Goal: Task Accomplishment & Management: Manage account settings

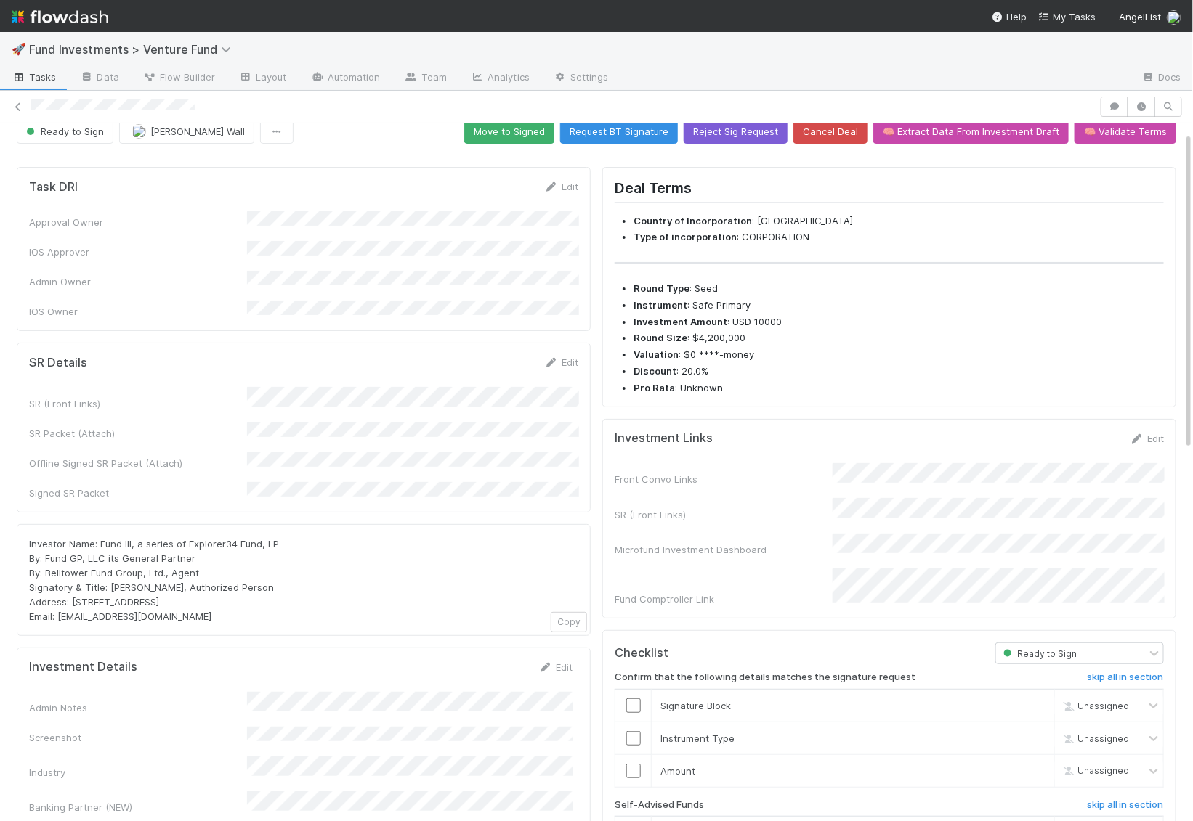
scroll to position [19, 0]
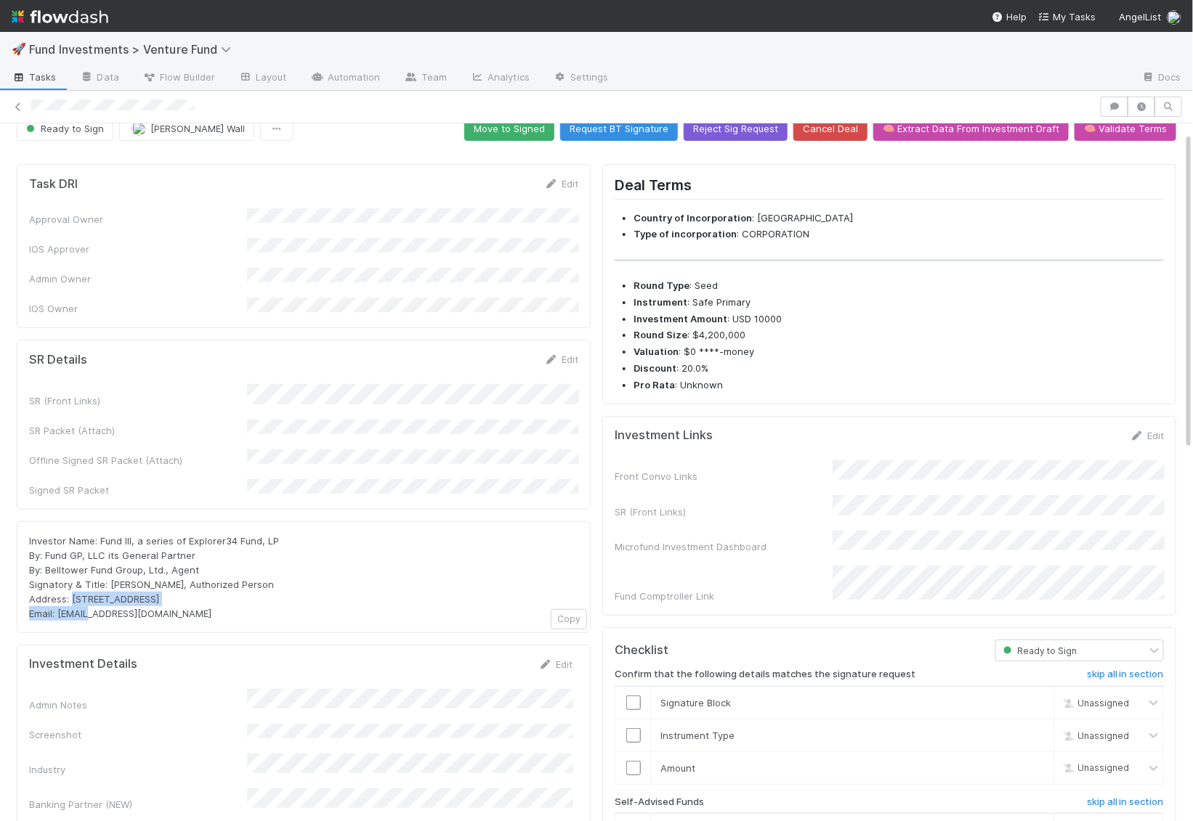
drag, startPoint x: 222, startPoint y: 569, endPoint x: 73, endPoint y: 569, distance: 148.9
click at [73, 569] on div "Investor Name: Fund III, a series of Explorer34 Fund, LP By: Fund GP, LLC its G…" at bounding box center [303, 577] width 549 height 87
copy span "PO Box 3217, Seattle, WA 98114"
click at [571, 354] on link "Edit" at bounding box center [561, 360] width 34 height 12
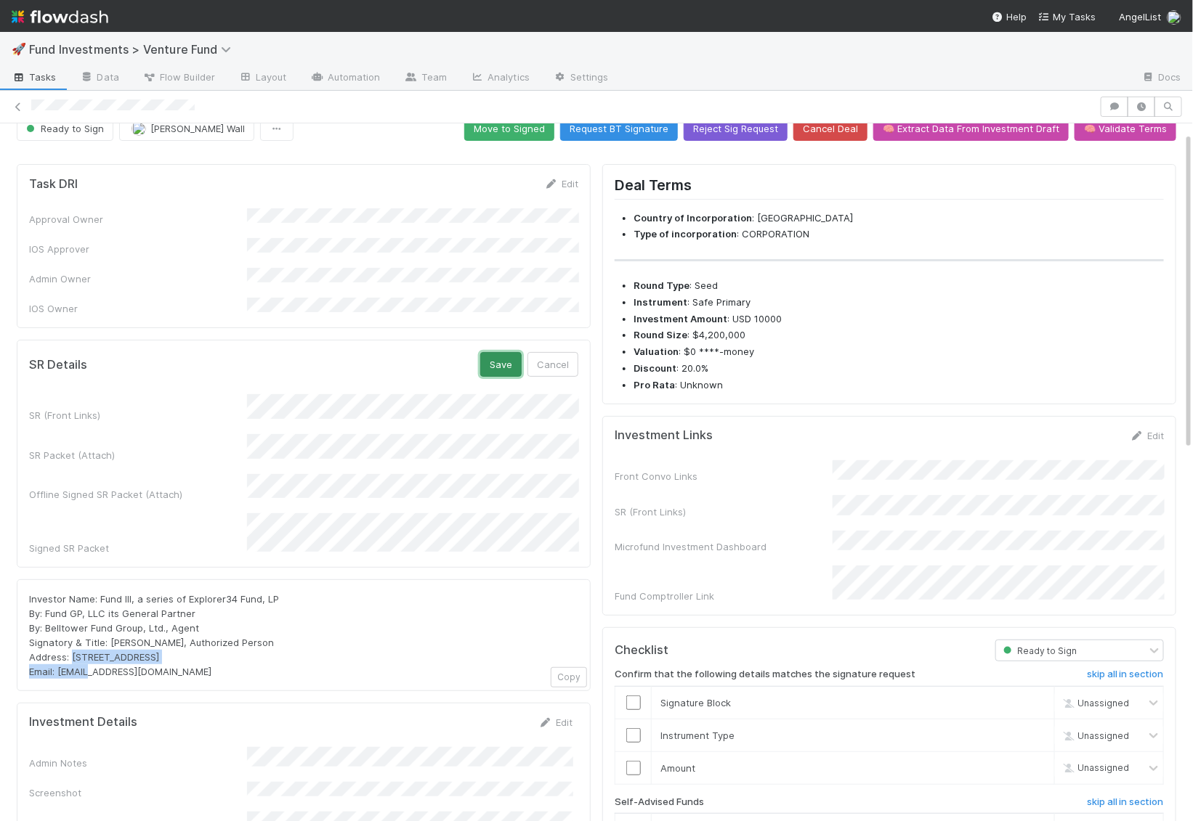
click at [499, 352] on button "Save" at bounding box center [500, 364] width 41 height 25
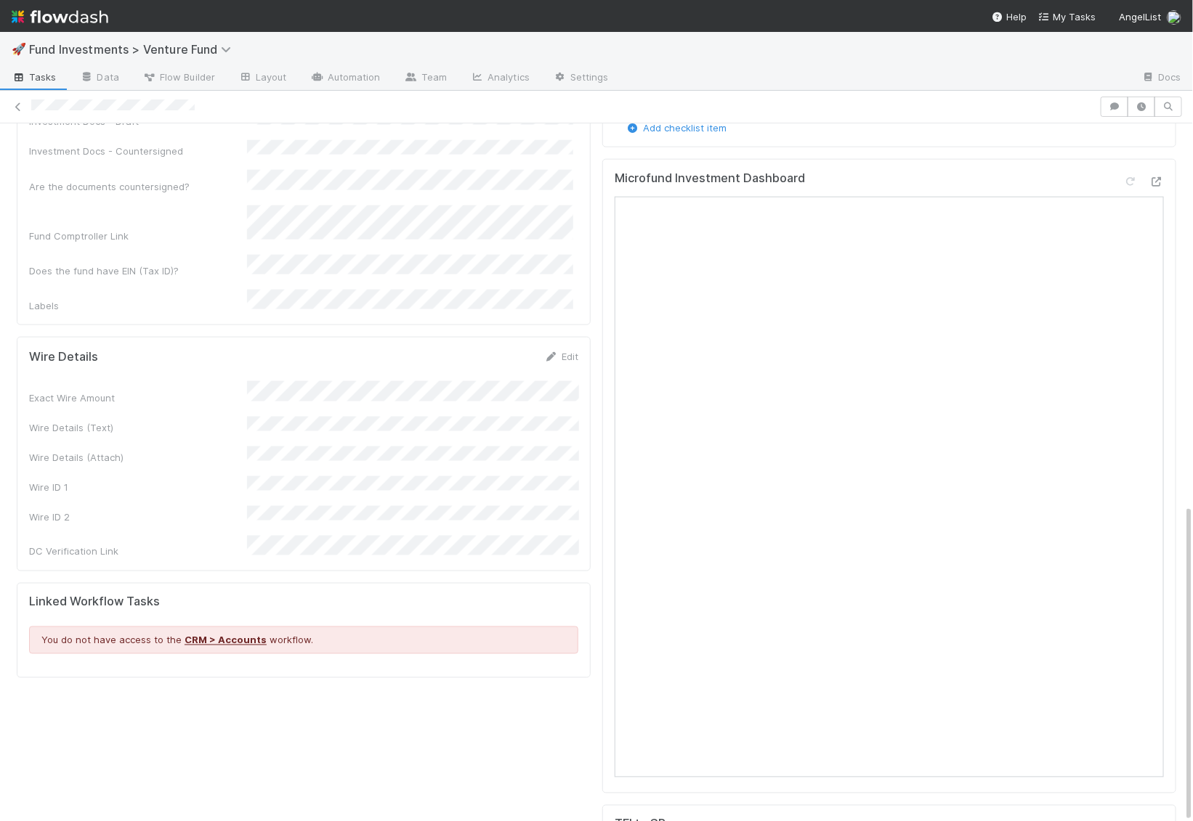
scroll to position [837, 0]
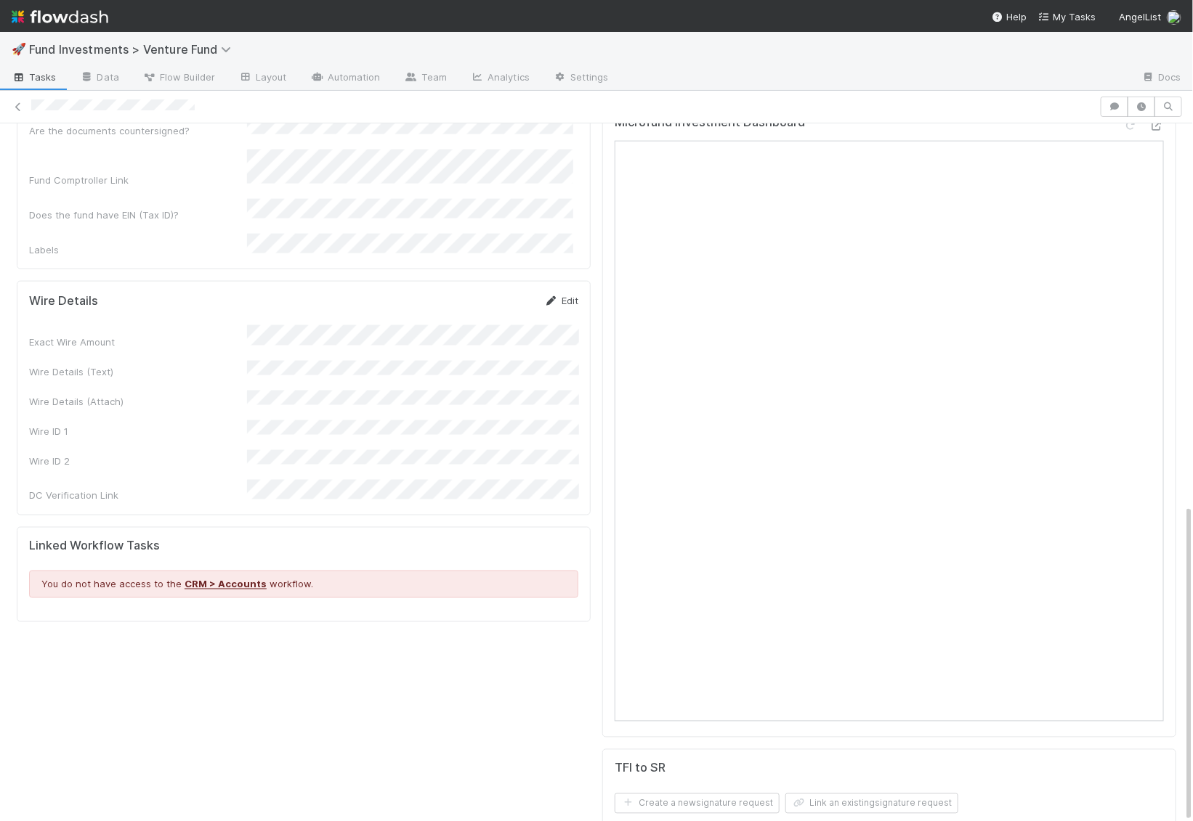
click at [577, 295] on link "Edit" at bounding box center [561, 301] width 34 height 12
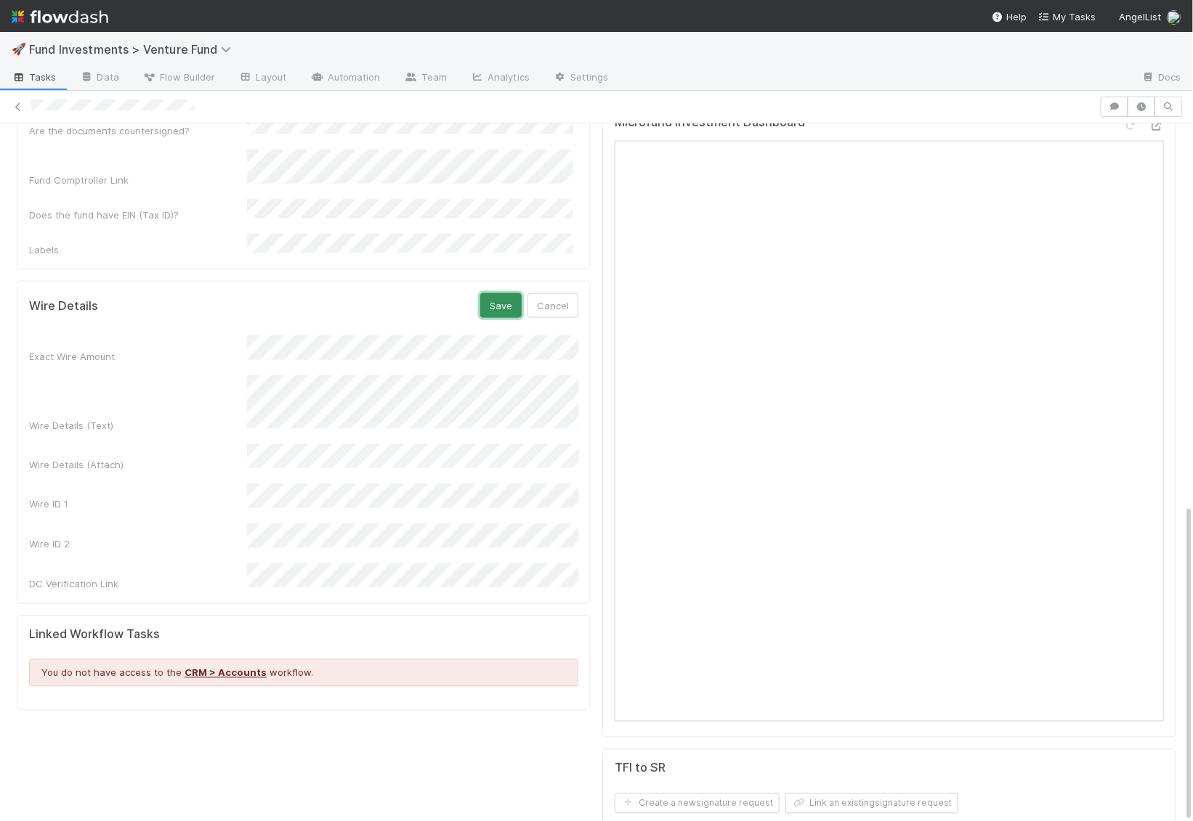
click at [497, 293] on button "Save" at bounding box center [500, 305] width 41 height 25
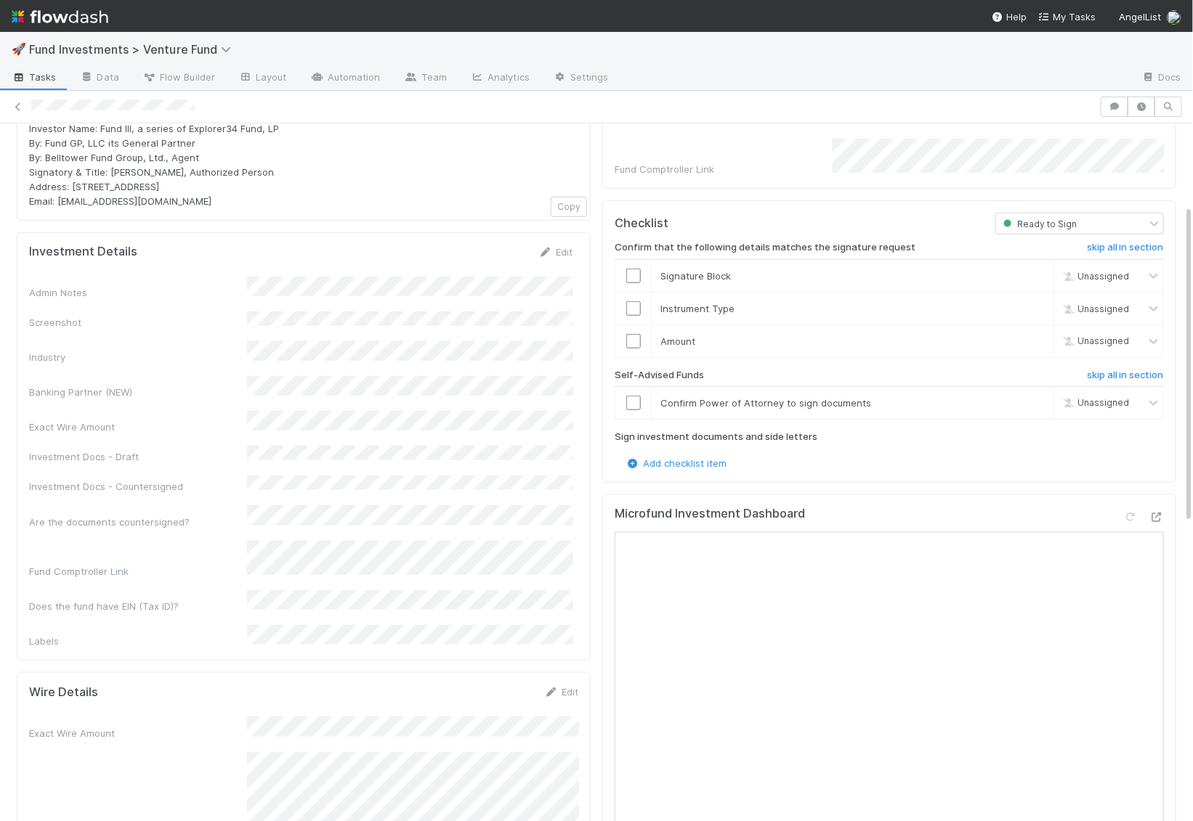
scroll to position [0, 0]
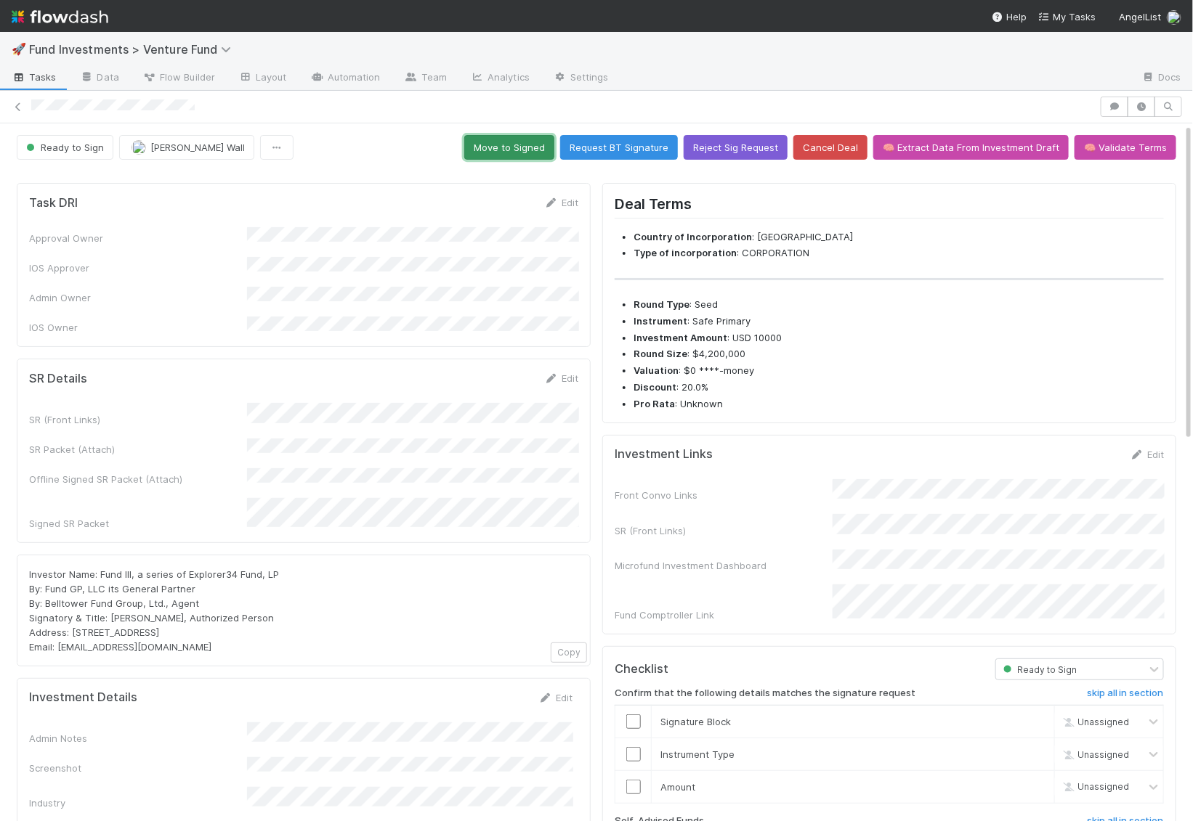
click at [546, 145] on button "Move to Signed" at bounding box center [509, 147] width 90 height 25
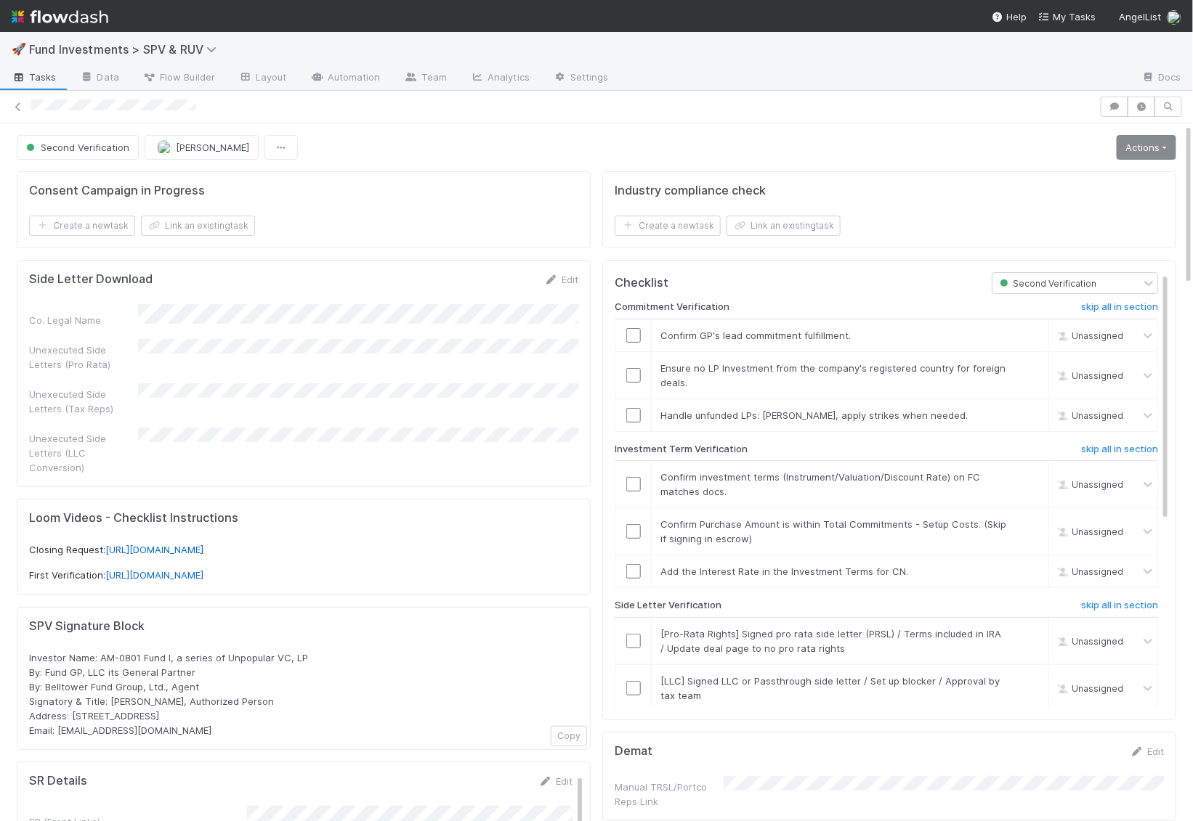
click at [1129, 148] on link "Actions" at bounding box center [1146, 147] width 60 height 25
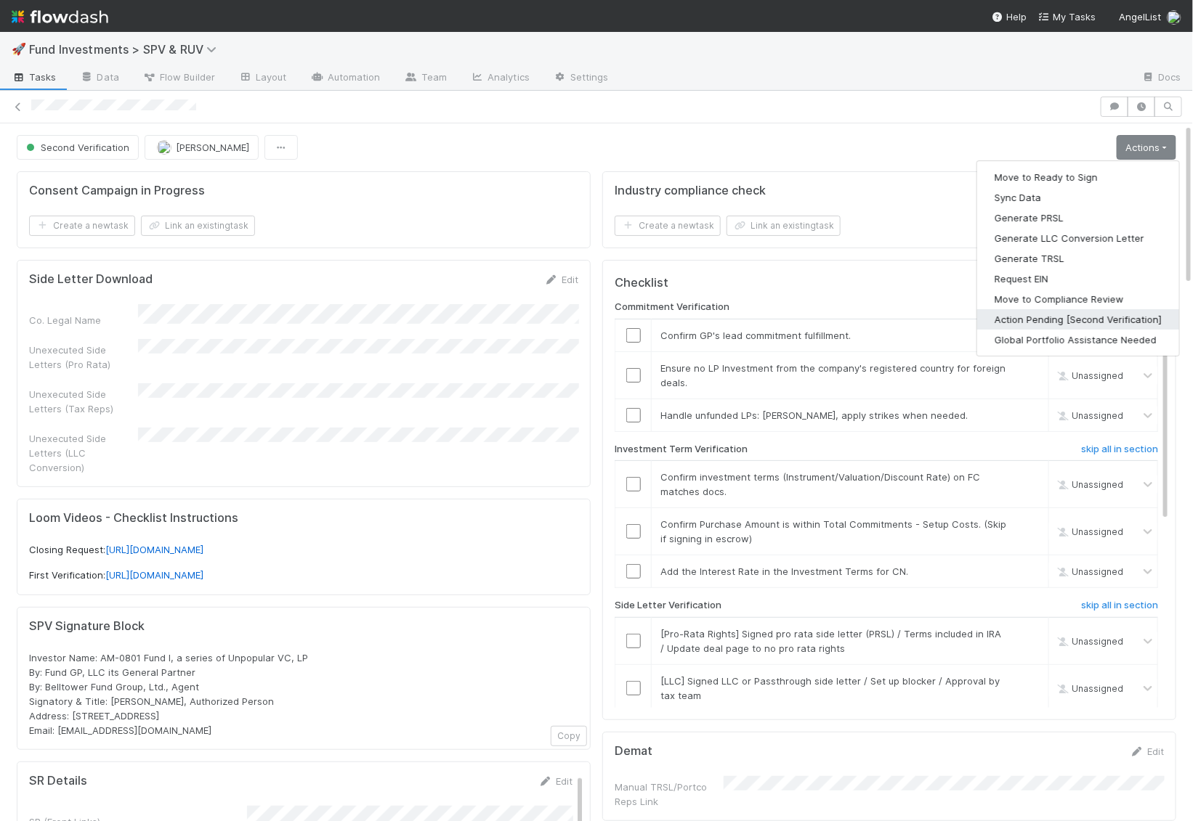
click at [1076, 317] on button "Action Pending [Second Verification]" at bounding box center [1078, 319] width 202 height 20
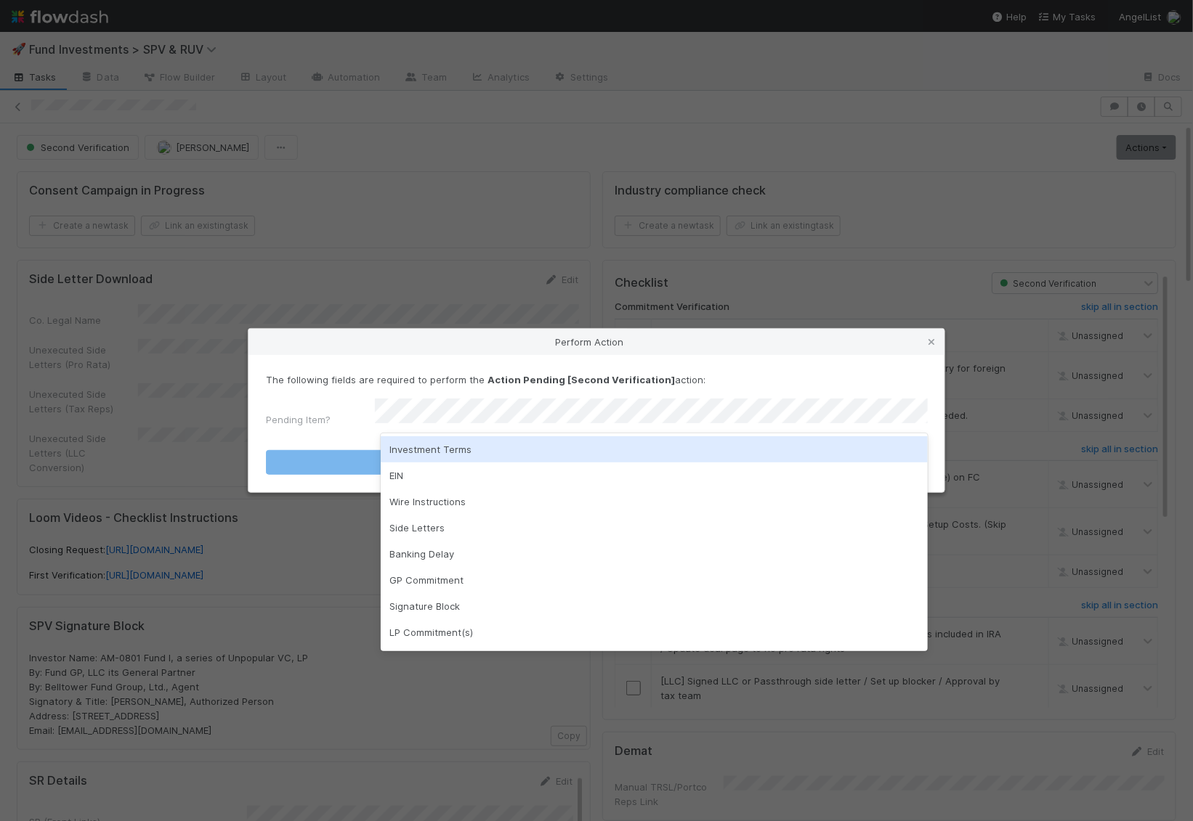
click at [693, 444] on div "Investment Terms" at bounding box center [654, 449] width 547 height 26
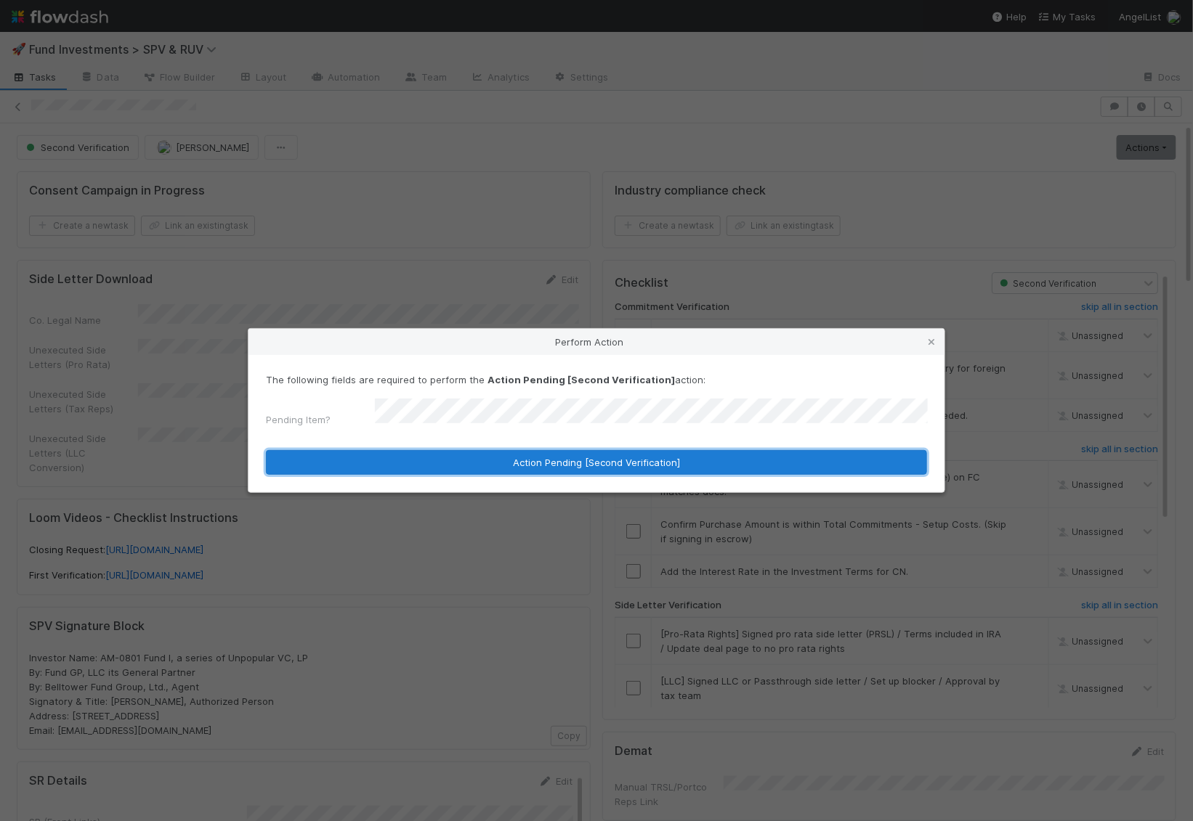
click at [688, 450] on button "Action Pending [Second Verification]" at bounding box center [596, 462] width 661 height 25
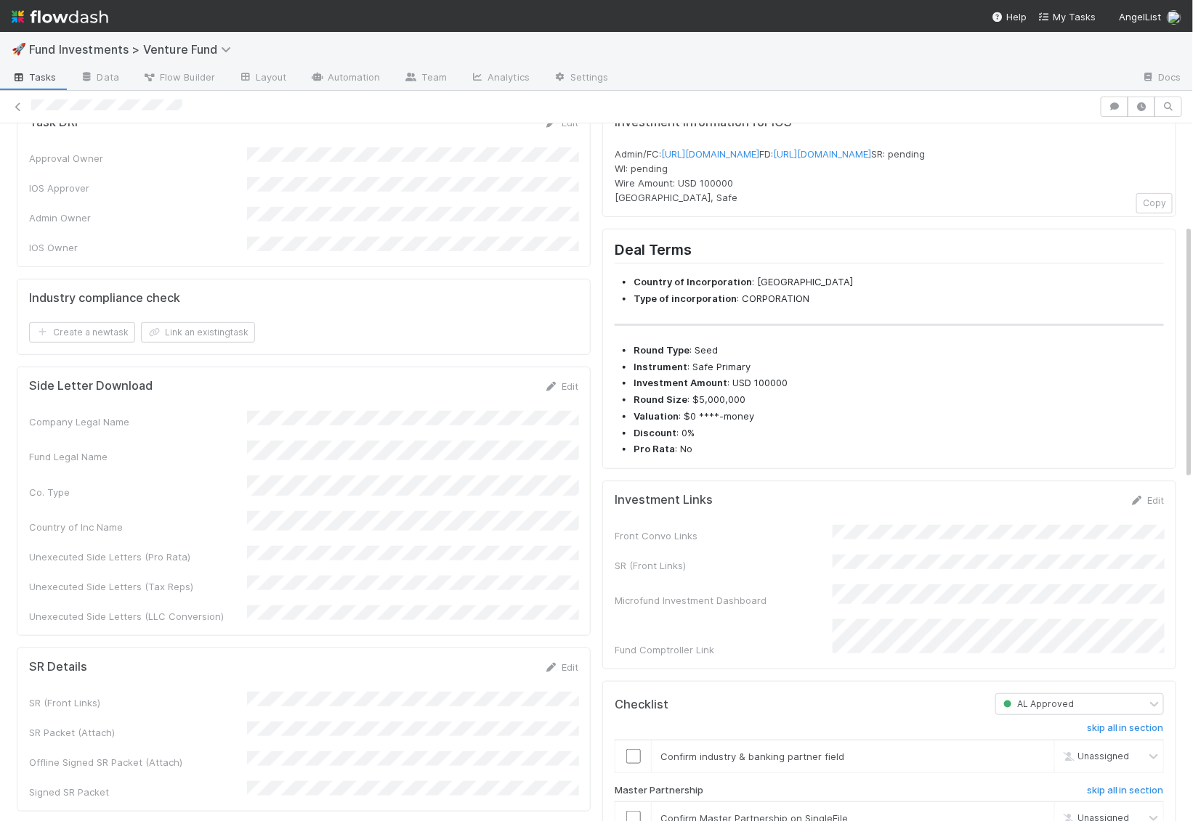
scroll to position [296, 0]
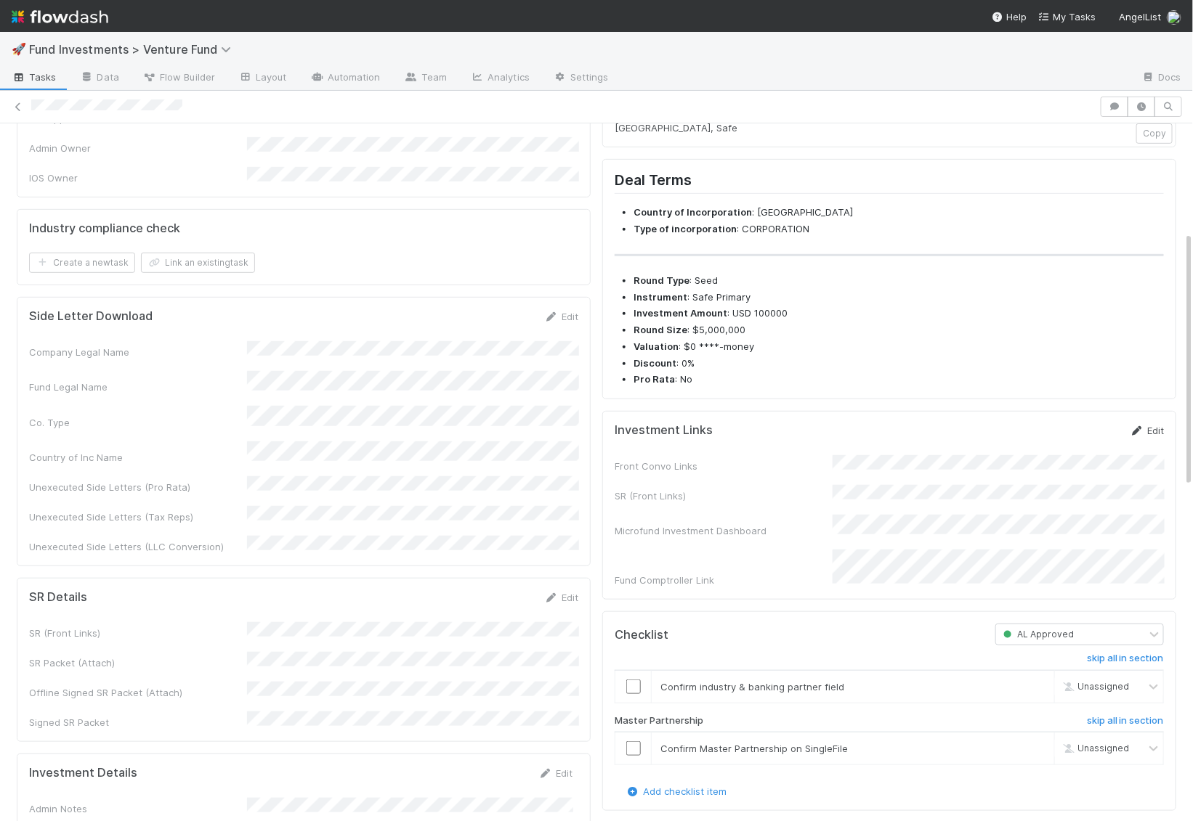
click at [1158, 436] on link "Edit" at bounding box center [1146, 431] width 34 height 12
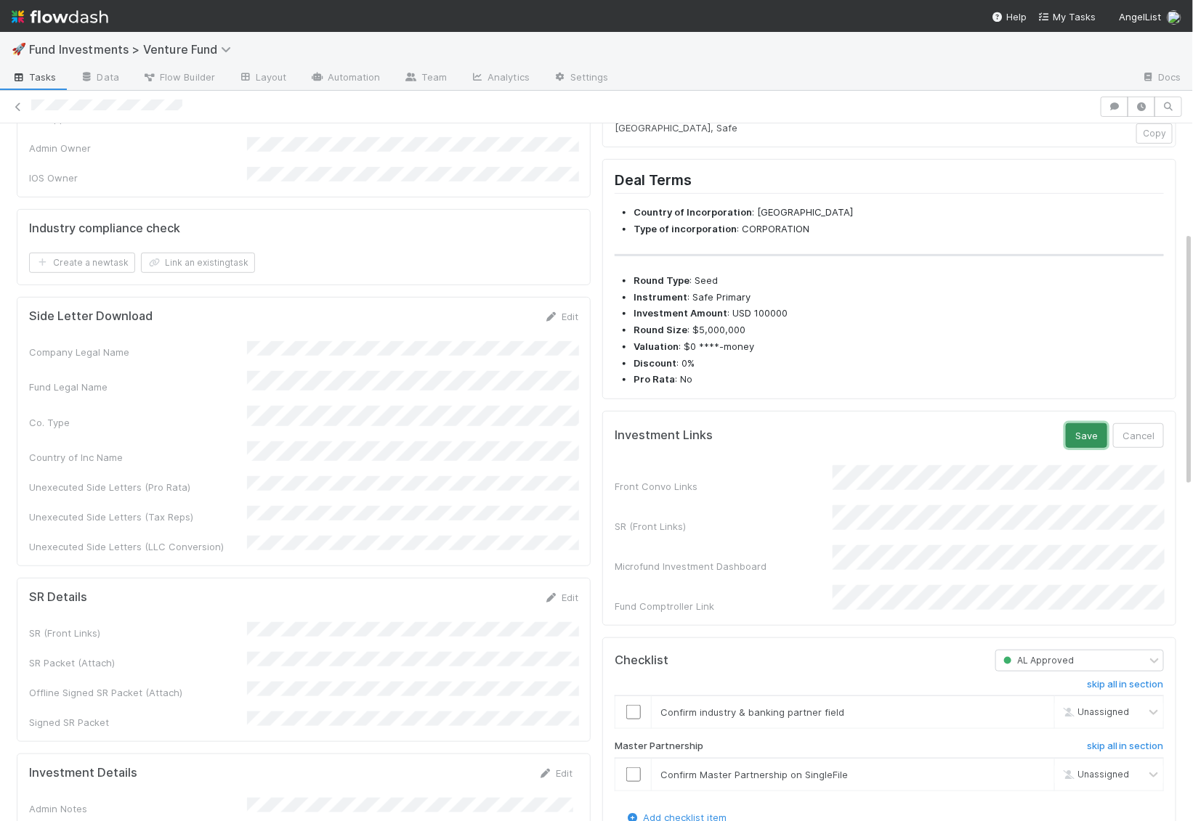
click at [1087, 448] on button "Save" at bounding box center [1085, 435] width 41 height 25
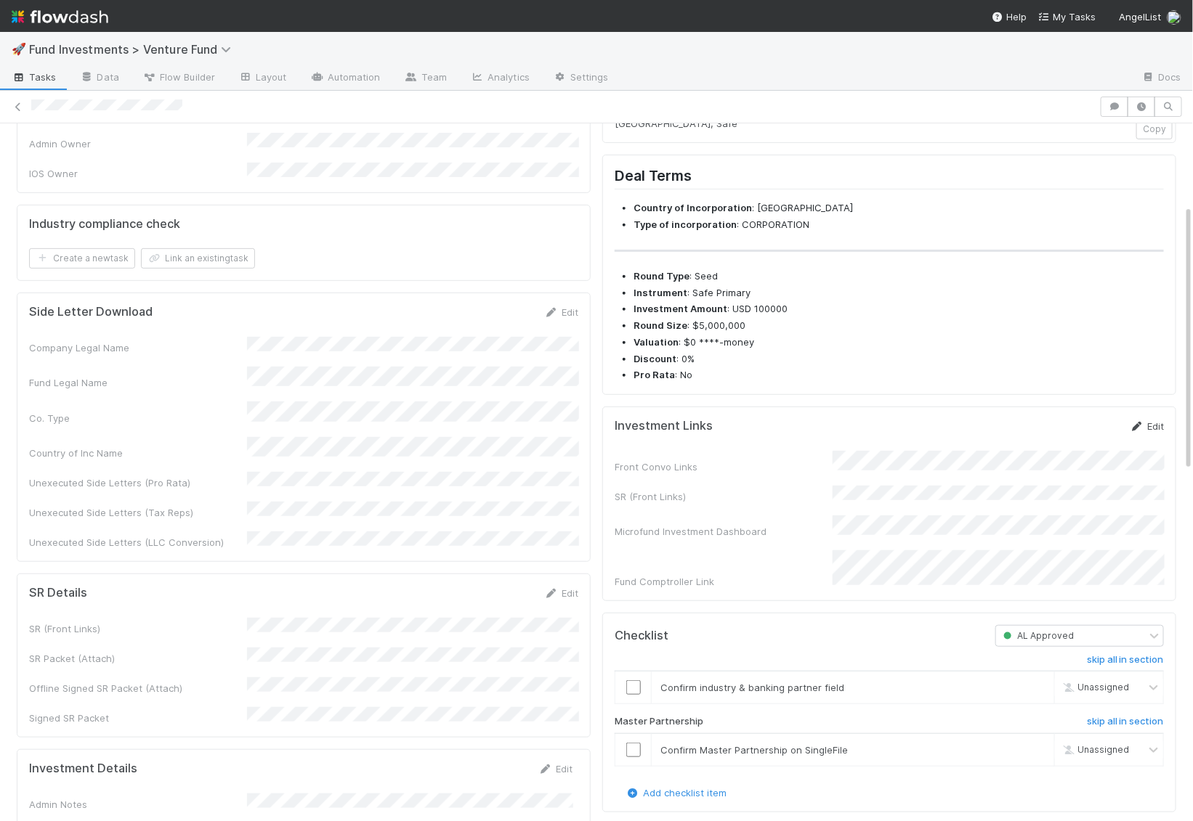
click at [1151, 432] on link "Edit" at bounding box center [1146, 426] width 34 height 12
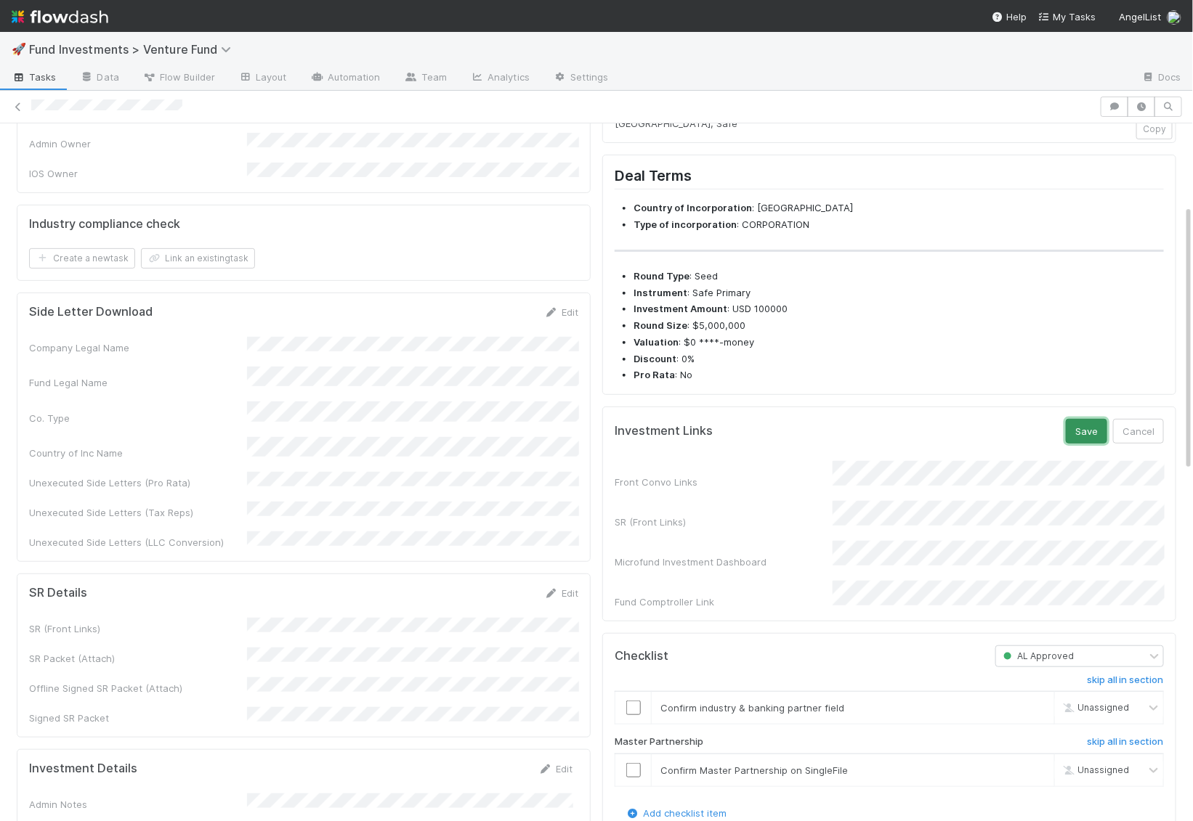
click at [1093, 444] on button "Save" at bounding box center [1085, 431] width 41 height 25
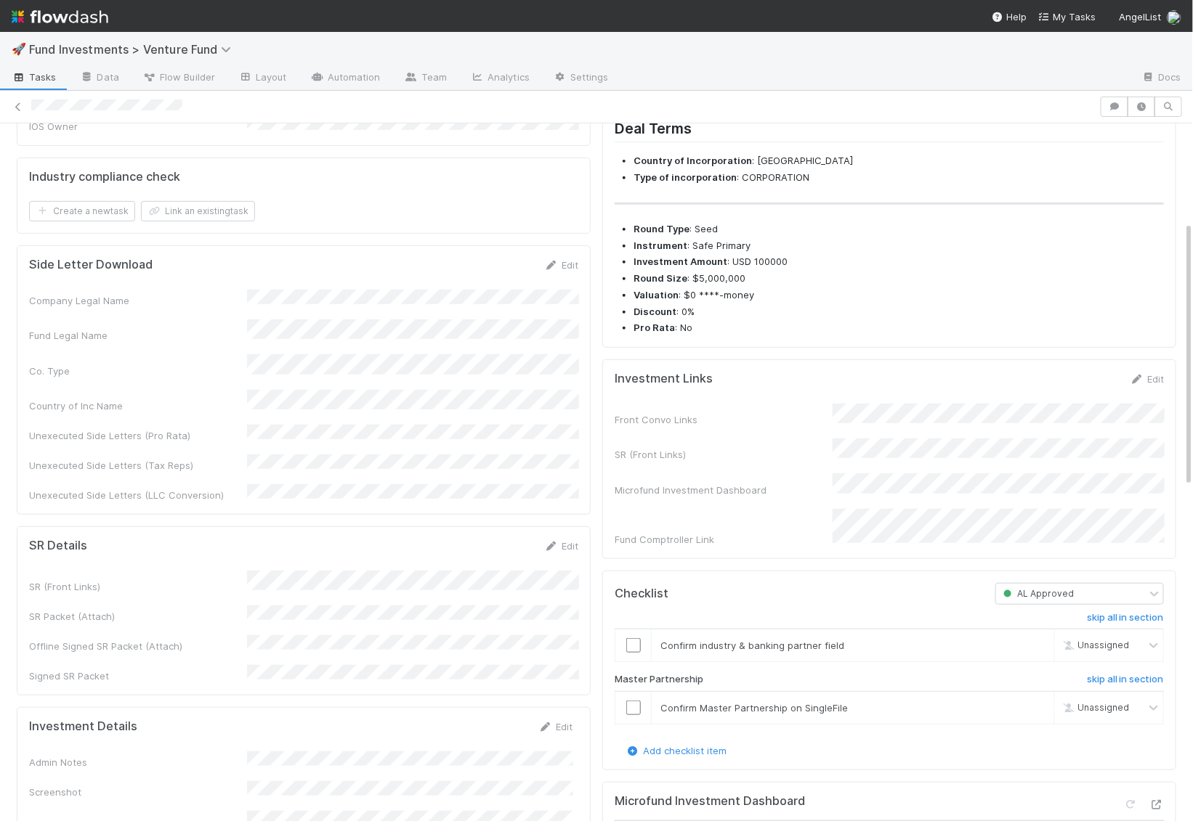
scroll to position [0, 0]
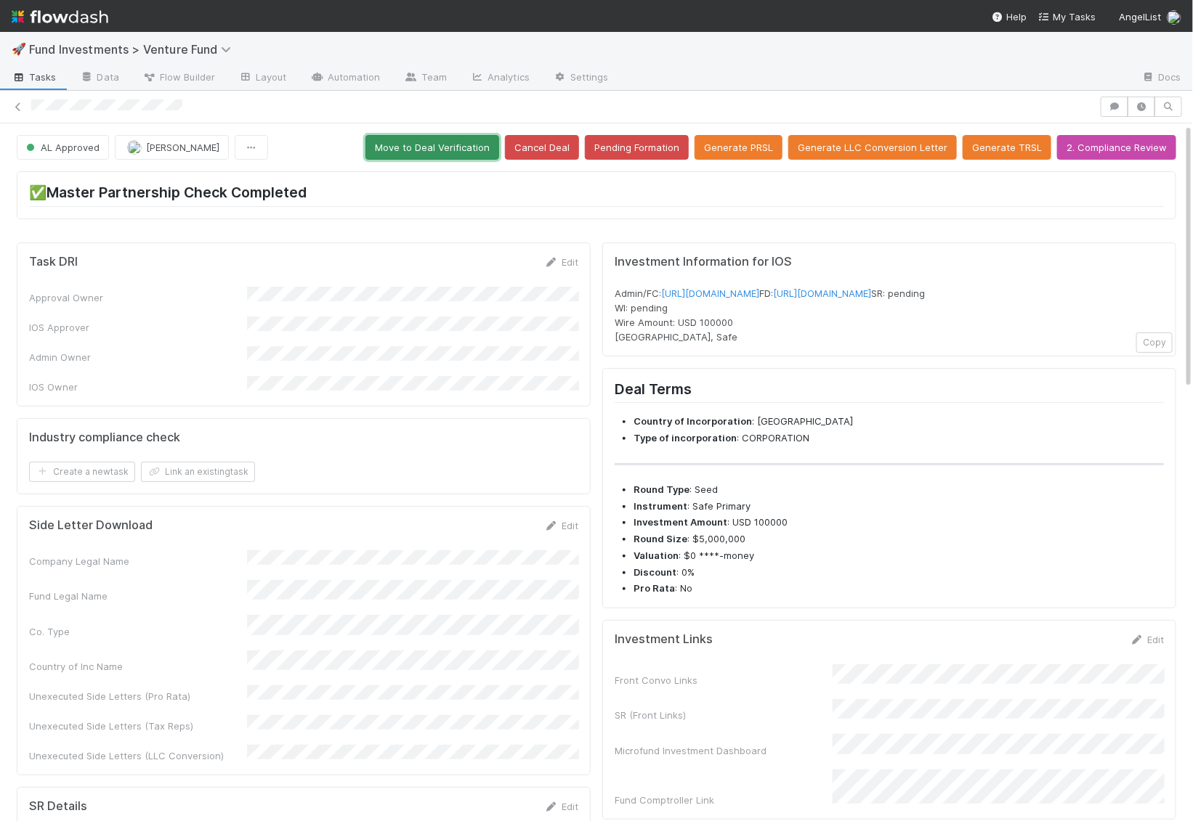
click at [455, 150] on button "Move to Deal Verification" at bounding box center [432, 147] width 134 height 25
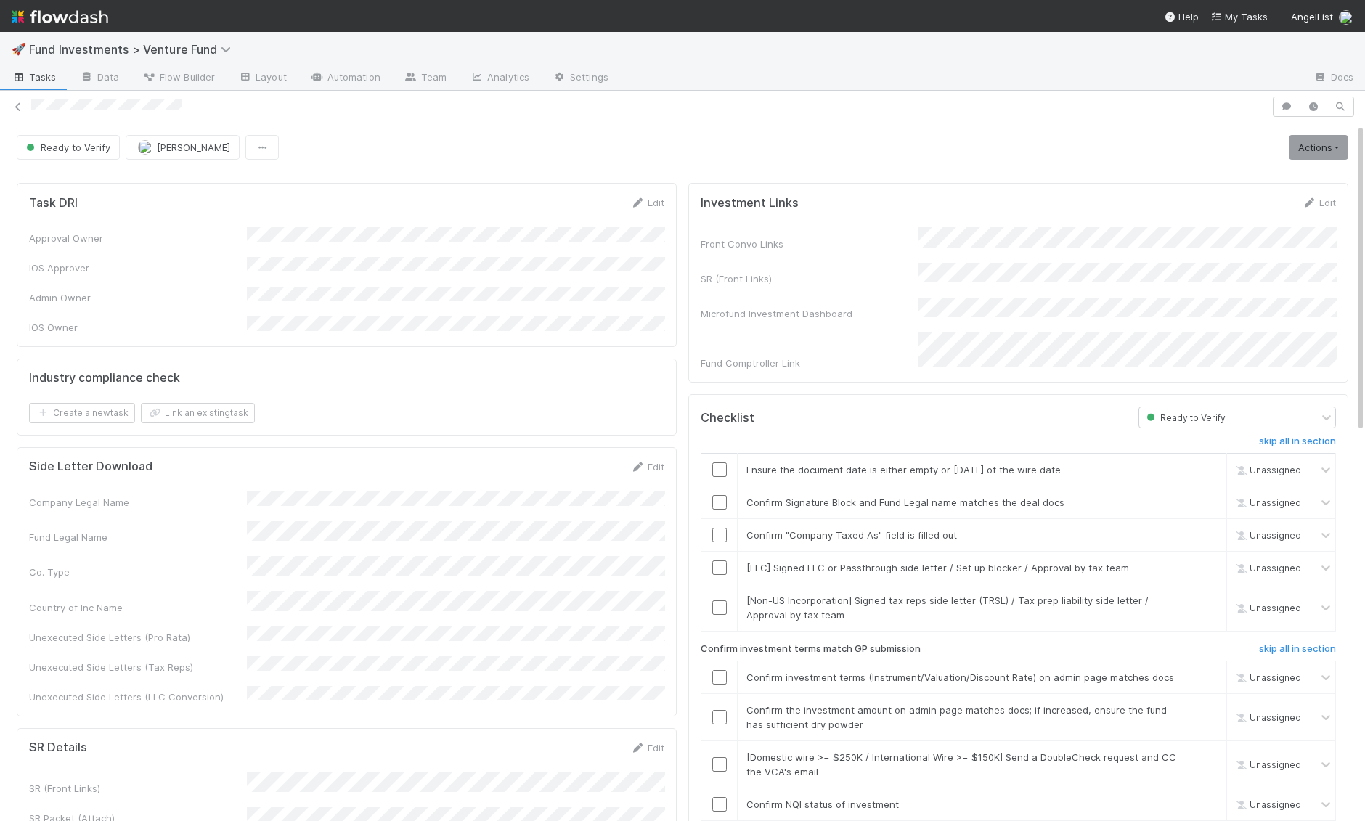
scroll to position [0, 1]
click at [55, 139] on button "Ready to Verify" at bounding box center [67, 147] width 103 height 25
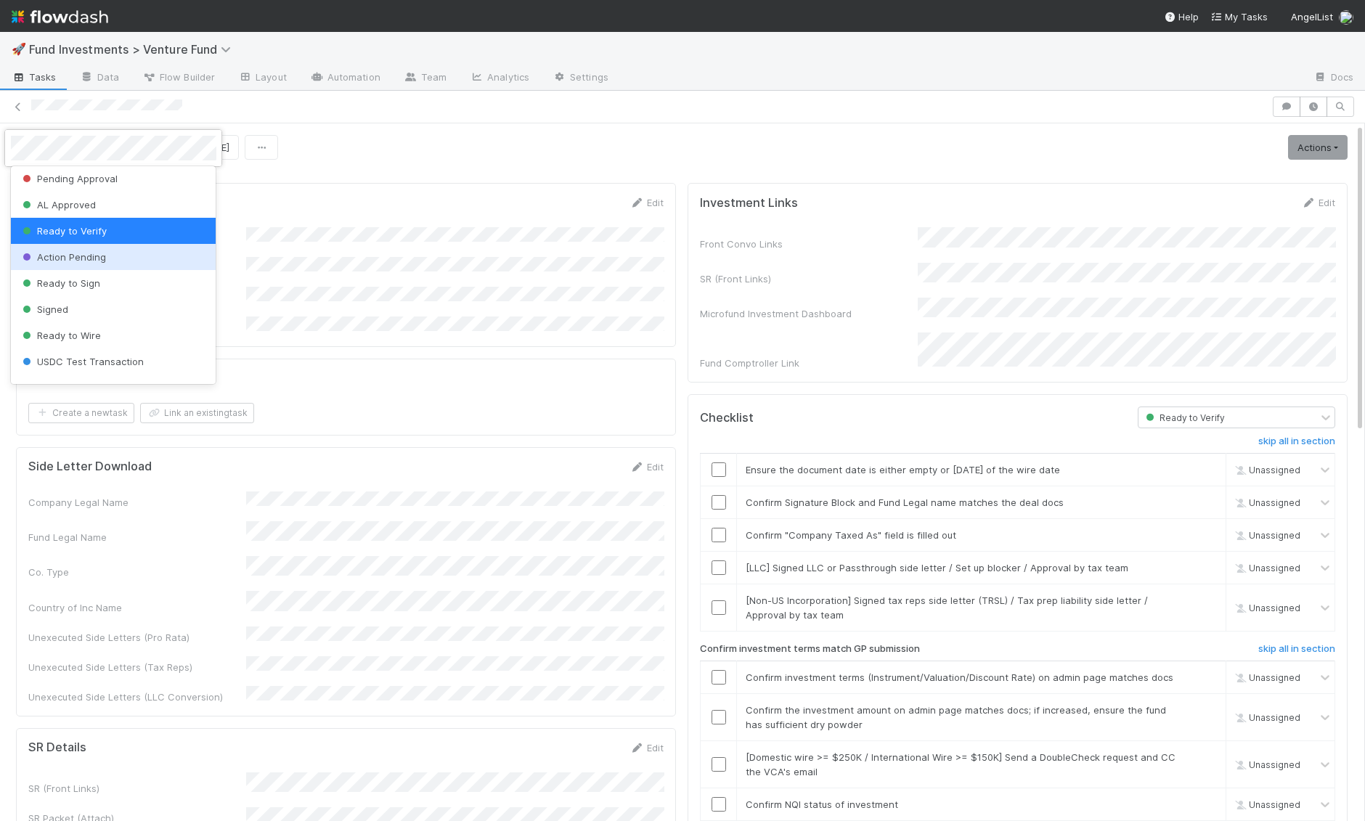
scroll to position [62, 0]
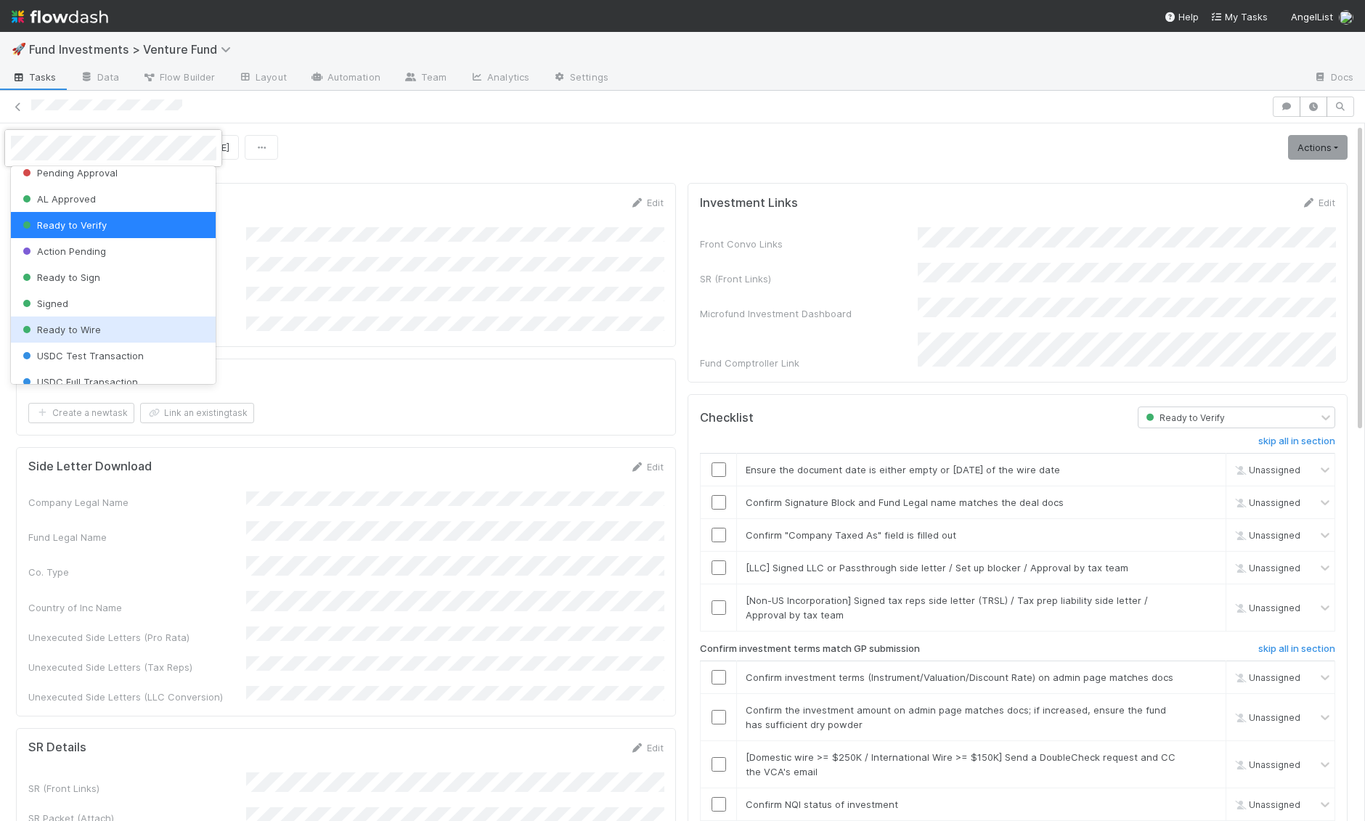
click at [92, 325] on span "Ready to Wire" at bounding box center [60, 330] width 81 height 12
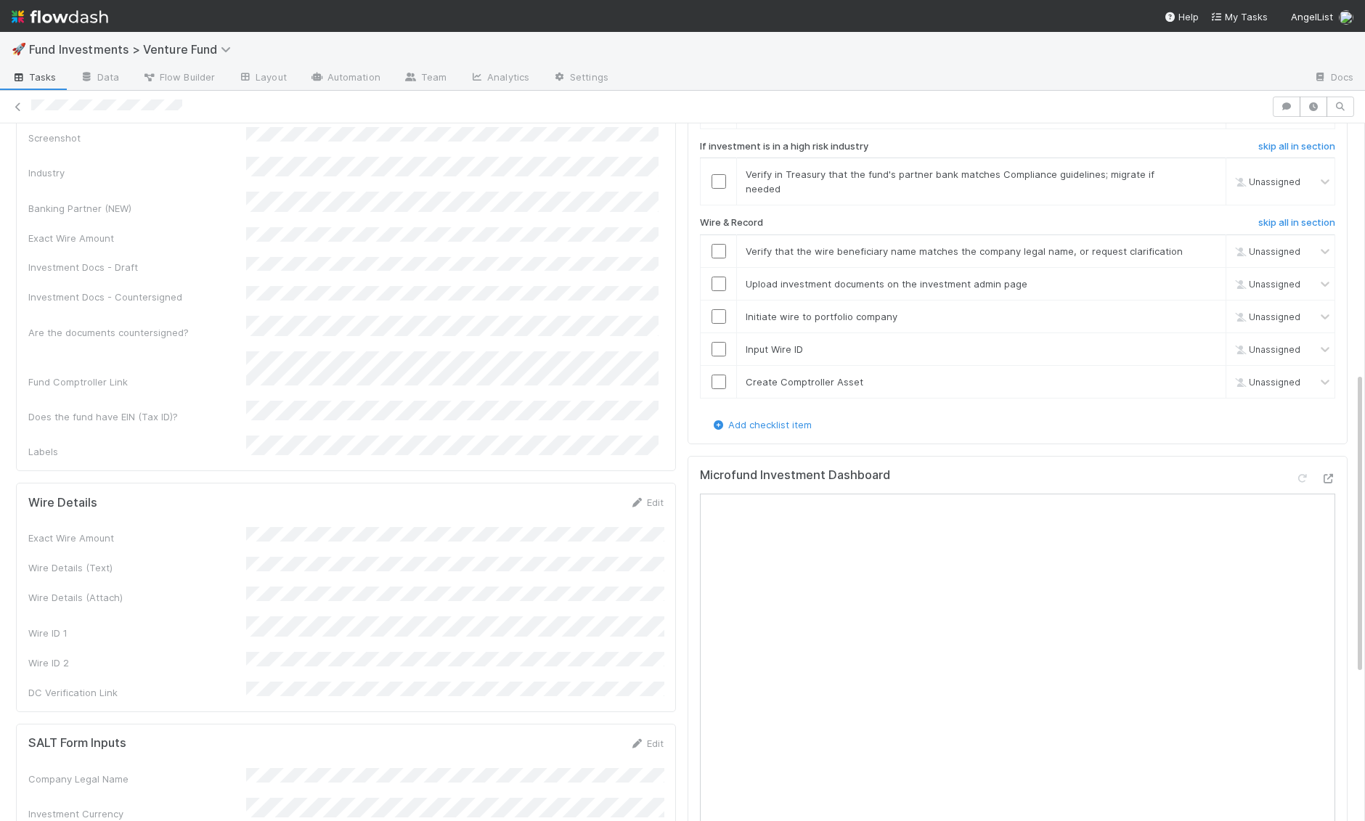
scroll to position [0, 0]
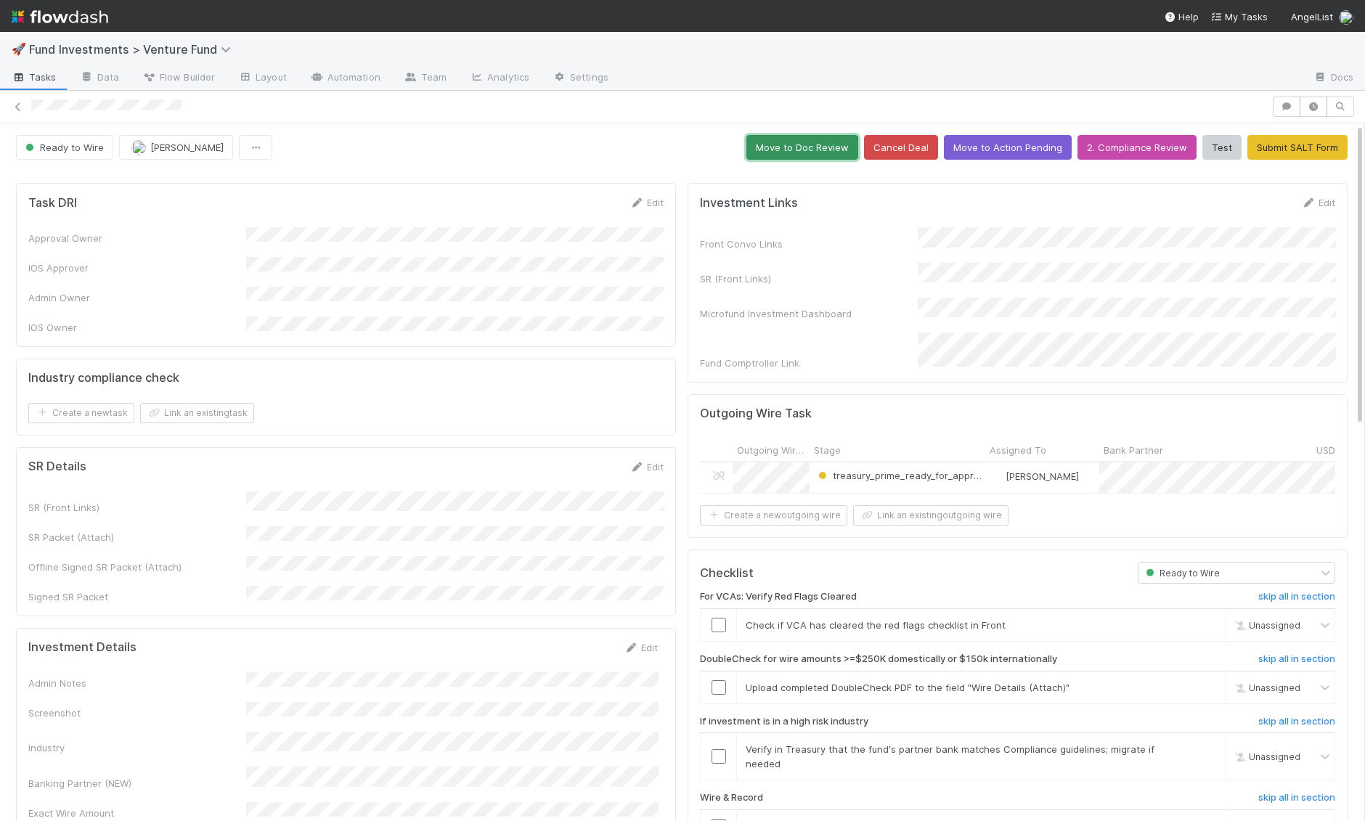
click at [829, 147] on button "Move to Doc Review" at bounding box center [803, 147] width 112 height 25
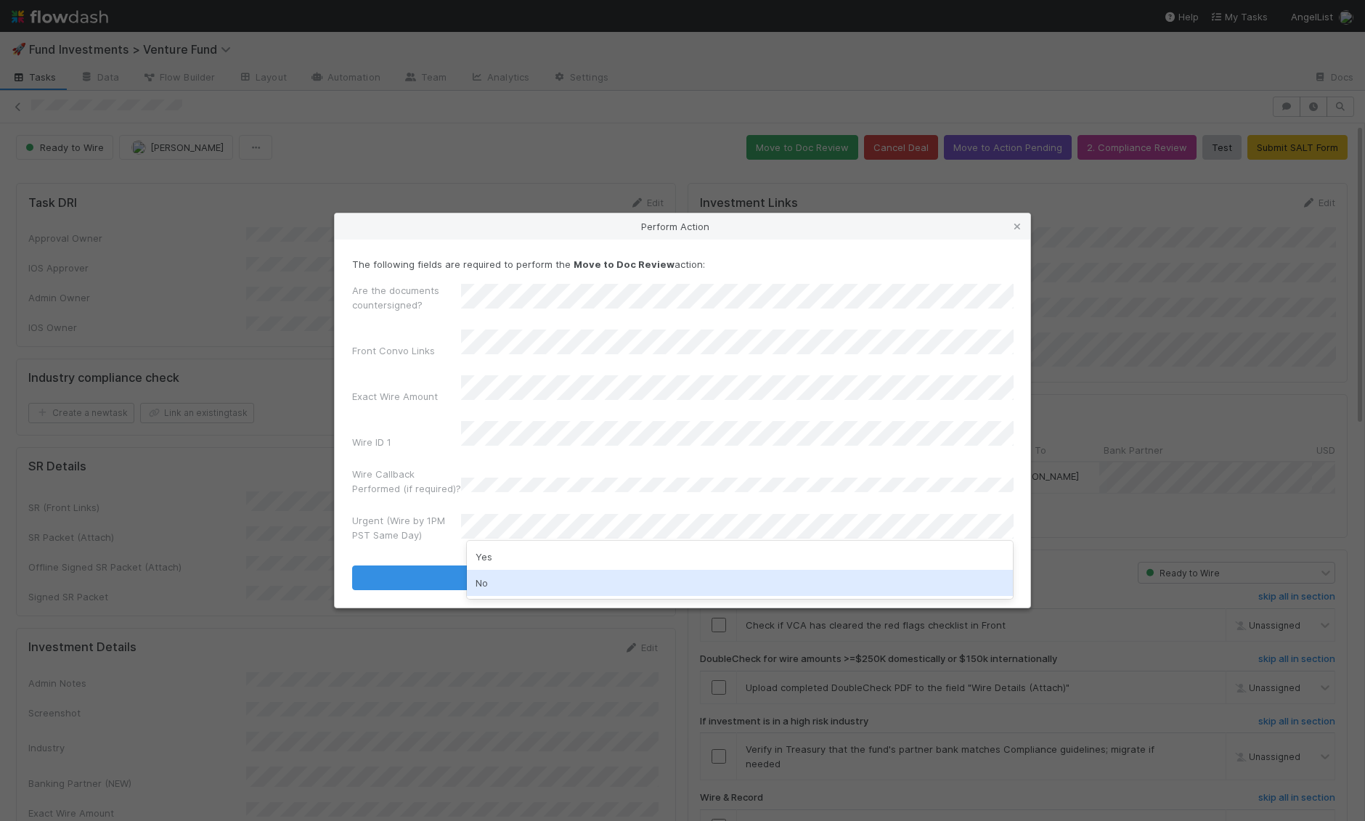
click at [528, 580] on div "No" at bounding box center [740, 583] width 547 height 26
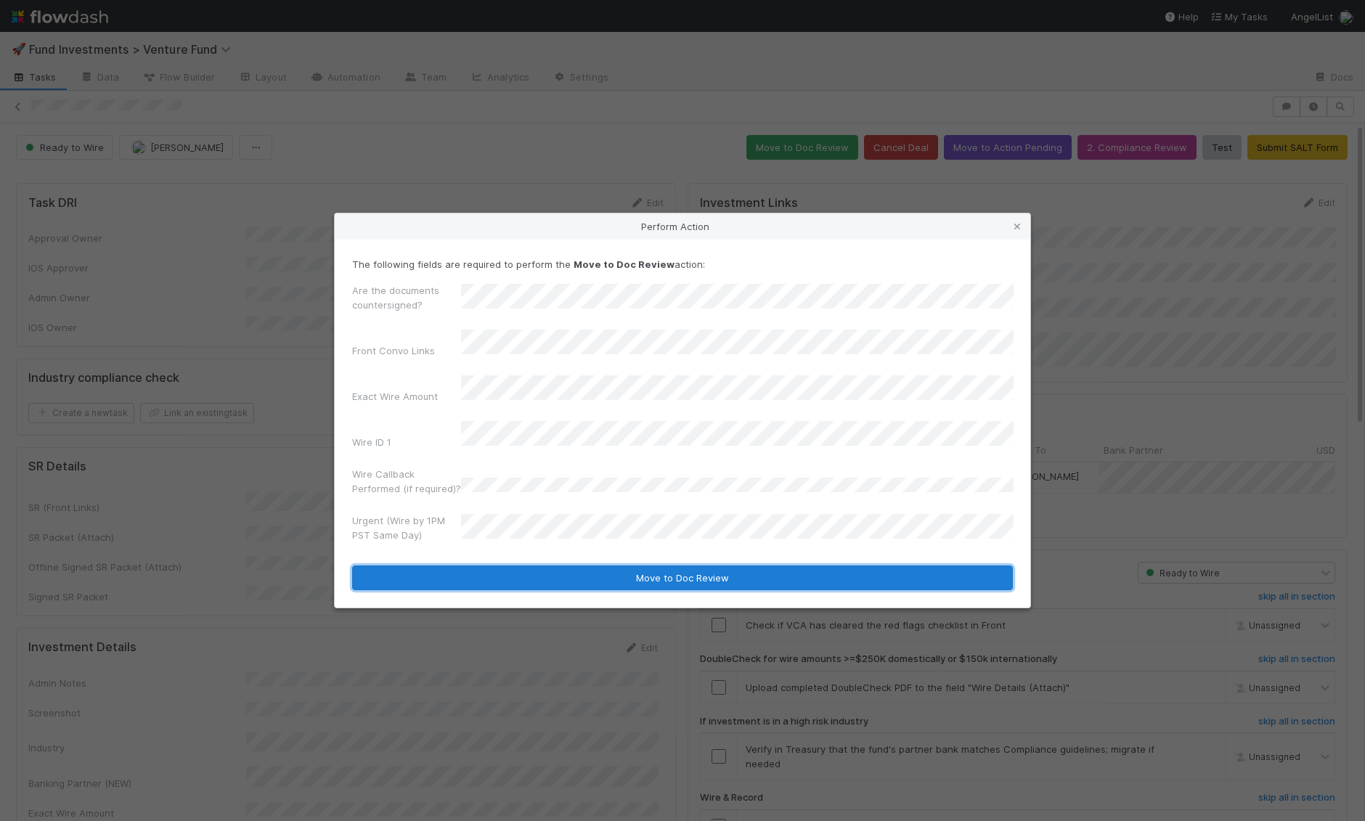
click at [528, 567] on button "Move to Doc Review" at bounding box center [682, 578] width 661 height 25
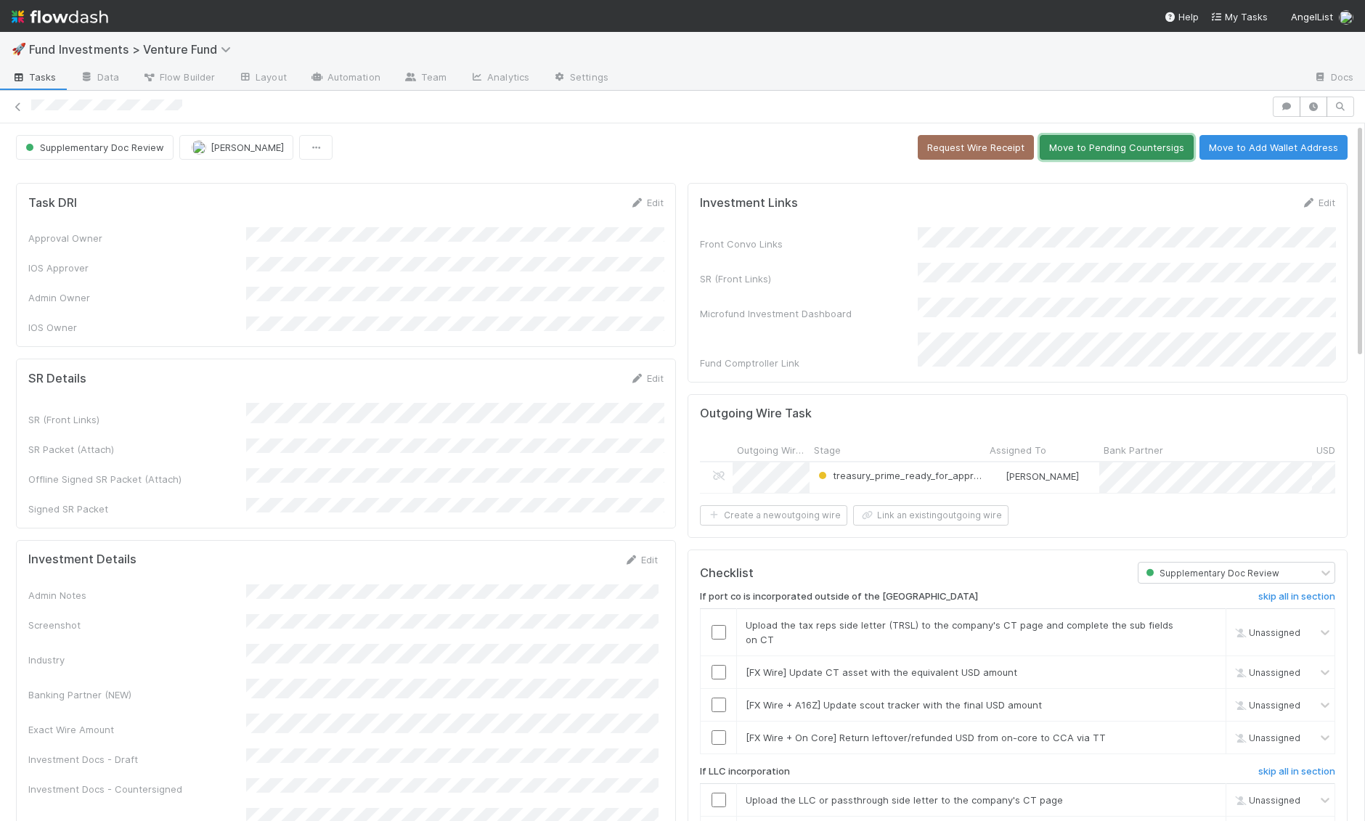
click at [1147, 142] on button "Move to Pending Countersigs" at bounding box center [1117, 147] width 154 height 25
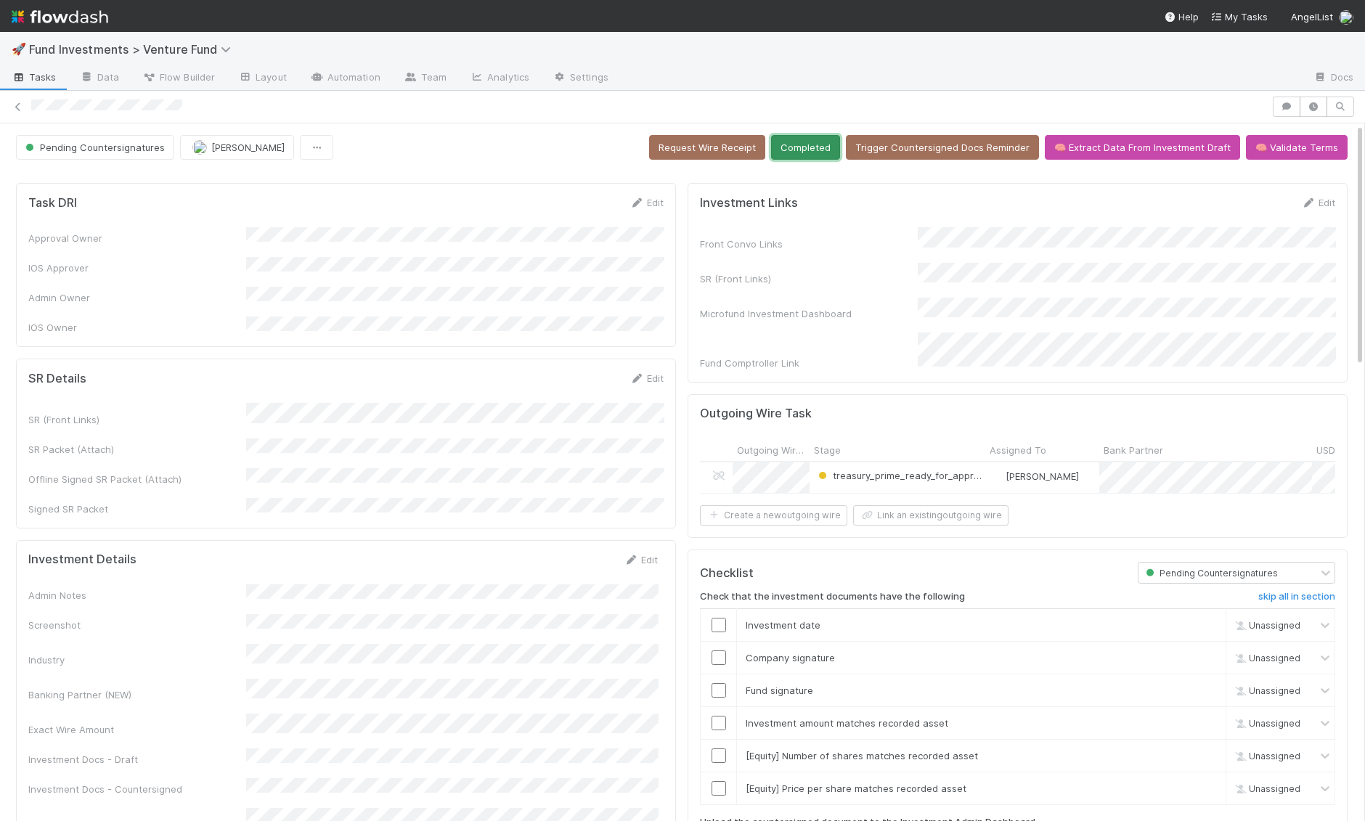
click at [815, 143] on button "Completed" at bounding box center [805, 147] width 69 height 25
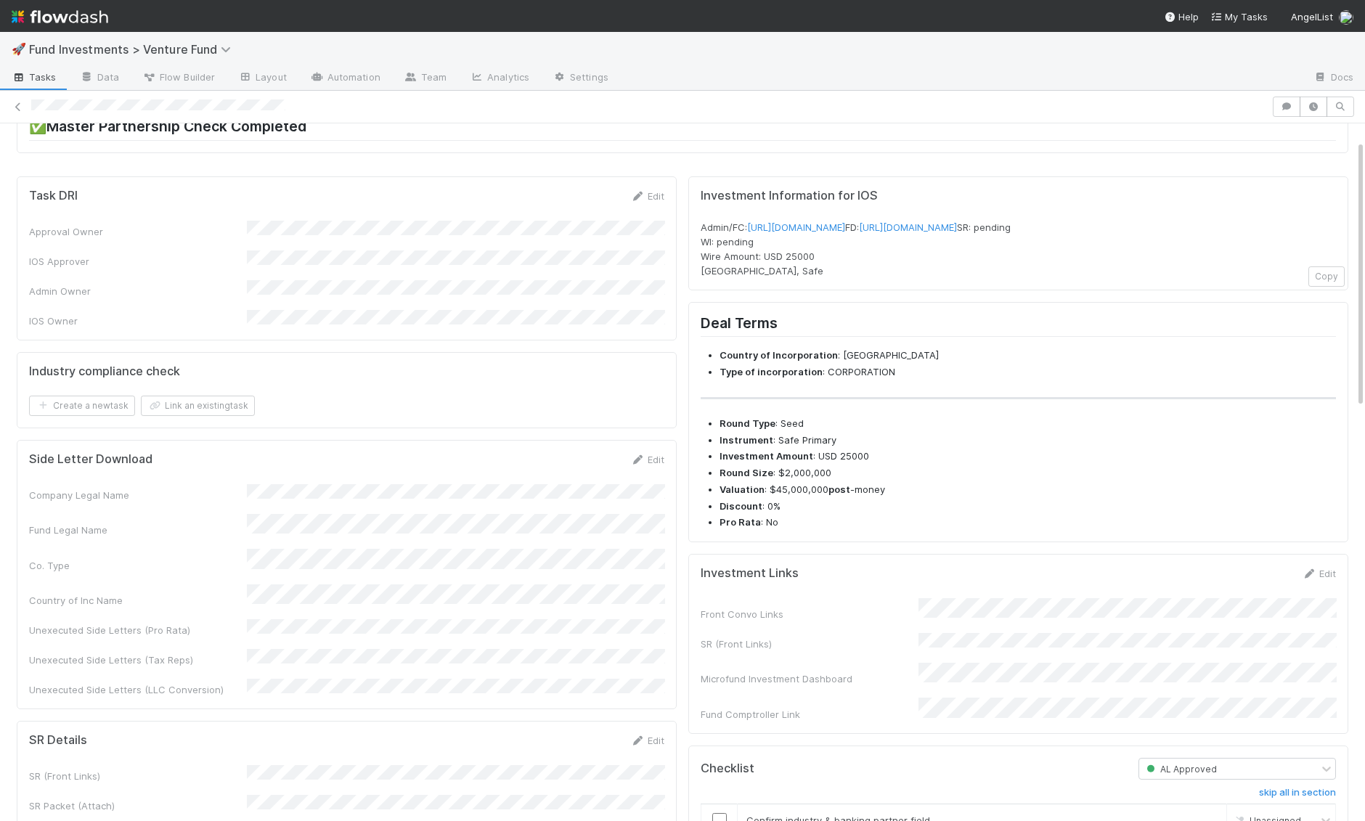
scroll to position [93, 0]
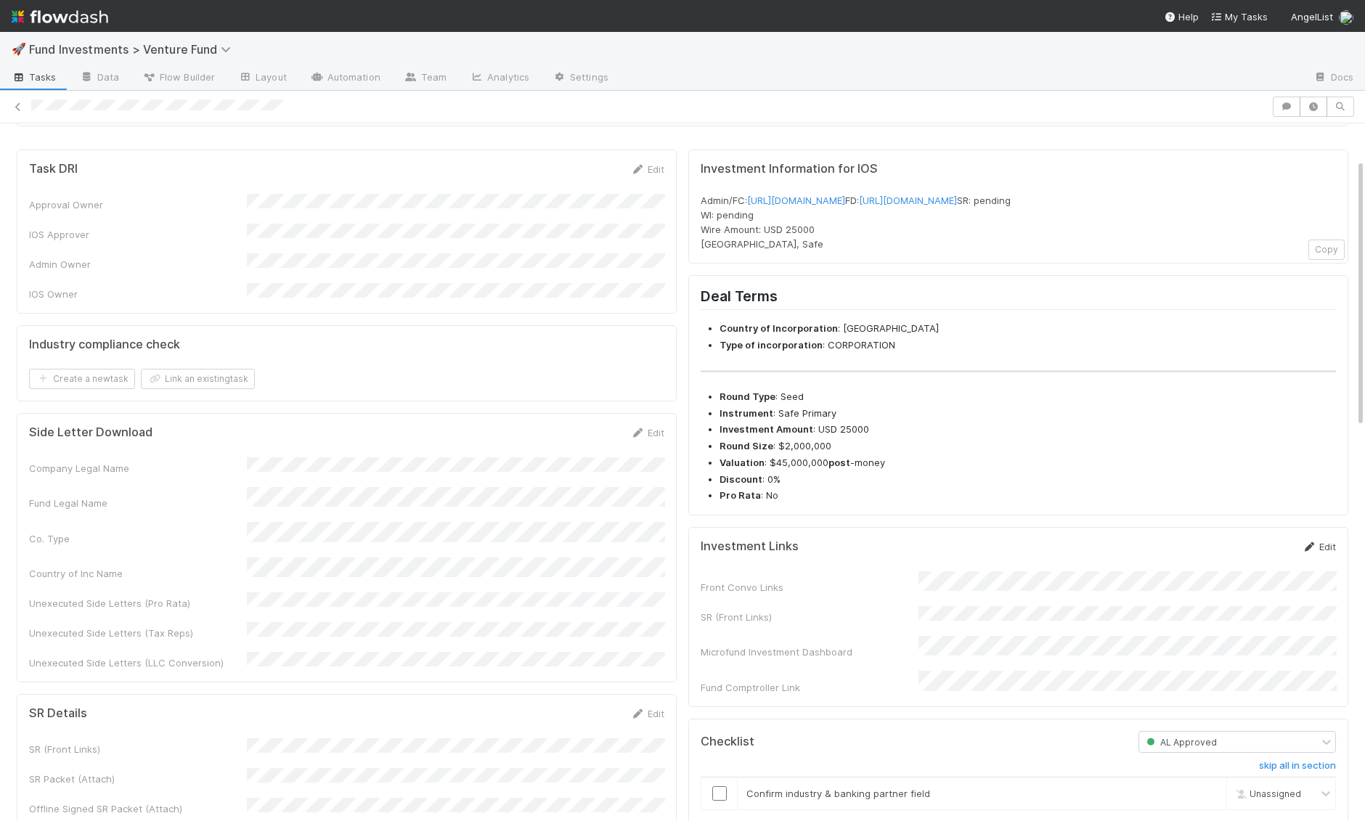
click at [1336, 553] on link "Edit" at bounding box center [1319, 547] width 34 height 12
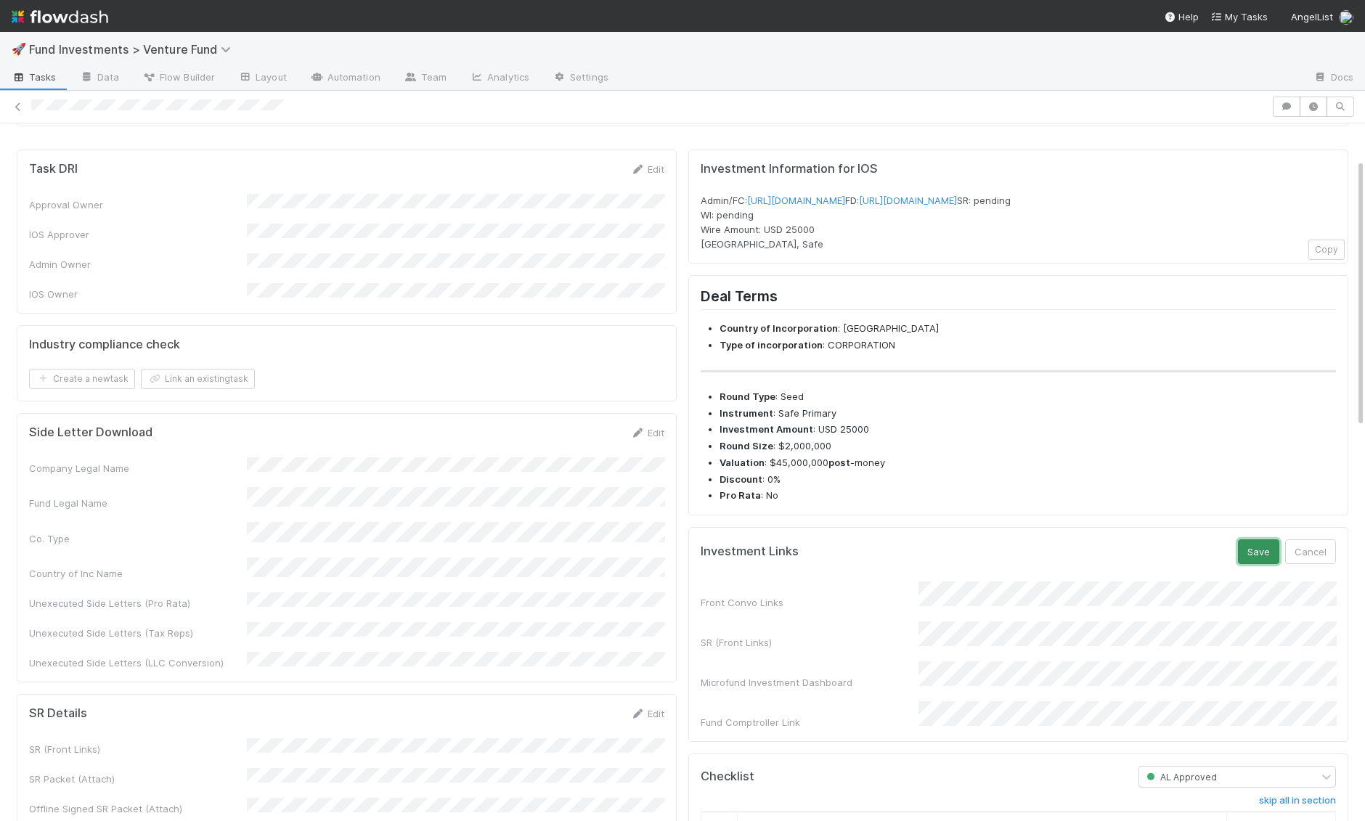
click at [1251, 564] on button "Save" at bounding box center [1258, 552] width 41 height 25
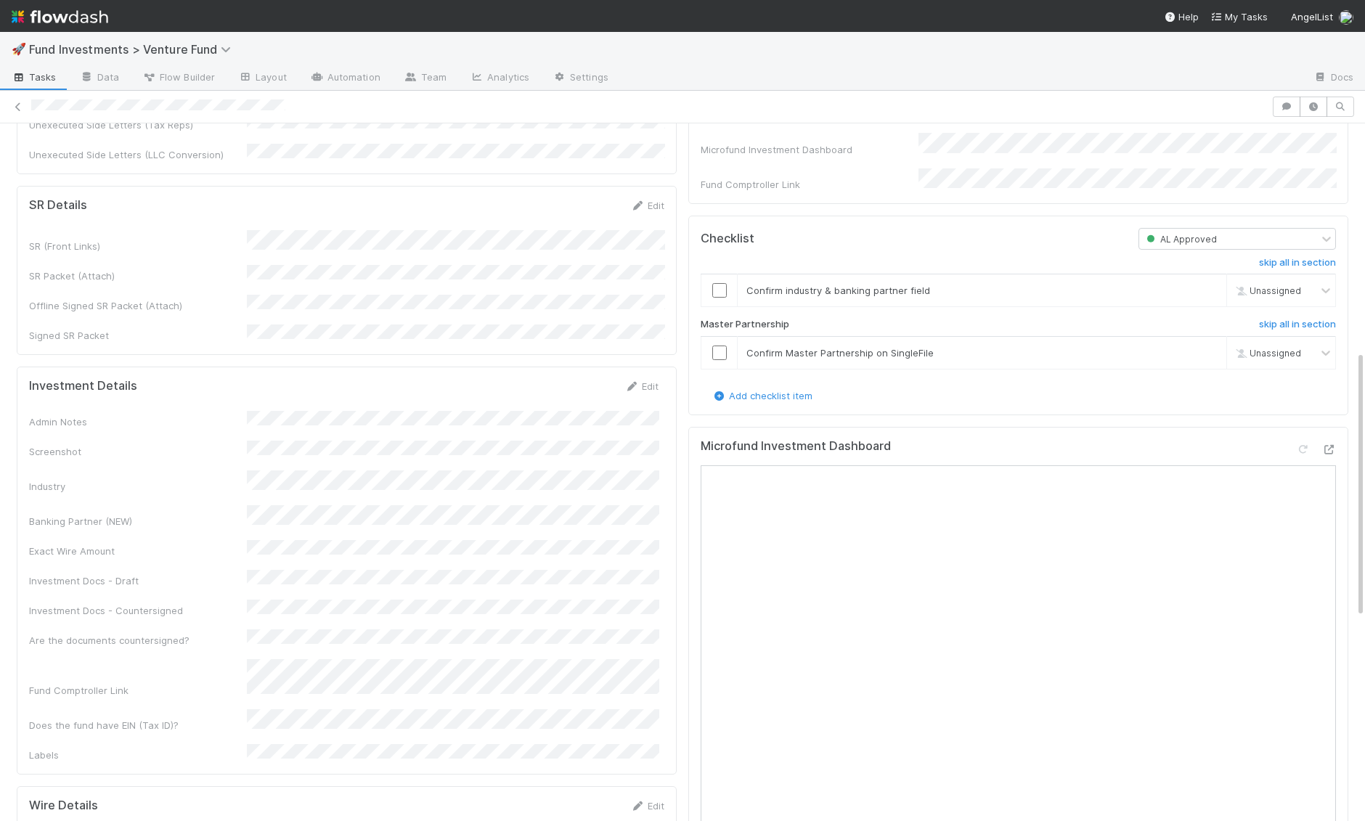
scroll to position [593, 0]
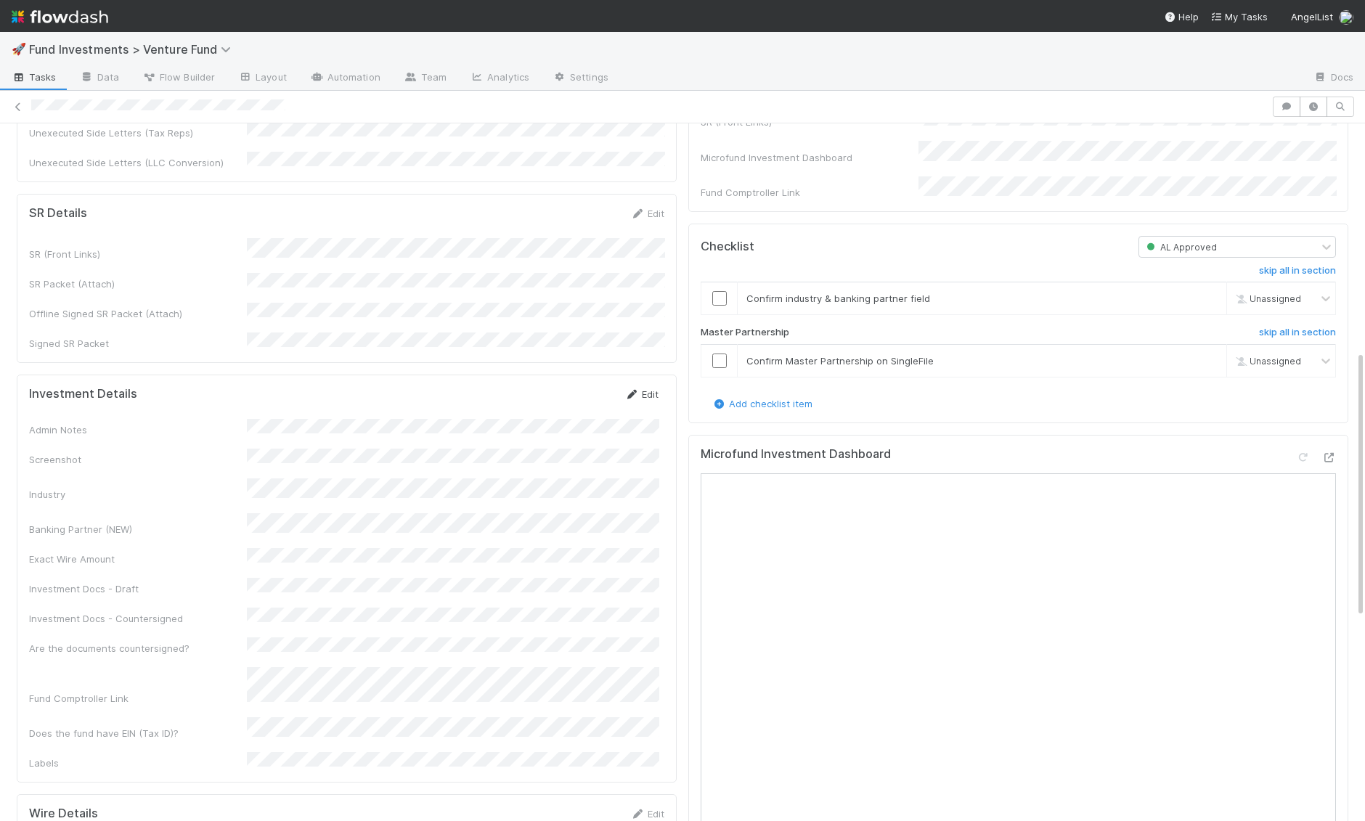
click at [639, 389] on link "Edit" at bounding box center [642, 395] width 34 height 12
click at [579, 387] on button "Save" at bounding box center [581, 399] width 41 height 25
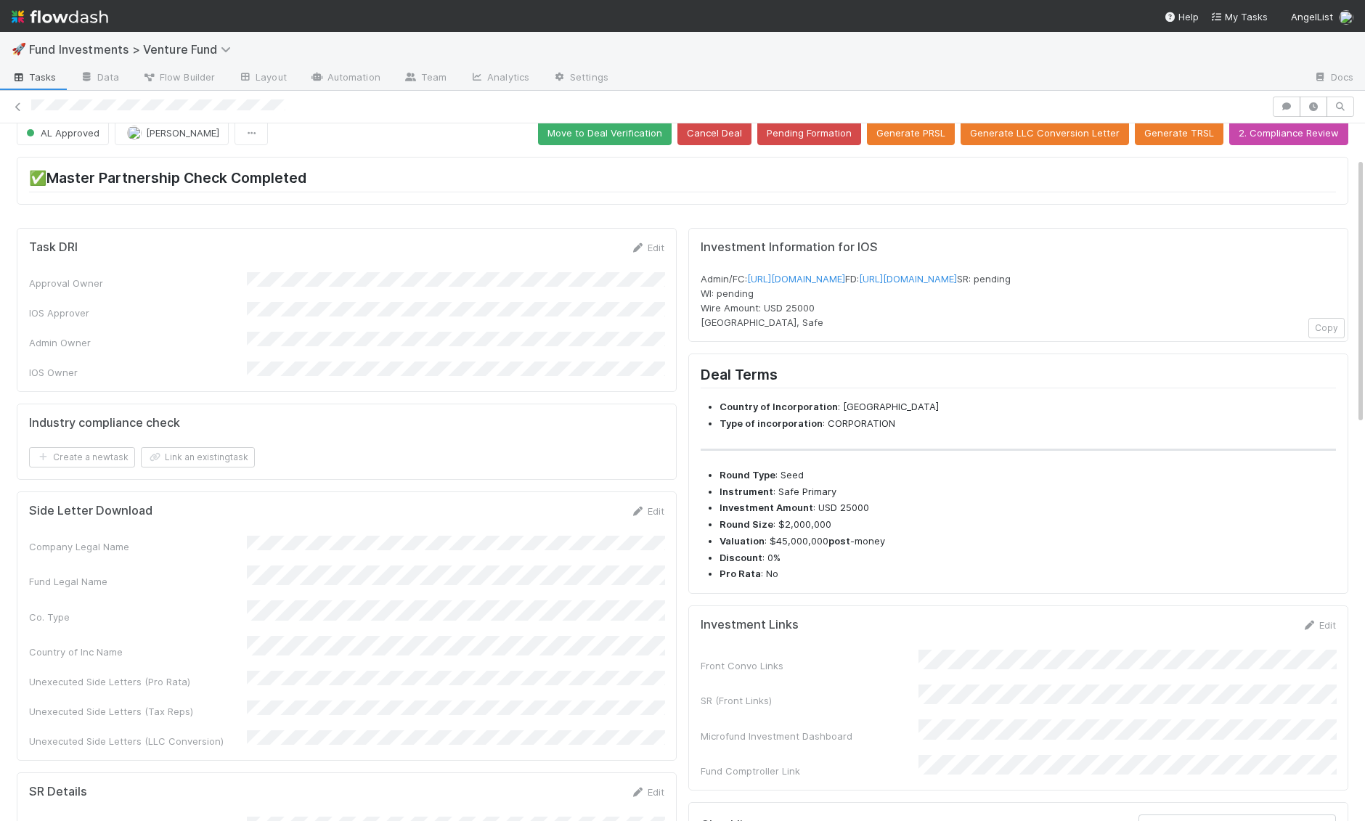
scroll to position [0, 0]
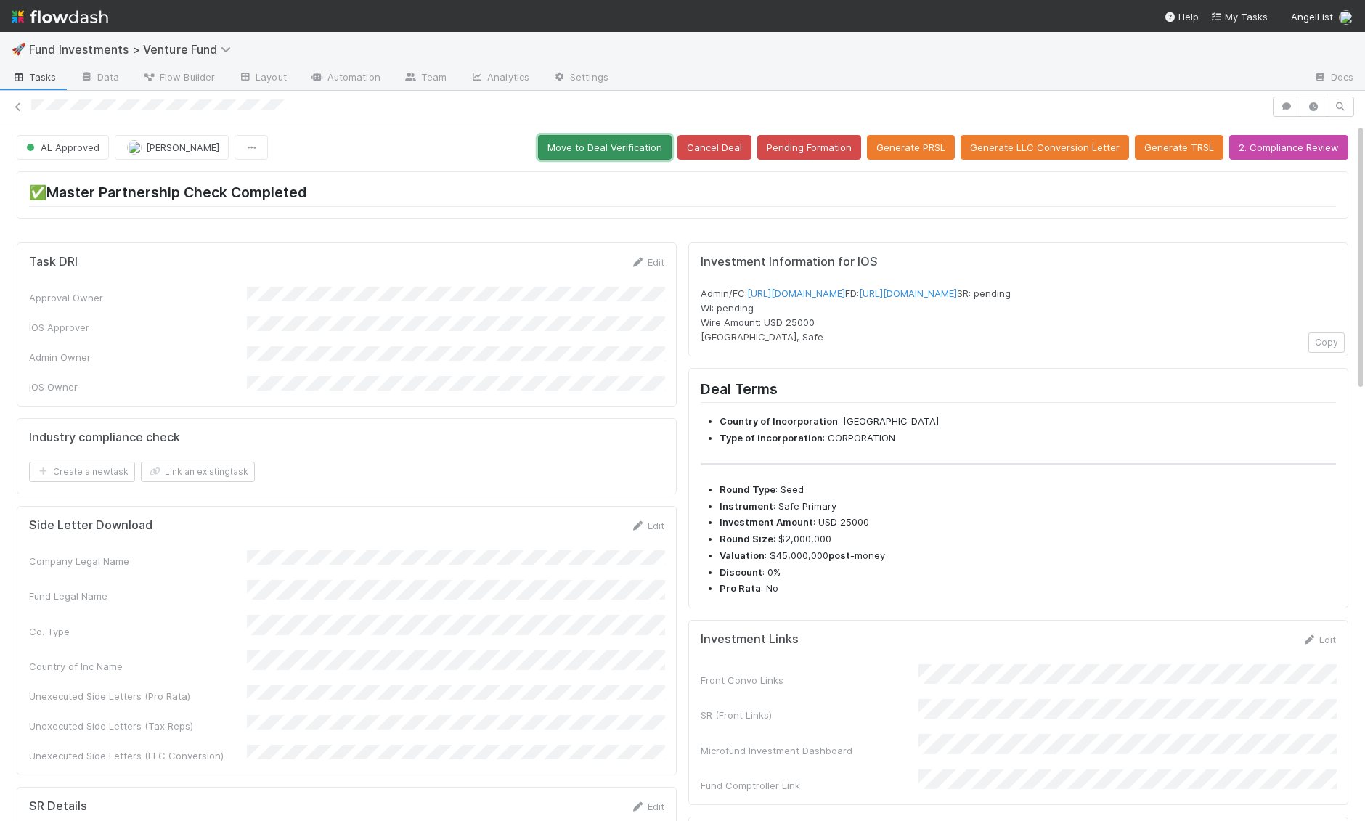
click at [637, 150] on button "Move to Deal Verification" at bounding box center [605, 147] width 134 height 25
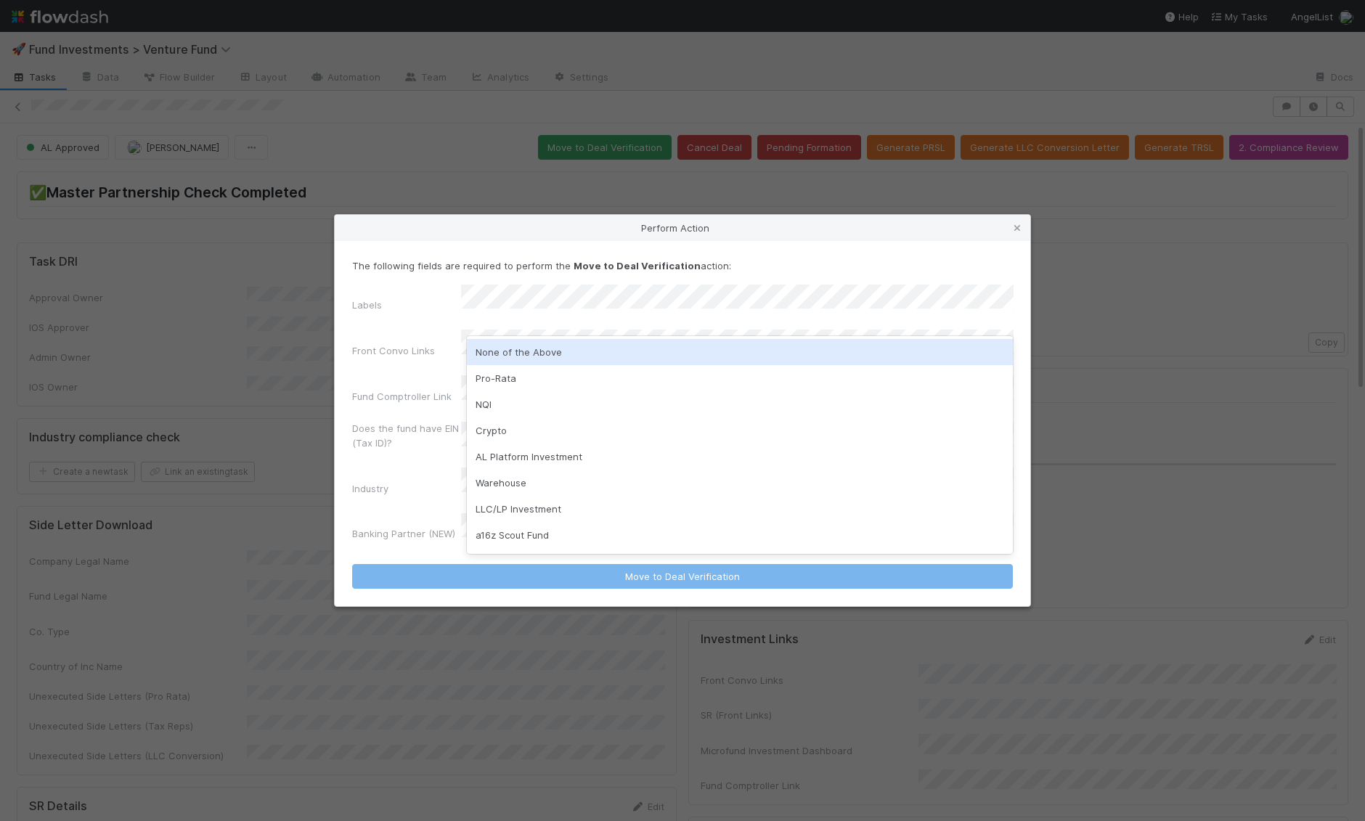
click at [517, 351] on div "None of the Above" at bounding box center [740, 352] width 547 height 26
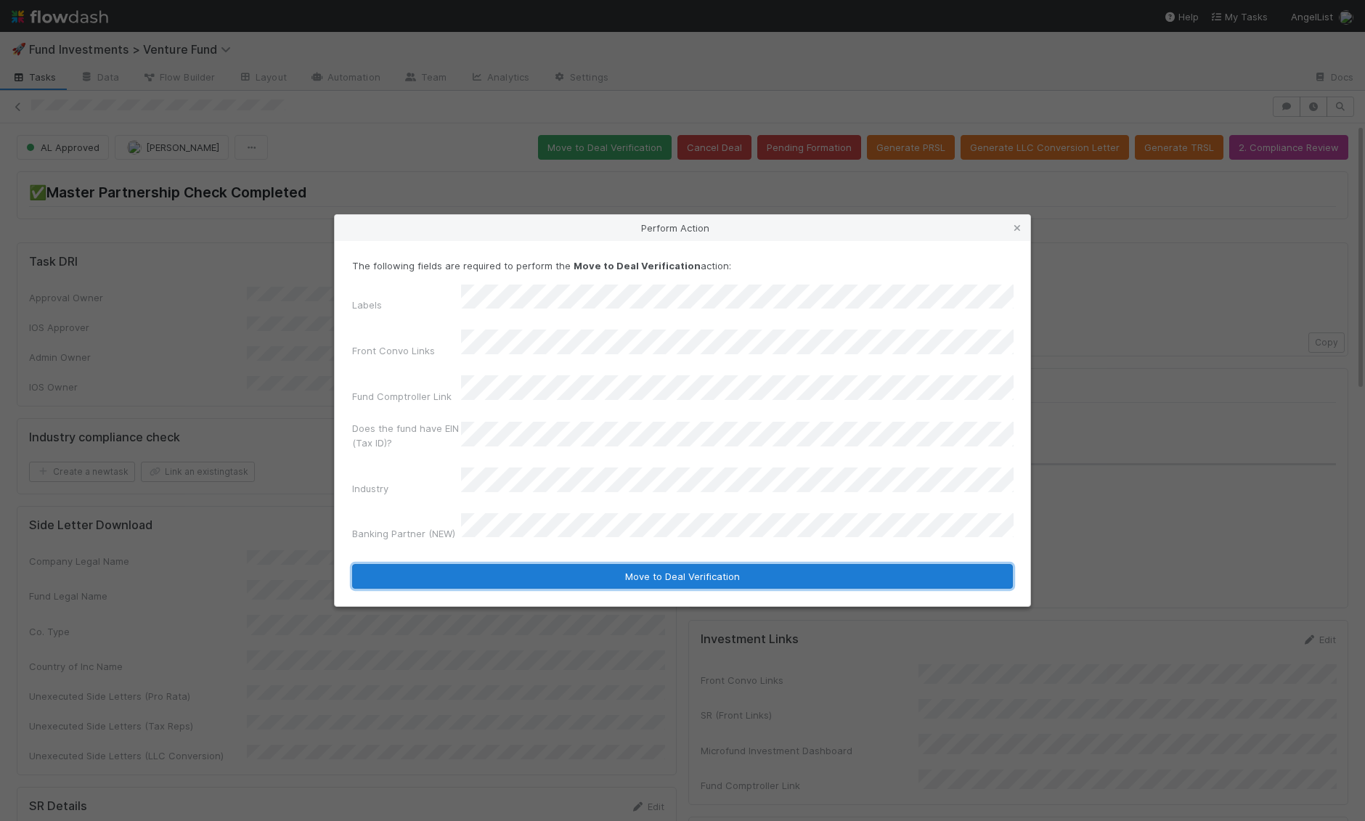
click at [536, 564] on button "Move to Deal Verification" at bounding box center [682, 576] width 661 height 25
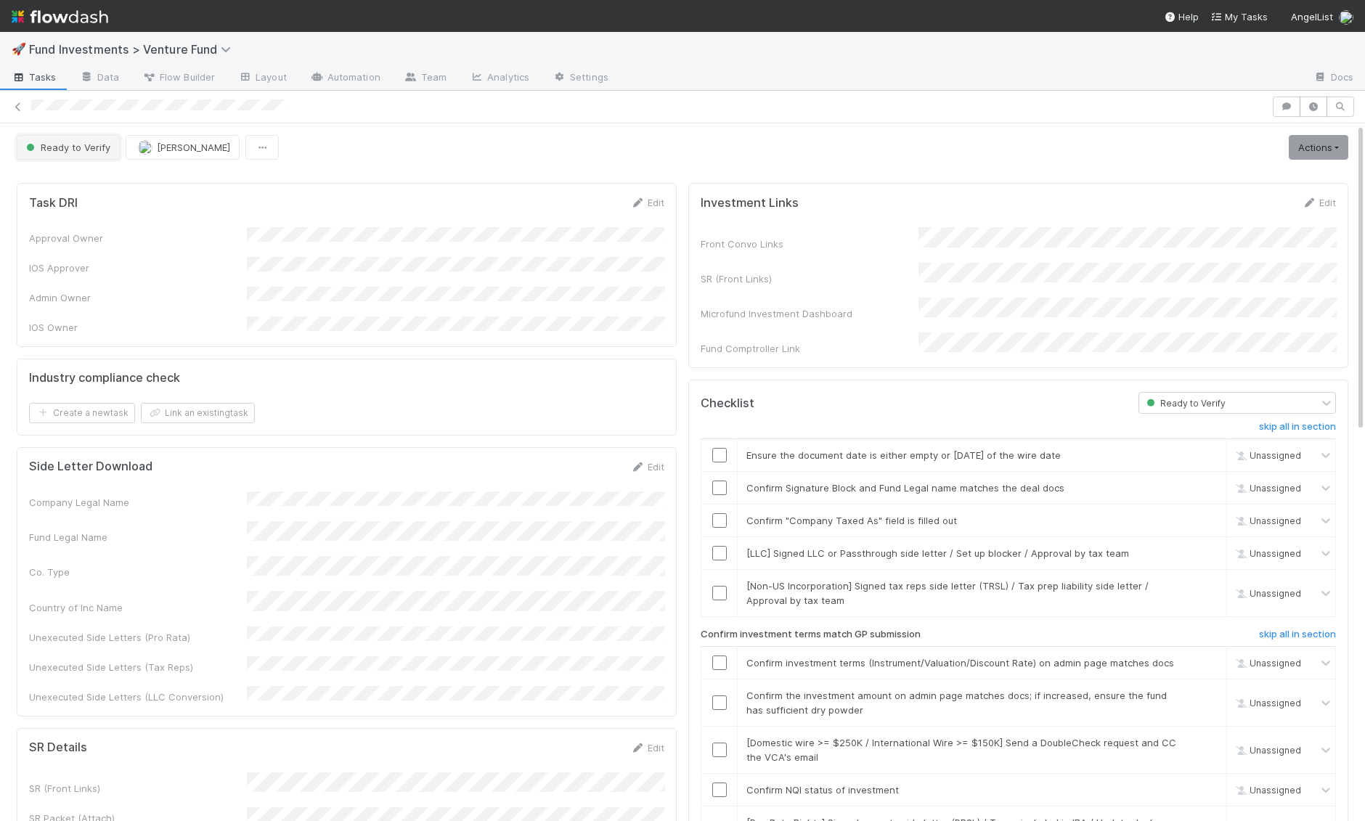
click at [82, 150] on span "Ready to Verify" at bounding box center [66, 148] width 87 height 12
click at [502, 214] on div at bounding box center [682, 410] width 1365 height 821
click at [1327, 138] on link "Actions" at bounding box center [1319, 147] width 60 height 25
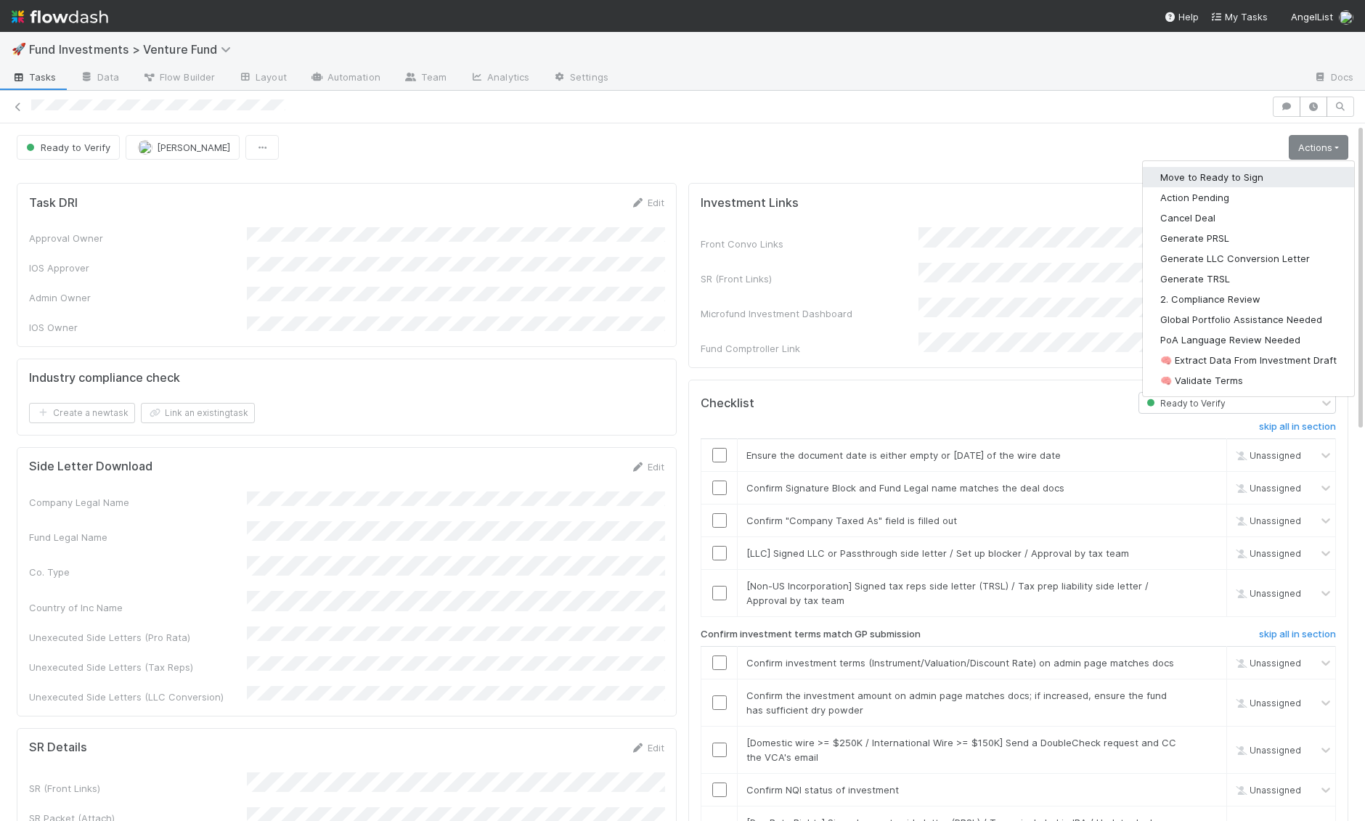
click at [1307, 168] on button "Move to Ready to Sign" at bounding box center [1248, 177] width 211 height 20
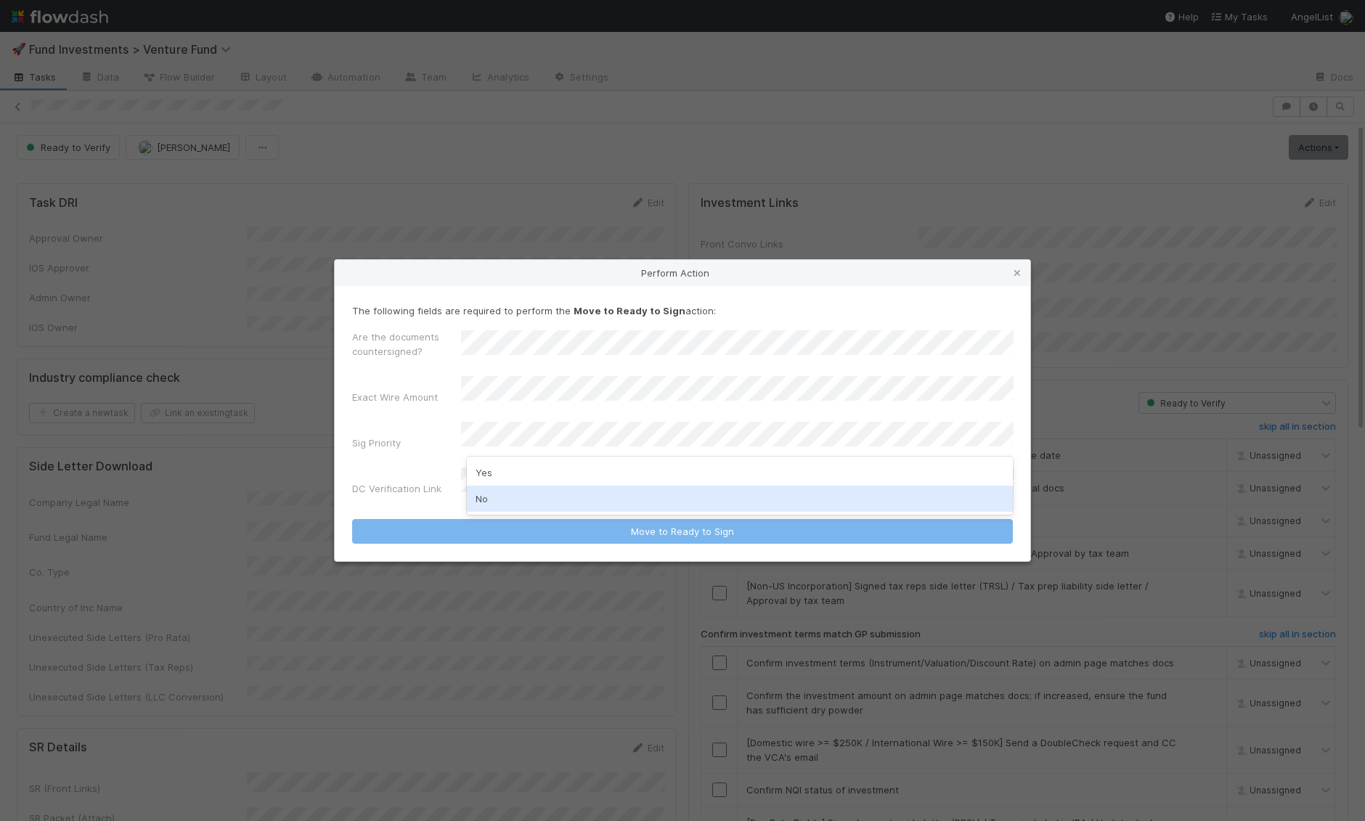
click at [522, 500] on div "No" at bounding box center [740, 499] width 547 height 26
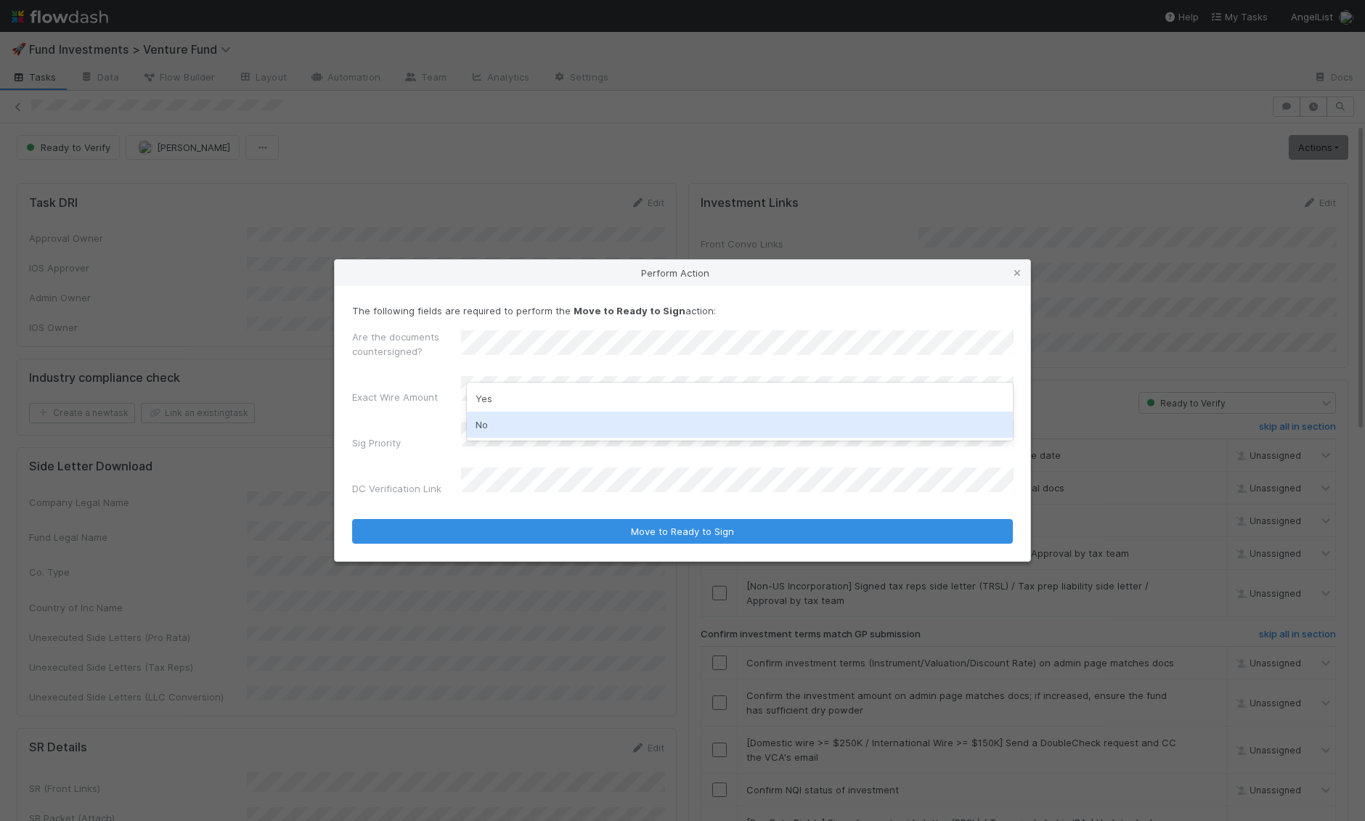
click at [492, 428] on div "No" at bounding box center [740, 425] width 547 height 26
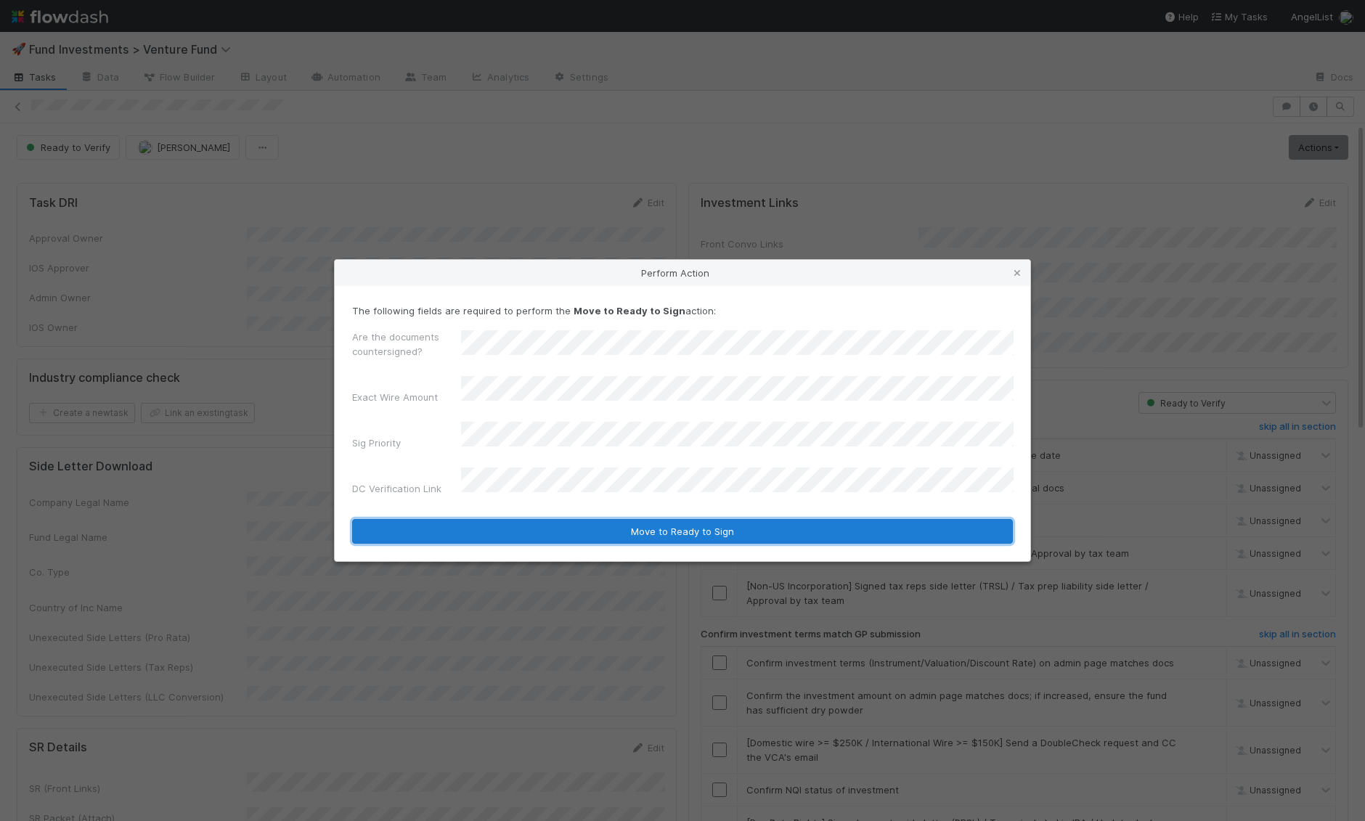
click at [513, 519] on button "Move to Ready to Sign" at bounding box center [682, 531] width 661 height 25
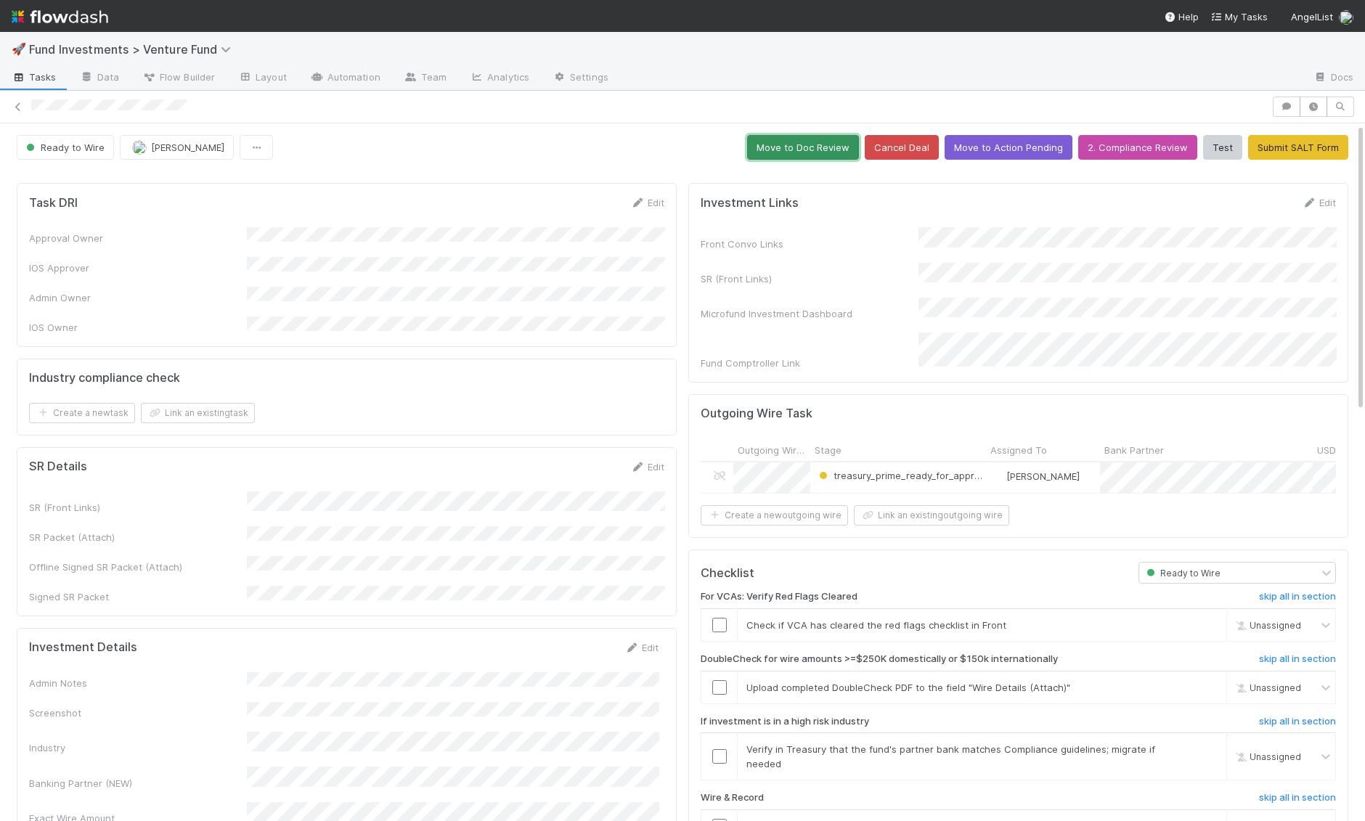
click at [801, 137] on button "Move to Doc Review" at bounding box center [803, 147] width 112 height 25
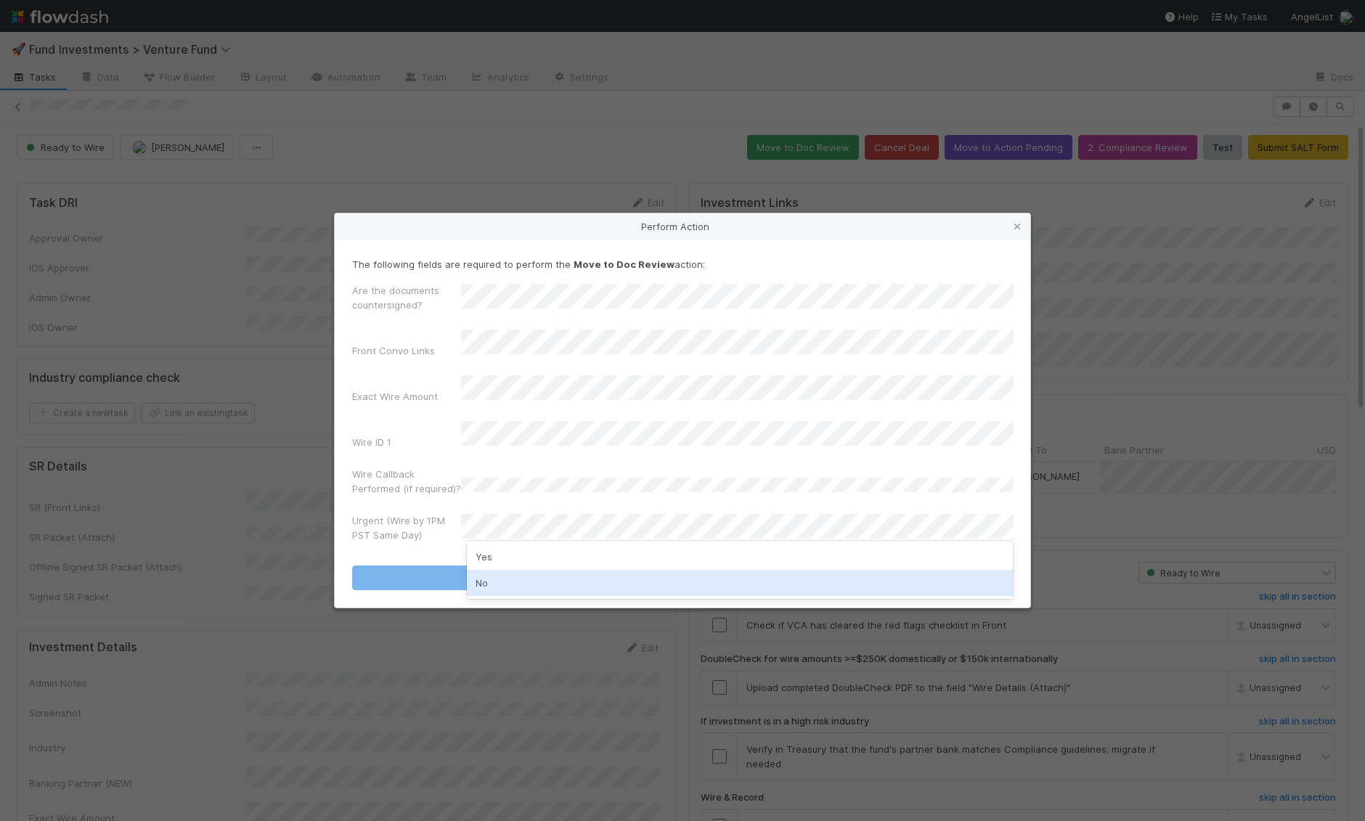
click at [503, 585] on div "No" at bounding box center [740, 583] width 547 height 26
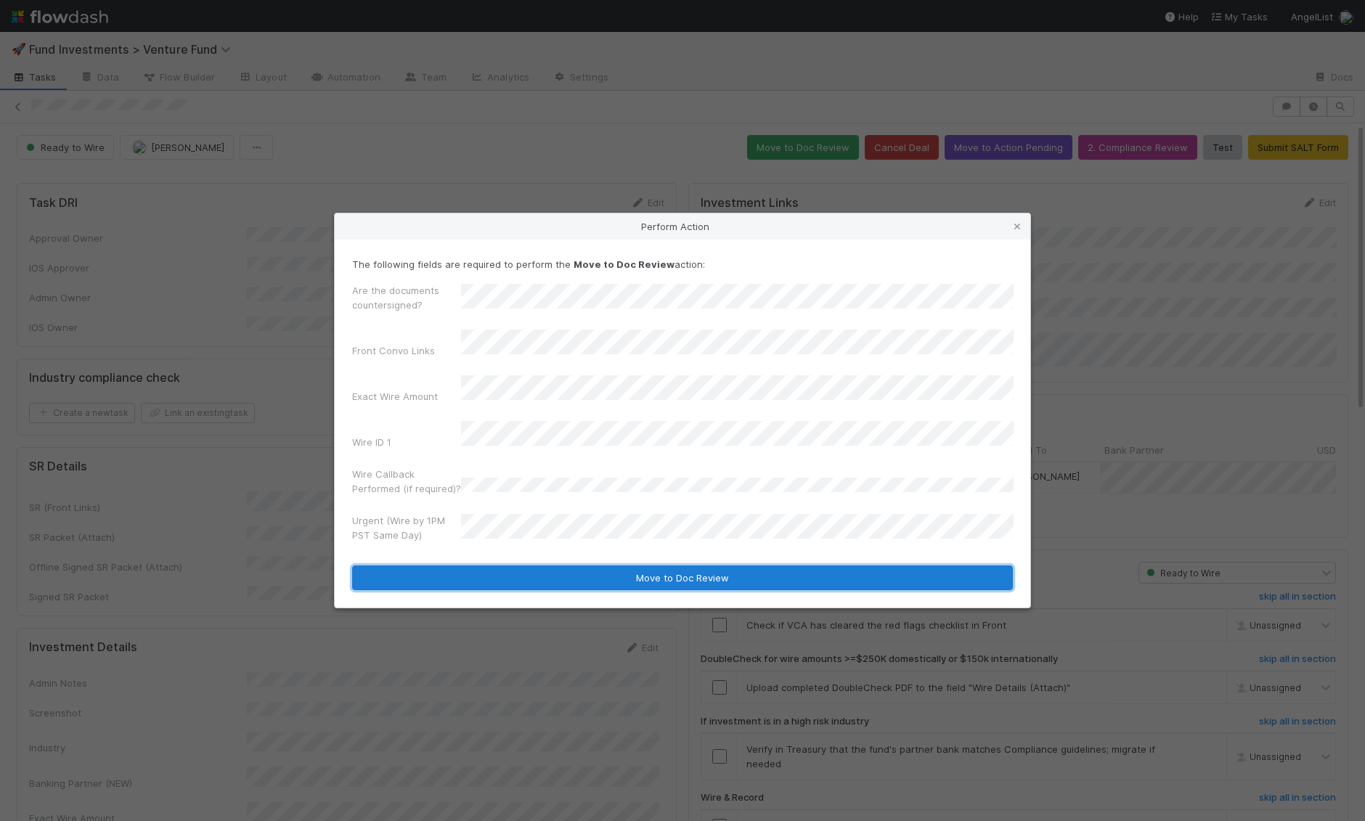
click at [504, 566] on button "Move to Doc Review" at bounding box center [682, 578] width 661 height 25
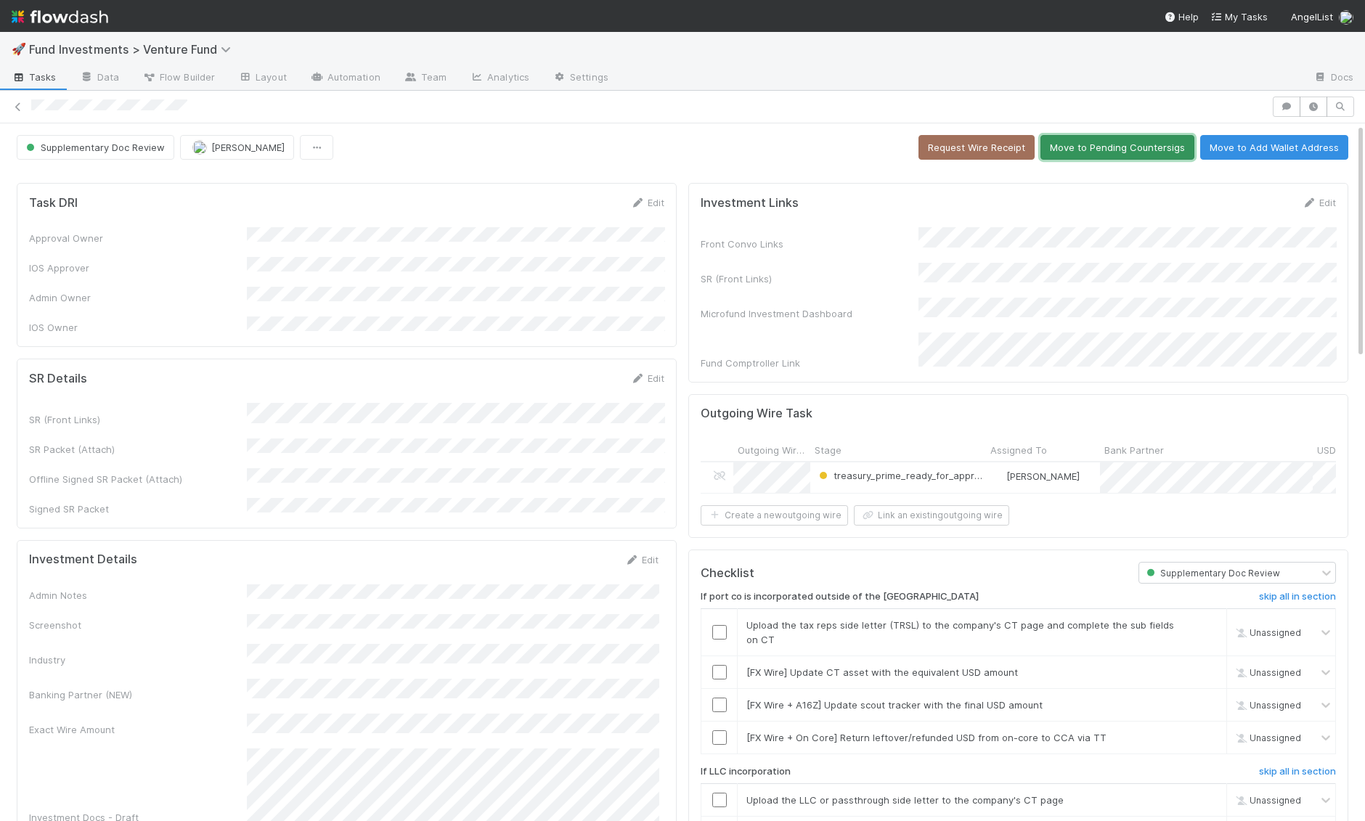
click at [1105, 142] on button "Move to Pending Countersigs" at bounding box center [1118, 147] width 154 height 25
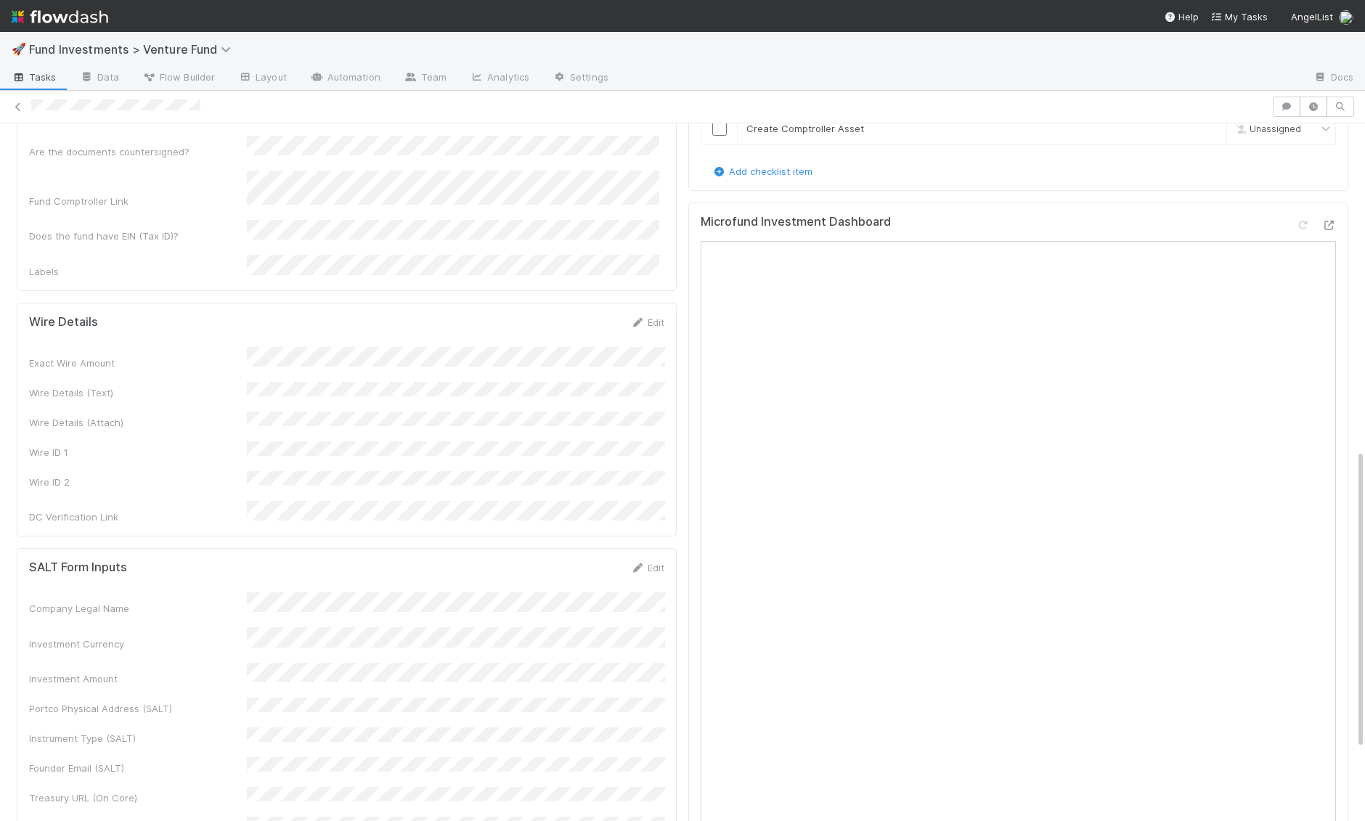
scroll to position [762, 0]
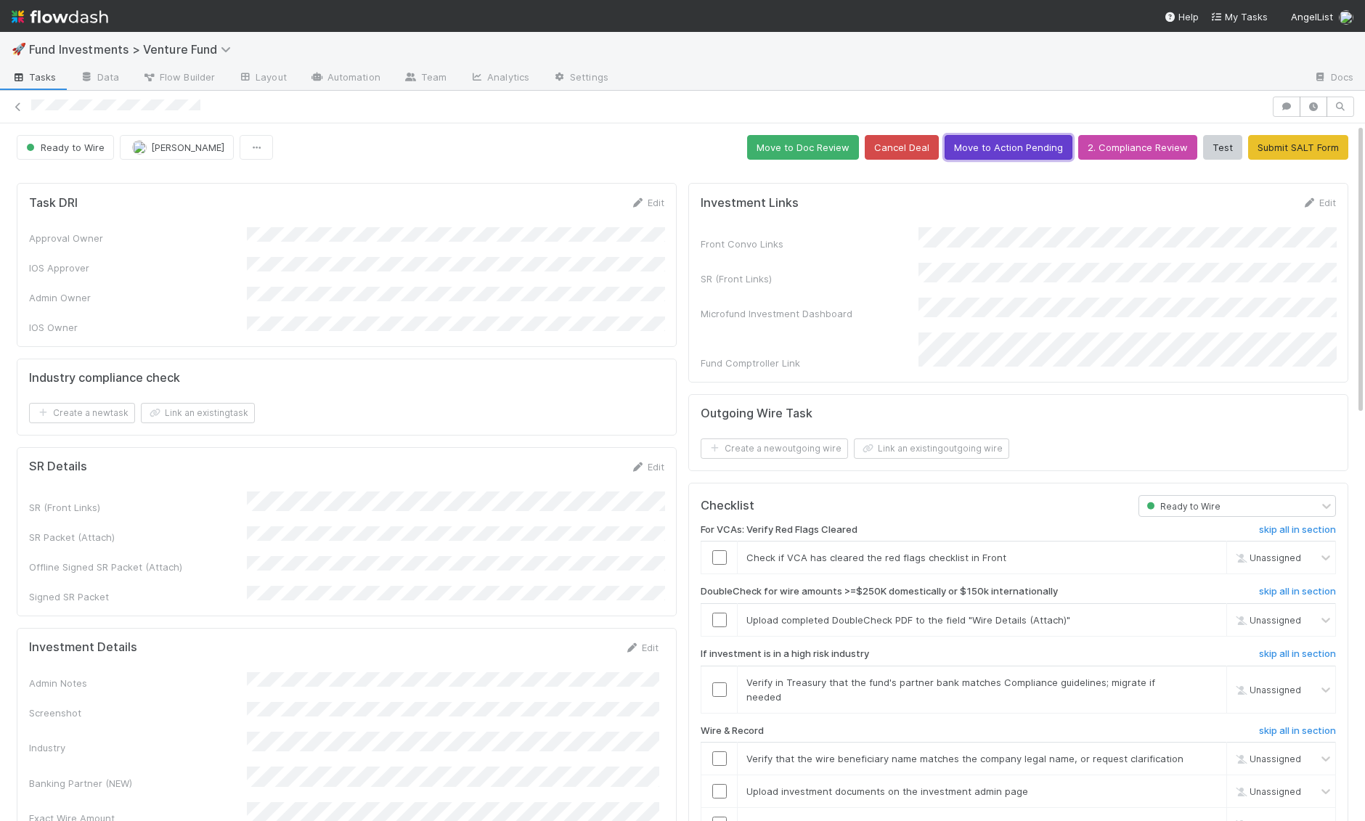
click at [983, 153] on button "Move to Action Pending" at bounding box center [1009, 147] width 128 height 25
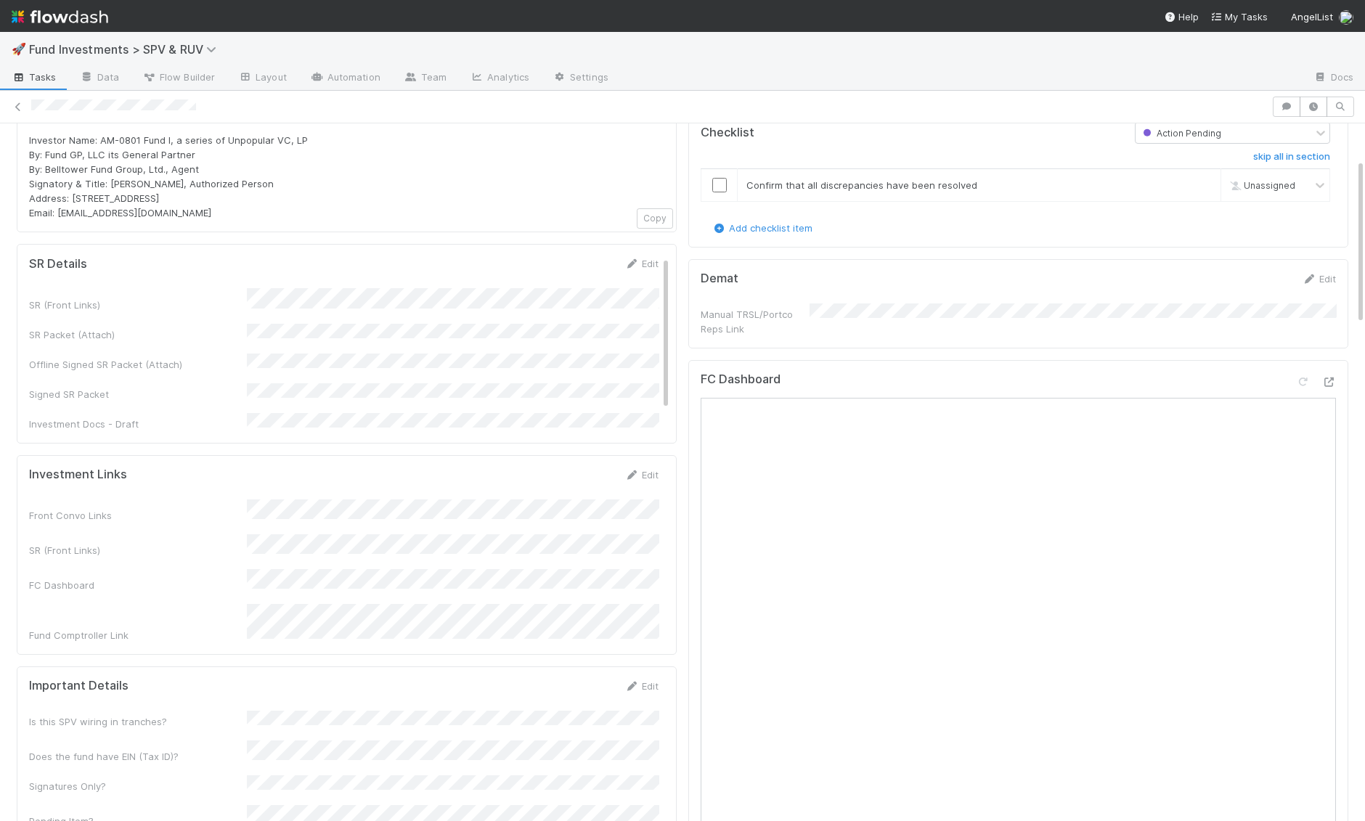
scroll to position [333, 0]
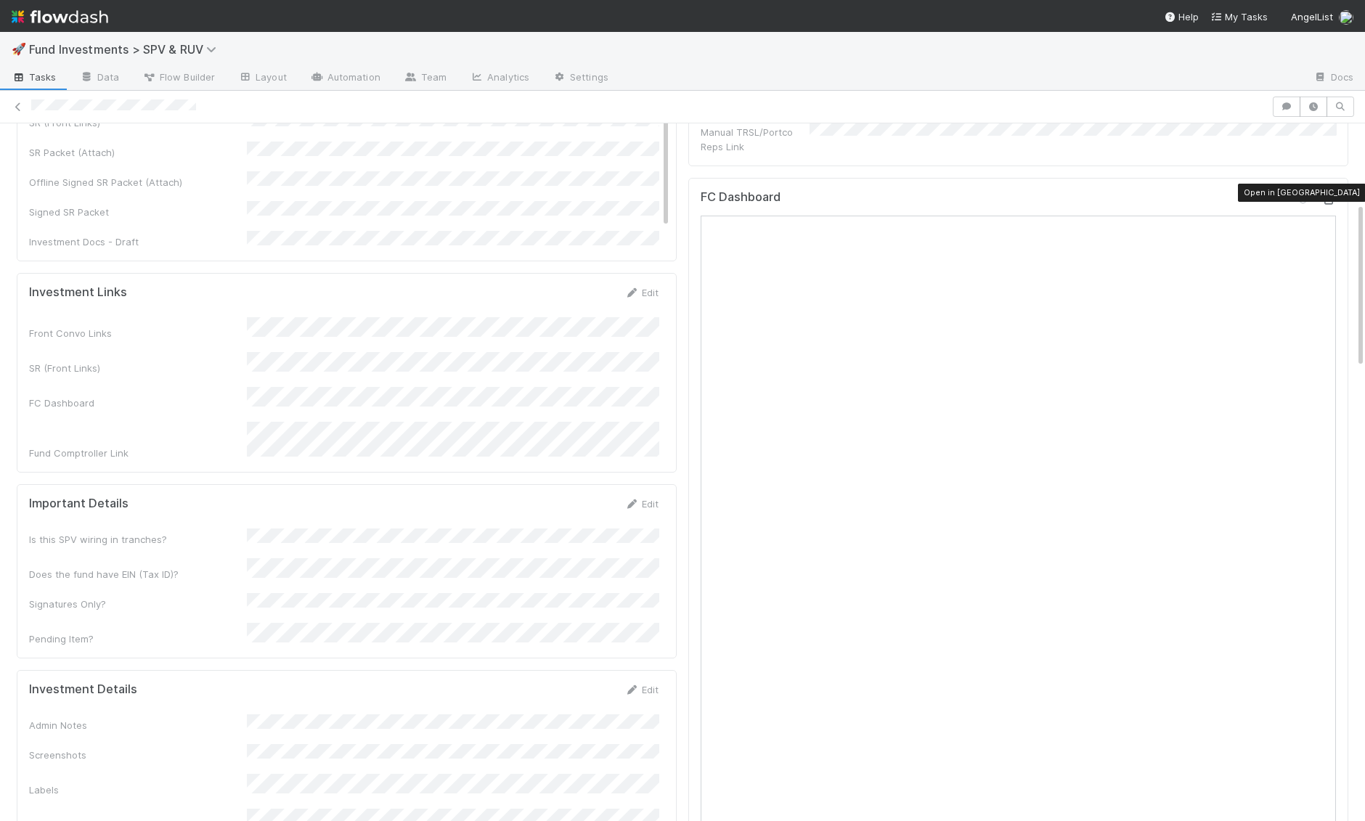
click at [1326, 196] on div at bounding box center [1329, 199] width 15 height 15
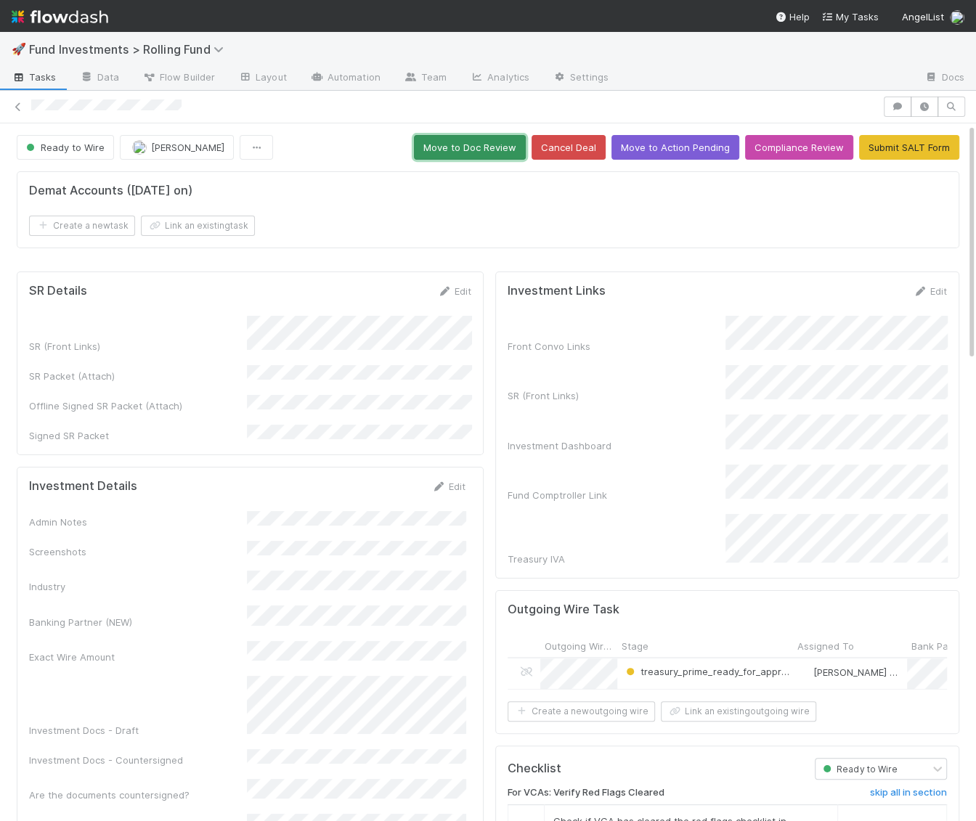
click at [476, 135] on button "Move to Doc Review" at bounding box center [470, 147] width 112 height 25
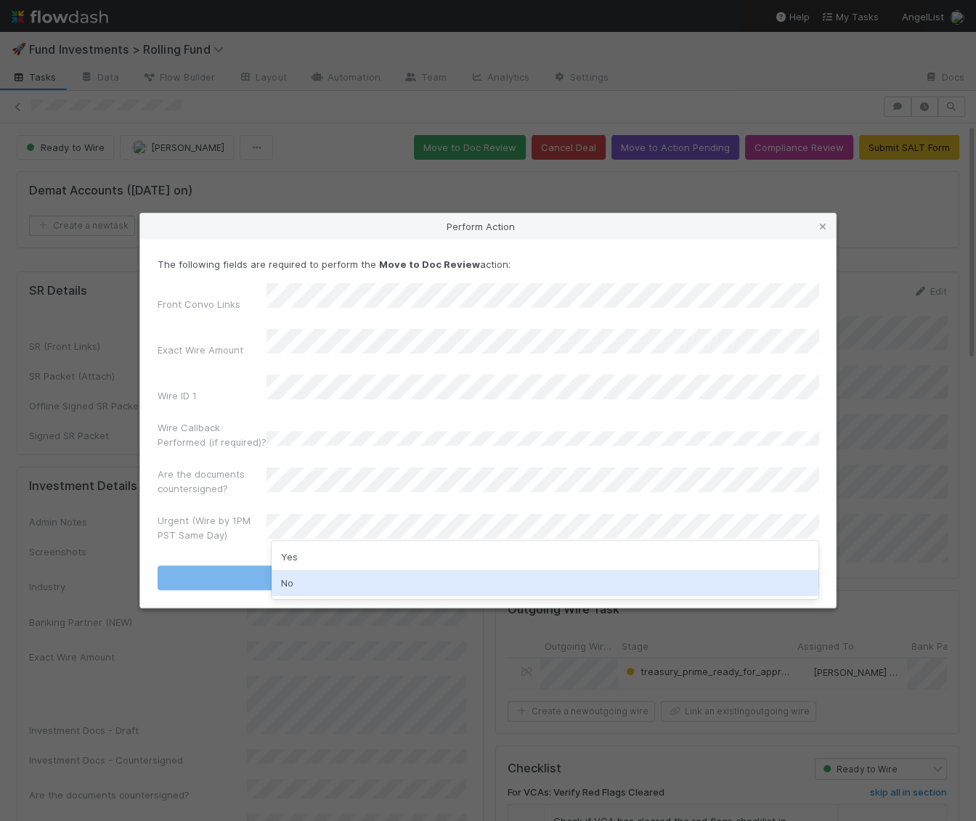
click at [292, 570] on div "No" at bounding box center [545, 583] width 547 height 26
click at [292, 569] on button "Move to Doc Review" at bounding box center [488, 578] width 661 height 25
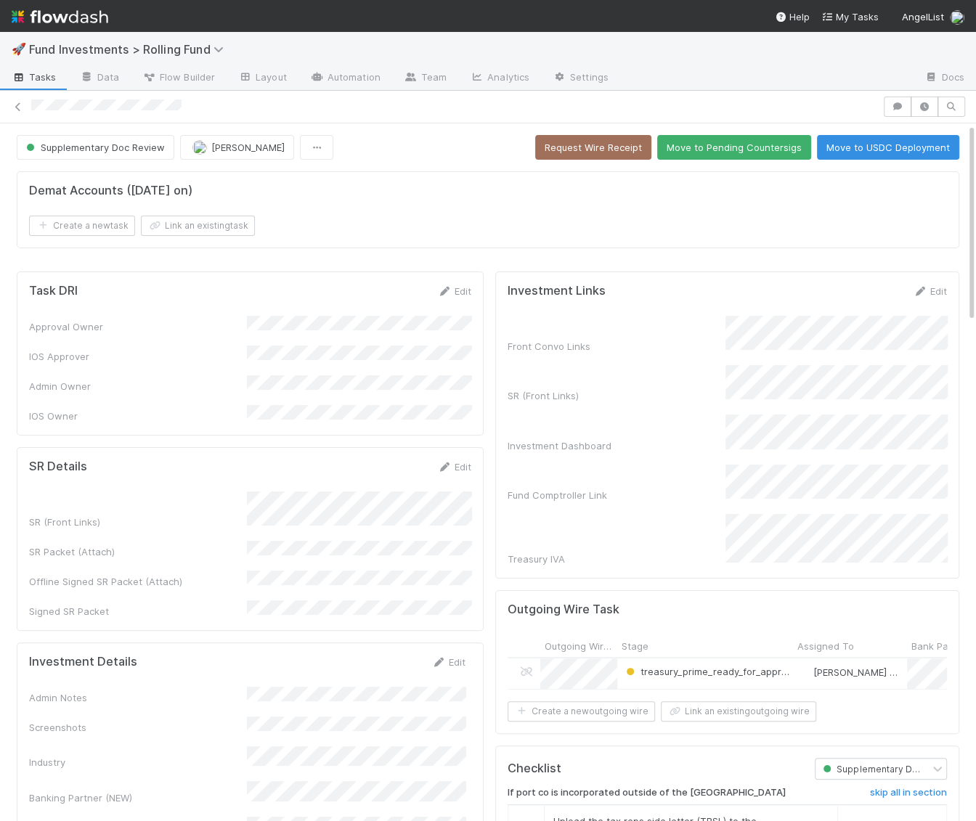
click at [721, 146] on button "Move to Pending Countersigs" at bounding box center [734, 147] width 154 height 25
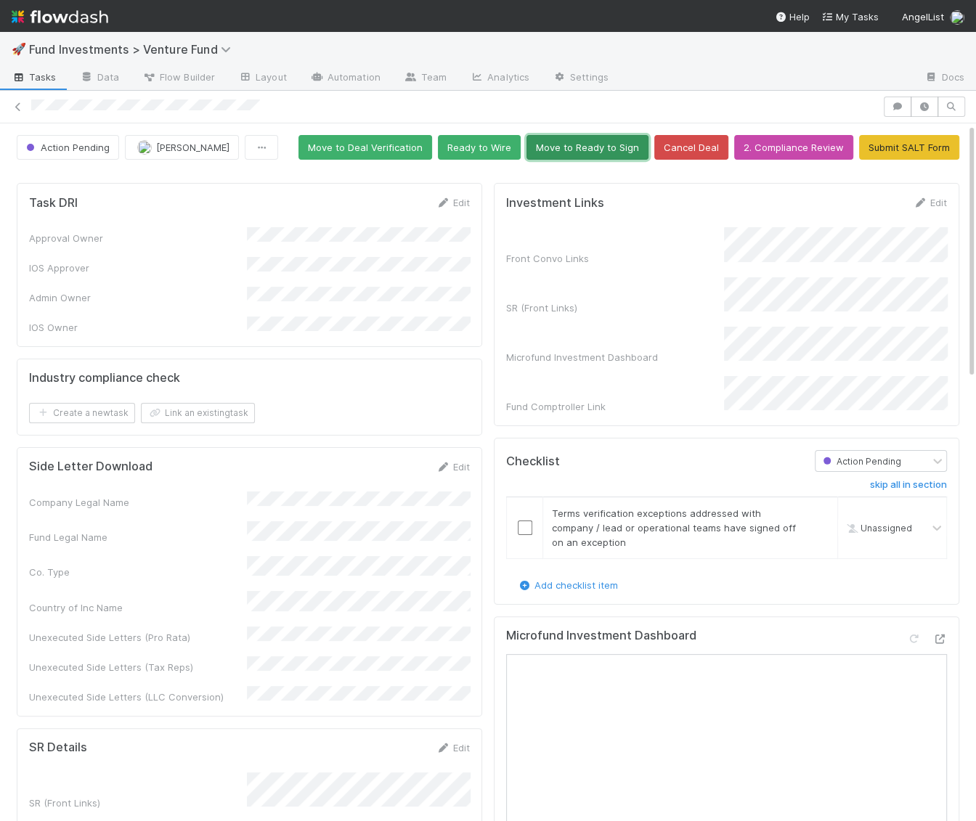
click at [606, 148] on button "Move to Ready to Sign" at bounding box center [588, 147] width 122 height 25
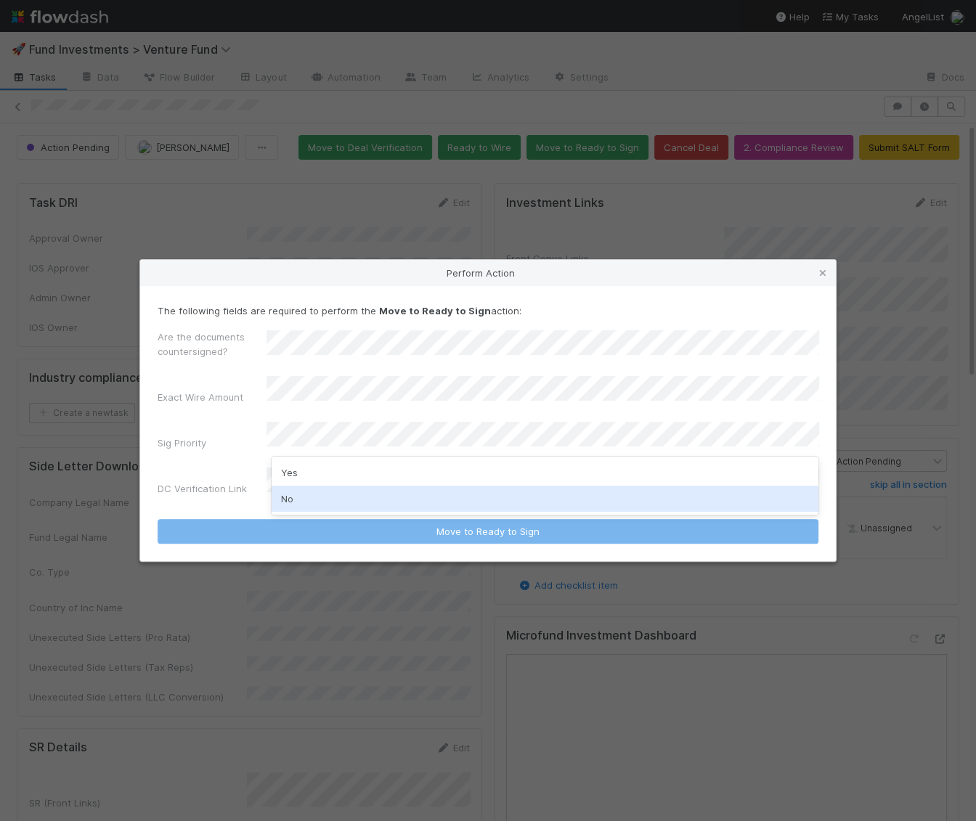
click at [365, 498] on div "No" at bounding box center [545, 499] width 547 height 26
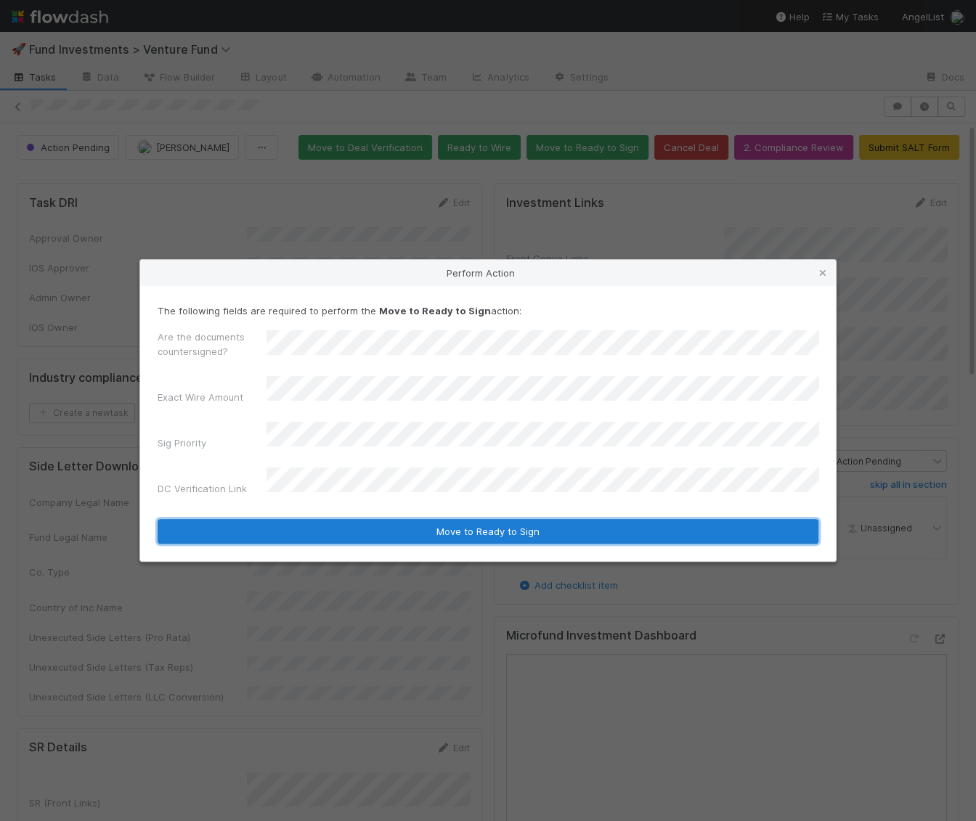
click at [377, 519] on button "Move to Ready to Sign" at bounding box center [488, 531] width 661 height 25
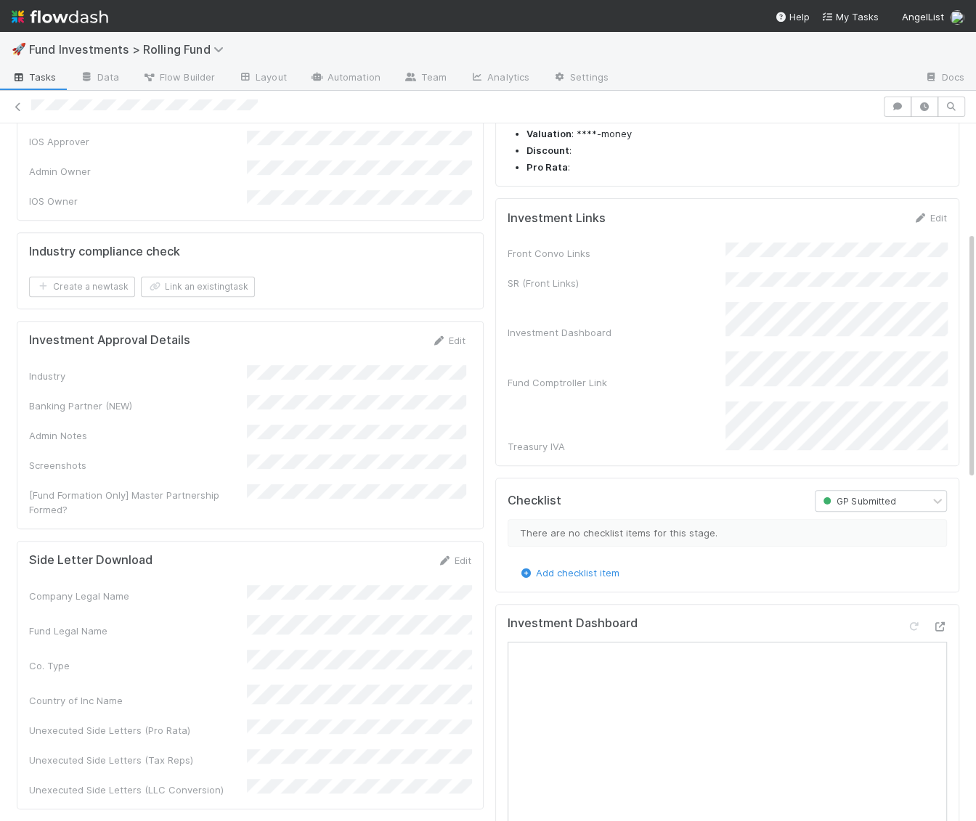
scroll to position [928, 0]
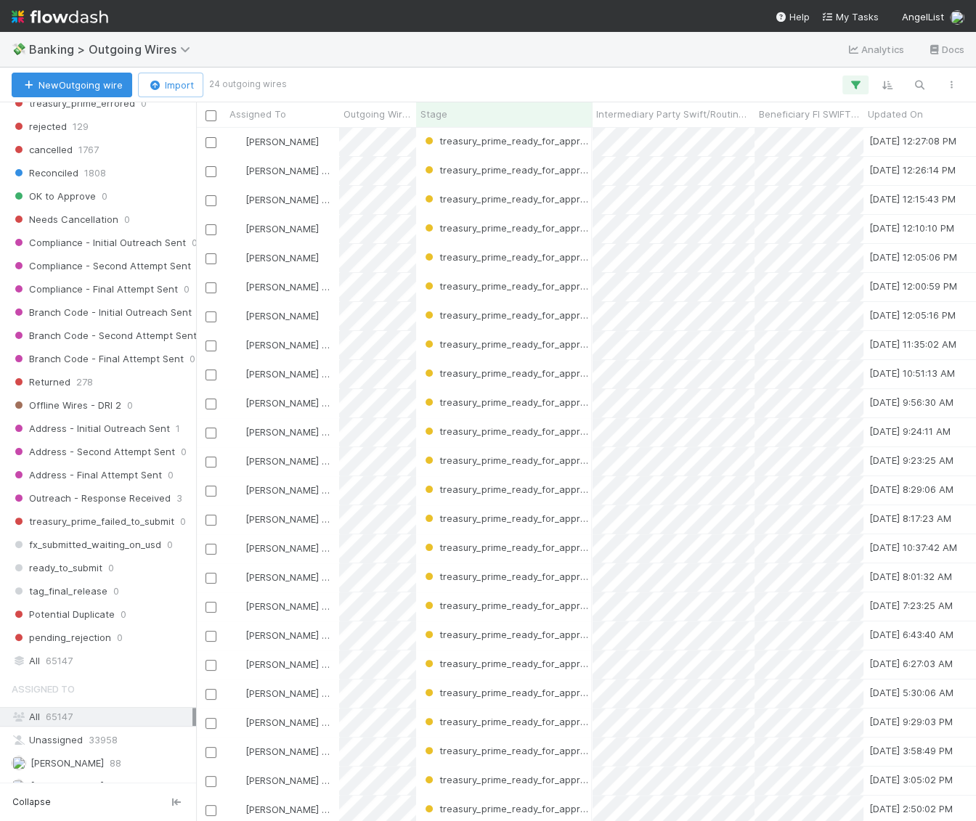
scroll to position [1327, 0]
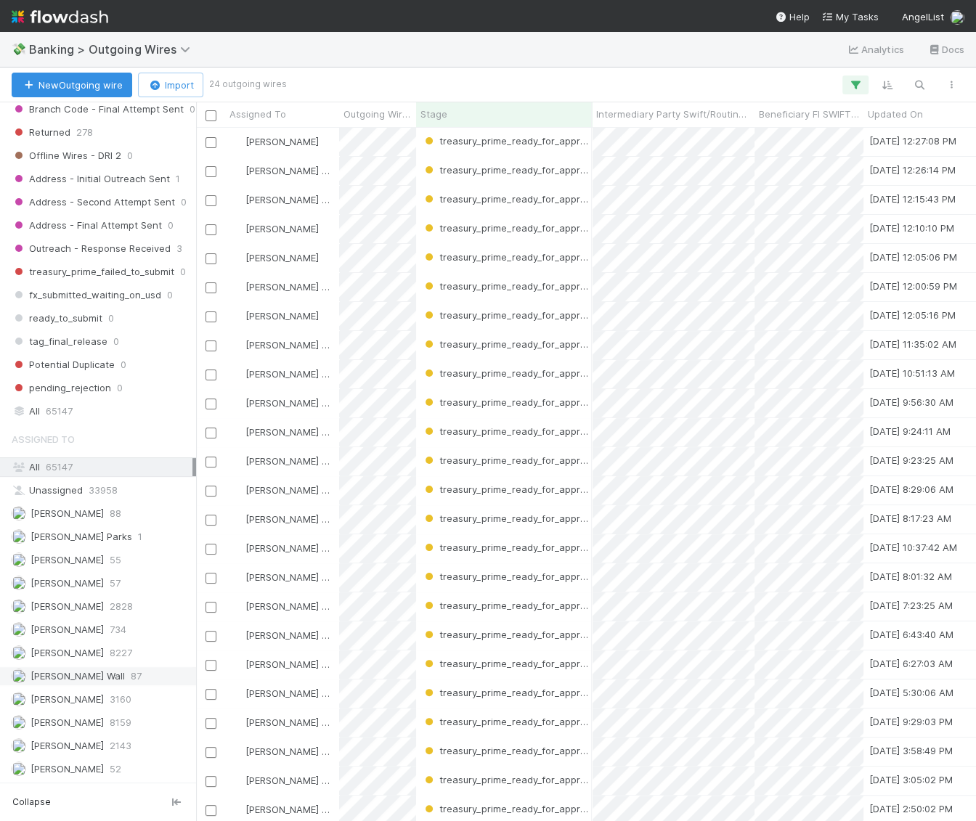
click at [80, 670] on span "[PERSON_NAME] Wall" at bounding box center [78, 676] width 94 height 12
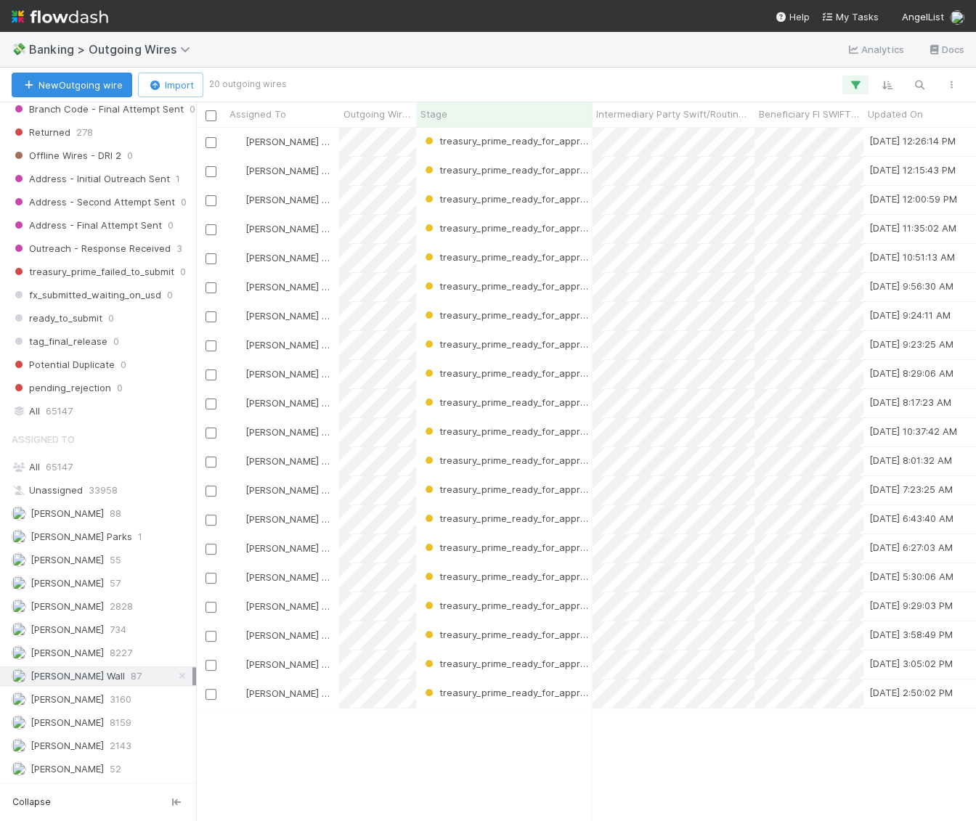
scroll to position [694, 779]
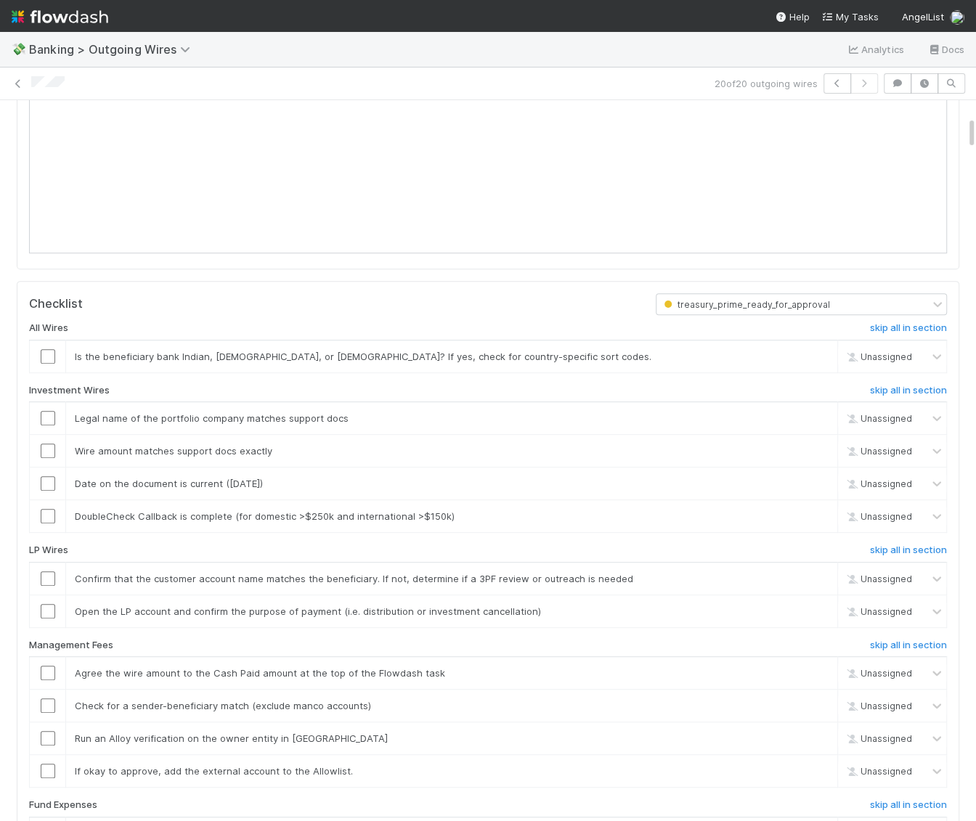
scroll to position [403, 0]
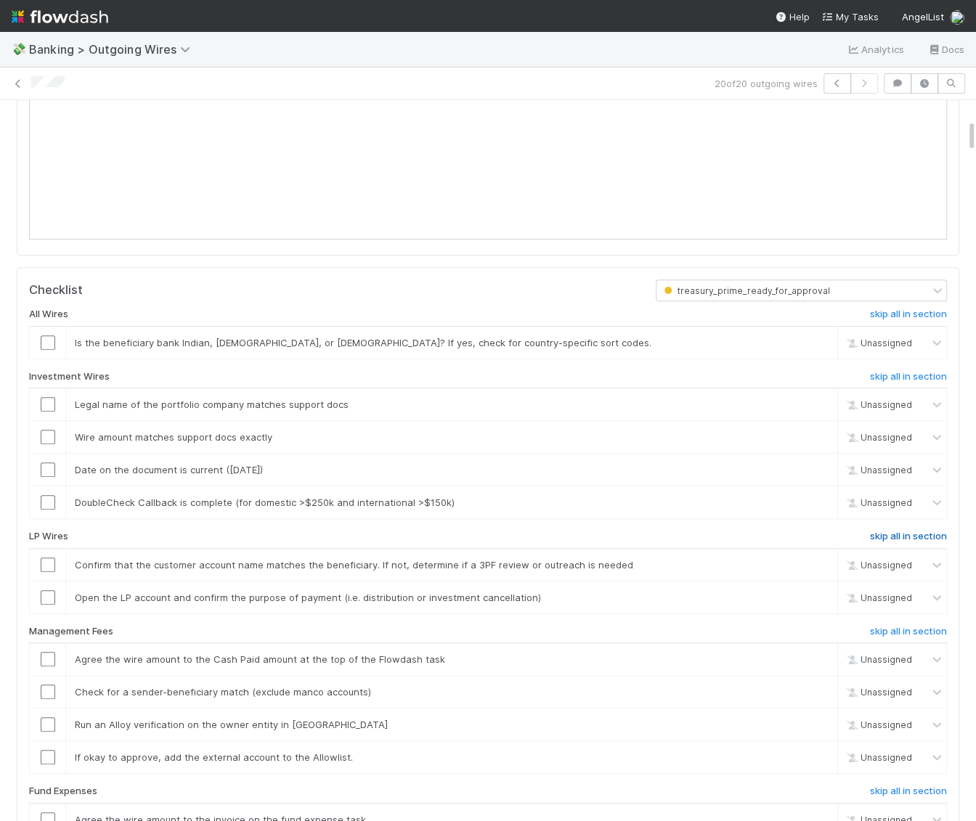
click at [893, 531] on h6 "skip all in section" at bounding box center [908, 537] width 77 height 12
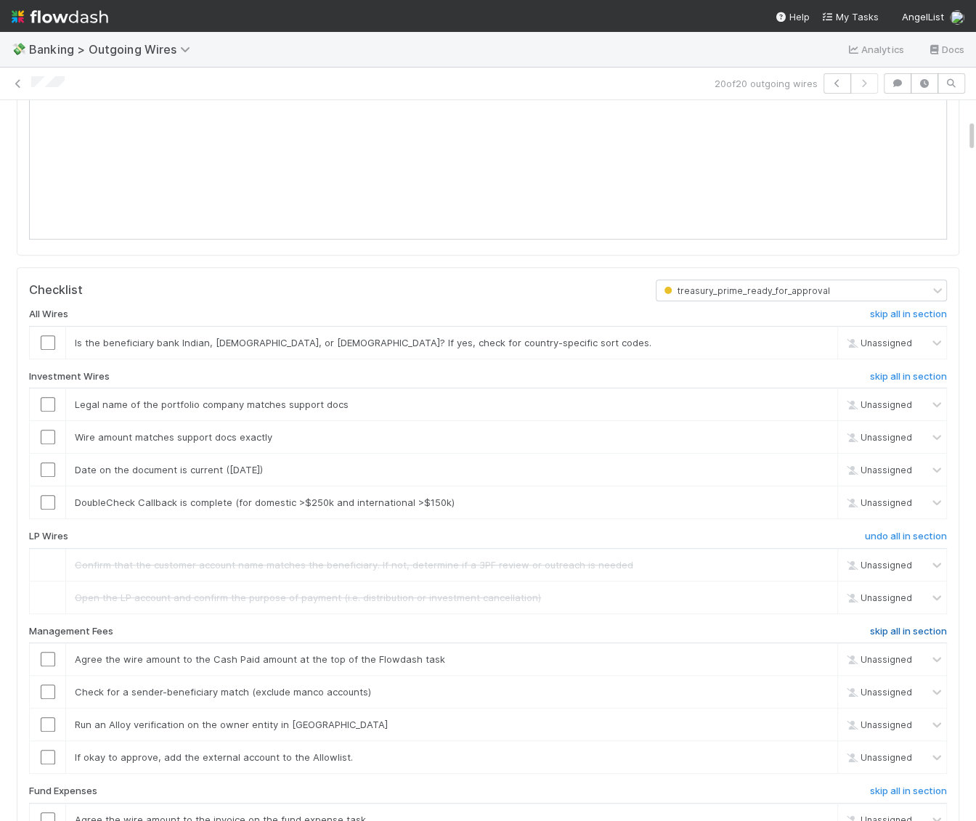
click at [907, 626] on h6 "skip all in section" at bounding box center [908, 632] width 77 height 12
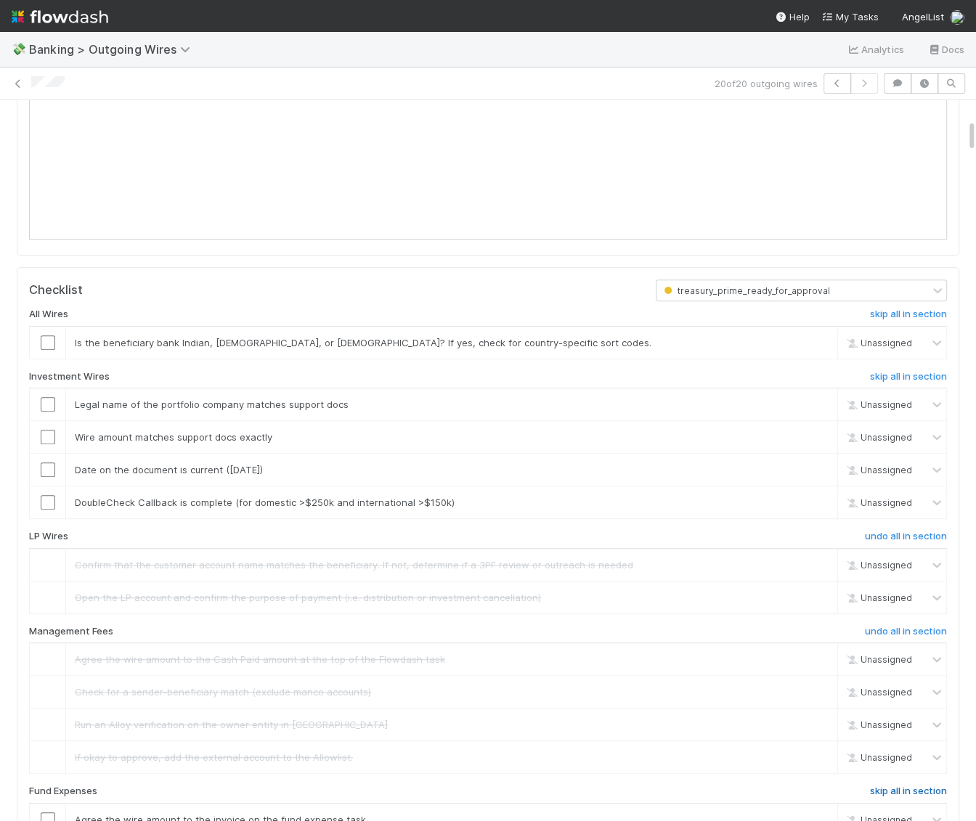
click at [914, 786] on h6 "skip all in section" at bounding box center [908, 792] width 77 height 12
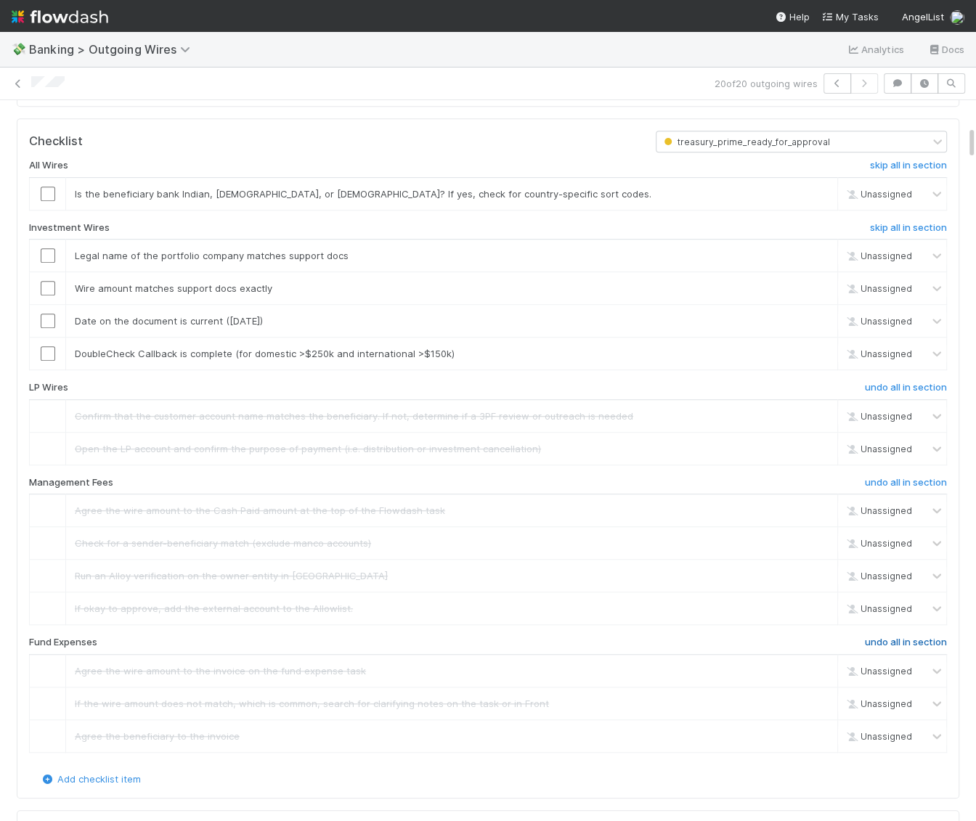
scroll to position [553, 0]
click at [818, 187] on link "skip" at bounding box center [819, 193] width 18 height 12
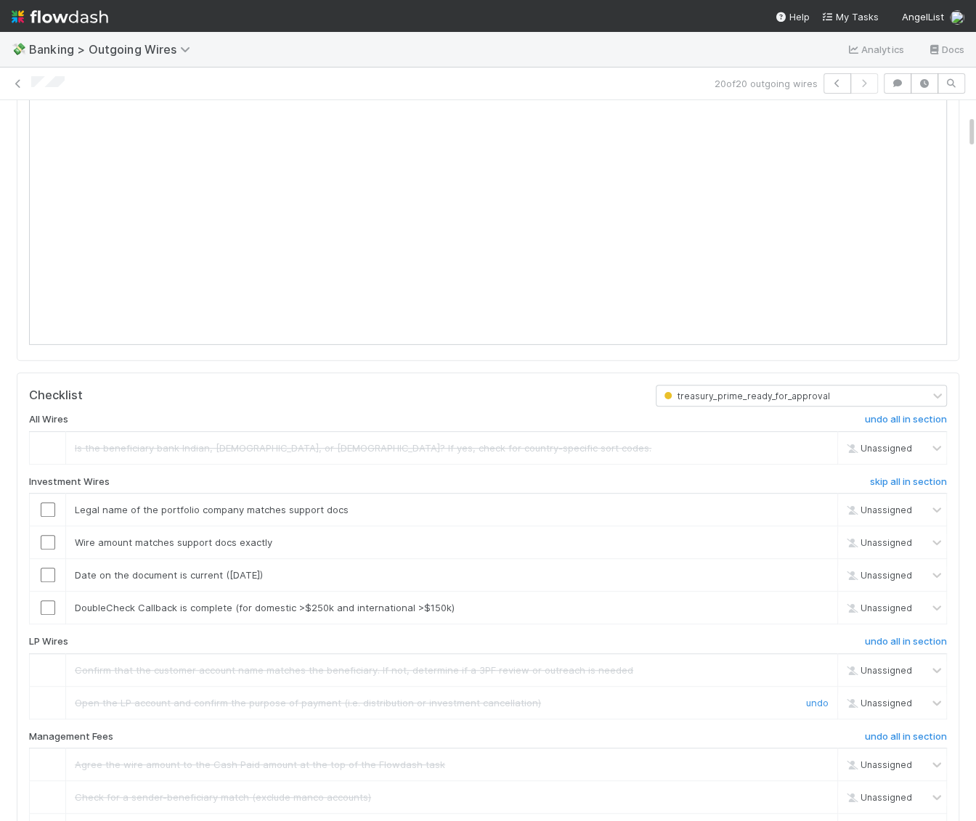
scroll to position [333, 0]
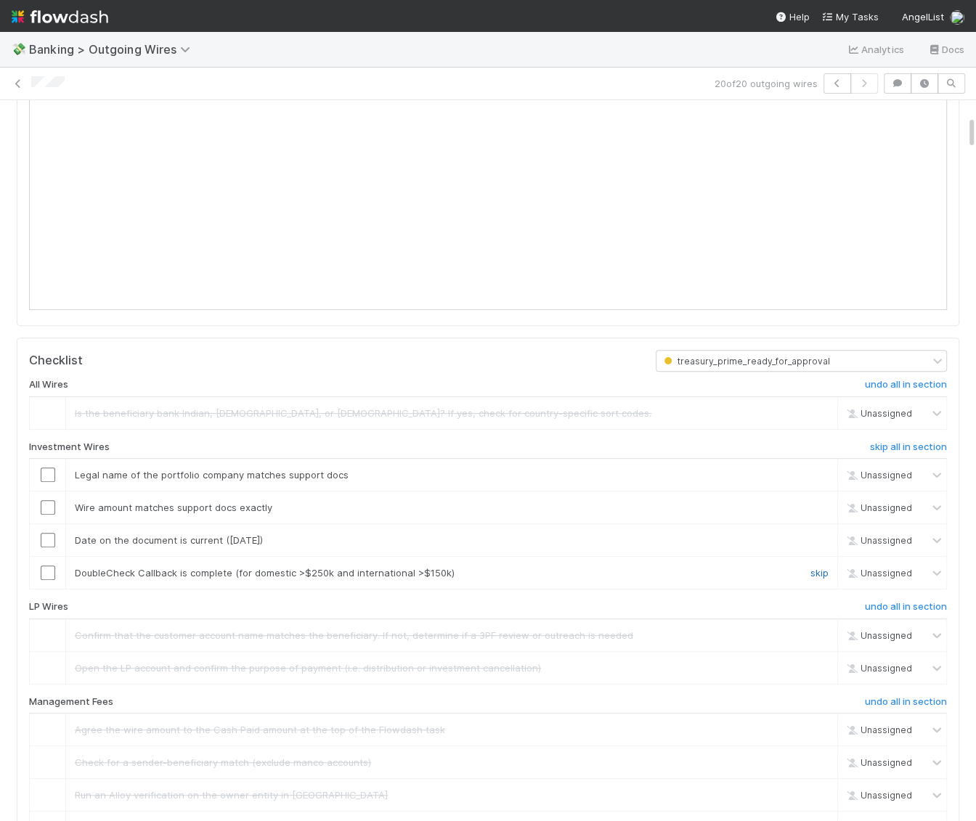
click at [814, 567] on link "skip" at bounding box center [819, 573] width 18 height 12
click at [55, 473] on div at bounding box center [48, 475] width 36 height 15
click at [46, 476] on input "checkbox" at bounding box center [48, 475] width 15 height 15
click at [48, 502] on input "checkbox" at bounding box center [48, 507] width 15 height 15
click at [48, 536] on input "checkbox" at bounding box center [48, 540] width 15 height 15
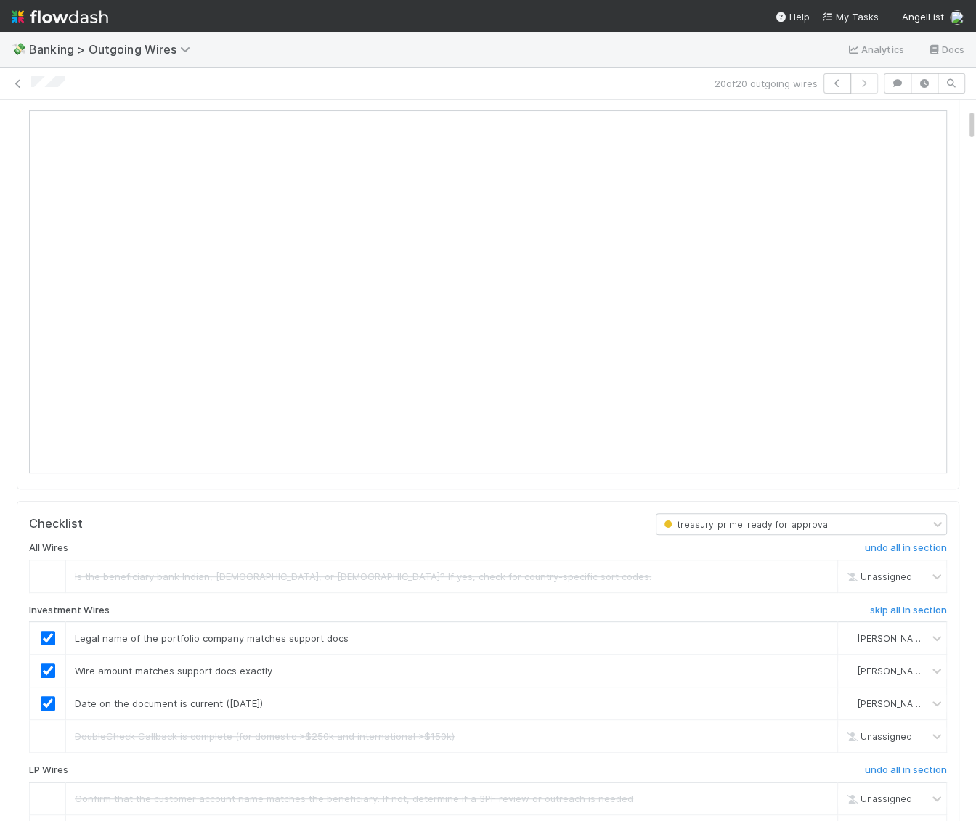
scroll to position [166, 0]
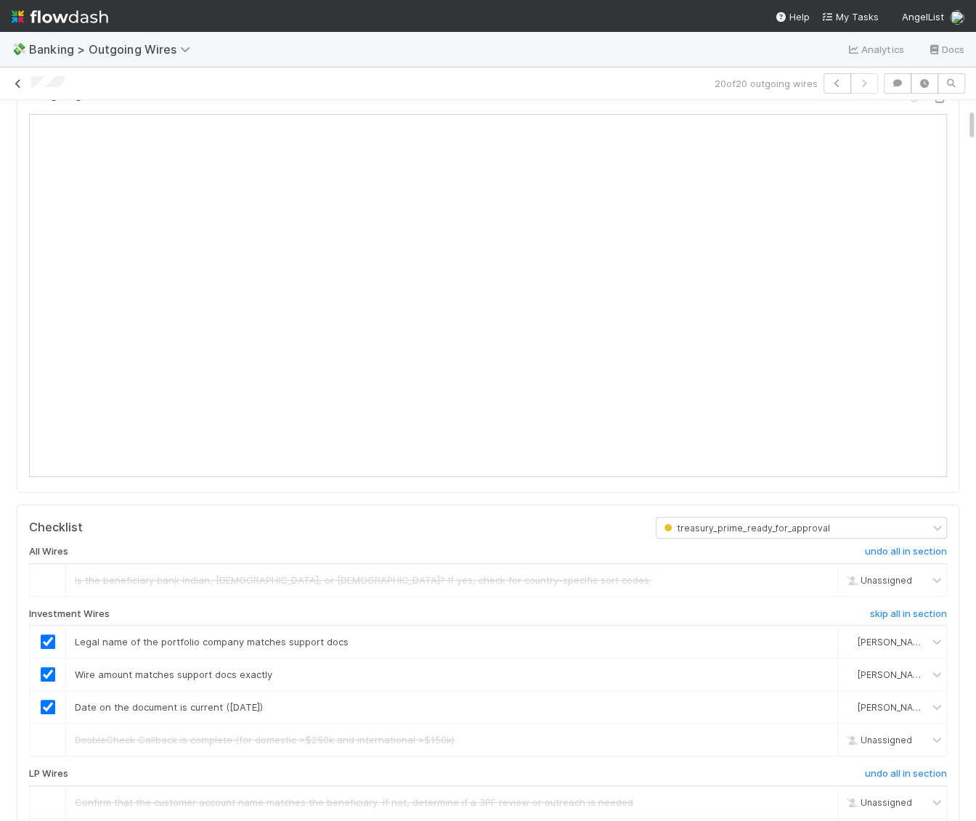
click at [24, 84] on icon at bounding box center [18, 83] width 15 height 9
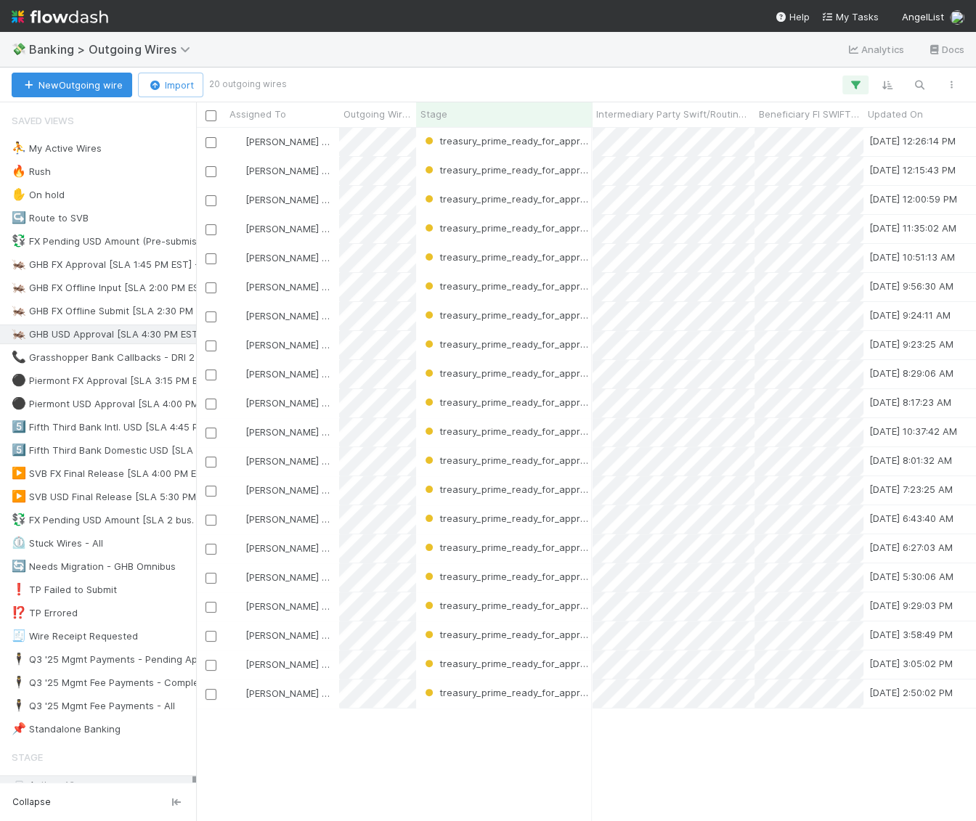
scroll to position [694, 779]
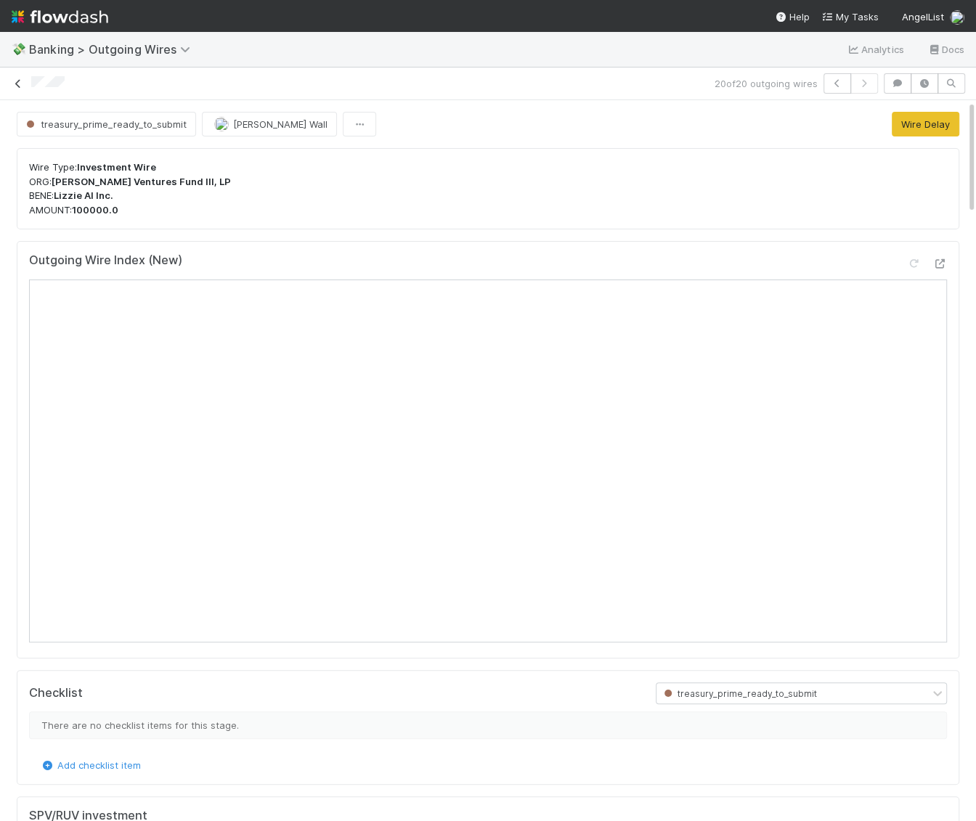
click at [15, 82] on icon at bounding box center [18, 83] width 15 height 9
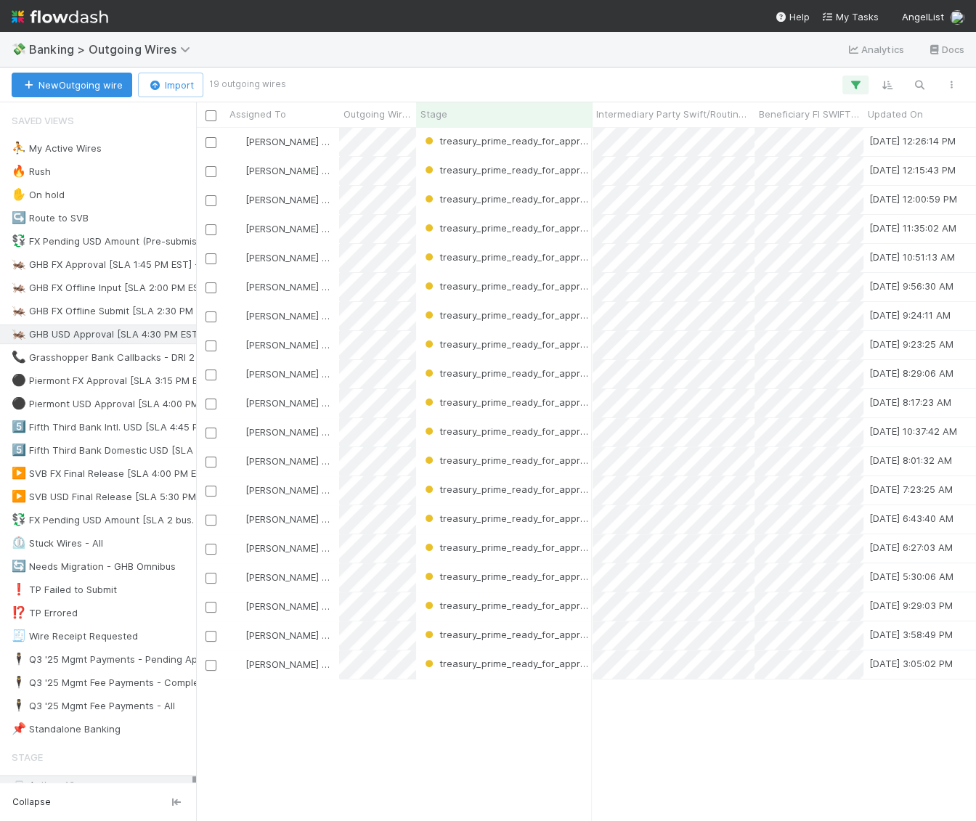
scroll to position [694, 779]
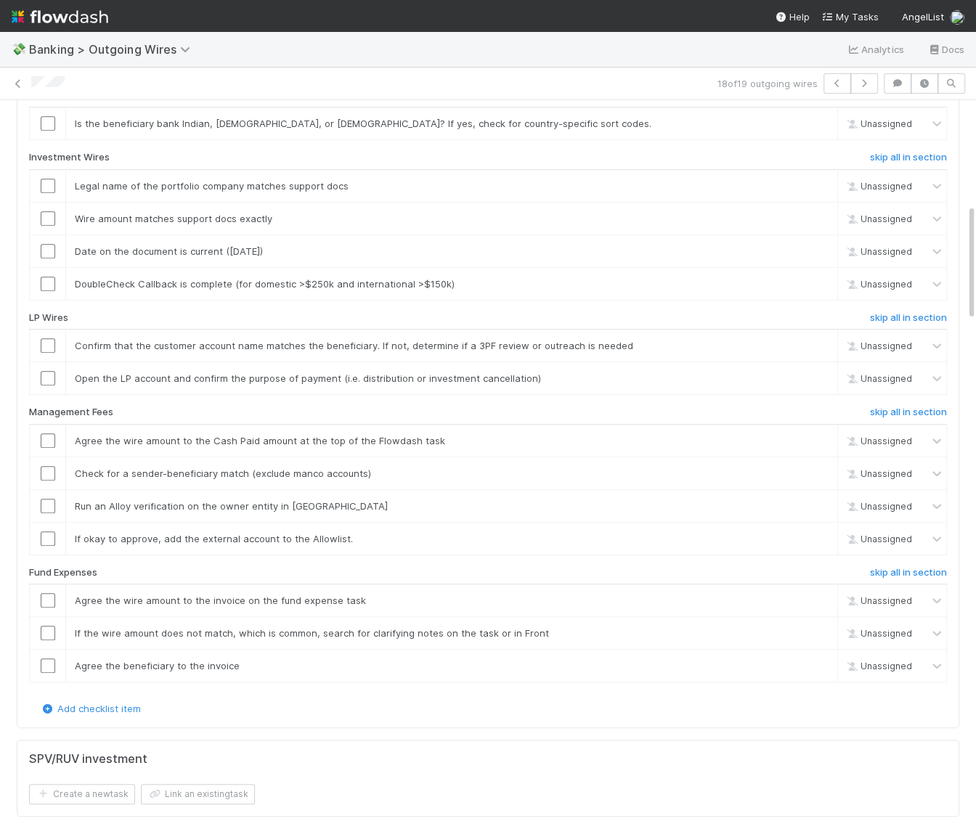
scroll to position [583, 0]
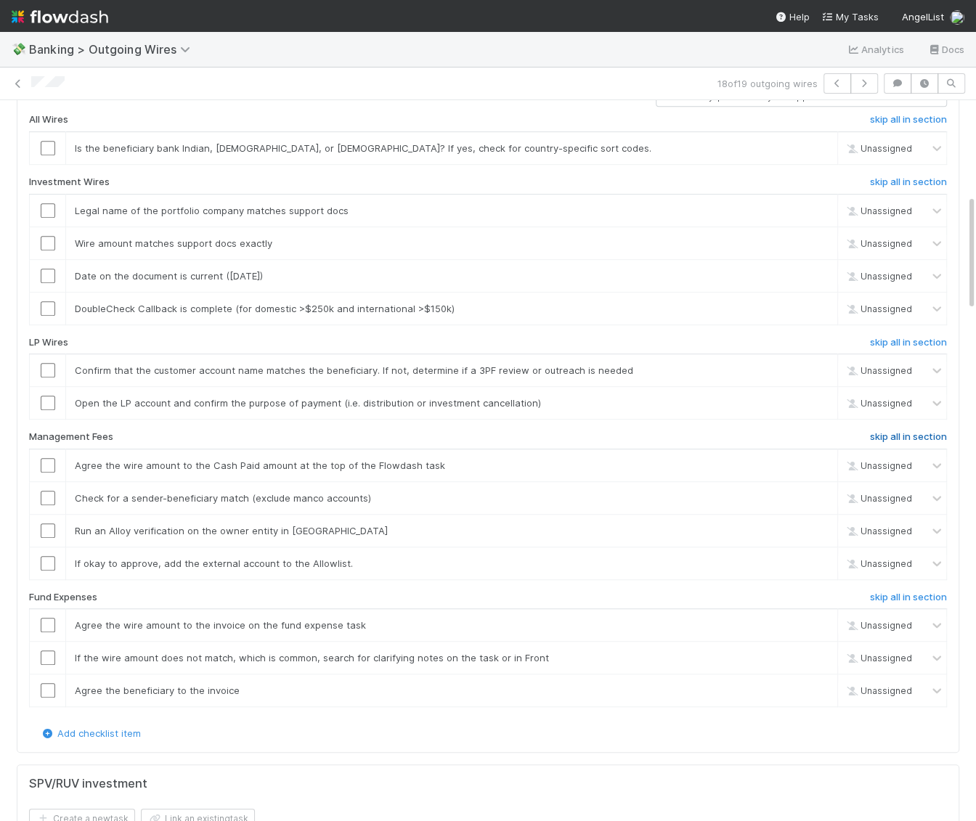
click at [916, 433] on h6 "skip all in section" at bounding box center [908, 437] width 77 height 12
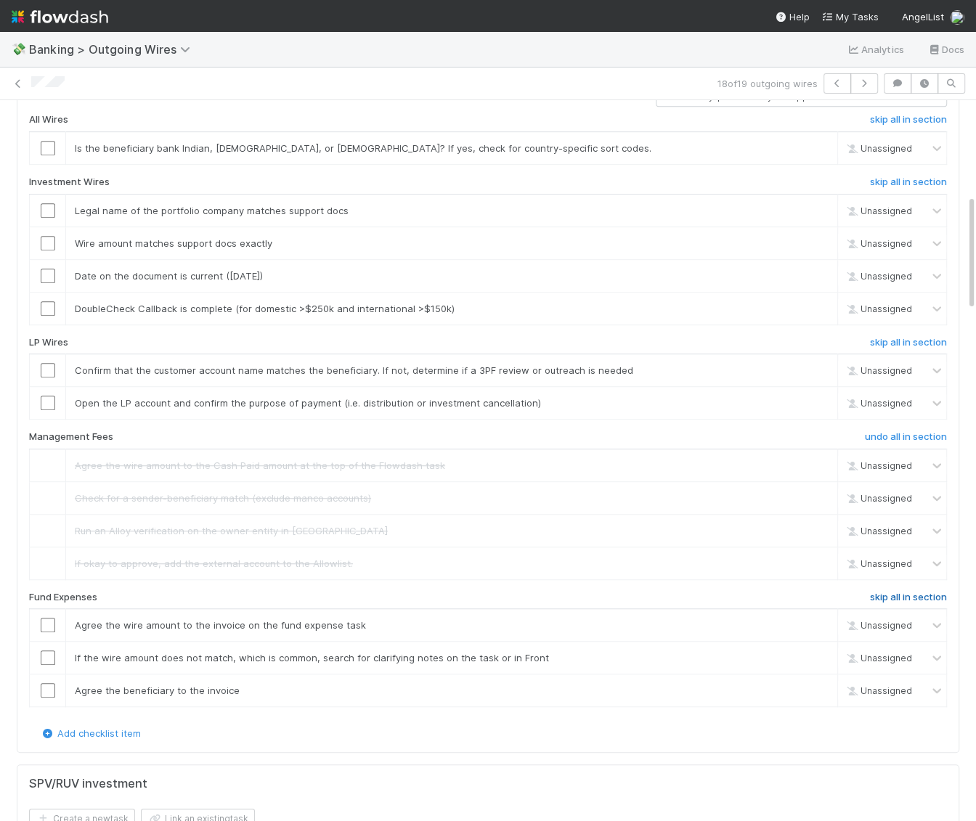
click at [916, 592] on h6 "skip all in section" at bounding box center [908, 598] width 77 height 12
click at [921, 176] on h6 "skip all in section" at bounding box center [908, 182] width 77 height 12
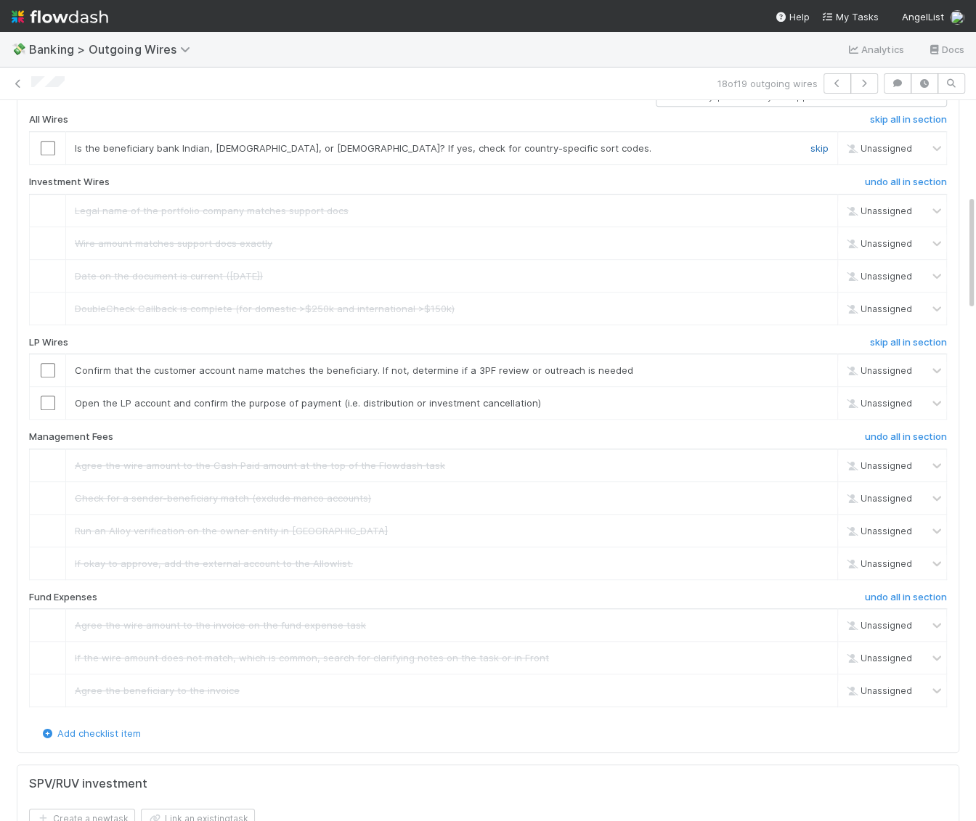
click at [818, 142] on link "skip" at bounding box center [819, 148] width 18 height 12
click at [48, 363] on input "checkbox" at bounding box center [48, 370] width 15 height 15
click at [51, 399] on input "checkbox" at bounding box center [48, 403] width 15 height 15
click at [817, 142] on link "skip" at bounding box center [819, 148] width 18 height 12
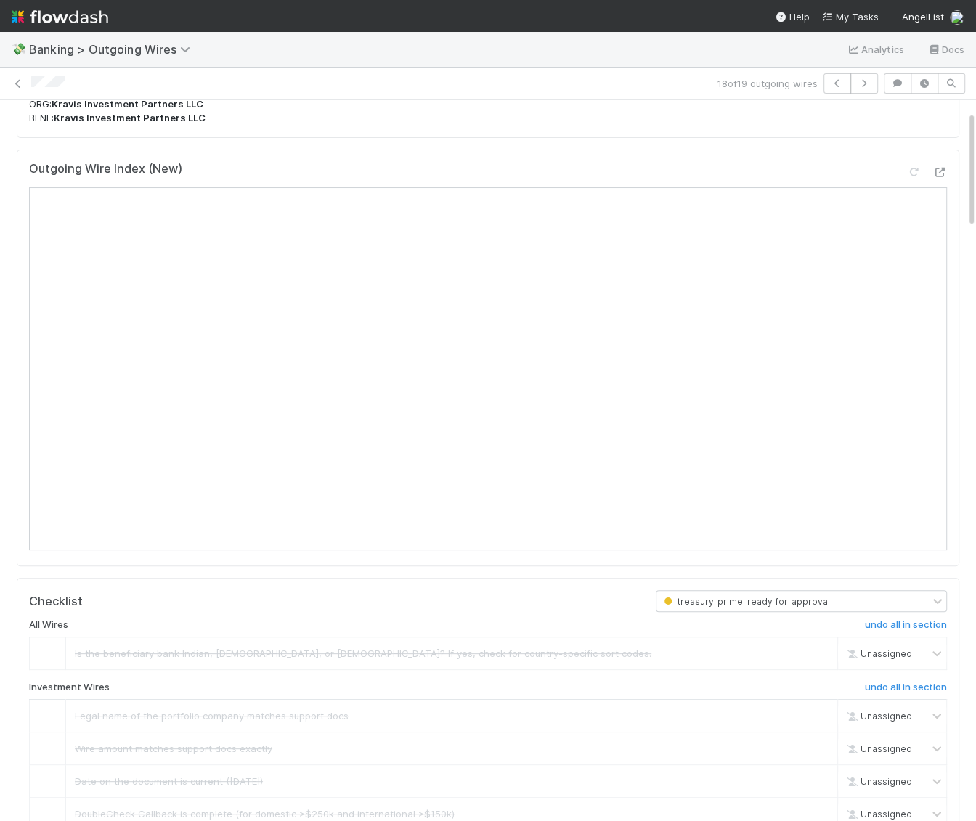
scroll to position [0, 0]
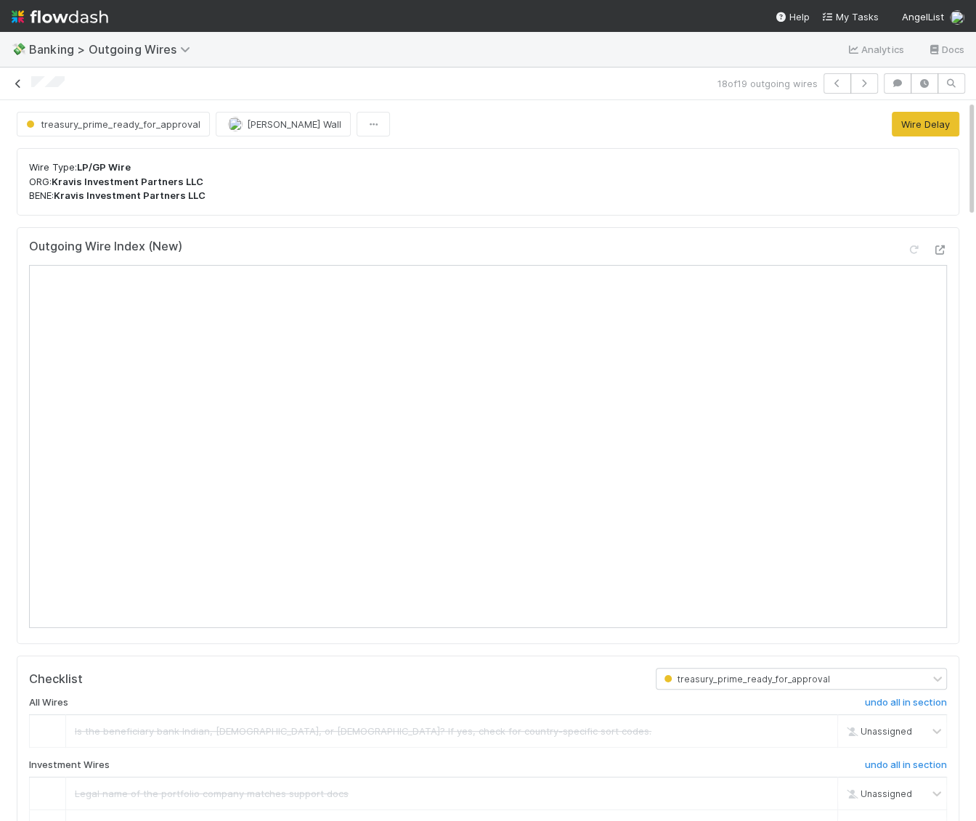
click at [20, 83] on icon at bounding box center [18, 83] width 15 height 9
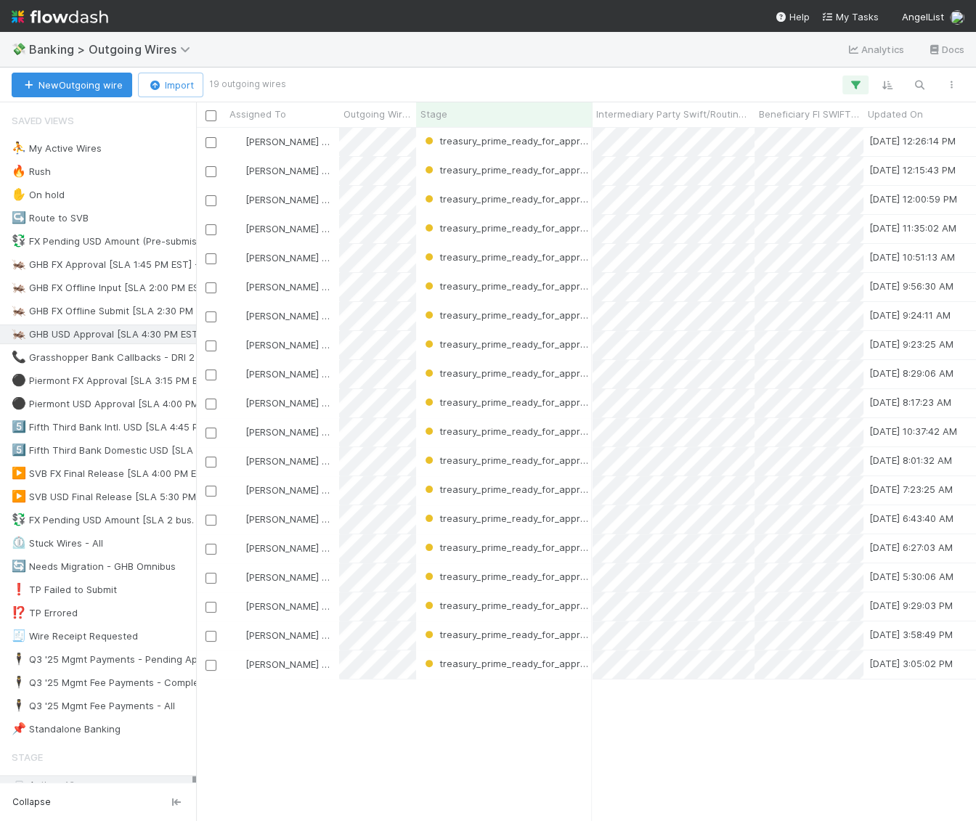
scroll to position [694, 779]
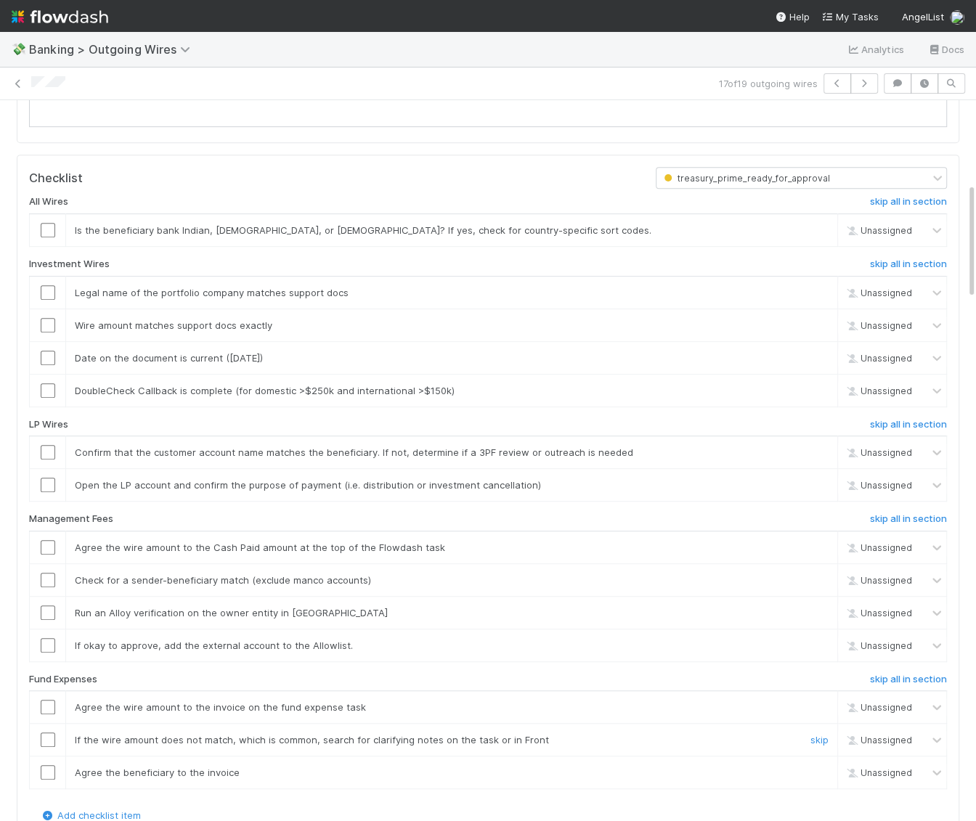
scroll to position [511, 0]
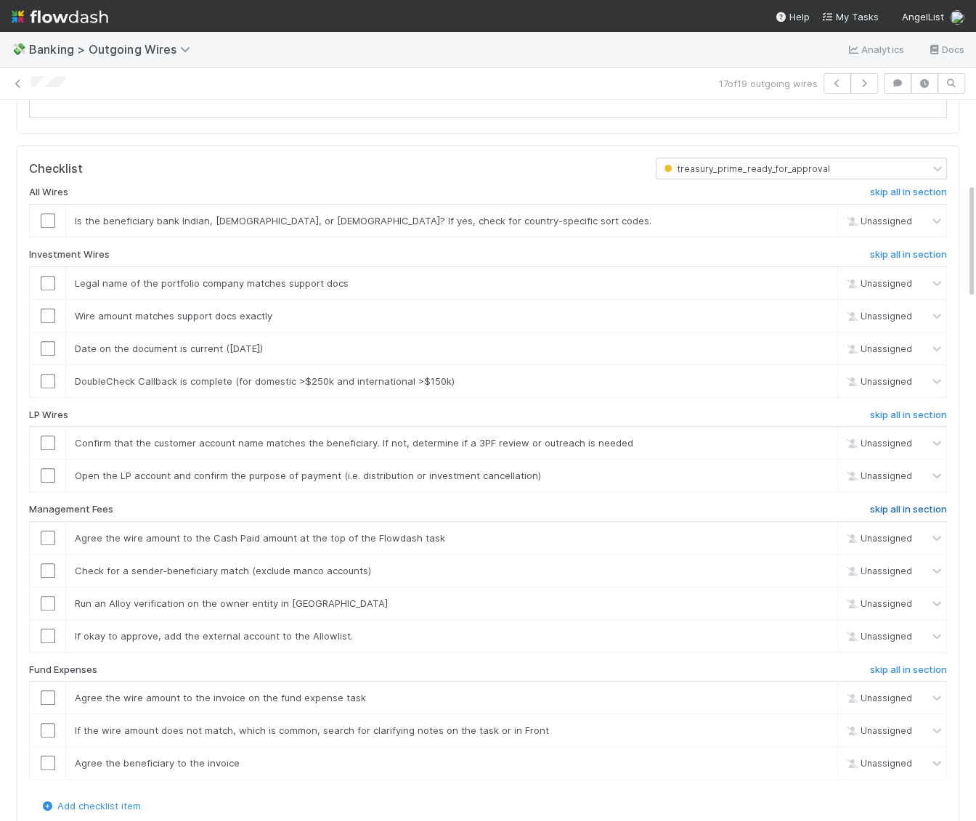
click at [891, 504] on h6 "skip all in section" at bounding box center [908, 510] width 77 height 12
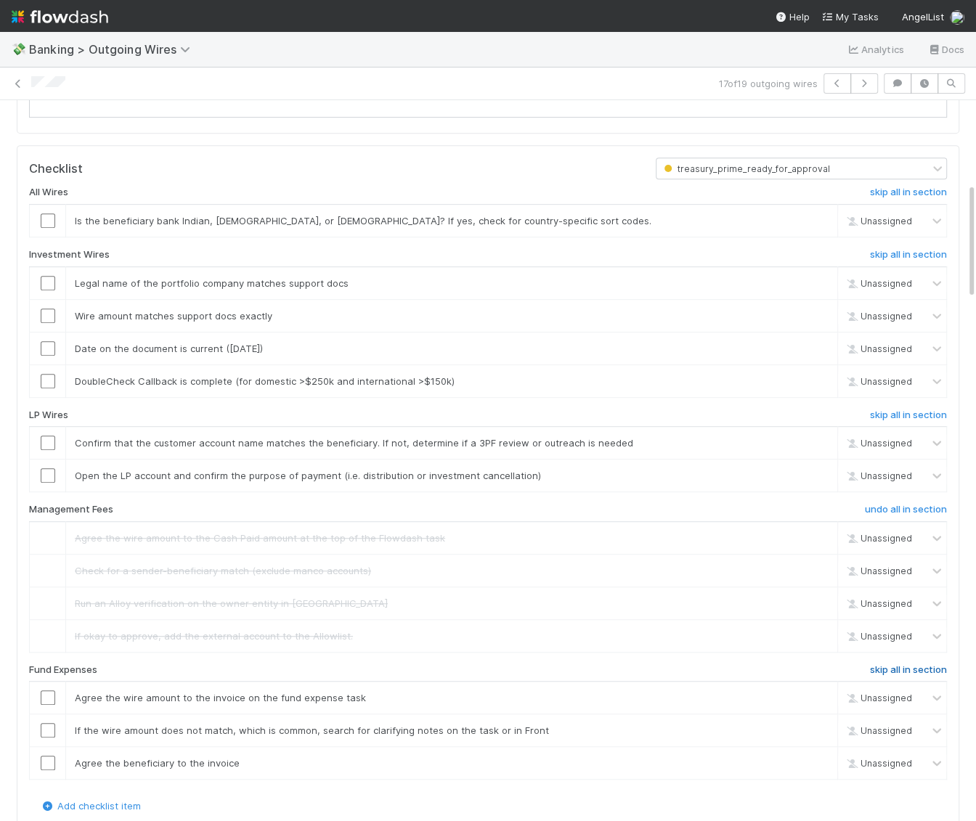
click at [910, 665] on h6 "skip all in section" at bounding box center [908, 671] width 77 height 12
click at [906, 249] on h6 "skip all in section" at bounding box center [908, 255] width 77 height 12
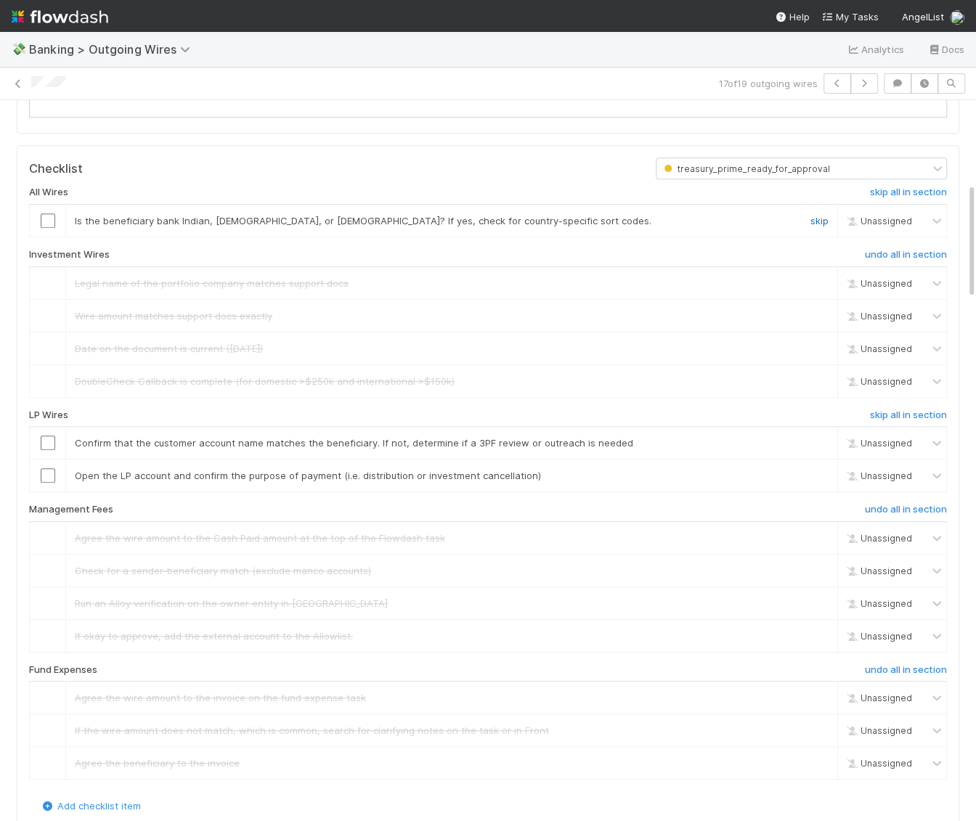
click at [812, 215] on link "skip" at bounding box center [819, 221] width 18 height 12
click at [38, 436] on div at bounding box center [48, 443] width 36 height 15
click at [50, 439] on input "checkbox" at bounding box center [48, 443] width 15 height 15
click at [49, 475] on input "checkbox" at bounding box center [48, 475] width 15 height 15
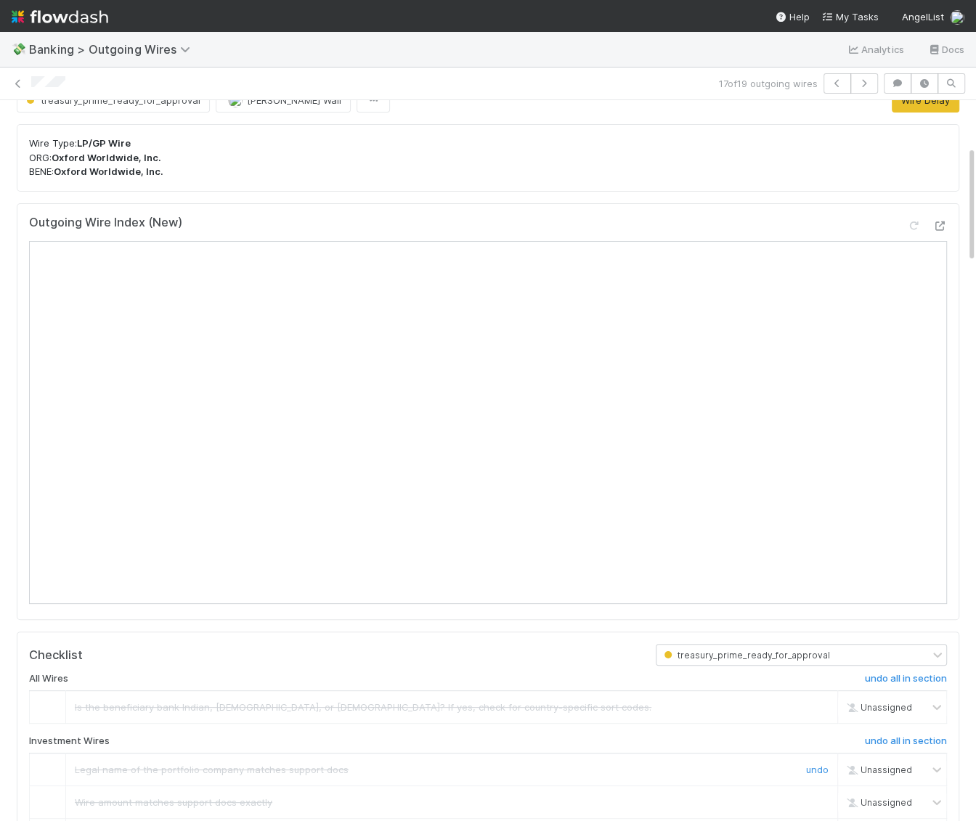
scroll to position [0, 0]
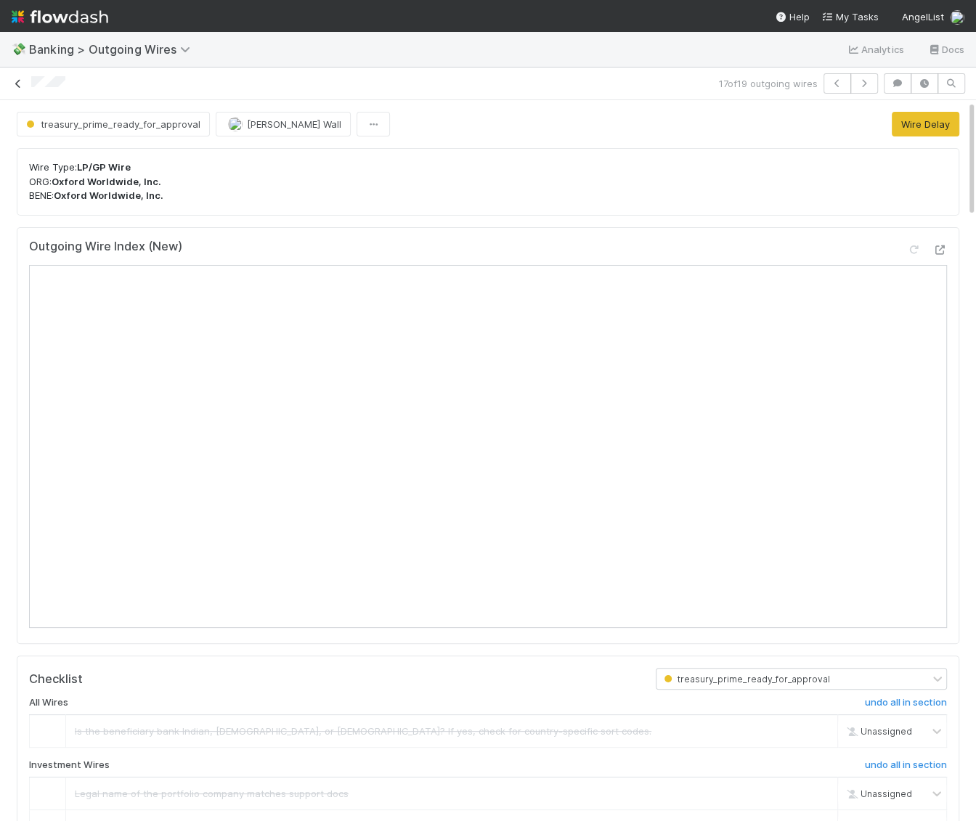
click at [17, 80] on icon at bounding box center [18, 83] width 15 height 9
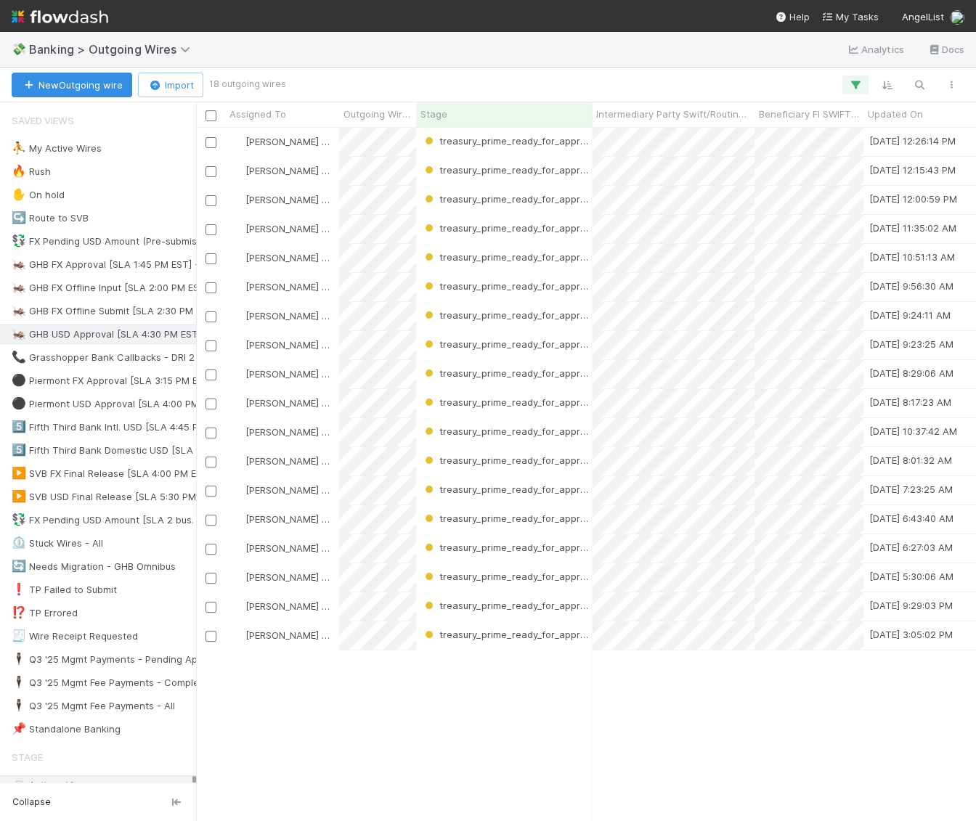
scroll to position [694, 779]
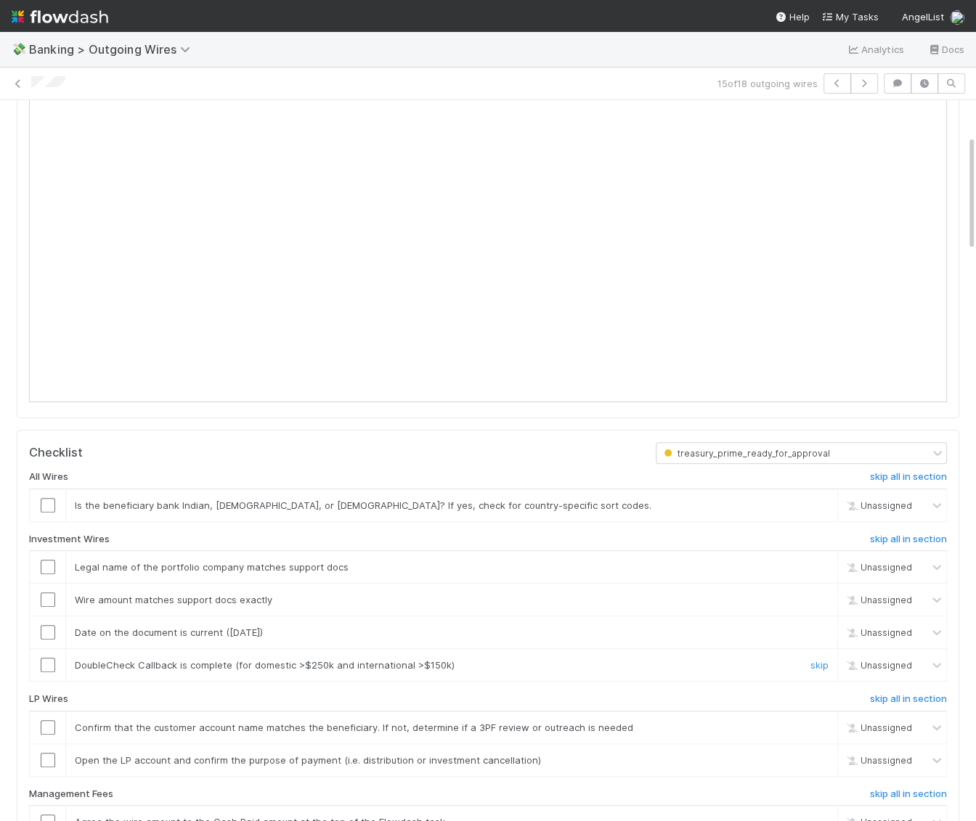
scroll to position [248, 0]
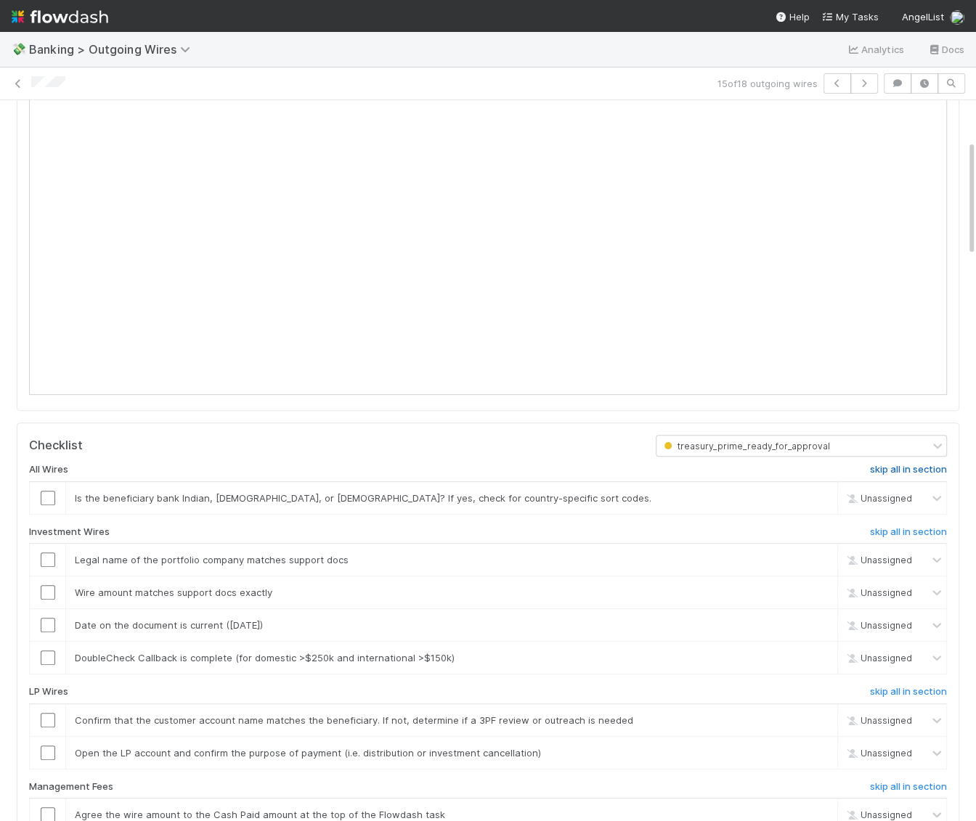
click at [896, 466] on h6 "skip all in section" at bounding box center [908, 470] width 77 height 12
click at [898, 527] on h6 "skip all in section" at bounding box center [908, 533] width 77 height 12
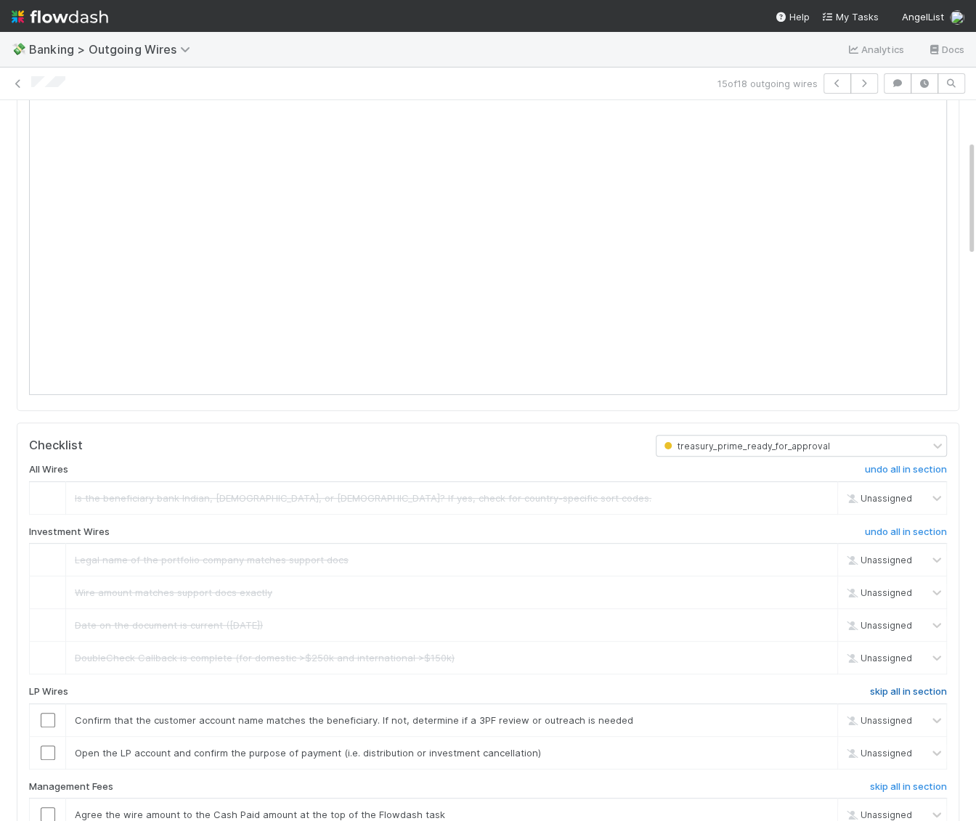
click at [913, 686] on h6 "skip all in section" at bounding box center [908, 692] width 77 height 12
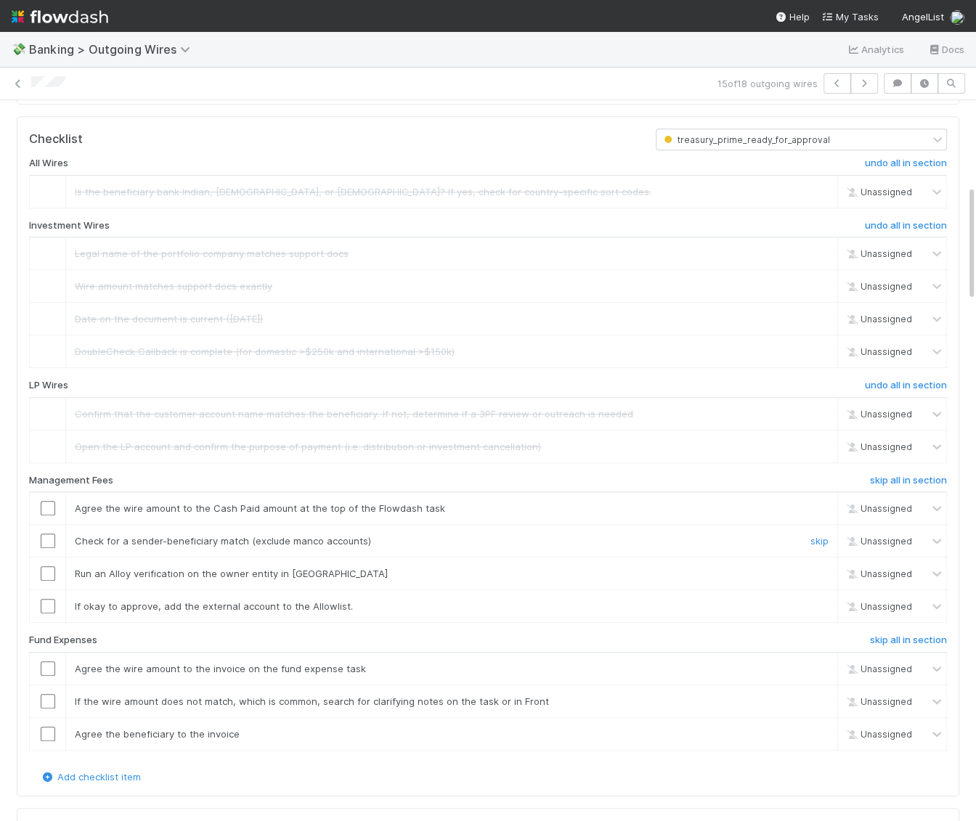
scroll to position [594, 0]
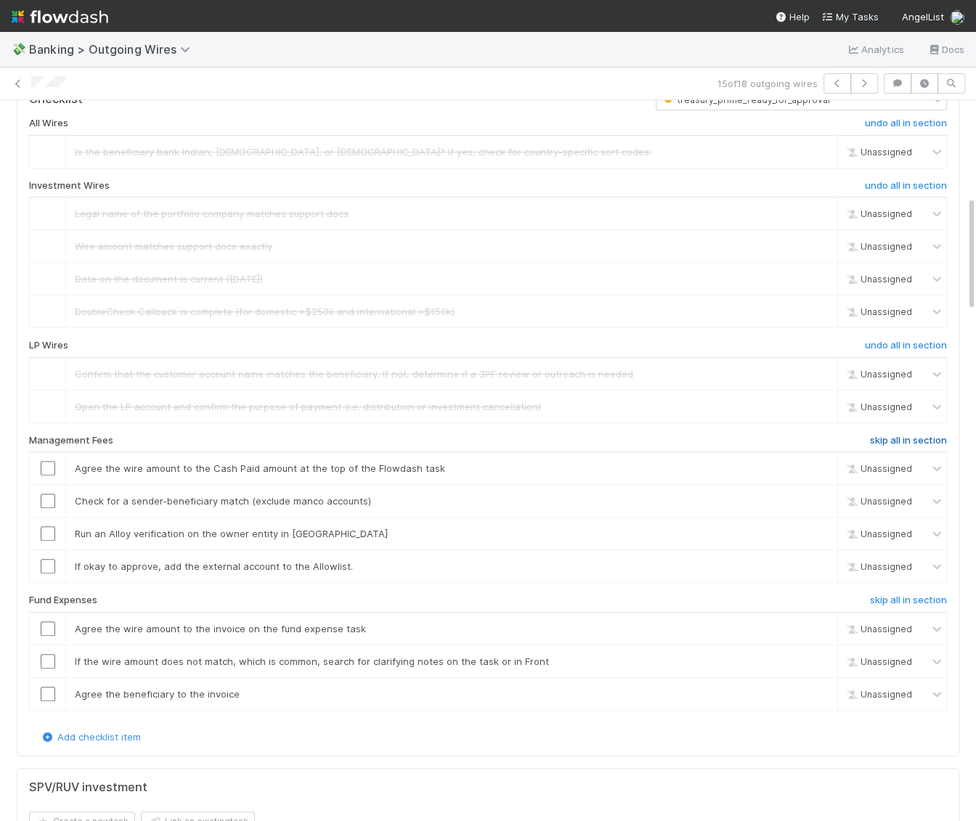
click at [893, 435] on h6 "skip all in section" at bounding box center [908, 441] width 77 height 12
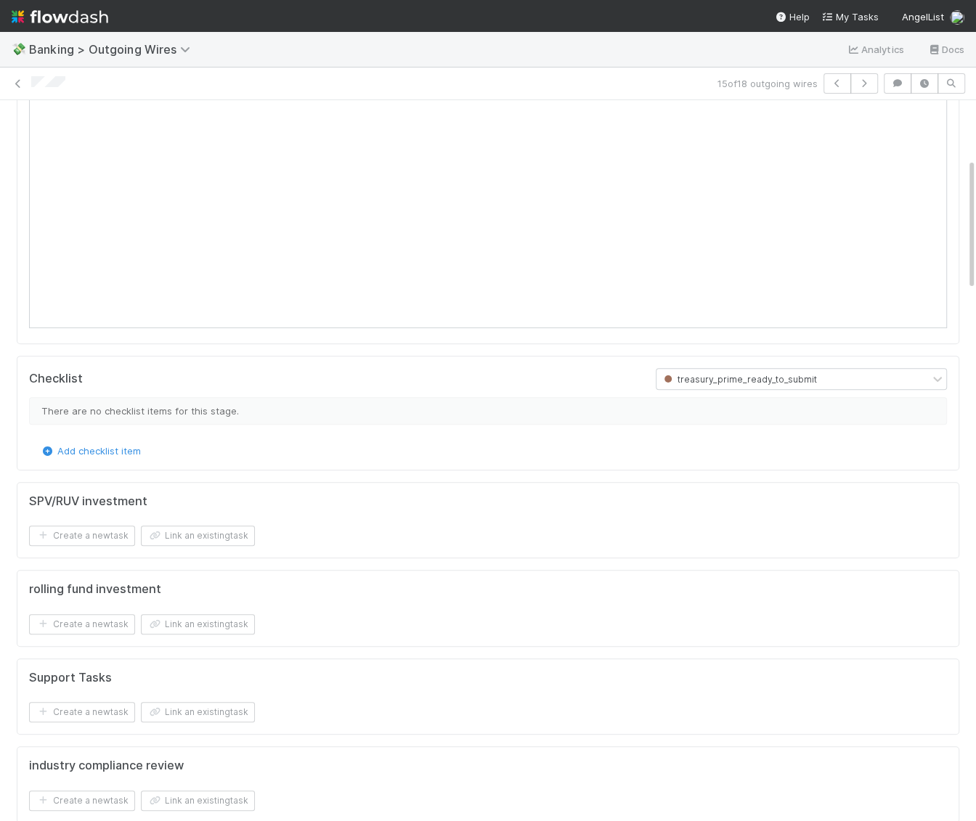
scroll to position [0, 0]
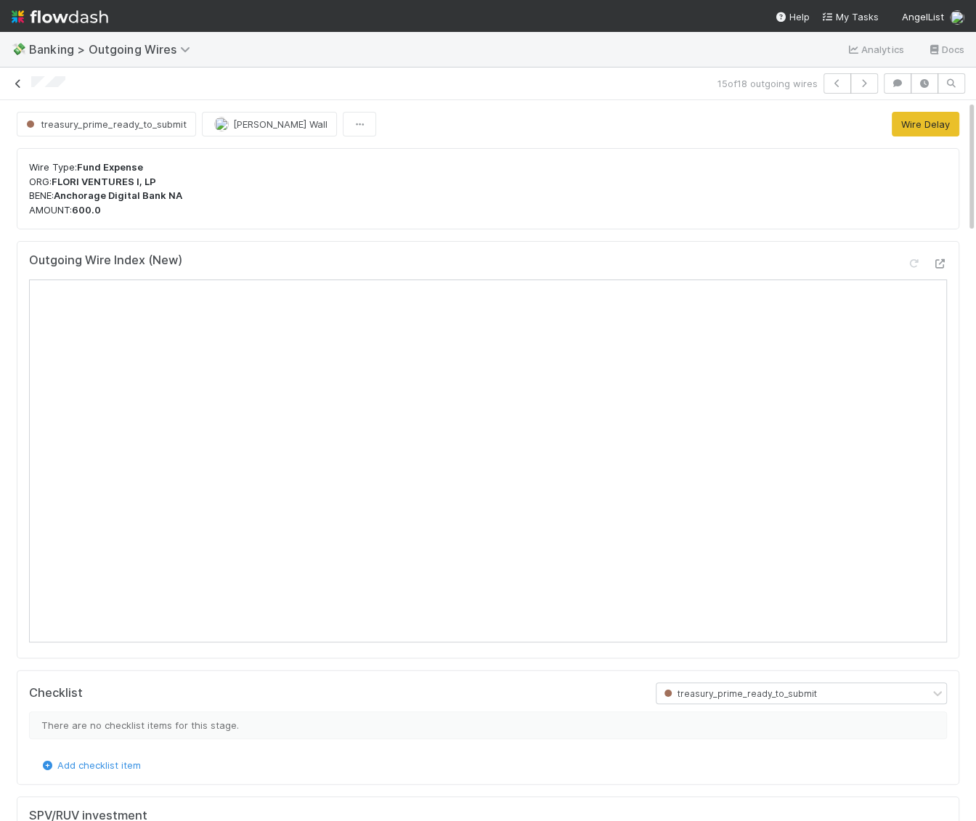
click at [20, 80] on icon at bounding box center [18, 83] width 15 height 9
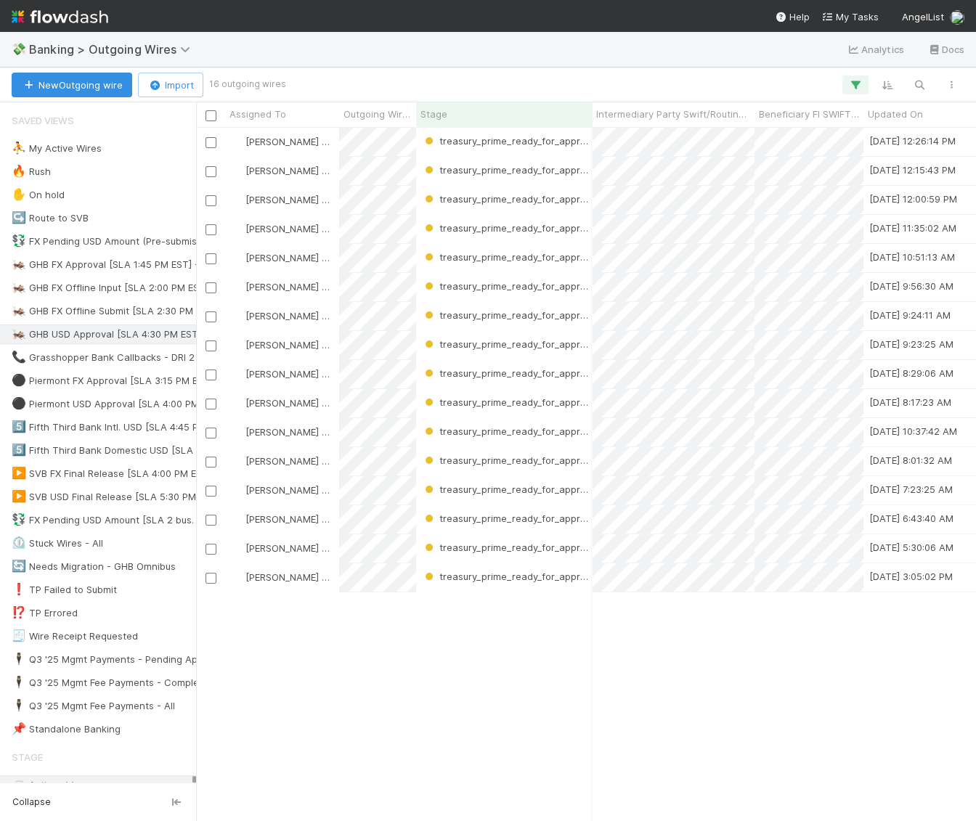
scroll to position [694, 779]
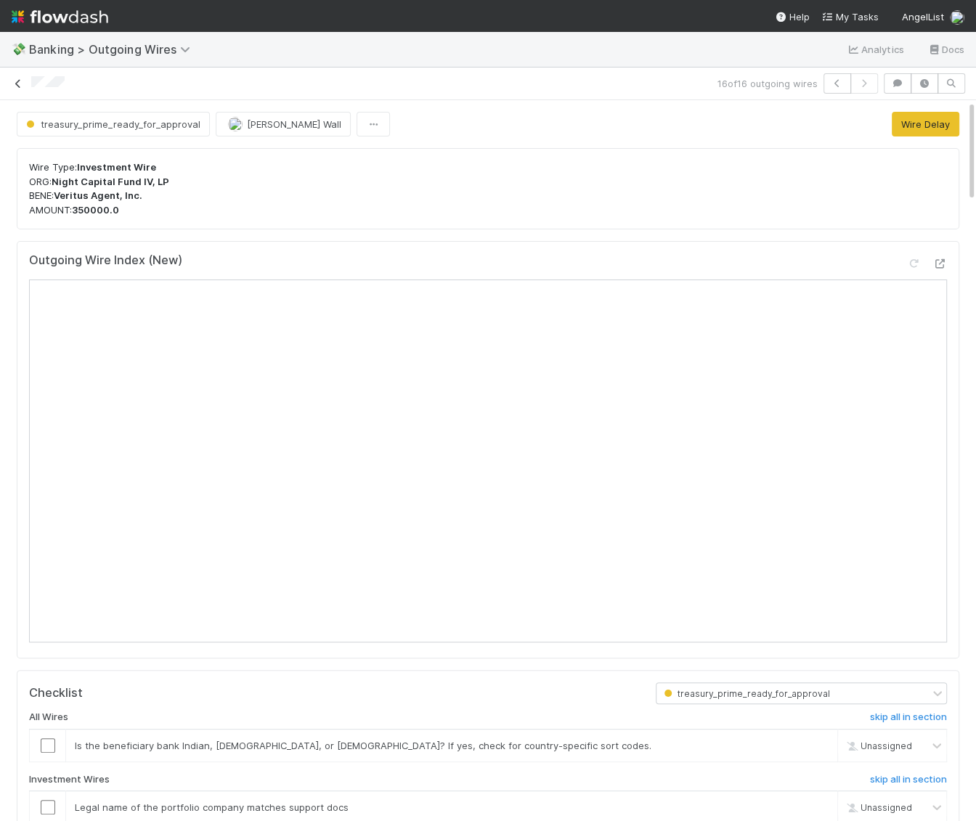
click at [25, 80] on icon at bounding box center [18, 83] width 15 height 9
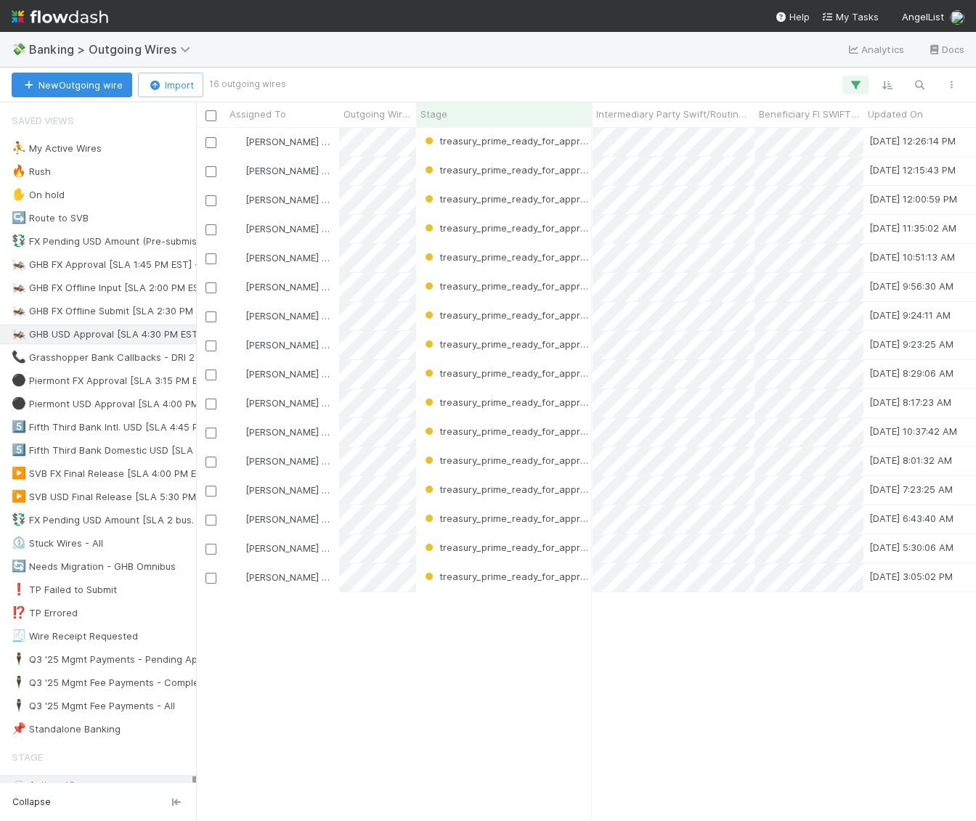
scroll to position [694, 779]
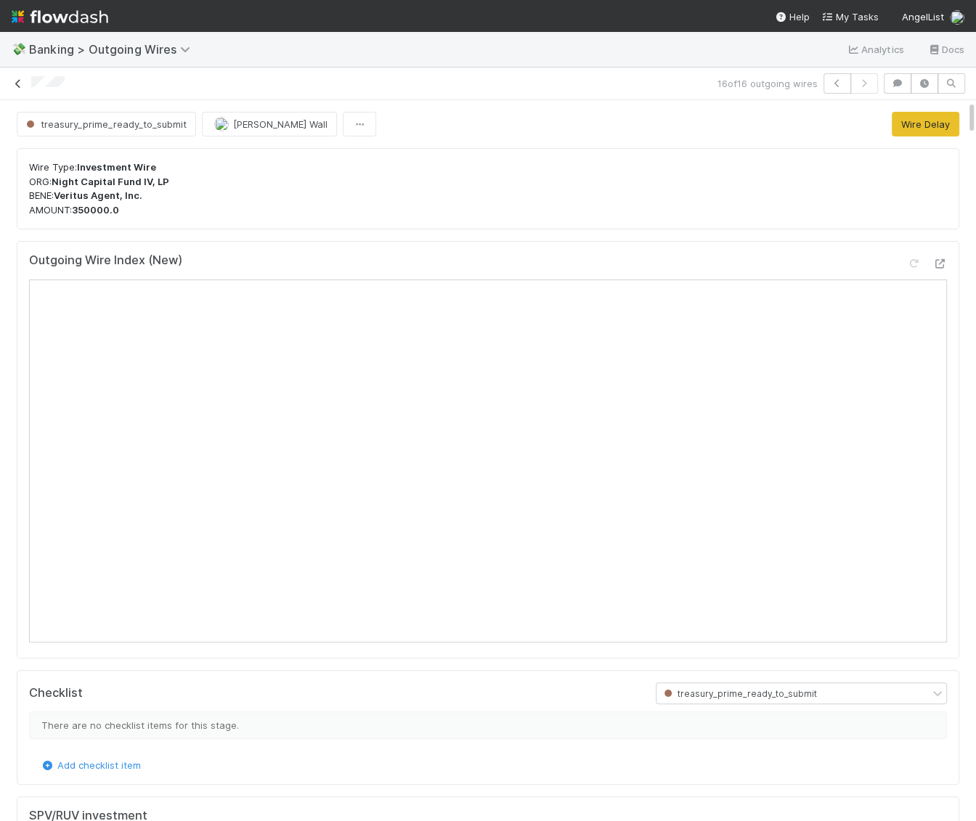
click at [18, 82] on icon at bounding box center [18, 83] width 15 height 9
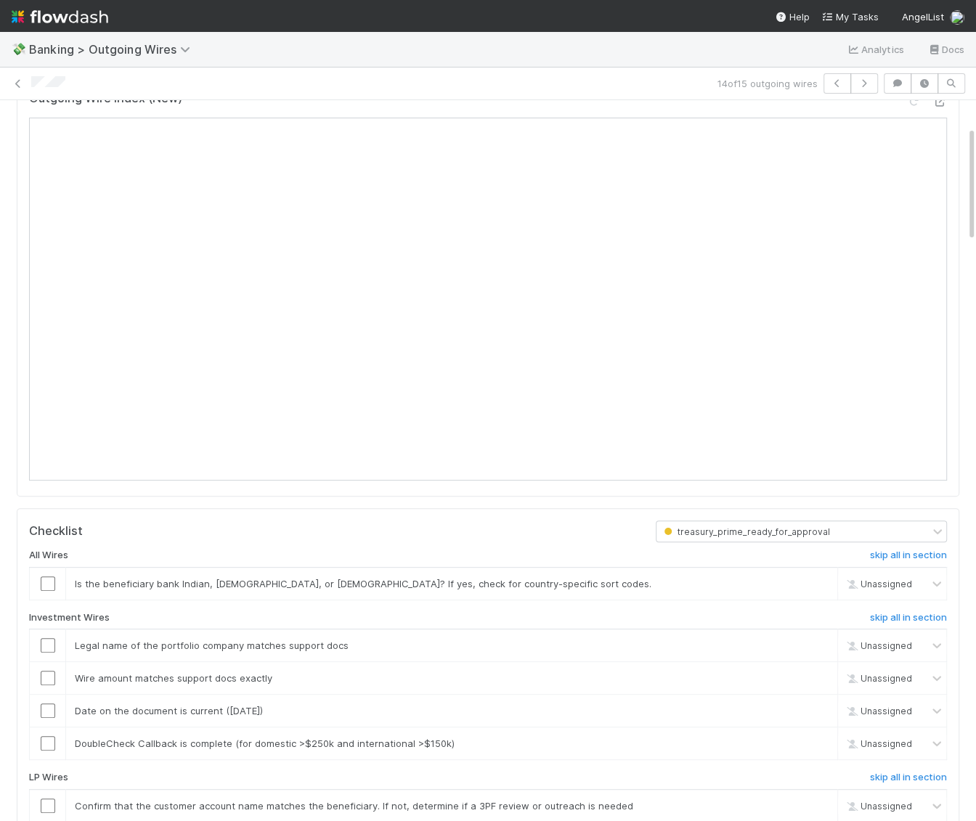
scroll to position [179, 0]
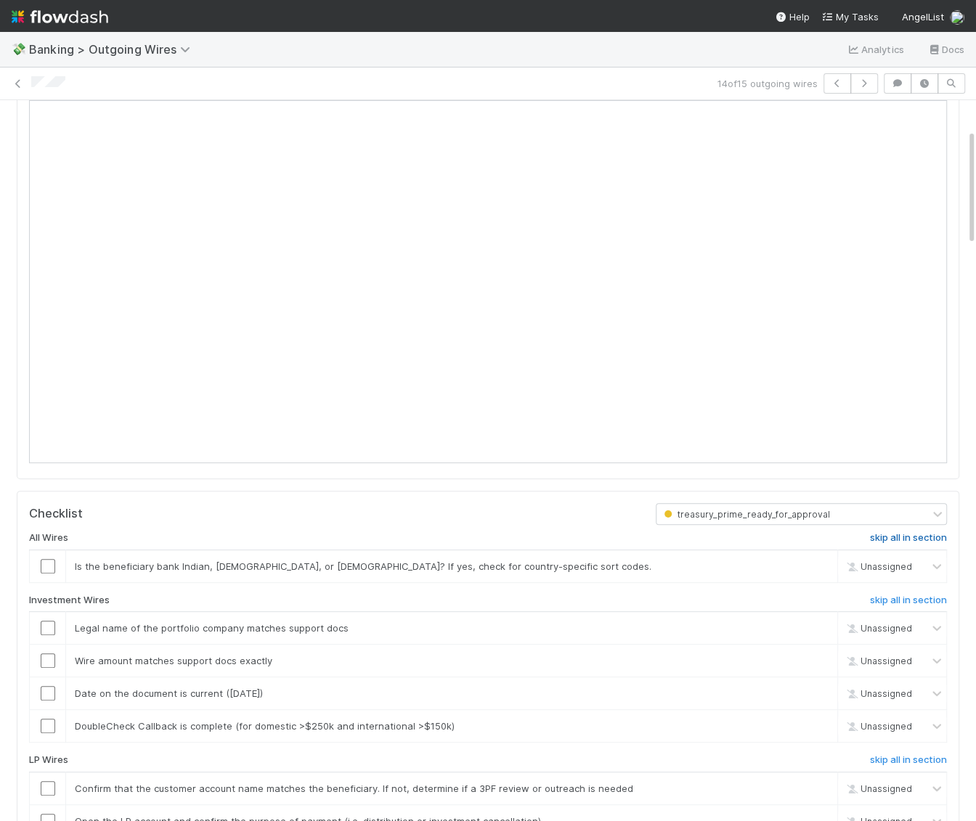
click at [894, 532] on h6 "skip all in section" at bounding box center [908, 538] width 77 height 12
click at [918, 595] on h6 "skip all in section" at bounding box center [908, 601] width 77 height 12
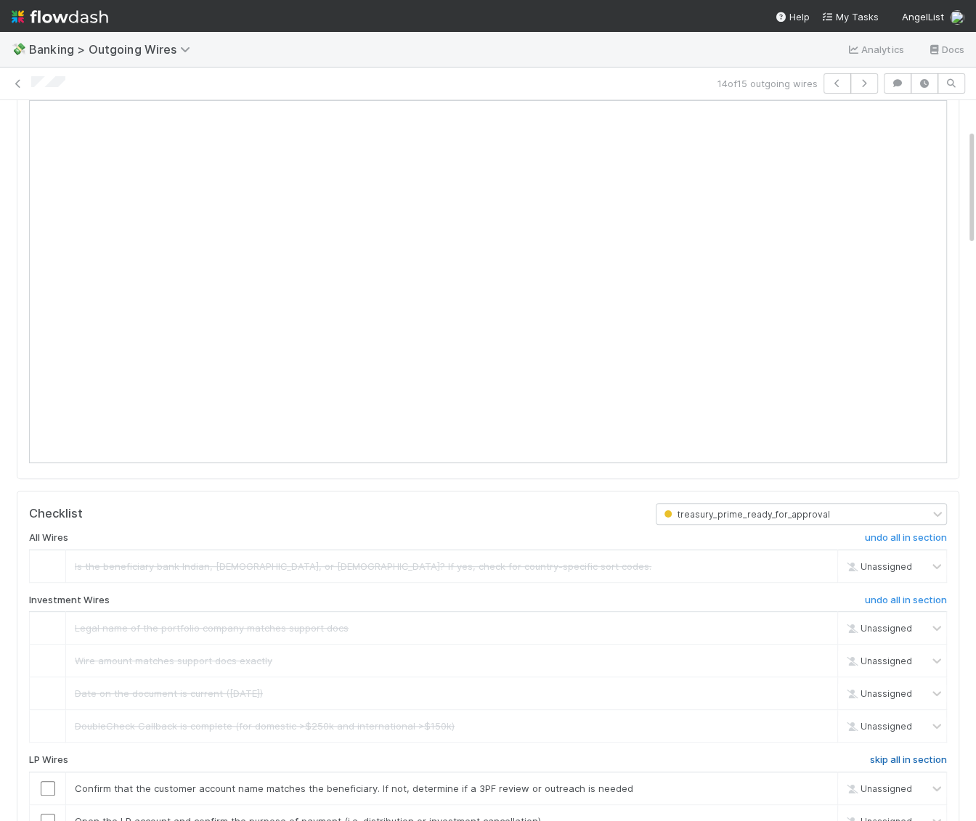
click at [918, 755] on h6 "skip all in section" at bounding box center [908, 761] width 77 height 12
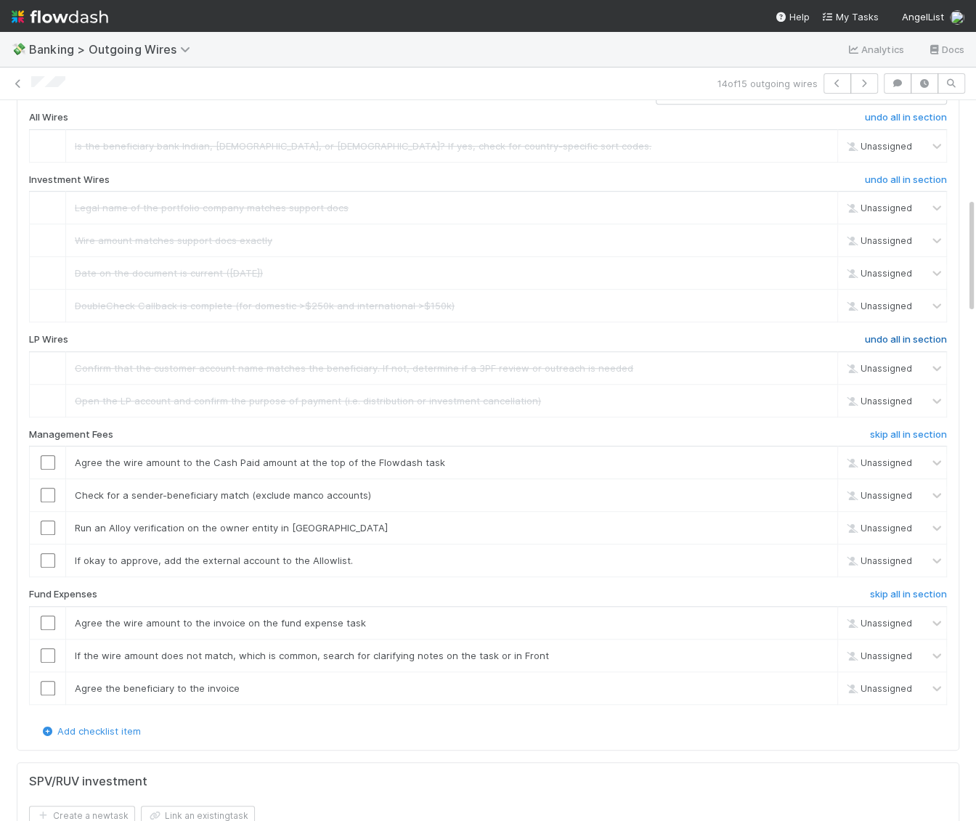
scroll to position [645, 0]
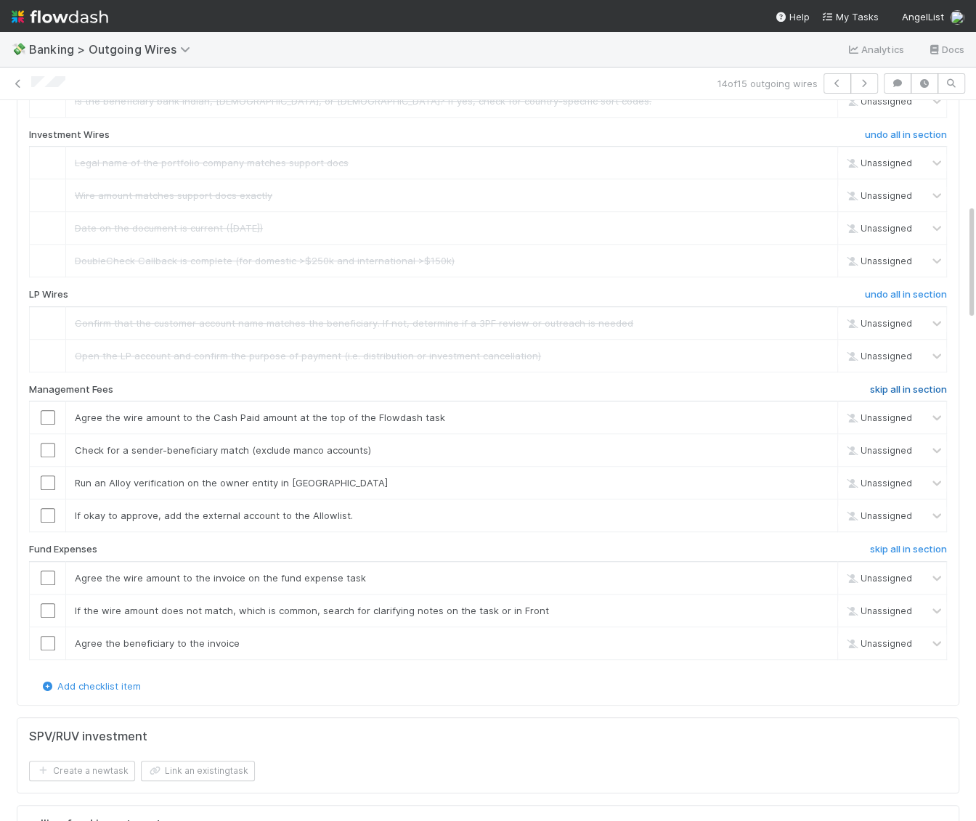
click at [914, 384] on h6 "skip all in section" at bounding box center [908, 390] width 77 height 12
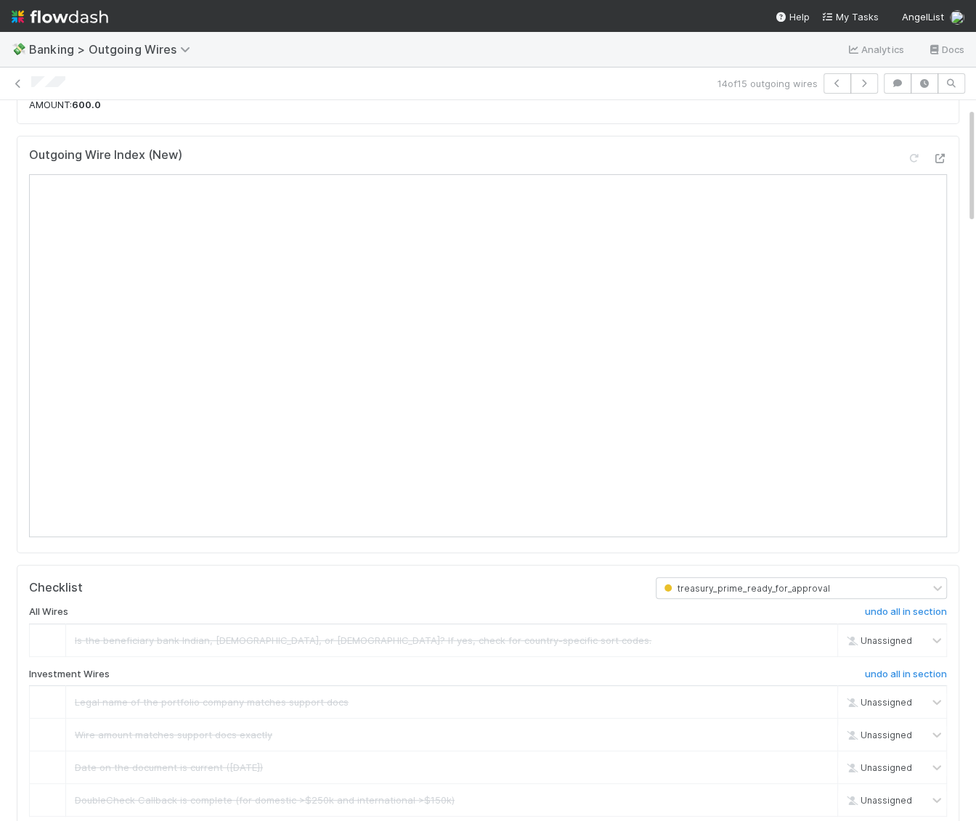
scroll to position [0, 0]
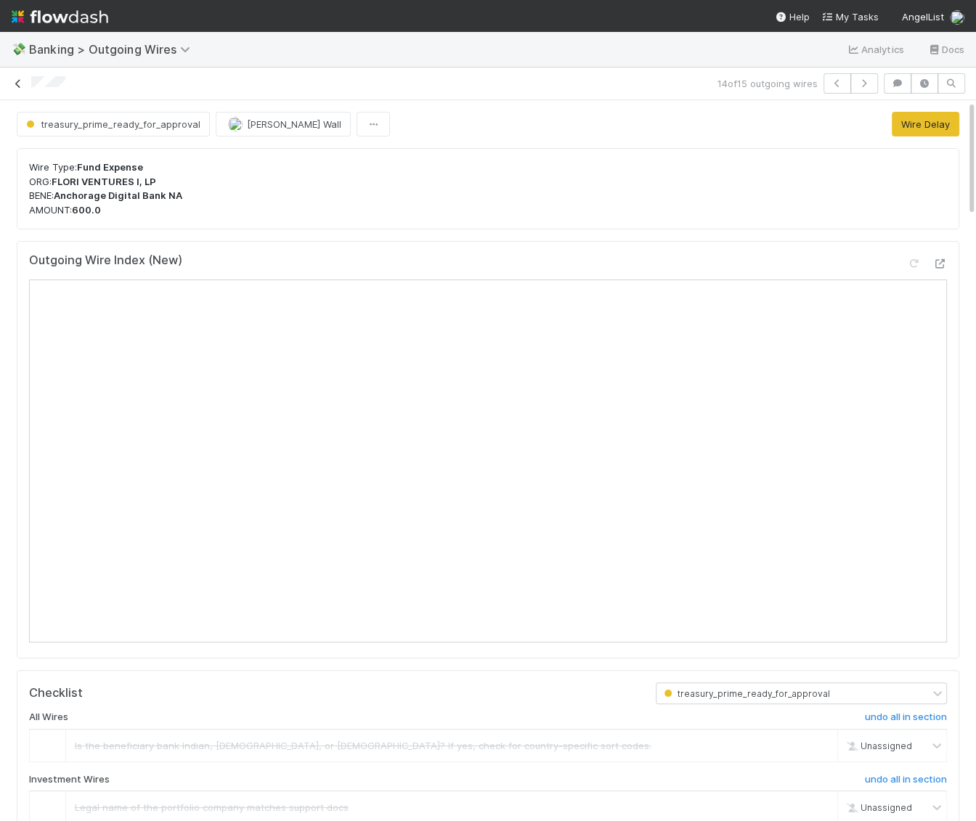
click at [19, 80] on icon at bounding box center [18, 83] width 15 height 9
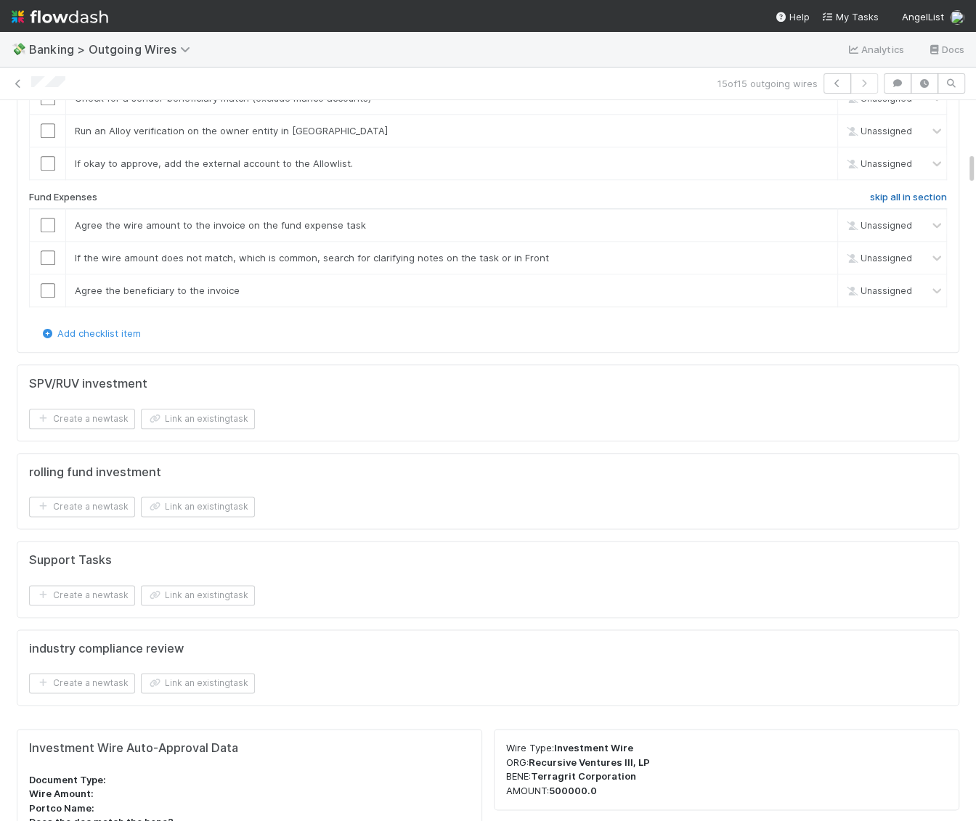
click at [895, 203] on h6 "skip all in section" at bounding box center [908, 198] width 77 height 12
click at [895, 43] on h6 "skip all in section" at bounding box center [908, 37] width 77 height 12
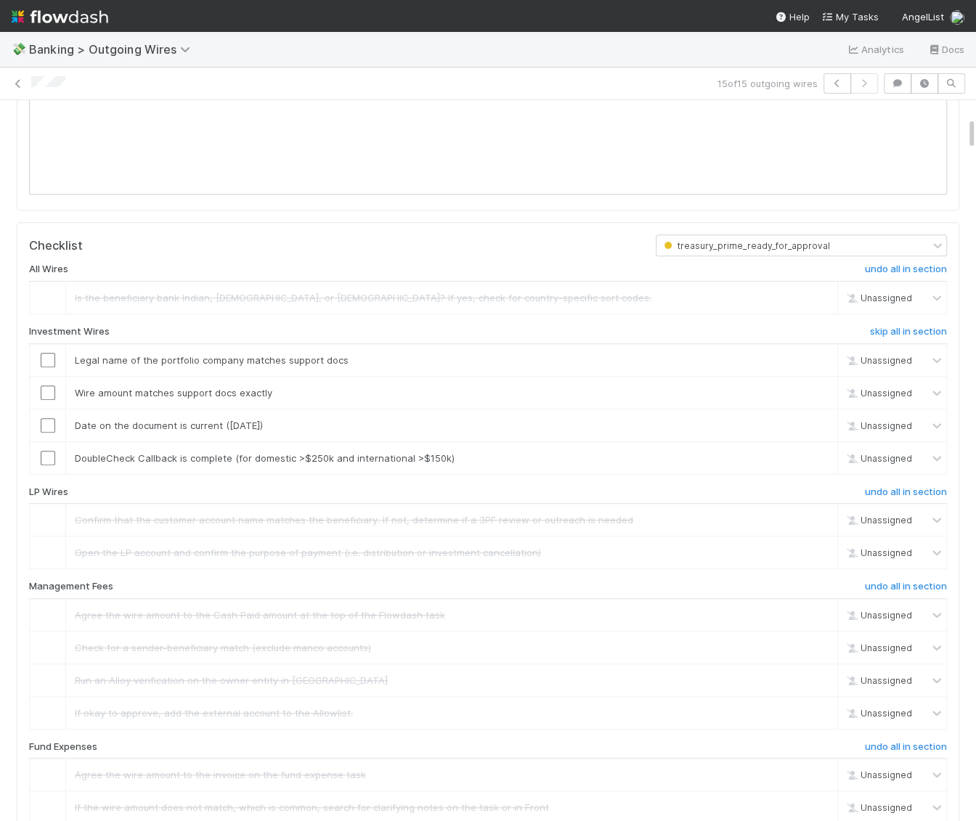
scroll to position [605, 0]
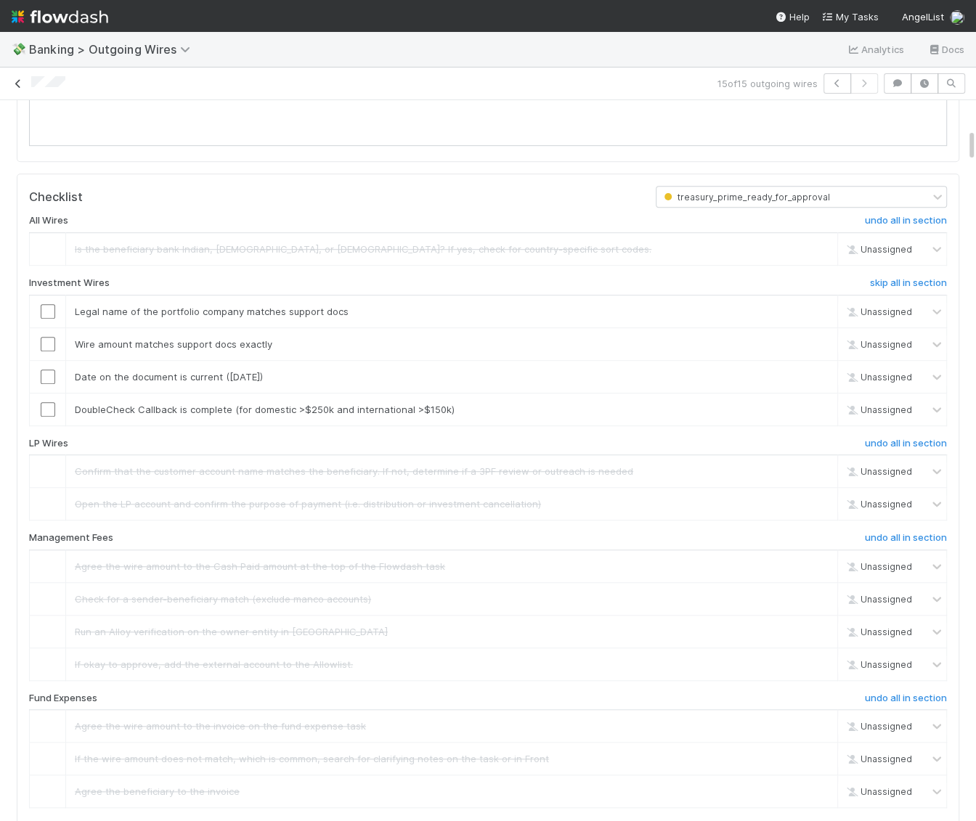
click at [18, 82] on icon at bounding box center [18, 83] width 15 height 9
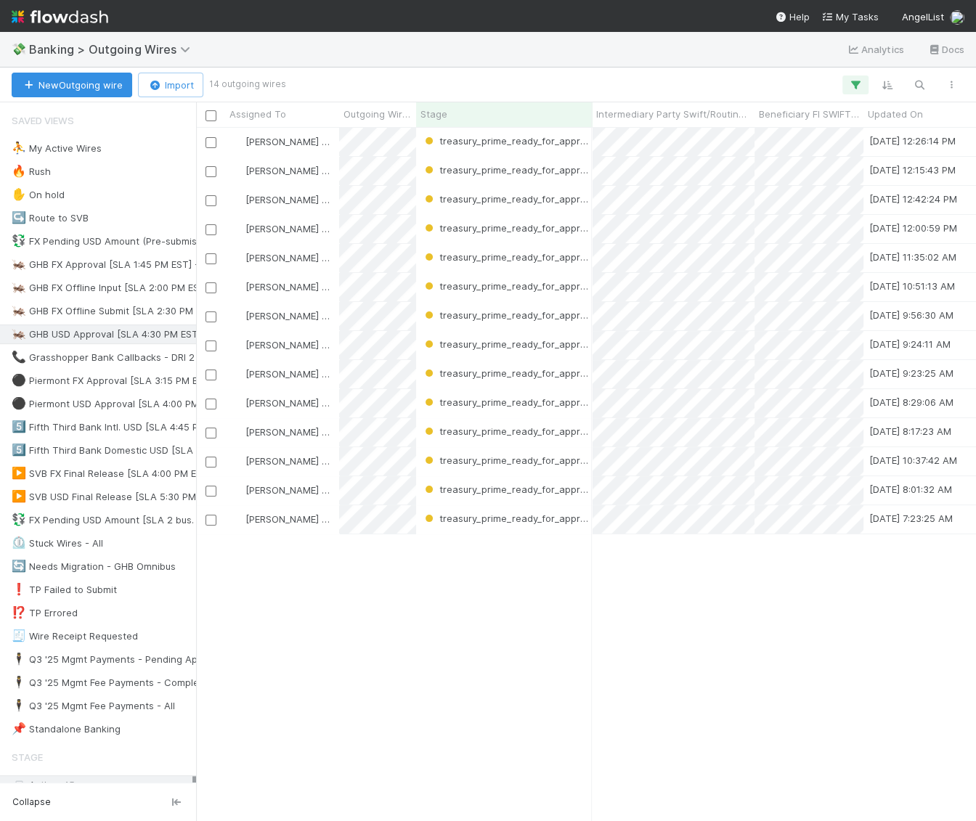
scroll to position [694, 779]
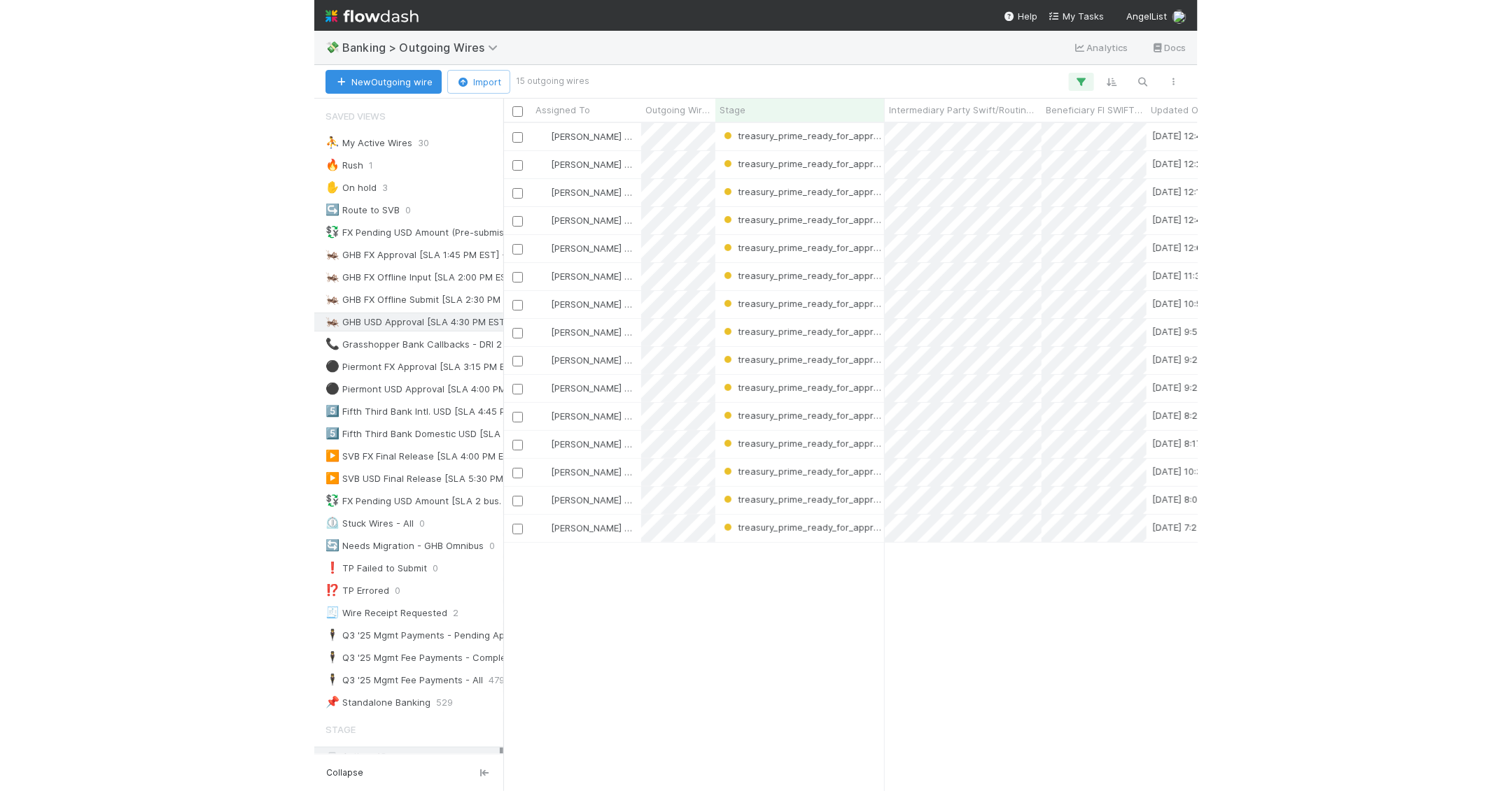
scroll to position [669, 1323]
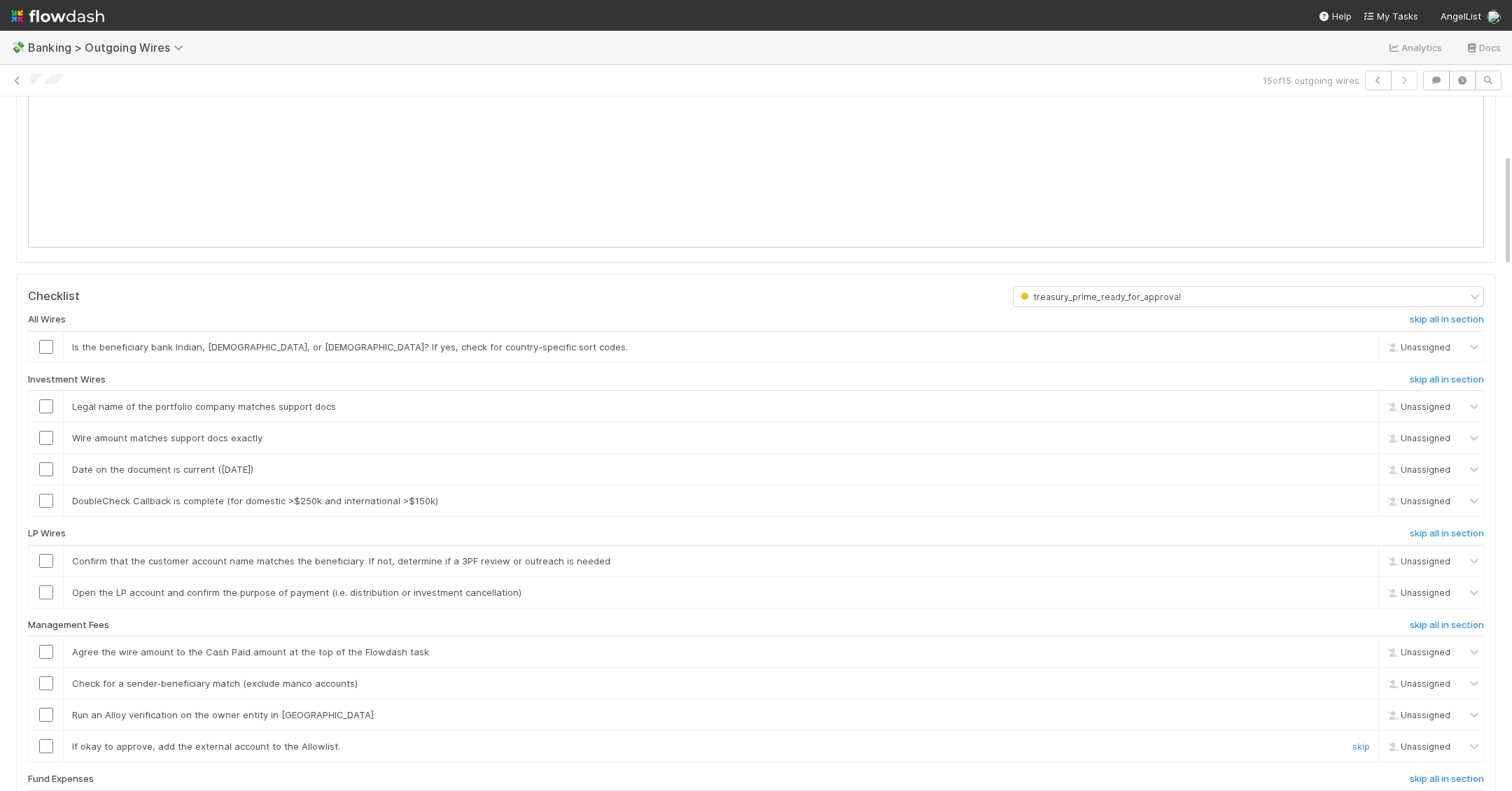
scroll to position [372, 0]
click at [940, 528] on h6 "skip all in section" at bounding box center [1446, 534] width 74 height 12
click at [940, 377] on h6 "skip all in section" at bounding box center [1446, 380] width 74 height 12
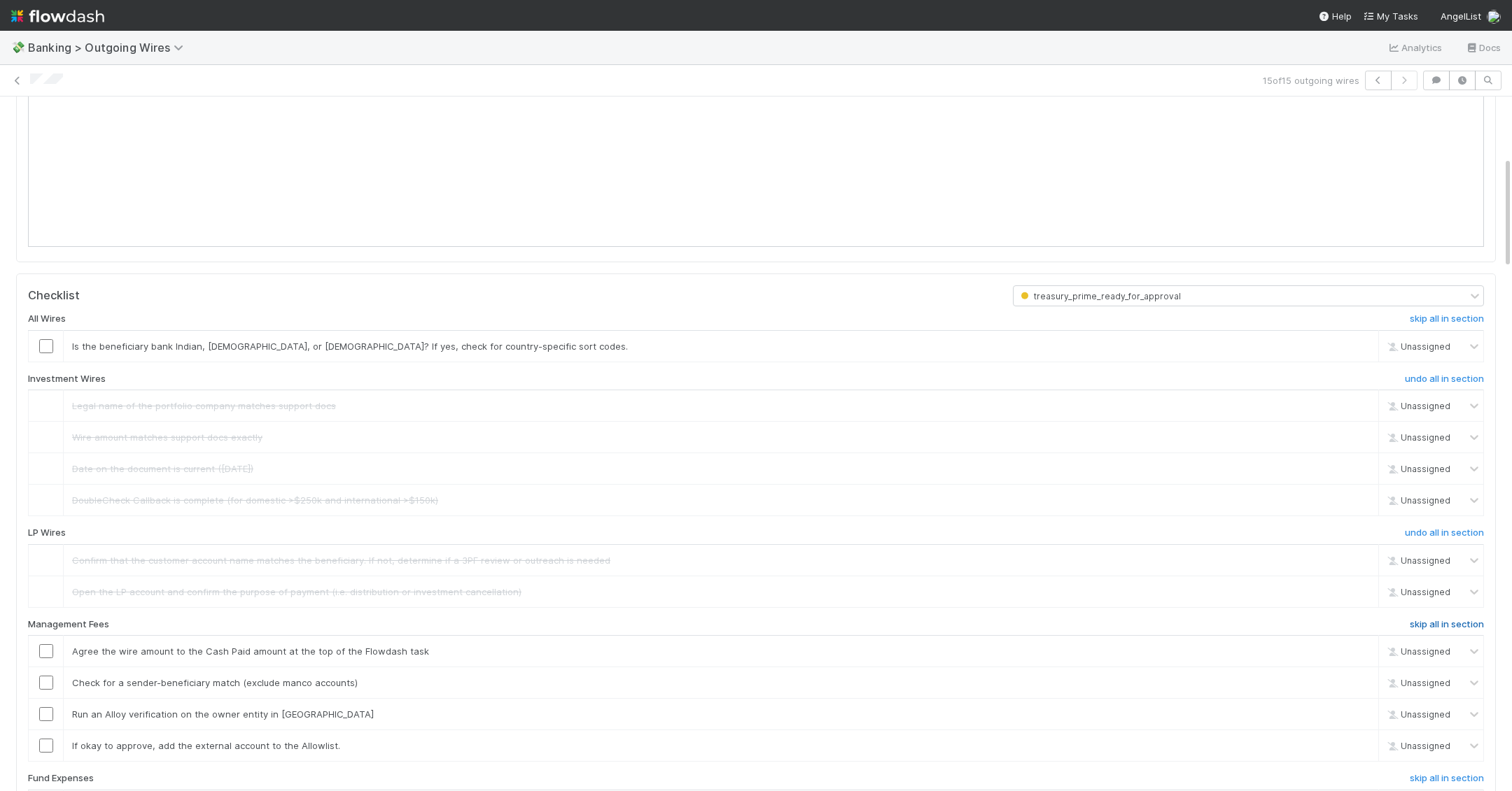
click at [940, 624] on link "skip all in section" at bounding box center [1446, 627] width 74 height 16
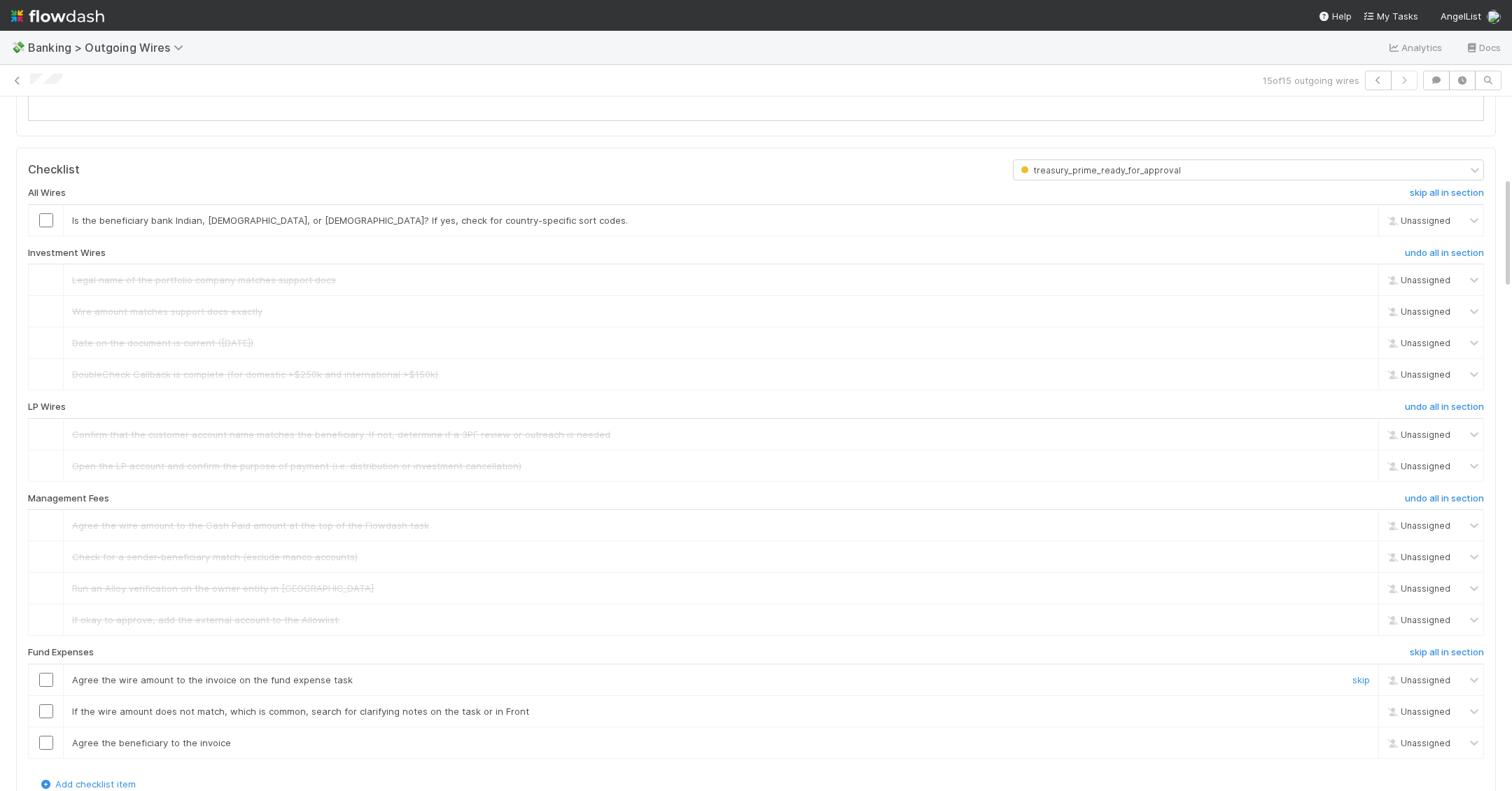
scroll to position [521, 0]
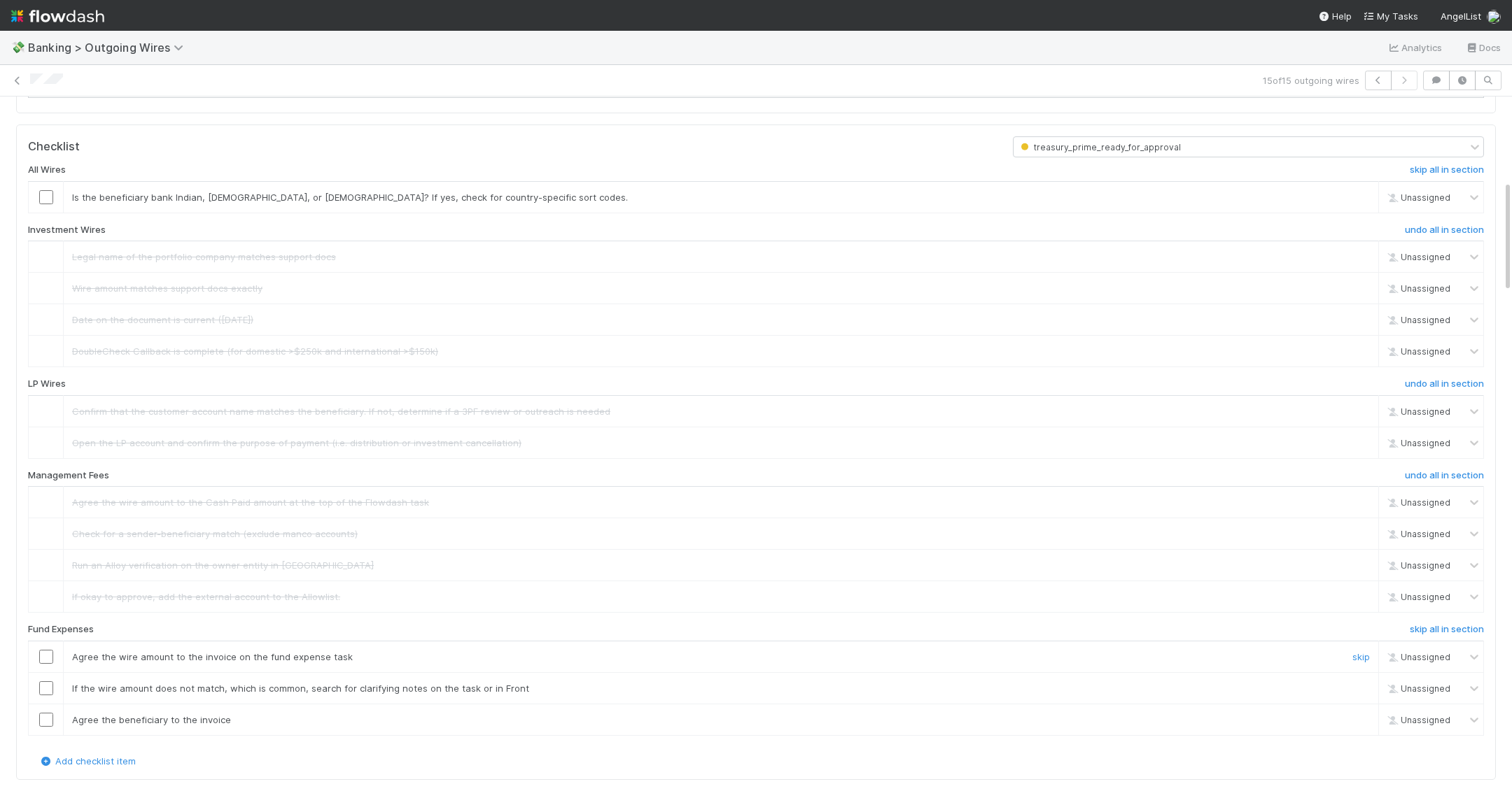
click at [46, 650] on input "checkbox" at bounding box center [46, 657] width 14 height 14
click at [48, 681] on input "checkbox" at bounding box center [46, 688] width 14 height 14
click at [48, 718] on input "checkbox" at bounding box center [46, 720] width 14 height 14
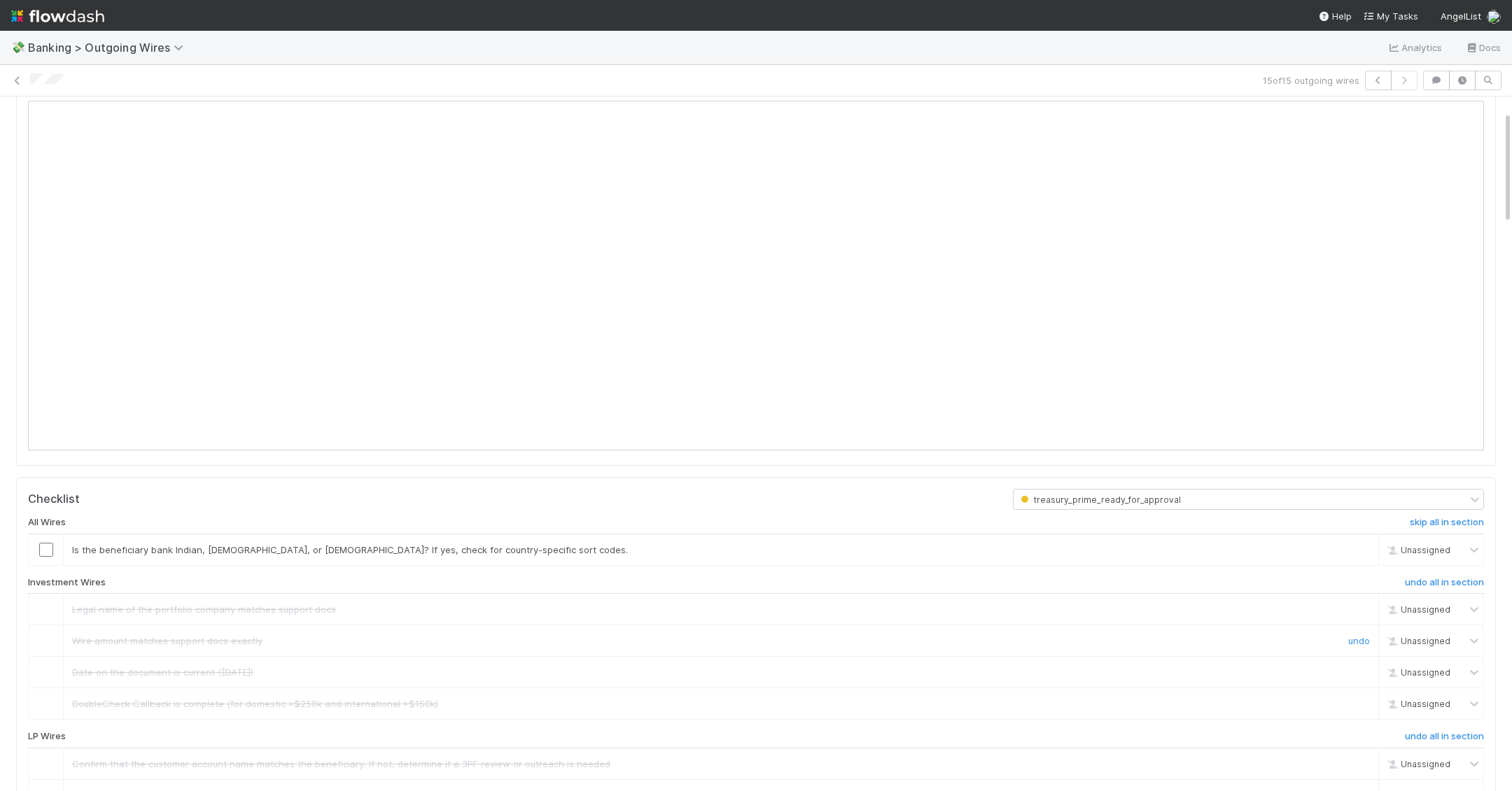
scroll to position [200, 0]
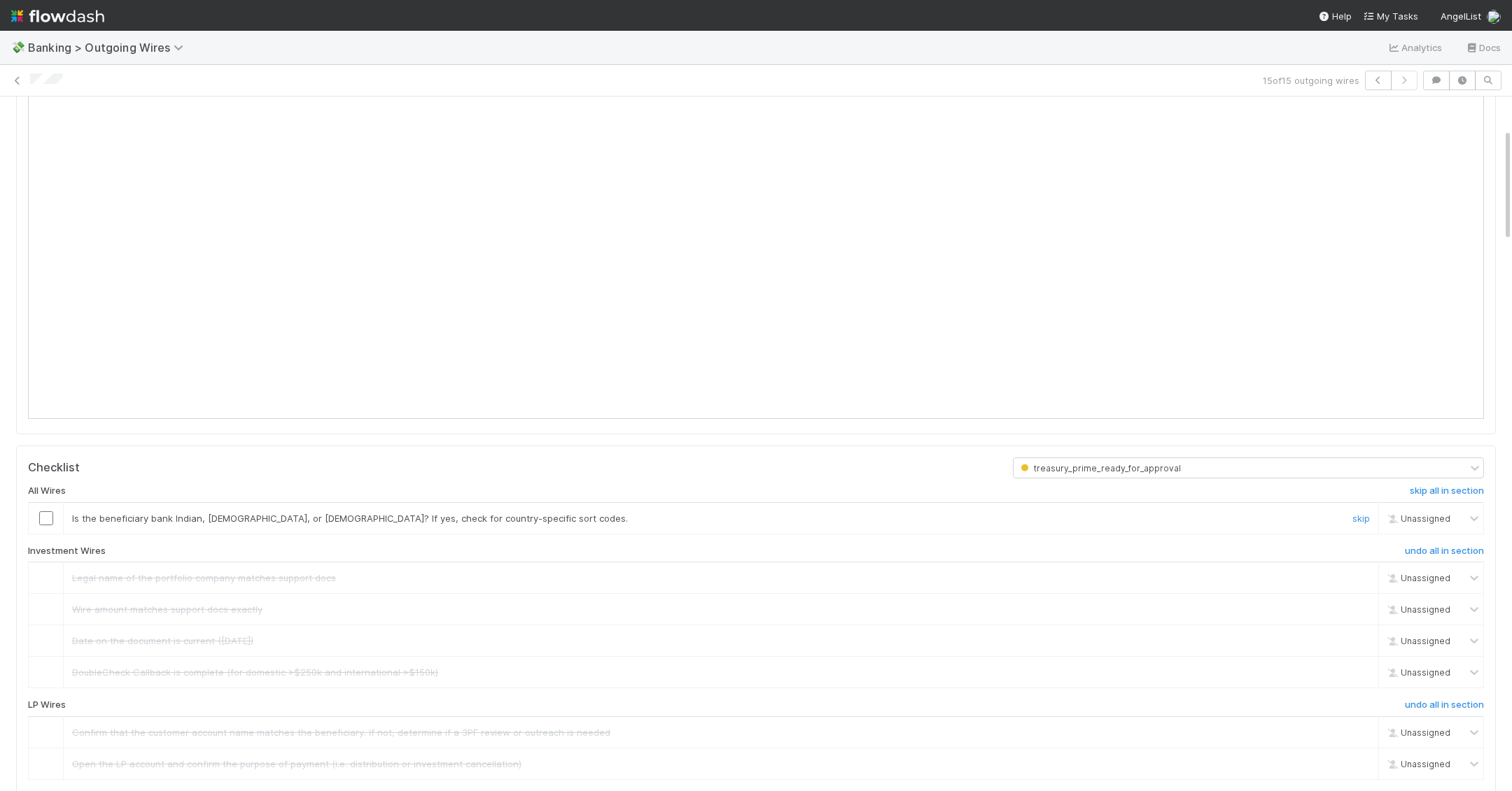
click at [54, 515] on div at bounding box center [46, 518] width 35 height 14
click at [42, 517] on input "checkbox" at bounding box center [46, 518] width 14 height 14
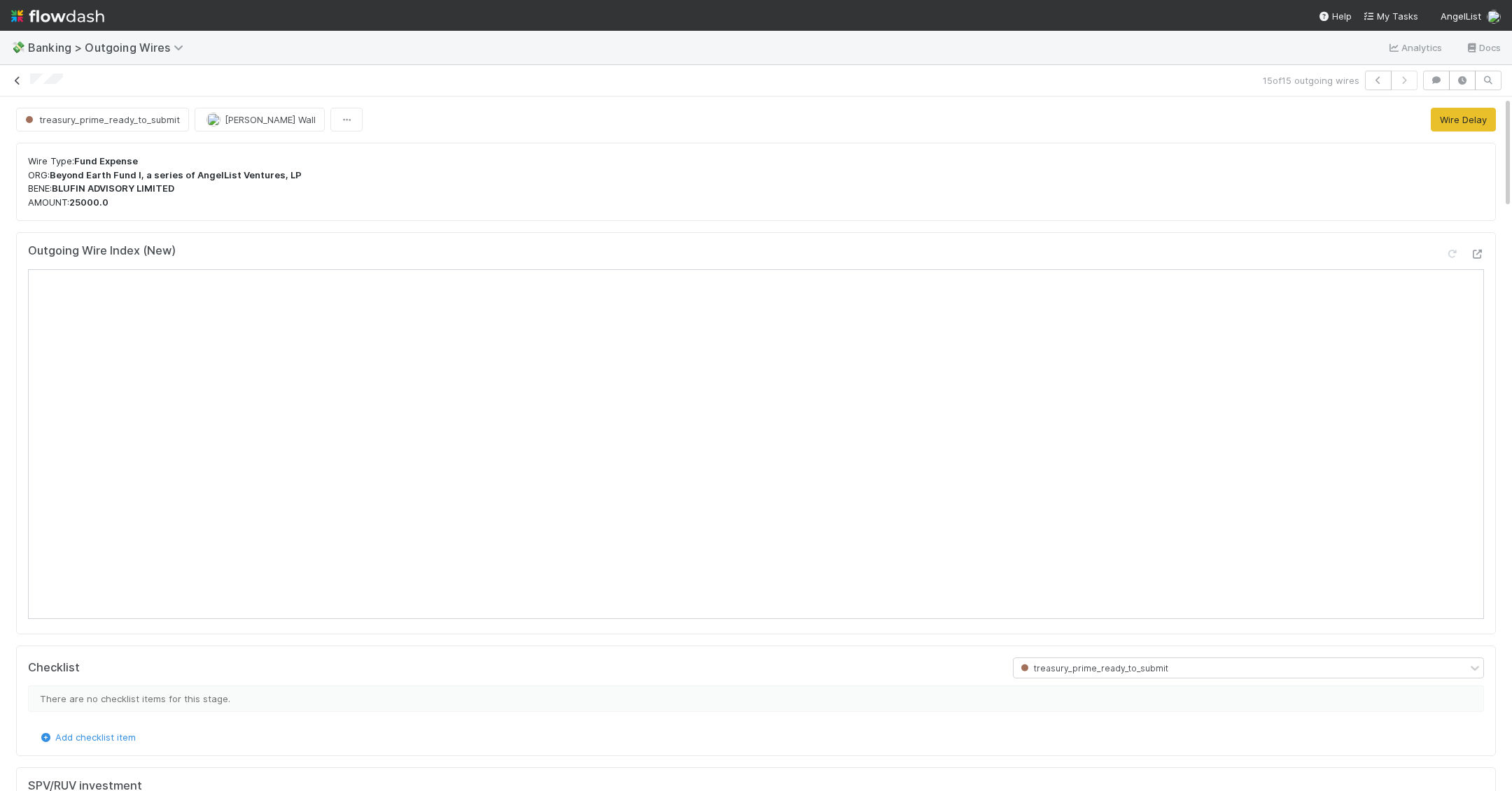
scroll to position [775, 0]
click at [14, 78] on icon at bounding box center [17, 80] width 14 height 9
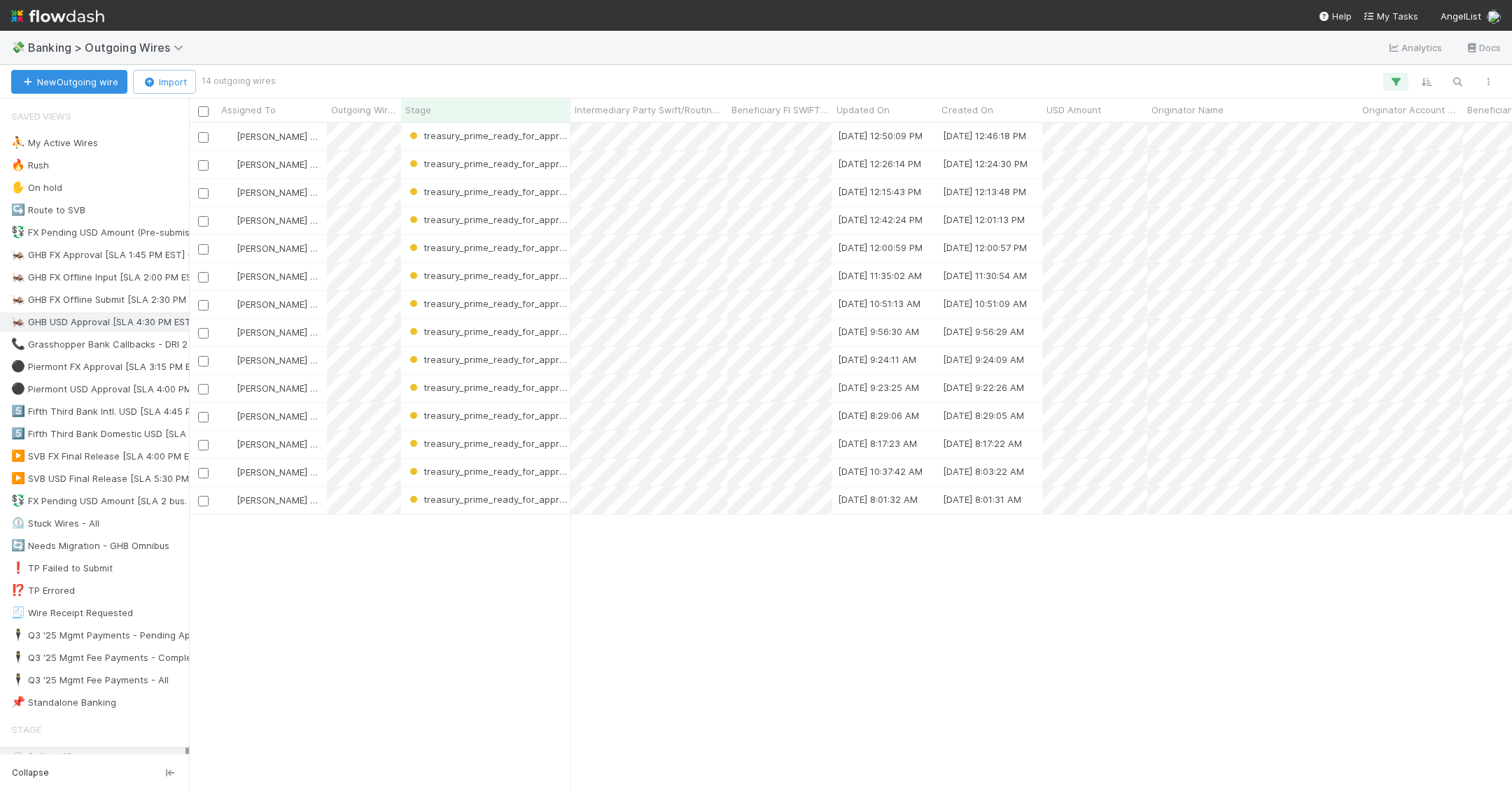
scroll to position [1, 1]
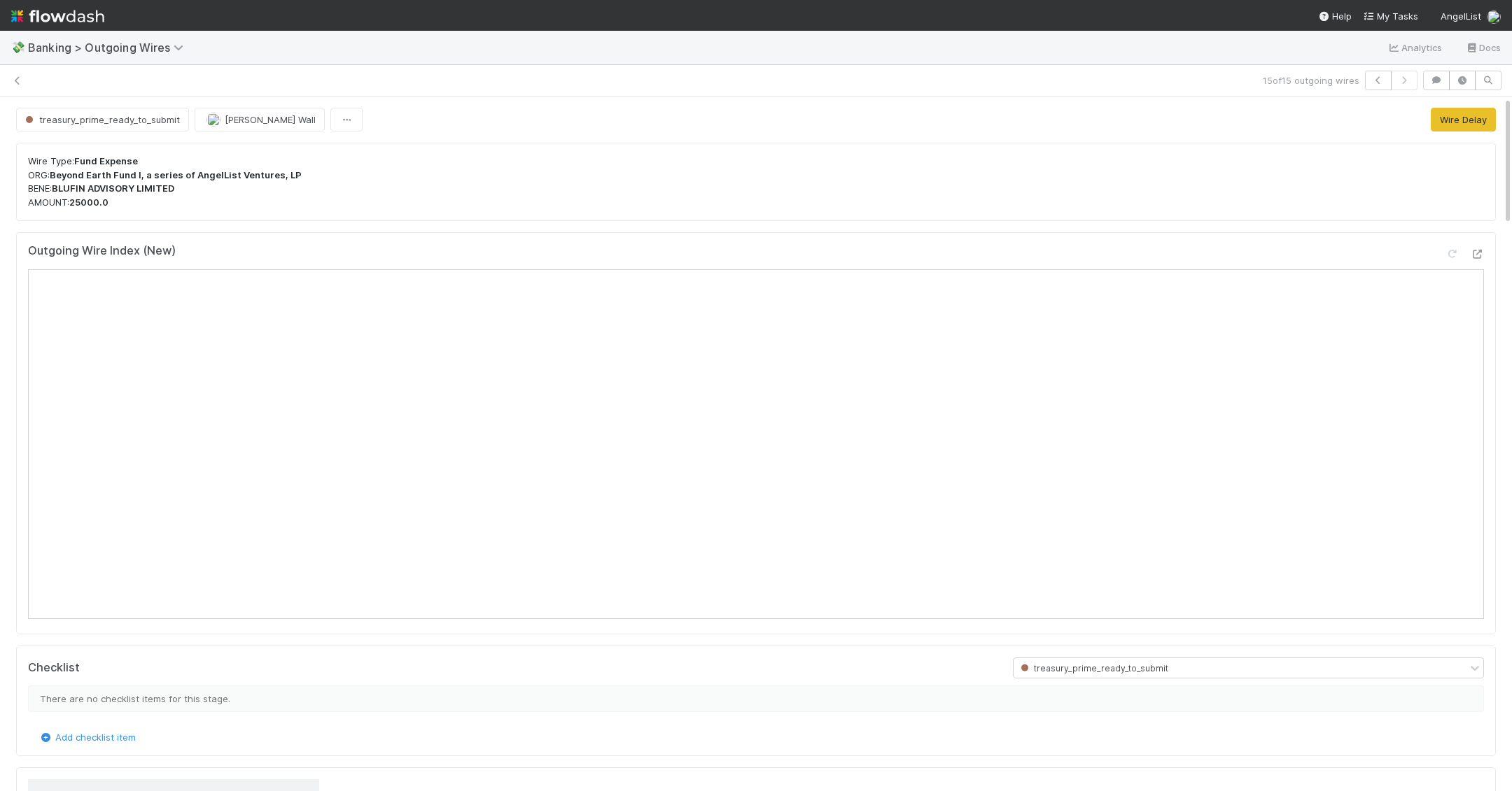
scroll to position [0, 4]
click at [13, 83] on icon at bounding box center [17, 80] width 14 height 9
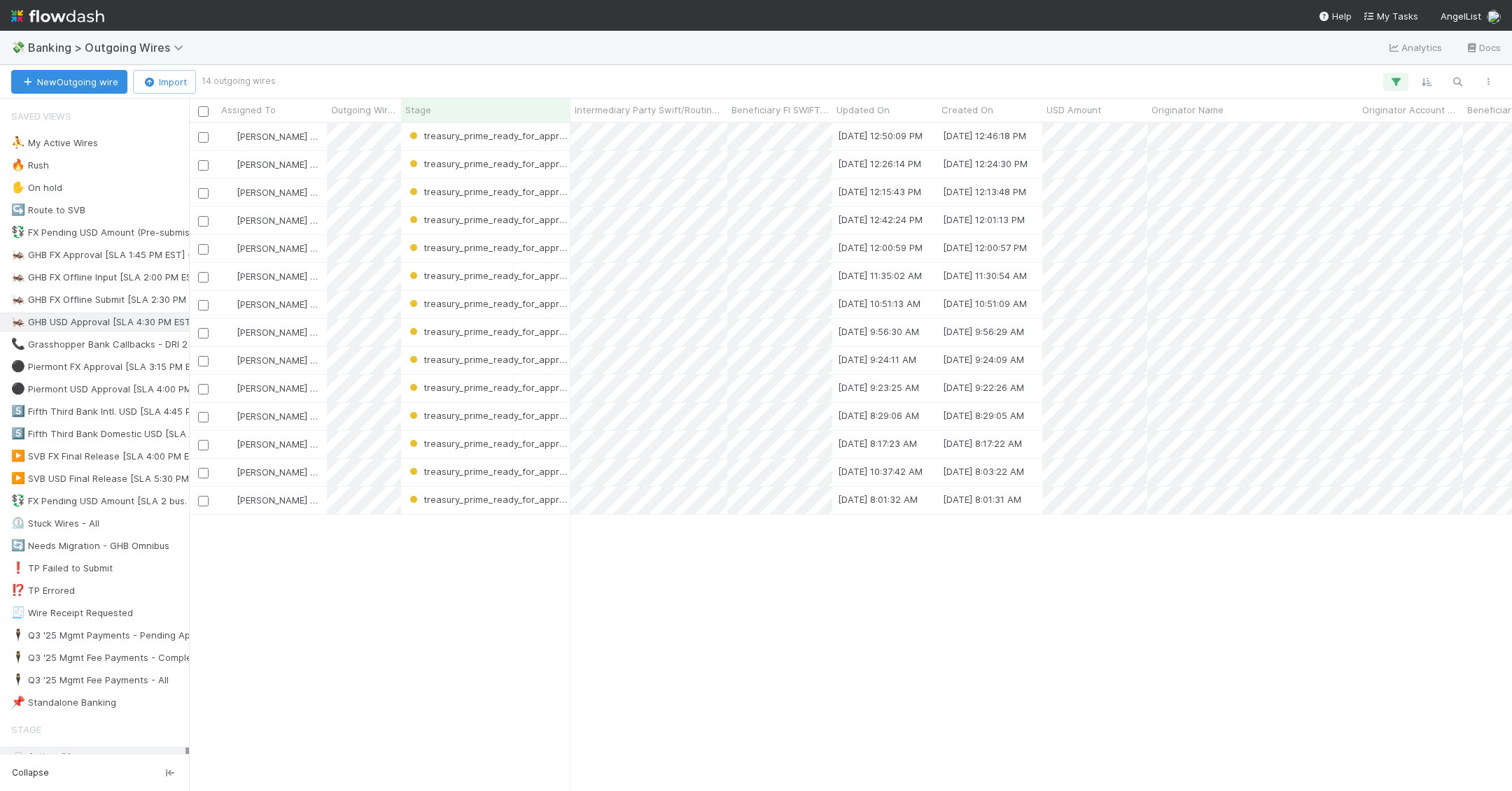
scroll to position [669, 1323]
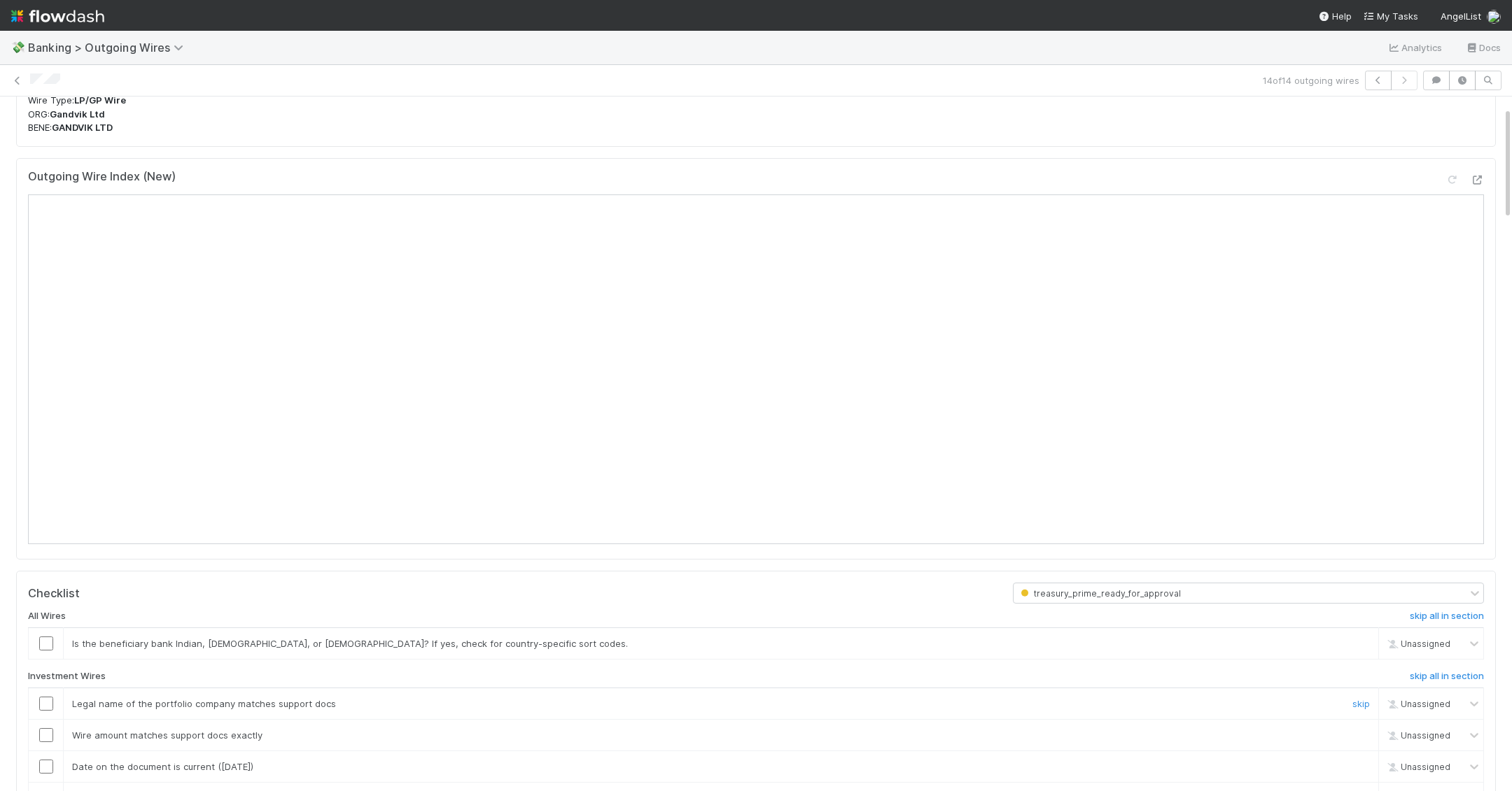
scroll to position [64, 0]
click at [940, 609] on h6 "skip all in section" at bounding box center [1446, 614] width 74 height 12
click at [940, 669] on h6 "skip all in section" at bounding box center [1446, 674] width 74 height 12
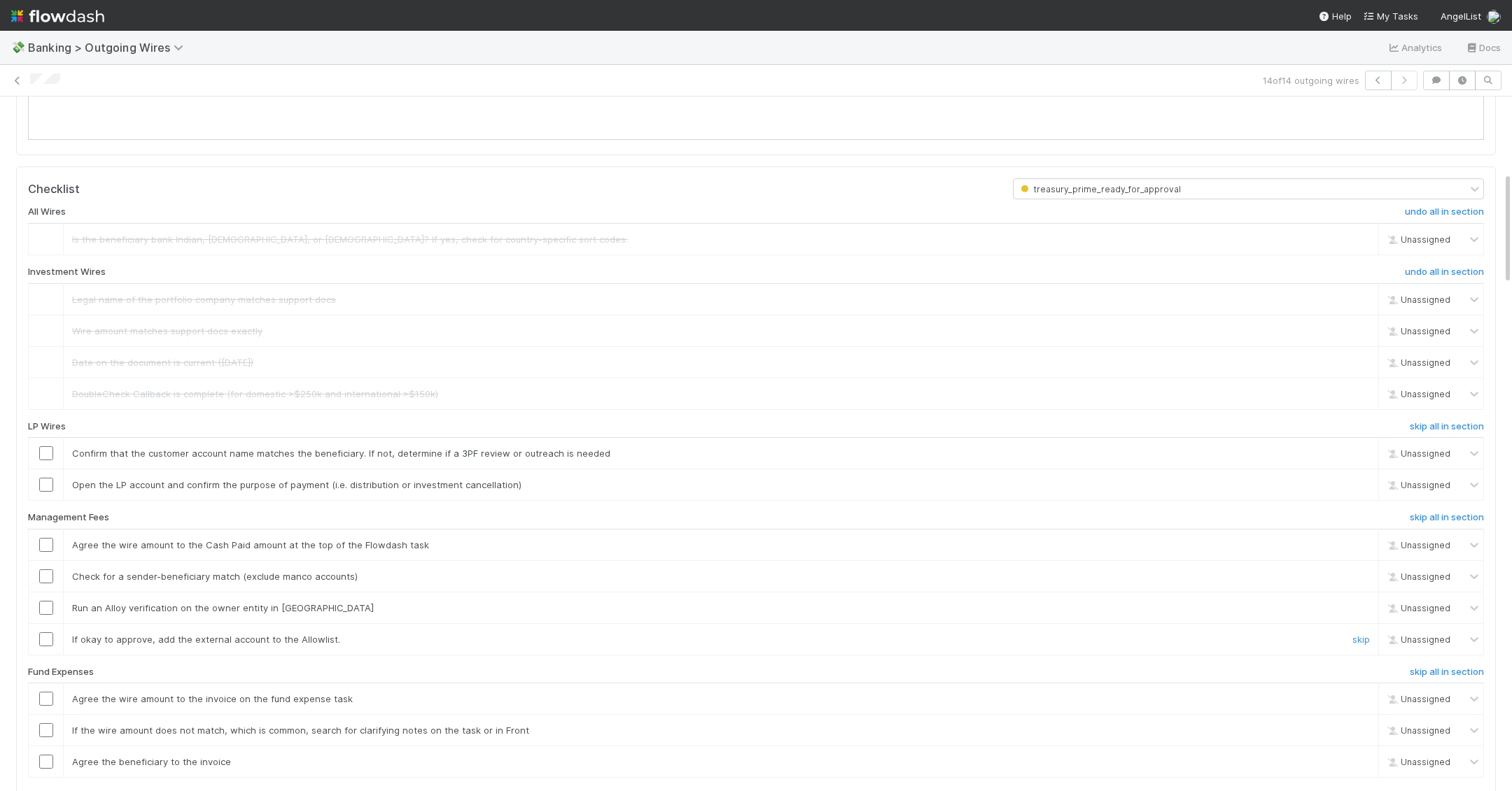
scroll to position [466, 0]
click at [940, 511] on h6 "skip all in section" at bounding box center [1446, 516] width 74 height 12
click at [940, 666] on h6 "skip all in section" at bounding box center [1446, 672] width 74 height 12
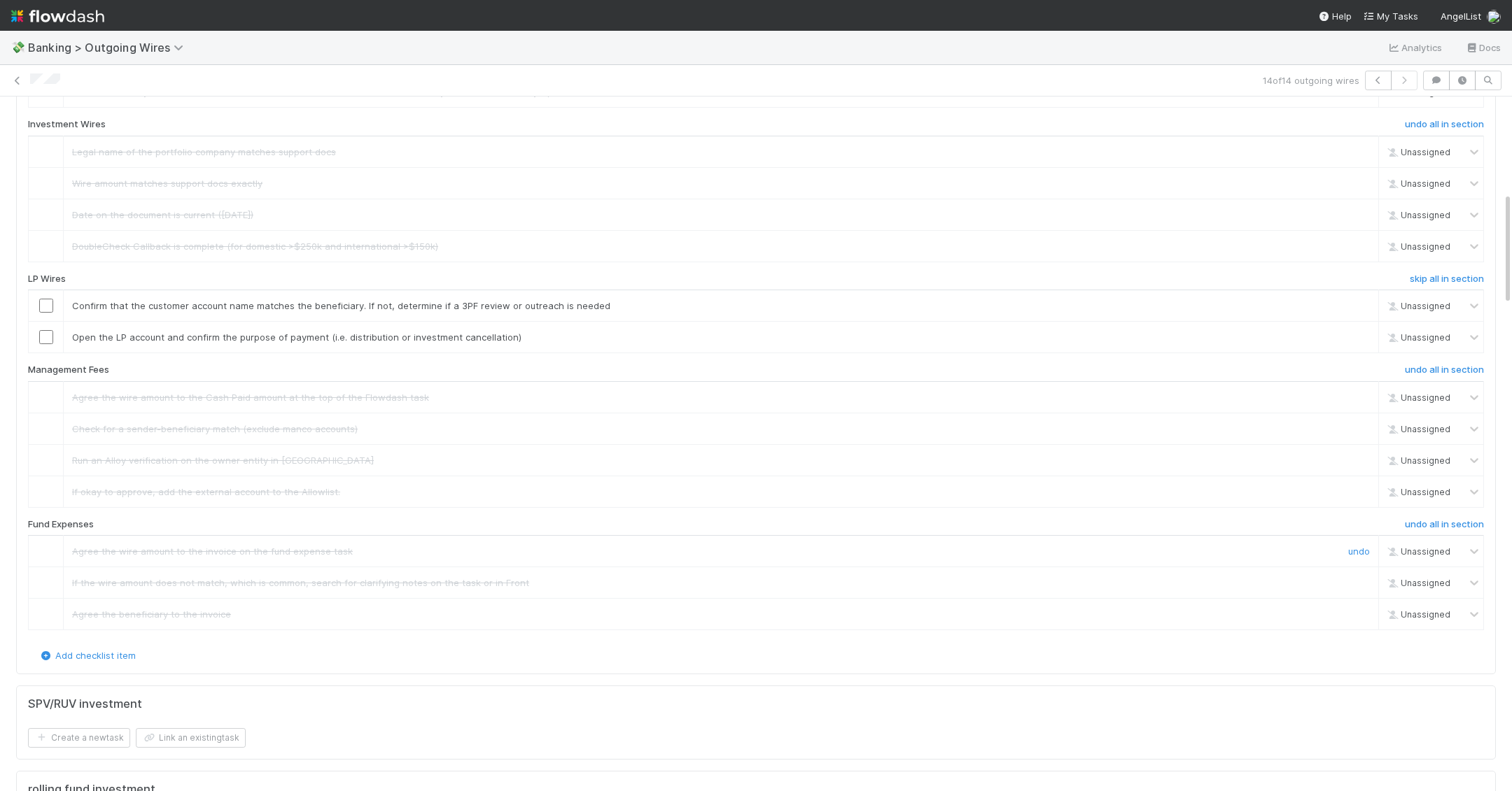
scroll to position [620, 0]
click at [45, 326] on input "checkbox" at bounding box center [46, 330] width 14 height 14
click at [45, 293] on input "checkbox" at bounding box center [46, 300] width 14 height 14
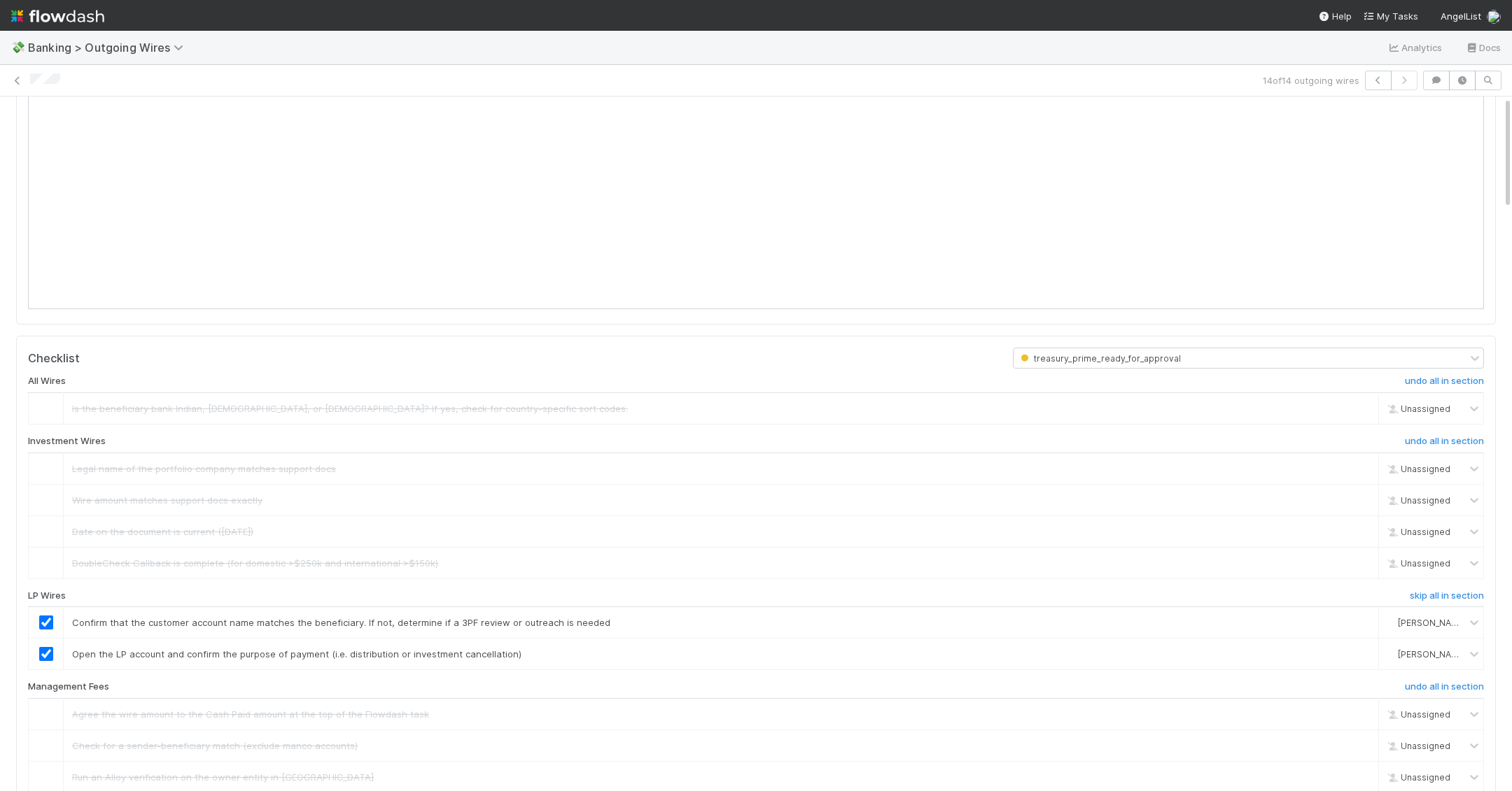
scroll to position [0, 0]
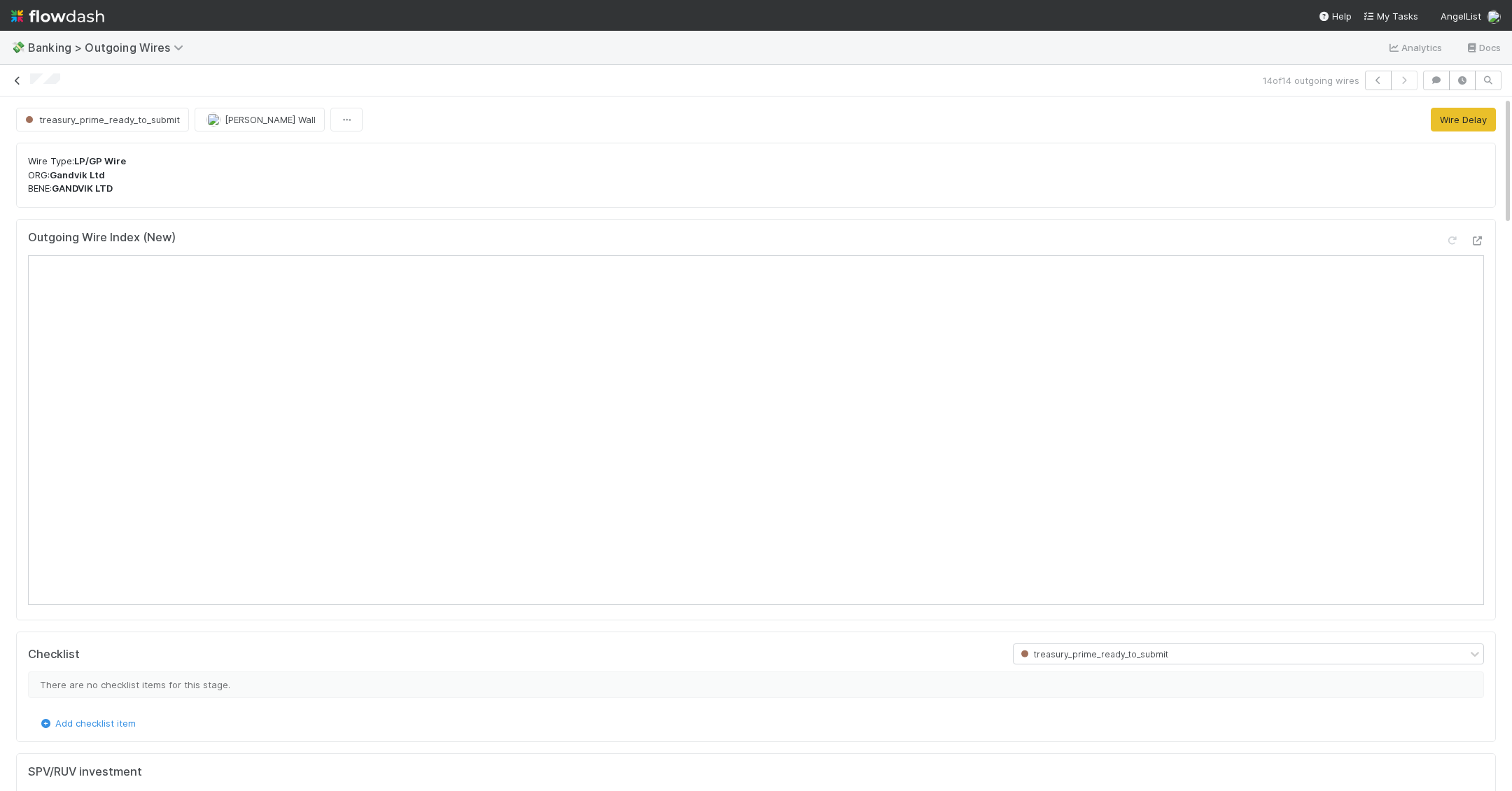
click at [19, 76] on icon at bounding box center [17, 80] width 14 height 9
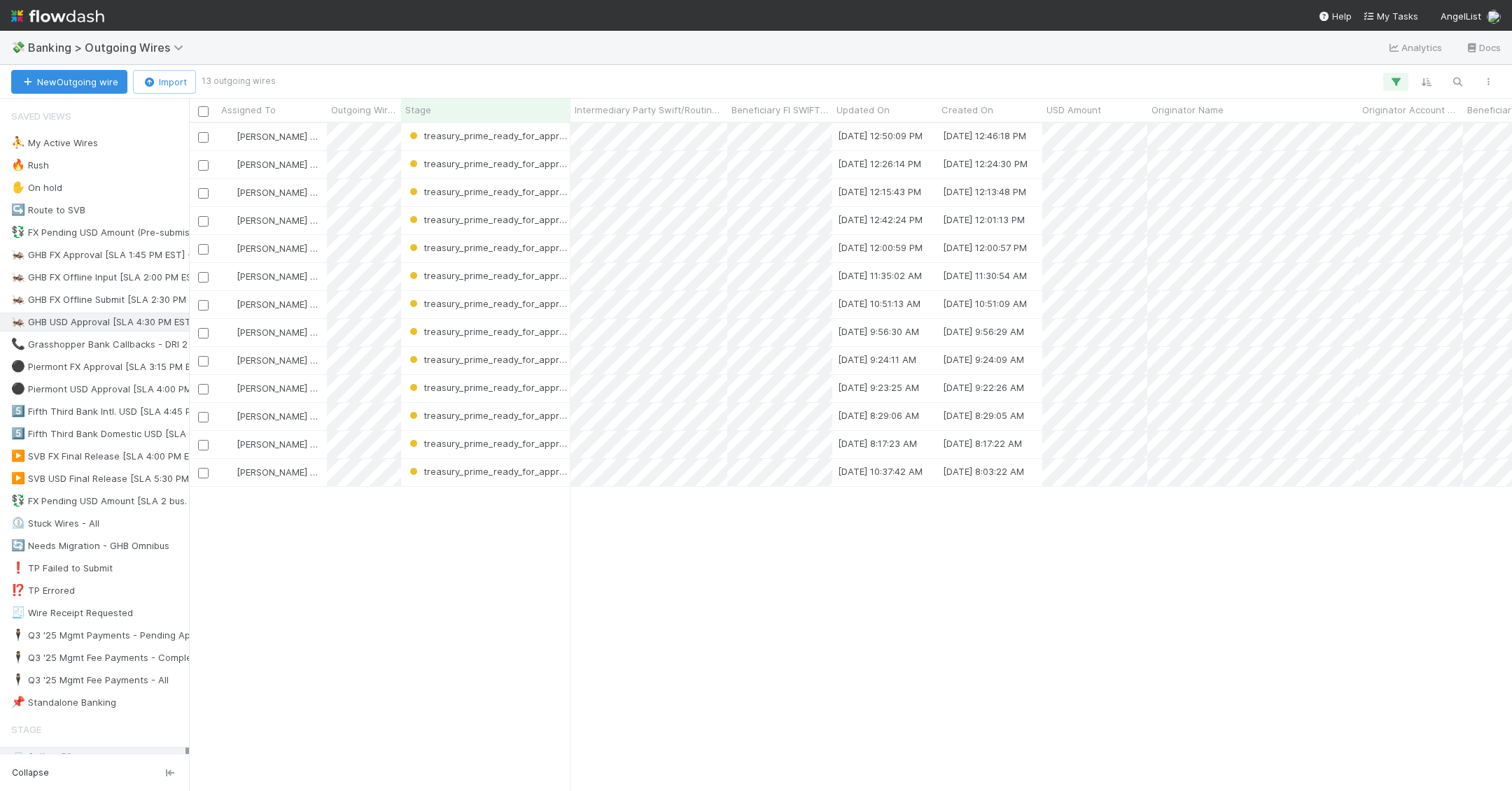
scroll to position [669, 1323]
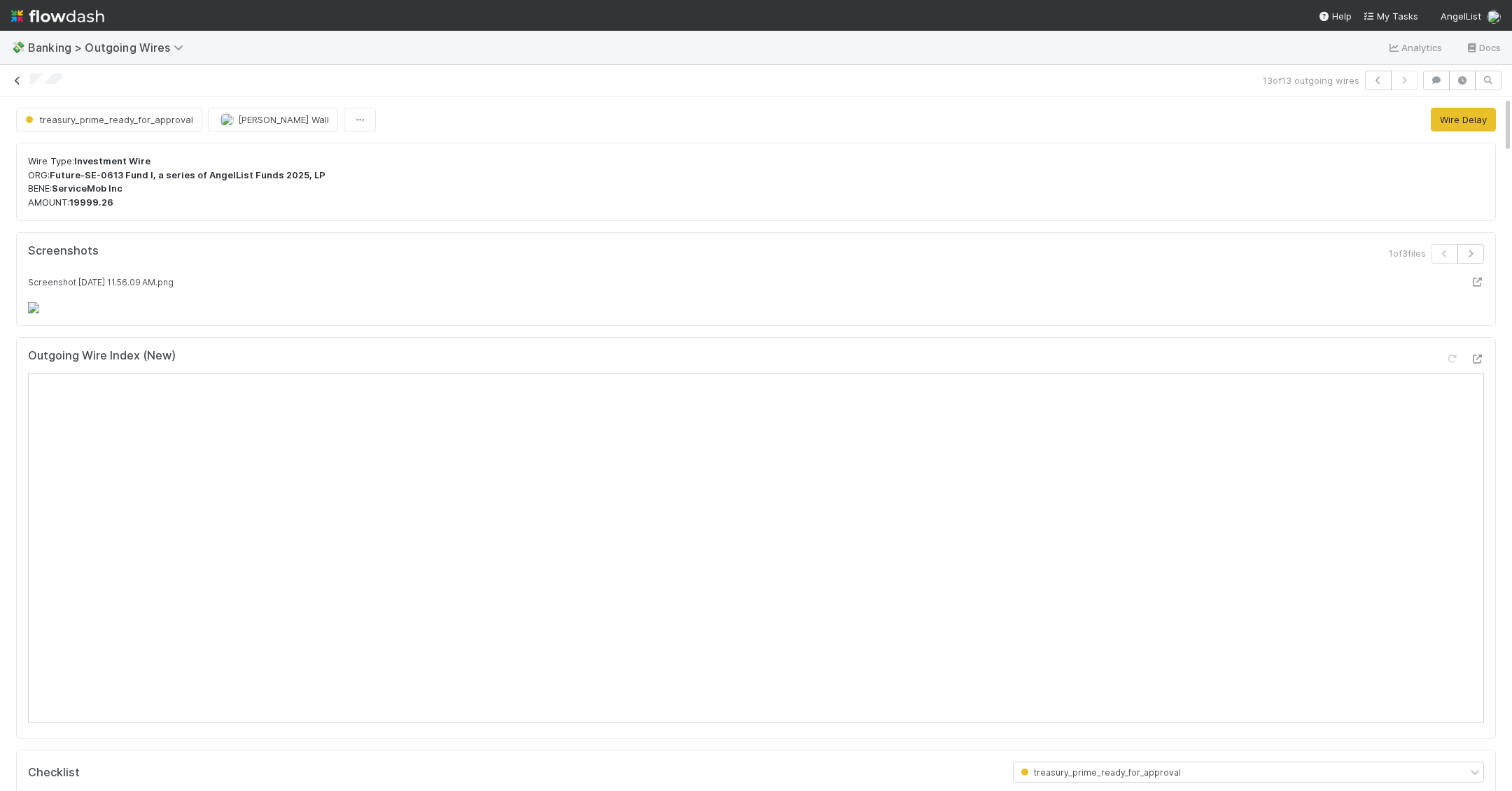
click at [16, 78] on icon at bounding box center [17, 80] width 14 height 9
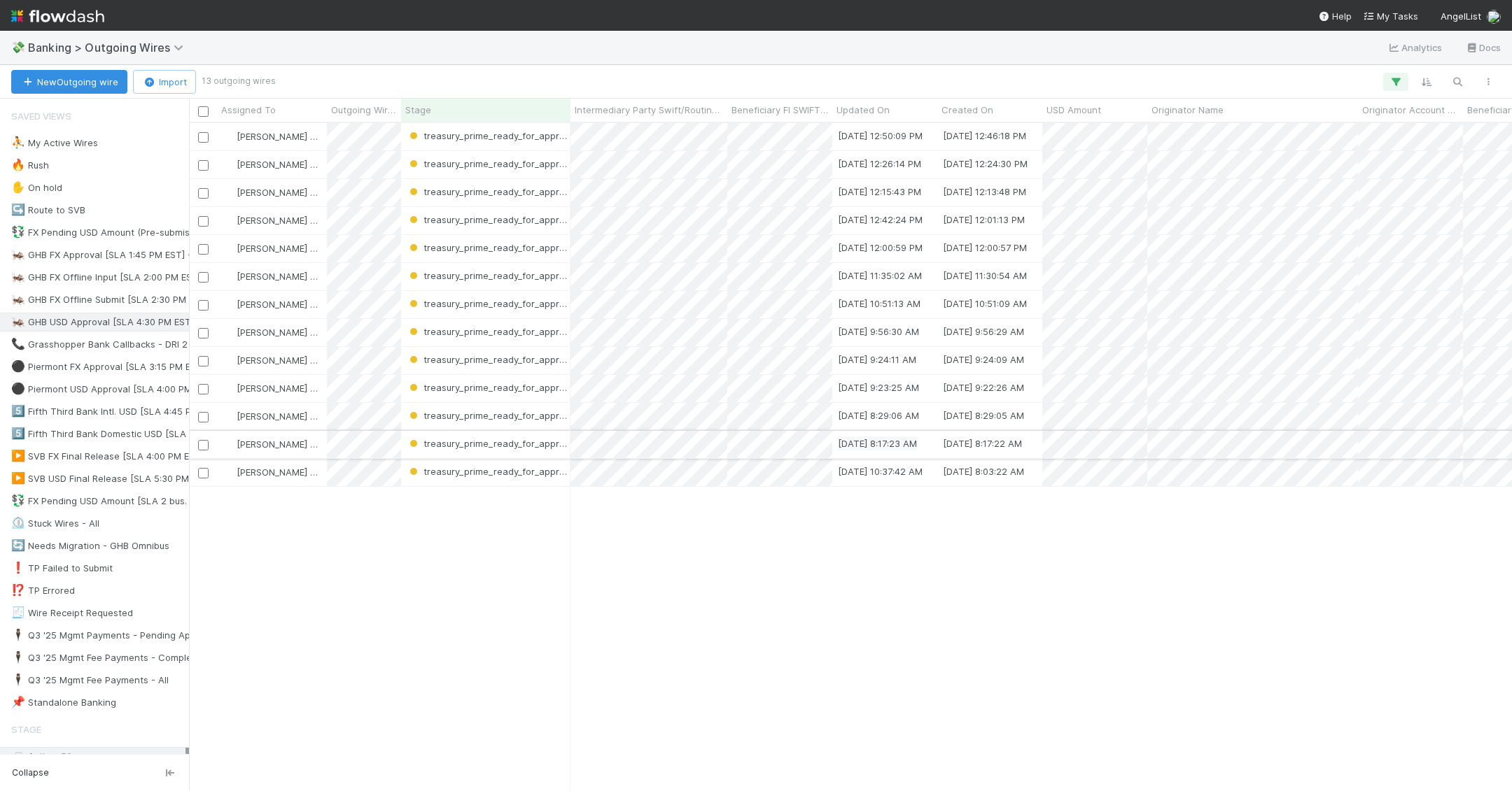
scroll to position [669, 1323]
click at [732, 473] on div "Kennedy Wall treasury_prime_ready_for_approval 9/3/25, 12:50:09 PM 9/3/25, 12:4…" at bounding box center [850, 457] width 1323 height 668
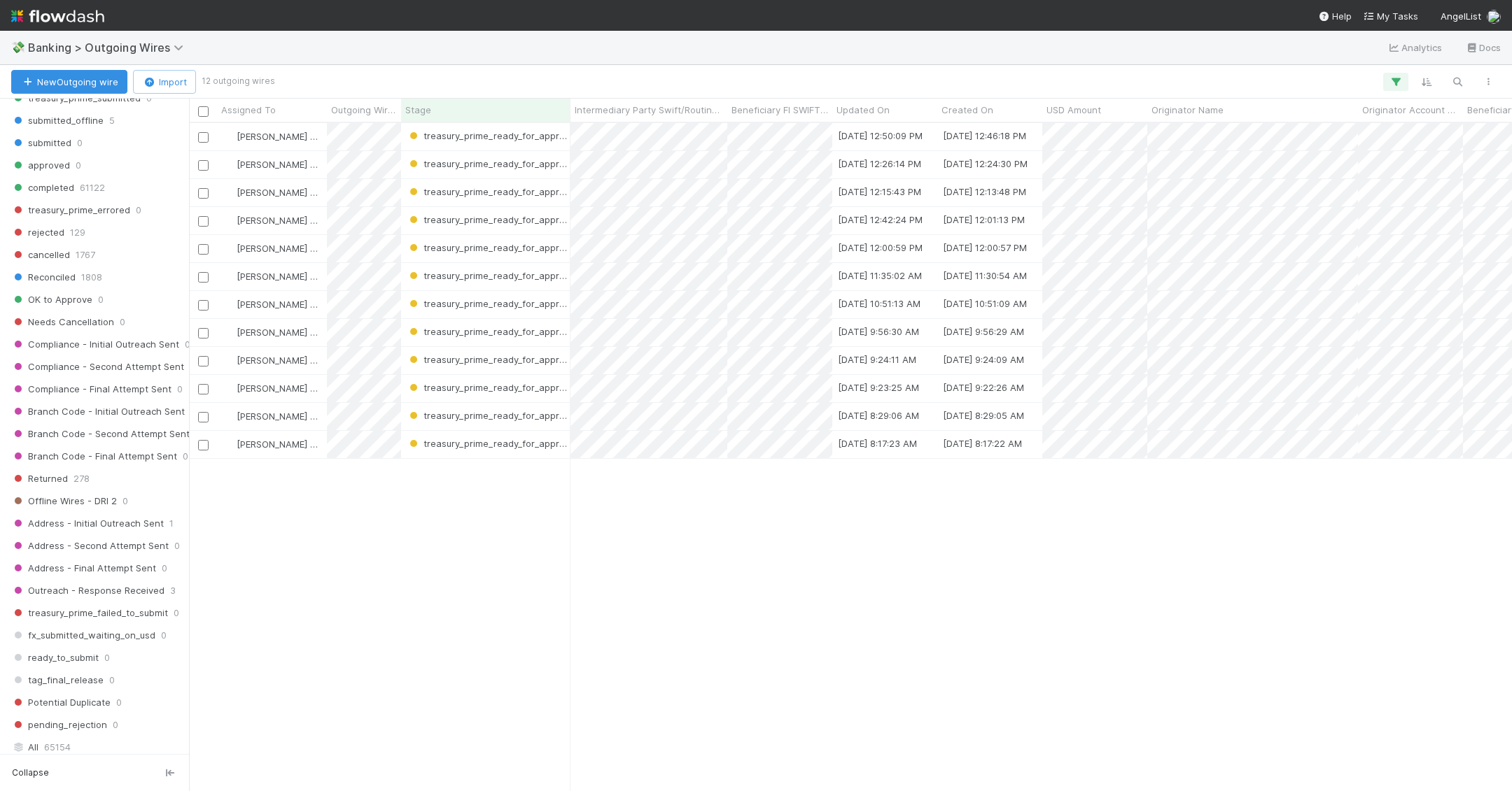
scroll to position [1279, 0]
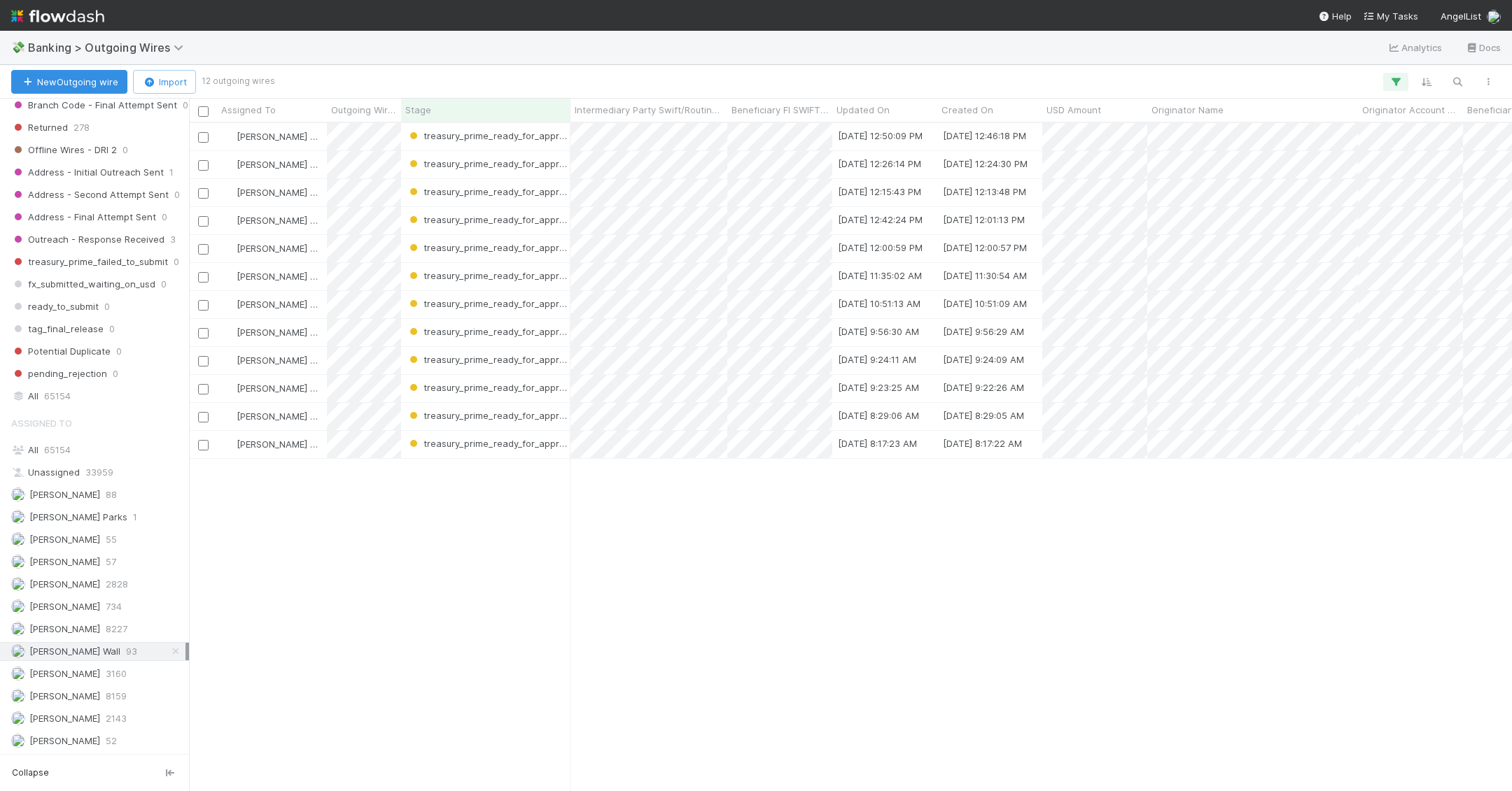
click at [59, 758] on span "[PERSON_NAME]" at bounding box center [65, 764] width 70 height 12
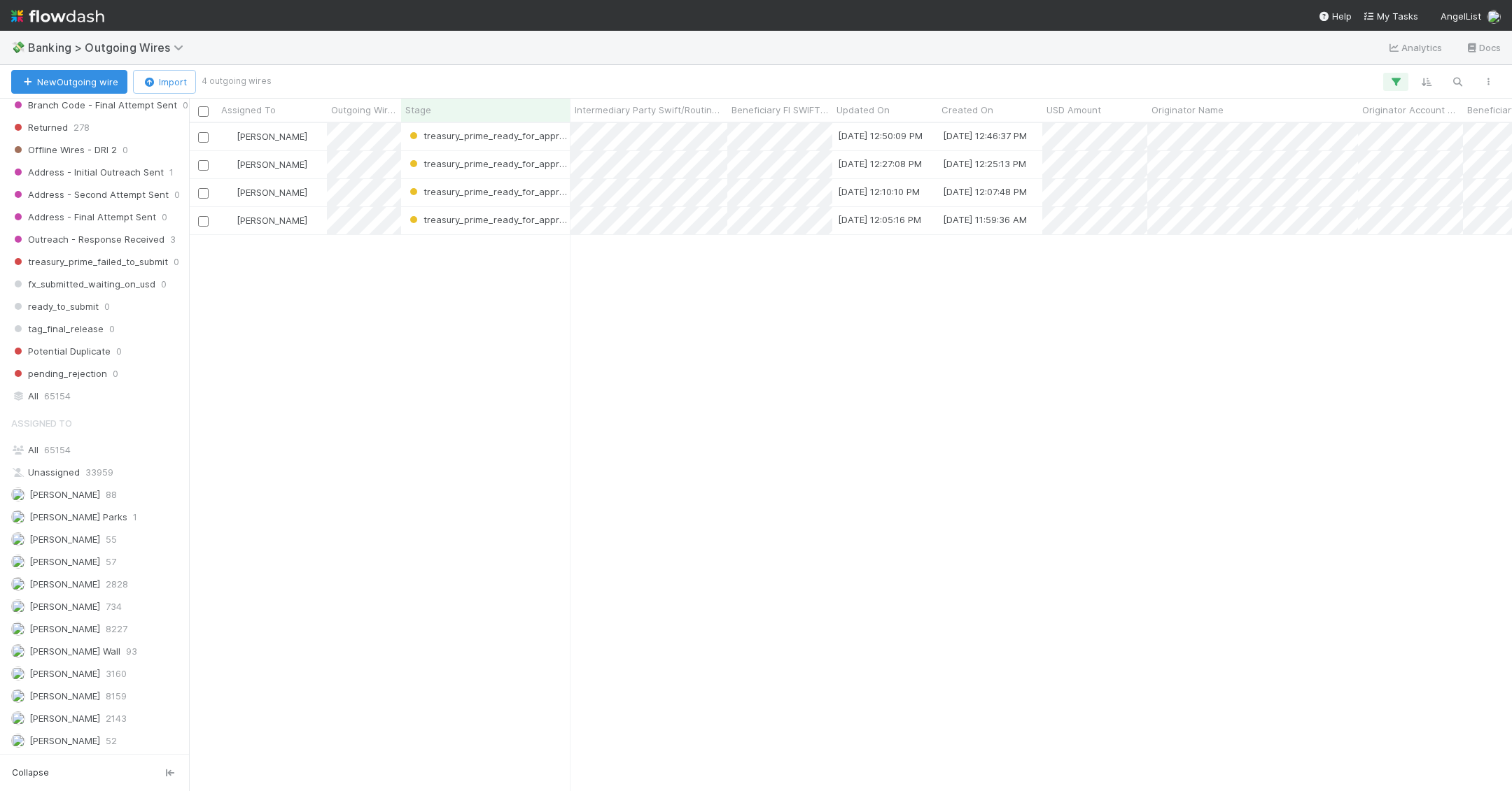
scroll to position [669, 1323]
click at [77, 646] on span "[PERSON_NAME] Wall" at bounding box center [75, 651] width 91 height 12
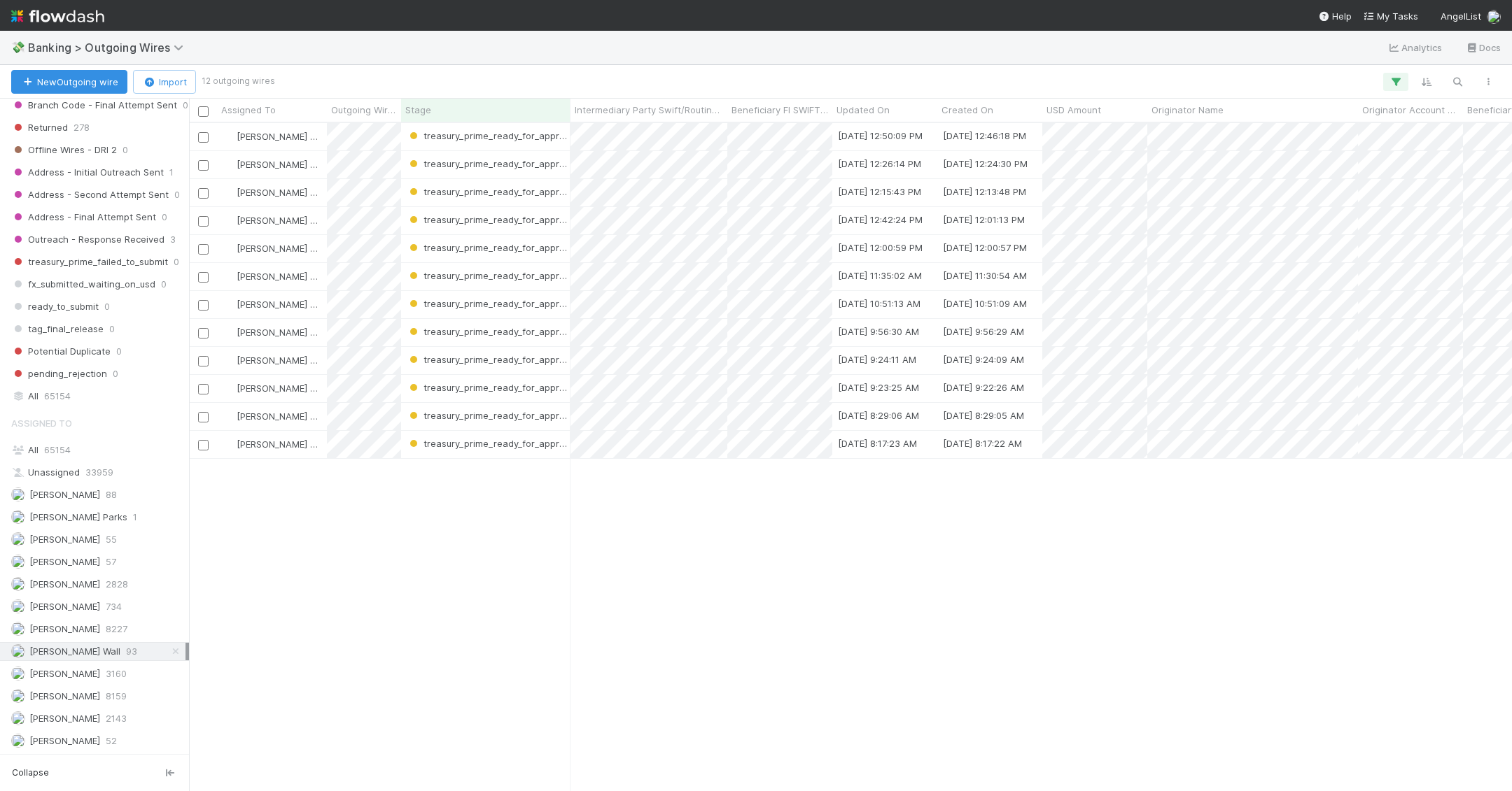
scroll to position [669, 1323]
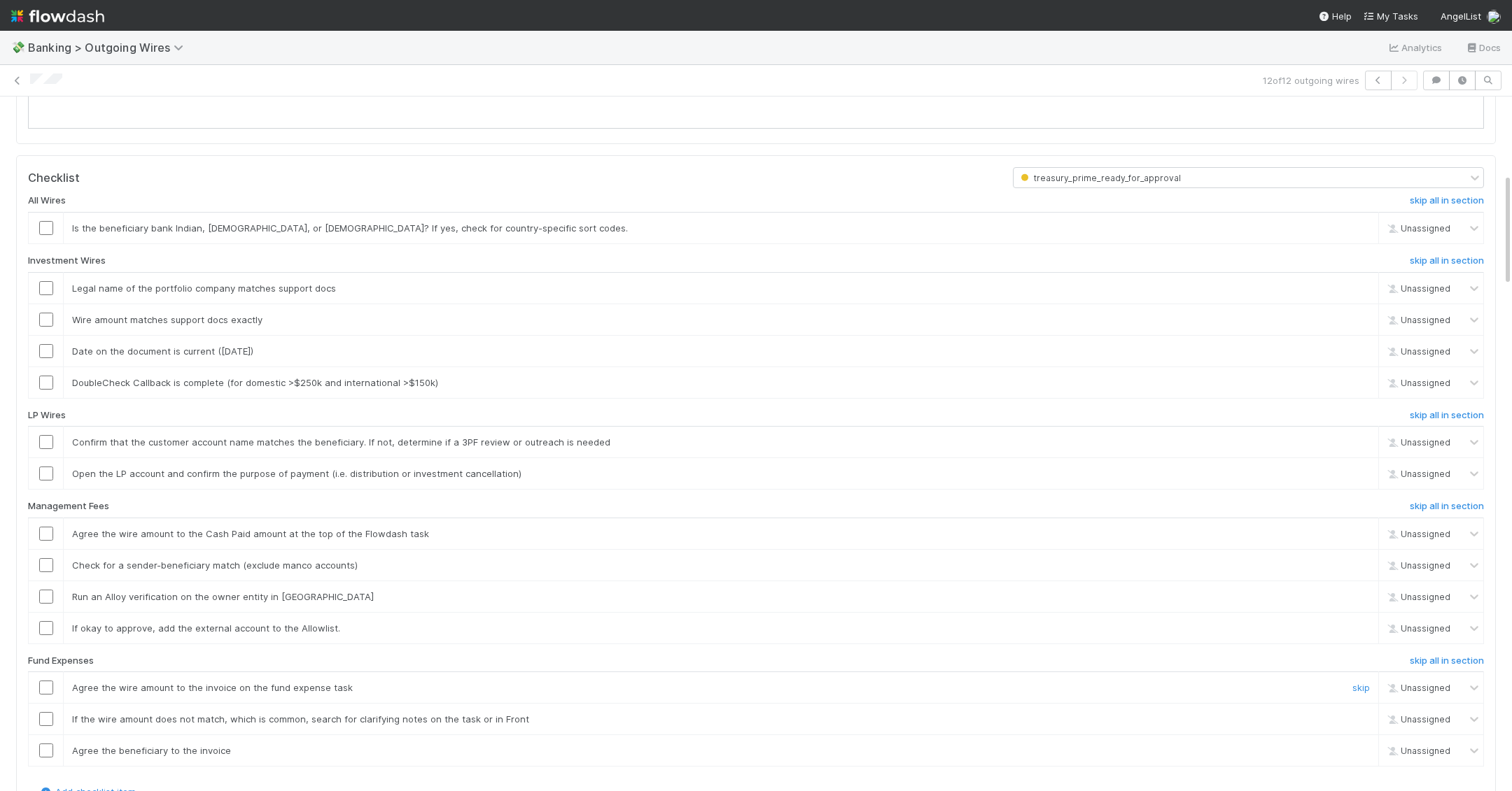
scroll to position [474, 0]
click at [940, 257] on h6 "skip all in section" at bounding box center [1446, 263] width 74 height 12
click at [940, 198] on h6 "skip all in section" at bounding box center [1446, 203] width 74 height 12
click at [940, 507] on h6 "skip all in section" at bounding box center [1446, 509] width 74 height 12
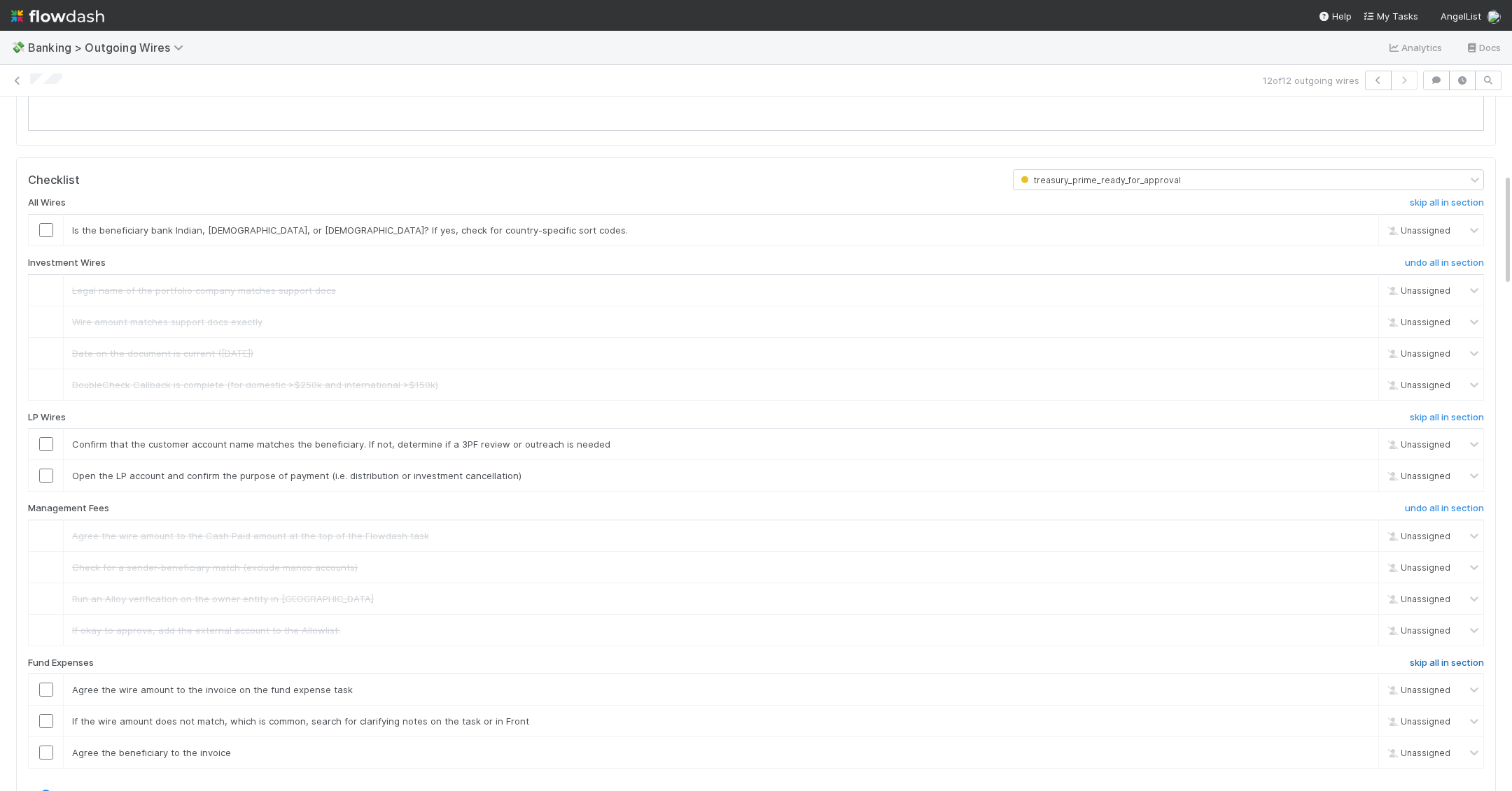
click at [940, 660] on link "skip all in section" at bounding box center [1446, 666] width 74 height 16
click at [42, 437] on input "checkbox" at bounding box center [46, 444] width 14 height 14
click at [44, 469] on input "checkbox" at bounding box center [46, 476] width 14 height 14
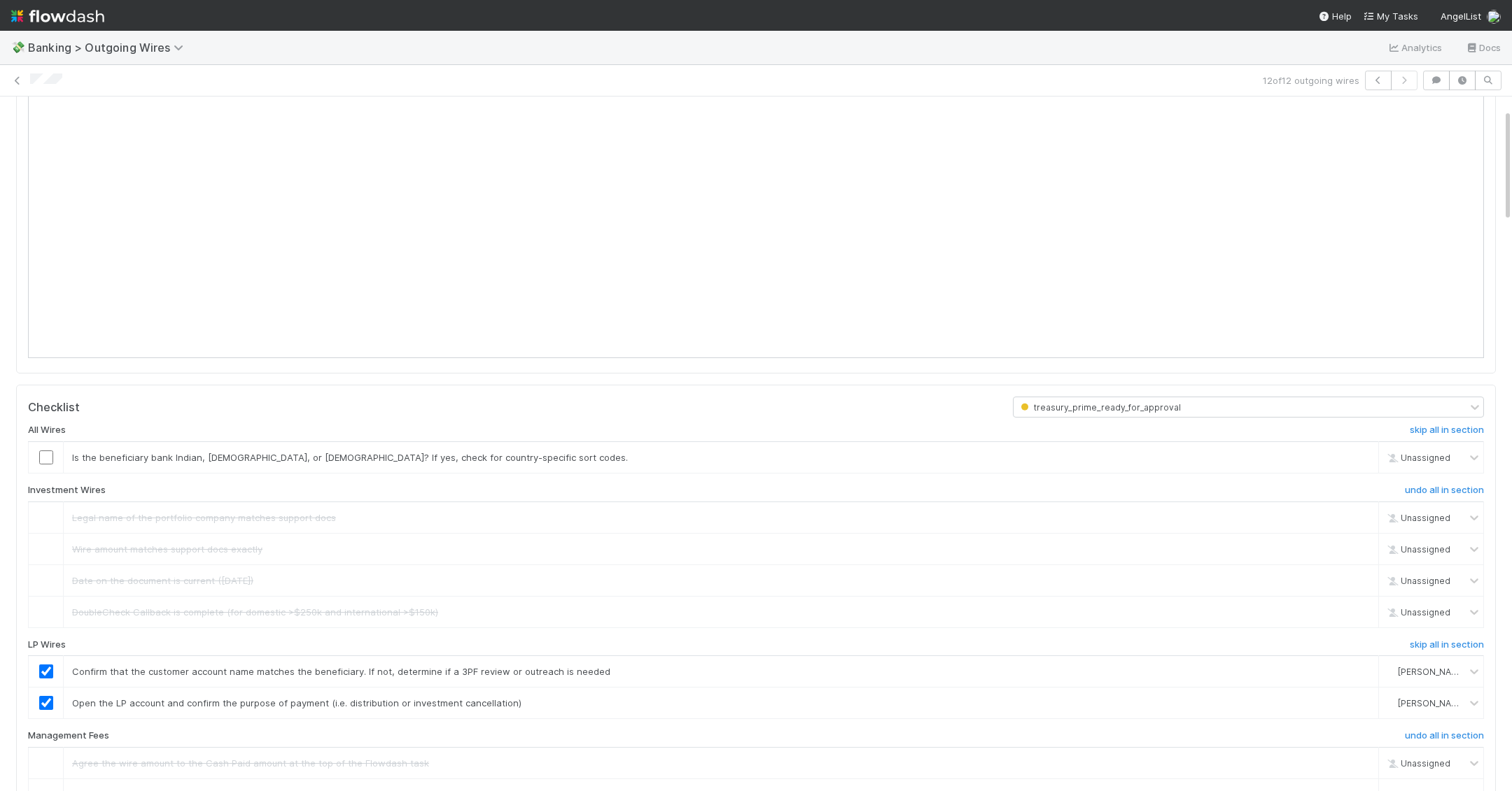
scroll to position [0, 0]
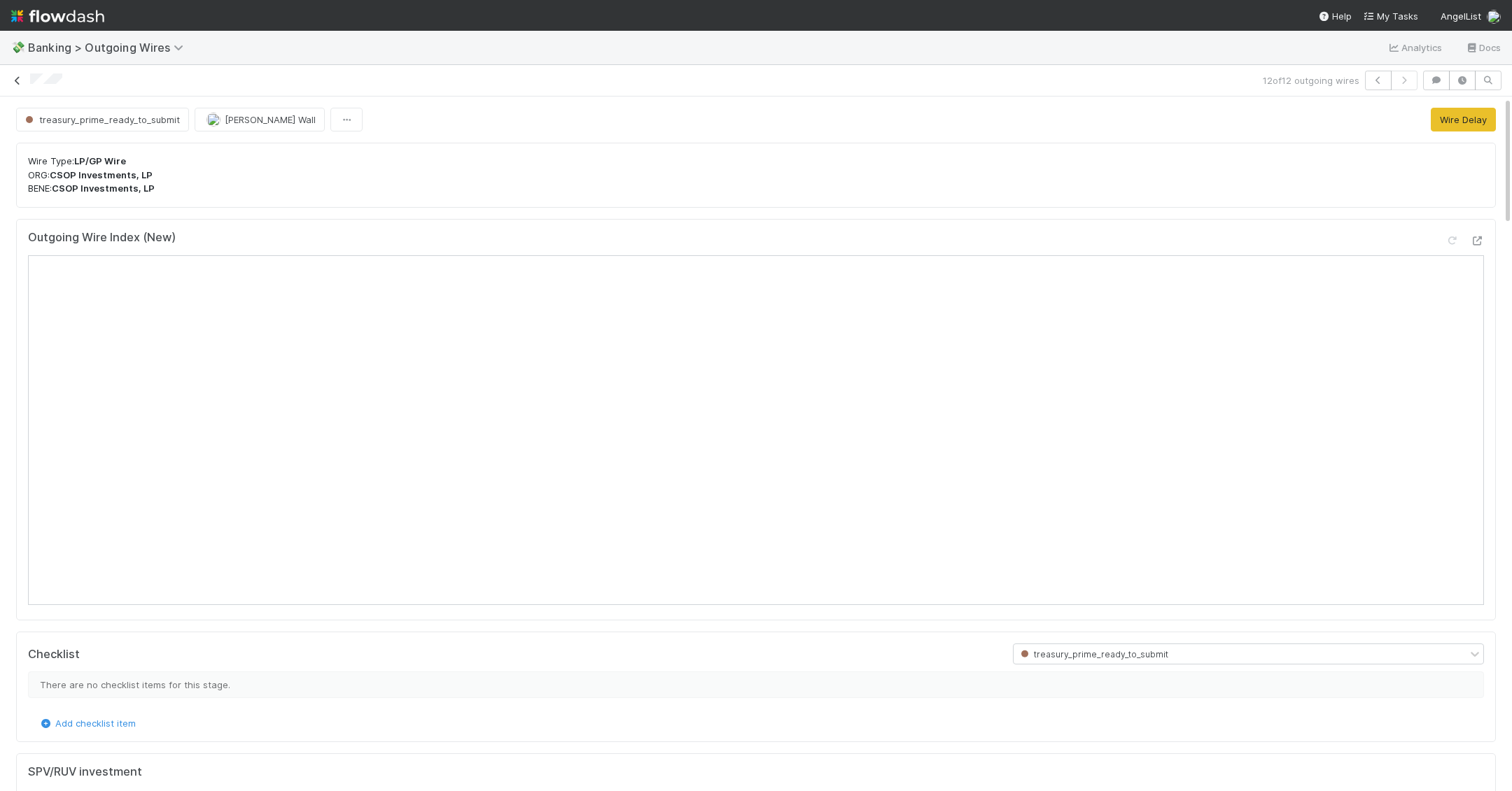
click at [19, 80] on icon at bounding box center [17, 80] width 14 height 9
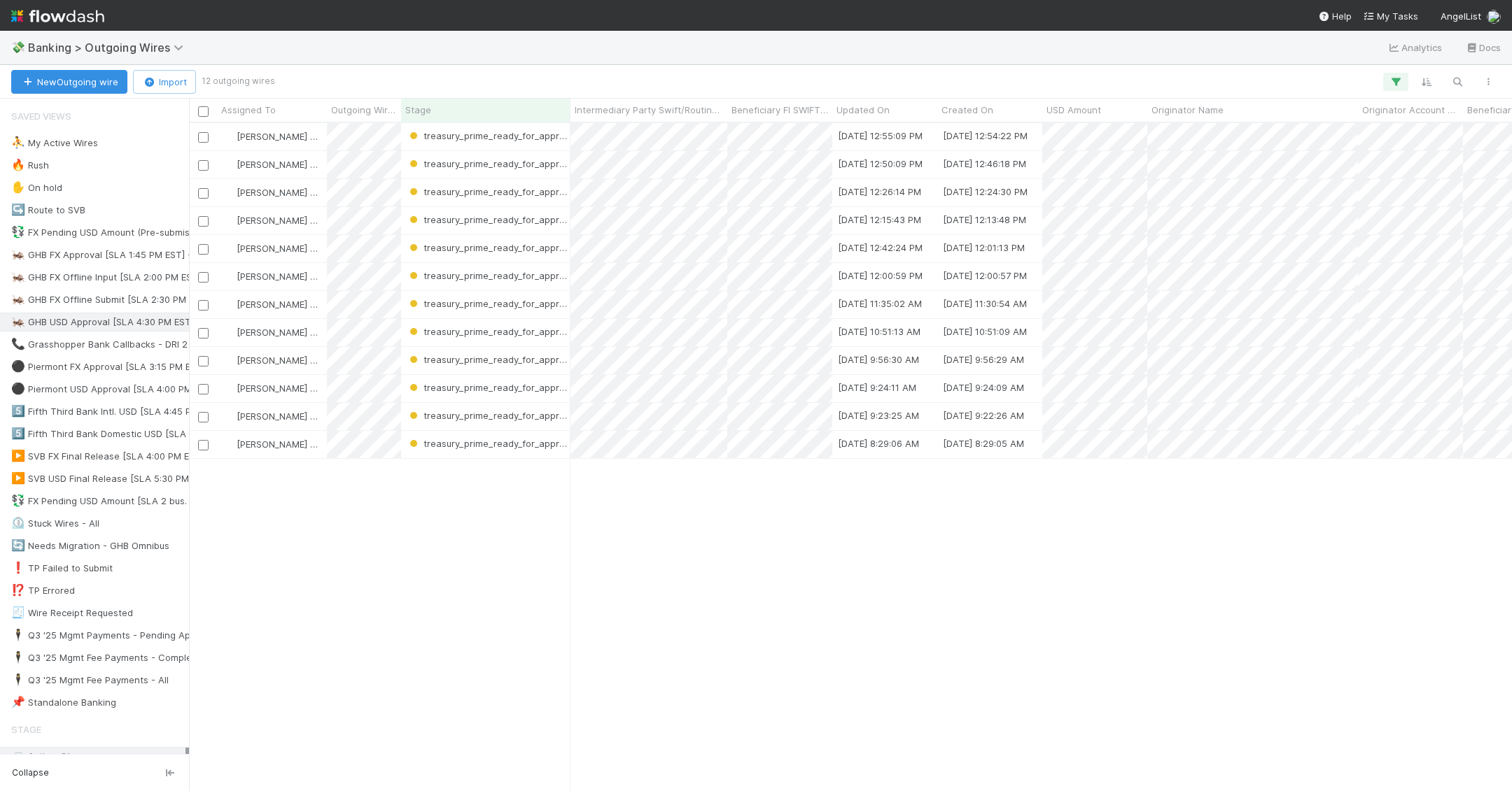
scroll to position [669, 1323]
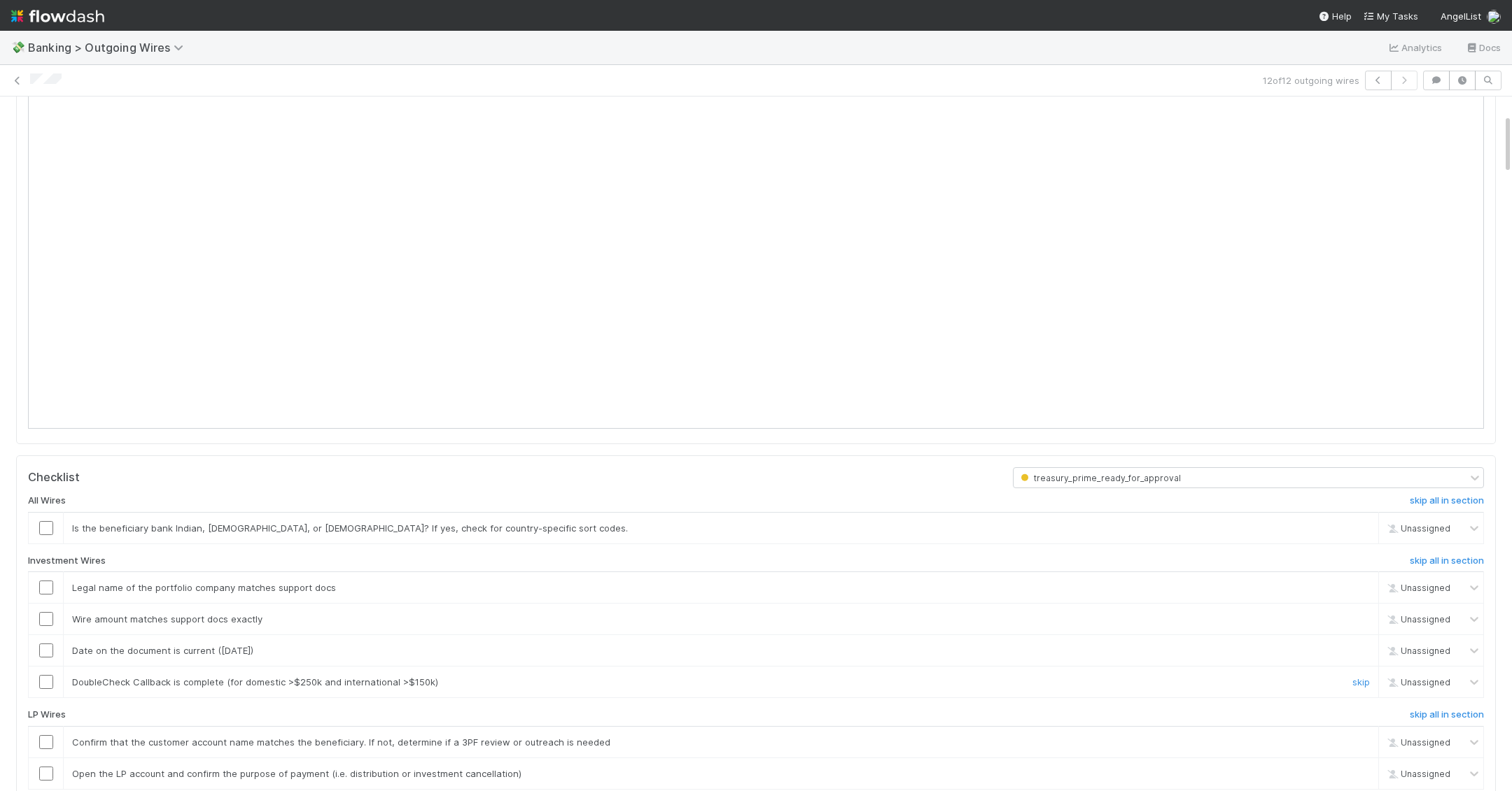
scroll to position [200, 0]
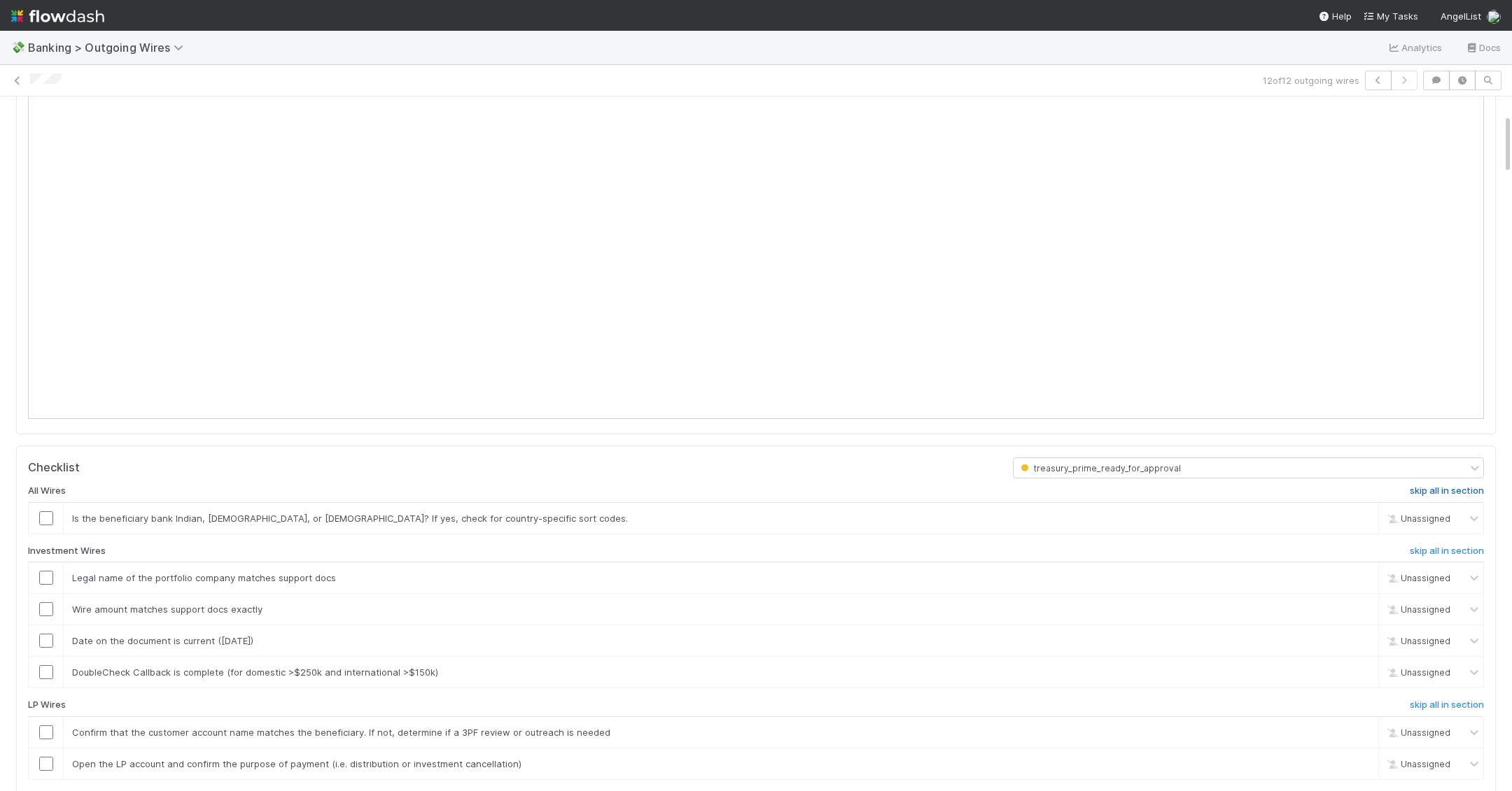
click at [940, 487] on h6 "skip all in section" at bounding box center [1446, 491] width 74 height 12
click at [51, 575] on input "checkbox" at bounding box center [46, 578] width 14 height 14
click at [47, 602] on input "checkbox" at bounding box center [46, 609] width 14 height 14
click at [47, 635] on input "checkbox" at bounding box center [46, 641] width 14 height 14
click at [940, 667] on link "skip" at bounding box center [1361, 672] width 17 height 12
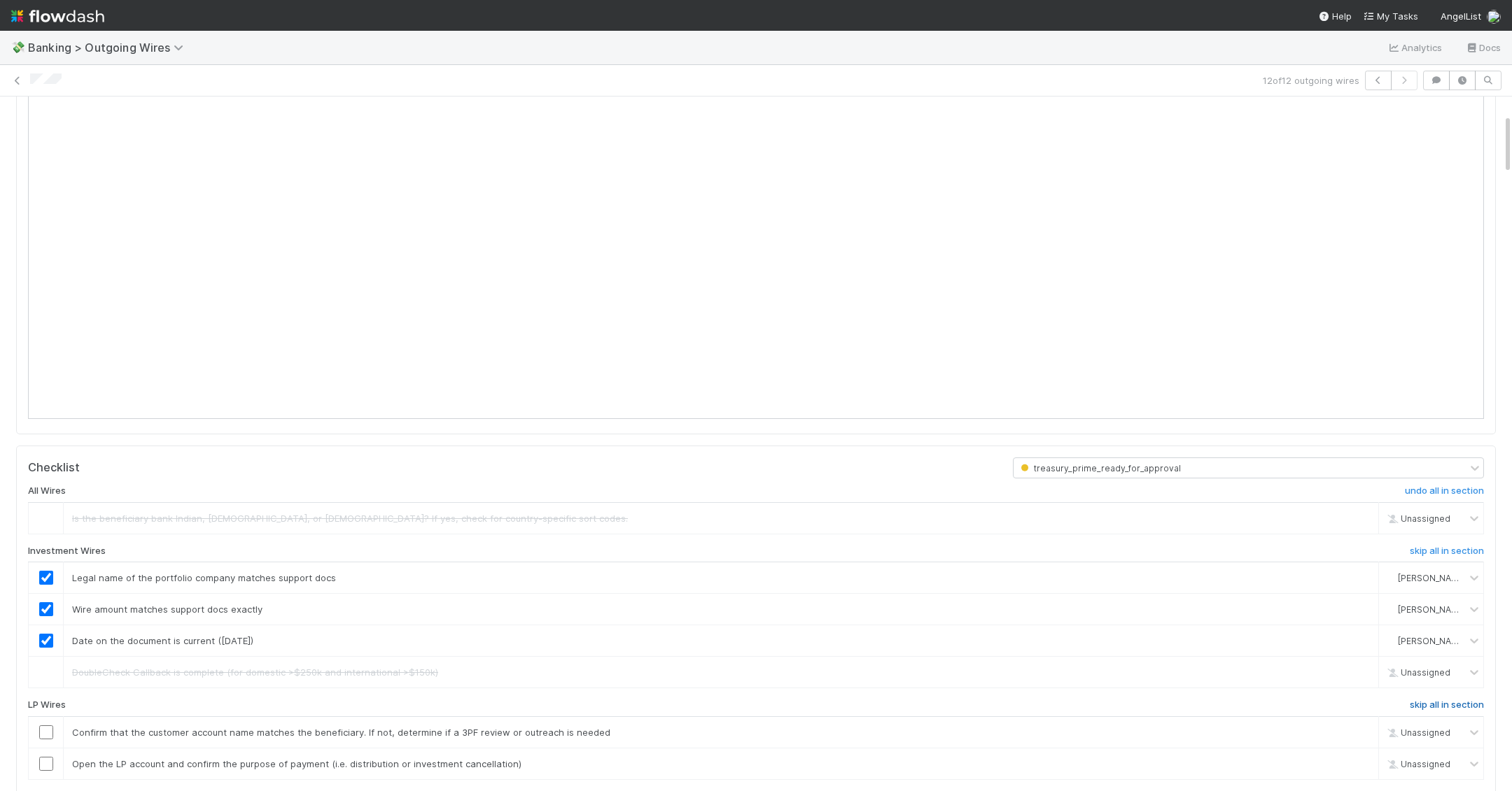
click at [940, 703] on h6 "skip all in section" at bounding box center [1446, 705] width 74 height 12
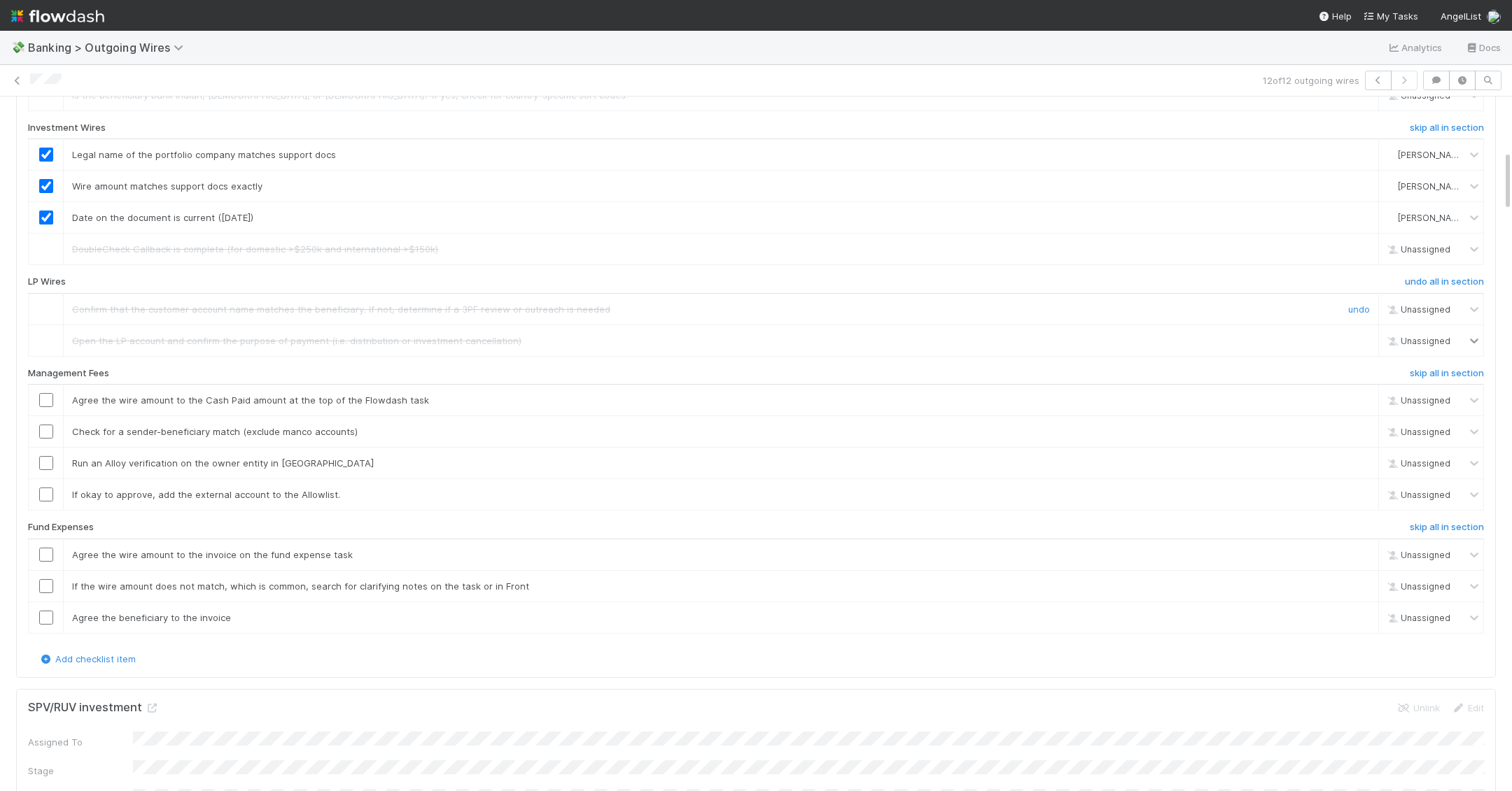
scroll to position [607, 0]
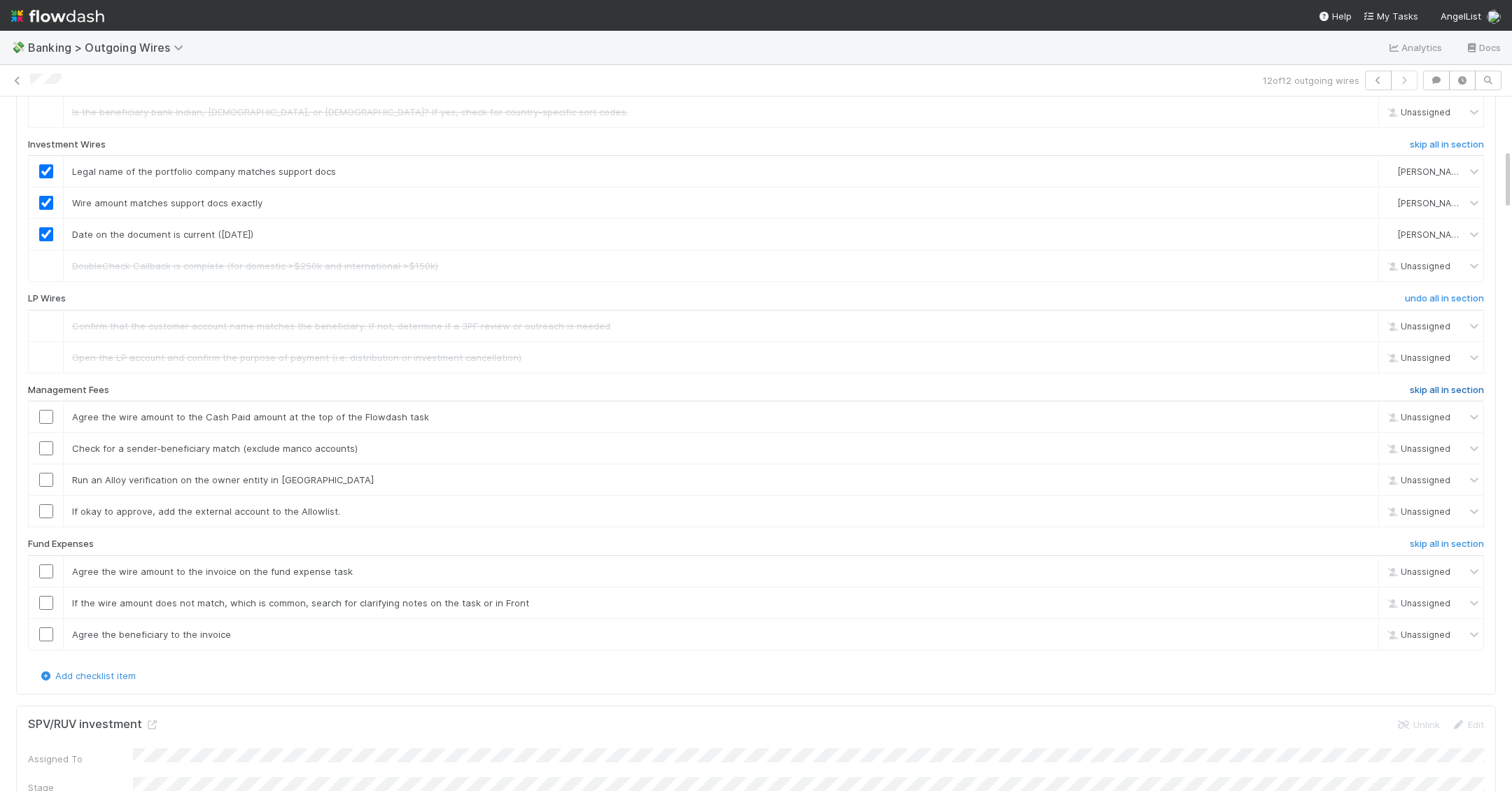
click at [940, 384] on h6 "skip all in section" at bounding box center [1446, 390] width 74 height 12
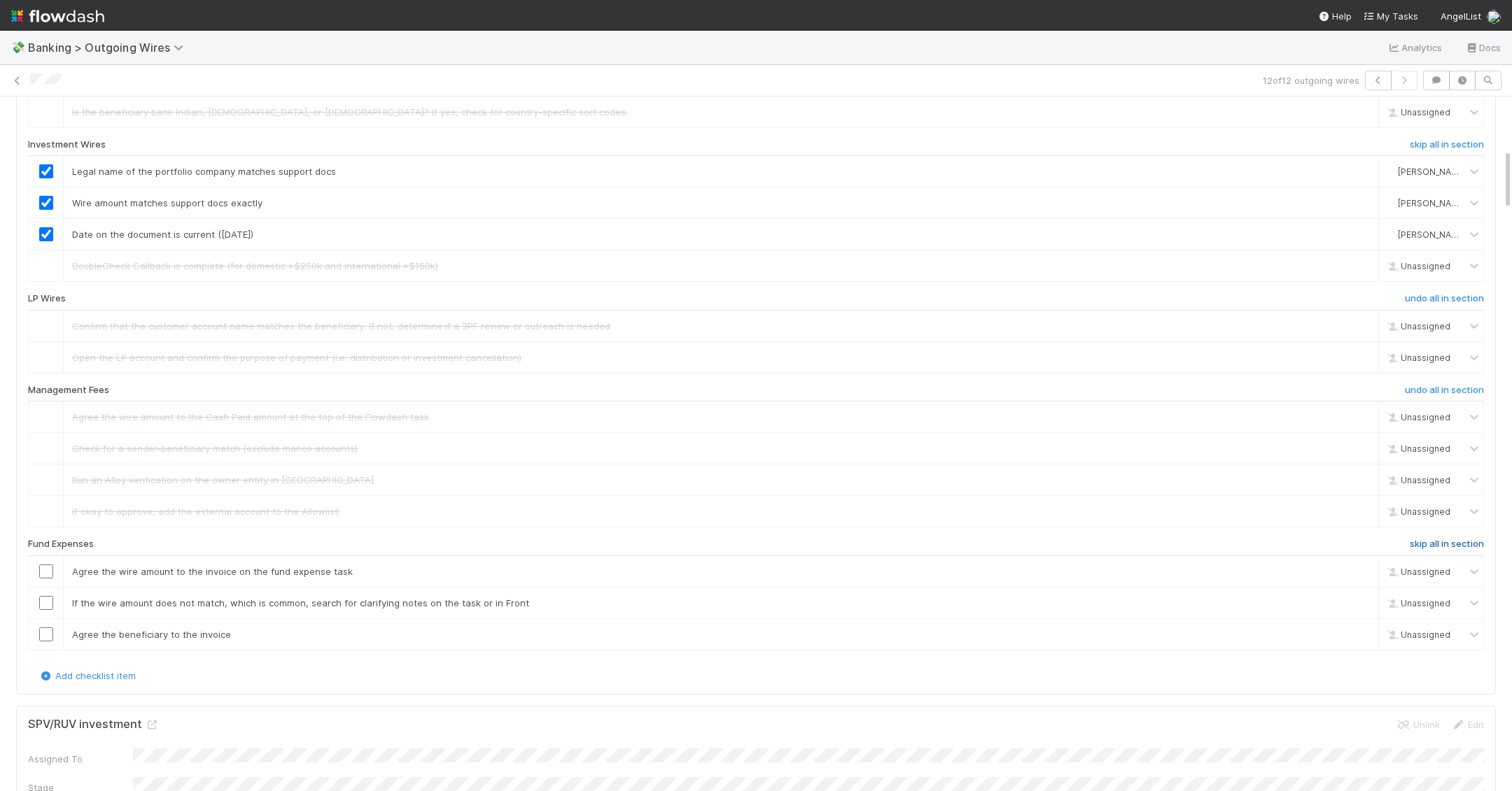
click at [940, 539] on h6 "skip all in section" at bounding box center [1446, 544] width 74 height 12
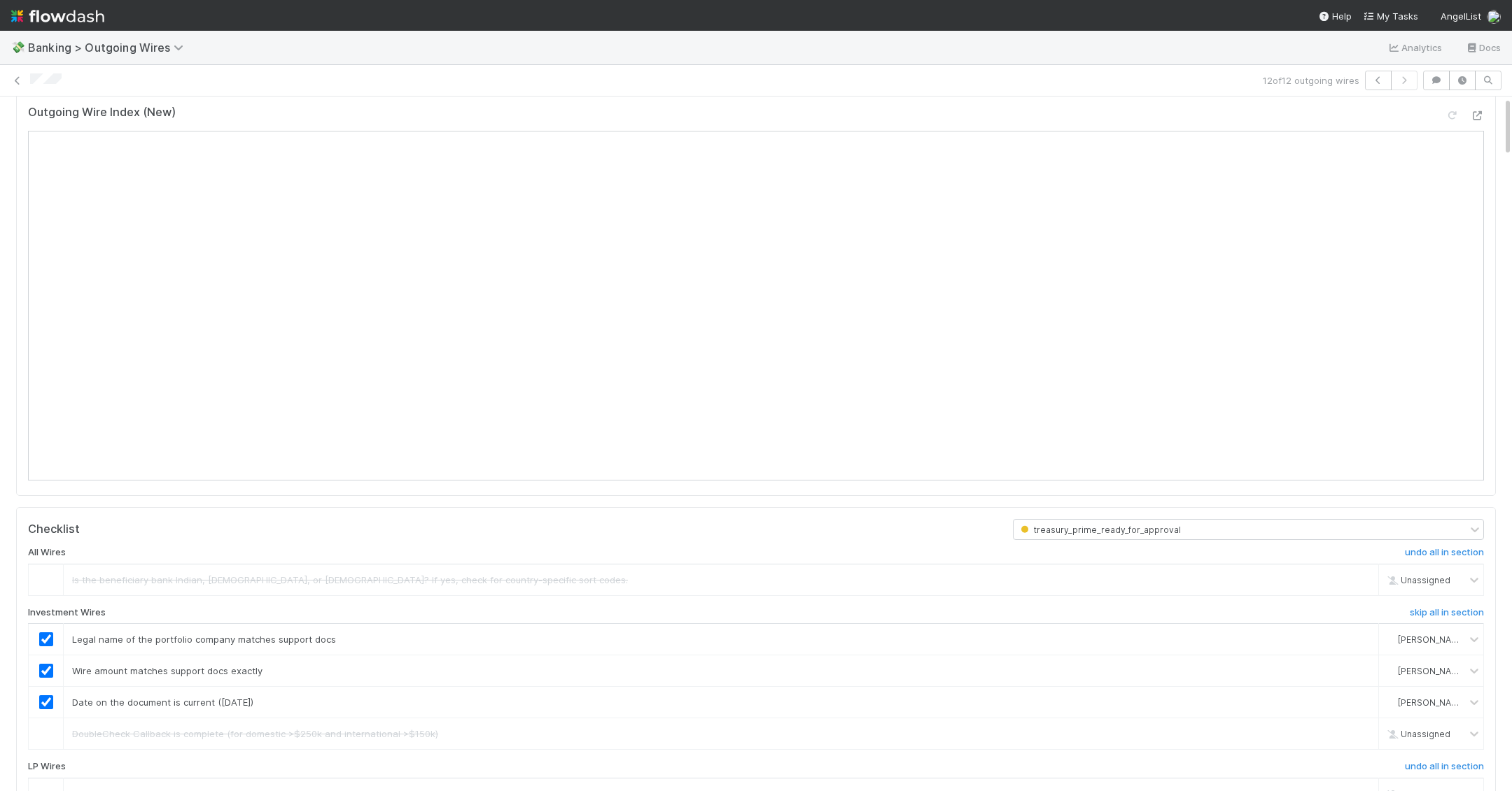
scroll to position [0, 0]
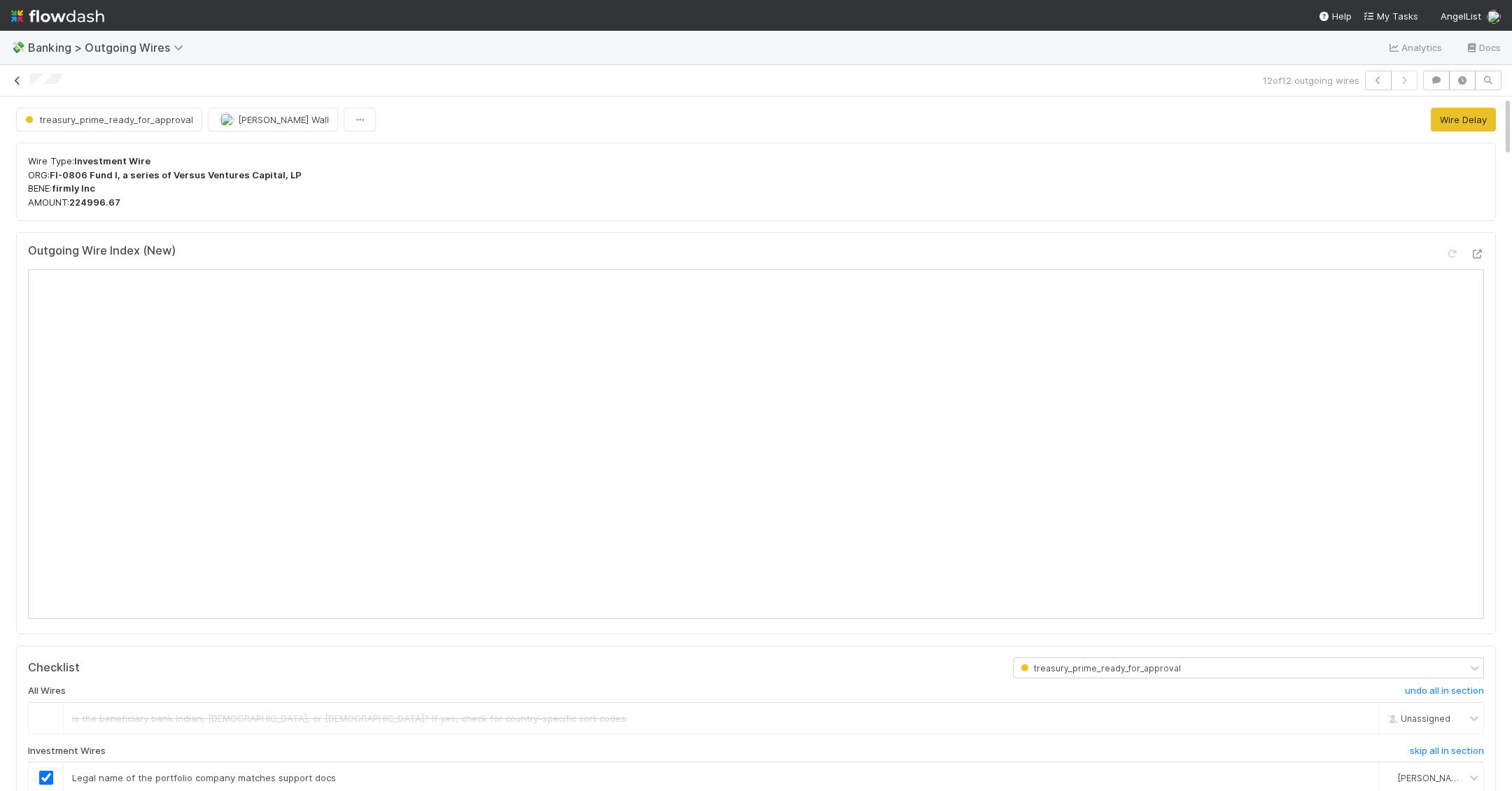
click at [19, 78] on icon at bounding box center [17, 80] width 14 height 9
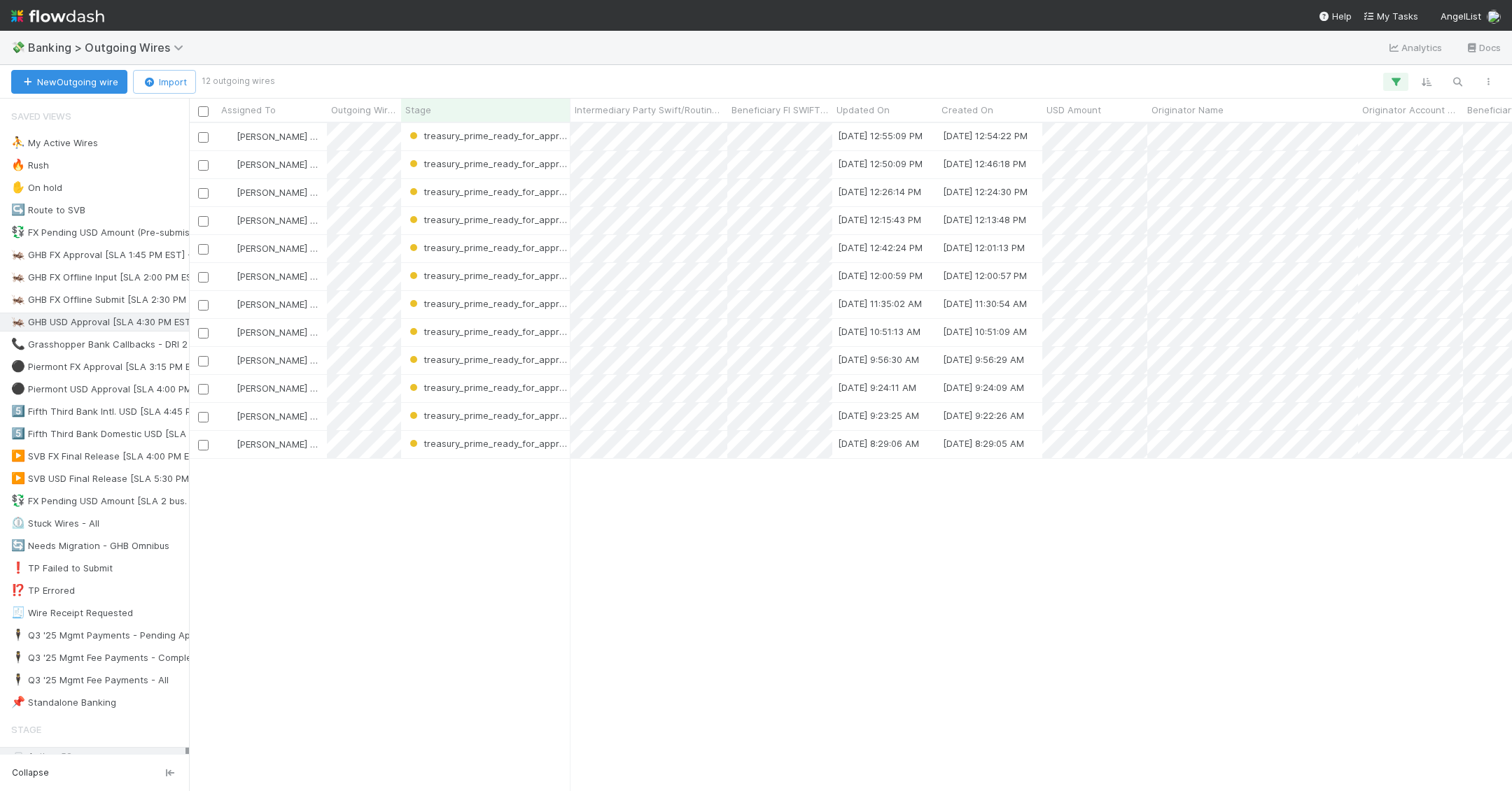
scroll to position [669, 1323]
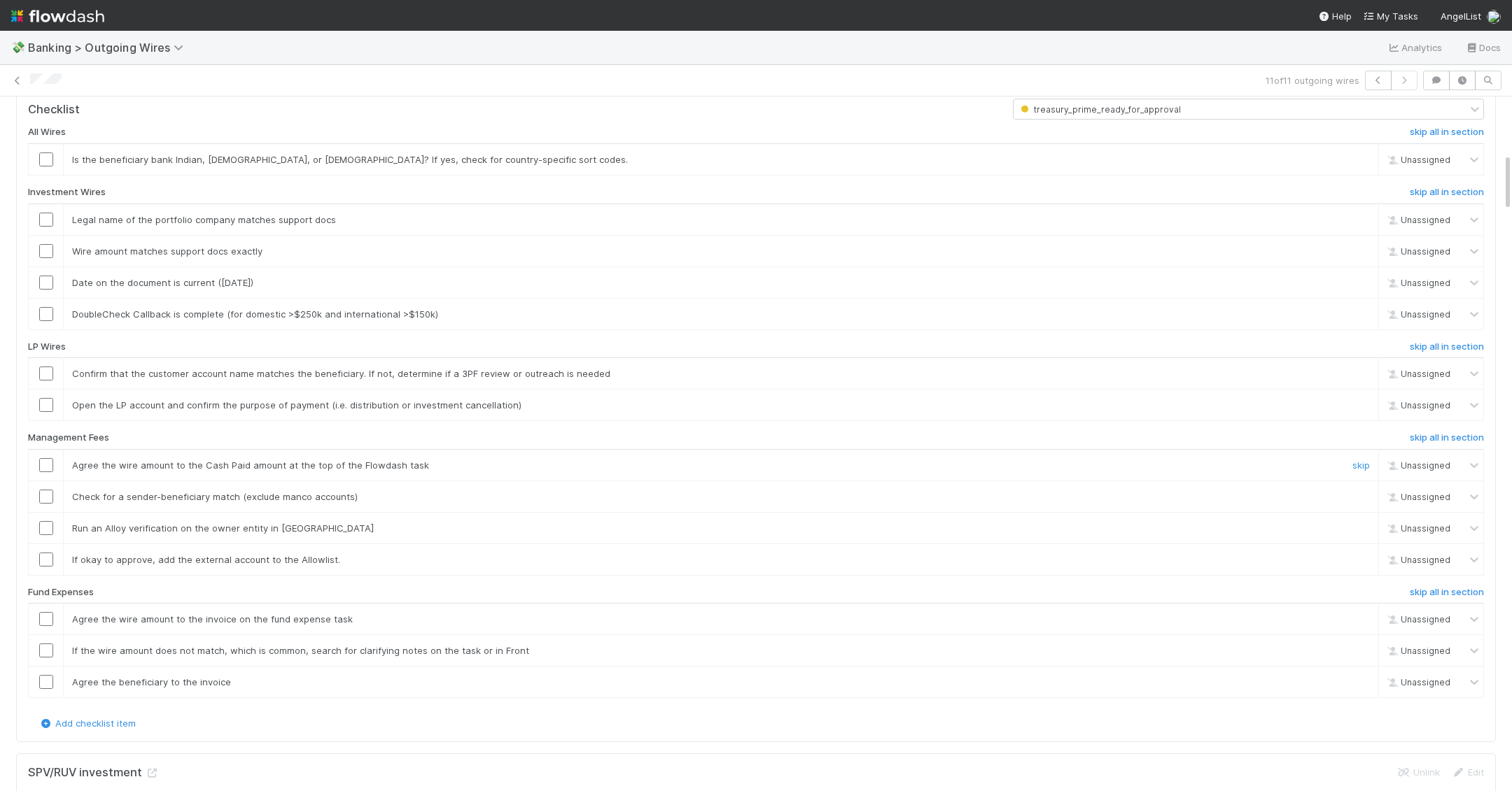
scroll to position [673, 0]
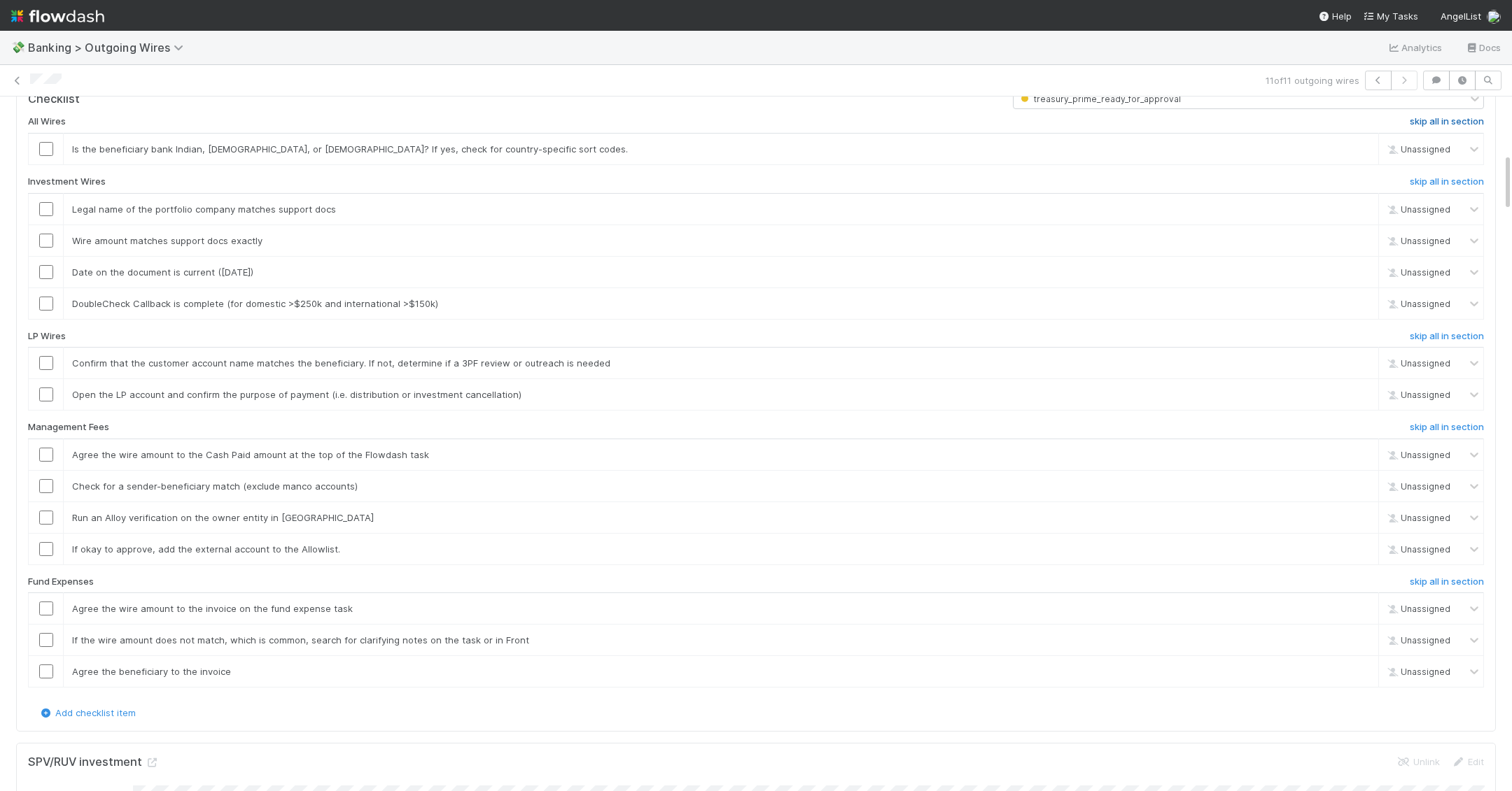
click at [940, 127] on h6 "skip all in section" at bounding box center [1446, 122] width 74 height 12
click at [48, 216] on input "checkbox" at bounding box center [46, 209] width 14 height 14
click at [48, 248] on input "checkbox" at bounding box center [46, 241] width 14 height 14
click at [48, 279] on input "checkbox" at bounding box center [46, 272] width 14 height 14
click at [48, 310] on input "checkbox" at bounding box center [46, 303] width 14 height 14
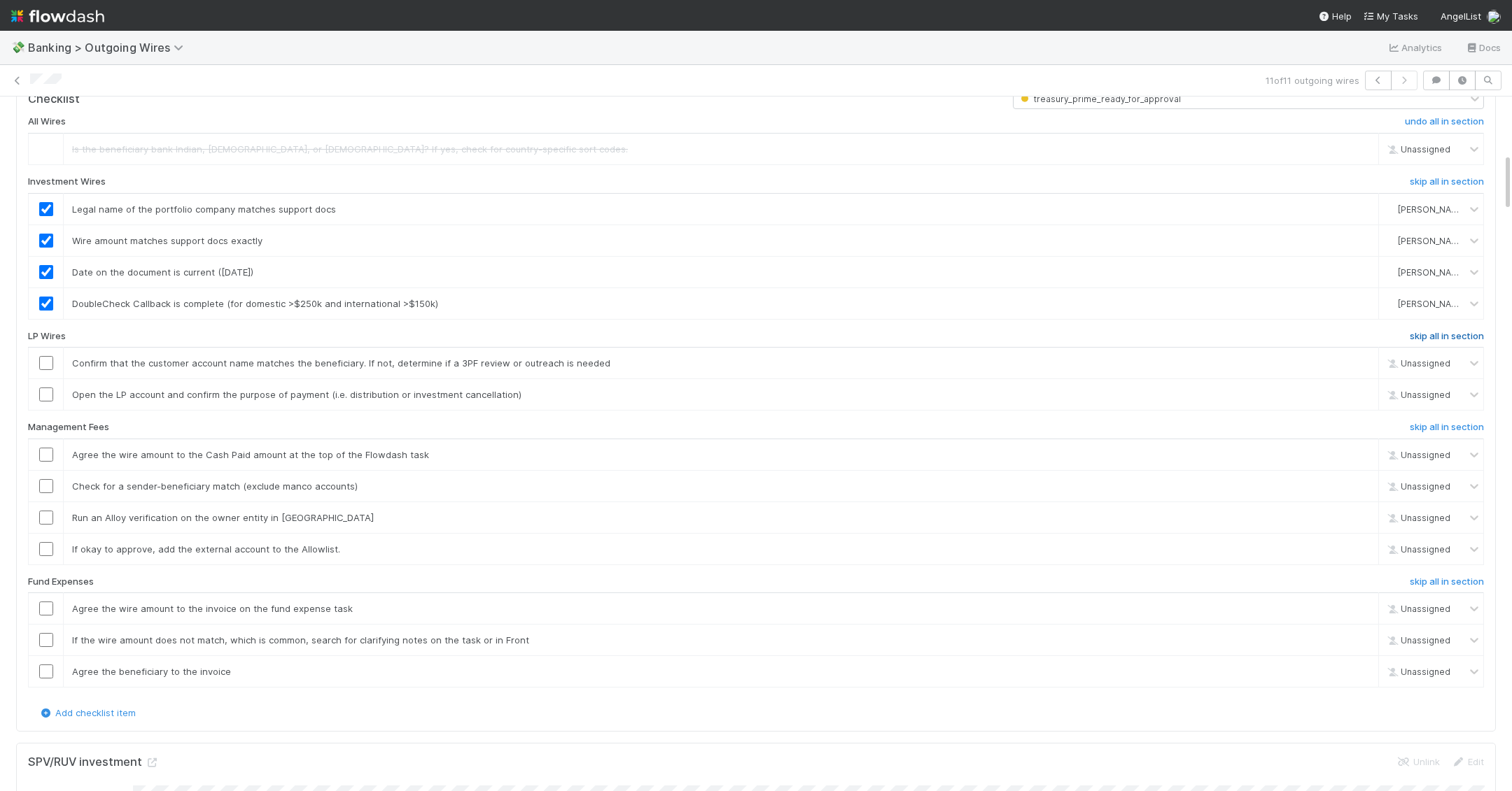
click at [940, 342] on h6 "skip all in section" at bounding box center [1446, 337] width 74 height 12
click at [940, 434] on h6 "skip all in section" at bounding box center [1446, 428] width 74 height 12
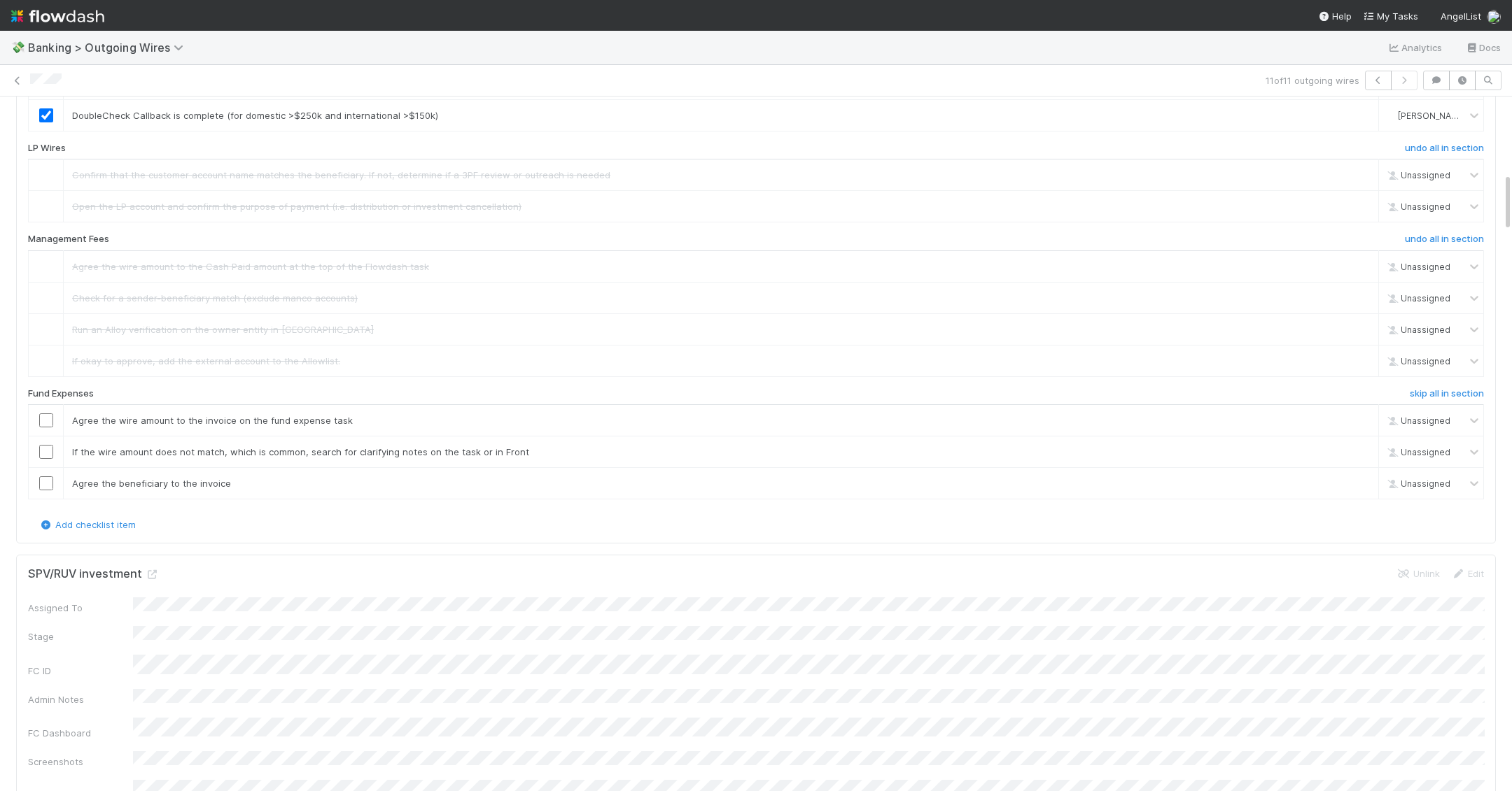
scroll to position [1064, 0]
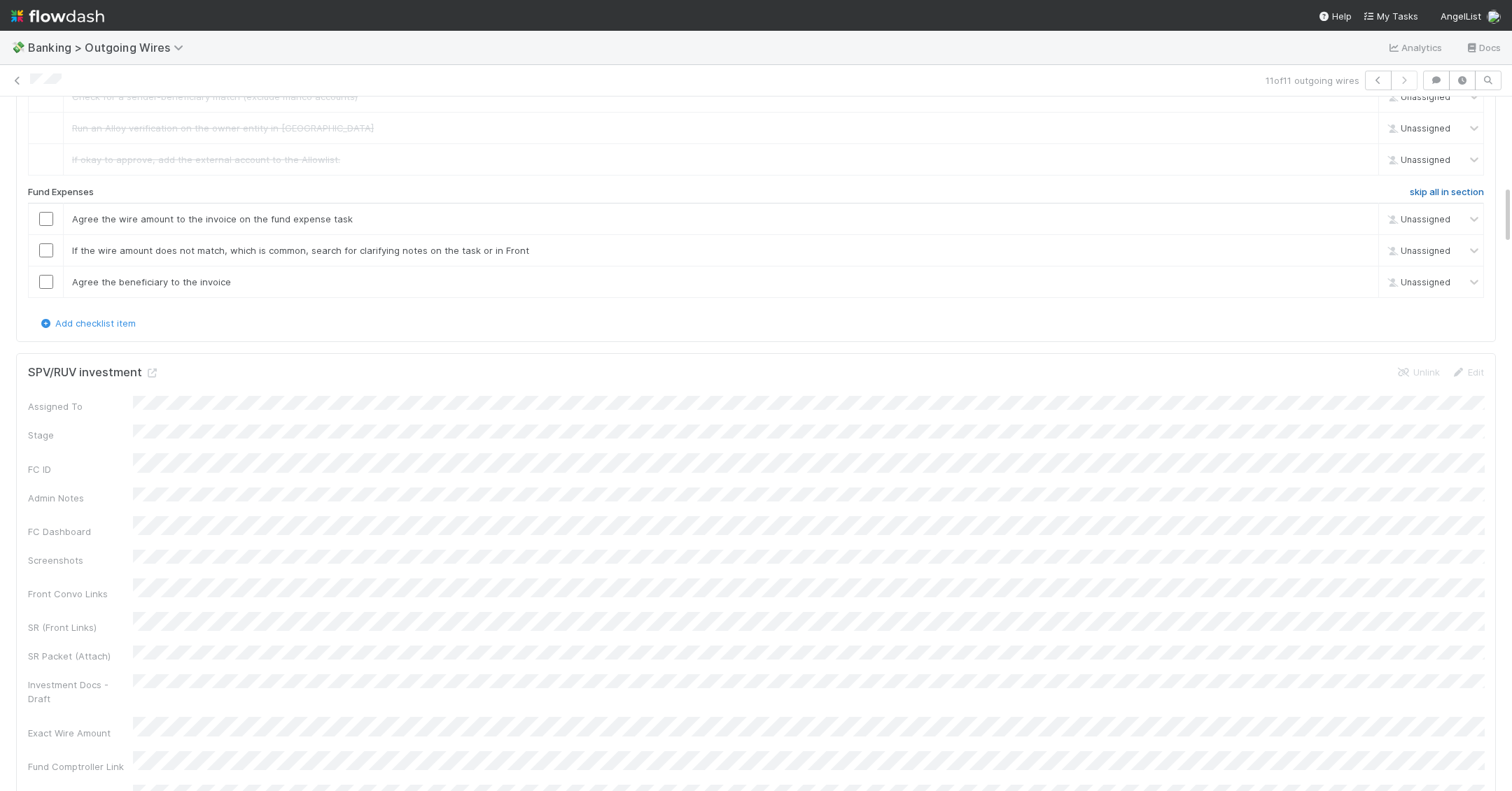
click at [940, 198] on h6 "skip all in section" at bounding box center [1446, 193] width 74 height 12
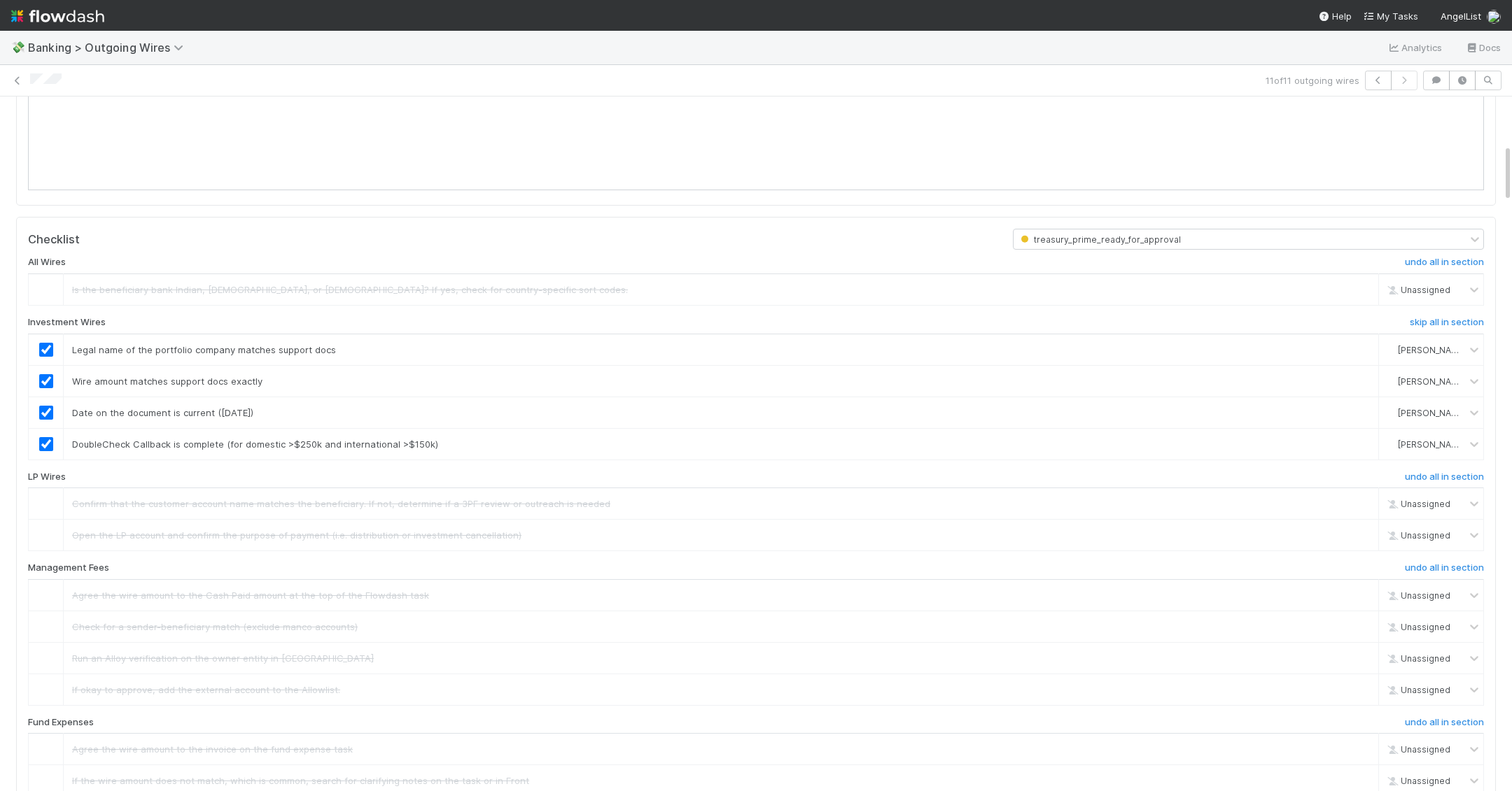
scroll to position [514, 0]
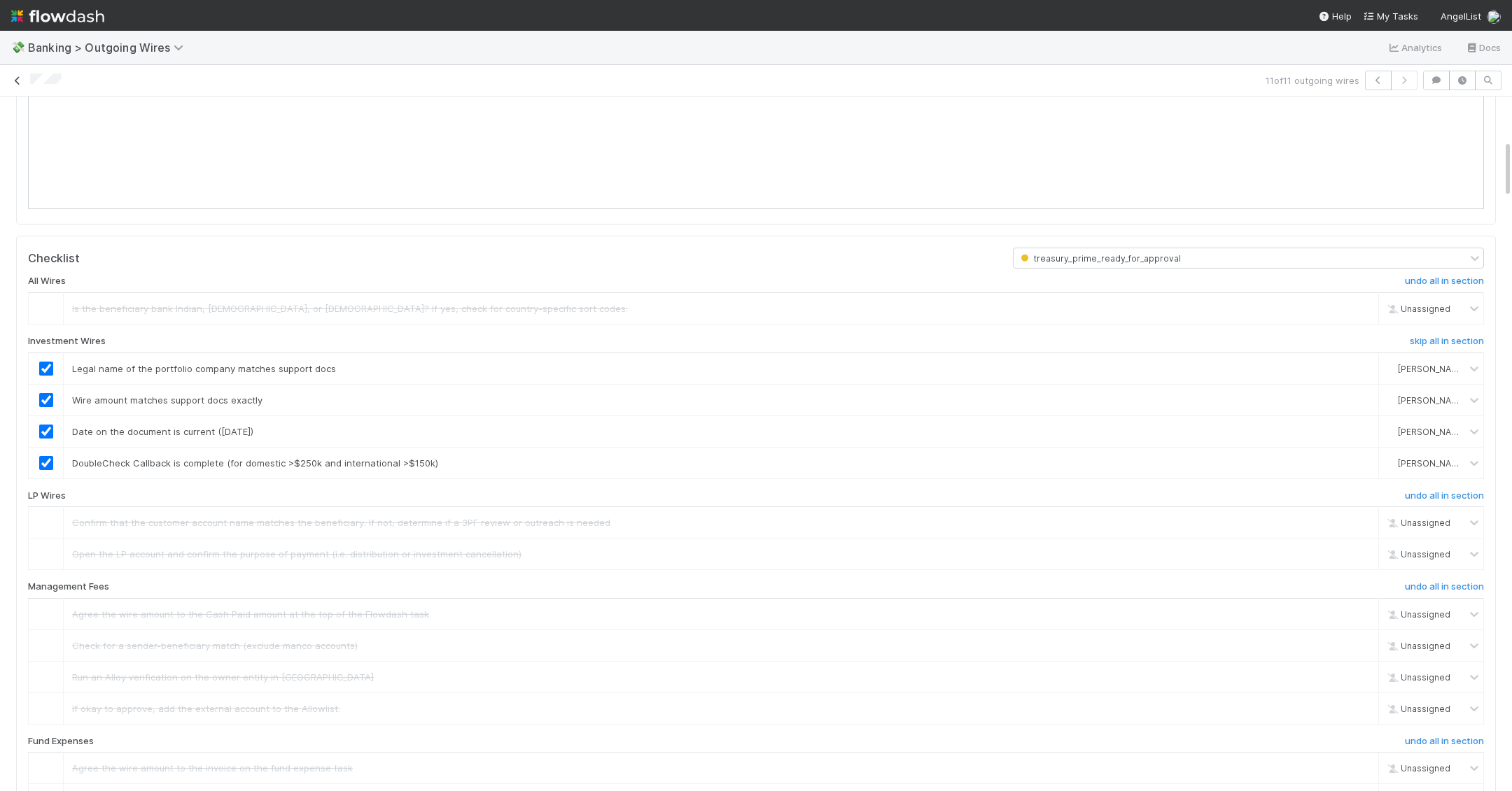
click at [19, 82] on icon at bounding box center [17, 80] width 14 height 9
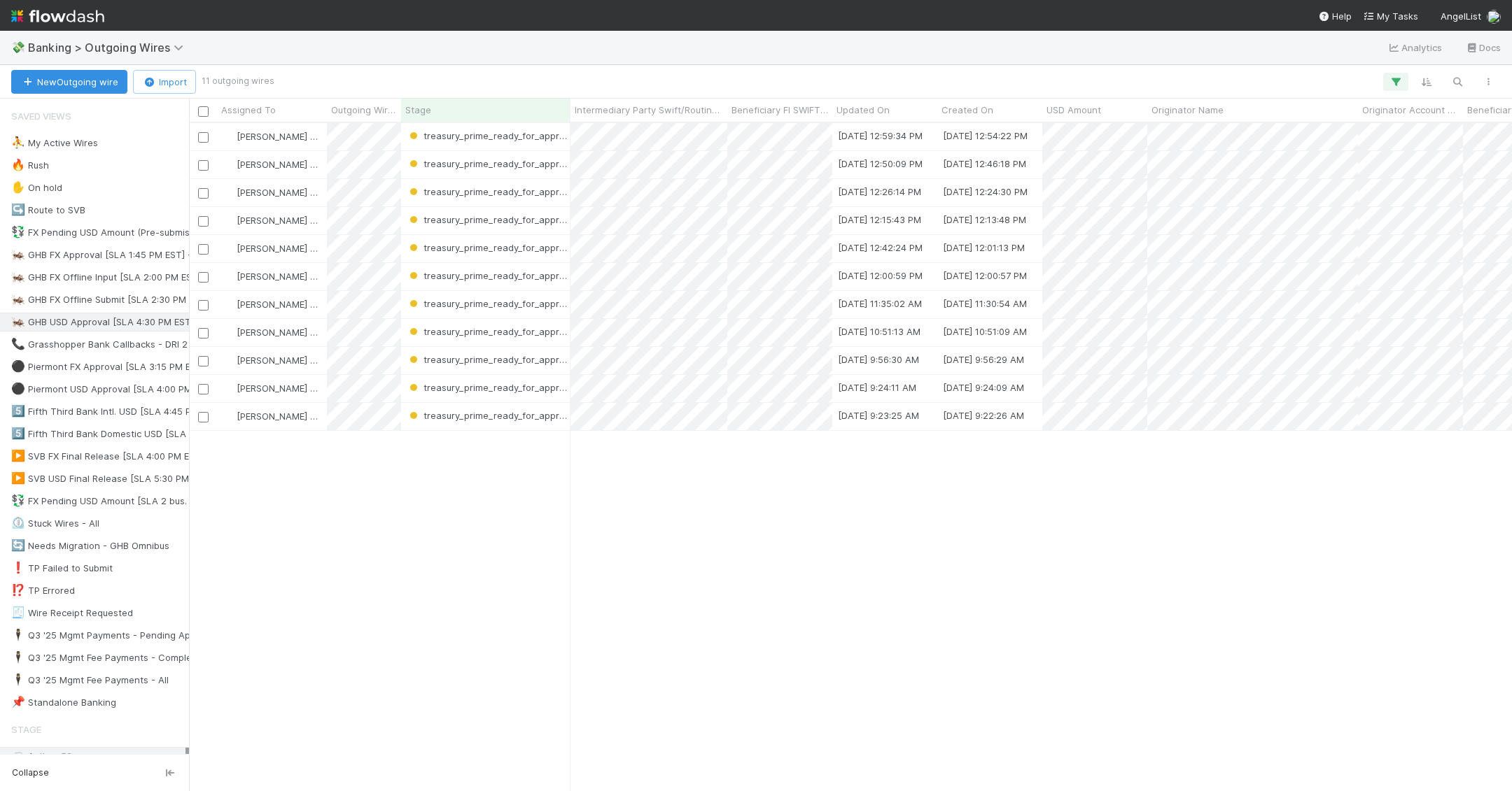
scroll to position [669, 1323]
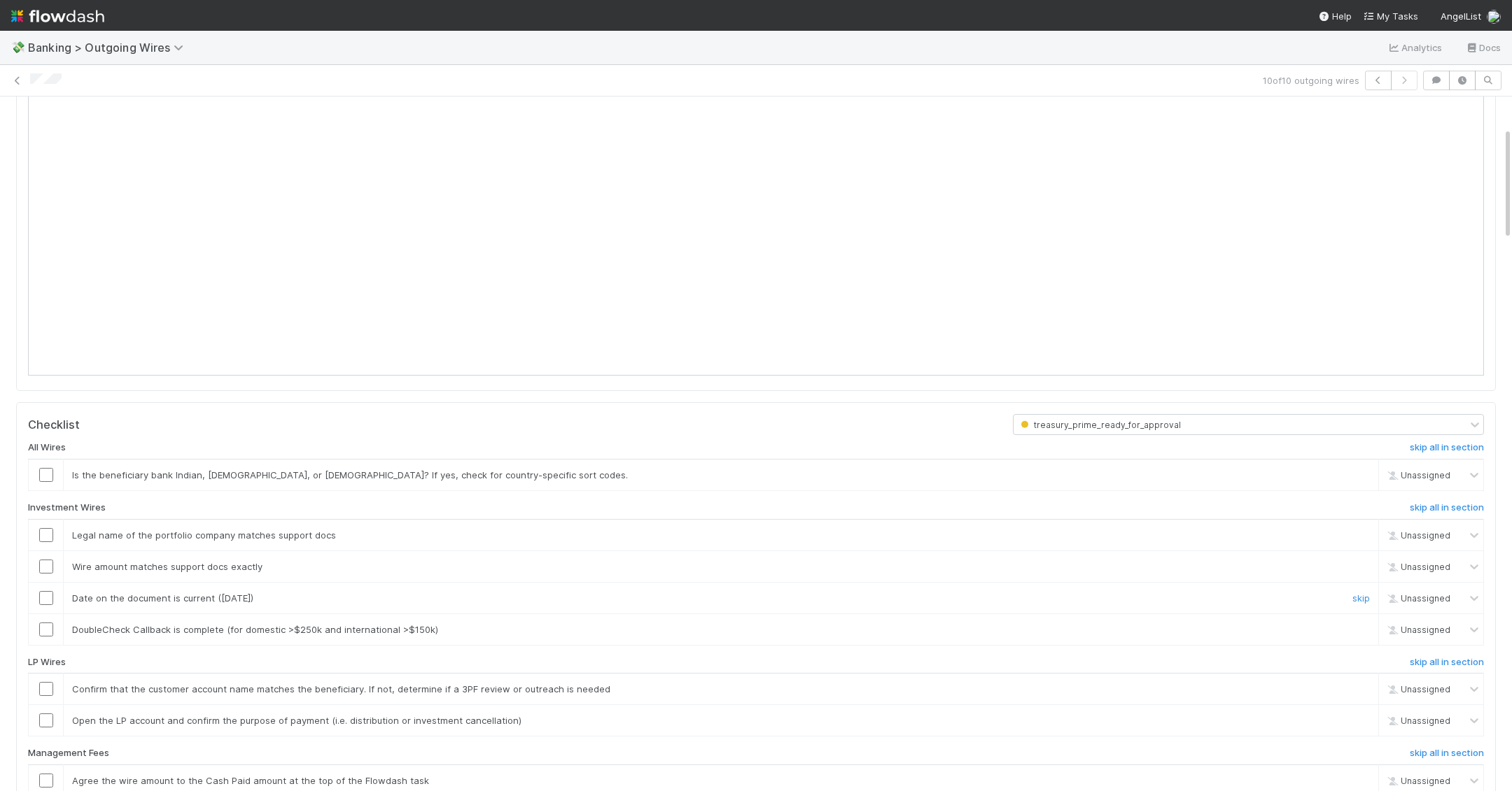
scroll to position [384, 0]
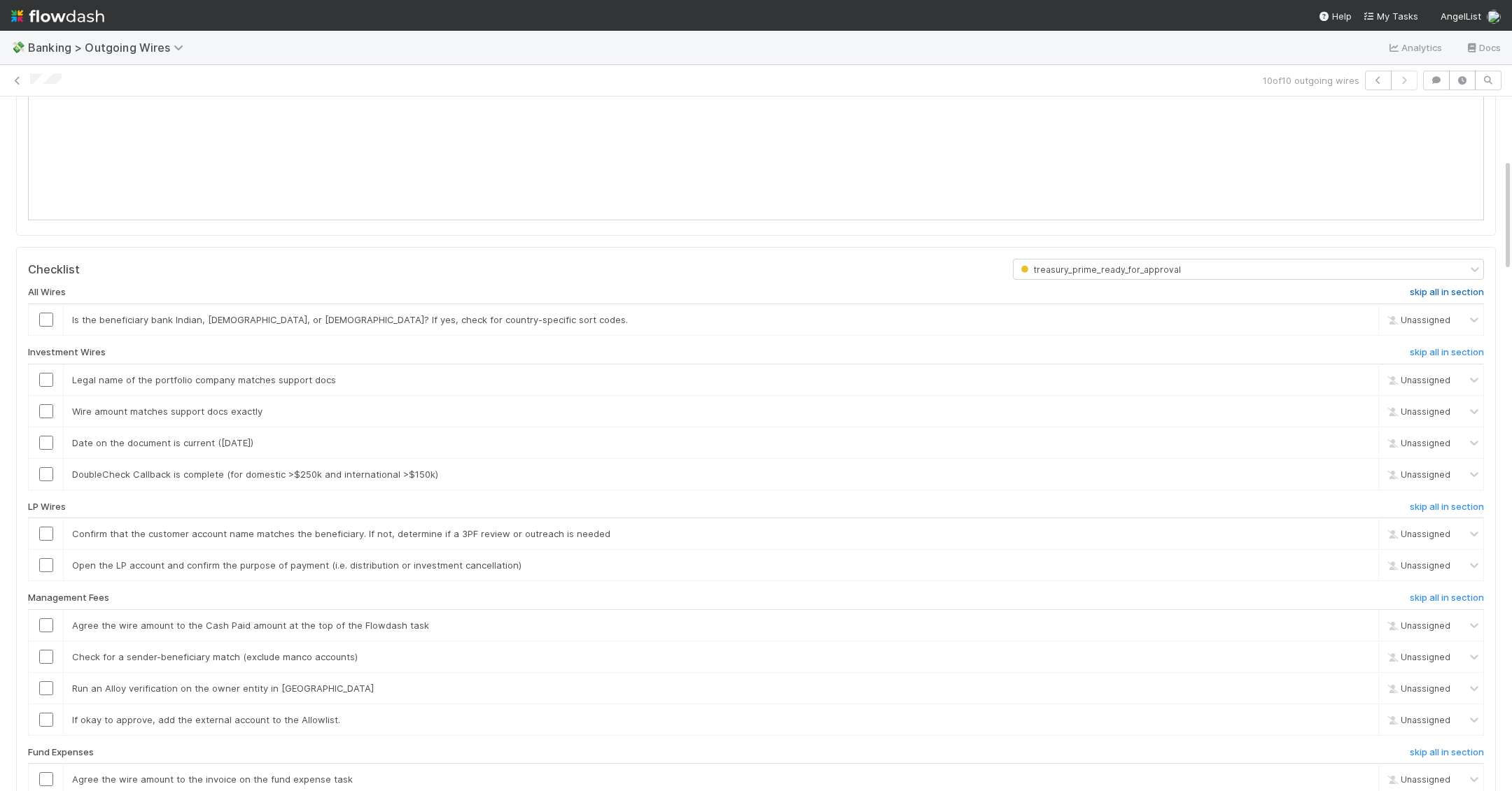
click at [940, 287] on h6 "skip all in section" at bounding box center [1446, 293] width 74 height 12
click at [940, 348] on h6 "skip all in section" at bounding box center [1446, 353] width 74 height 12
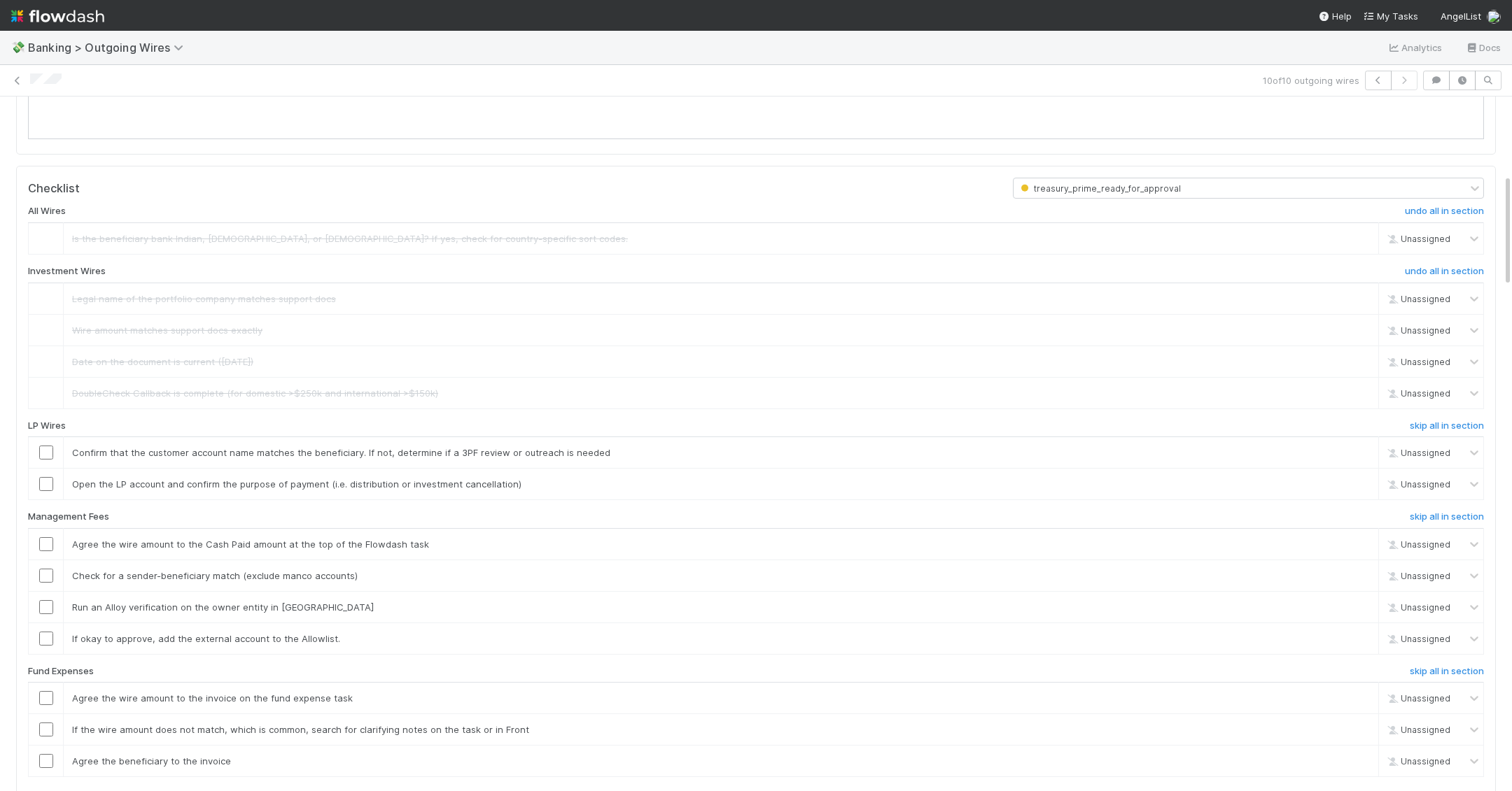
scroll to position [500, 0]
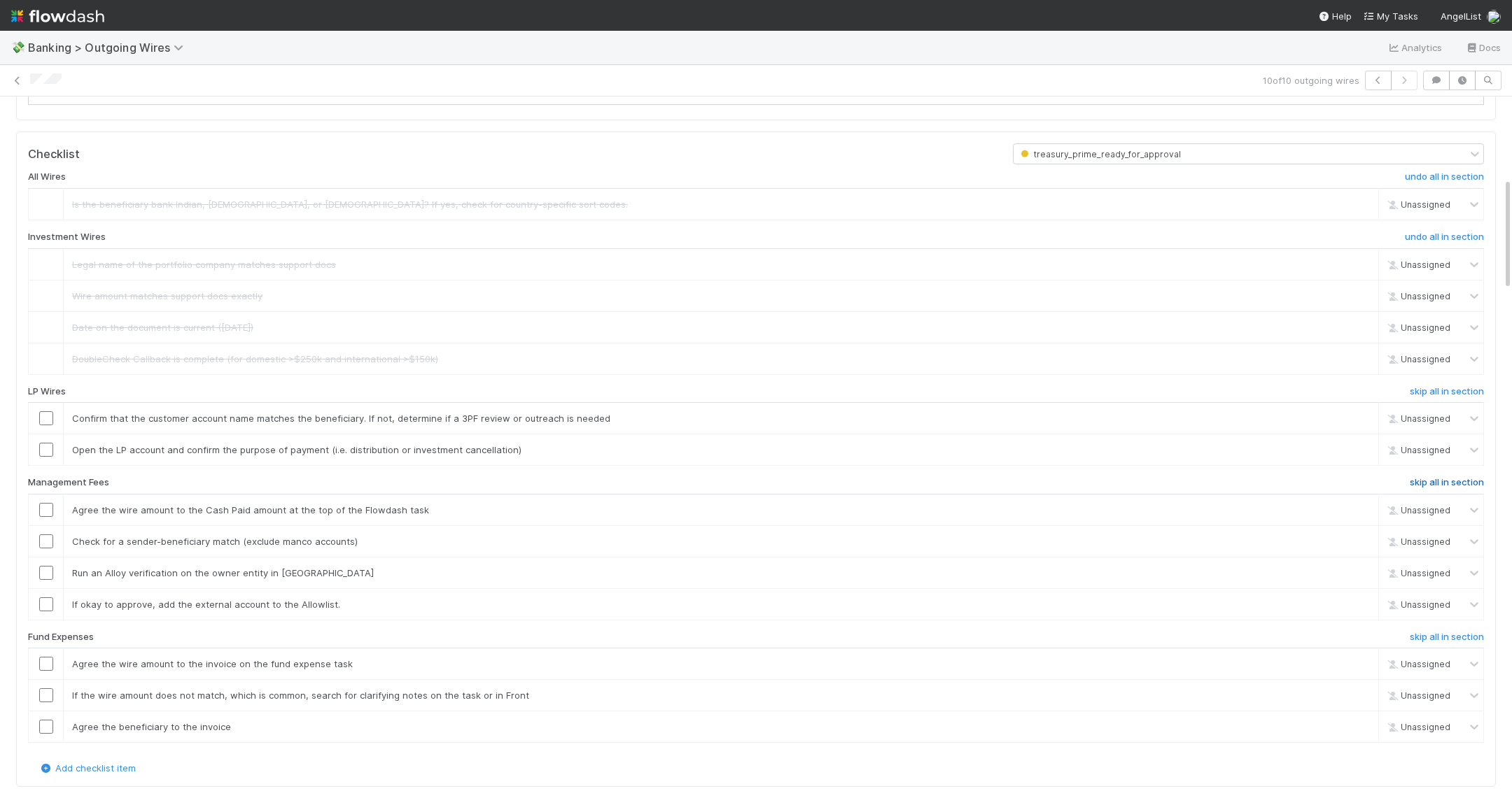
click at [940, 477] on h6 "skip all in section" at bounding box center [1446, 483] width 74 height 12
click at [940, 622] on div "All Wires undo all in section Is the beneficiary bank Indian, Australian, or Ca…" at bounding box center [756, 462] width 1456 height 596
click at [940, 633] on h6 "skip all in section" at bounding box center [1446, 638] width 74 height 12
click at [48, 415] on input "checkbox" at bounding box center [46, 418] width 14 height 14
click at [48, 449] on input "checkbox" at bounding box center [46, 450] width 14 height 14
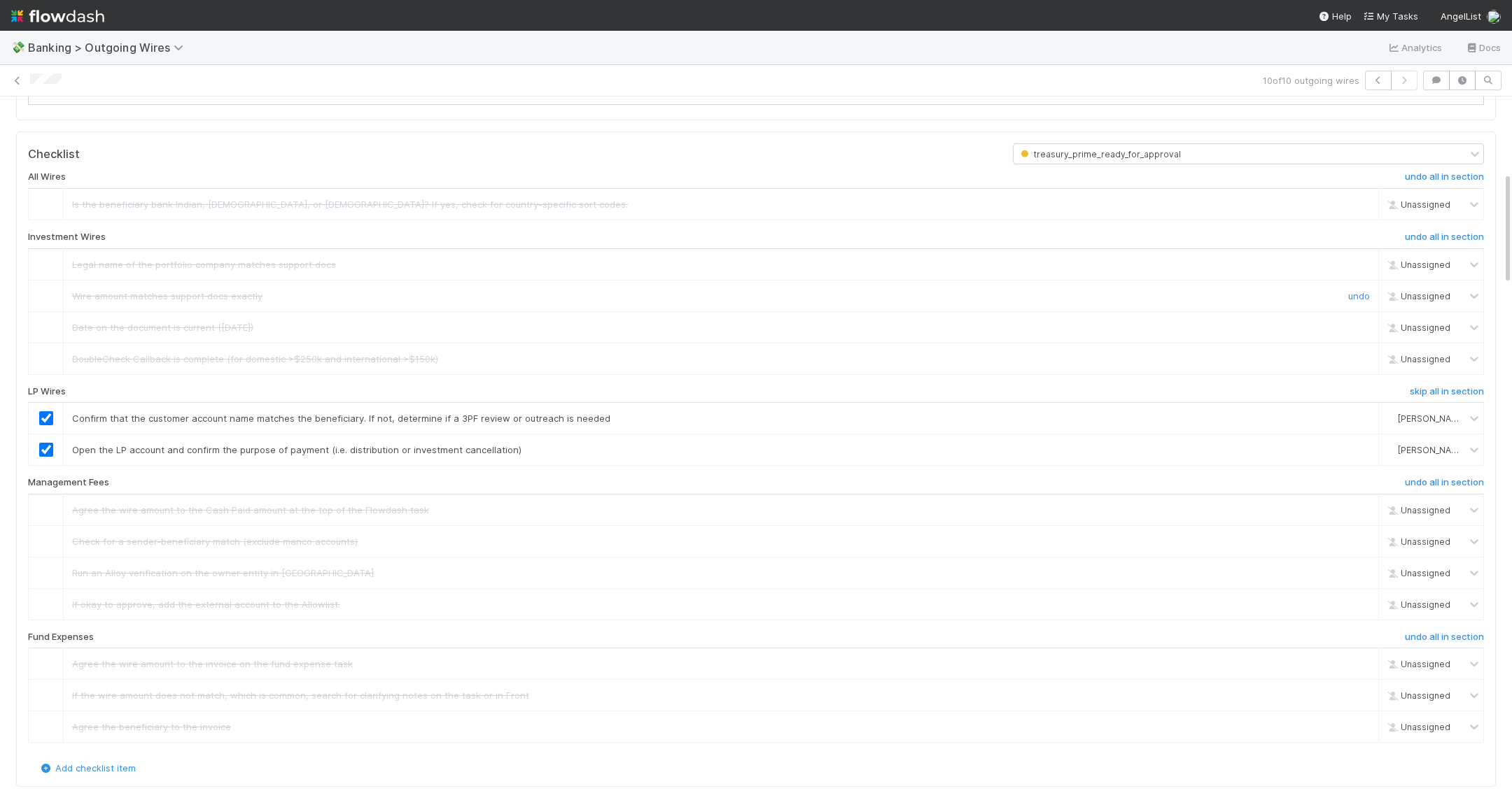
scroll to position [0, 0]
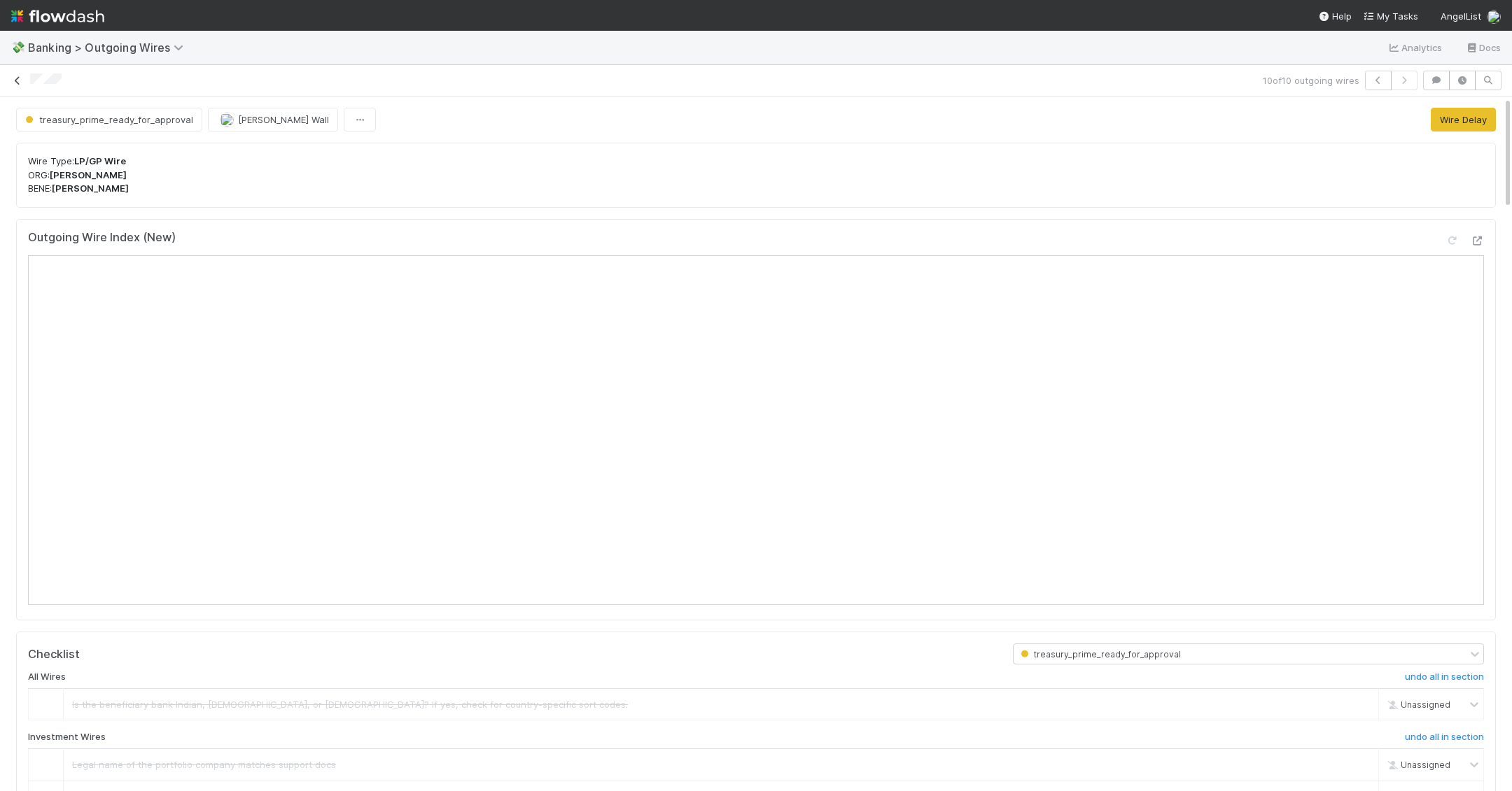
click at [20, 82] on icon at bounding box center [17, 80] width 14 height 9
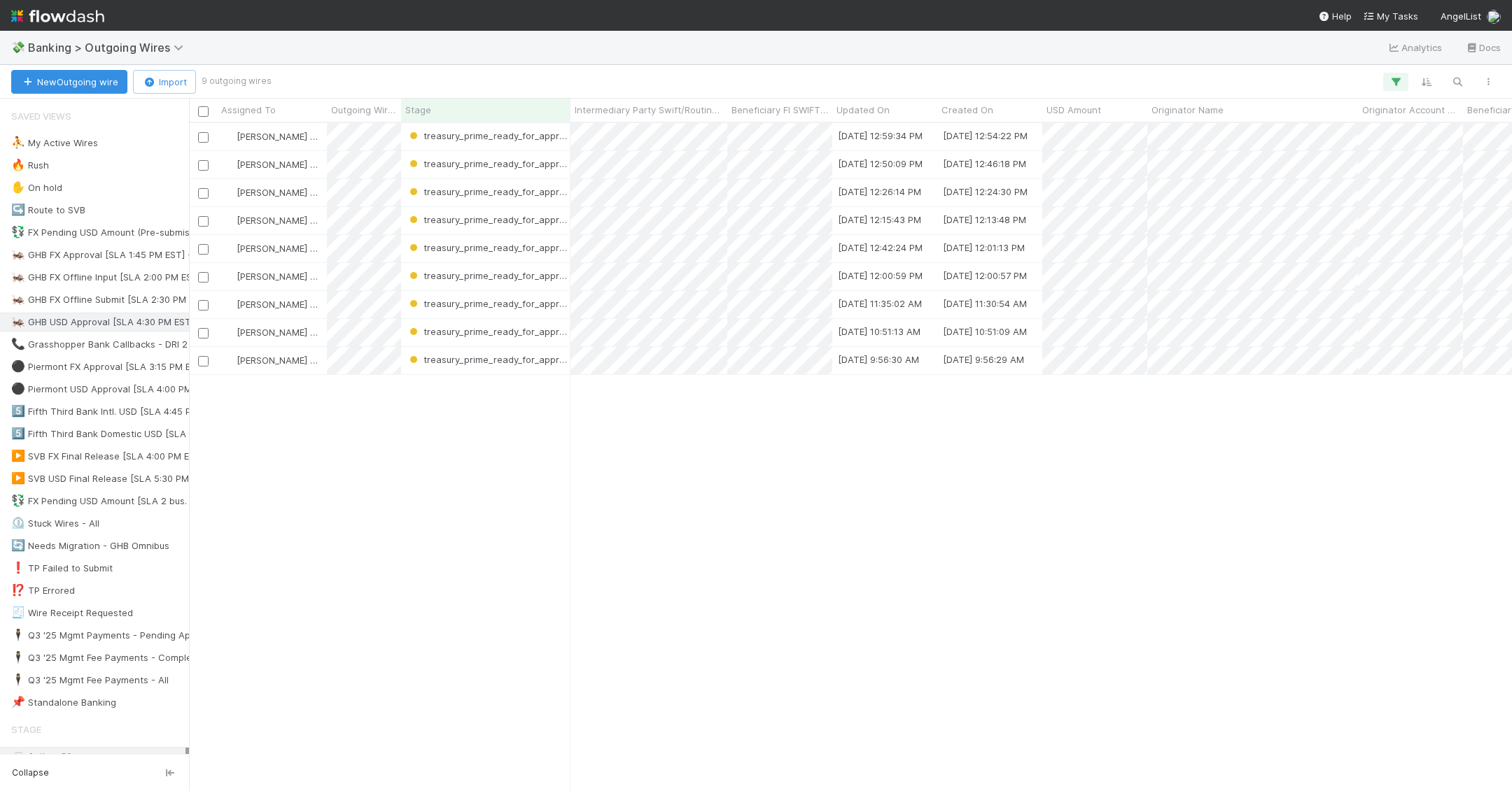
scroll to position [669, 1323]
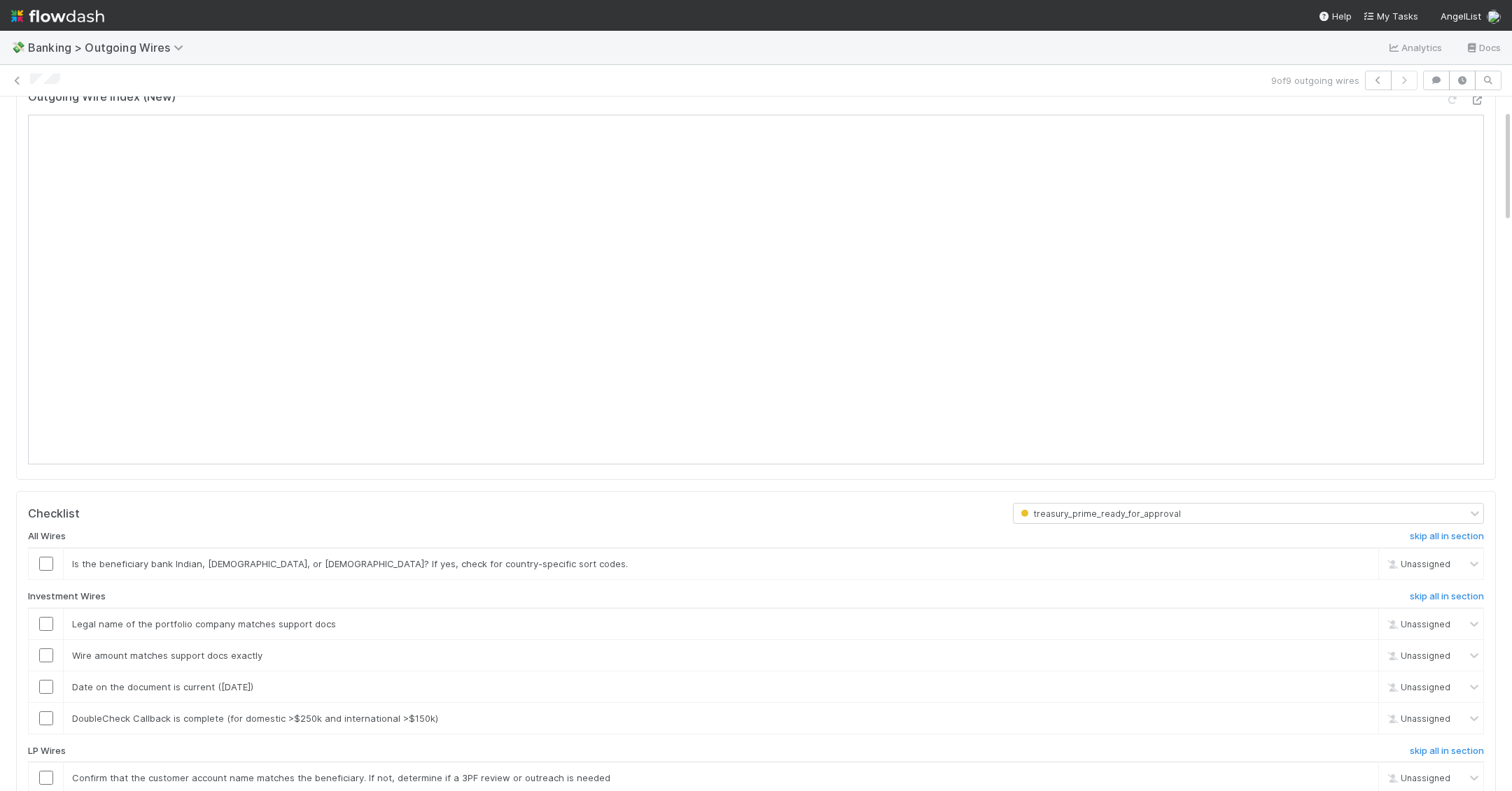
scroll to position [281, 0]
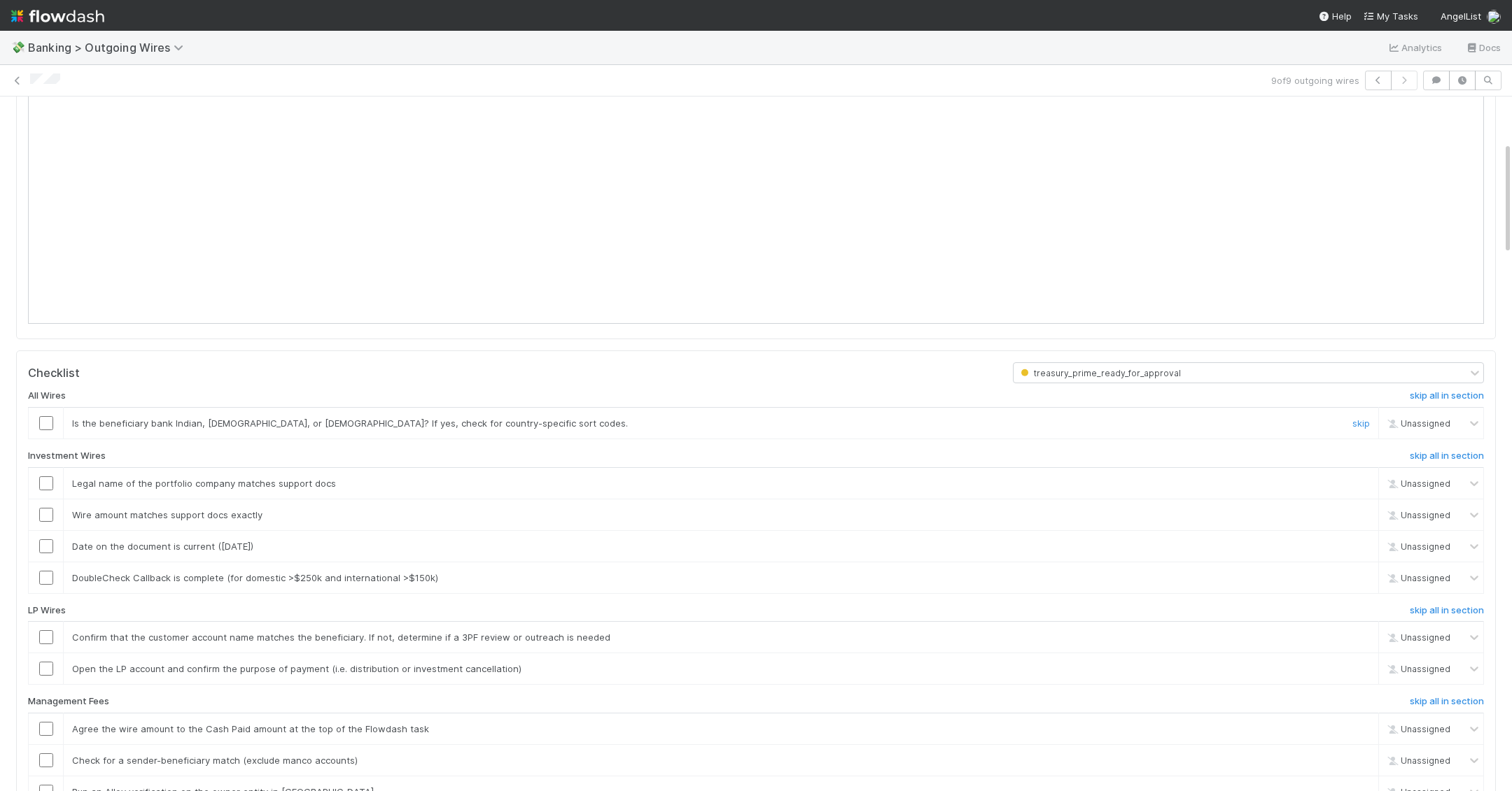
click at [45, 422] on input "checkbox" at bounding box center [46, 423] width 14 height 14
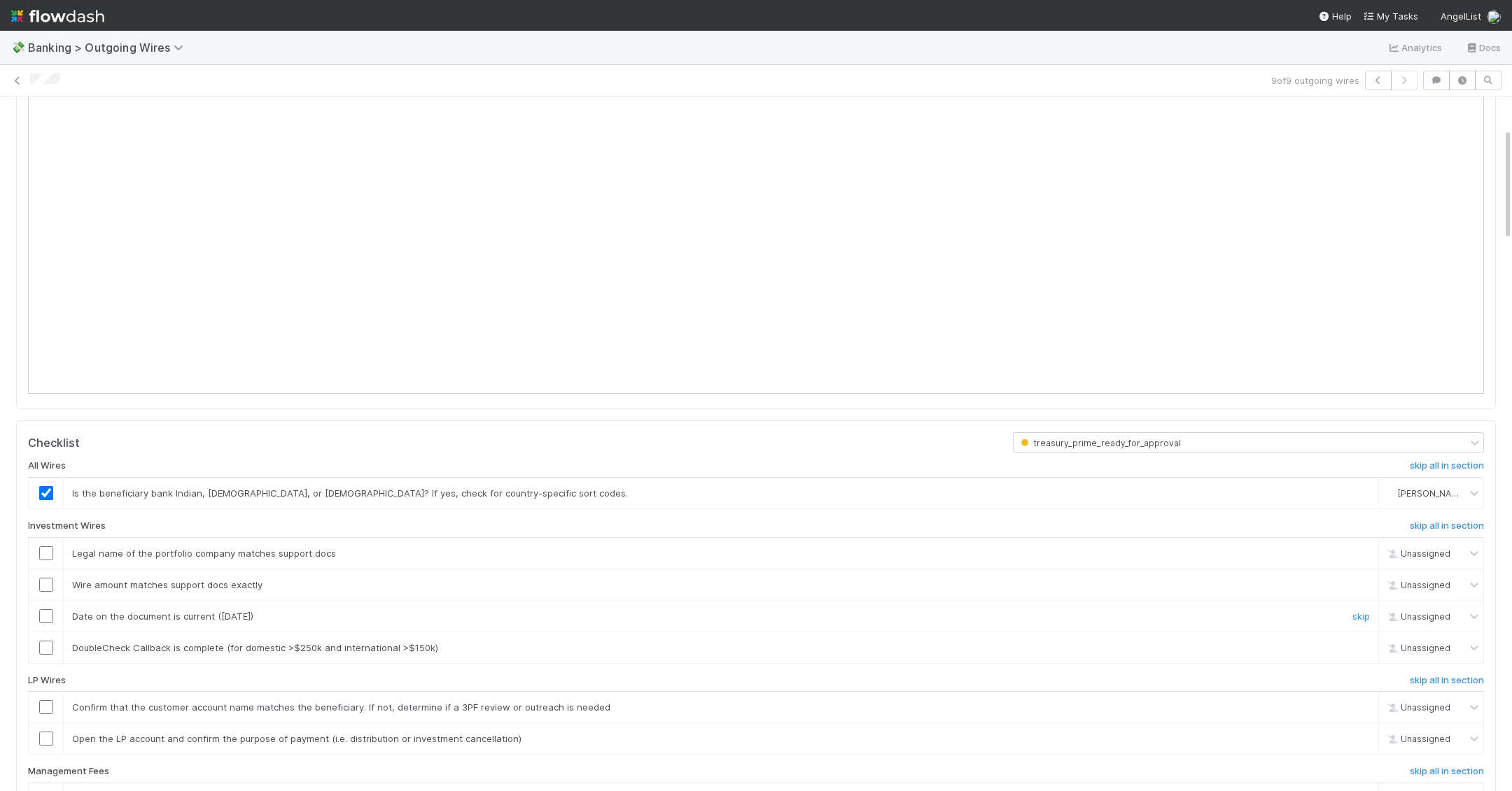
scroll to position [488, 0]
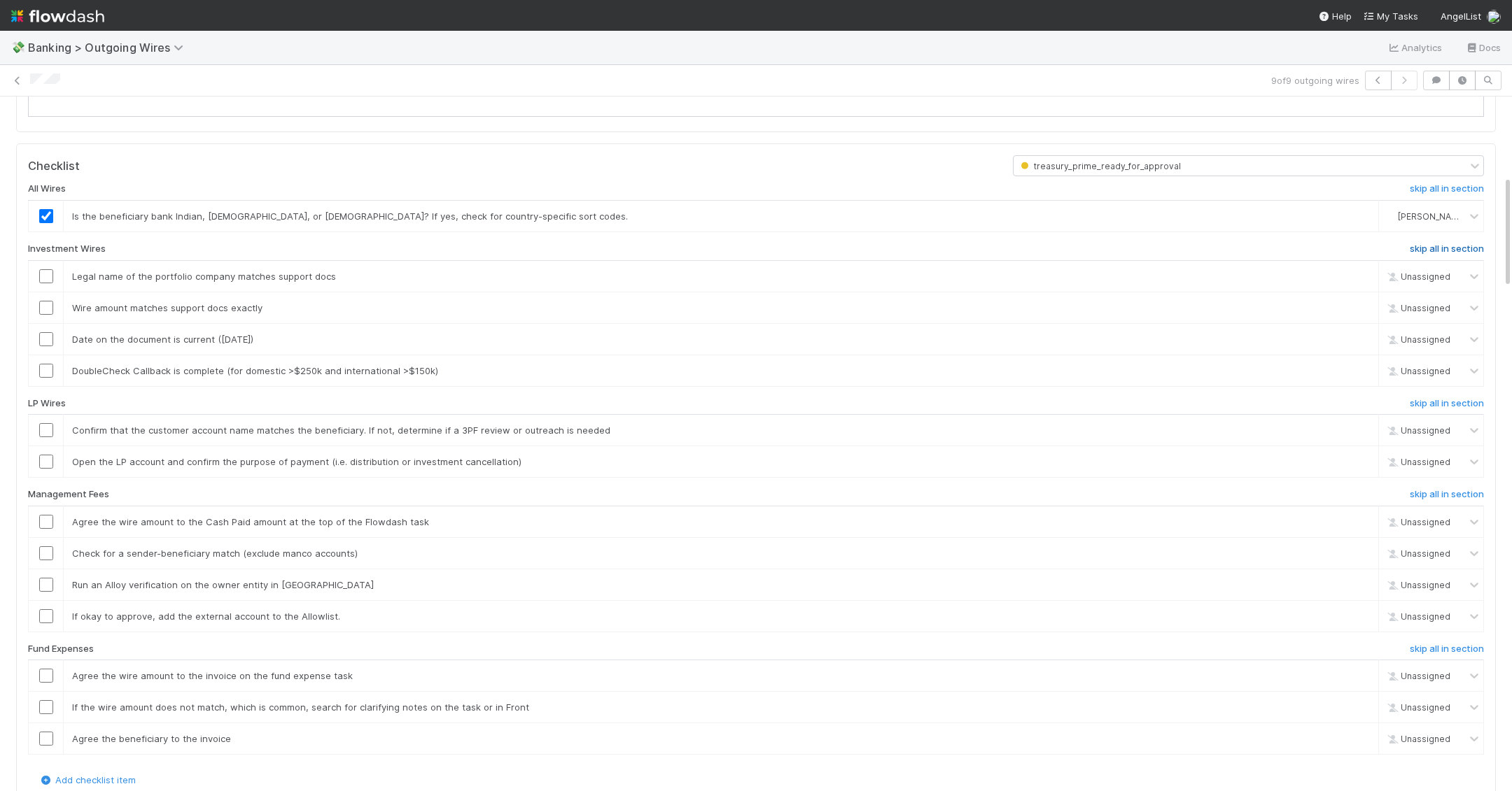
click at [940, 247] on h6 "skip all in section" at bounding box center [1446, 250] width 74 height 12
click at [940, 489] on h6 "skip all in section" at bounding box center [1446, 495] width 74 height 12
click at [940, 646] on h6 "skip all in section" at bounding box center [1446, 649] width 74 height 12
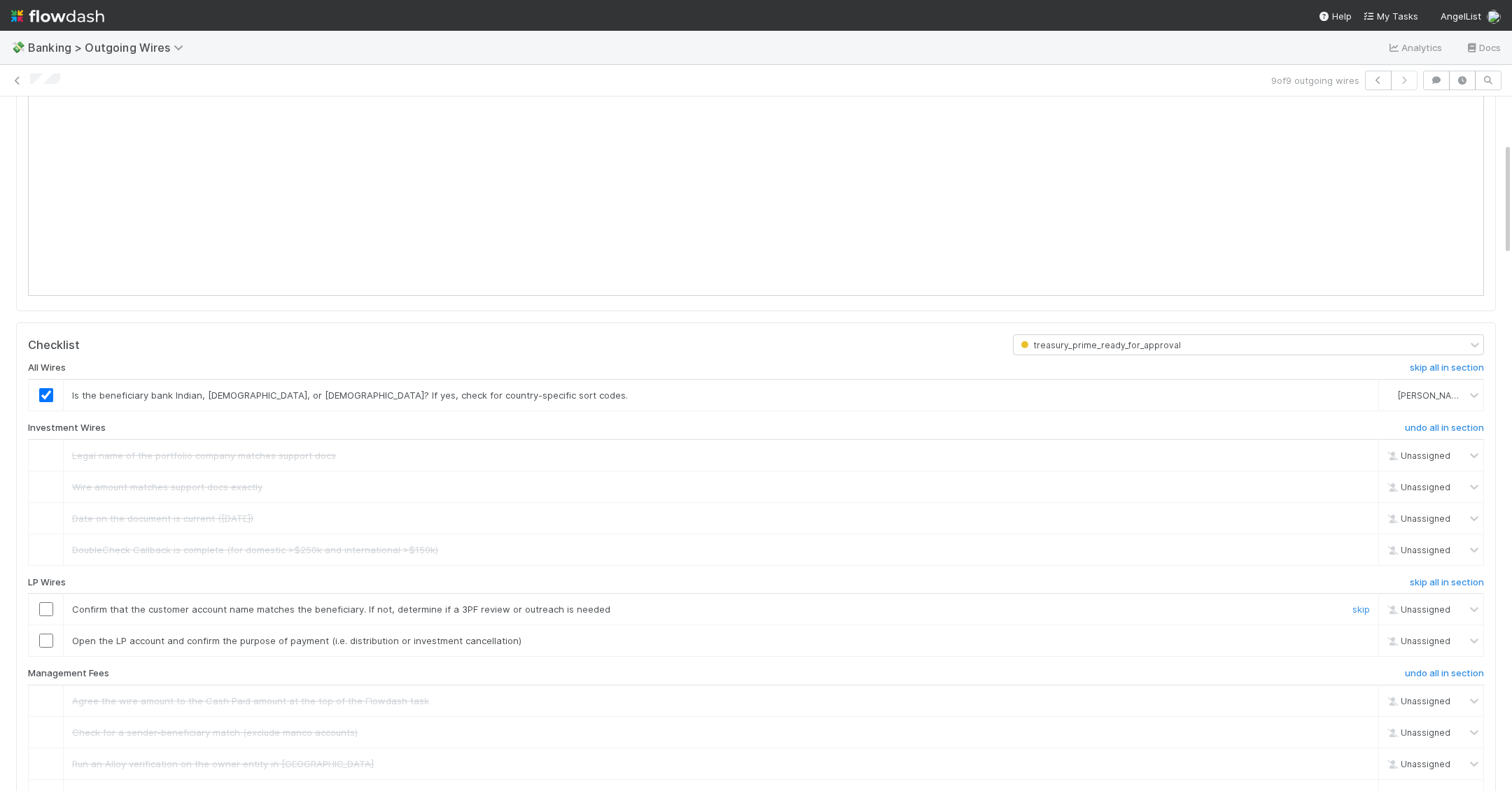
scroll to position [382, 0]
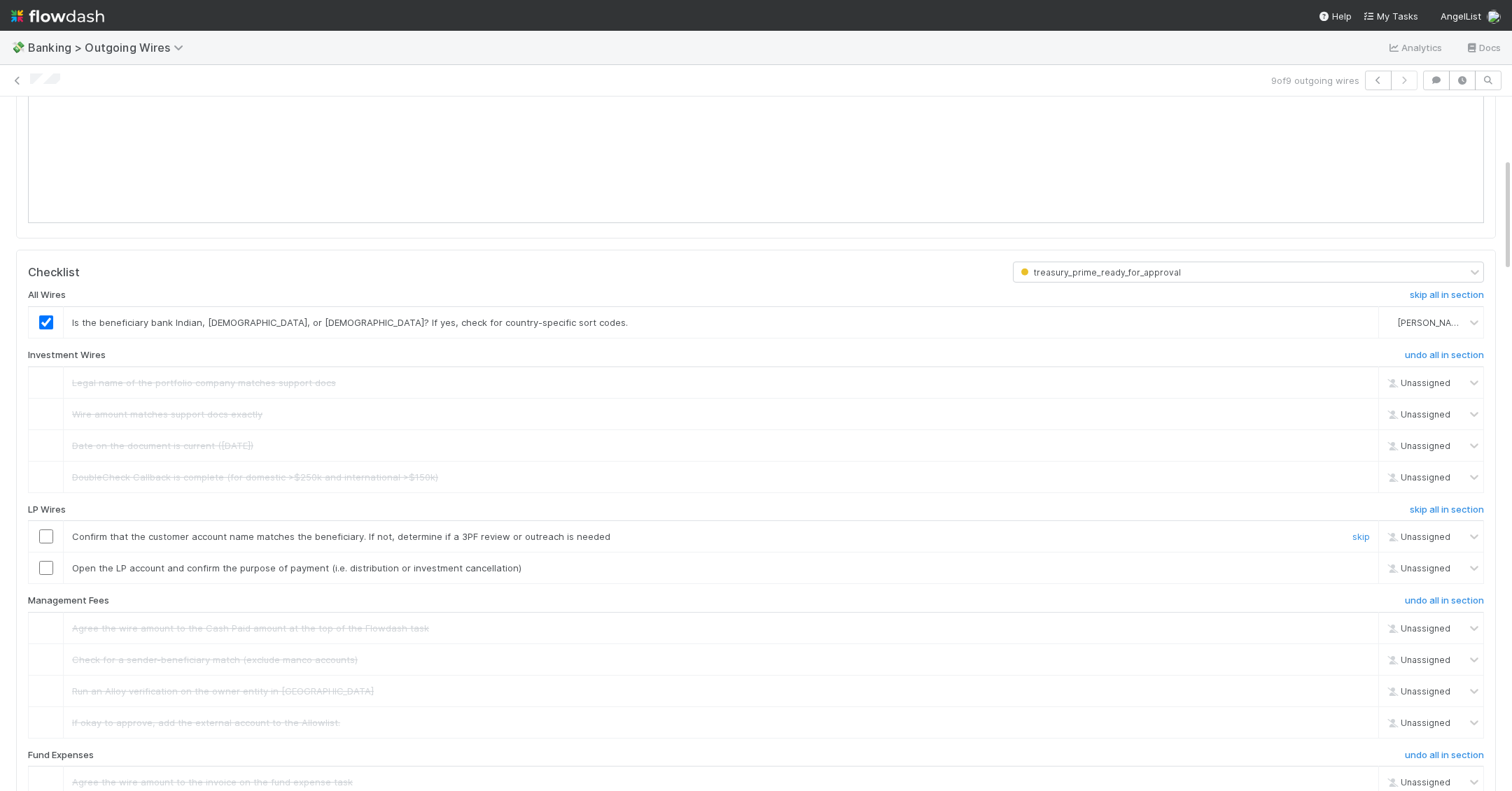
click at [42, 530] on input "checkbox" at bounding box center [46, 537] width 14 height 14
click at [50, 561] on input "checkbox" at bounding box center [46, 567] width 14 height 14
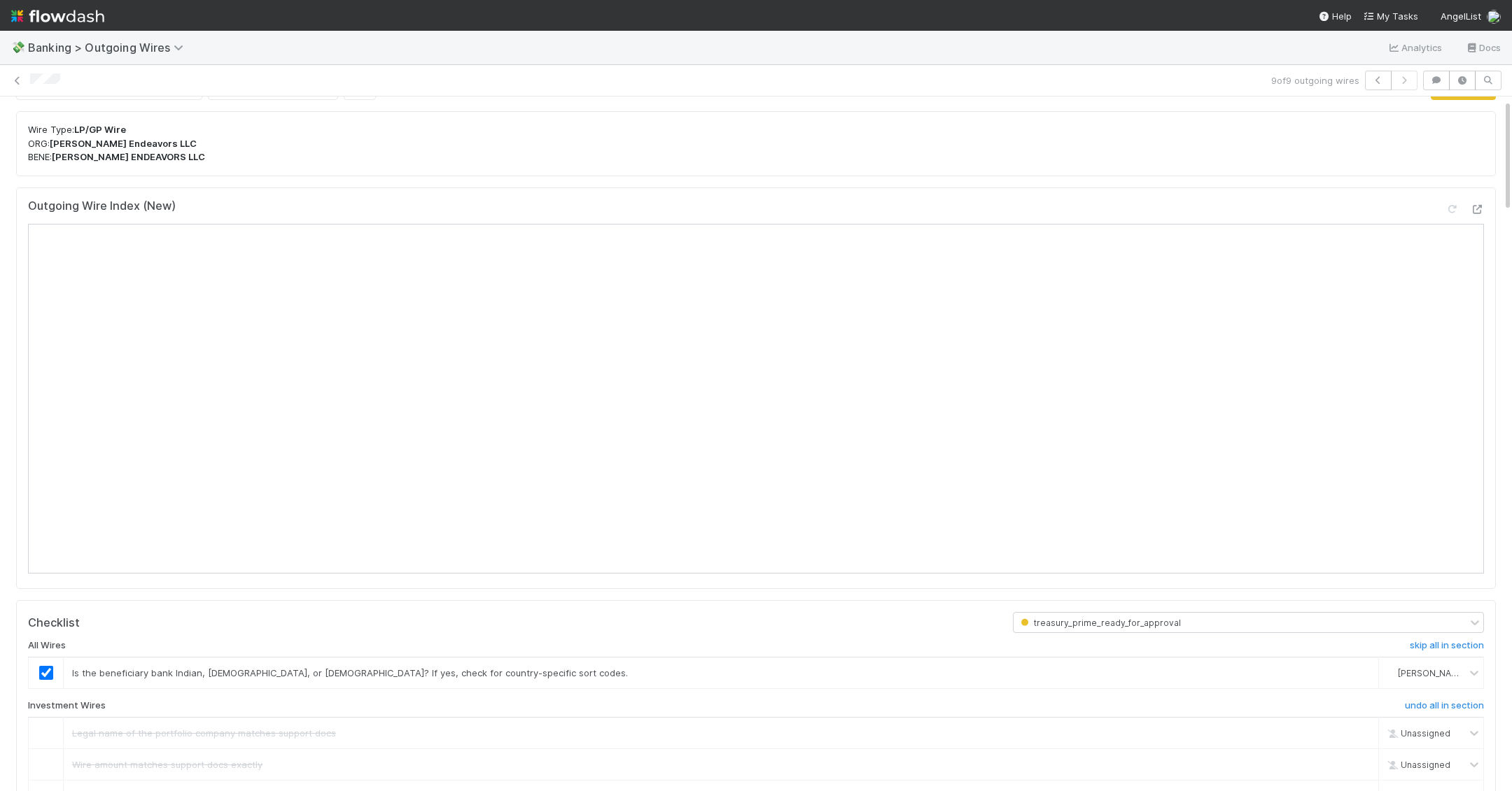
scroll to position [0, 0]
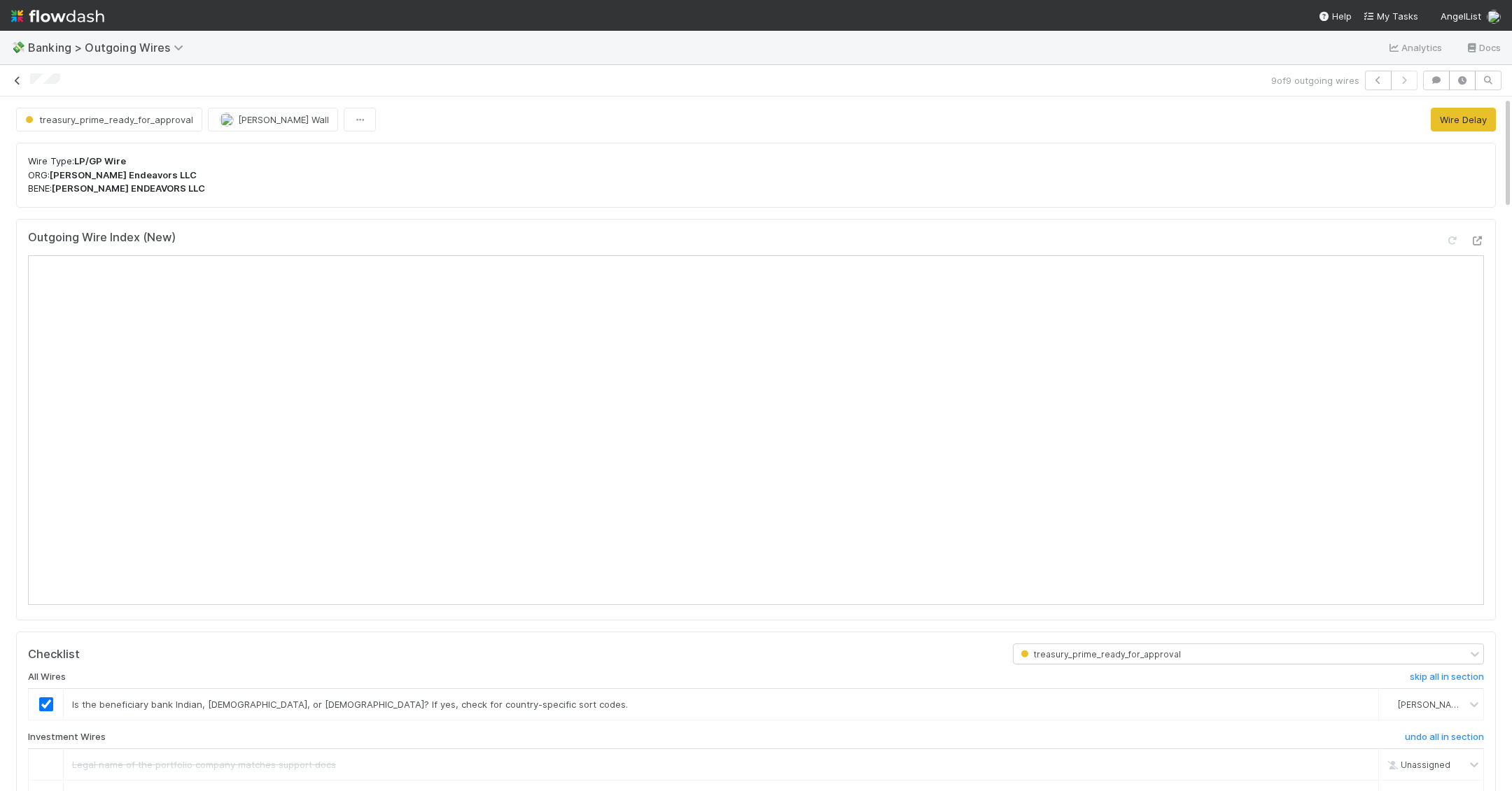
click at [16, 78] on icon at bounding box center [17, 80] width 14 height 9
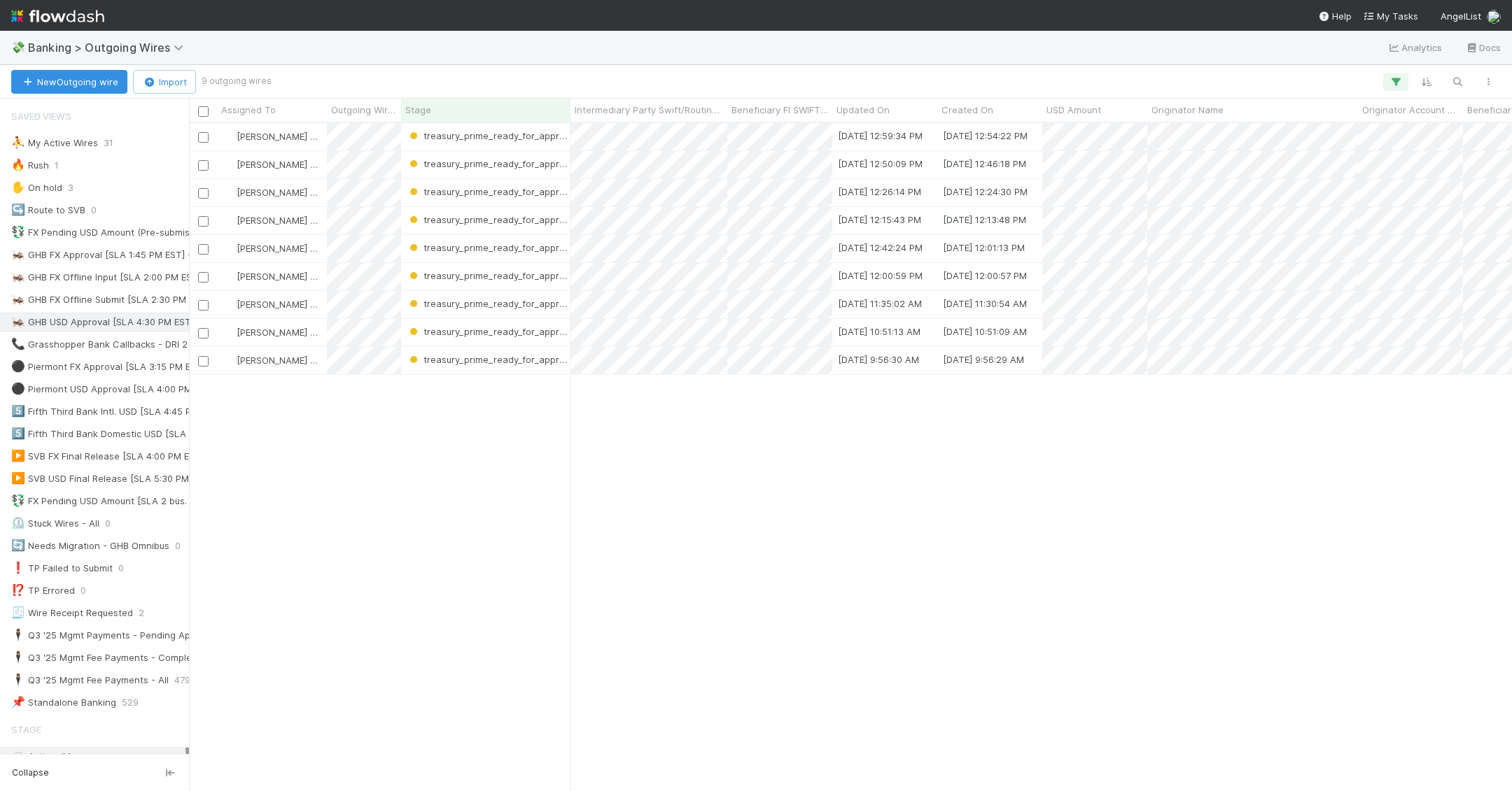
scroll to position [669, 1323]
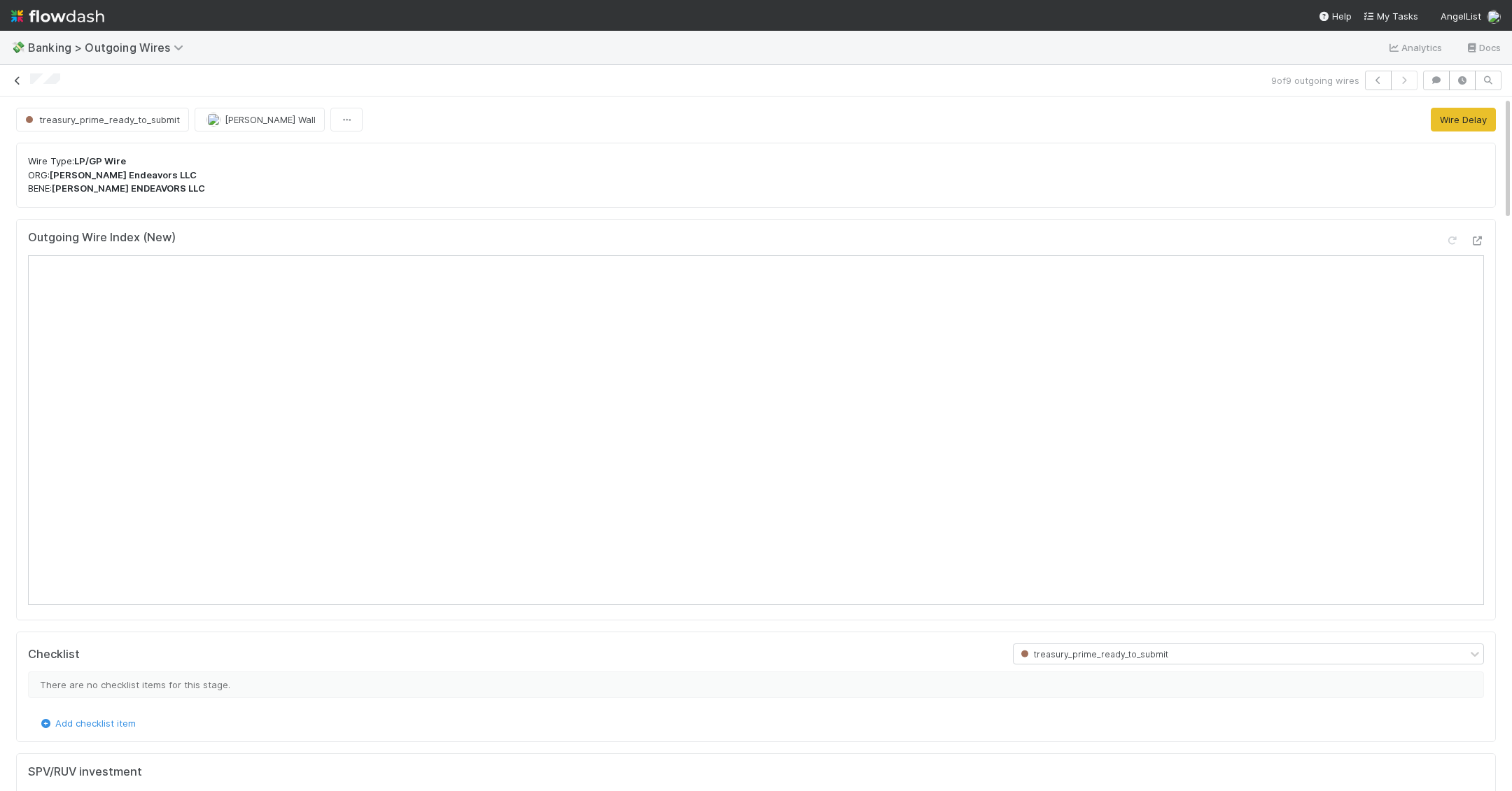
click at [17, 81] on icon at bounding box center [17, 80] width 14 height 9
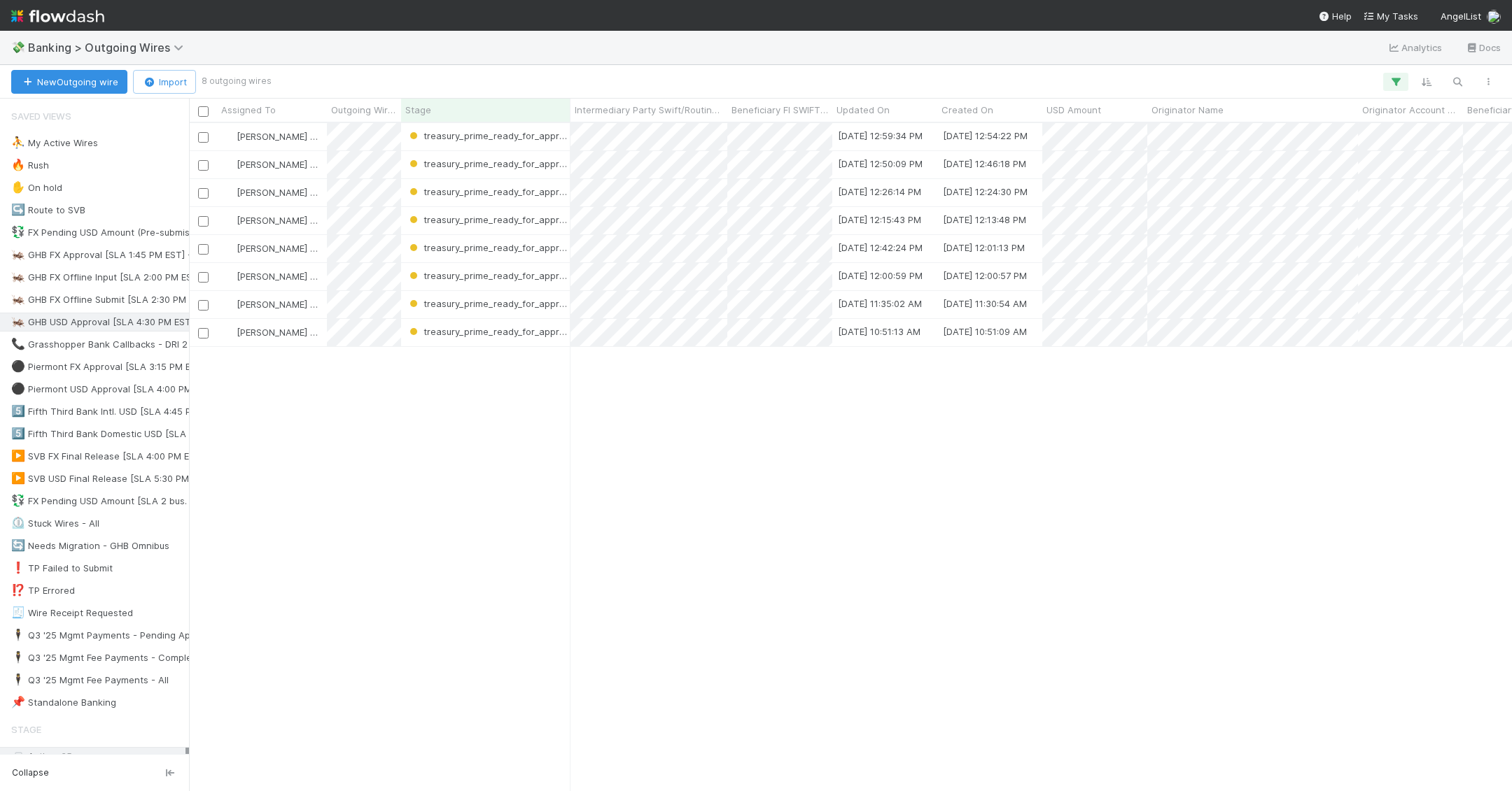
scroll to position [669, 1323]
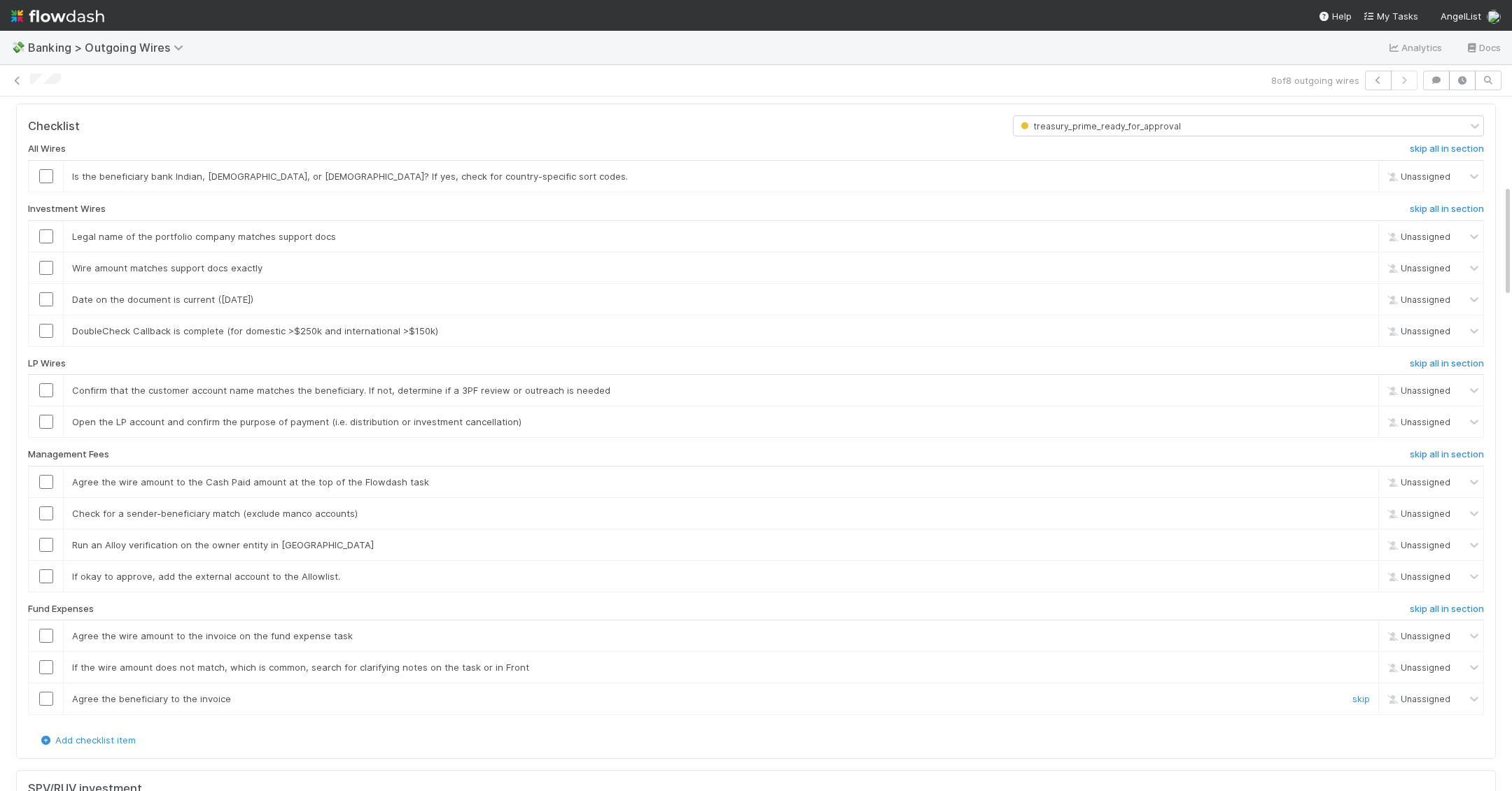
scroll to position [518, 0]
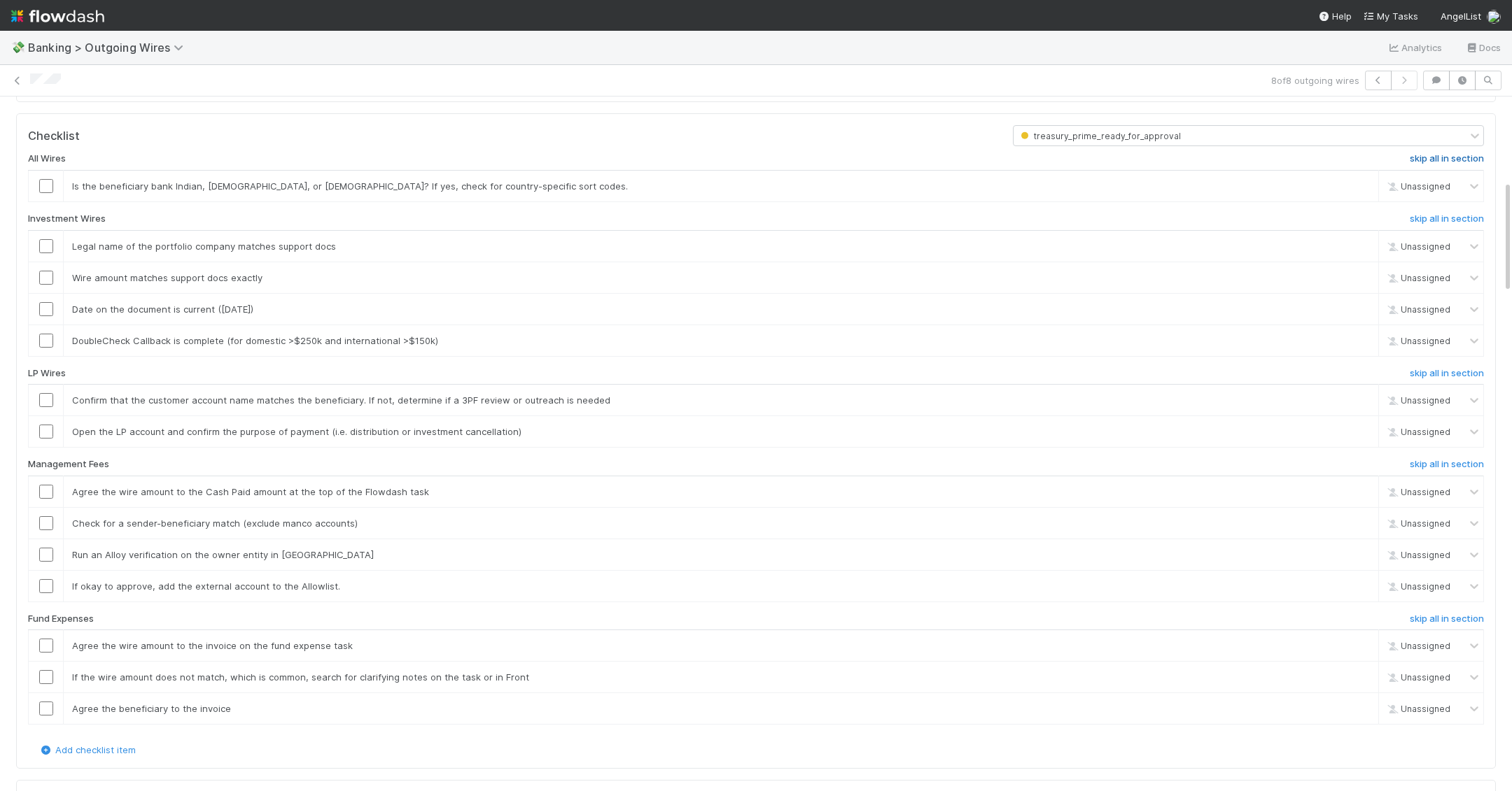
click at [940, 153] on h6 "skip all in section" at bounding box center [1446, 159] width 74 height 12
click at [940, 216] on h6 "skip all in section" at bounding box center [1446, 220] width 74 height 12
click at [940, 459] on h6 "skip all in section" at bounding box center [1446, 464] width 74 height 12
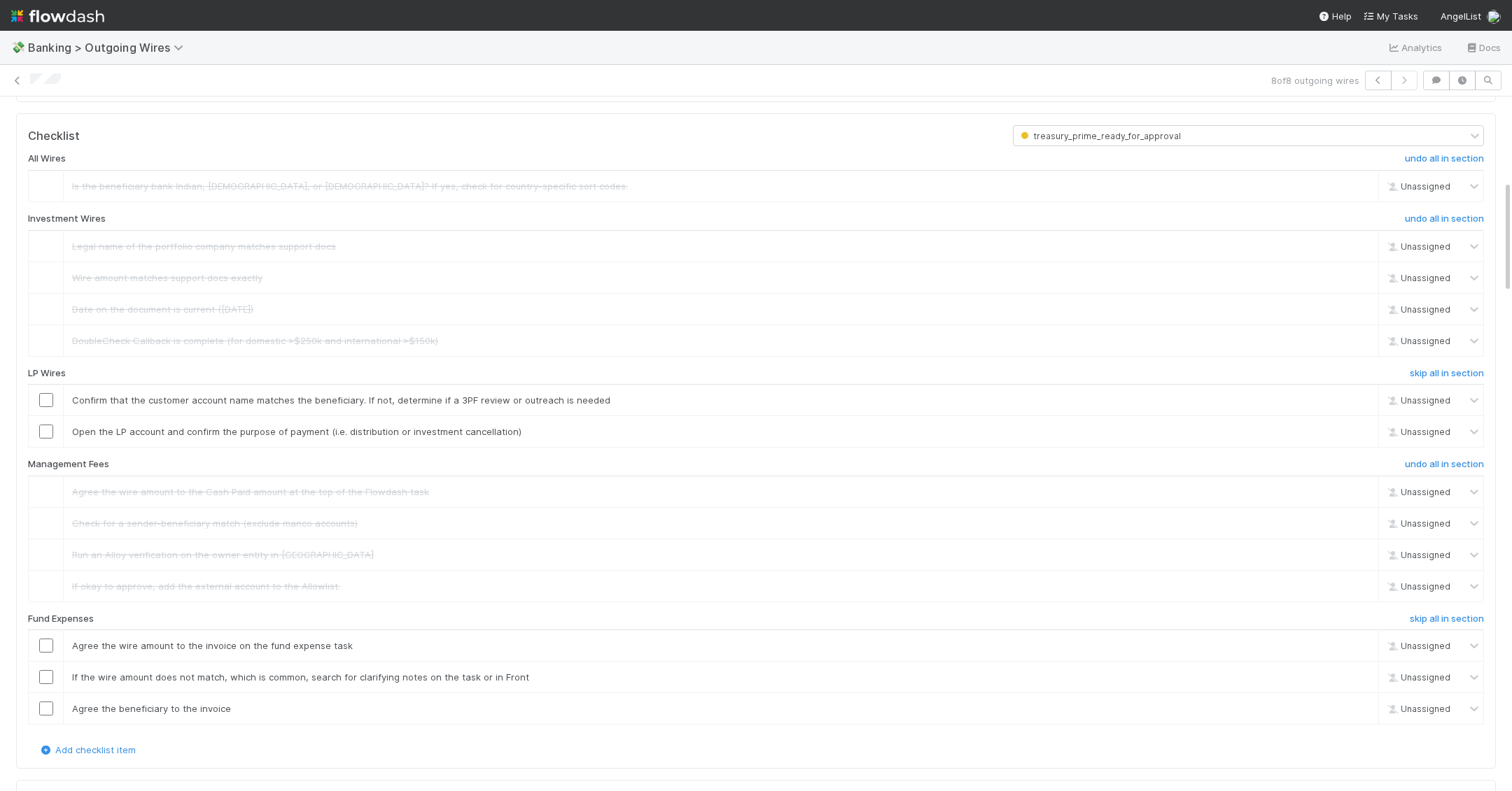
click at [940, 604] on div "All Wires undo all in section Is the beneficiary bank Indian, Australian, or Ca…" at bounding box center [756, 444] width 1456 height 596
click at [44, 426] on input "checkbox" at bounding box center [46, 432] width 14 height 14
click at [46, 398] on input "checkbox" at bounding box center [46, 400] width 14 height 14
click at [940, 614] on h6 "skip all in section" at bounding box center [1446, 620] width 74 height 12
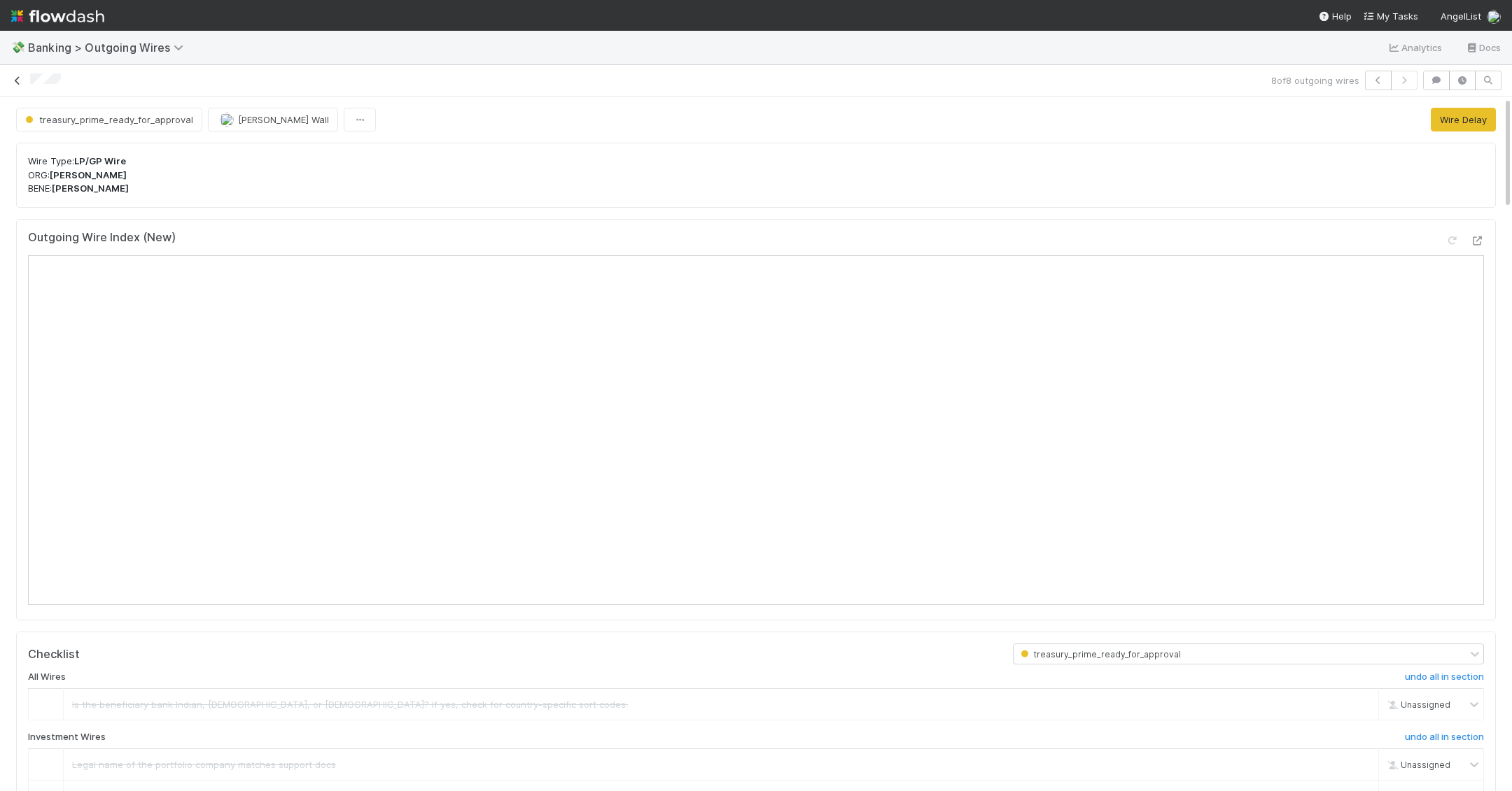
click at [17, 77] on icon at bounding box center [17, 80] width 14 height 9
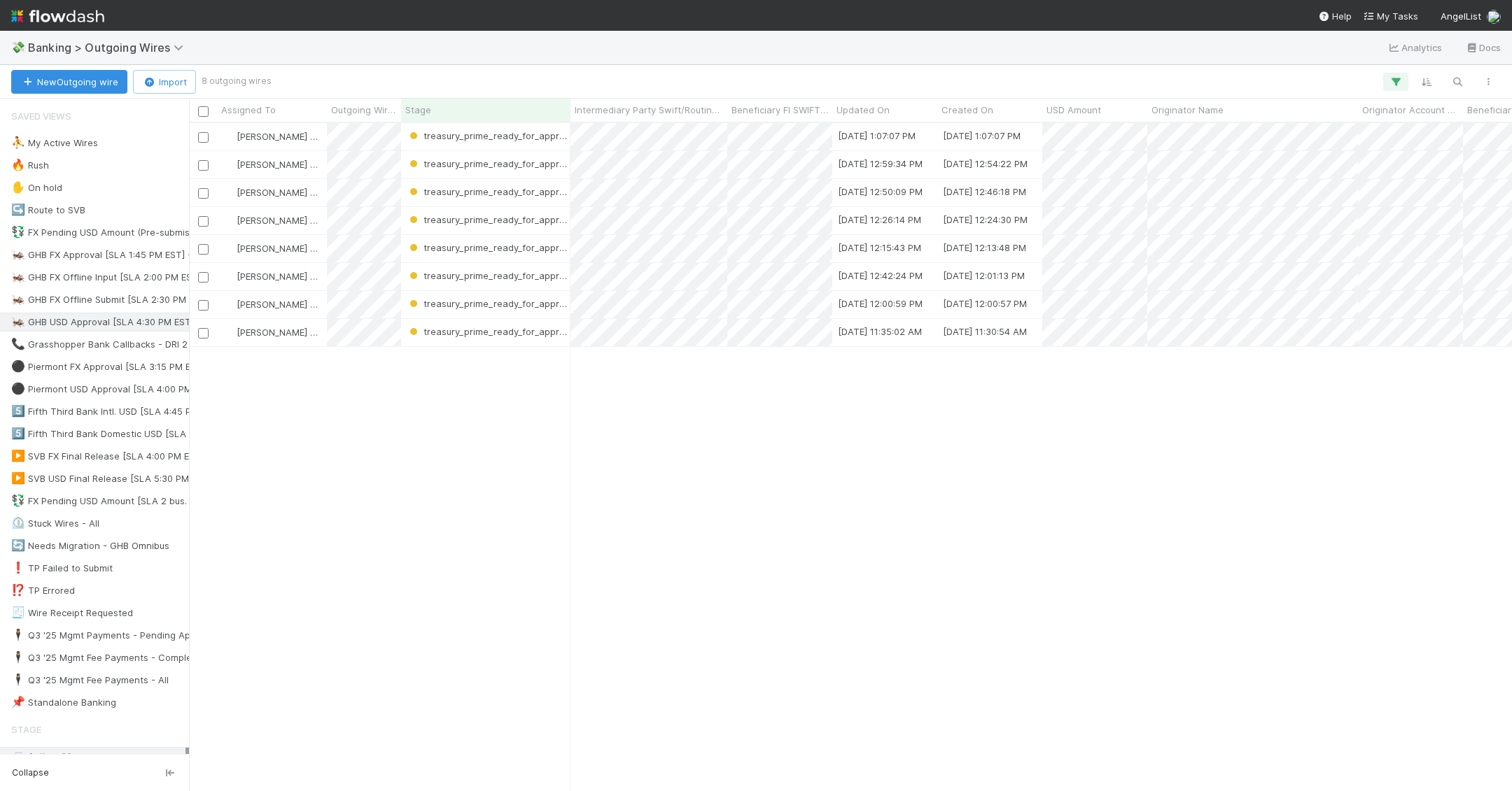
scroll to position [669, 1323]
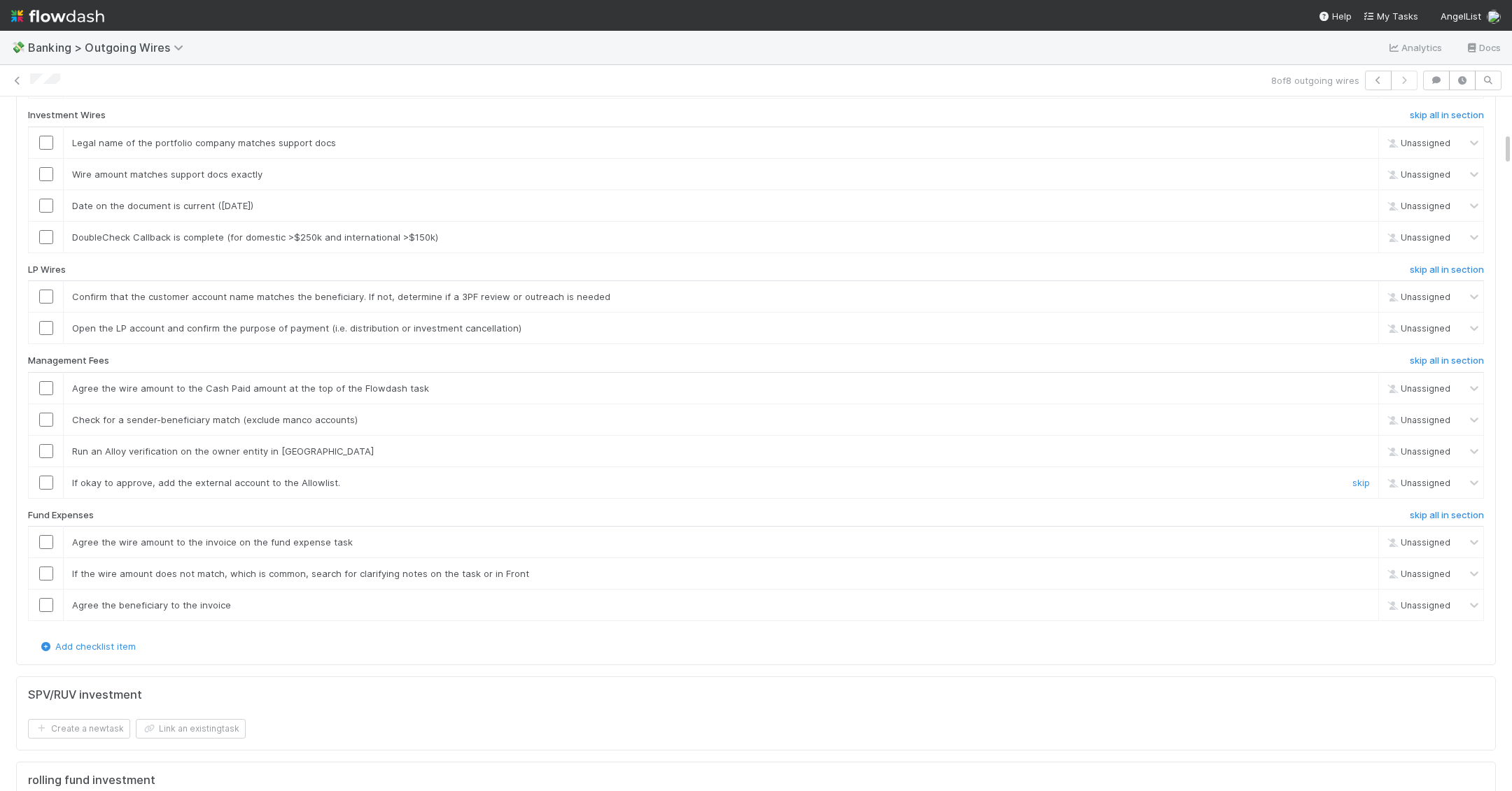
scroll to position [750, 0]
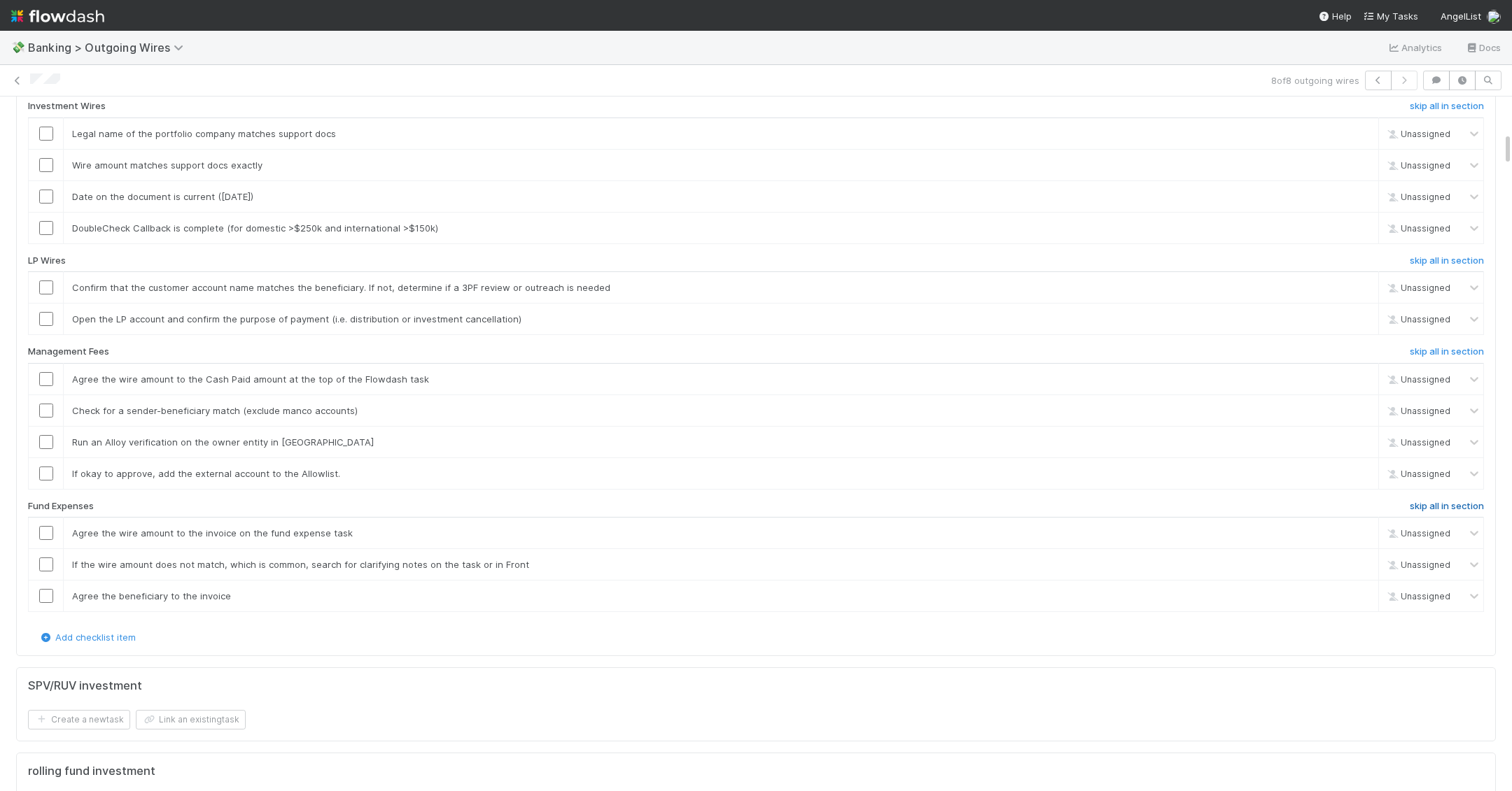
click at [940, 513] on h6 "skip all in section" at bounding box center [1446, 507] width 74 height 12
click at [940, 357] on h6 "skip all in section" at bounding box center [1446, 352] width 74 height 12
click at [940, 267] on h6 "skip all in section" at bounding box center [1446, 261] width 74 height 12
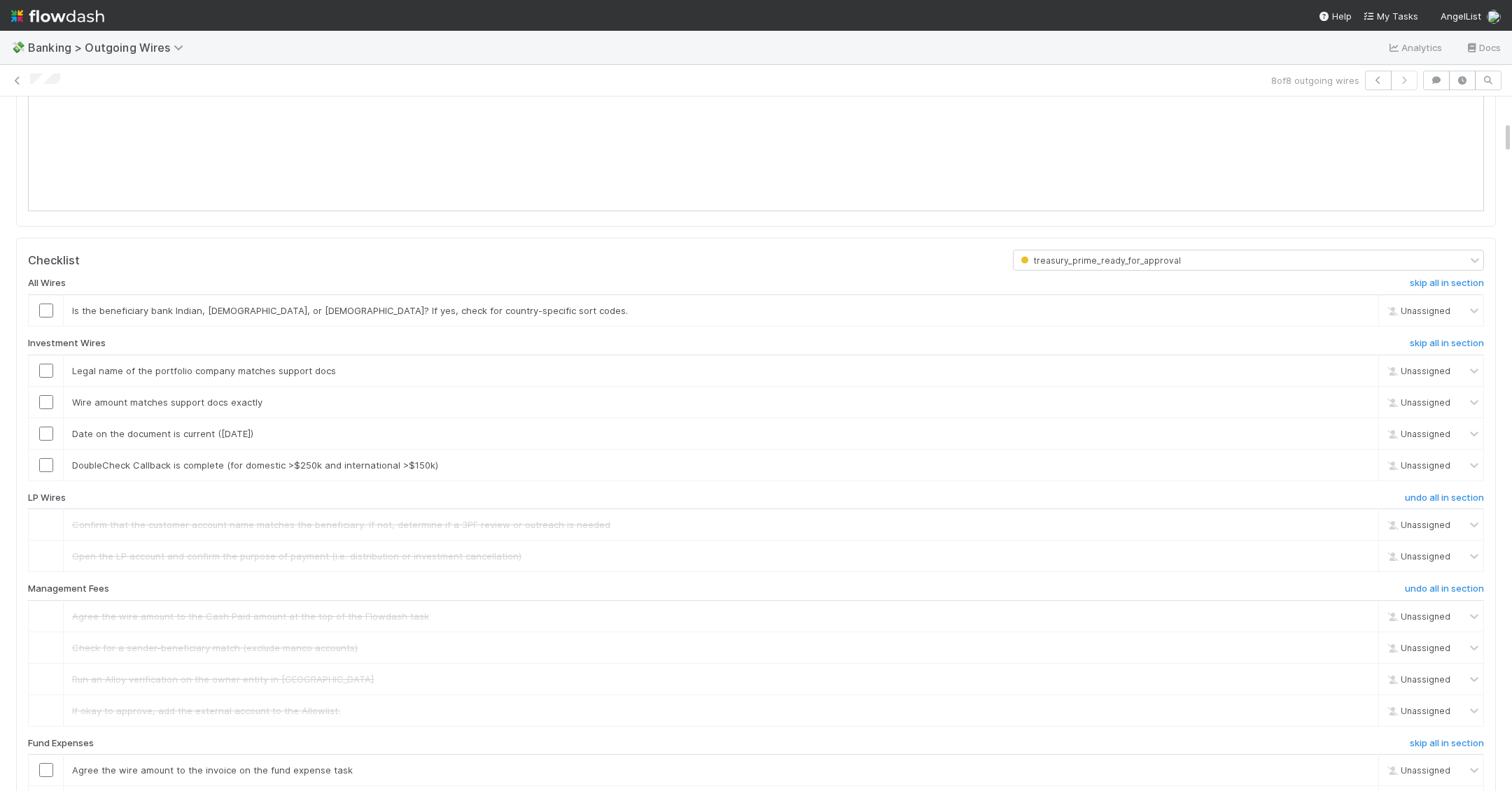
scroll to position [508, 0]
click at [940, 294] on h6 "skip all in section" at bounding box center [1446, 288] width 74 height 12
click at [940, 476] on link "skip" at bounding box center [1361, 470] width 17 height 12
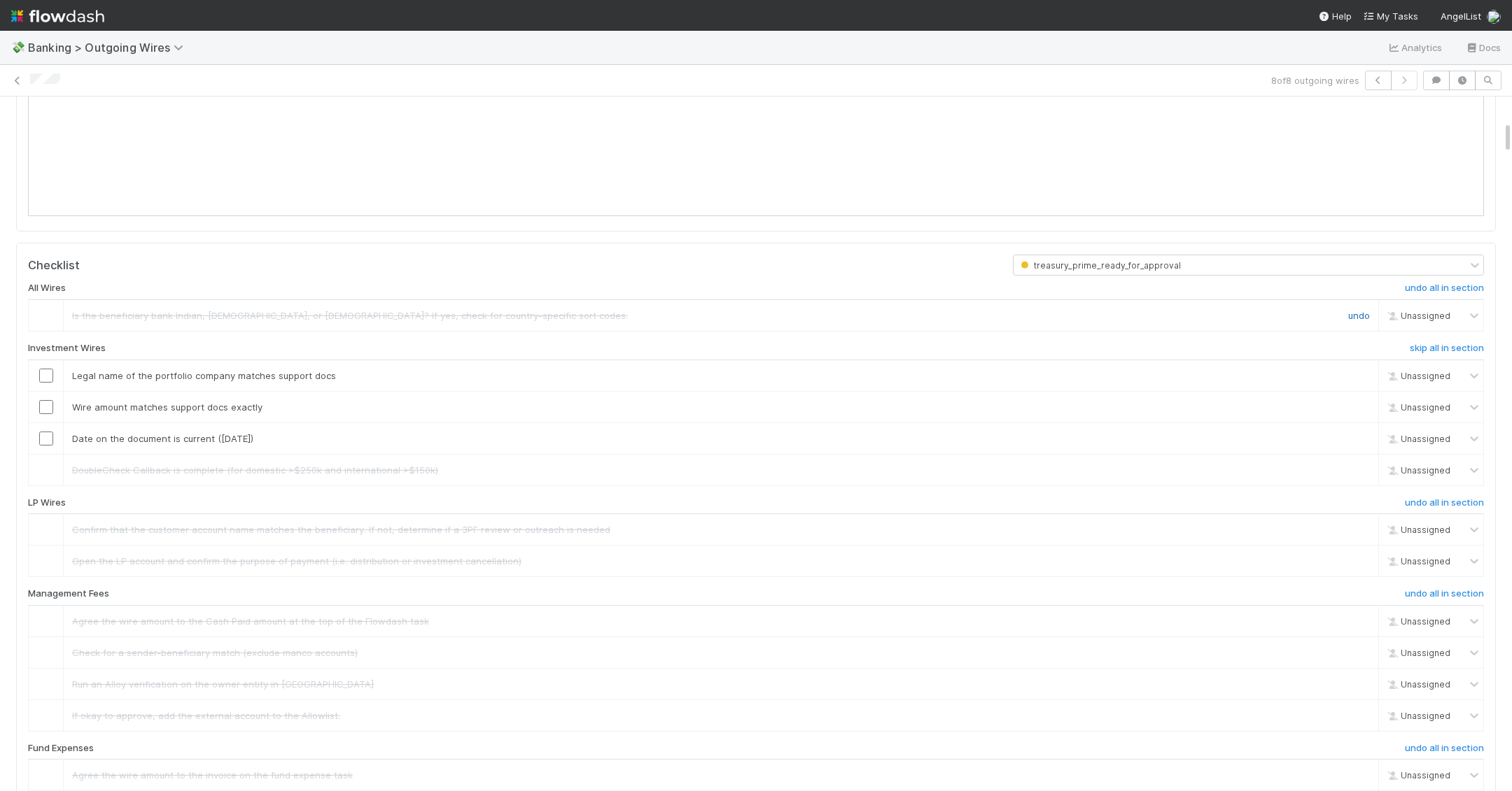
click at [940, 321] on link "undo" at bounding box center [1359, 316] width 22 height 12
click at [940, 321] on link "skip" at bounding box center [1361, 316] width 17 height 12
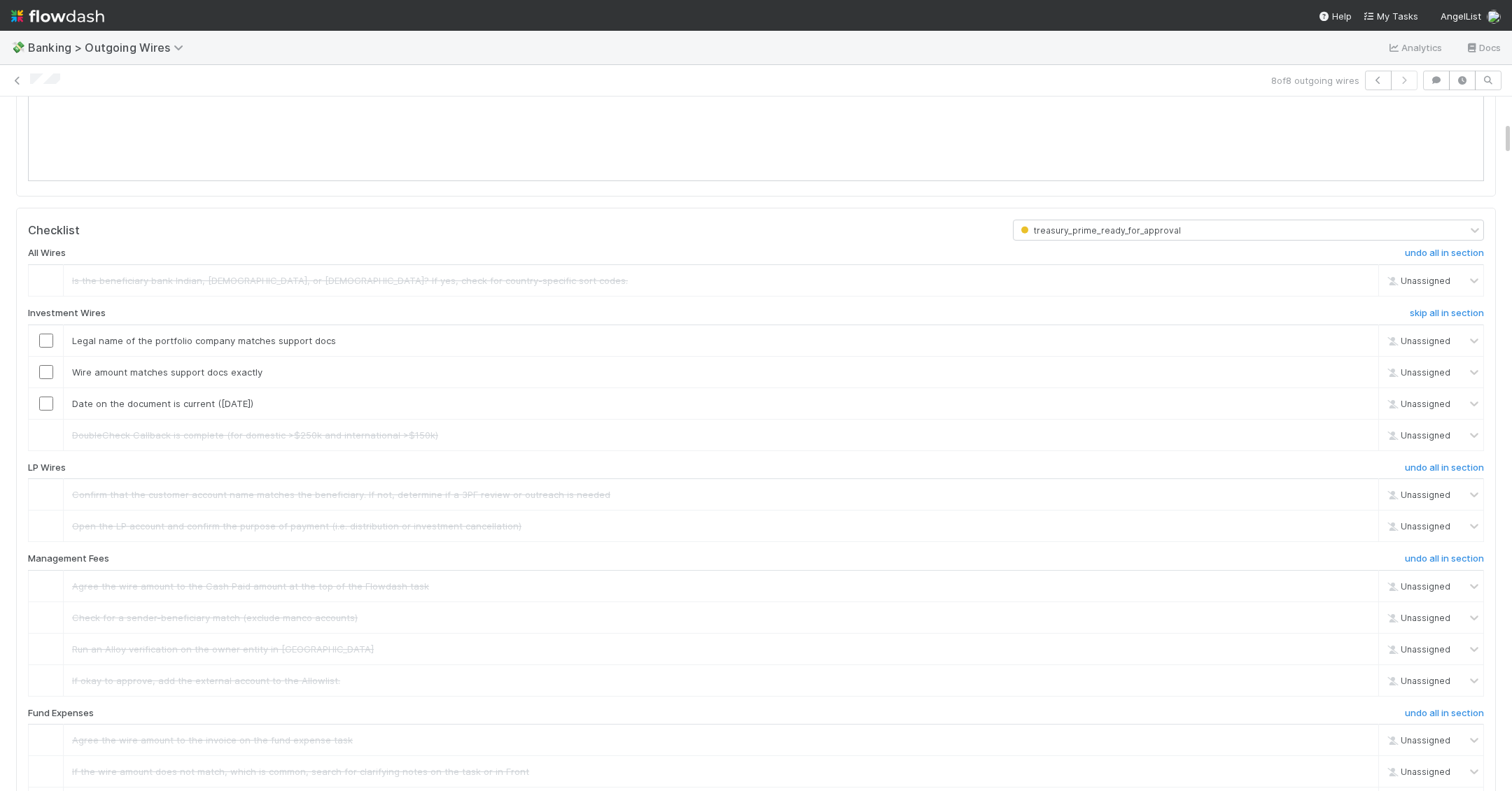
scroll to position [532, 0]
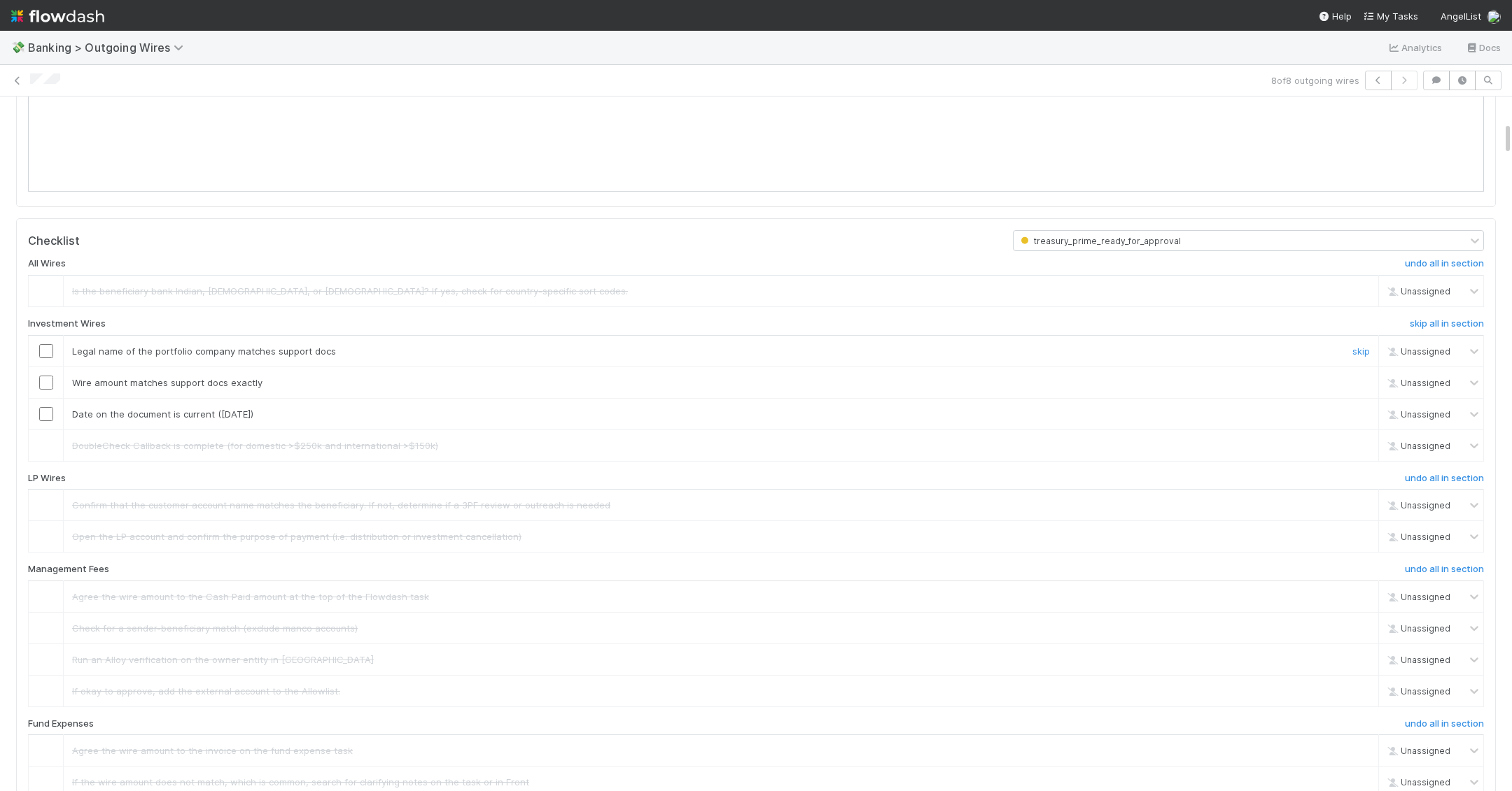
click at [49, 358] on input "checkbox" at bounding box center [46, 351] width 14 height 14
click at [49, 390] on input "checkbox" at bounding box center [46, 382] width 14 height 14
click at [47, 421] on input "checkbox" at bounding box center [46, 414] width 14 height 14
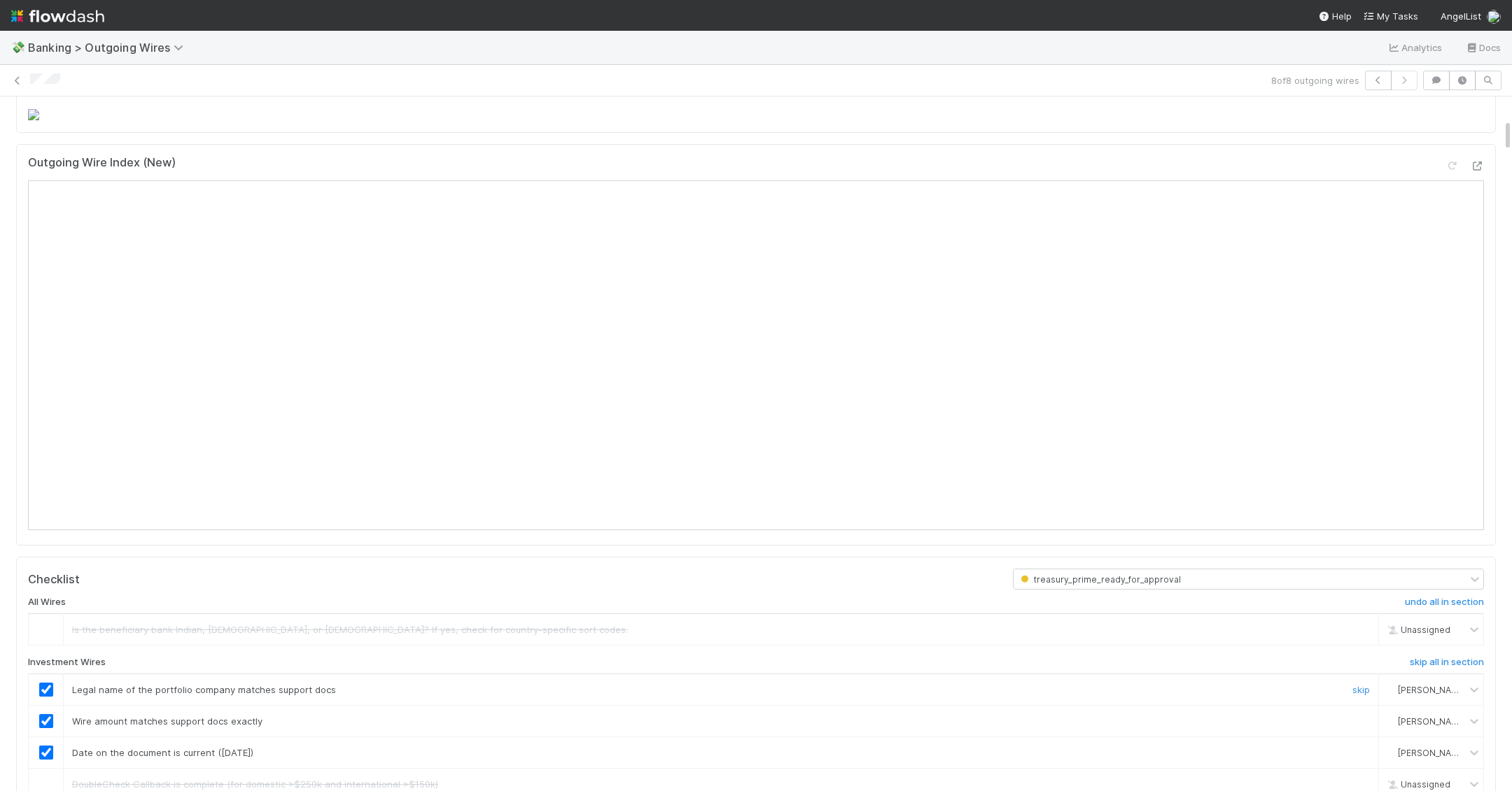
scroll to position [0, 0]
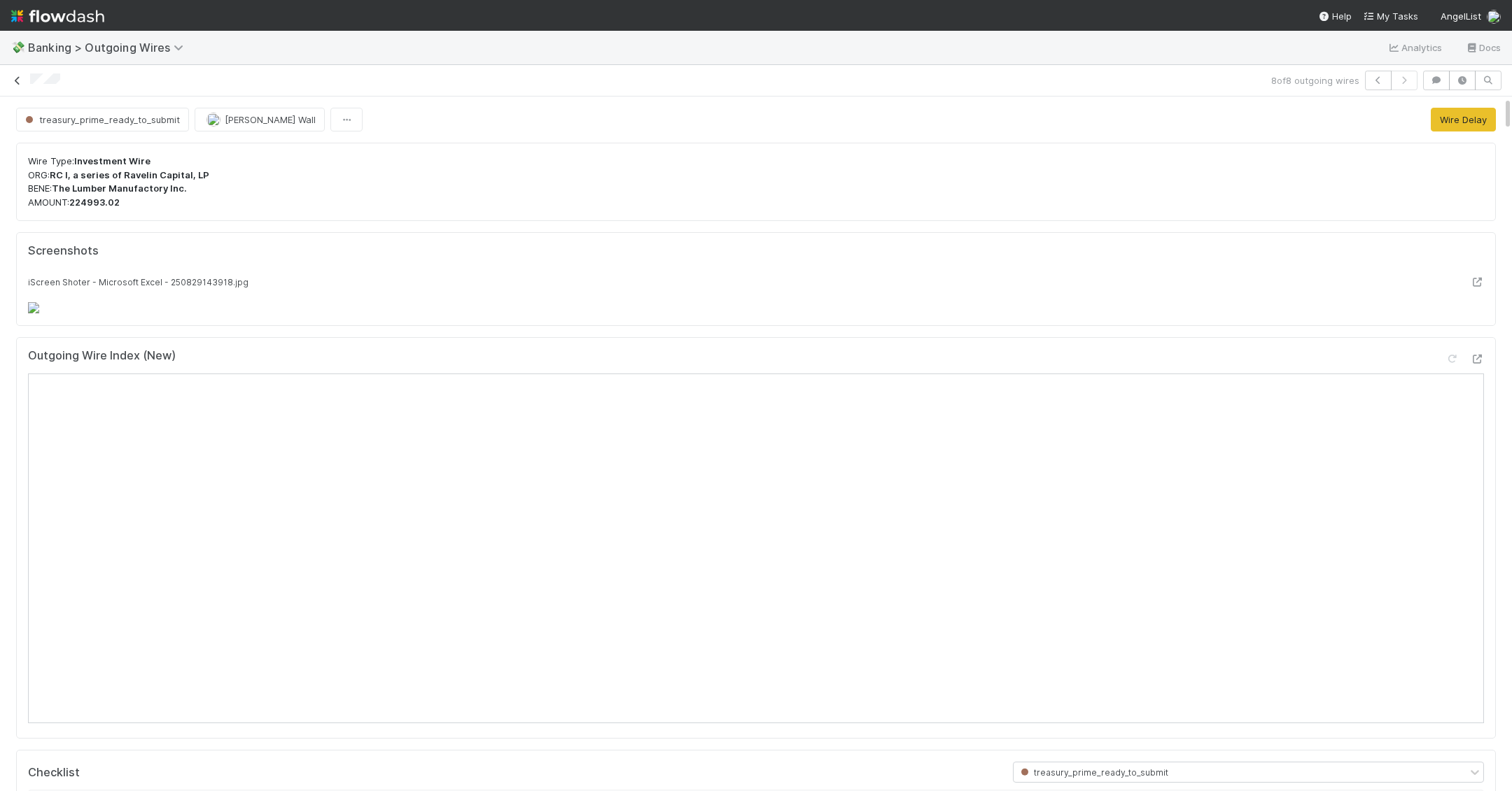
click at [16, 81] on icon at bounding box center [17, 80] width 14 height 9
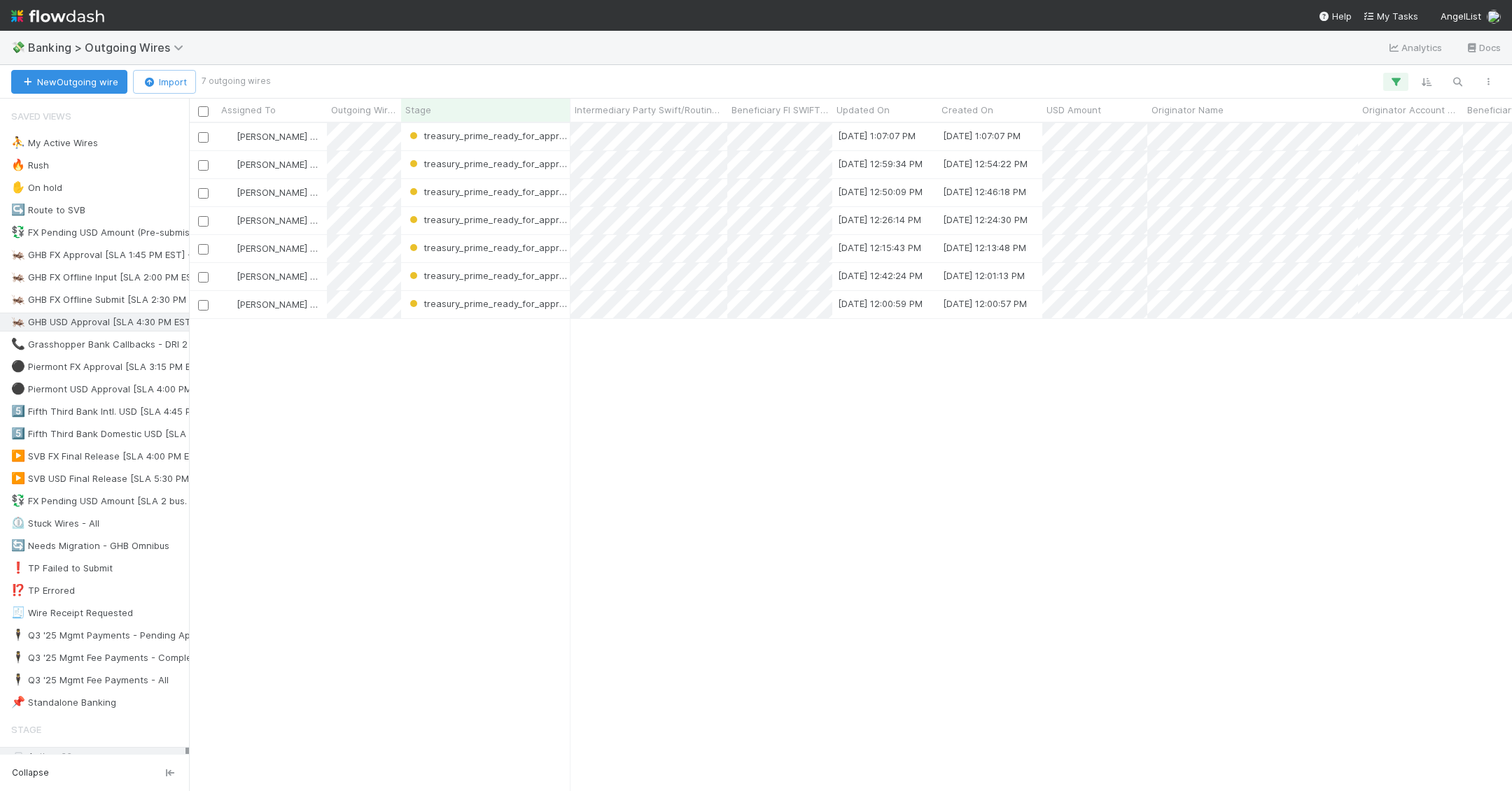
scroll to position [669, 1323]
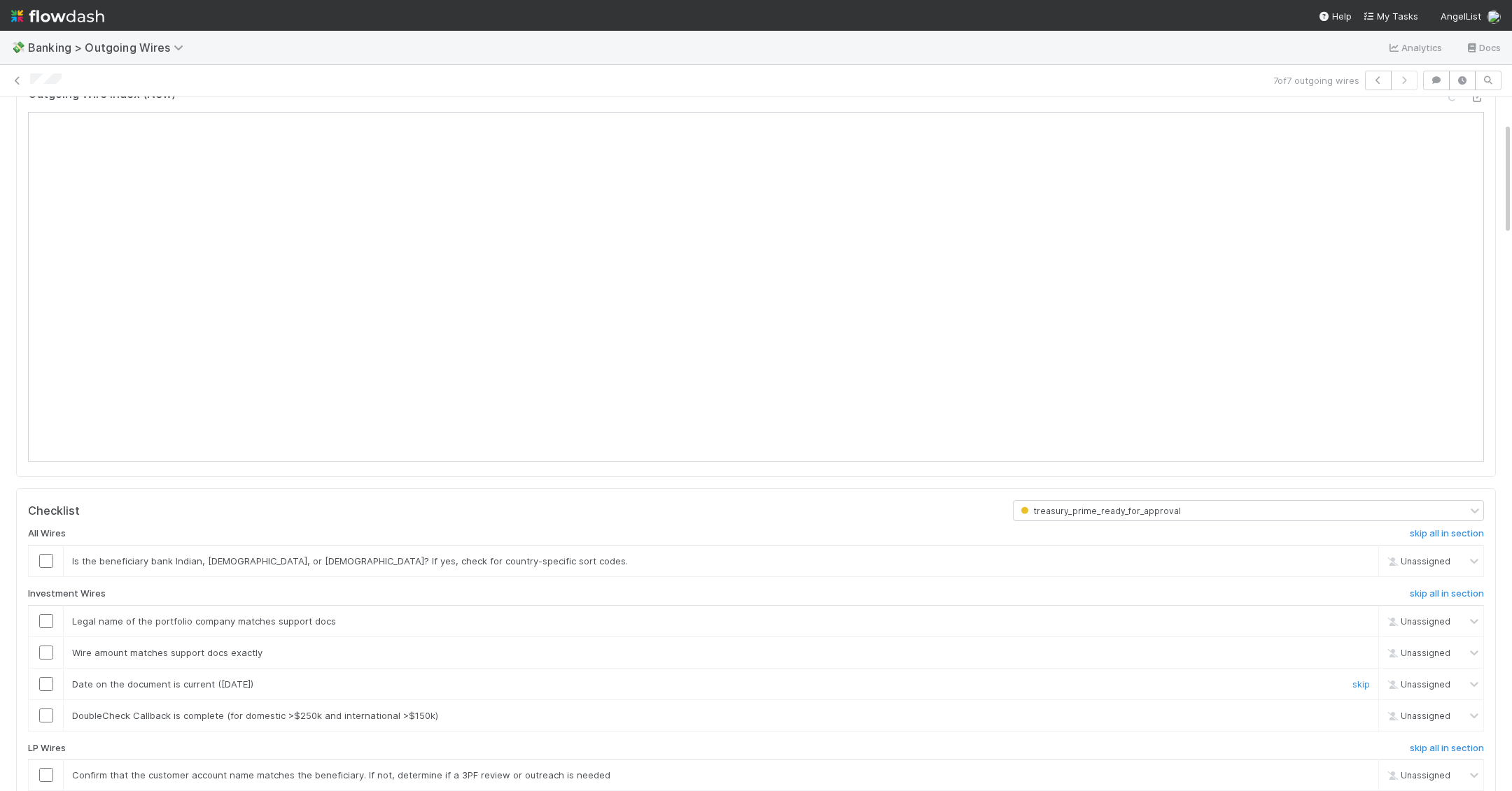
scroll to position [177, 0]
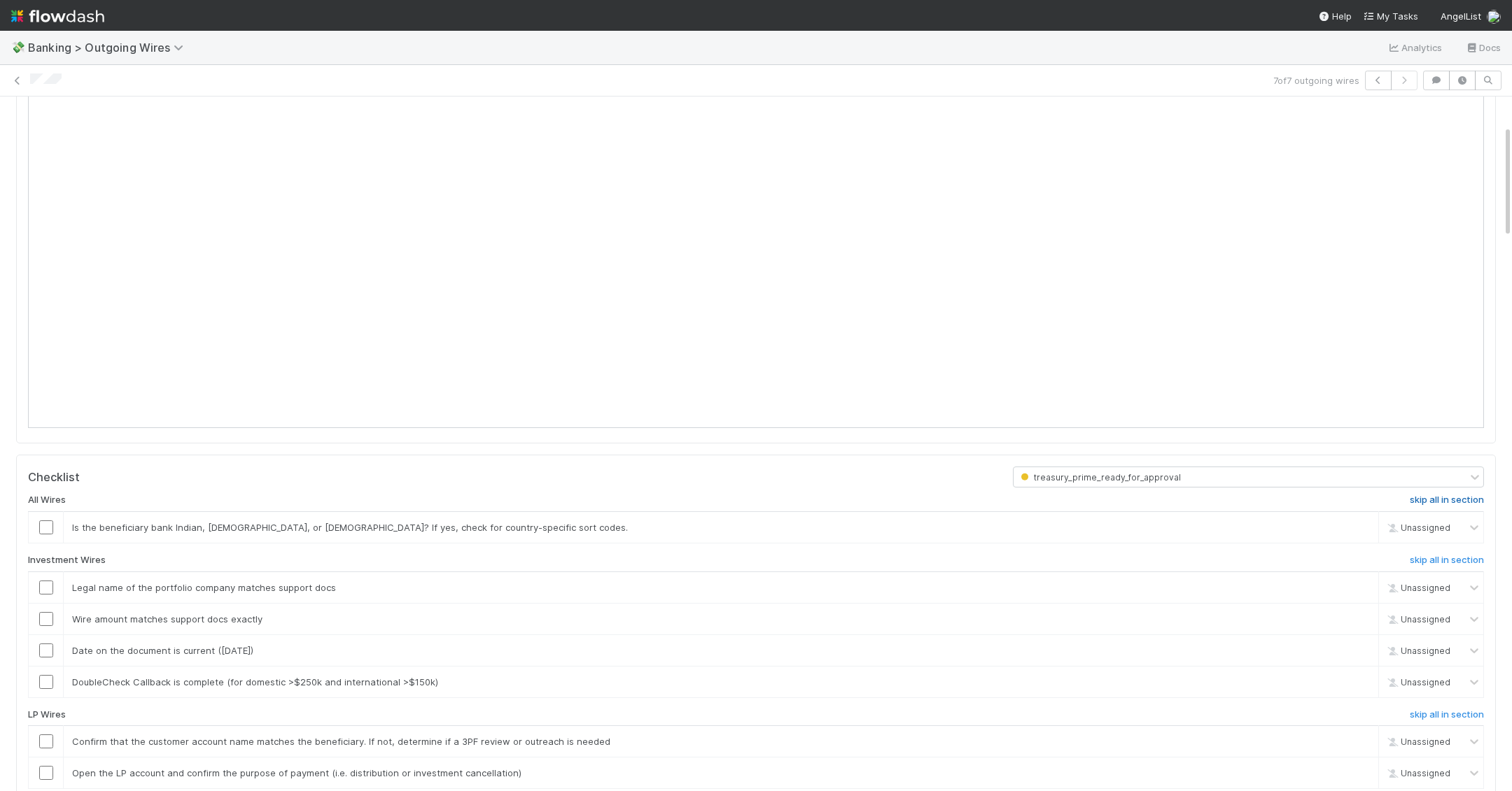
click at [940, 500] on h6 "skip all in section" at bounding box center [1446, 500] width 74 height 12
click at [940, 555] on h6 "skip all in section" at bounding box center [1446, 561] width 74 height 12
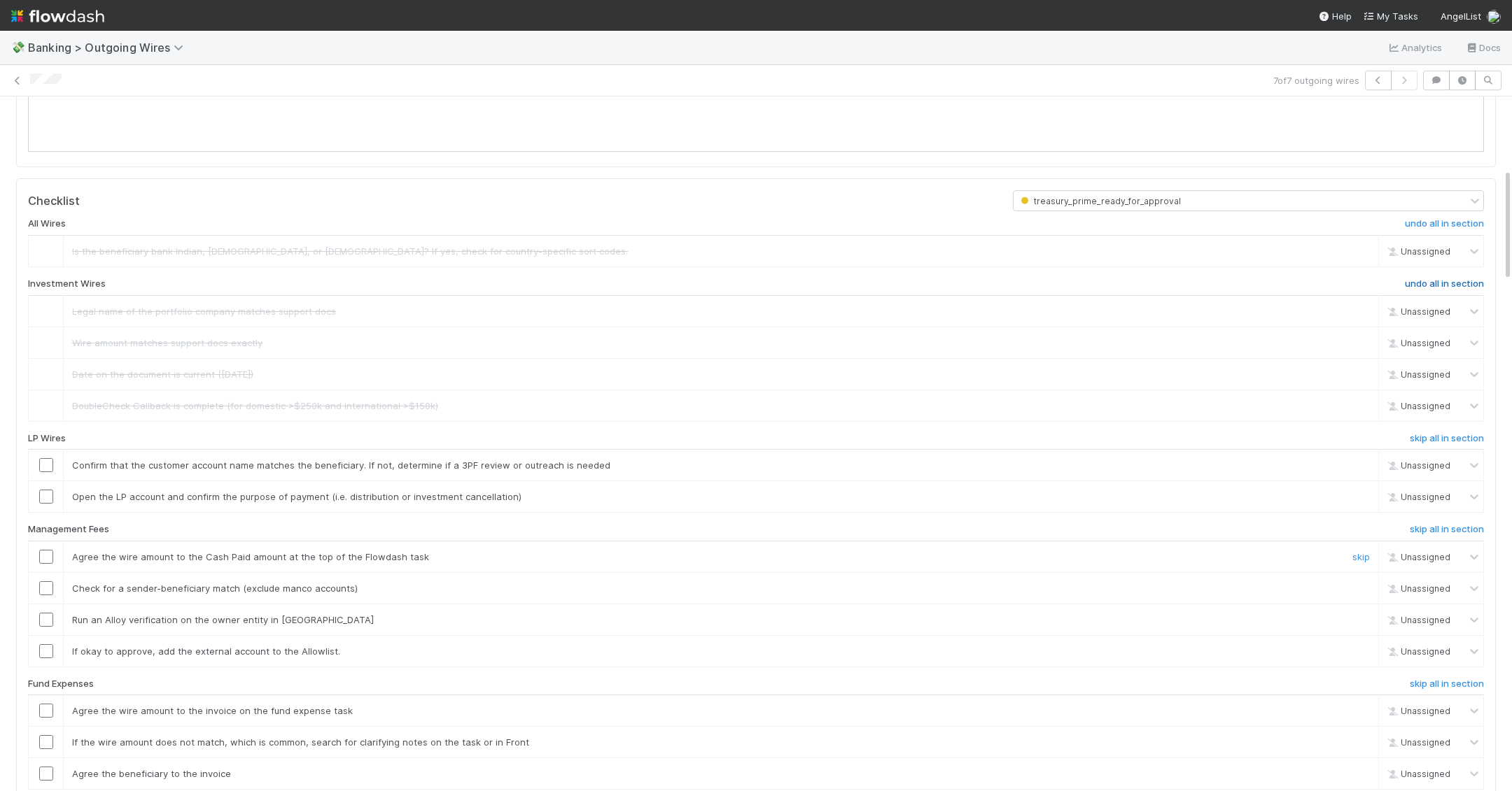
scroll to position [459, 0]
click at [940, 518] on h6 "skip all in section" at bounding box center [1446, 524] width 74 height 12
click at [940, 673] on h6 "skip all in section" at bounding box center [1446, 679] width 74 height 12
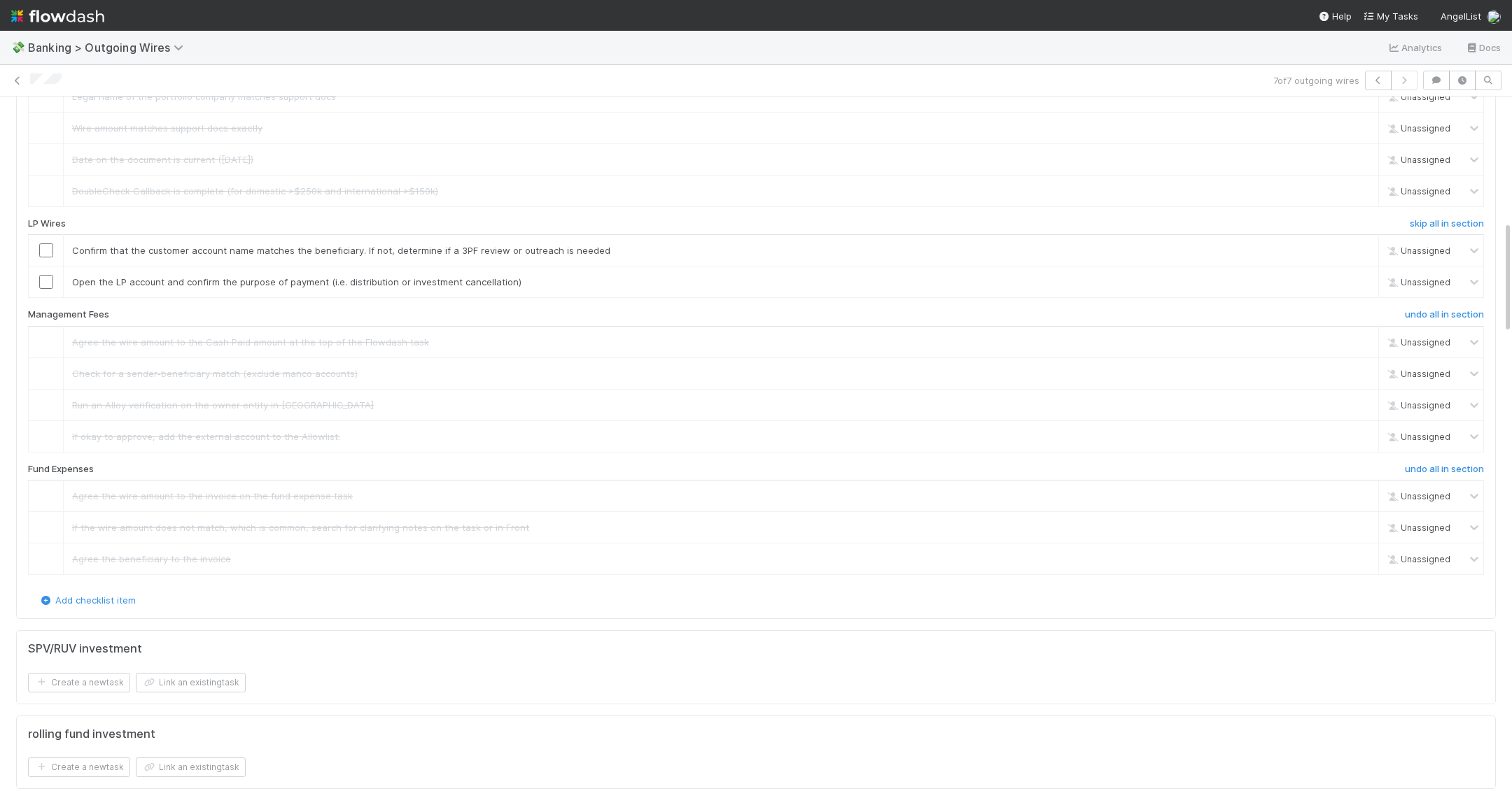
scroll to position [525, 0]
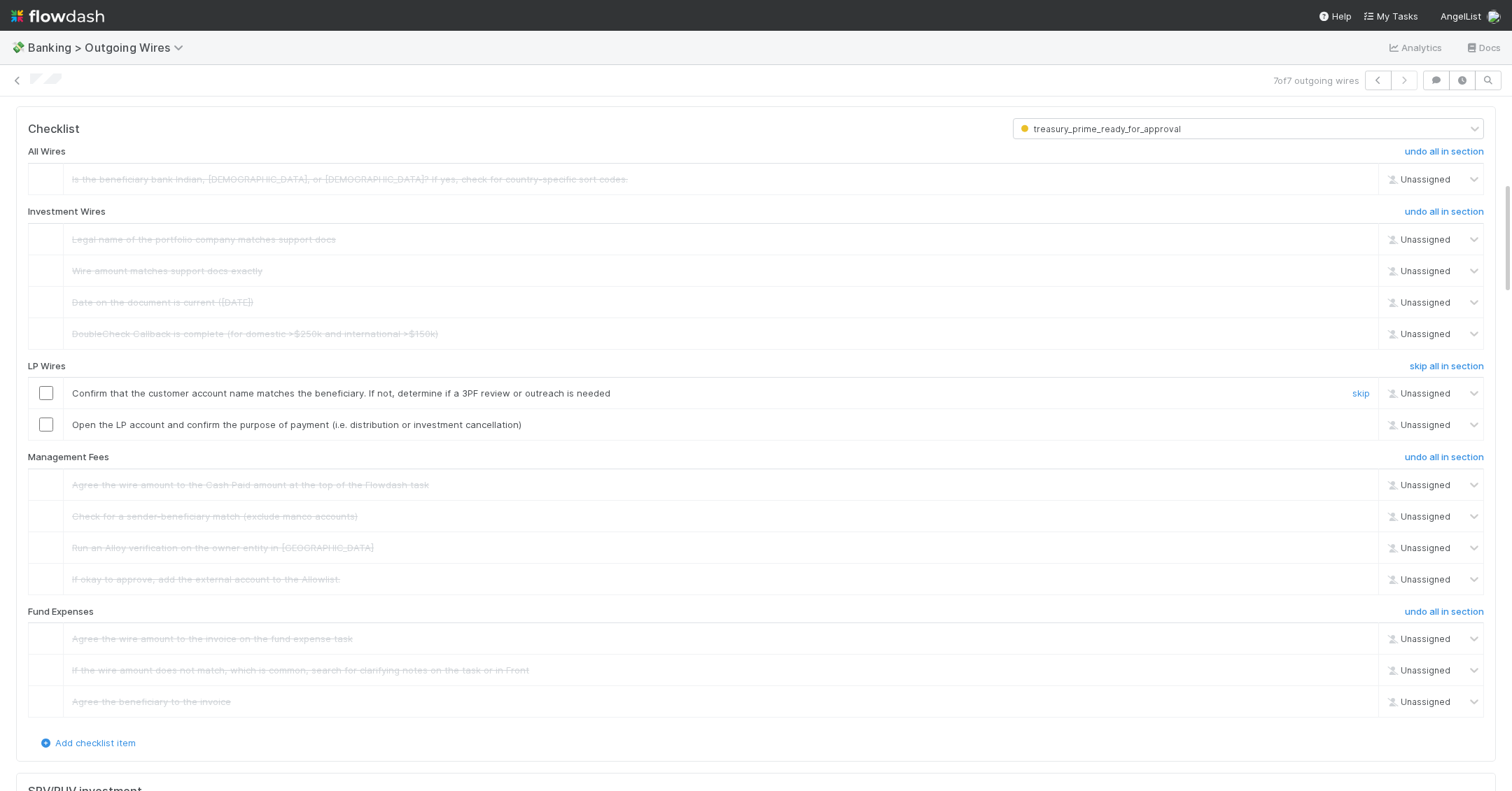
click at [44, 394] on input "checkbox" at bounding box center [46, 393] width 14 height 14
click at [48, 418] on input "checkbox" at bounding box center [46, 425] width 14 height 14
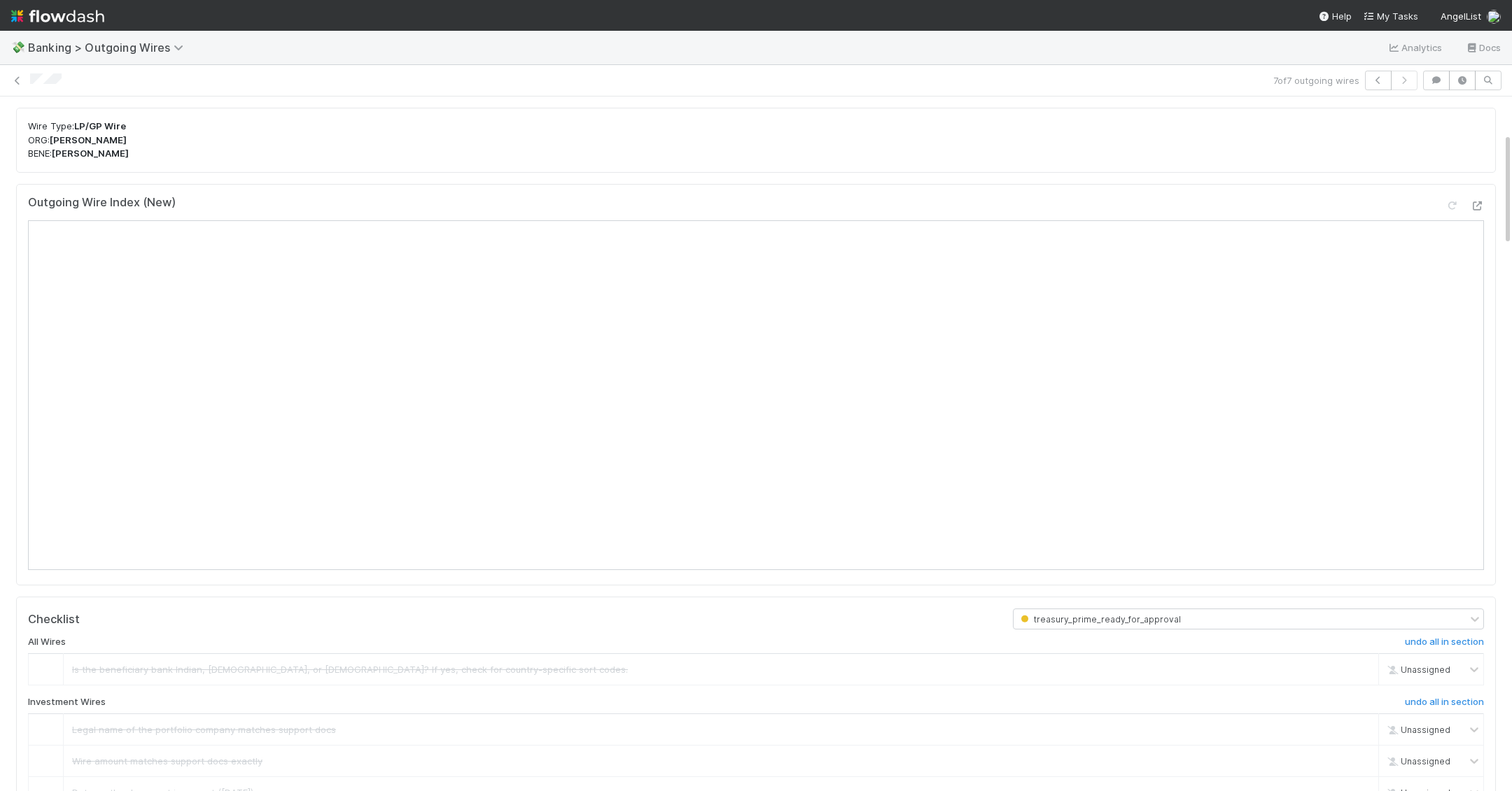
scroll to position [0, 0]
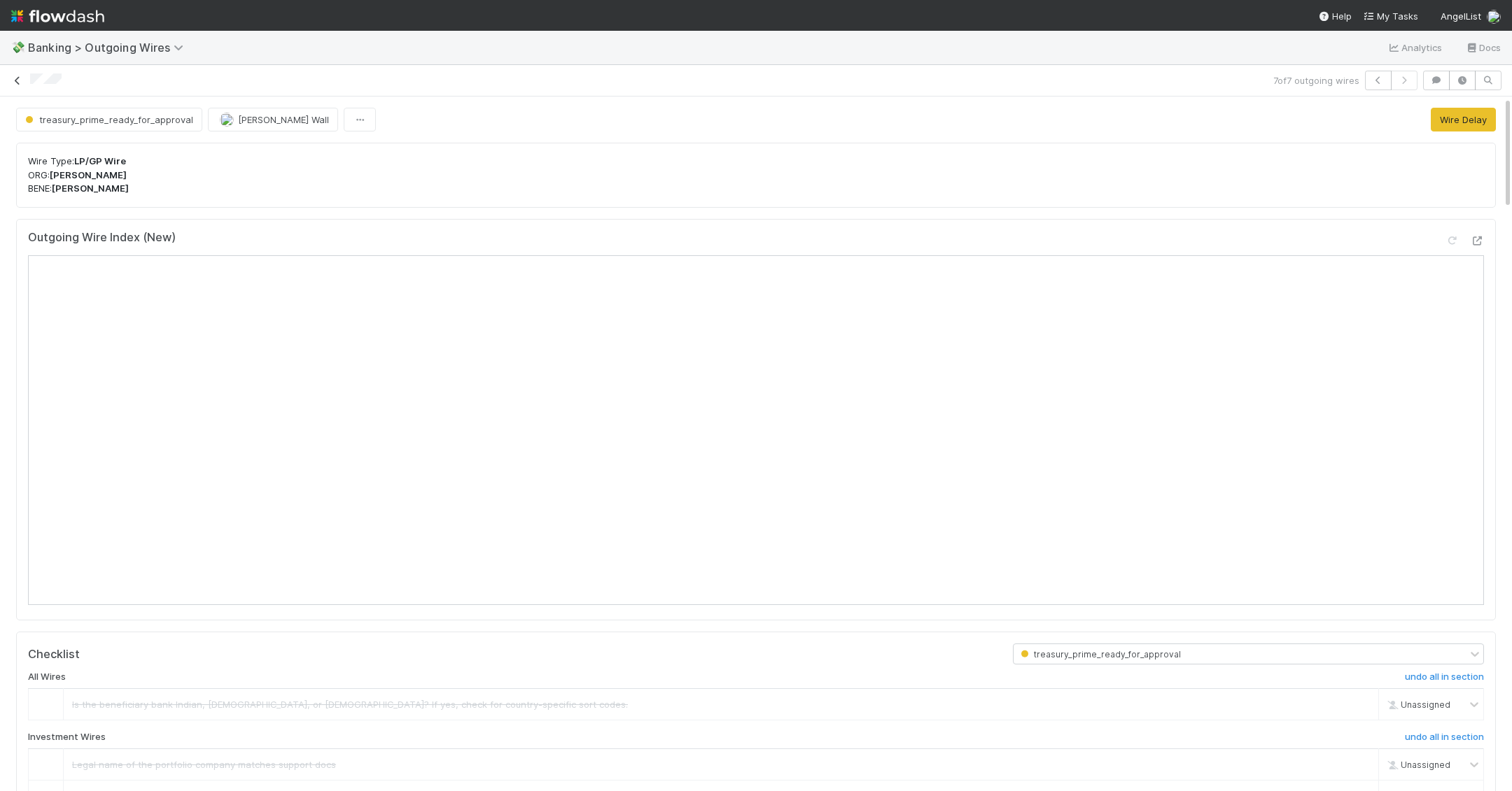
click at [22, 83] on icon at bounding box center [17, 80] width 14 height 9
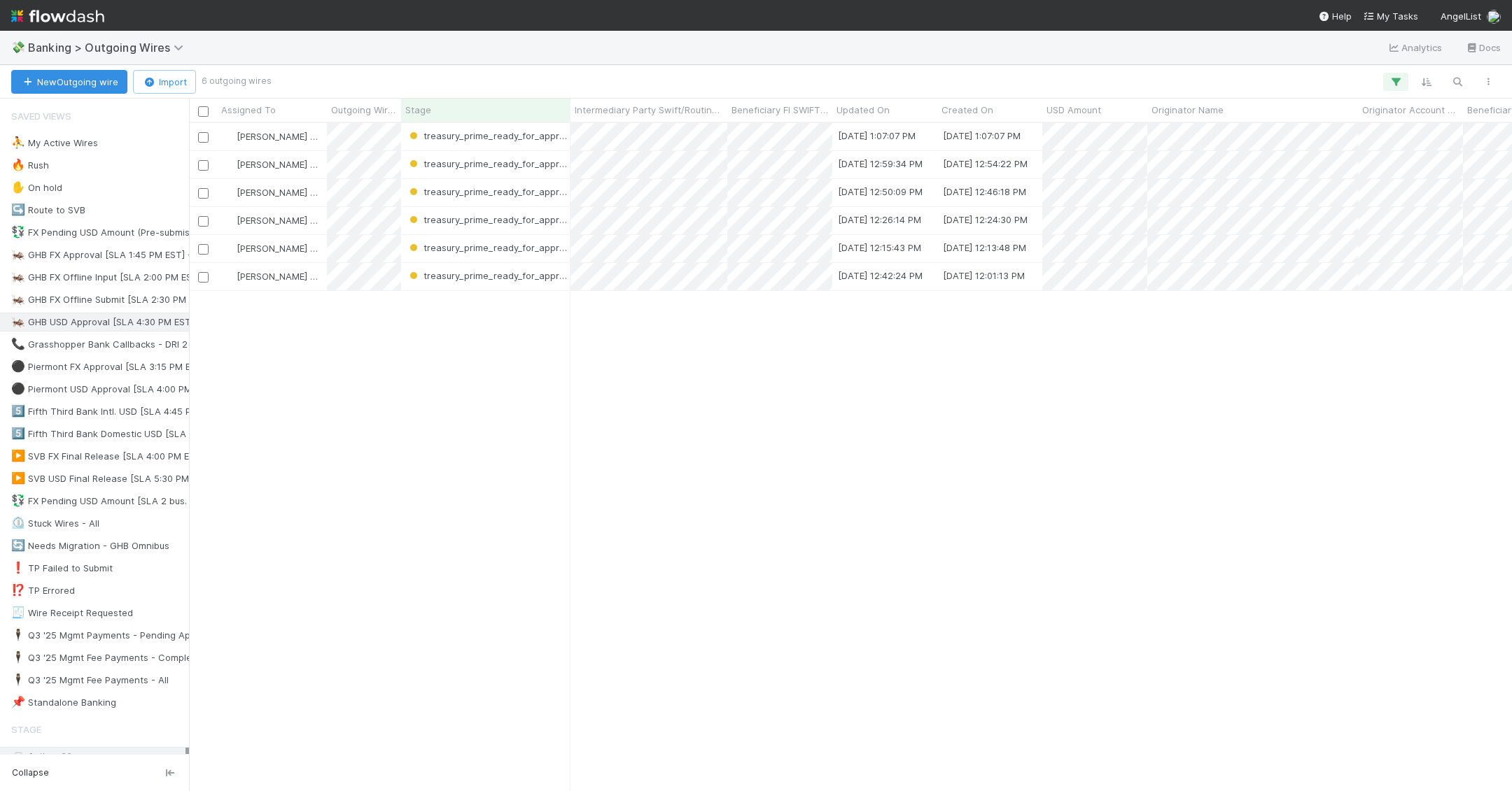
scroll to position [669, 1323]
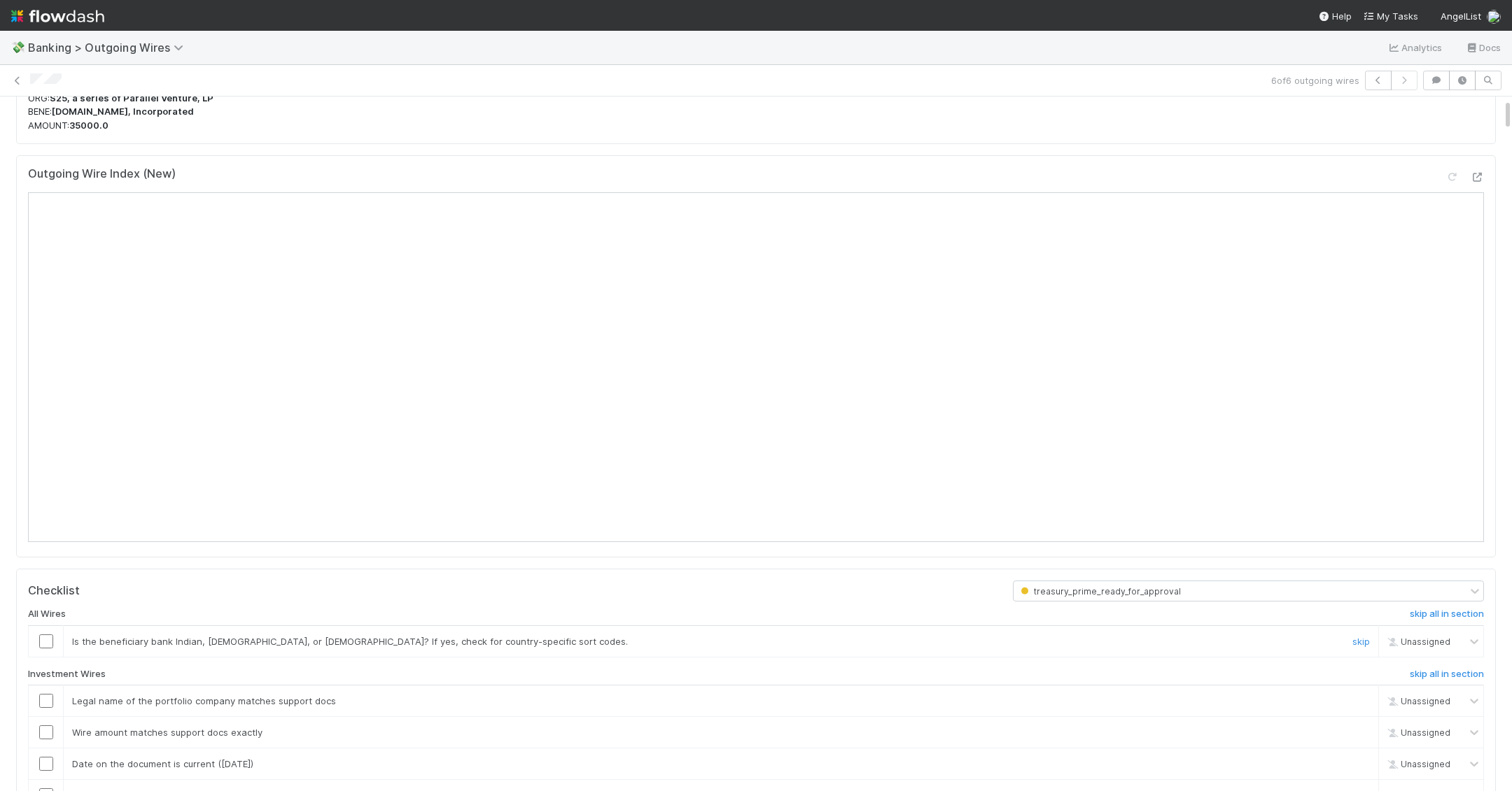
scroll to position [81, 0]
click at [940, 605] on h6 "skip all in section" at bounding box center [1446, 611] width 74 height 12
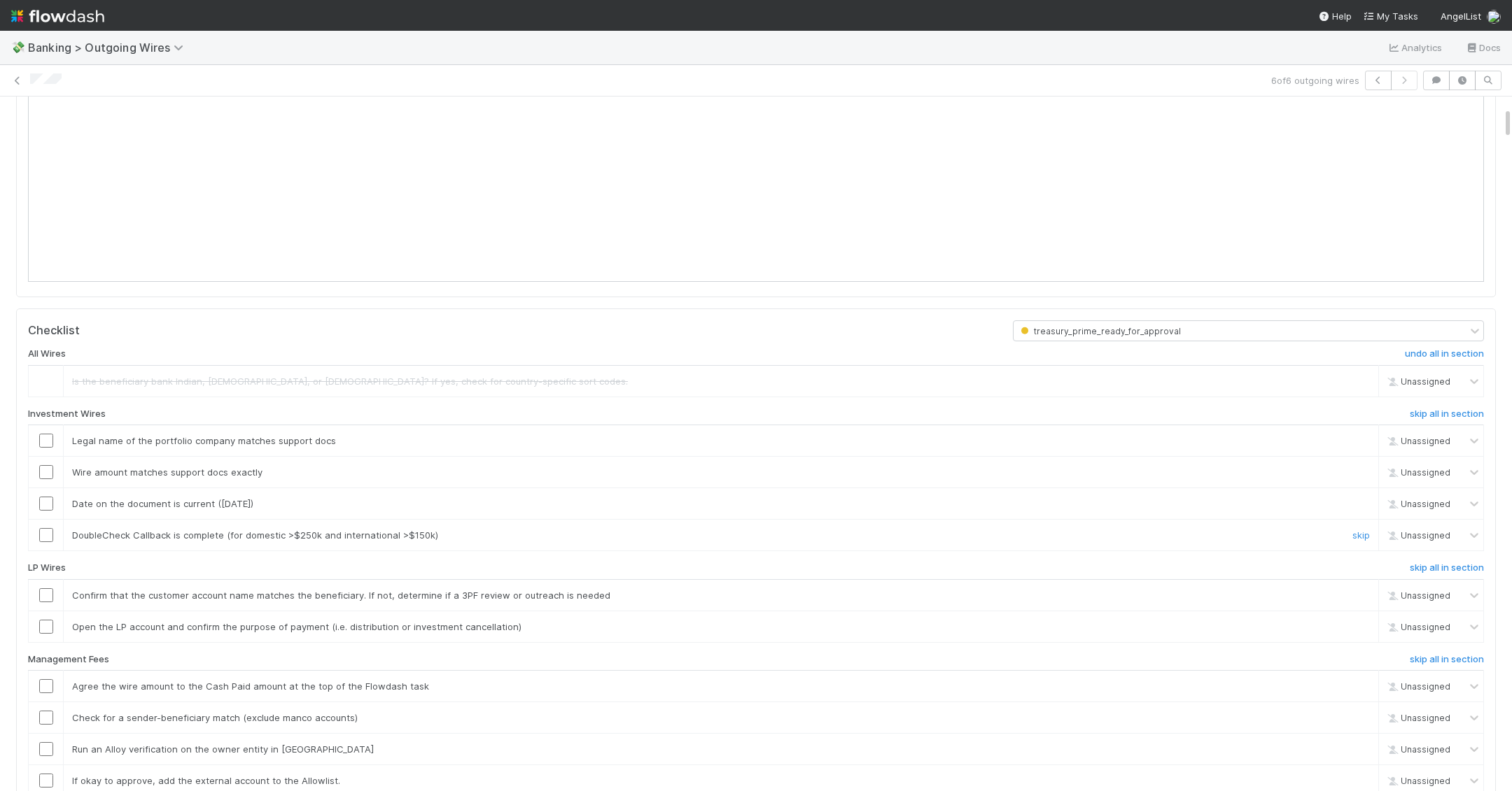
scroll to position [357, 0]
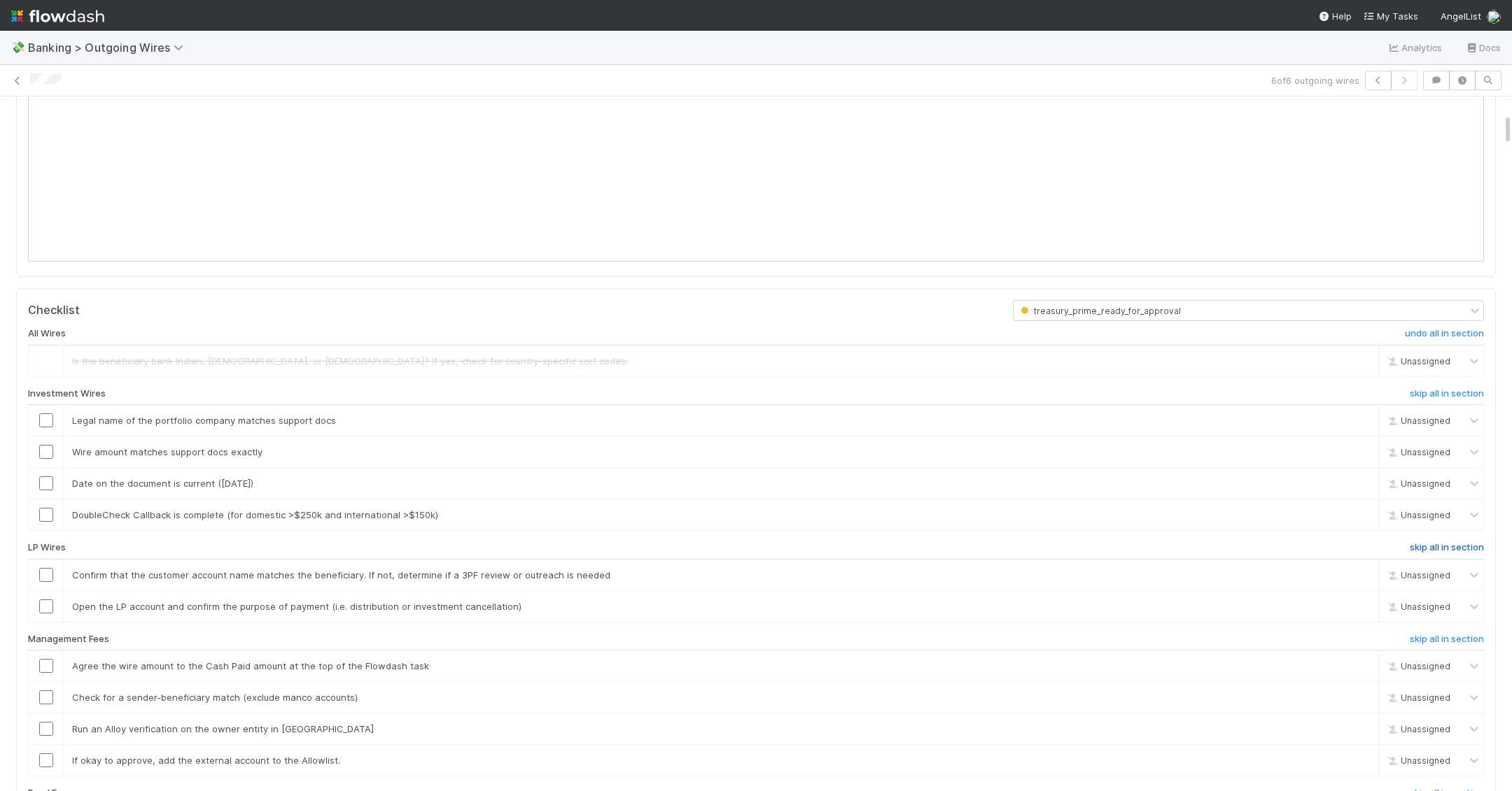
click at [940, 542] on h6 "skip all in section" at bounding box center [1446, 548] width 74 height 12
click at [940, 634] on h6 "skip all in section" at bounding box center [1446, 640] width 74 height 12
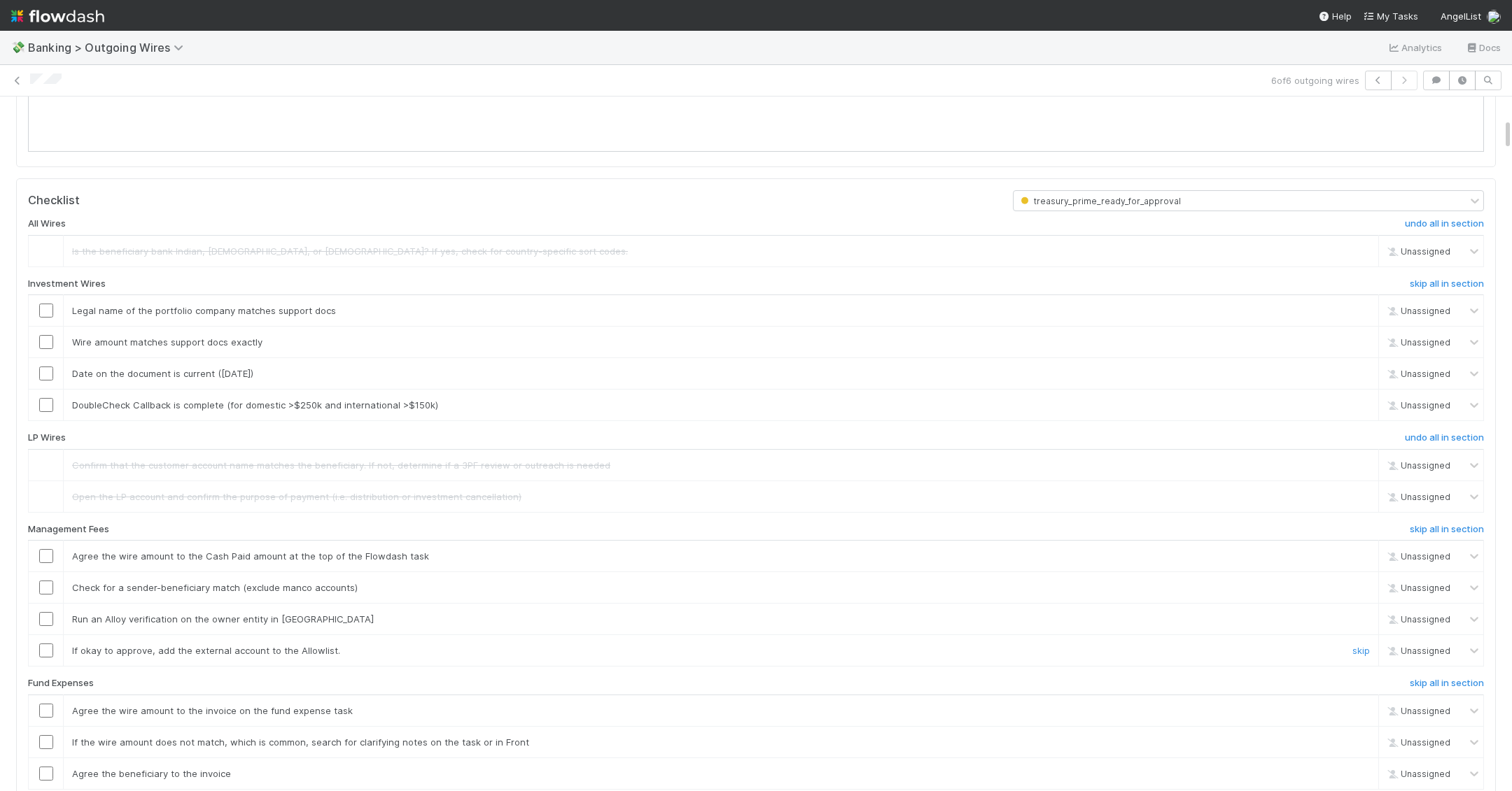
scroll to position [489, 0]
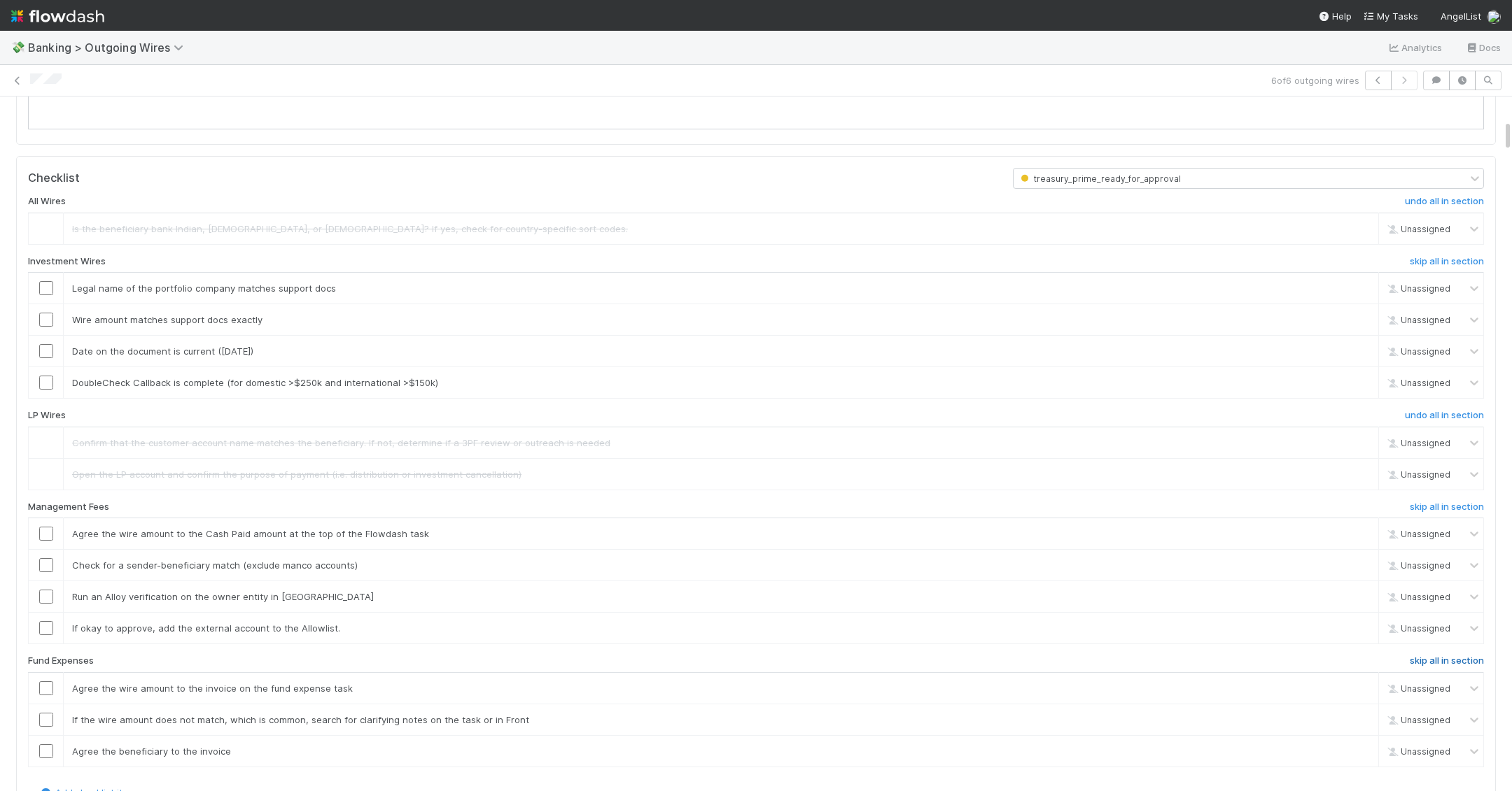
click at [940, 655] on h6 "skip all in section" at bounding box center [1446, 661] width 74 height 12
click at [940, 502] on h6 "skip all in section" at bounding box center [1446, 508] width 74 height 12
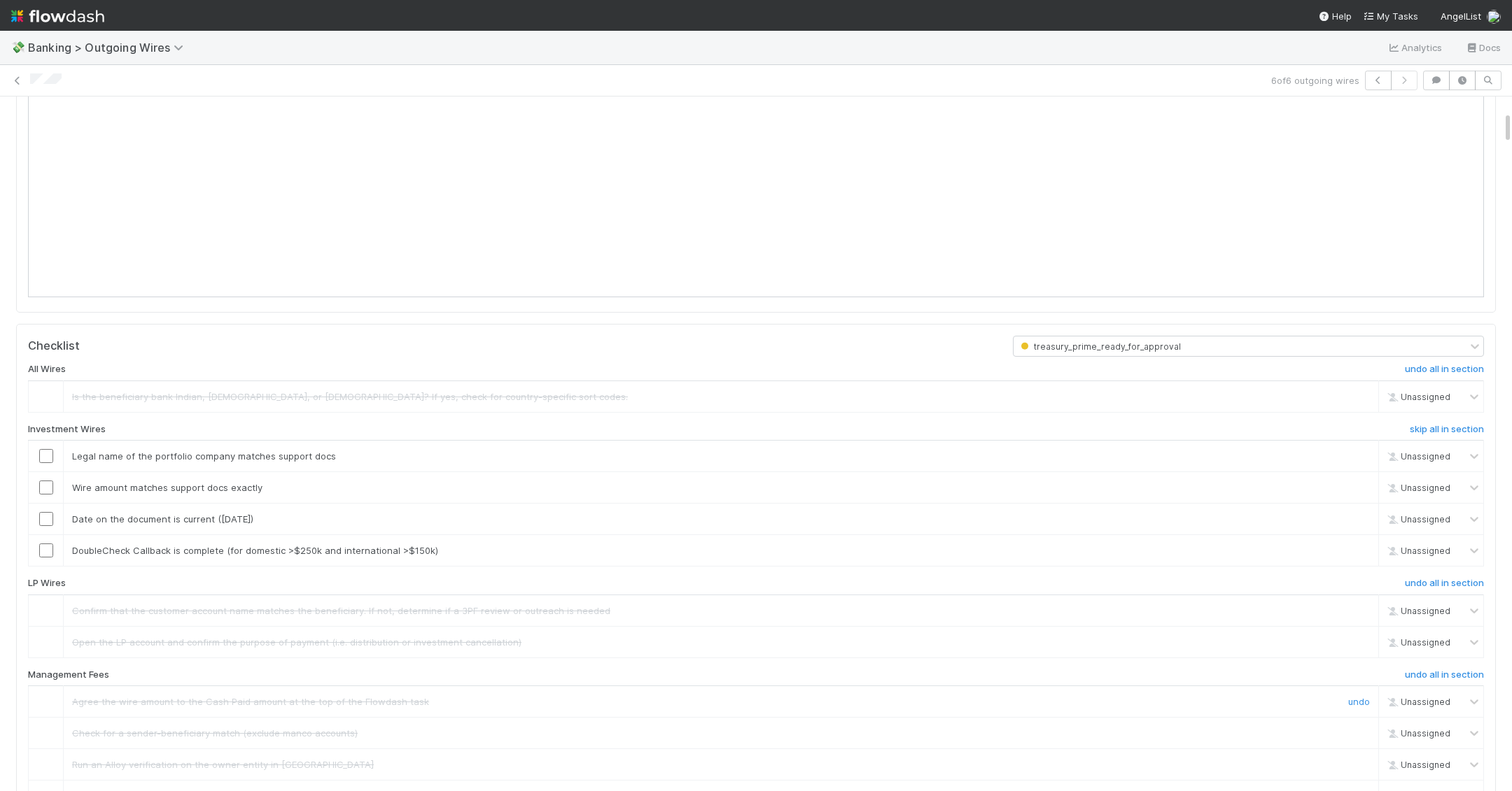
scroll to position [333, 0]
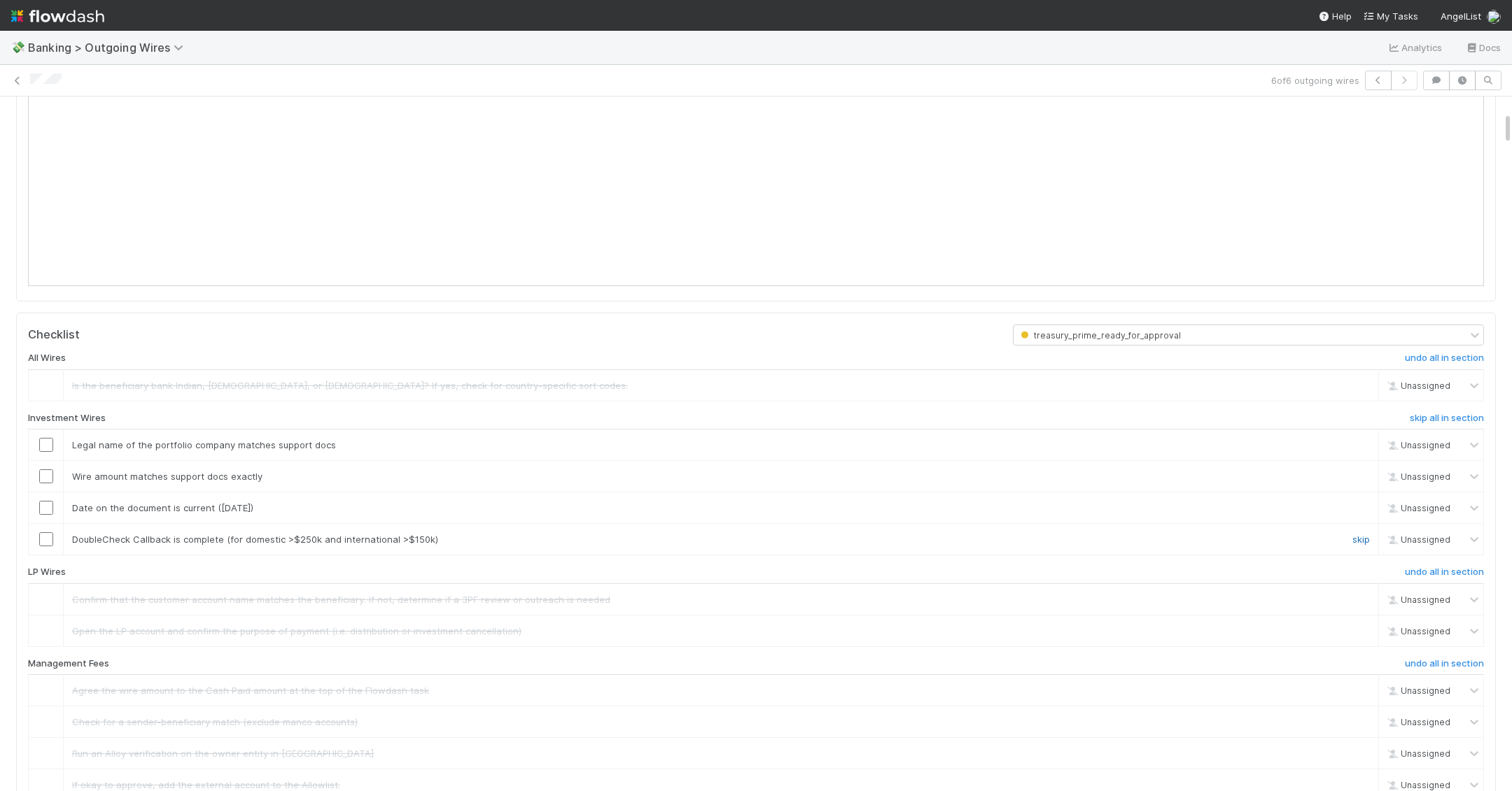
click at [940, 536] on link "skip" at bounding box center [1361, 540] width 17 height 12
click at [47, 502] on input "checkbox" at bounding box center [46, 508] width 14 height 14
click at [47, 469] on input "checkbox" at bounding box center [46, 476] width 14 height 14
click at [47, 443] on input "checkbox" at bounding box center [46, 445] width 14 height 14
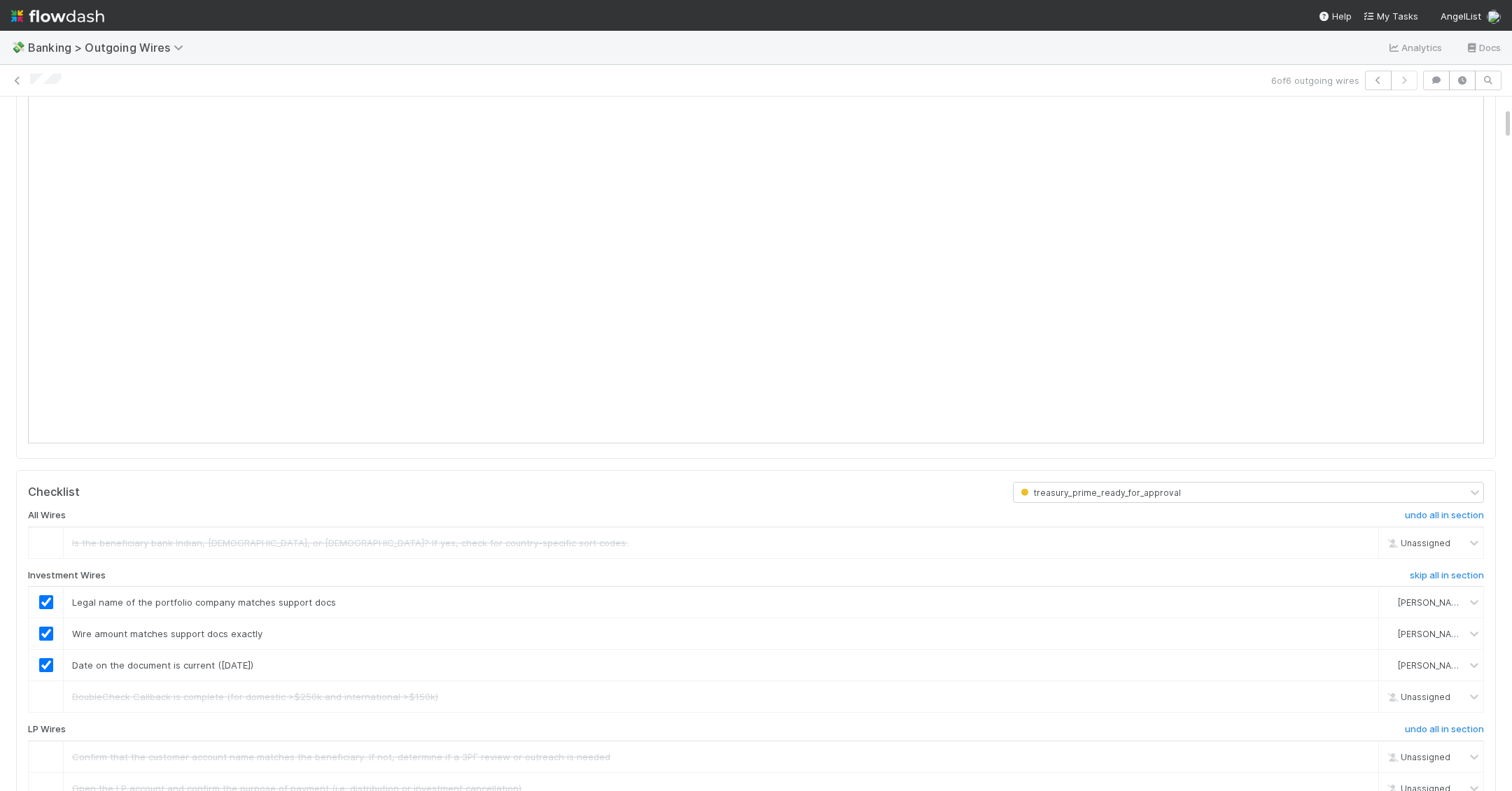
scroll to position [0, 0]
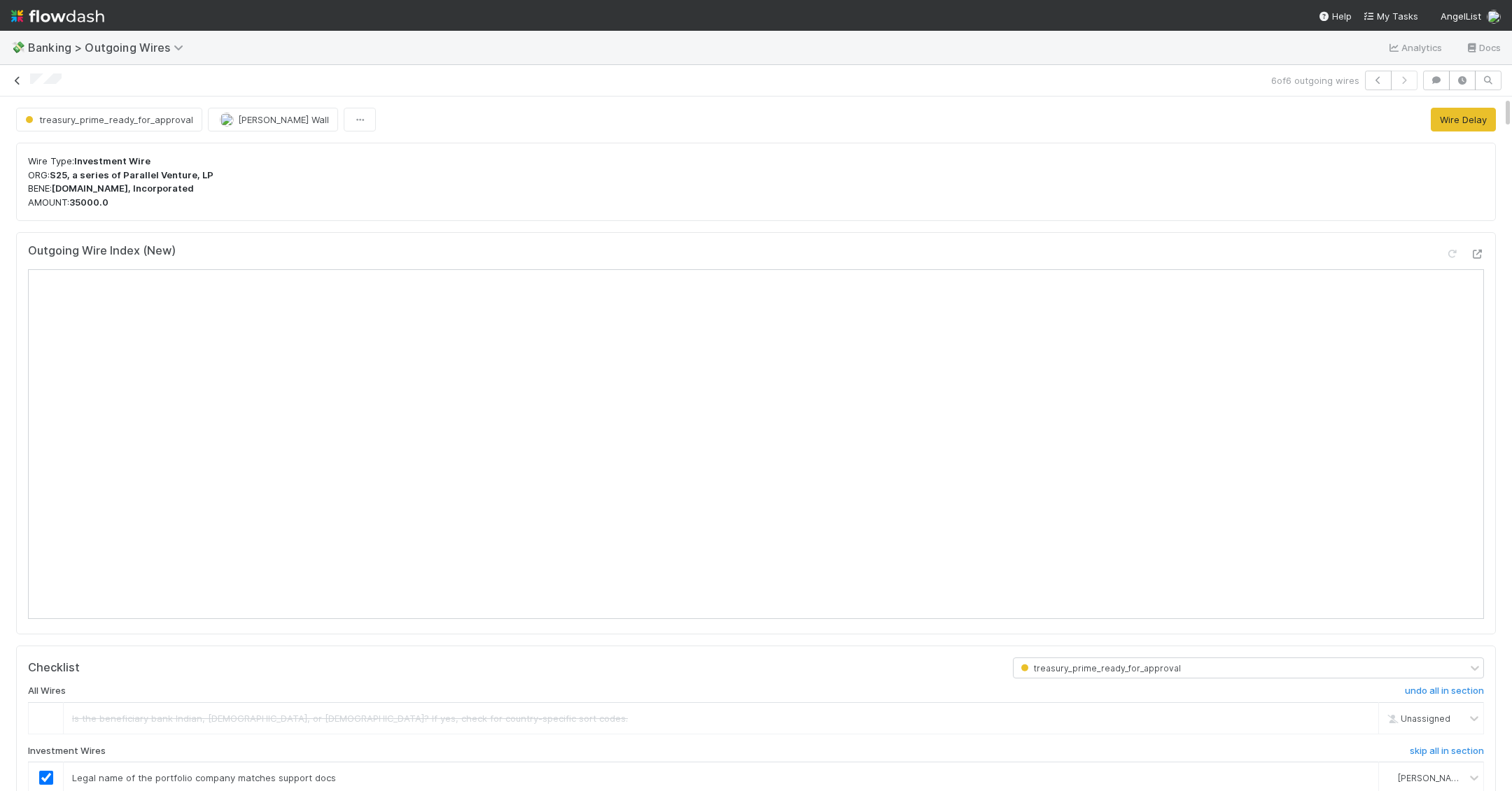
click at [19, 81] on icon at bounding box center [17, 80] width 14 height 9
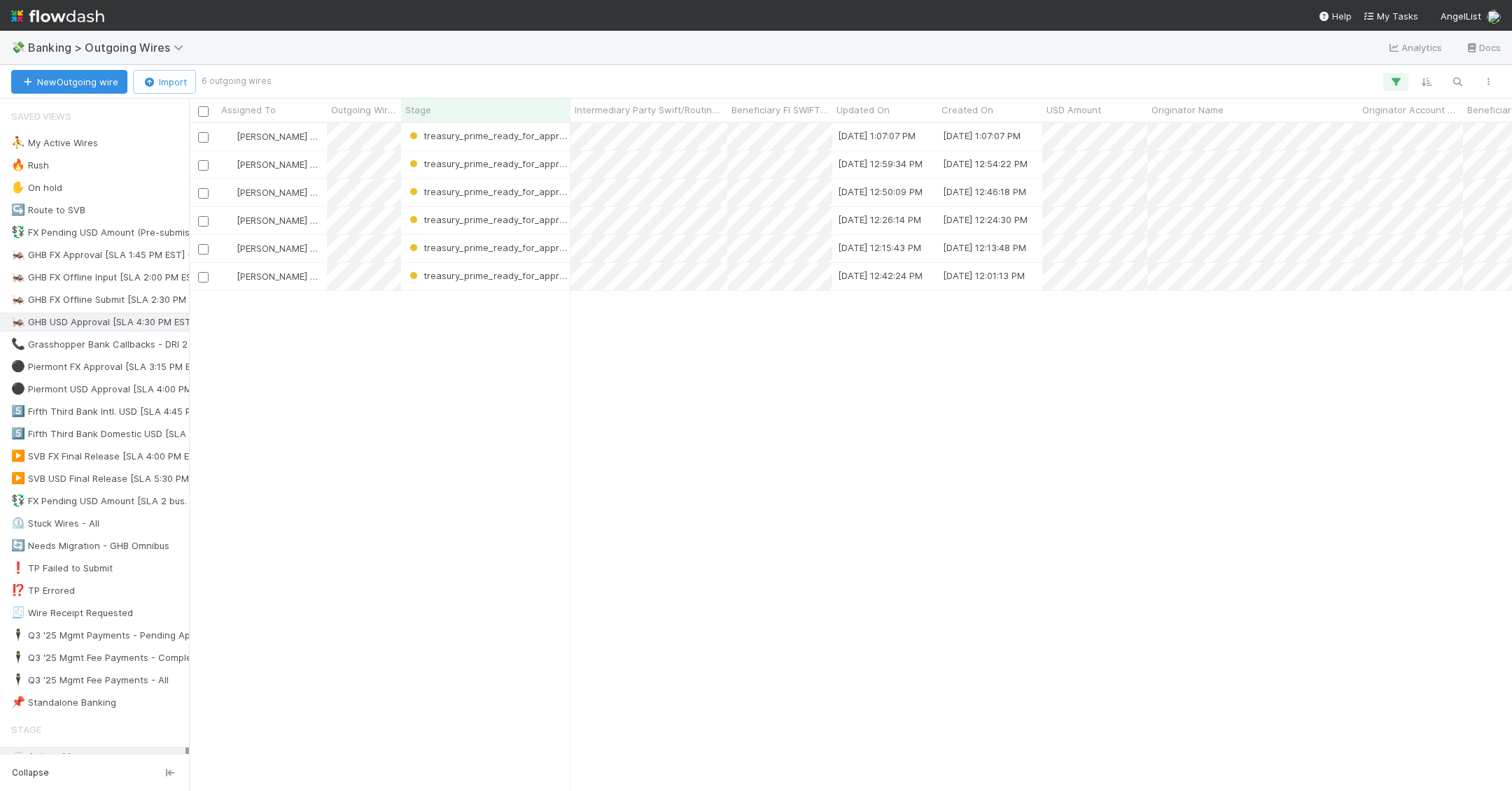
scroll to position [669, 1323]
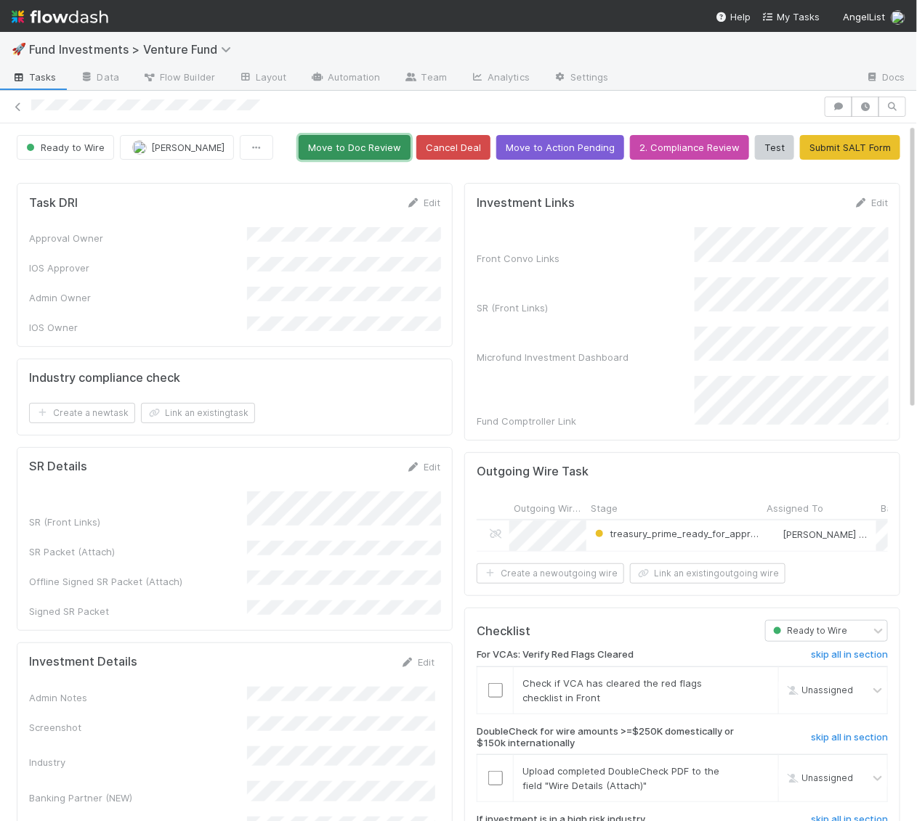
click at [395, 146] on button "Move to Doc Review" at bounding box center [354, 147] width 112 height 25
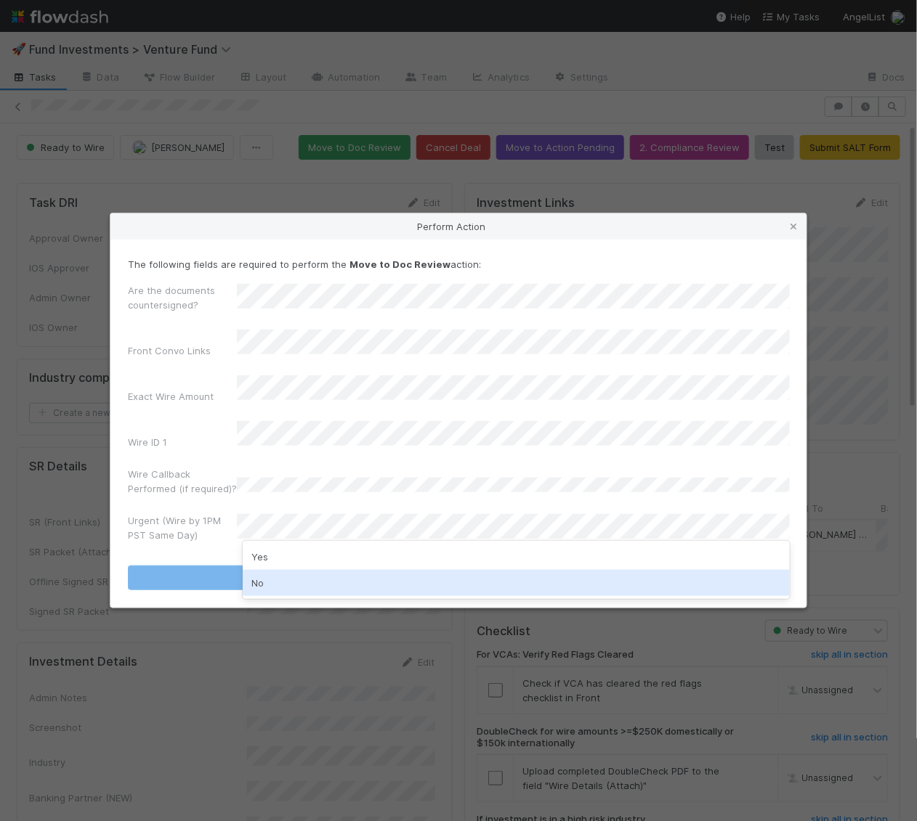
click at [346, 570] on div "No" at bounding box center [516, 583] width 547 height 26
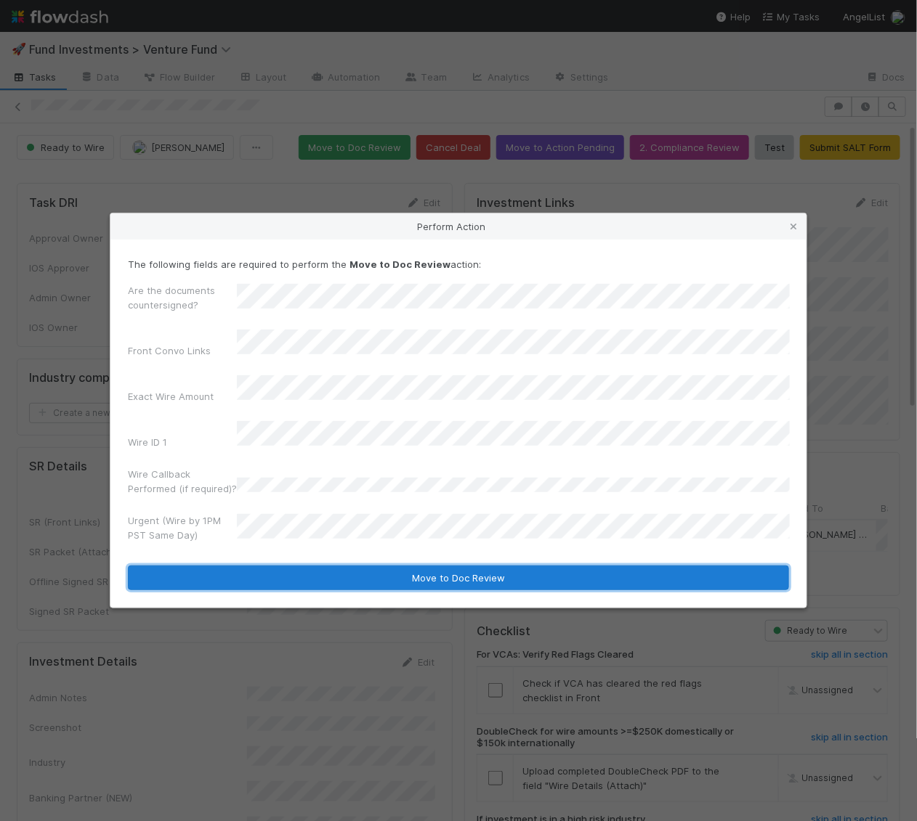
click at [351, 566] on button "Move to Doc Review" at bounding box center [458, 578] width 661 height 25
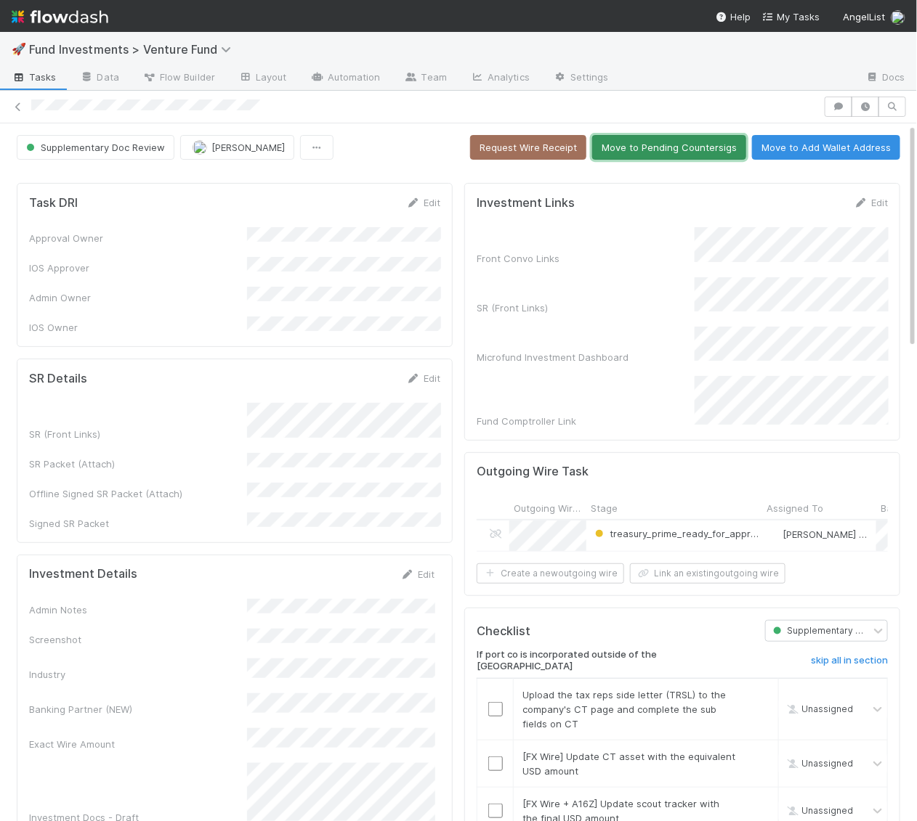
click at [644, 146] on button "Move to Pending Countersigs" at bounding box center [669, 147] width 154 height 25
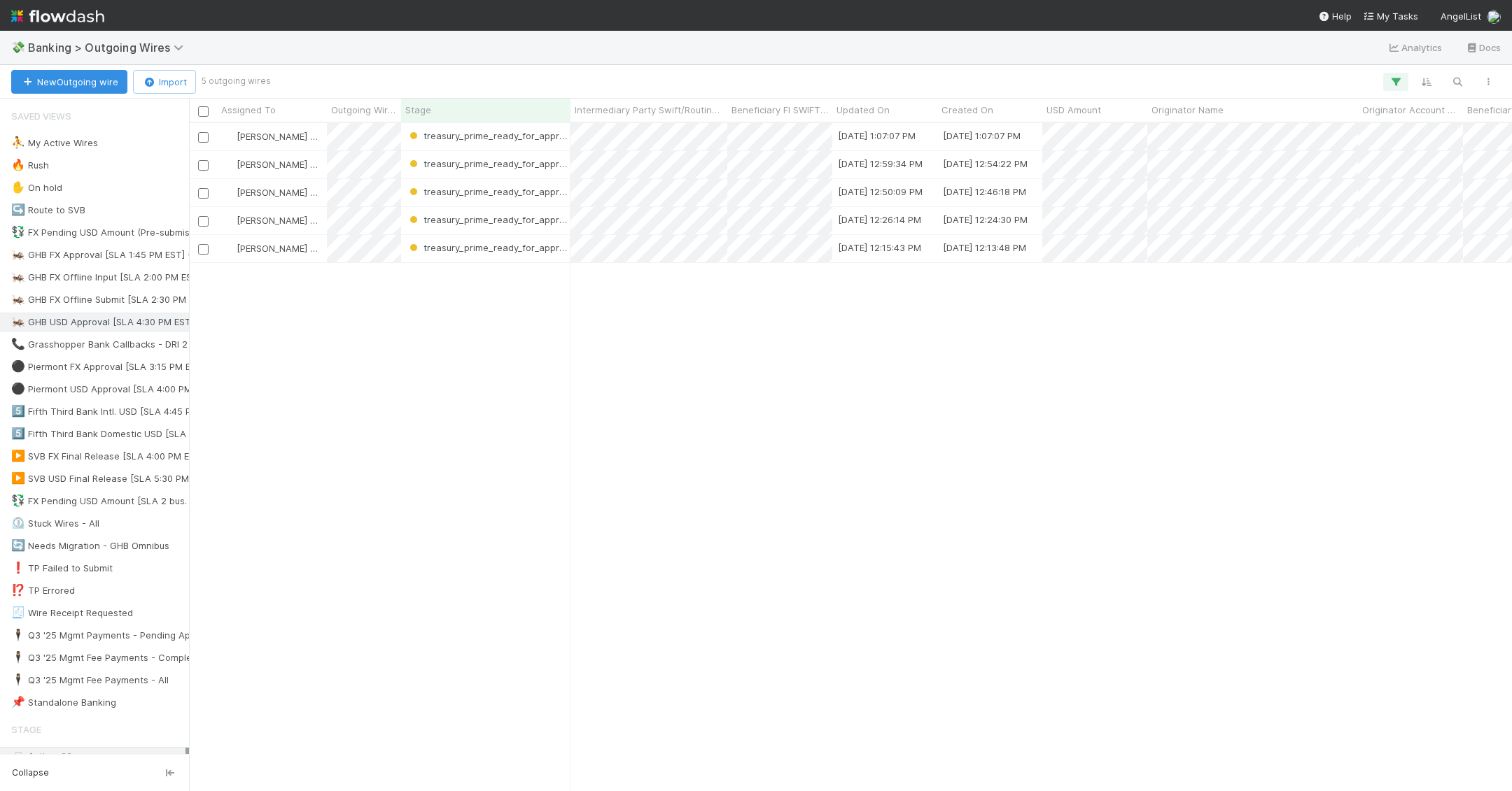
scroll to position [1, 1]
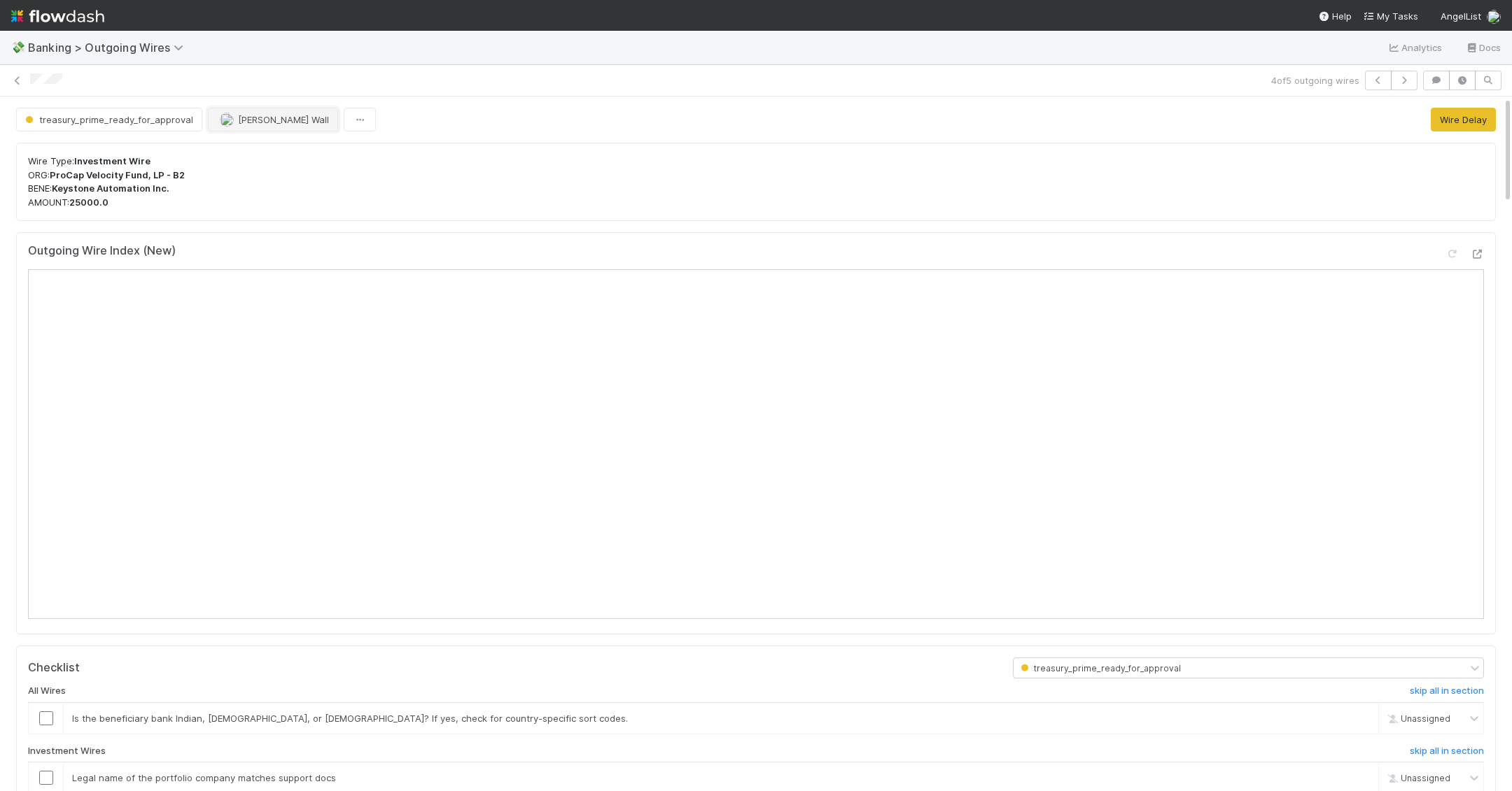
click at [275, 115] on span "[PERSON_NAME] Wall" at bounding box center [283, 119] width 91 height 12
click at [24, 85] on link at bounding box center [17, 80] width 14 height 14
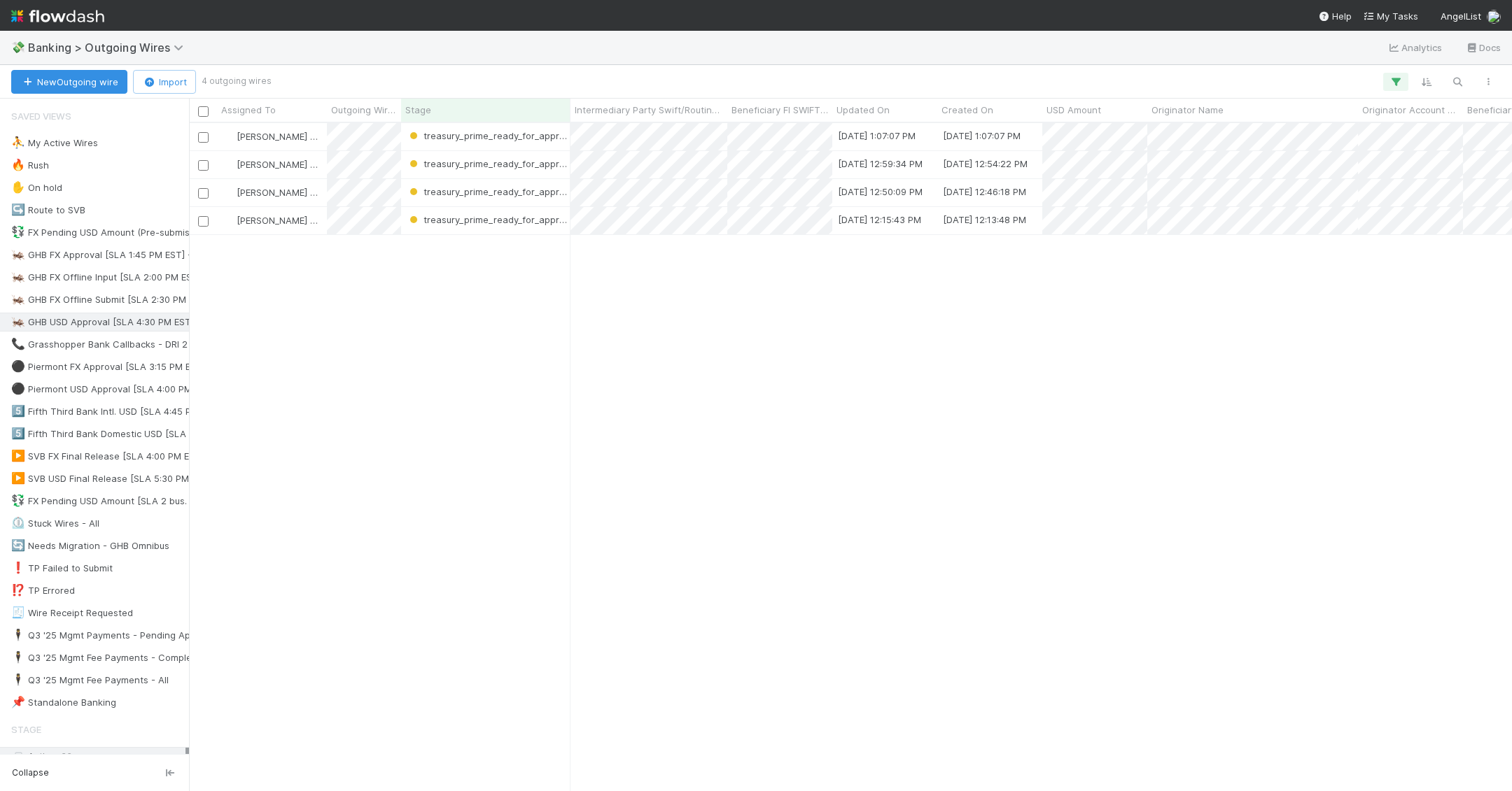
scroll to position [669, 1323]
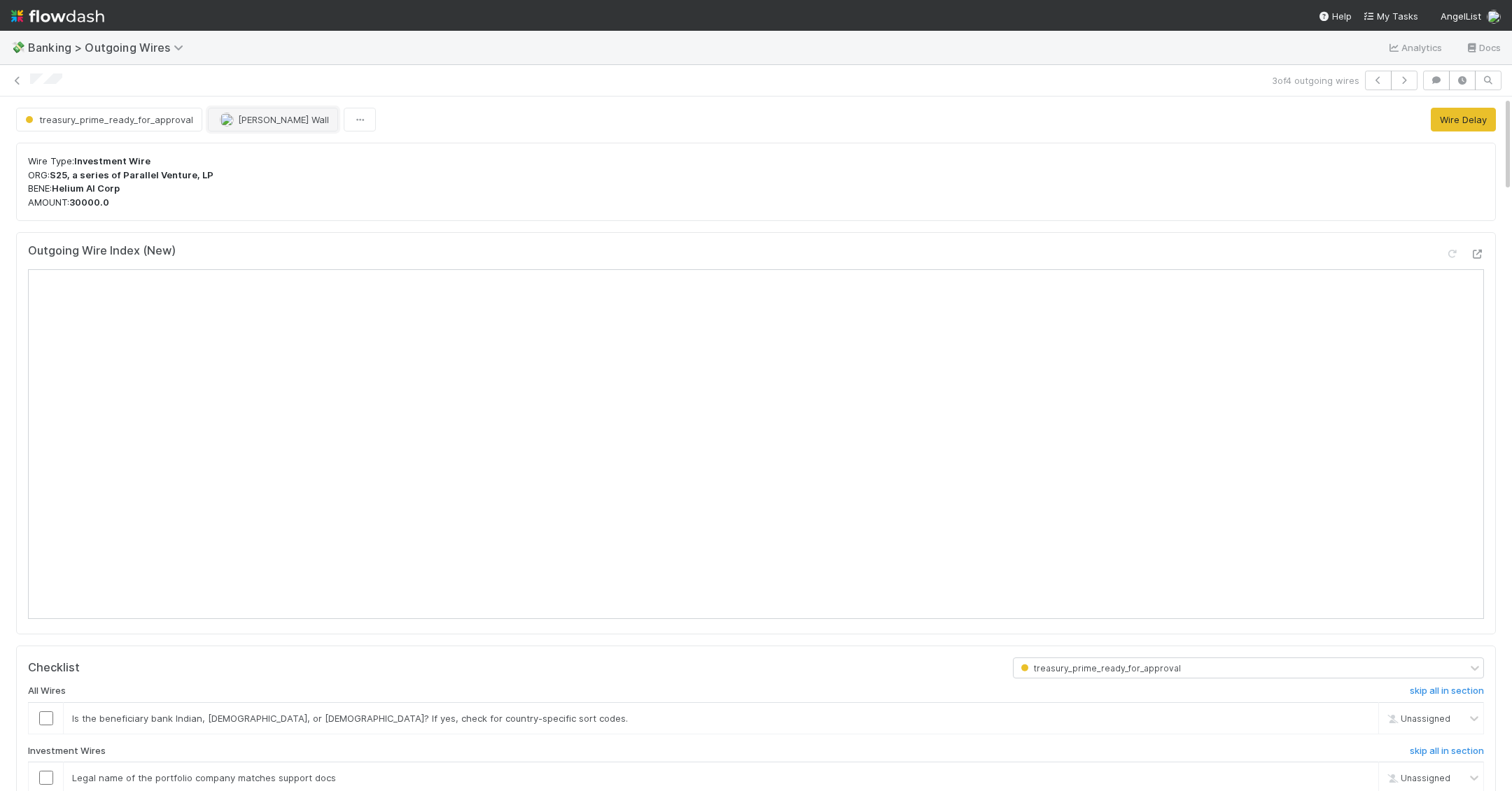
click at [267, 120] on span "[PERSON_NAME] Wall" at bounding box center [283, 119] width 91 height 12
click at [19, 78] on icon at bounding box center [17, 80] width 14 height 9
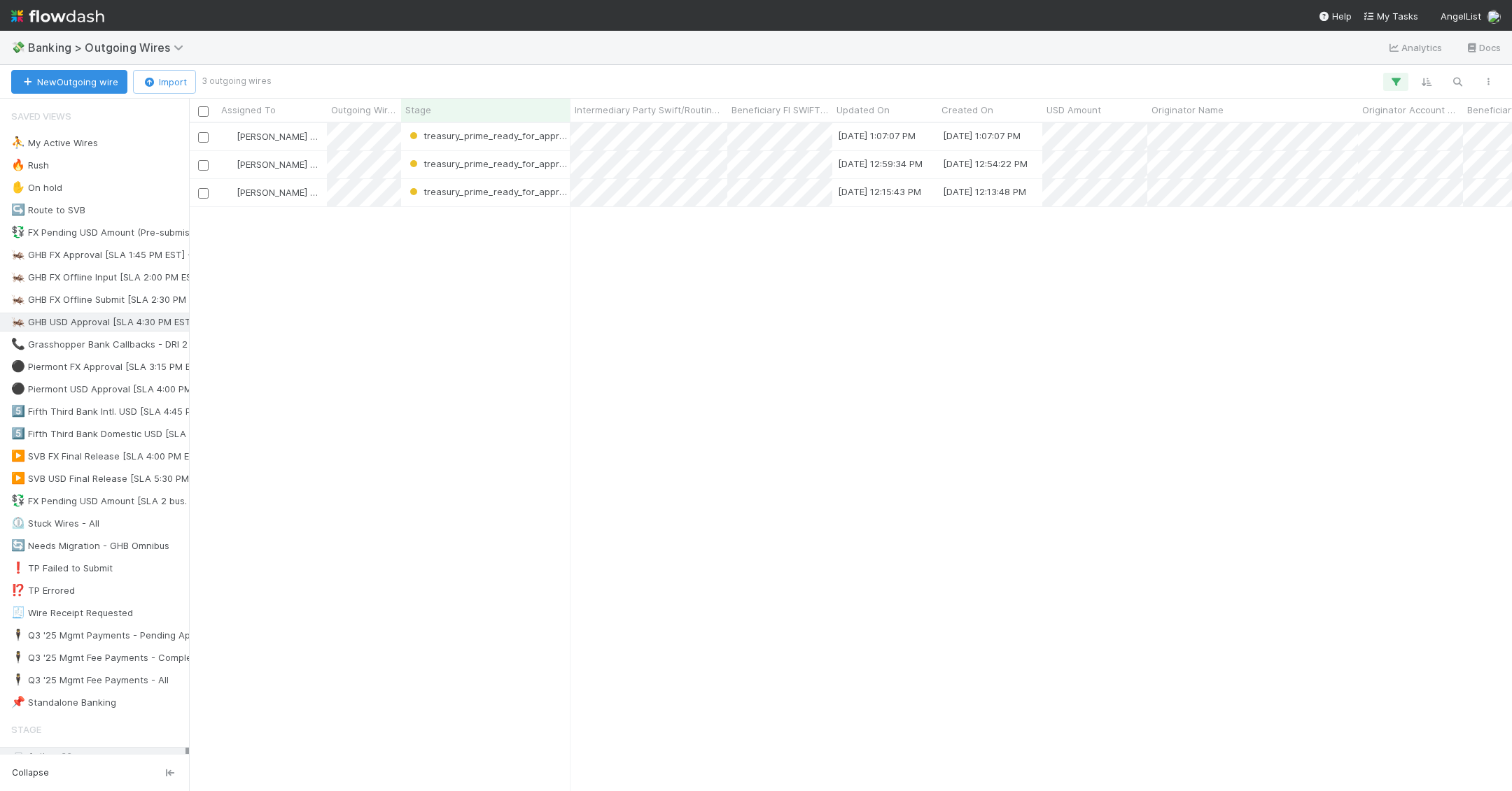
scroll to position [669, 1323]
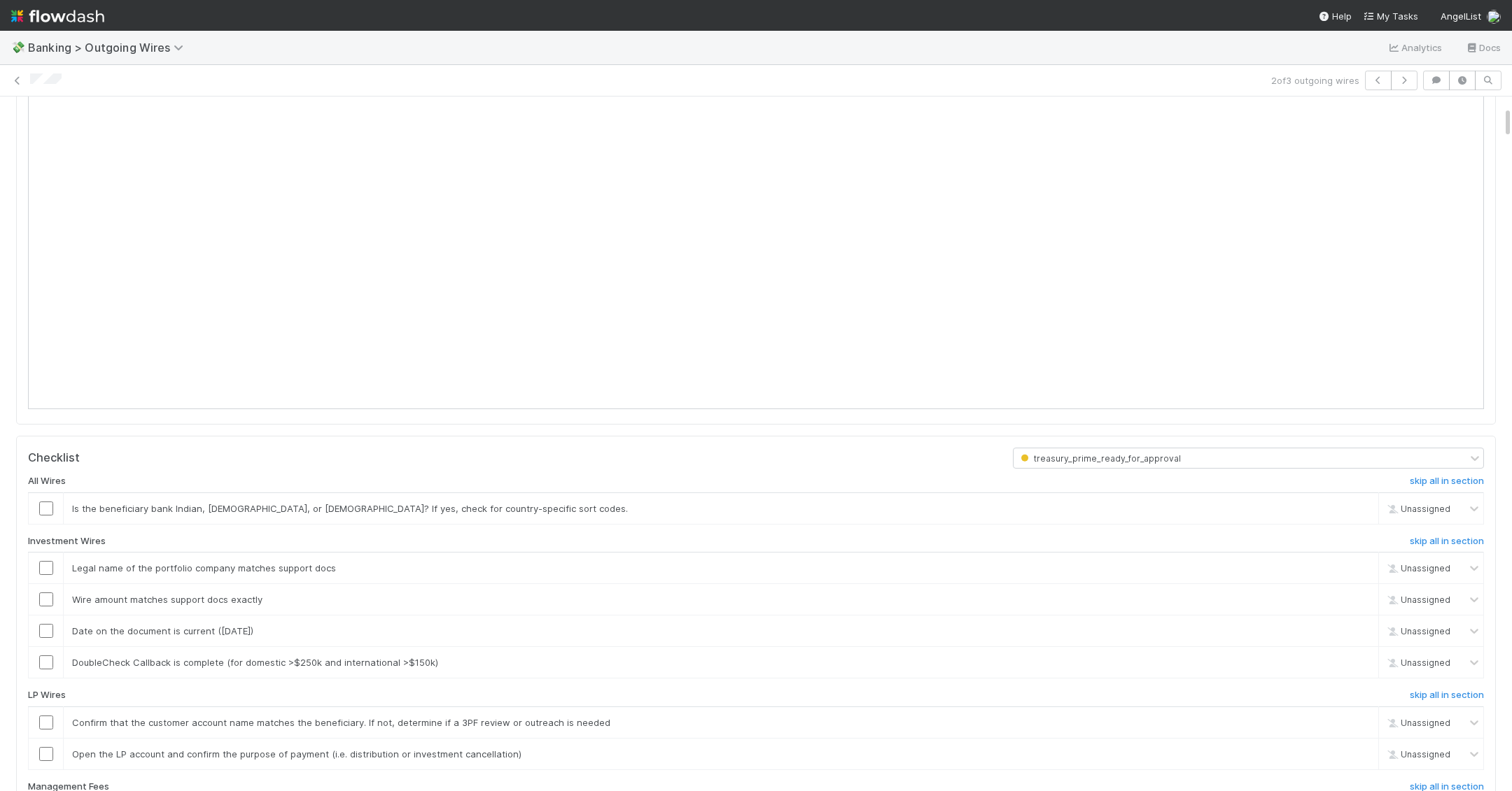
scroll to position [263, 0]
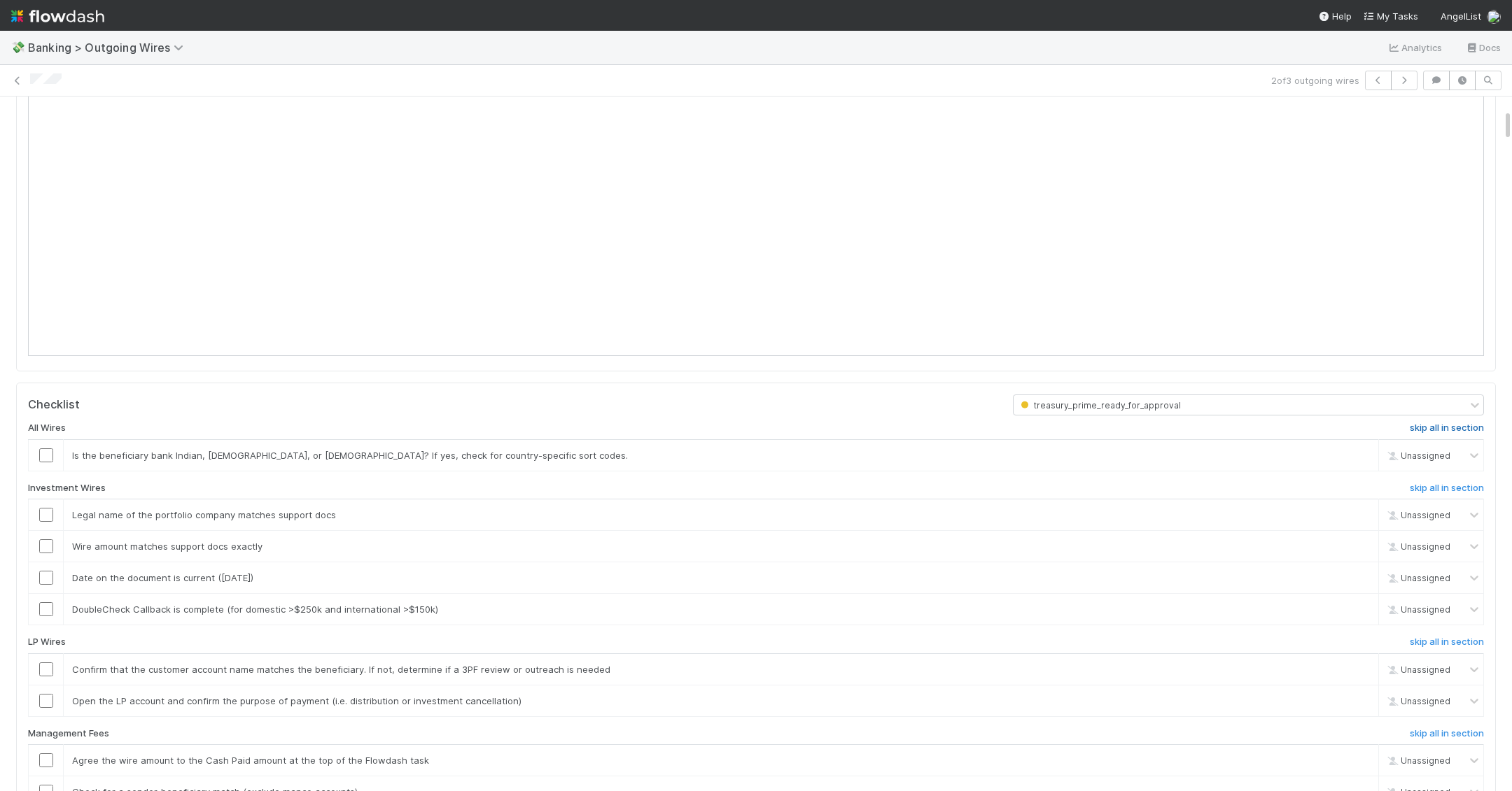
click at [1445, 423] on h6 "skip all in section" at bounding box center [1446, 429] width 74 height 12
click at [1462, 637] on h6 "skip all in section" at bounding box center [1446, 643] width 74 height 12
click at [1452, 732] on h6 "skip all in section" at bounding box center [1446, 734] width 74 height 12
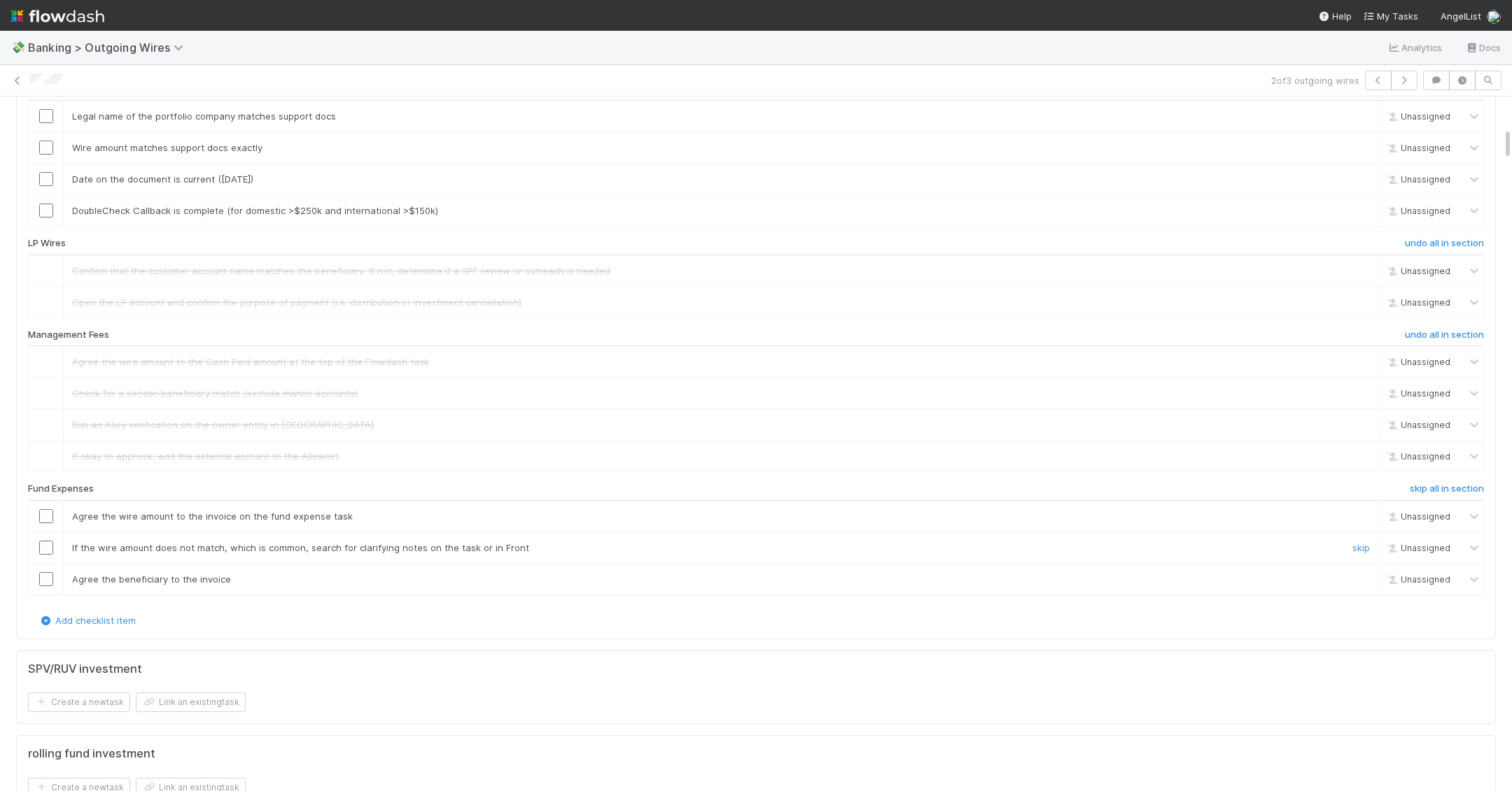
scroll to position [684, 0]
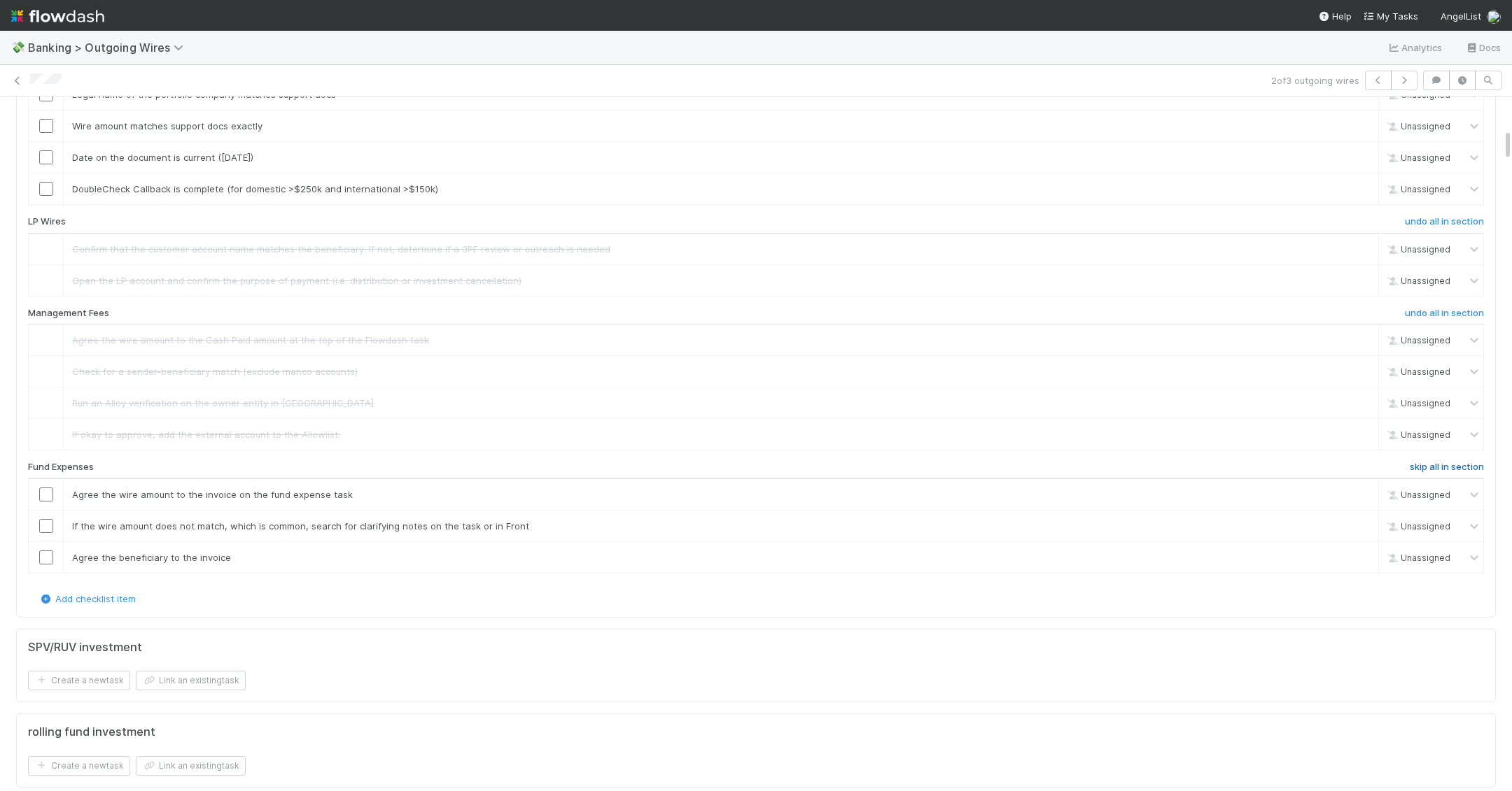
click at [1454, 461] on h6 "skip all in section" at bounding box center [1446, 467] width 74 height 12
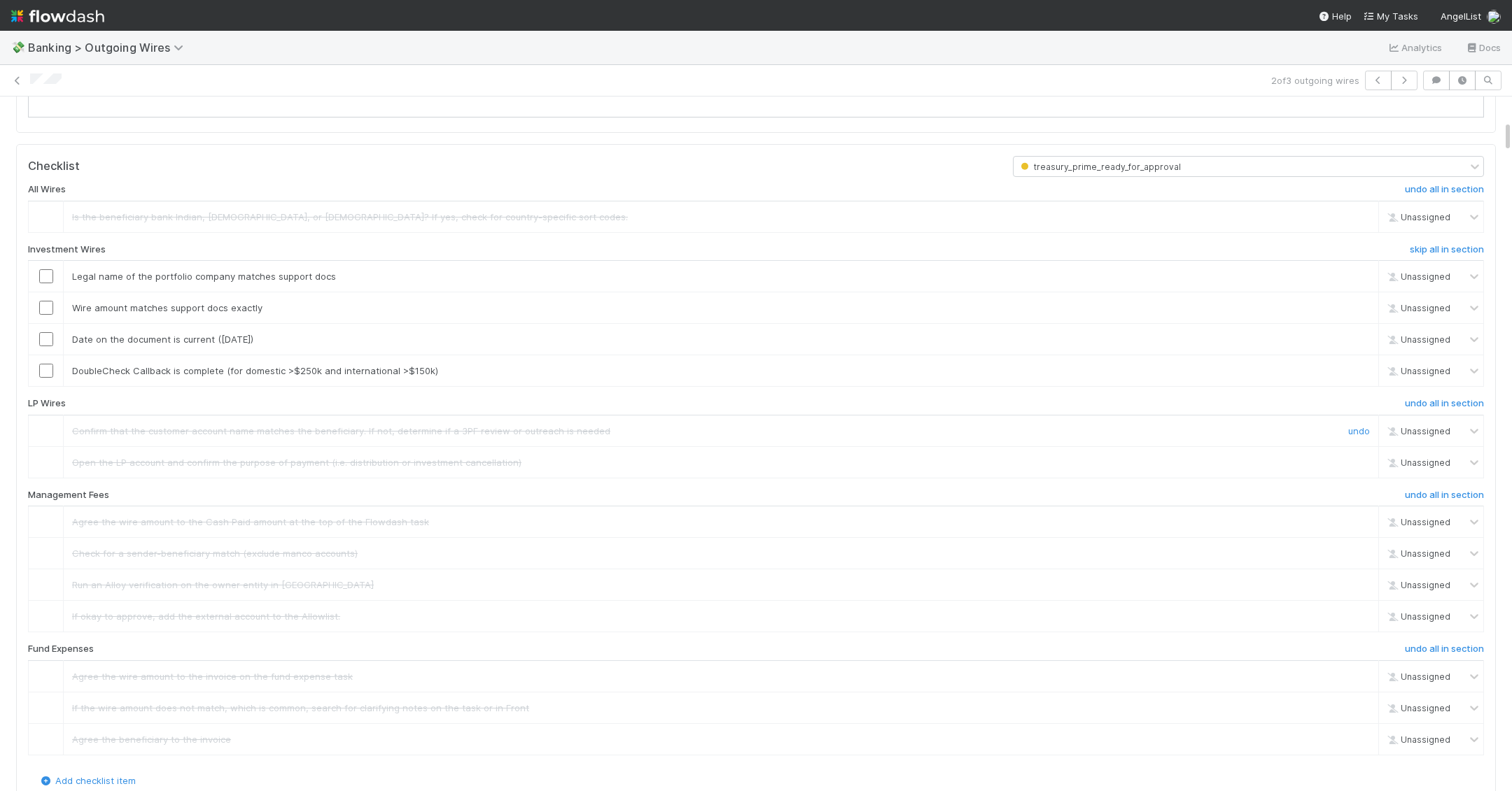
scroll to position [395, 0]
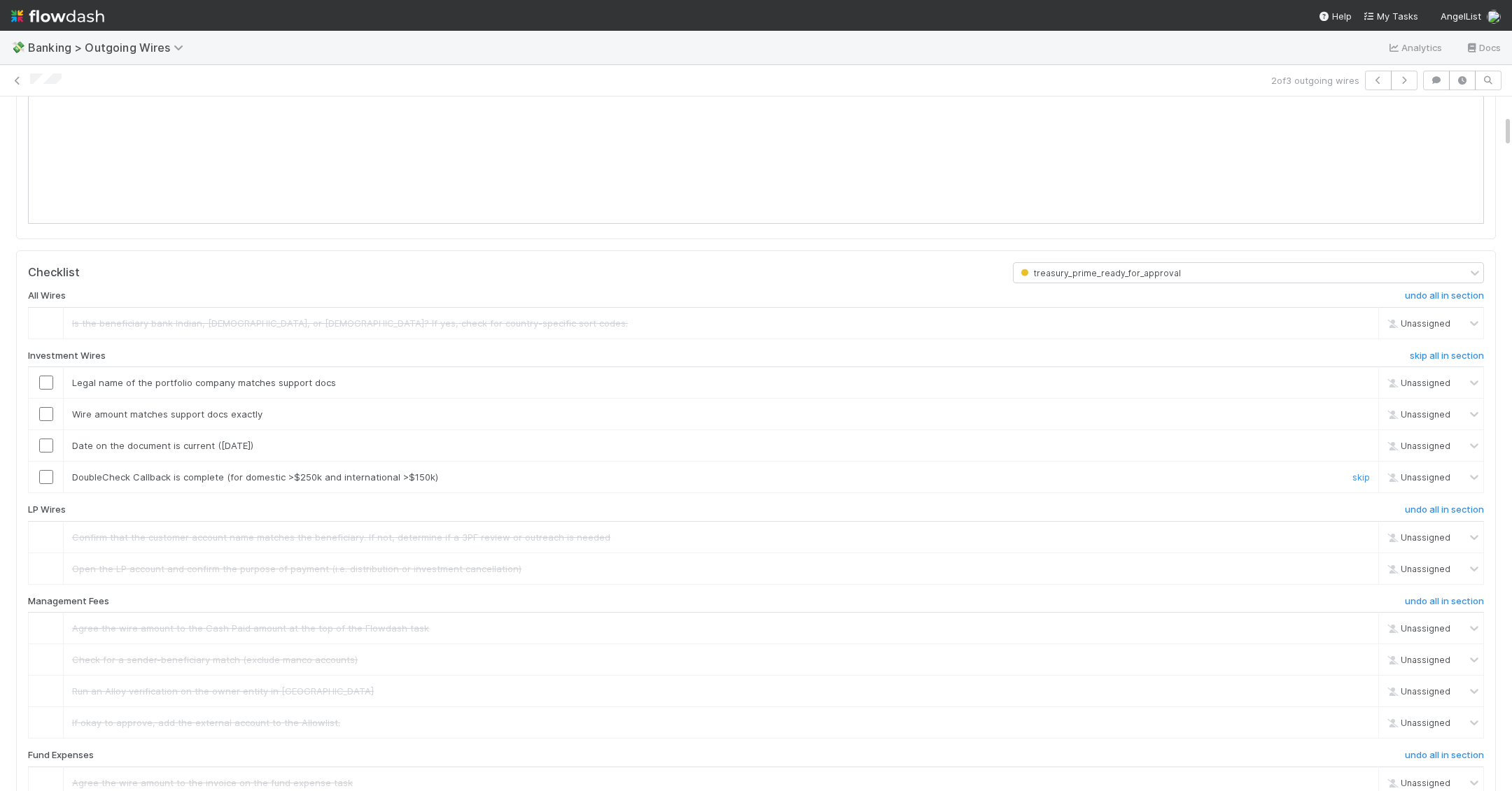
click at [1352, 470] on div "skip" at bounding box center [1360, 477] width 42 height 14
click at [1361, 471] on link "skip" at bounding box center [1361, 477] width 17 height 12
click at [40, 444] on input "checkbox" at bounding box center [46, 445] width 14 height 14
click at [49, 412] on input "checkbox" at bounding box center [46, 414] width 14 height 14
click at [47, 376] on input "checkbox" at bounding box center [46, 382] width 14 height 14
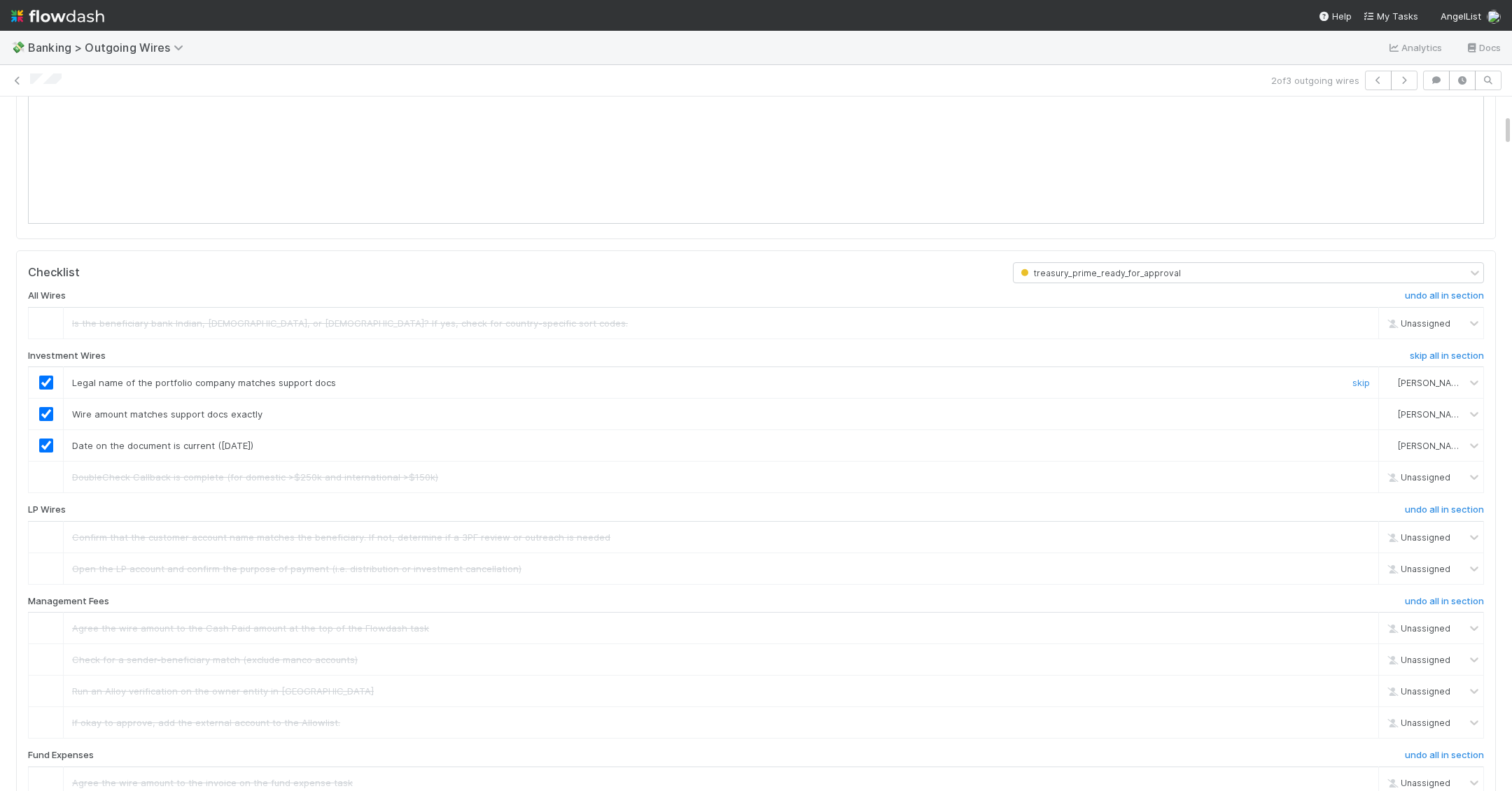
scroll to position [0, 0]
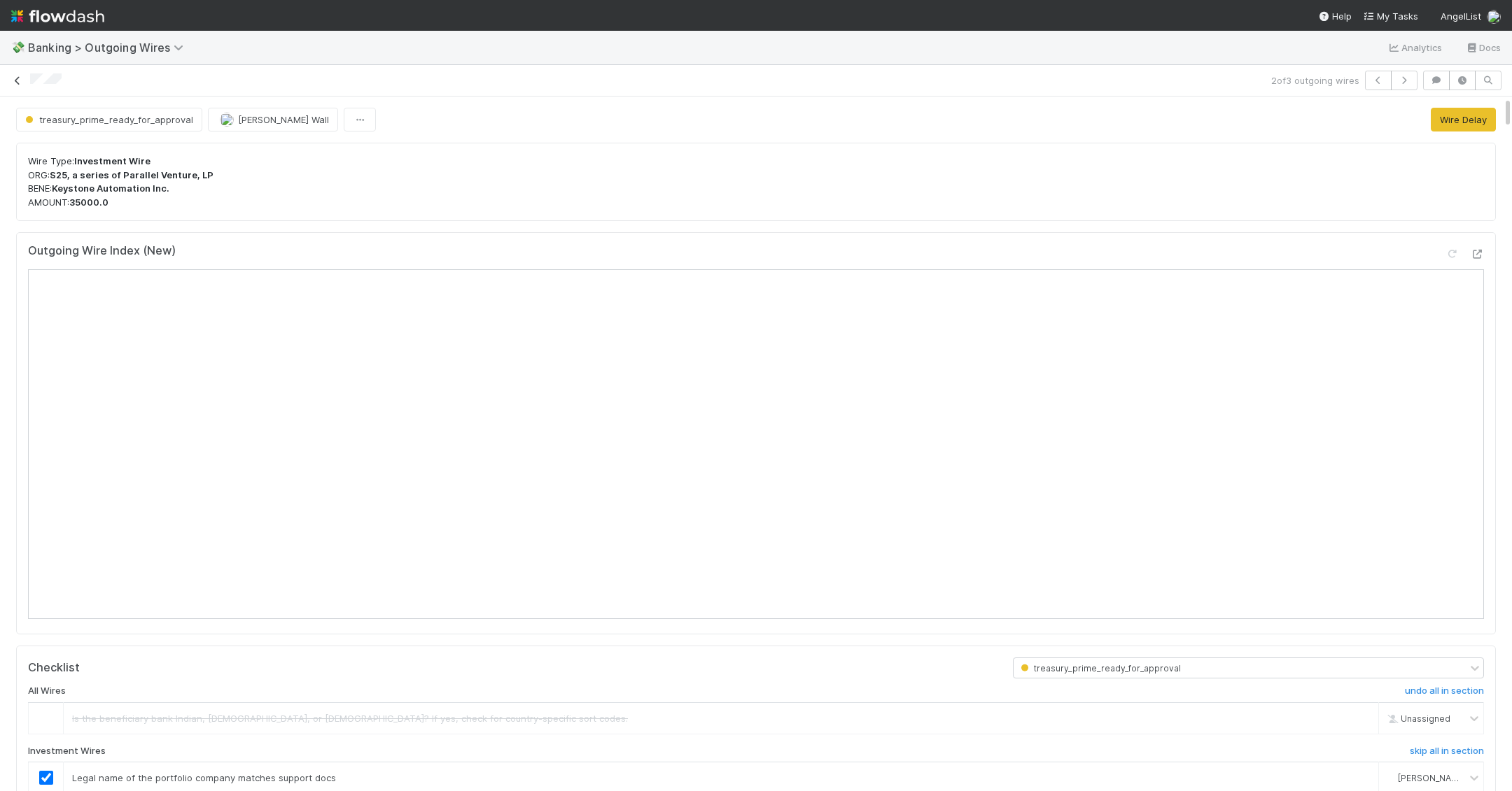
click at [14, 77] on icon at bounding box center [17, 80] width 14 height 9
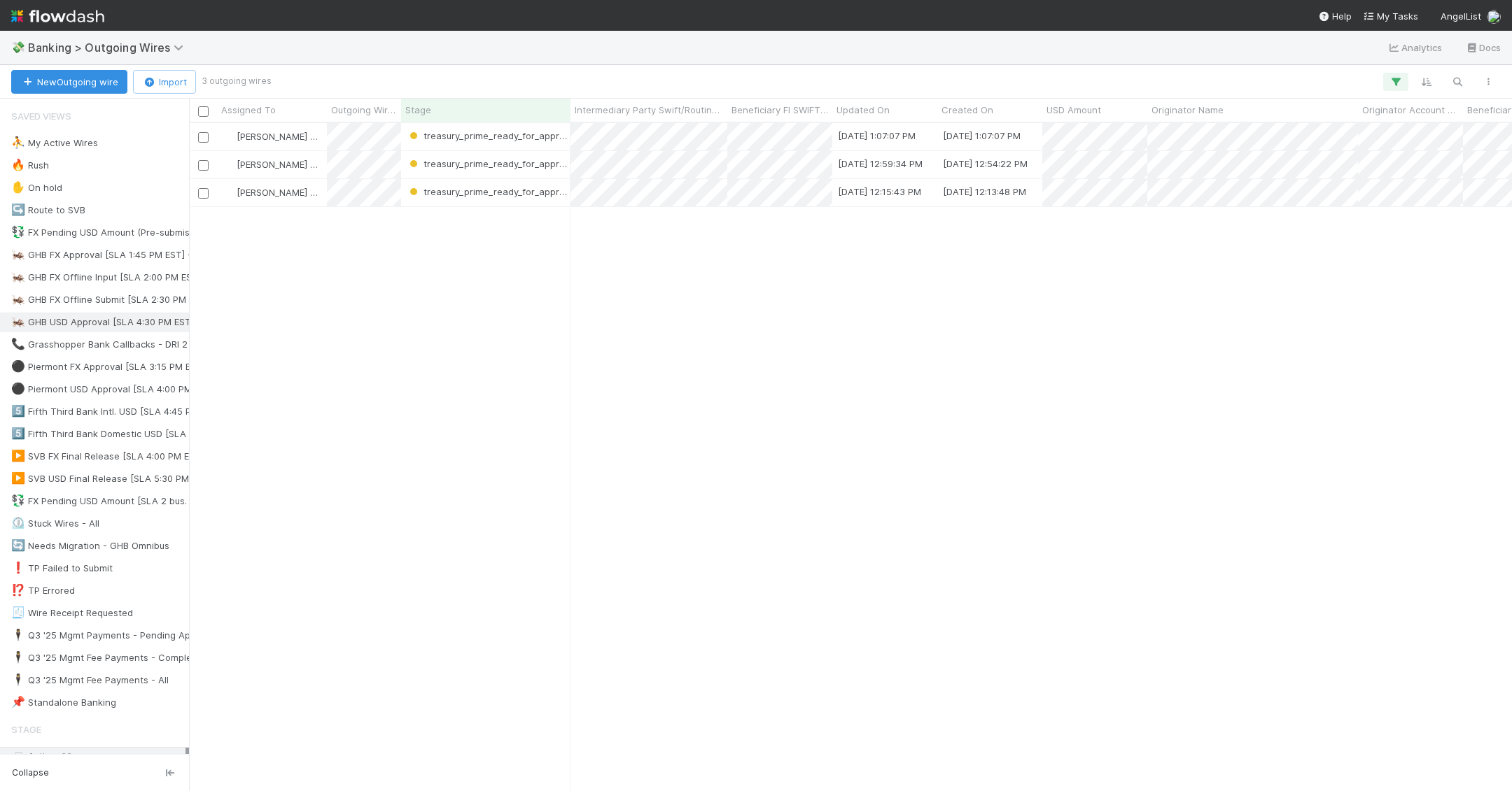
scroll to position [669, 1323]
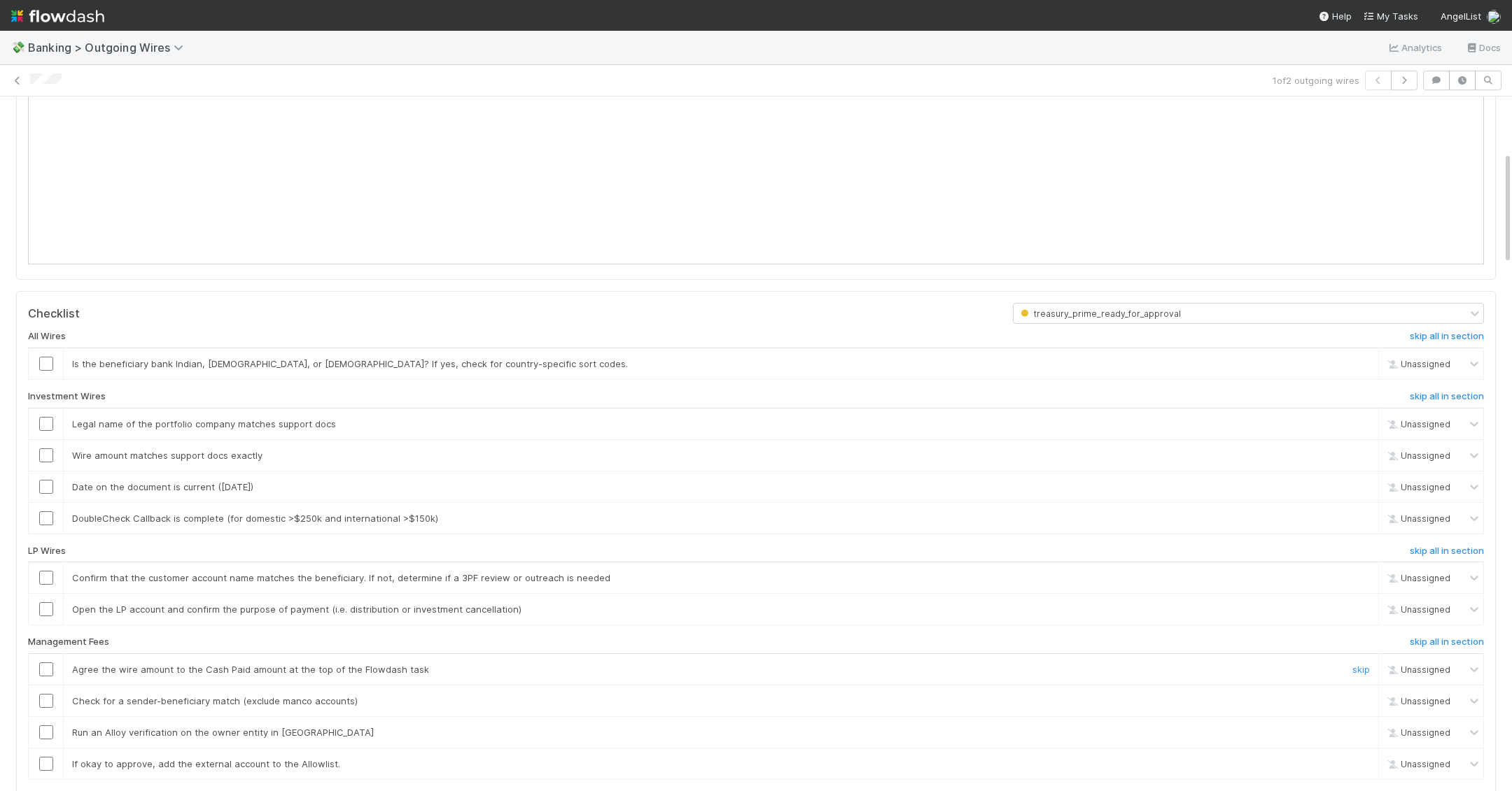
scroll to position [358, 0]
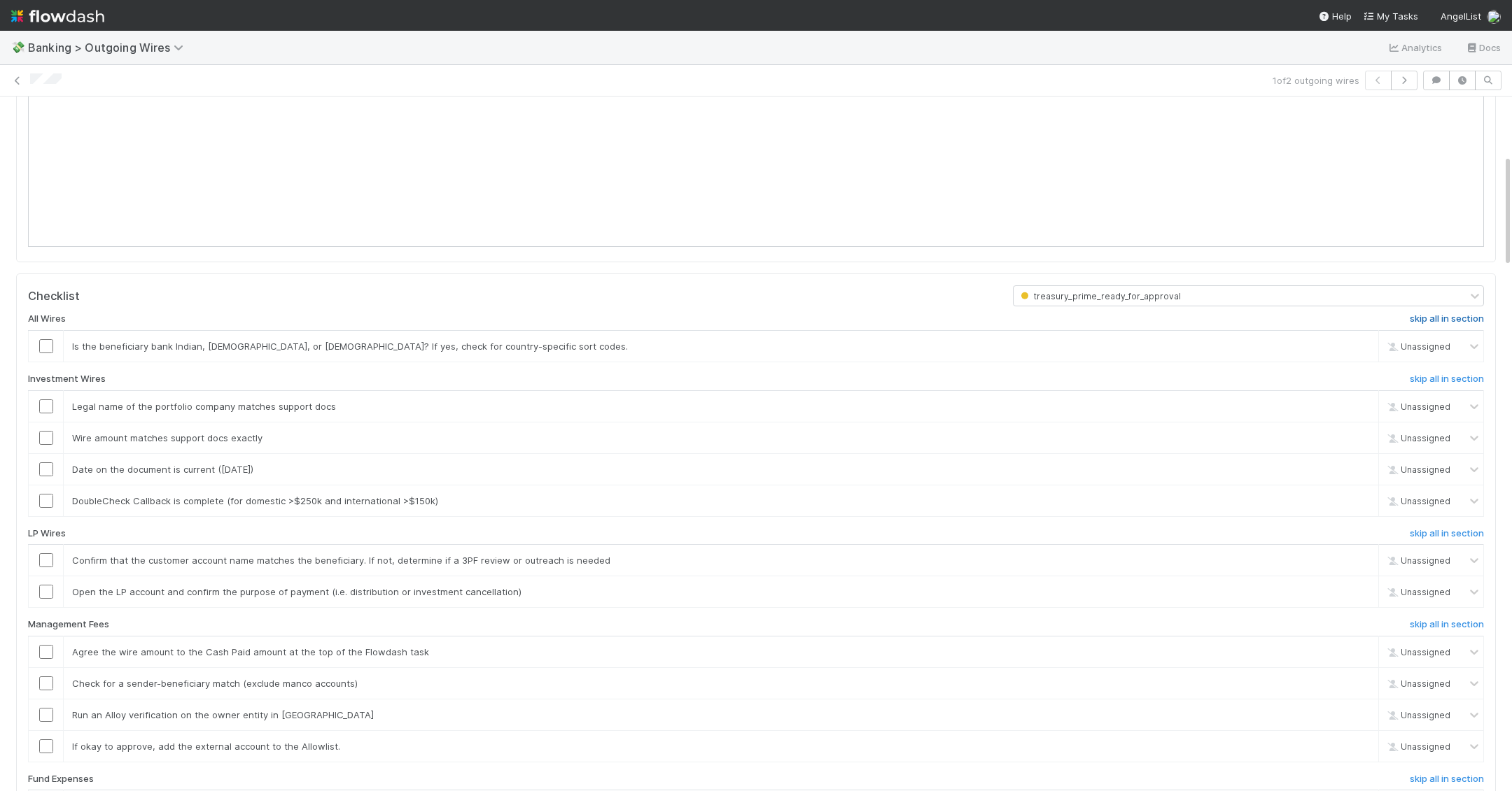
click at [1433, 313] on h6 "skip all in section" at bounding box center [1446, 319] width 74 height 12
click at [1447, 376] on h6 "skip all in section" at bounding box center [1446, 380] width 74 height 12
click at [1467, 620] on h6 "skip all in section" at bounding box center [1446, 625] width 74 height 12
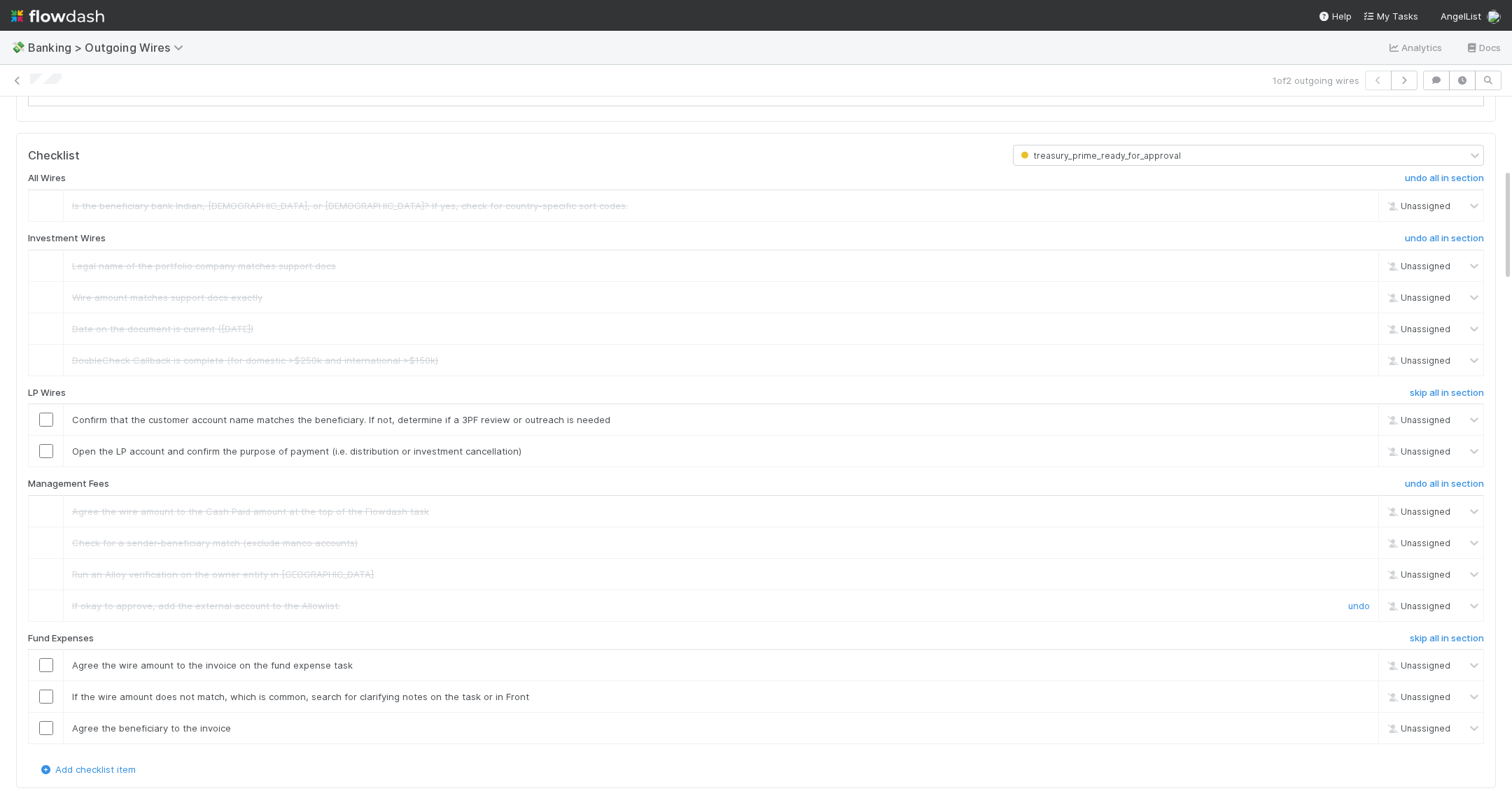
scroll to position [693, 0]
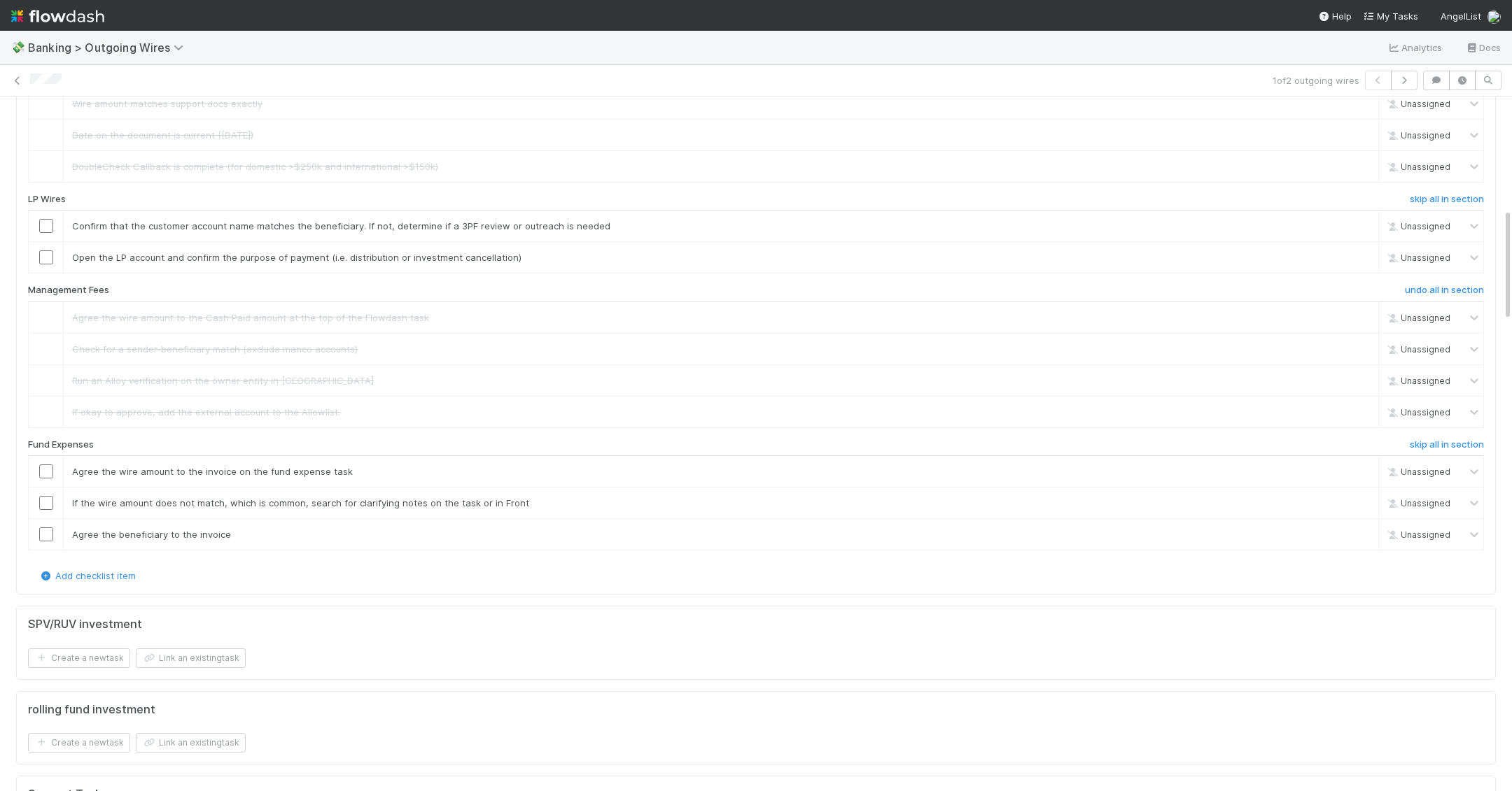
click at [1455, 429] on div "All Wires undo all in section Is the beneficiary bank Indian, Australian, or Ca…" at bounding box center [756, 270] width 1456 height 596
click at [1450, 443] on link "skip all in section" at bounding box center [1446, 447] width 74 height 16
click at [52, 221] on input "checkbox" at bounding box center [46, 225] width 14 height 14
click at [51, 250] on input "checkbox" at bounding box center [46, 257] width 14 height 14
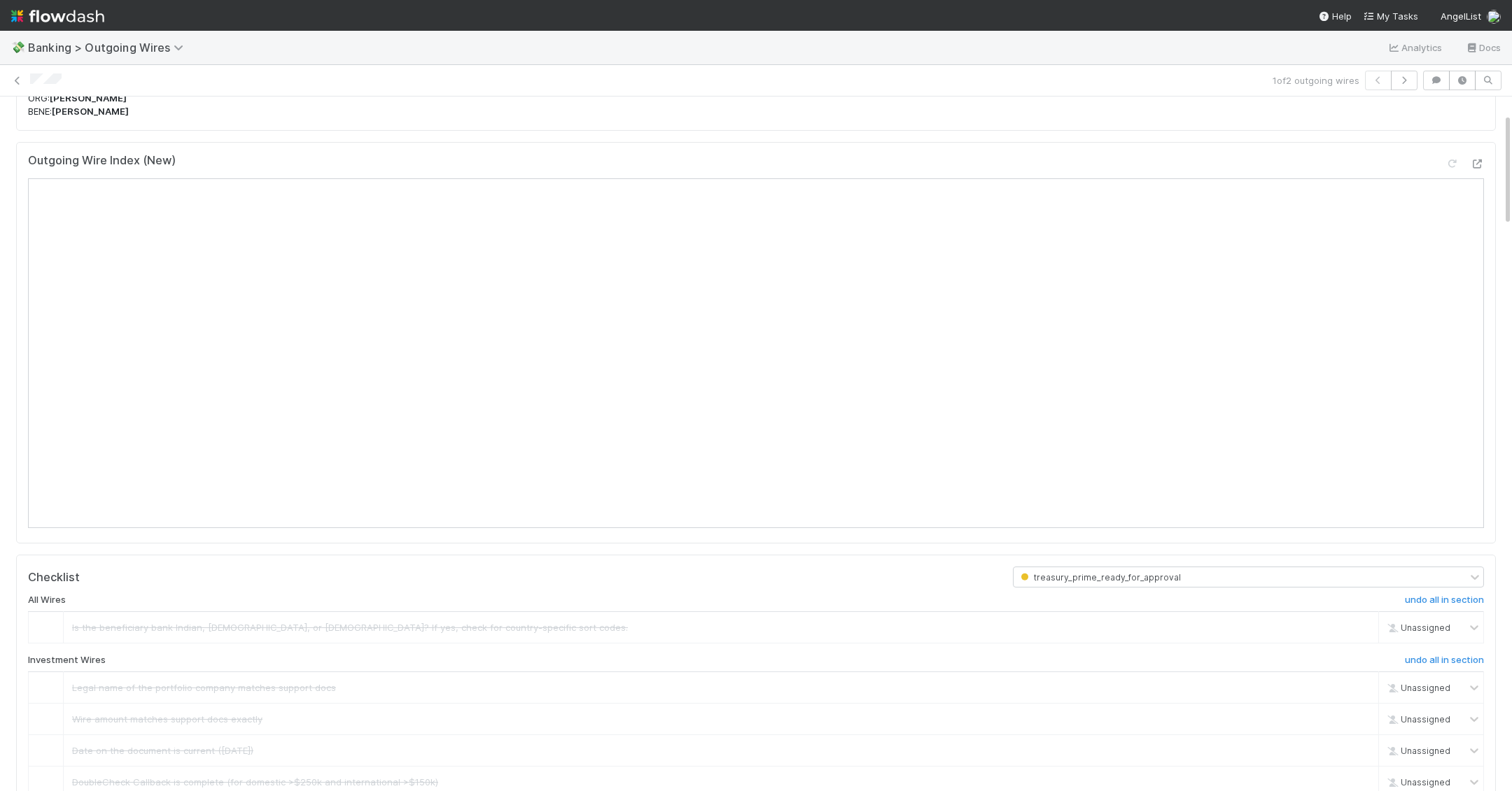
scroll to position [0, 0]
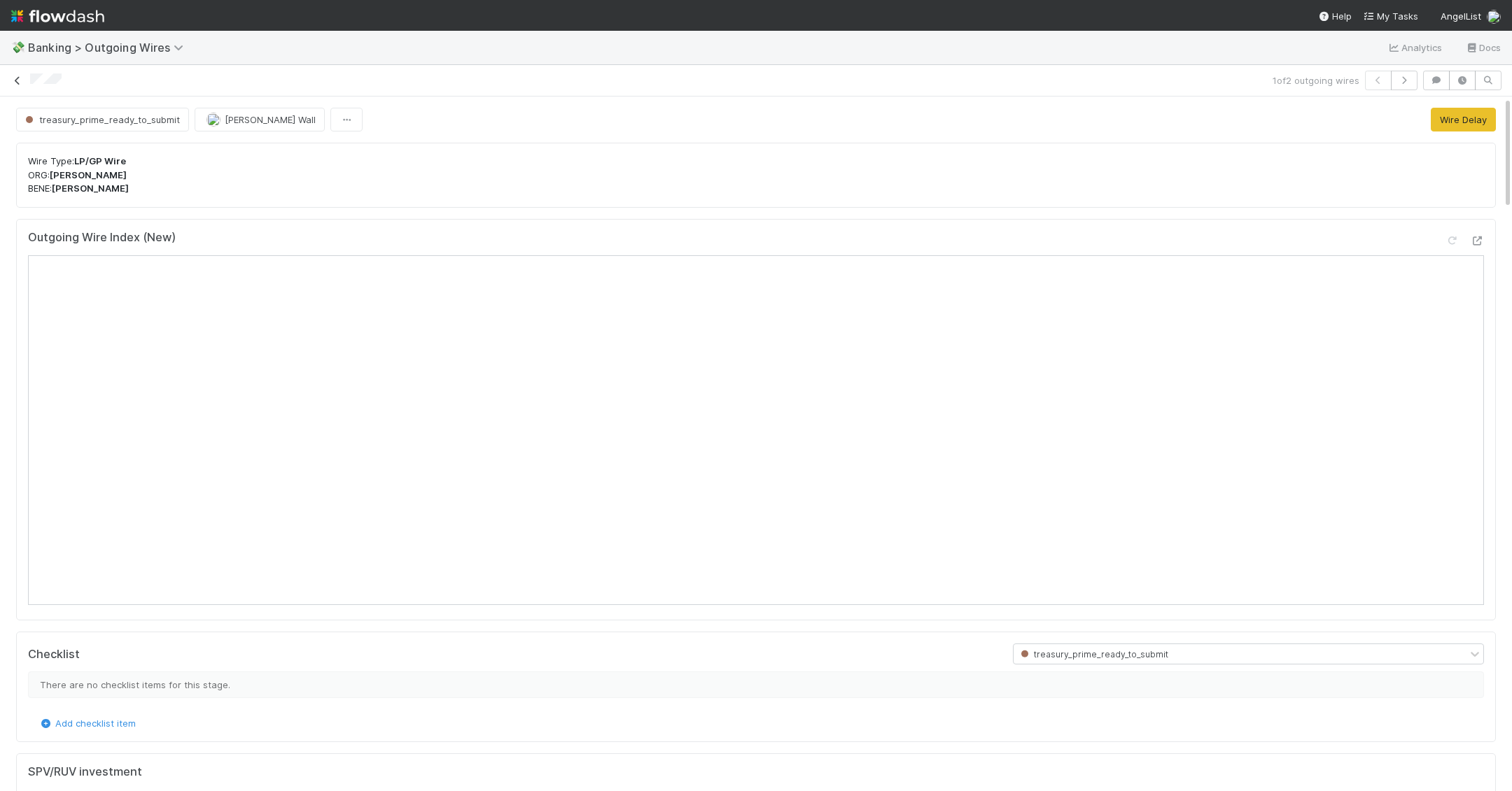
click at [17, 81] on icon at bounding box center [17, 80] width 14 height 9
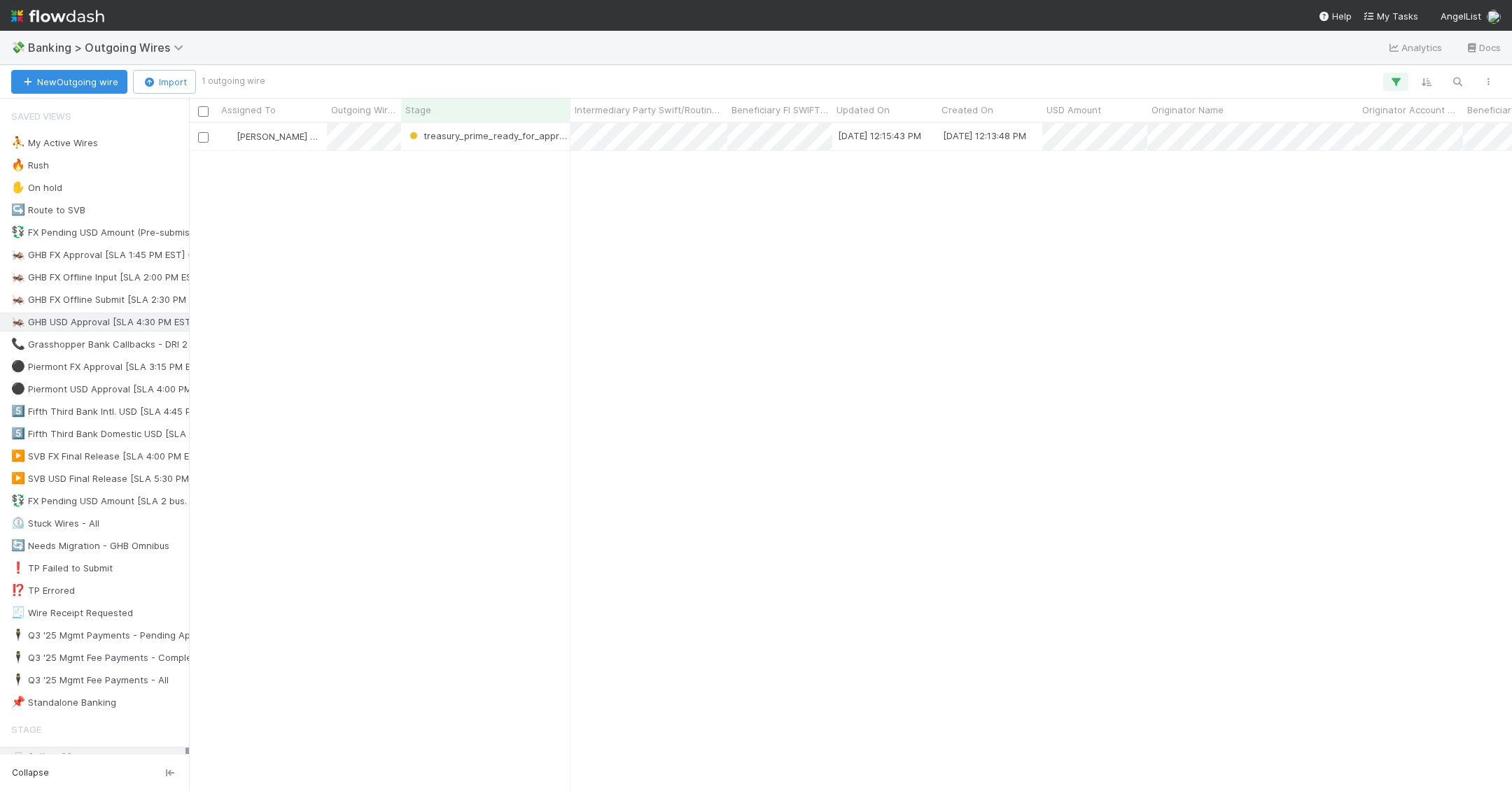
scroll to position [1, 1]
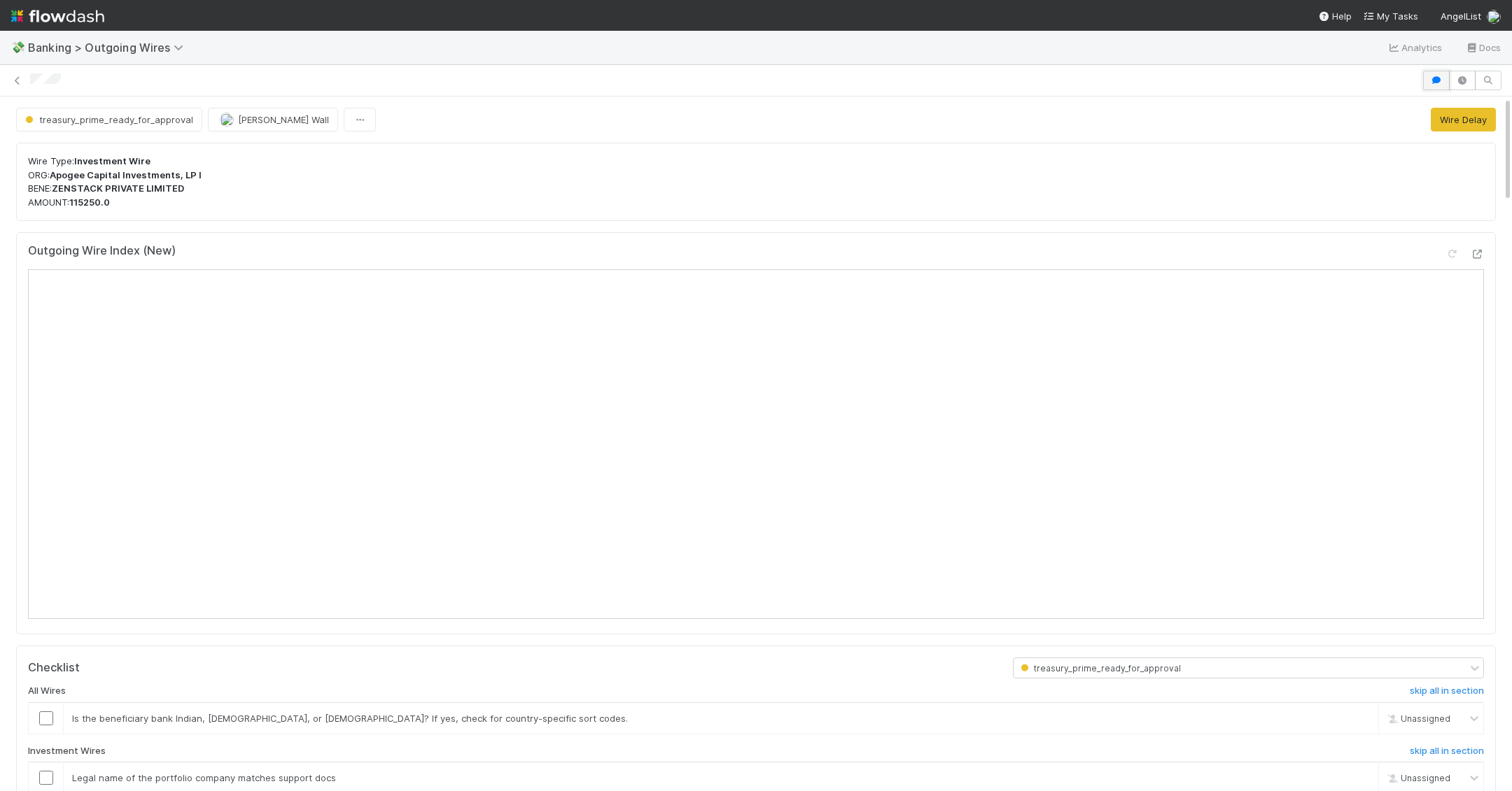
click at [1434, 73] on button "button" at bounding box center [1436, 80] width 27 height 19
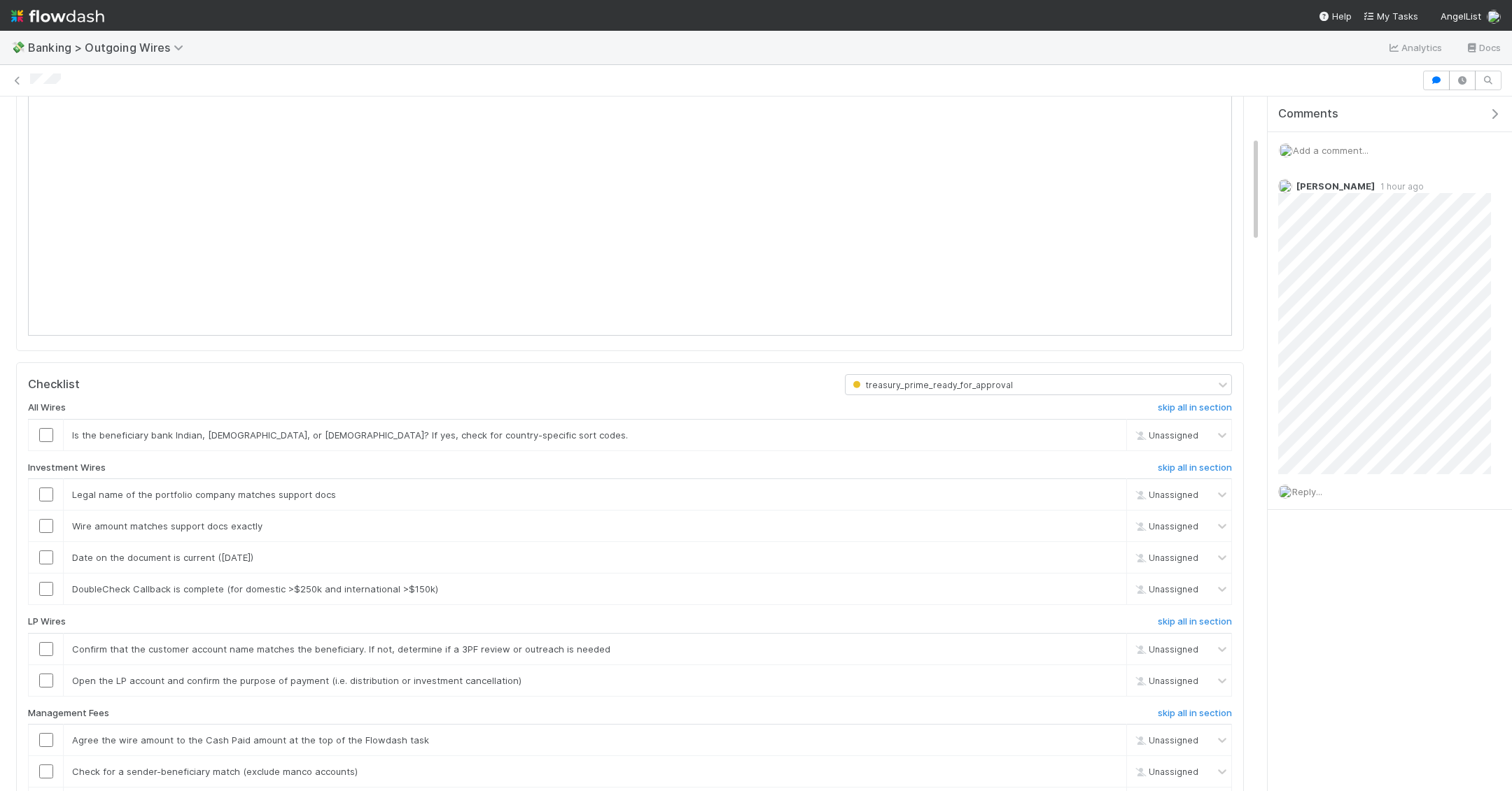
scroll to position [295, 0]
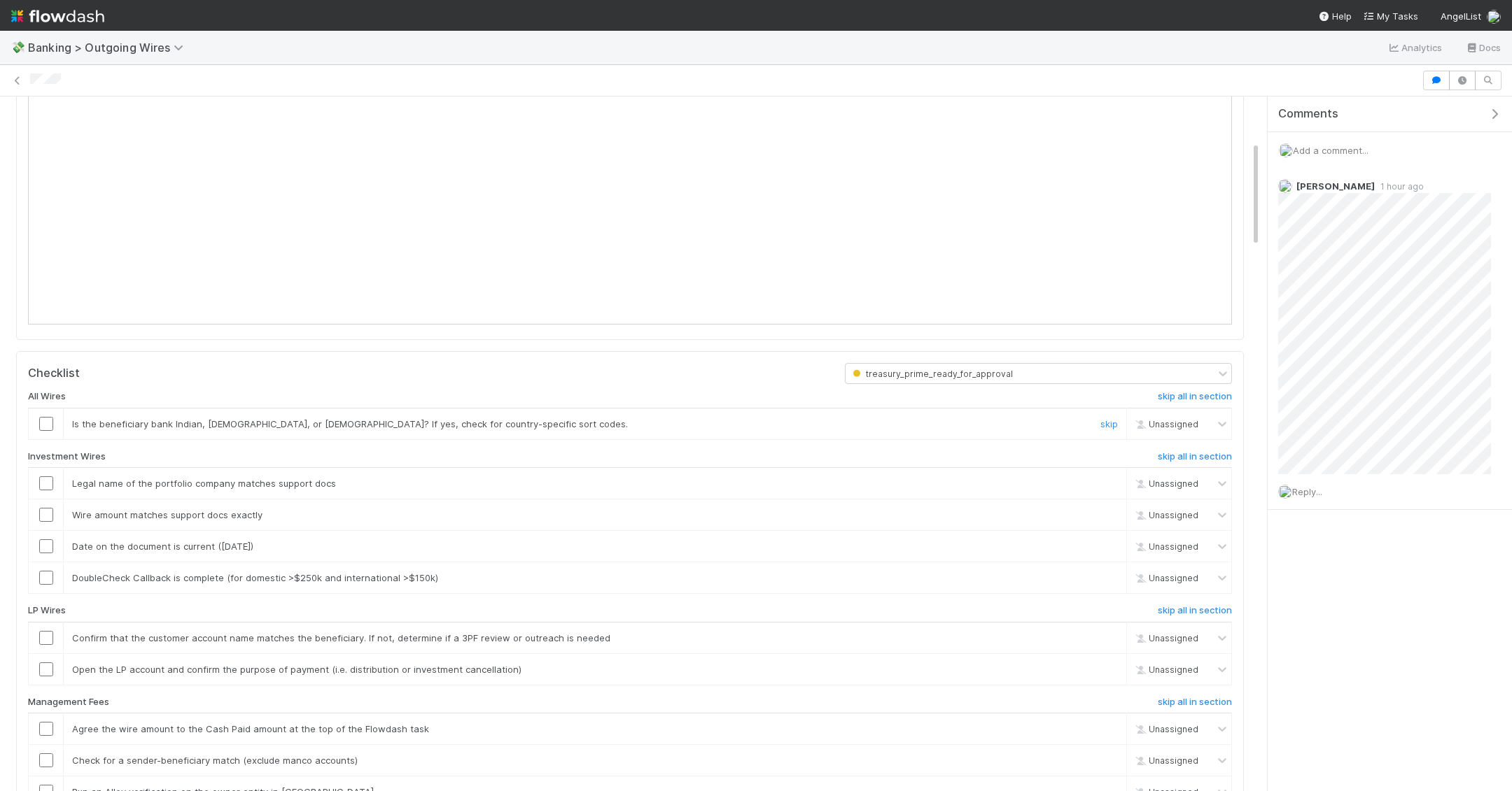
click at [45, 420] on input "checkbox" at bounding box center [46, 424] width 14 height 14
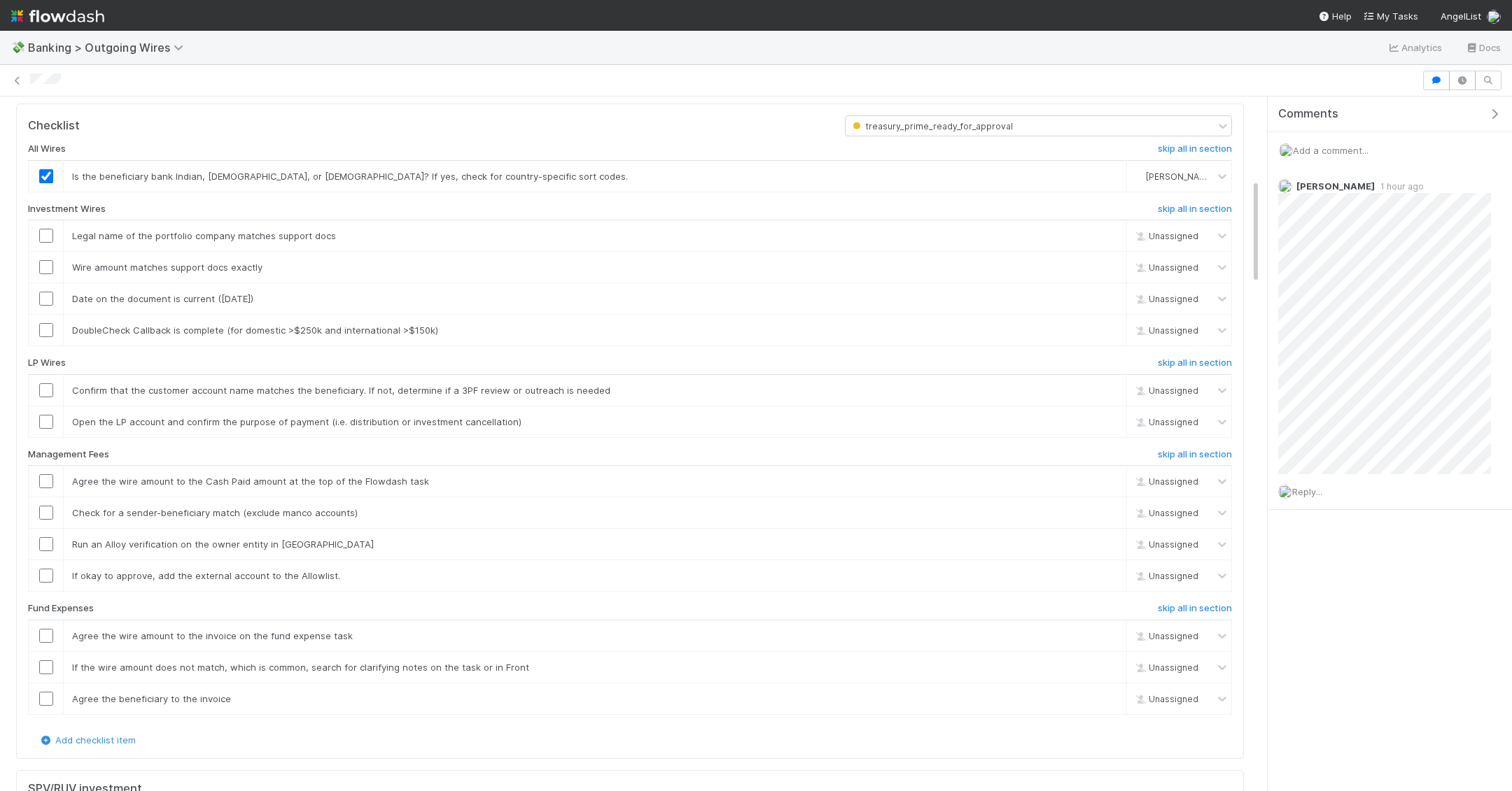
scroll to position [561, 0]
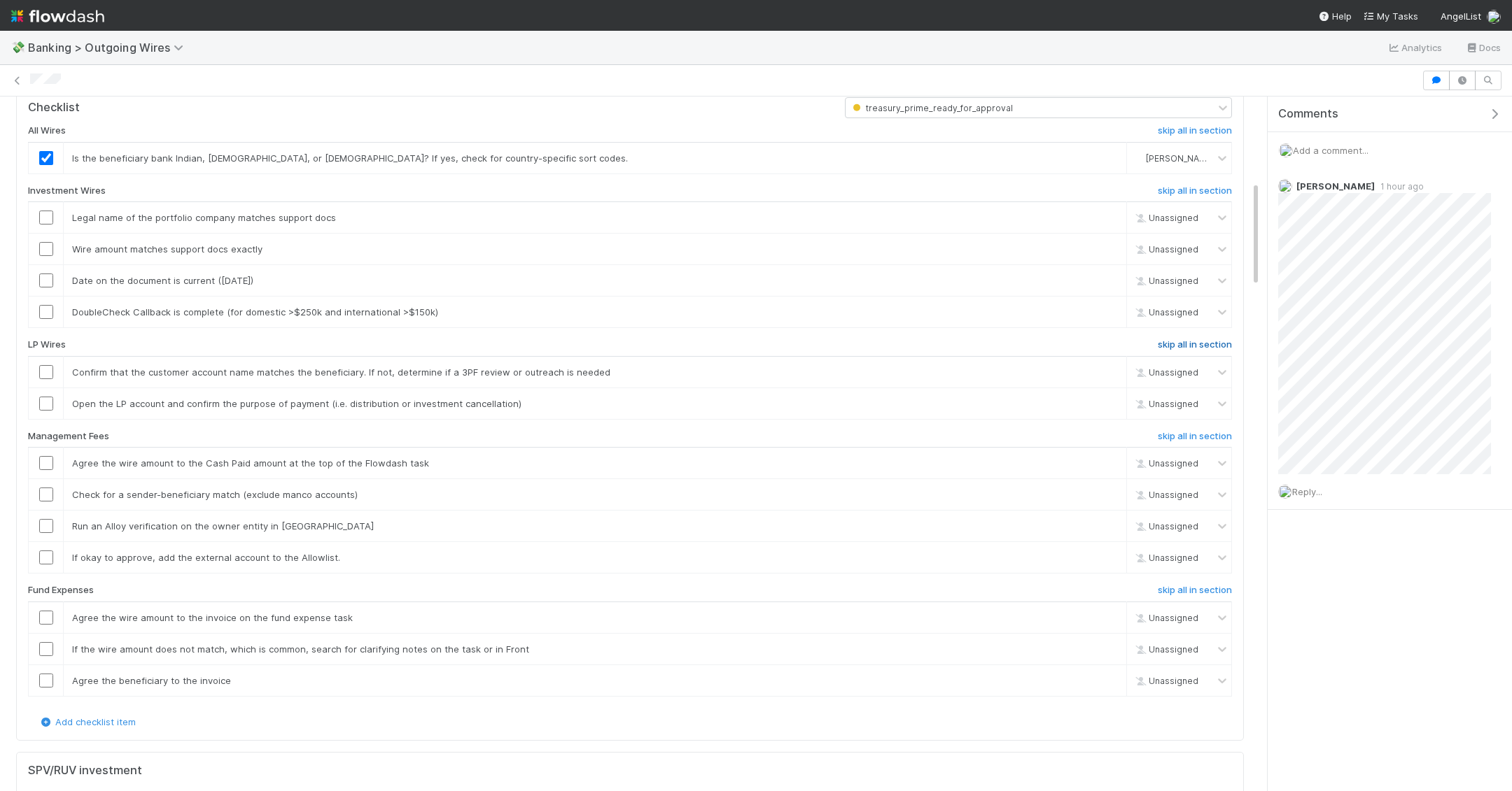
click at [1179, 339] on h6 "skip all in section" at bounding box center [1194, 345] width 74 height 12
click at [1182, 435] on h6 "skip all in section" at bounding box center [1194, 436] width 74 height 12
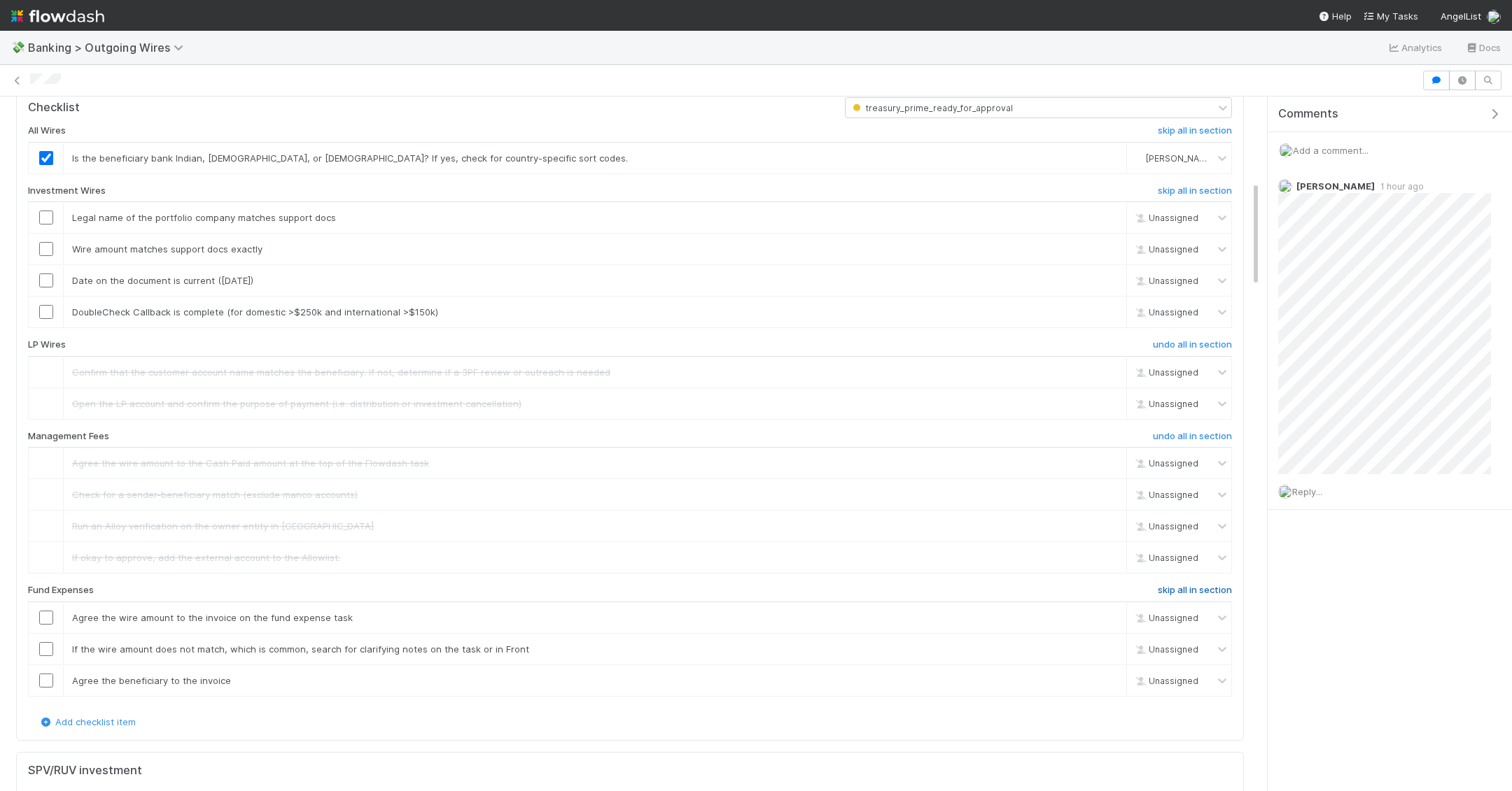
click at [1180, 585] on h6 "skip all in section" at bounding box center [1194, 591] width 74 height 12
click at [1111, 306] on link "skip" at bounding box center [1109, 312] width 17 height 12
click at [42, 275] on input "checkbox" at bounding box center [46, 280] width 14 height 14
click at [44, 234] on td at bounding box center [46, 250] width 35 height 32
click at [44, 242] on input "checkbox" at bounding box center [46, 249] width 14 height 14
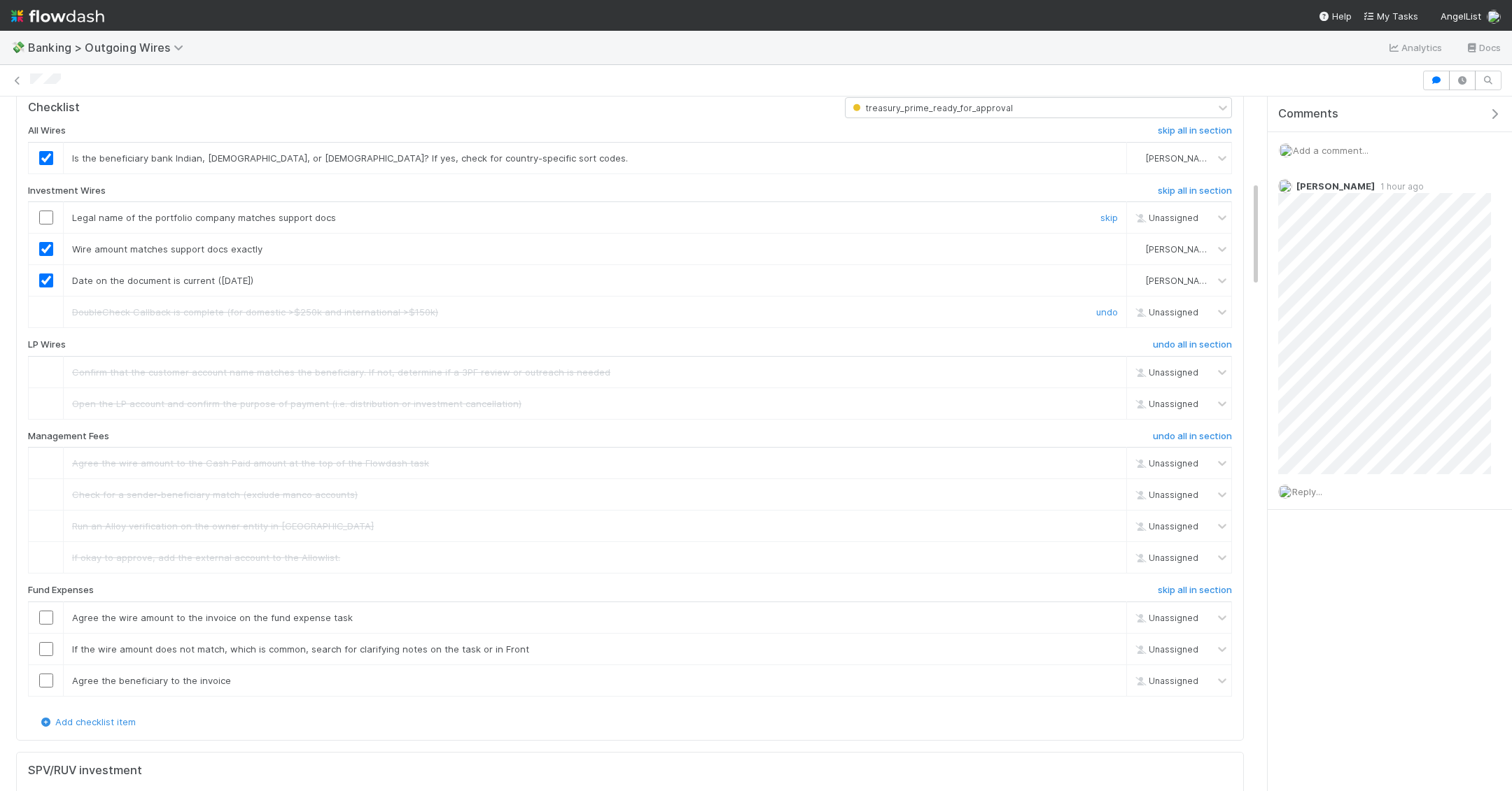
click at [40, 215] on input "checkbox" at bounding box center [46, 218] width 14 height 14
click at [1187, 585] on h6 "undo all in section" at bounding box center [1192, 591] width 79 height 12
click at [1182, 585] on h6 "skip all in section" at bounding box center [1194, 591] width 74 height 12
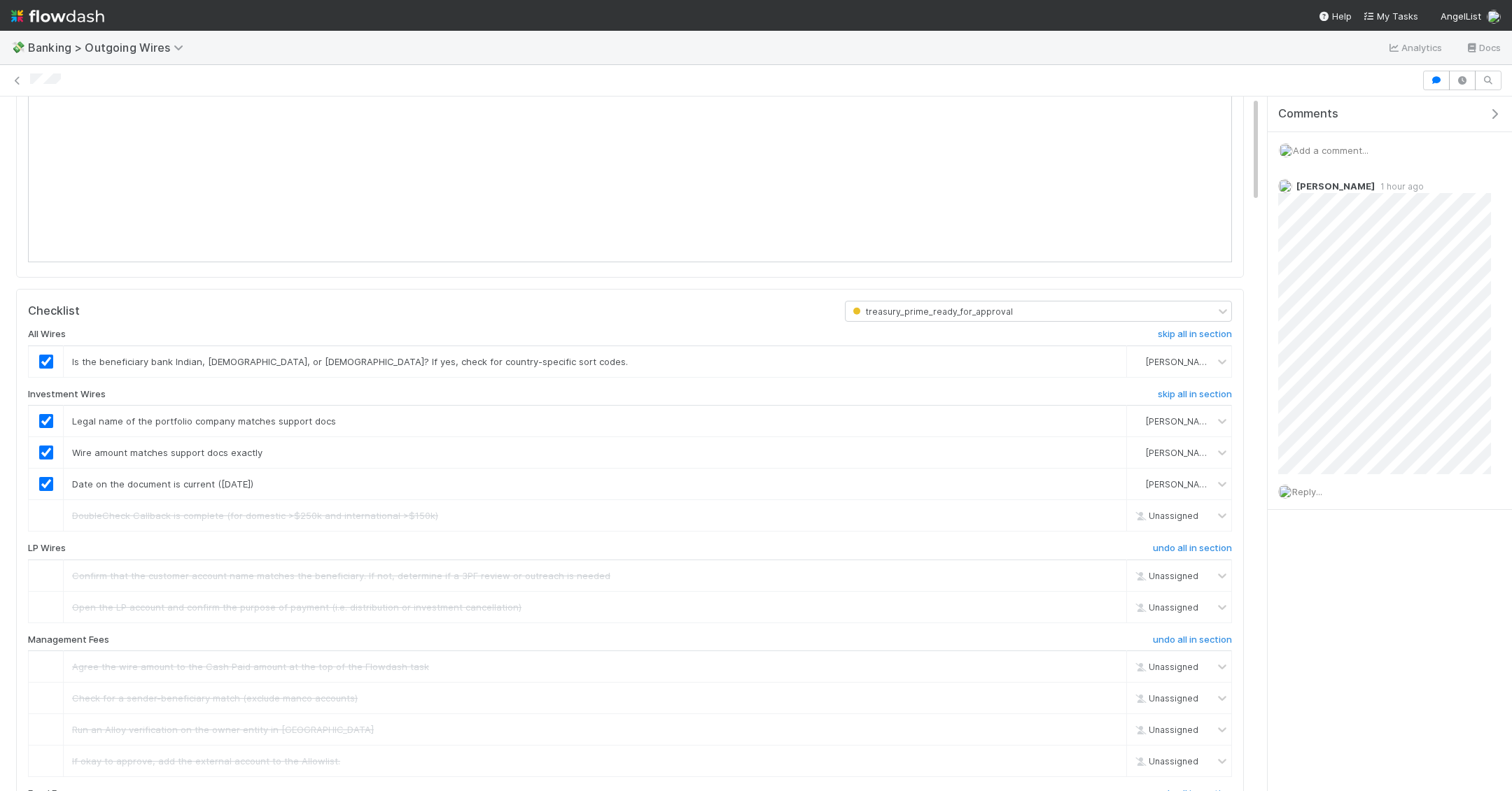
scroll to position [0, 0]
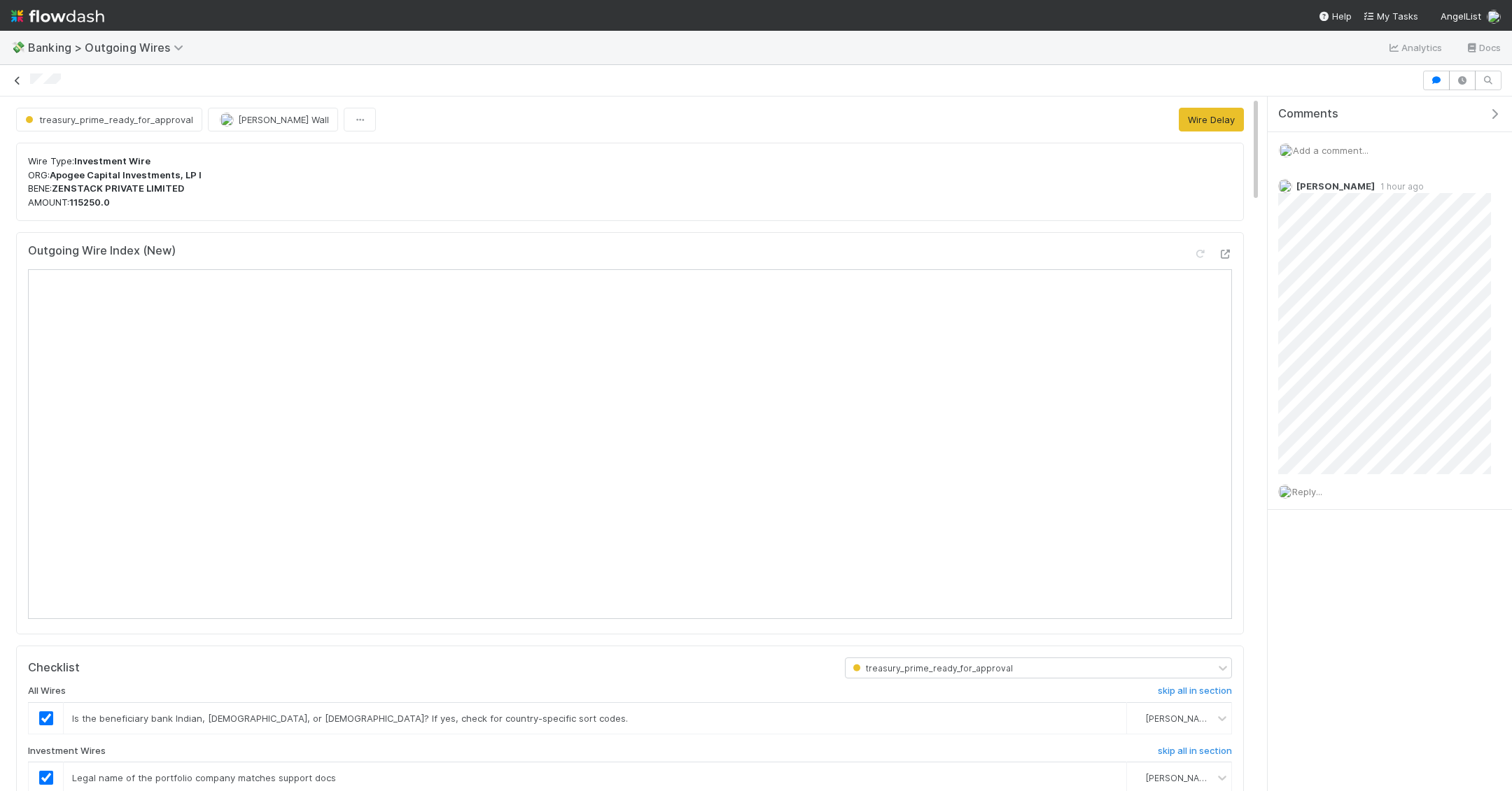
click at [19, 82] on icon at bounding box center [17, 80] width 14 height 9
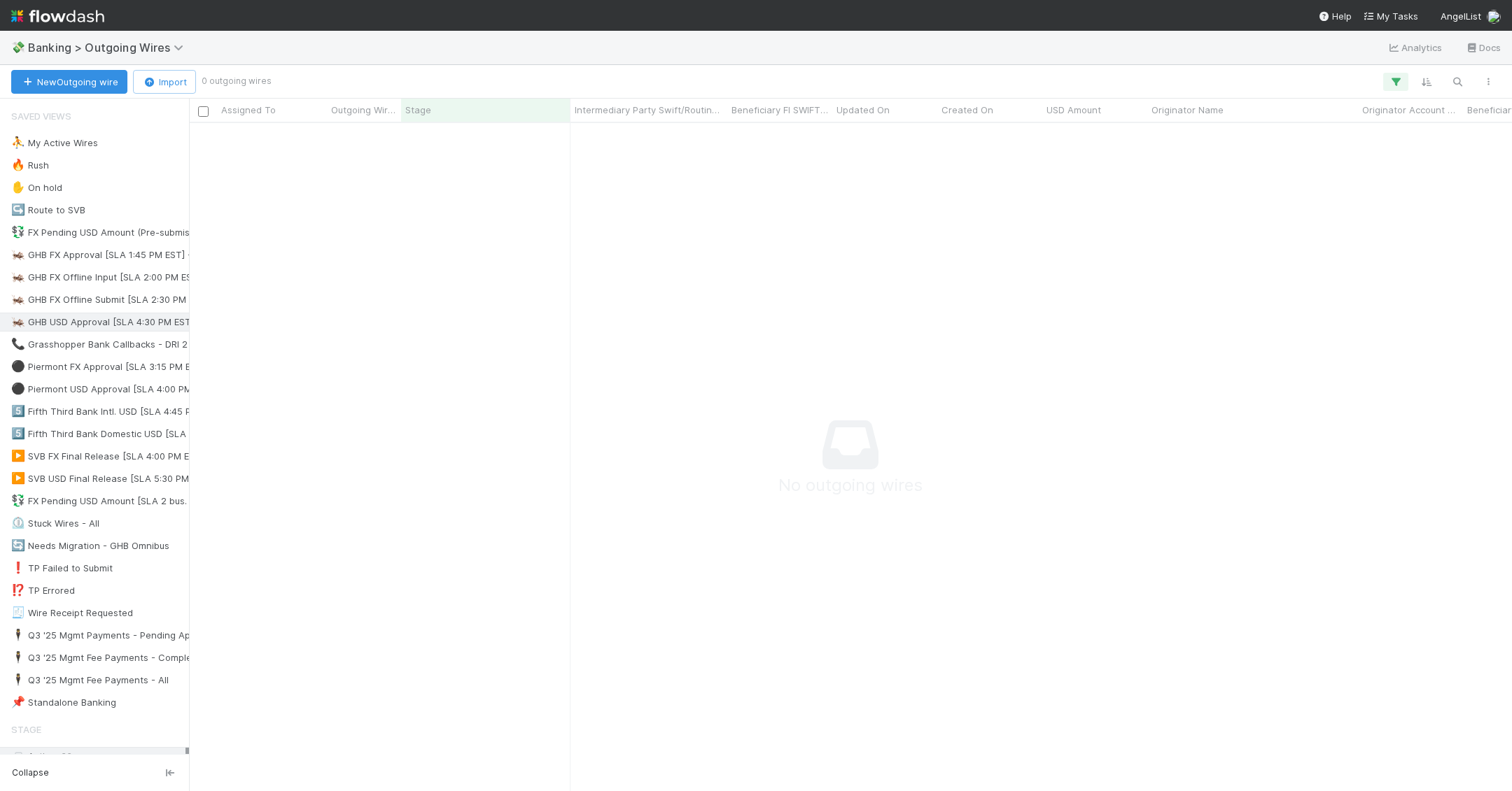
scroll to position [1, 1]
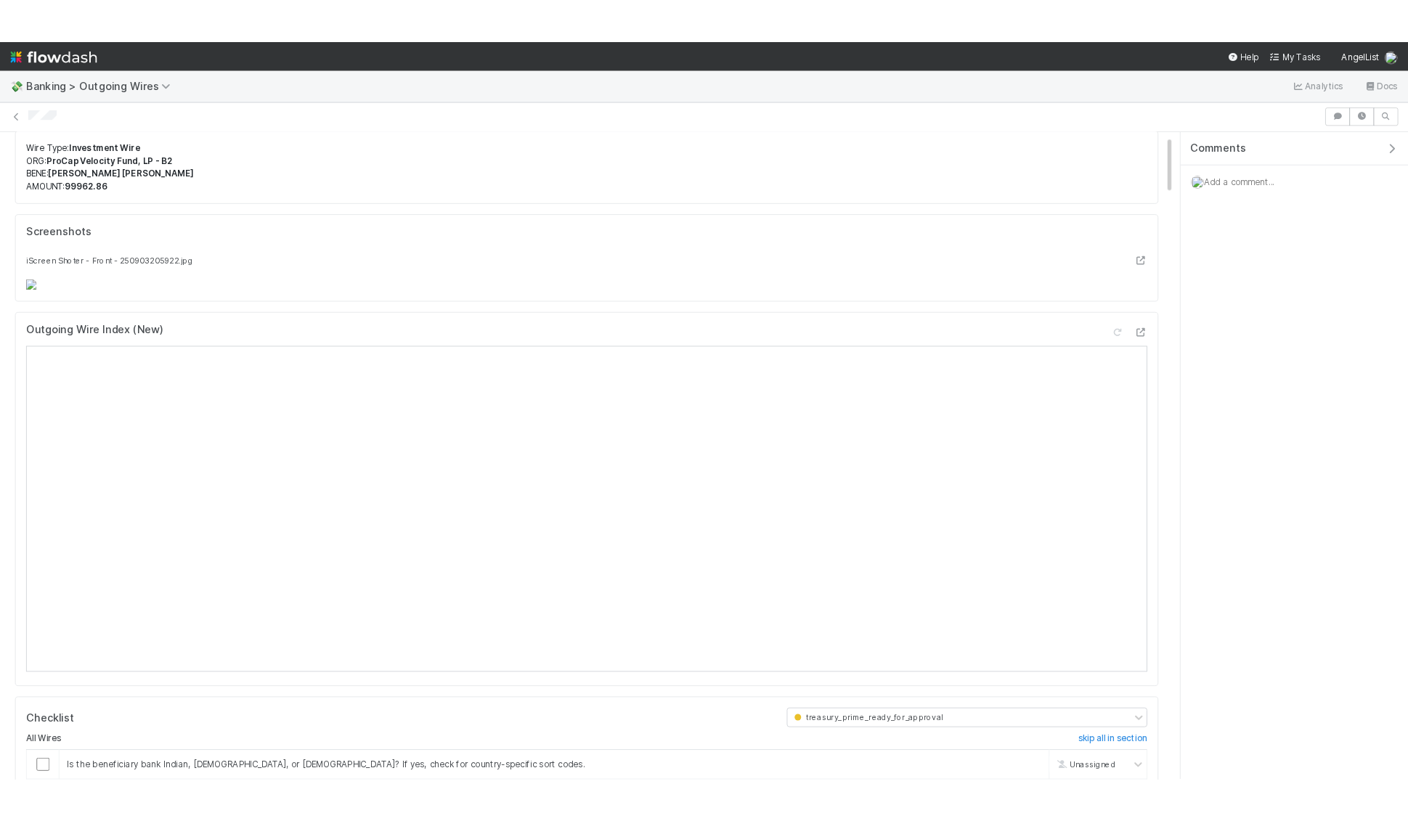
scroll to position [49, 0]
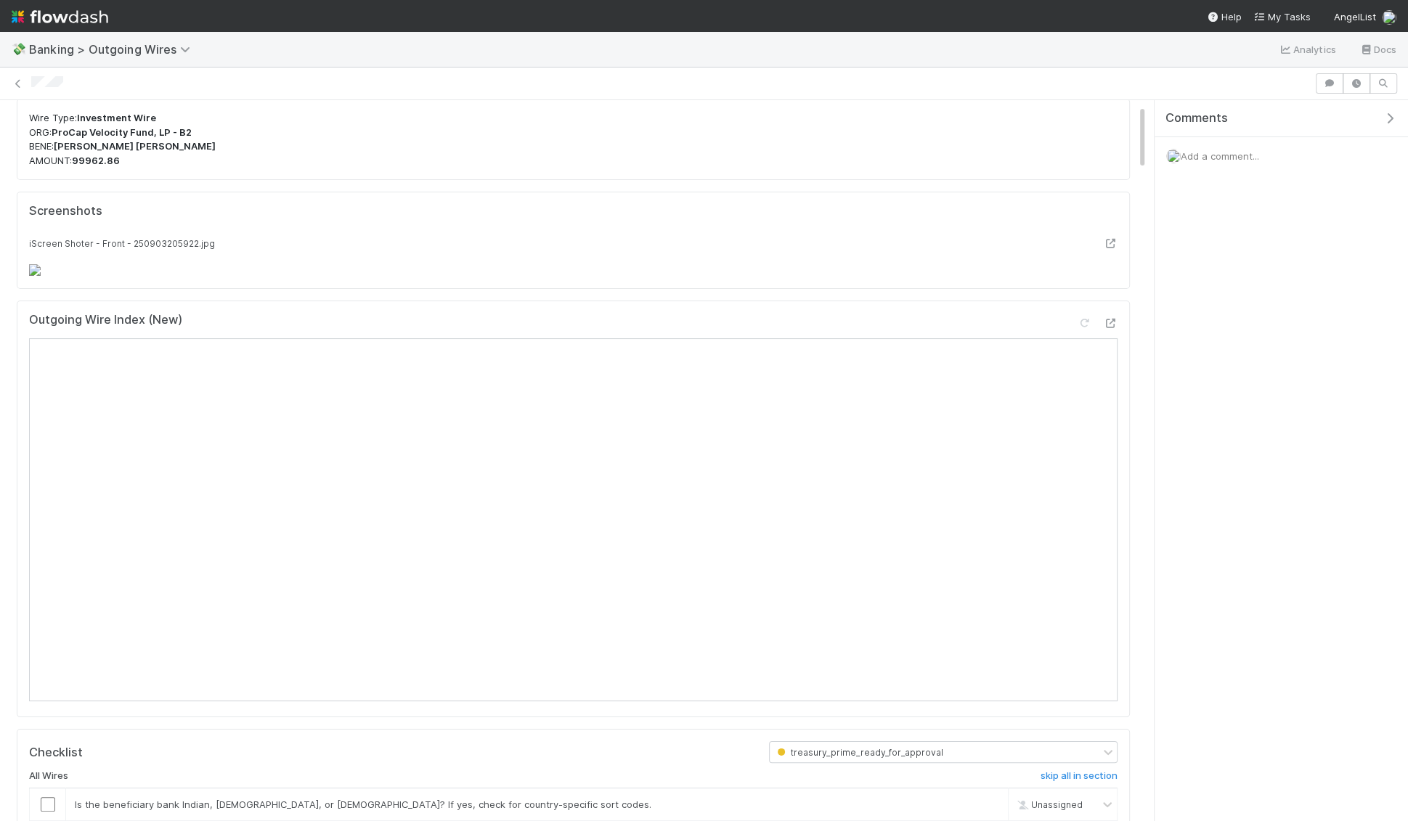
click at [1400, 112] on button "button" at bounding box center [1393, 118] width 30 height 13
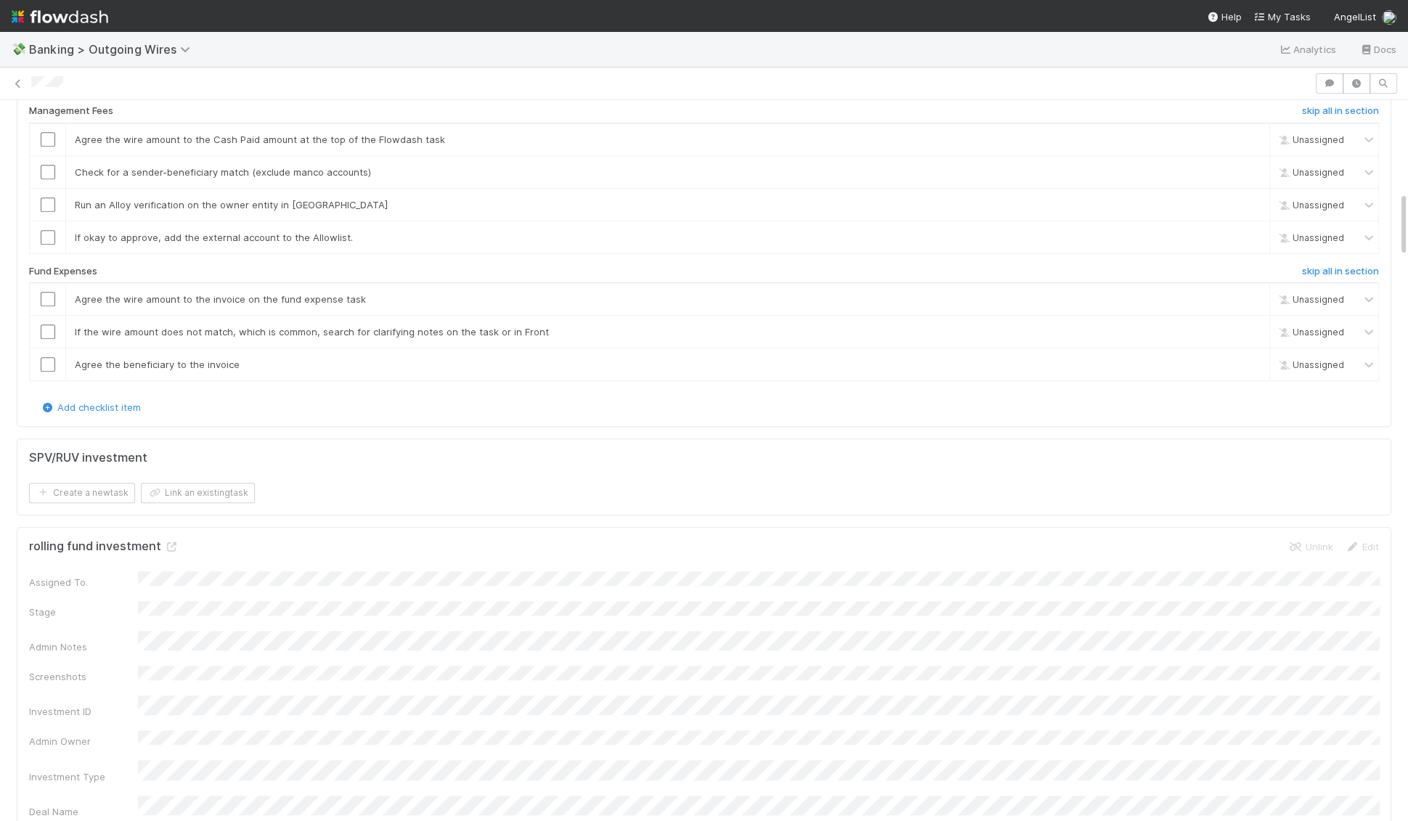
scroll to position [1033, 0]
click at [1338, 276] on h6 "skip all in section" at bounding box center [1340, 270] width 77 height 12
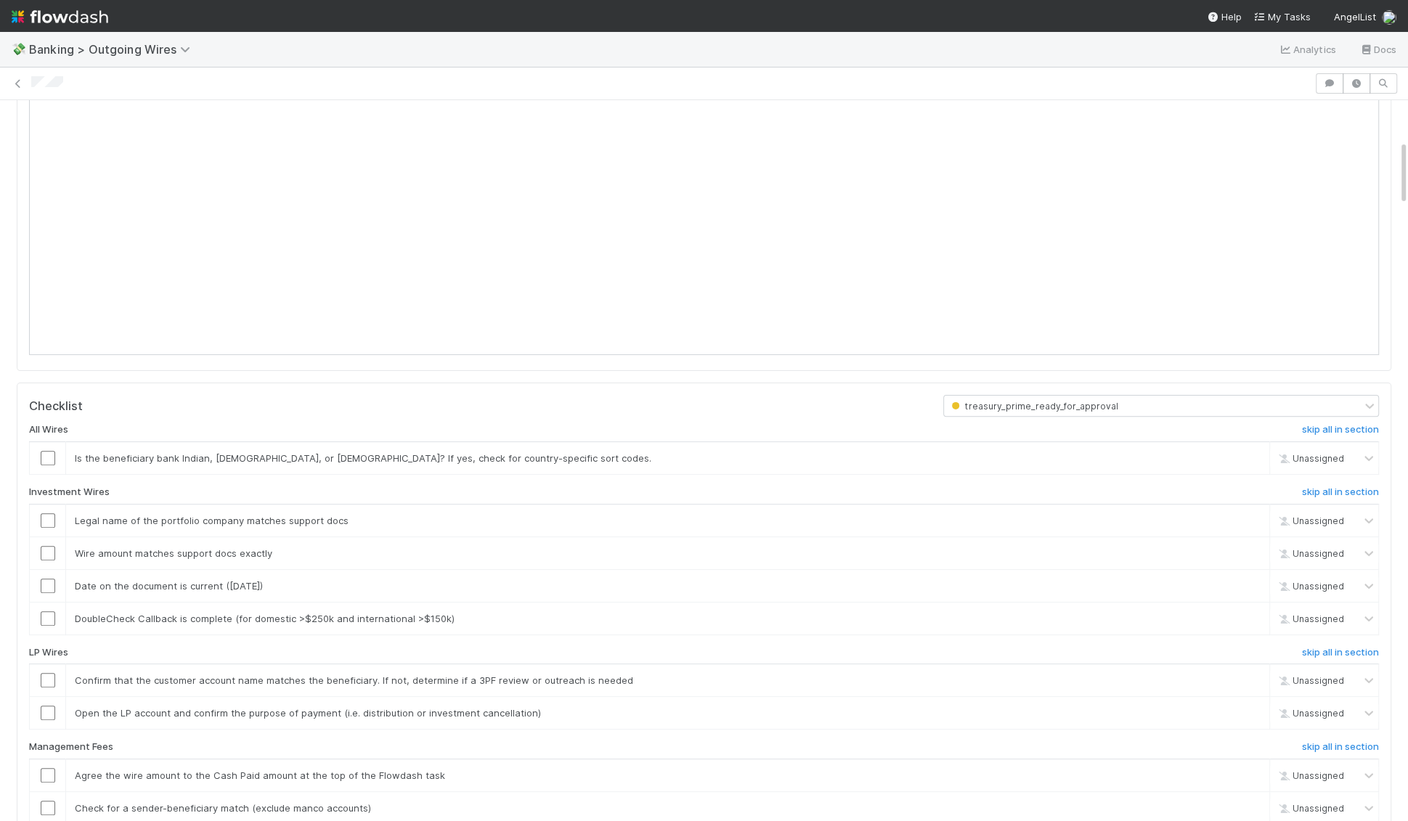
scroll to position [559, 0]
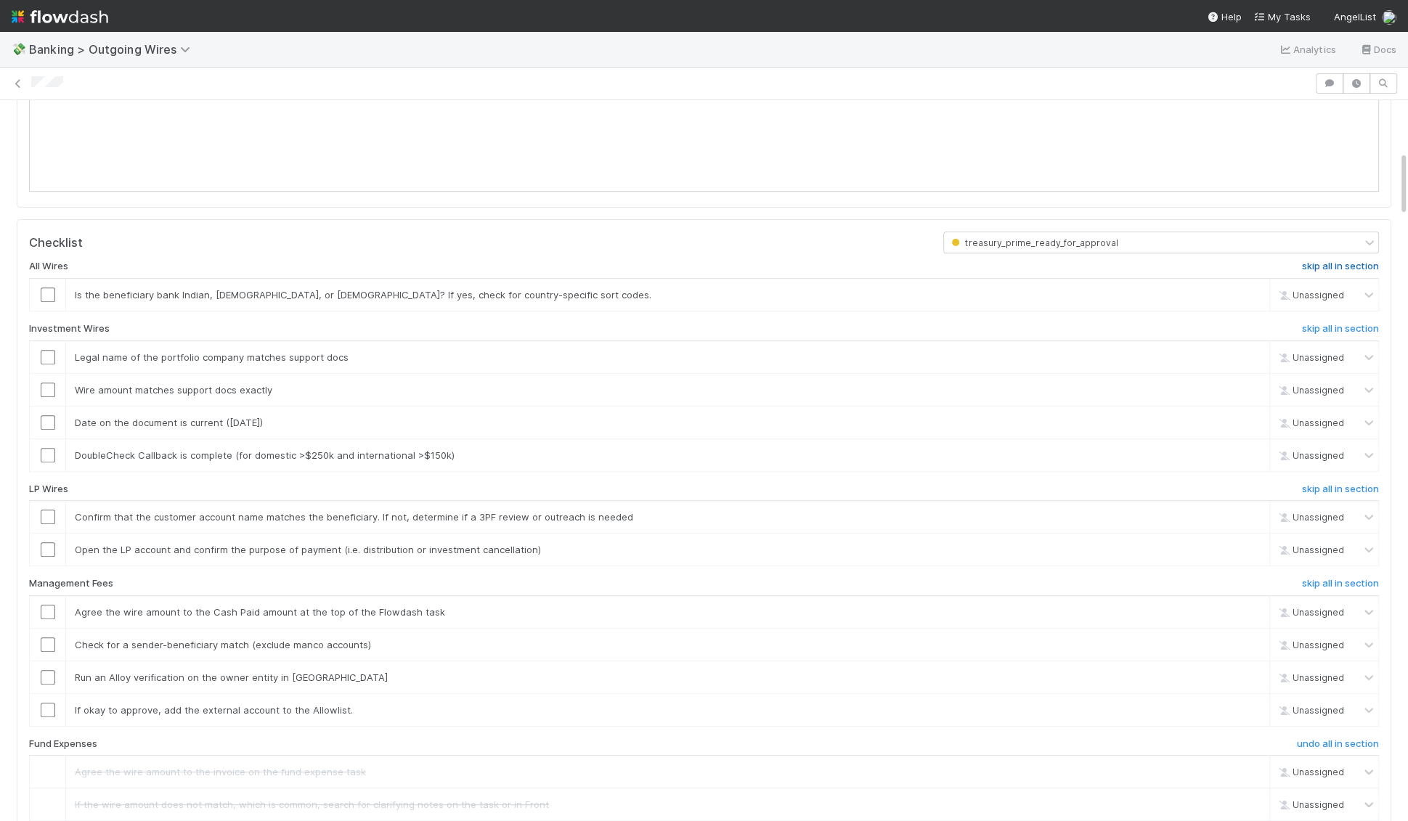
click at [1343, 272] on h6 "skip all in section" at bounding box center [1340, 267] width 77 height 12
click at [1349, 705] on div "All Wires undo all in section Is the beneficiary bank Indian, [DEMOGRAPHIC_DATA…" at bounding box center [704, 562] width 1350 height 619
click at [1354, 495] on h6 "skip all in section" at bounding box center [1340, 490] width 77 height 12
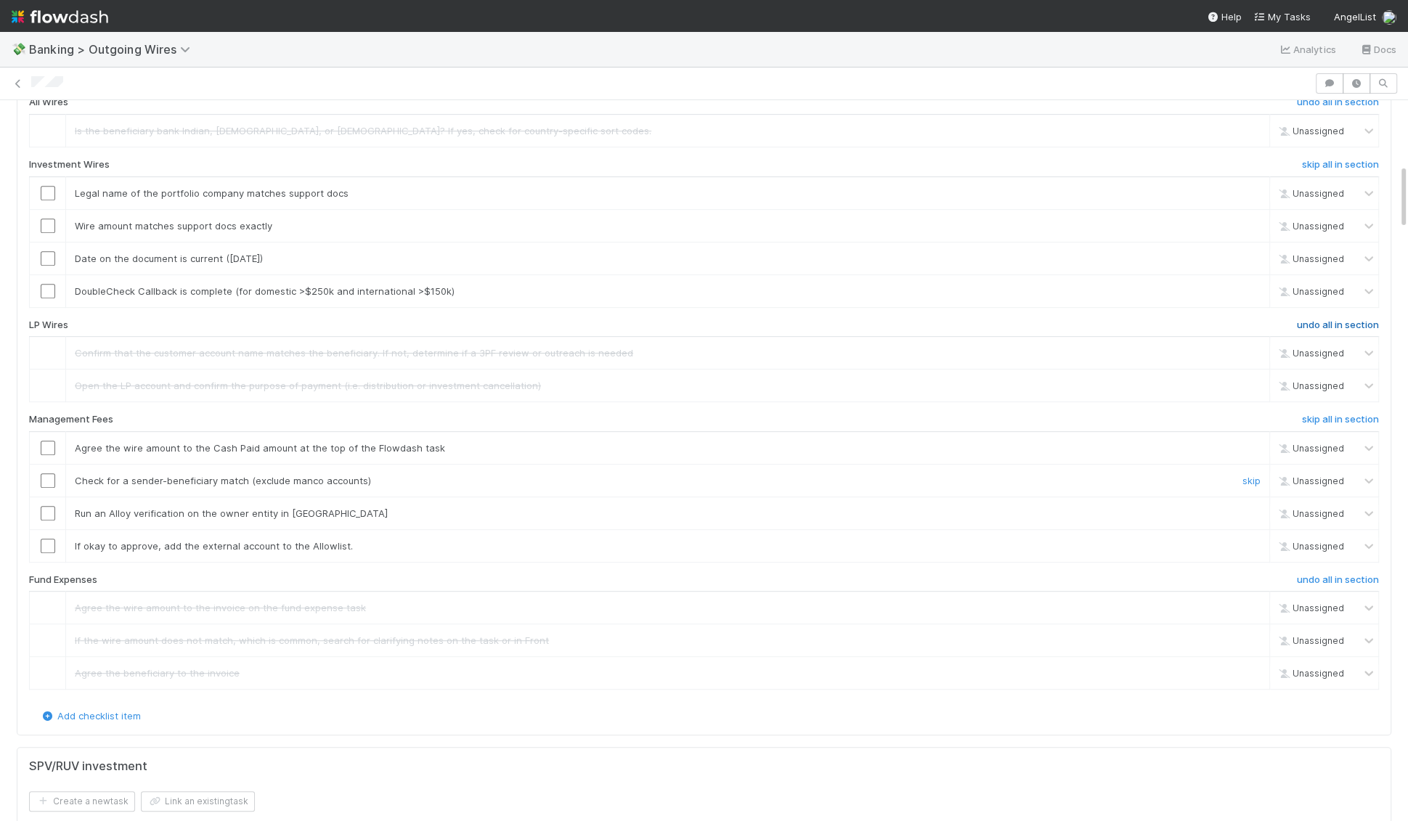
scroll to position [731, 0]
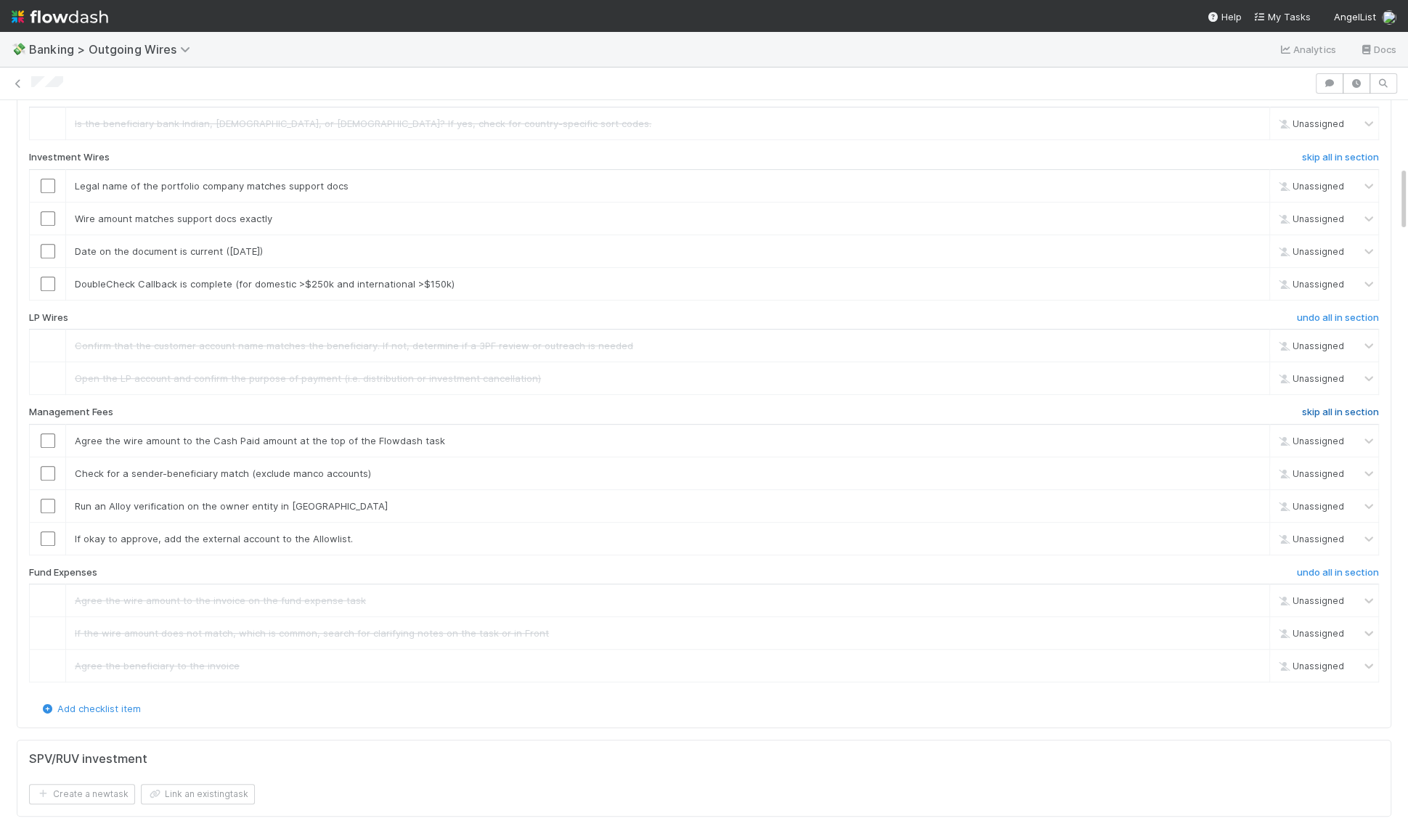
click at [1349, 418] on h6 "skip all in section" at bounding box center [1340, 413] width 77 height 12
click at [1251, 290] on link "skip" at bounding box center [1252, 284] width 18 height 12
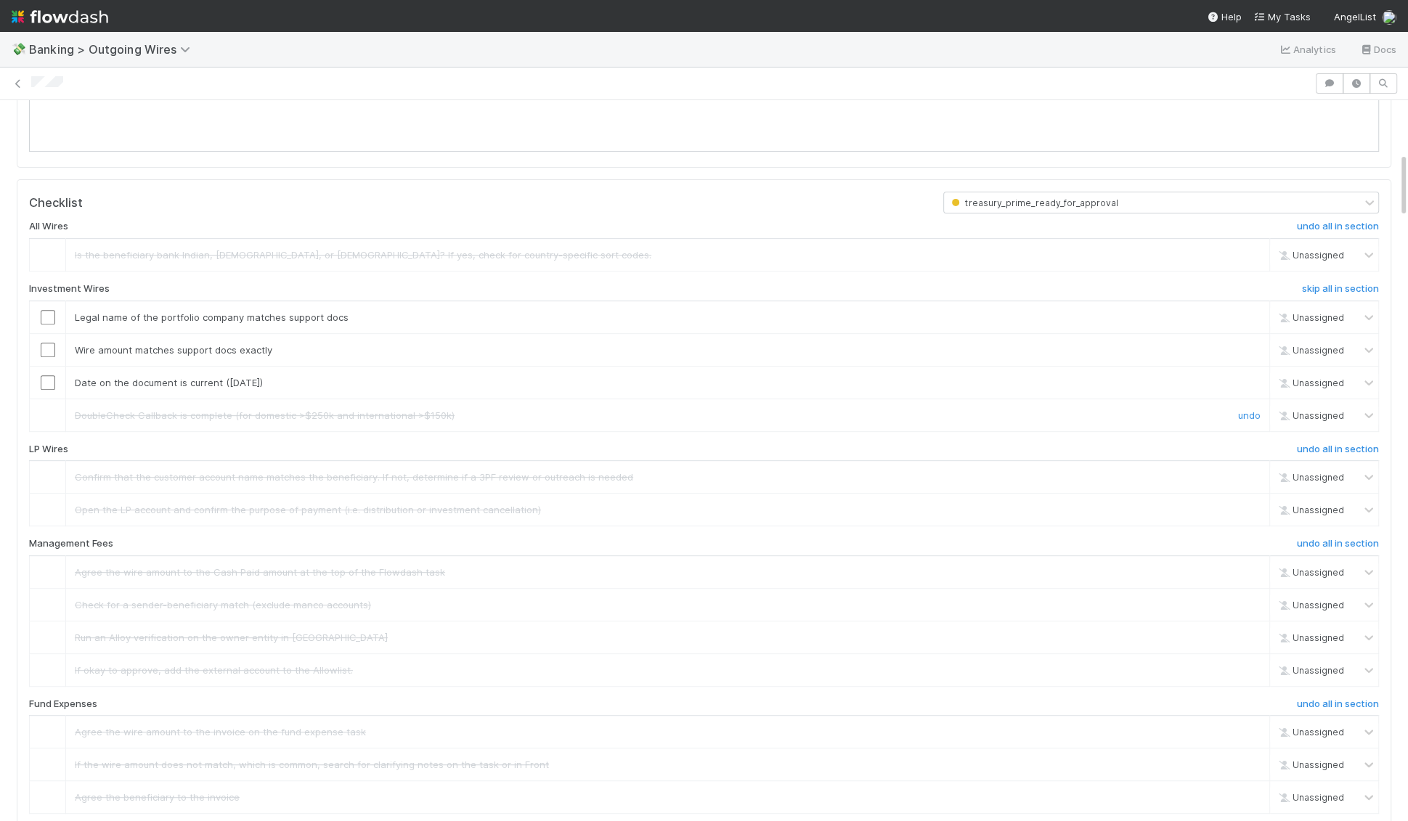
scroll to position [612, 0]
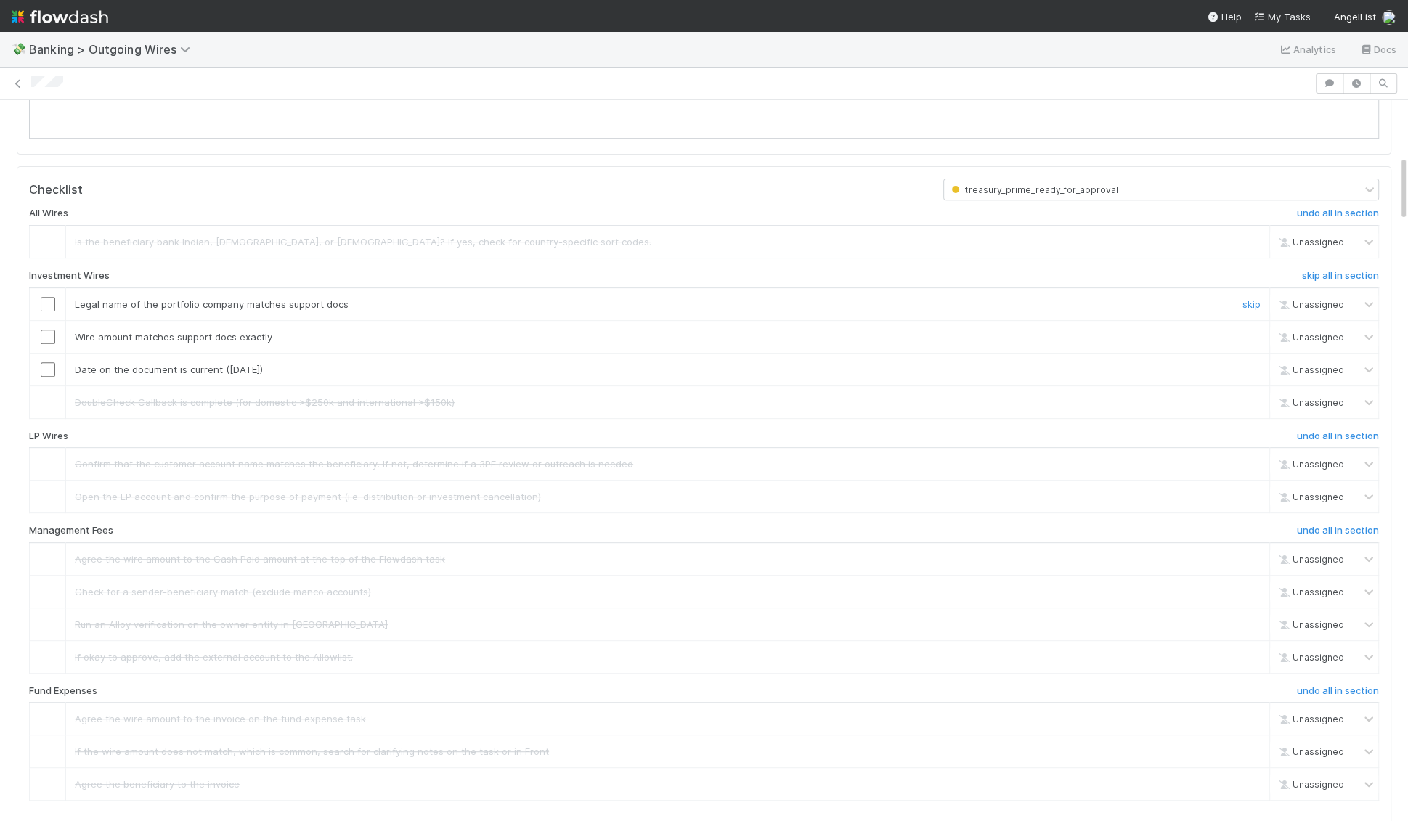
click at [47, 312] on input "checkbox" at bounding box center [48, 304] width 15 height 15
click at [48, 344] on input "checkbox" at bounding box center [48, 337] width 15 height 15
click at [55, 377] on div at bounding box center [48, 369] width 36 height 15
click at [47, 377] on input "checkbox" at bounding box center [48, 369] width 15 height 15
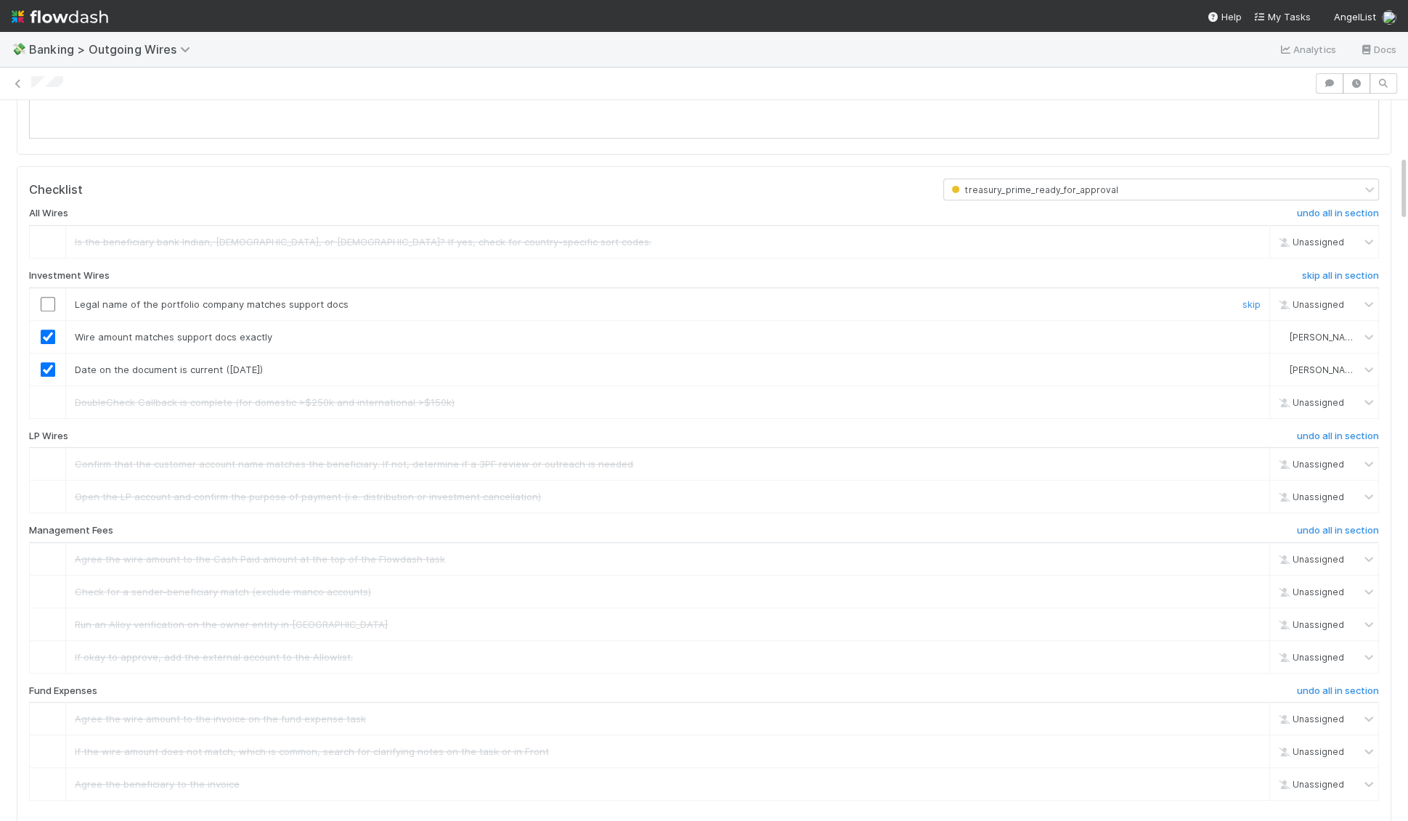
click at [51, 312] on input "checkbox" at bounding box center [48, 304] width 15 height 15
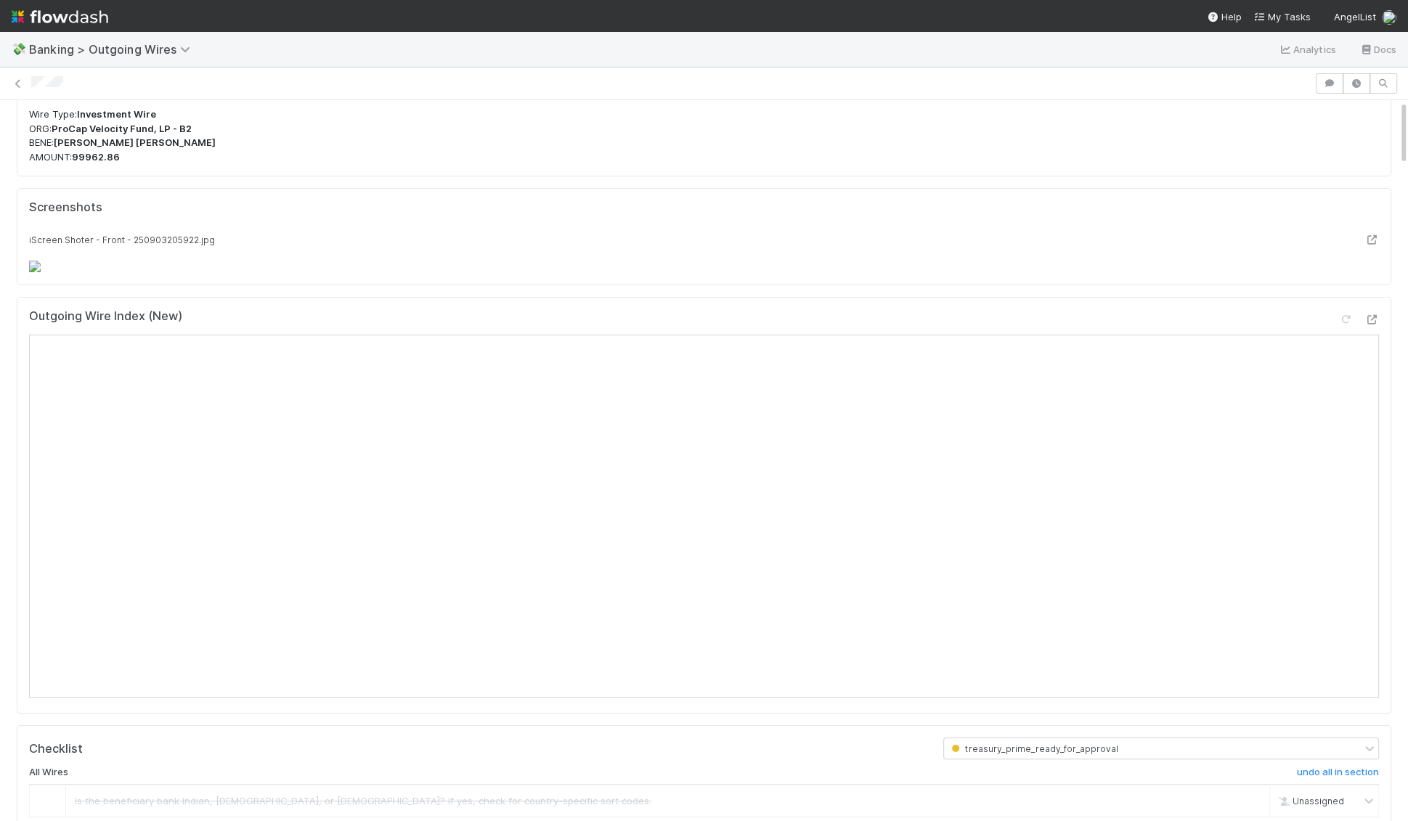
scroll to position [0, 0]
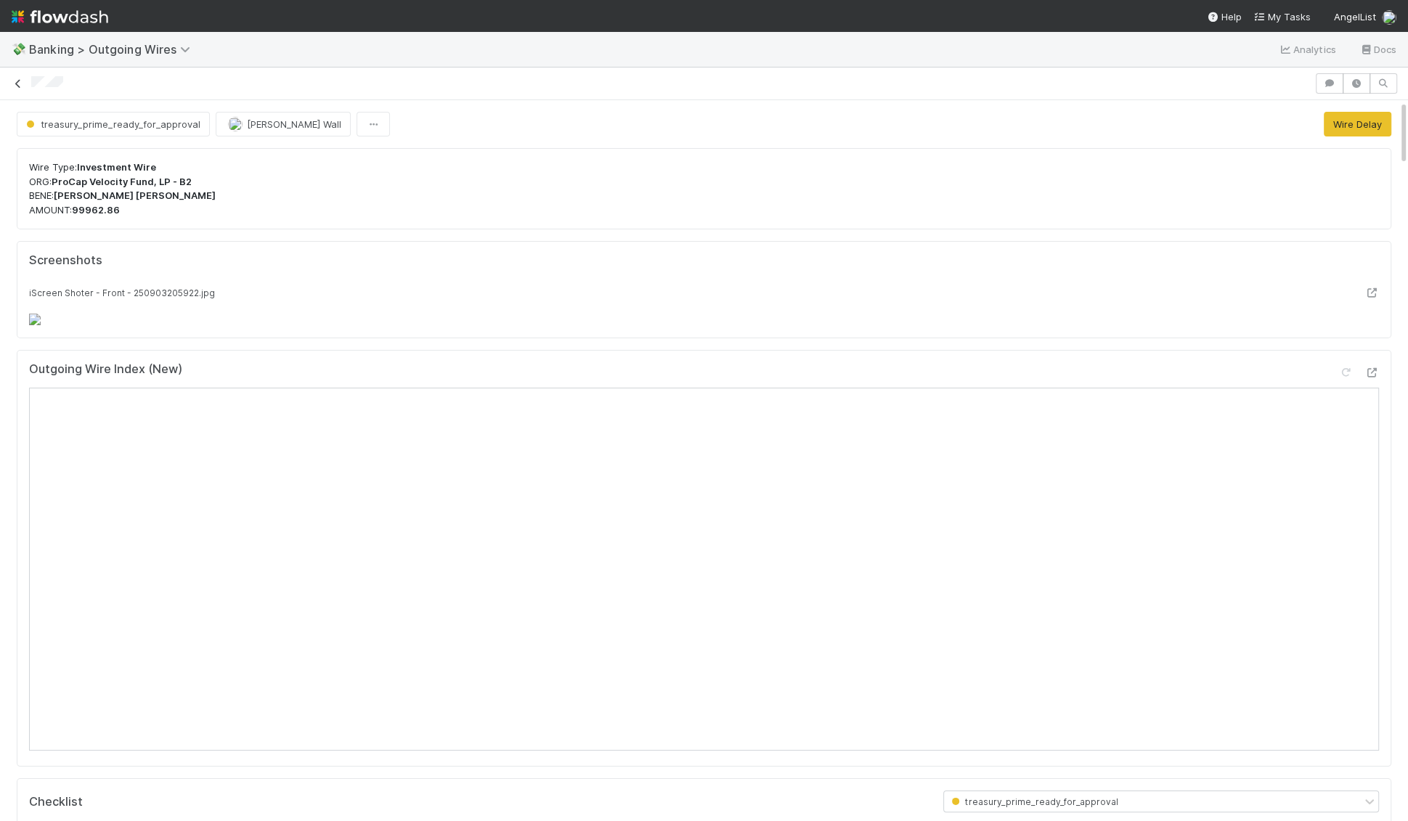
click at [22, 86] on icon at bounding box center [18, 83] width 15 height 9
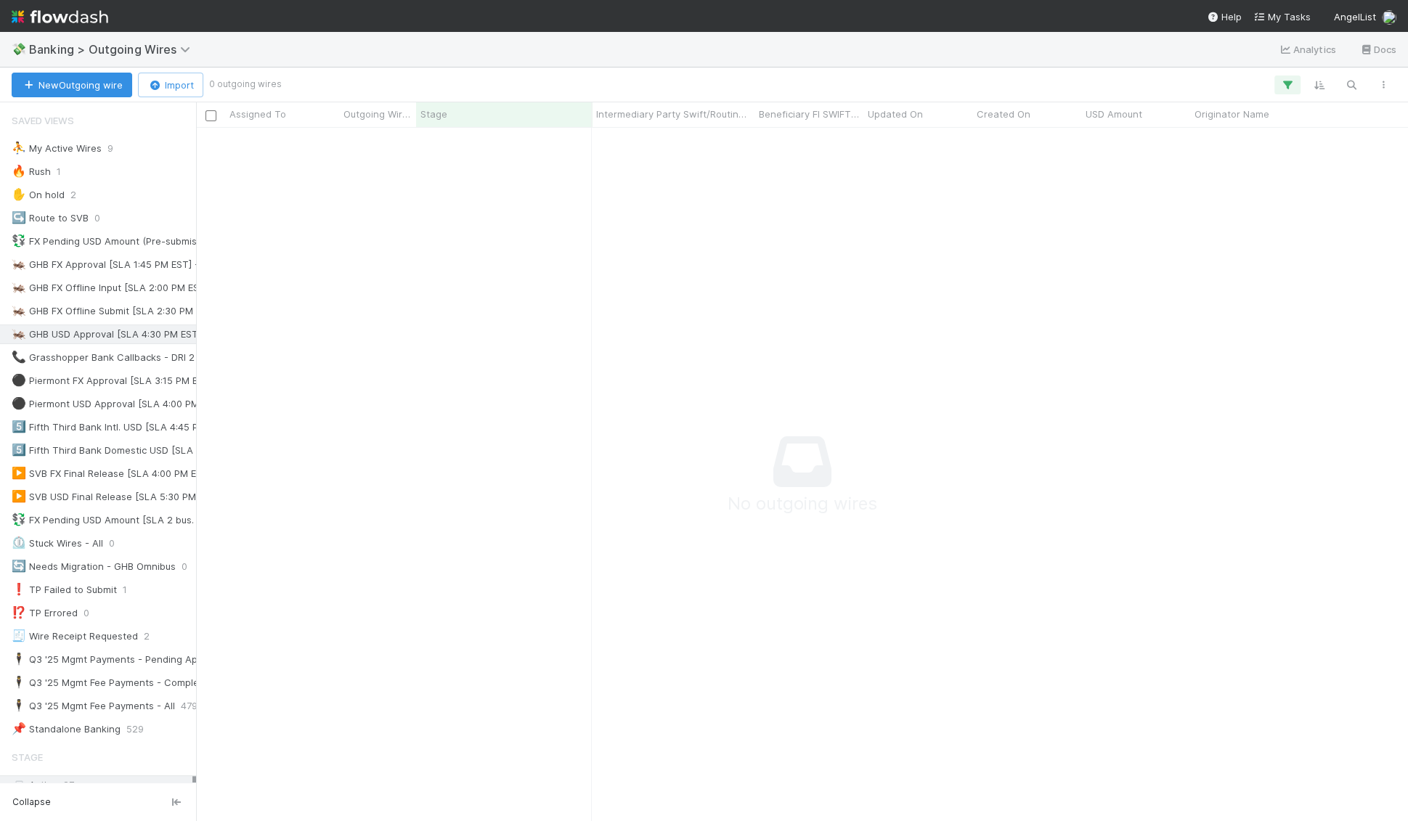
scroll to position [694, 1211]
click at [24, 17] on img at bounding box center [60, 16] width 97 height 25
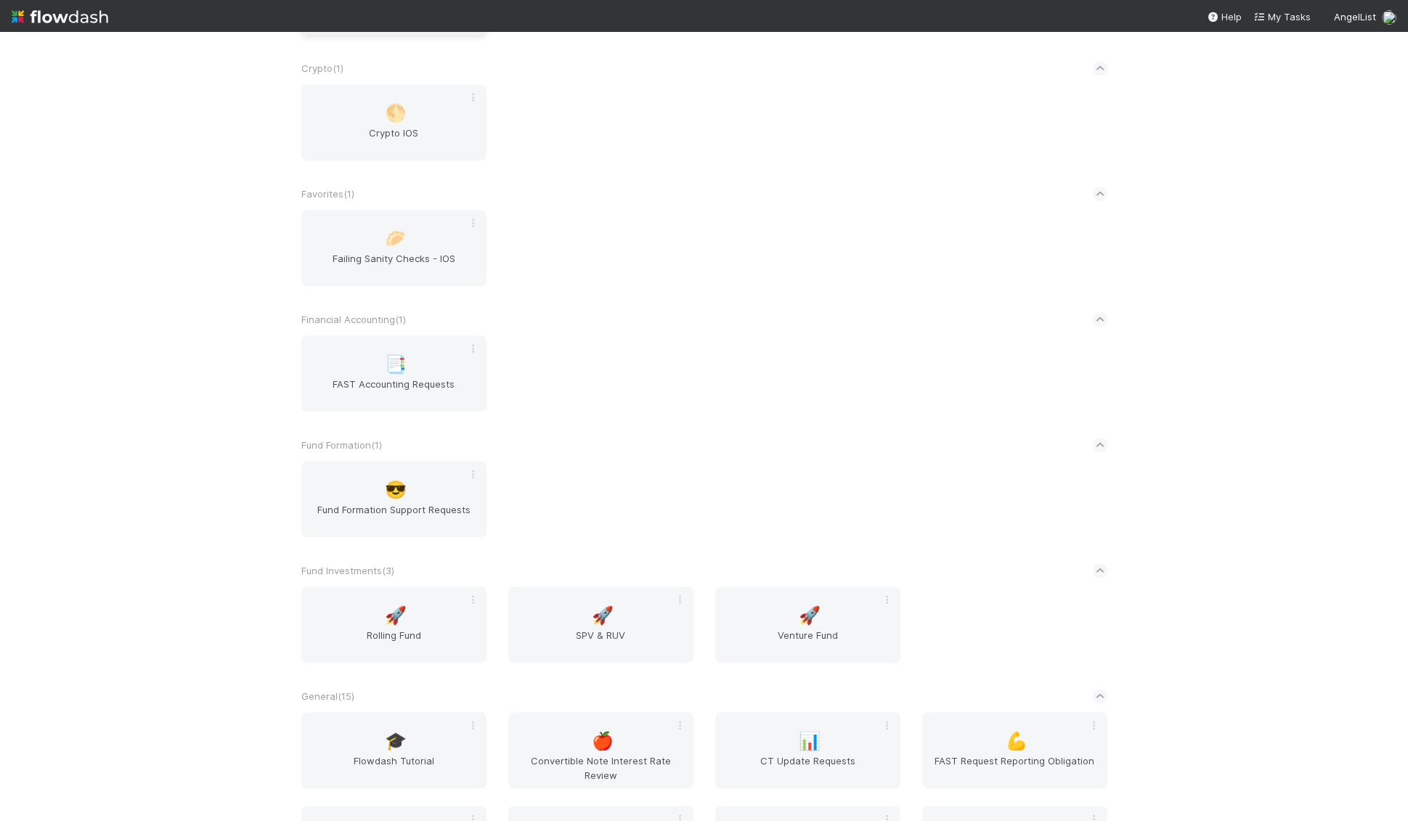
scroll to position [955, 0]
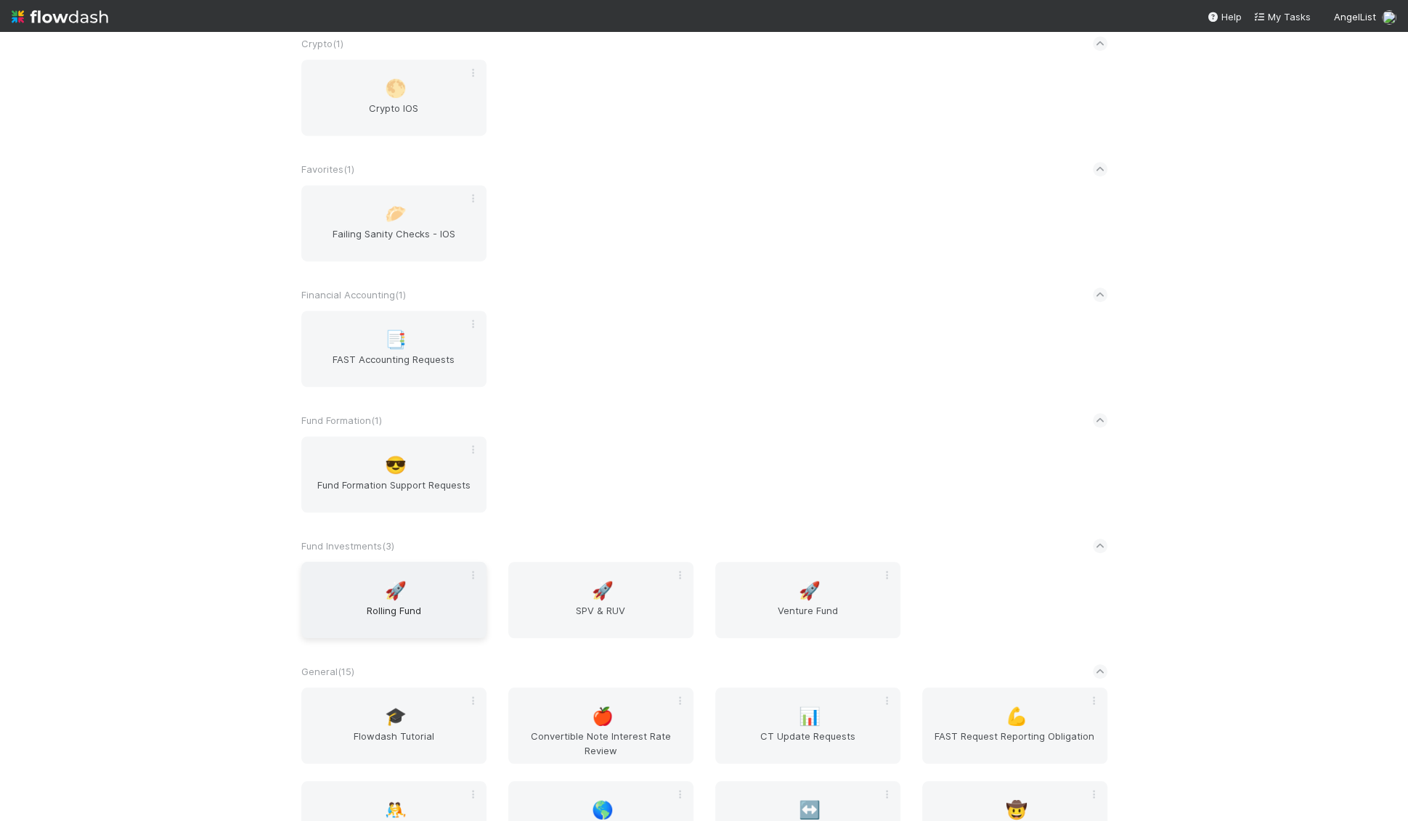
click at [421, 590] on div "🚀 Rolling Fund" at bounding box center [393, 600] width 185 height 76
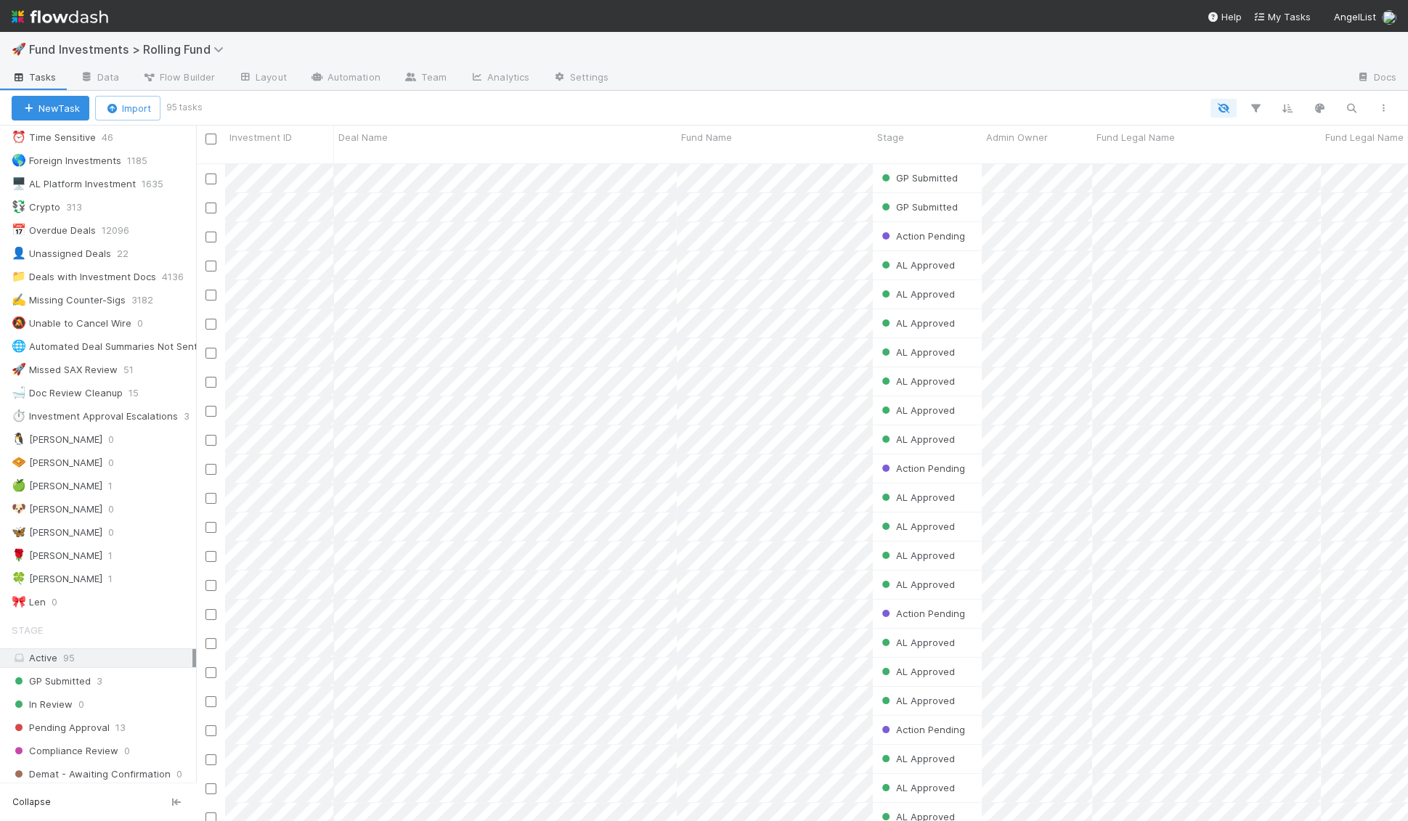
scroll to position [34, 0]
click at [106, 524] on div "🦋 Kennedy 0" at bounding box center [104, 533] width 184 height 18
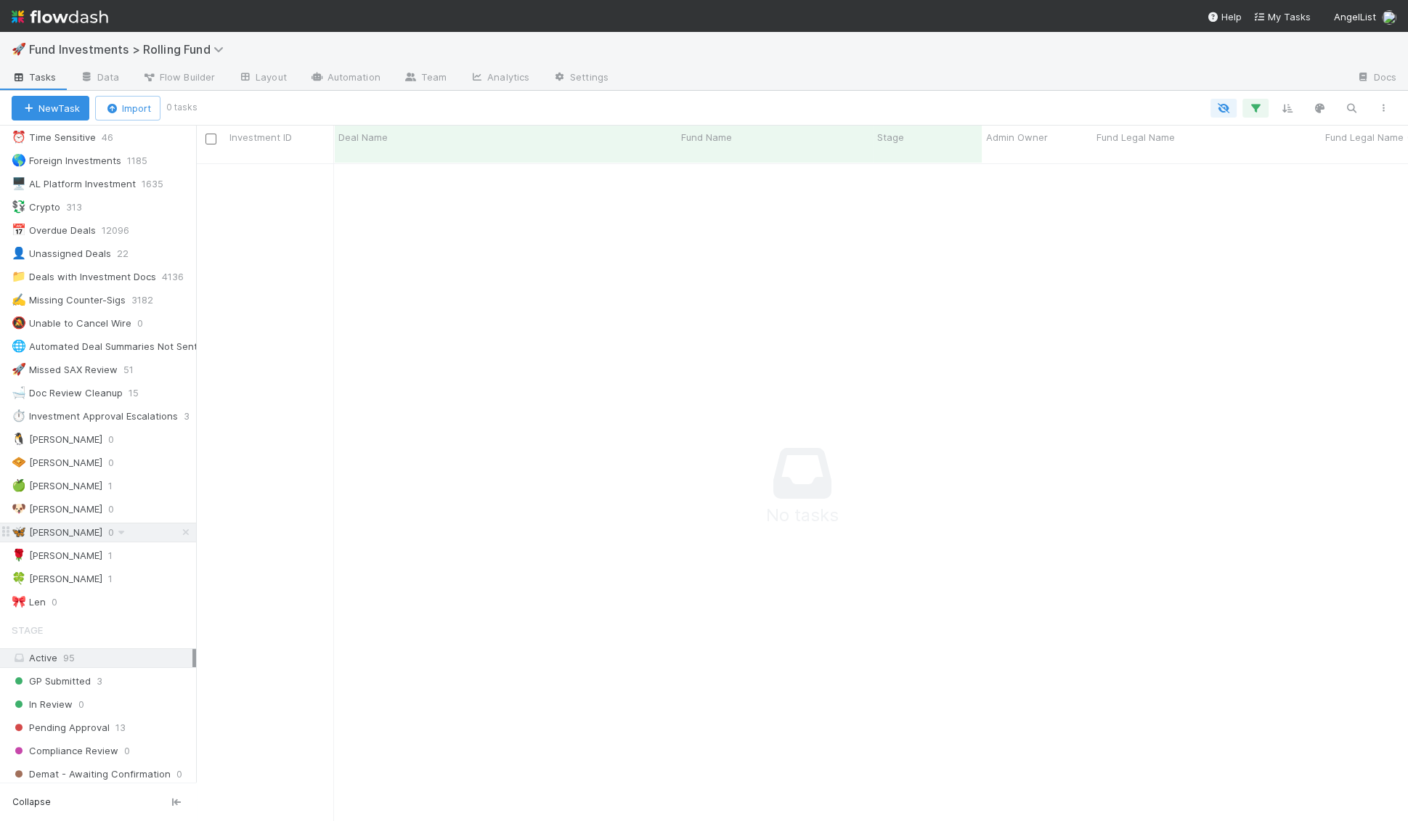
scroll to position [670, 1211]
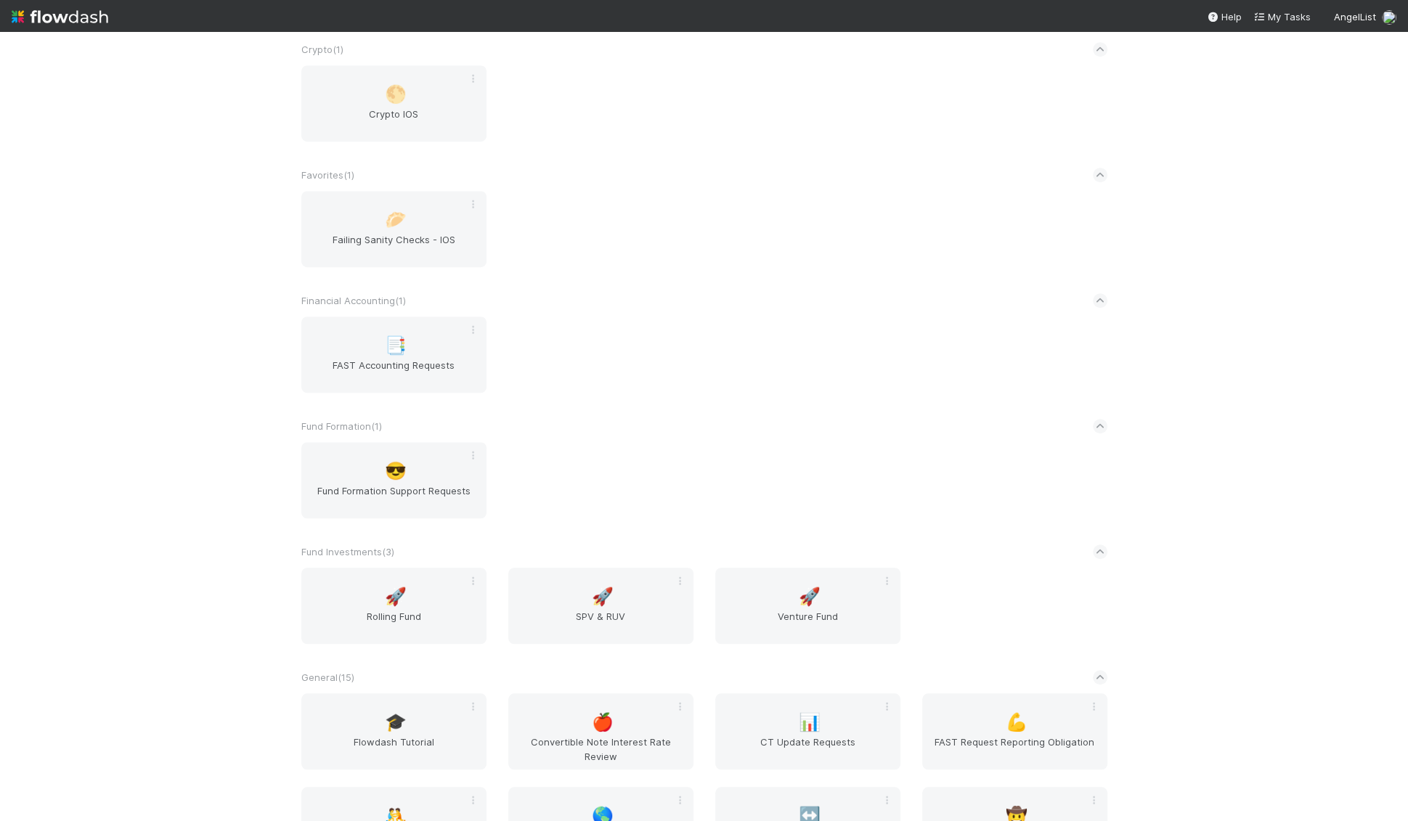
scroll to position [1065, 0]
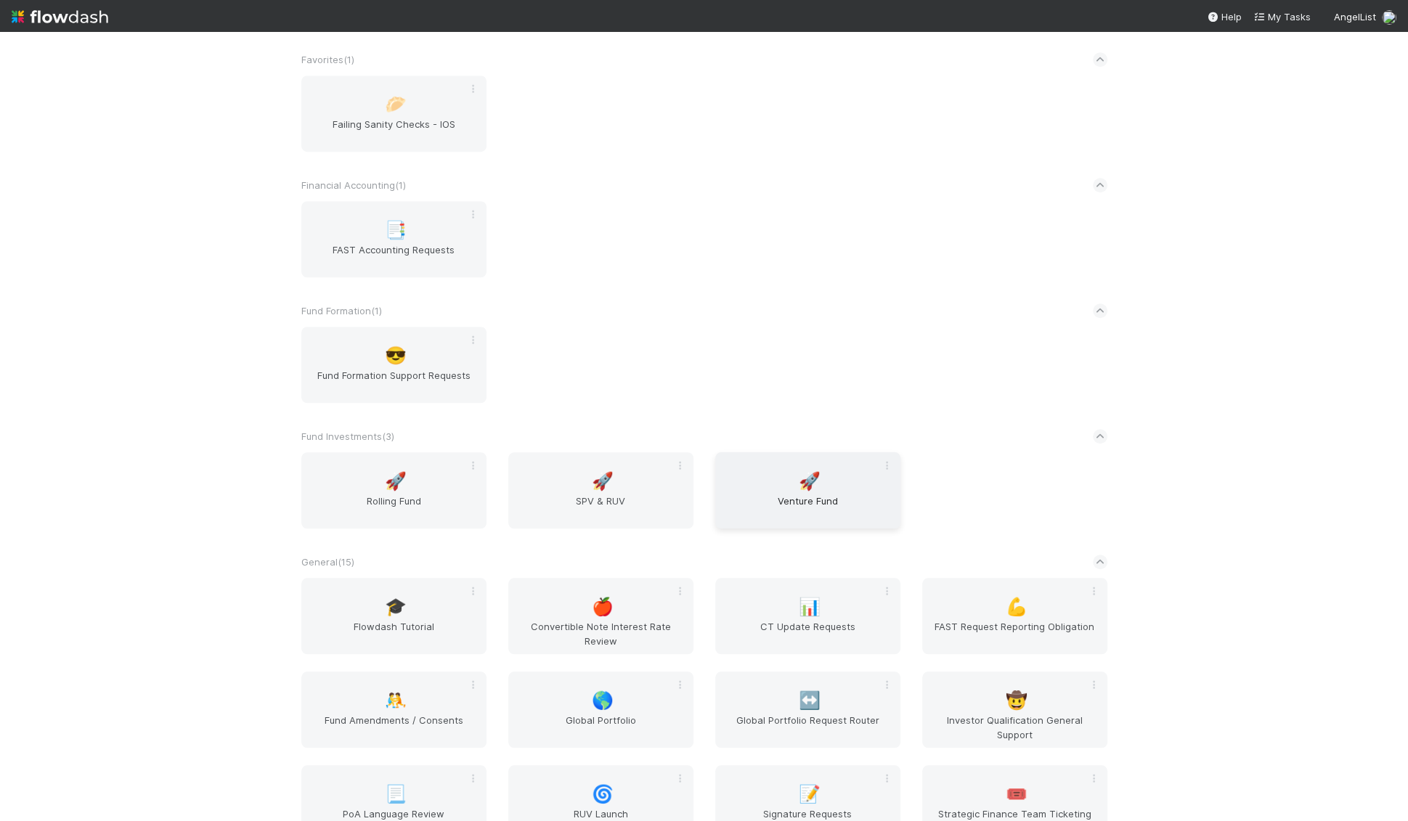
click at [754, 475] on div "🚀 Venture Fund" at bounding box center [807, 490] width 185 height 76
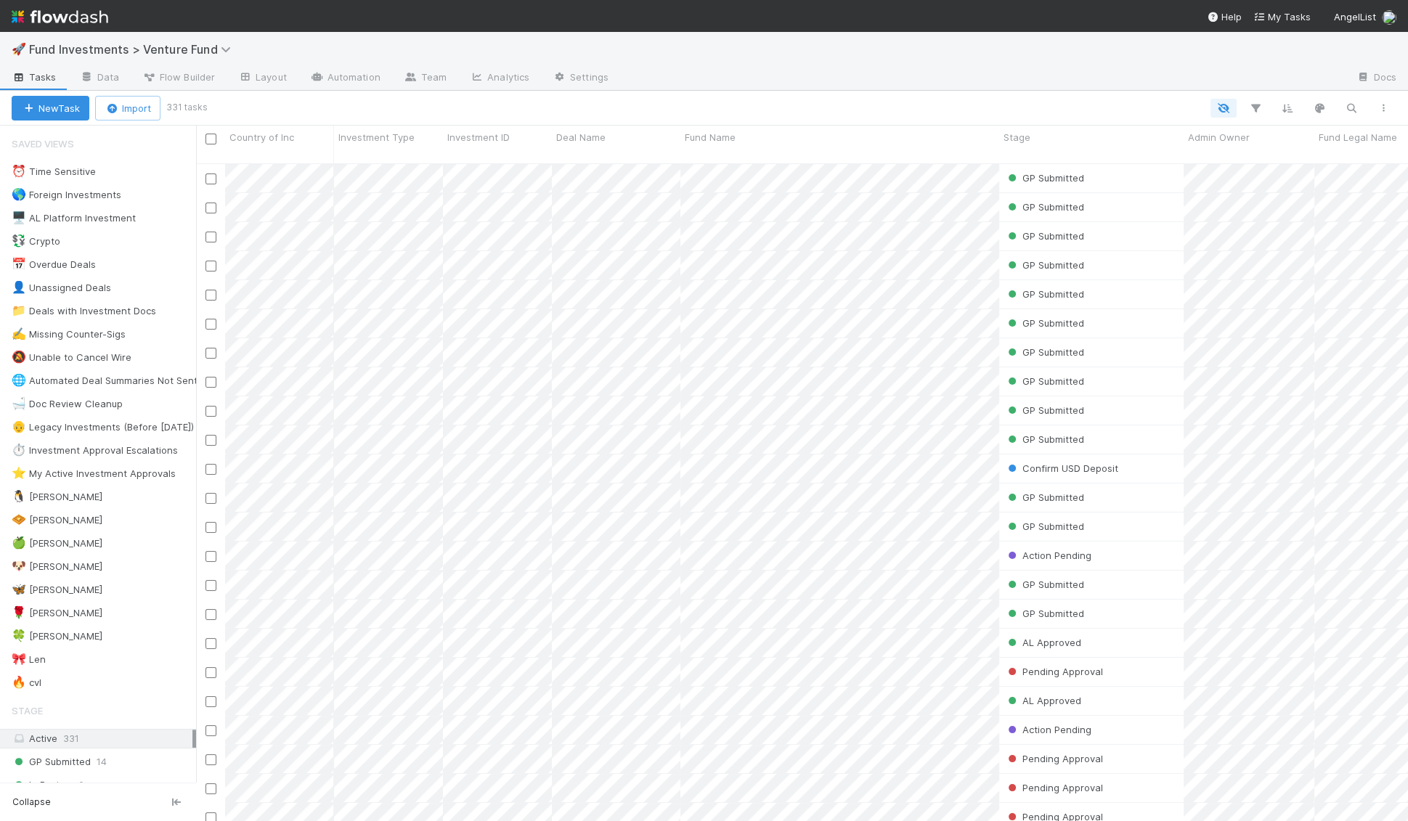
scroll to position [670, 1211]
click at [127, 581] on div "🦋 Kennedy 8" at bounding box center [104, 590] width 184 height 18
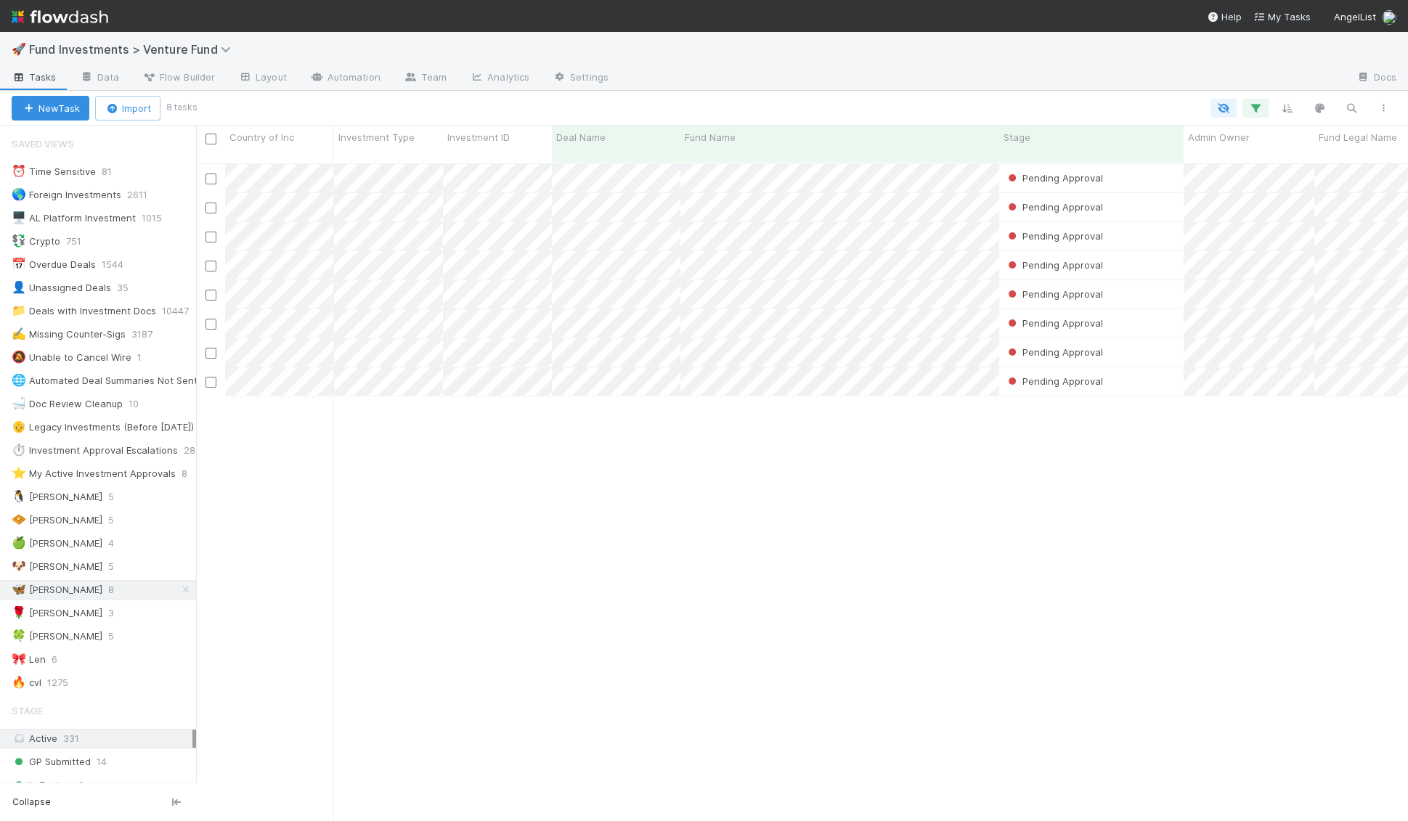
scroll to position [670, 1211]
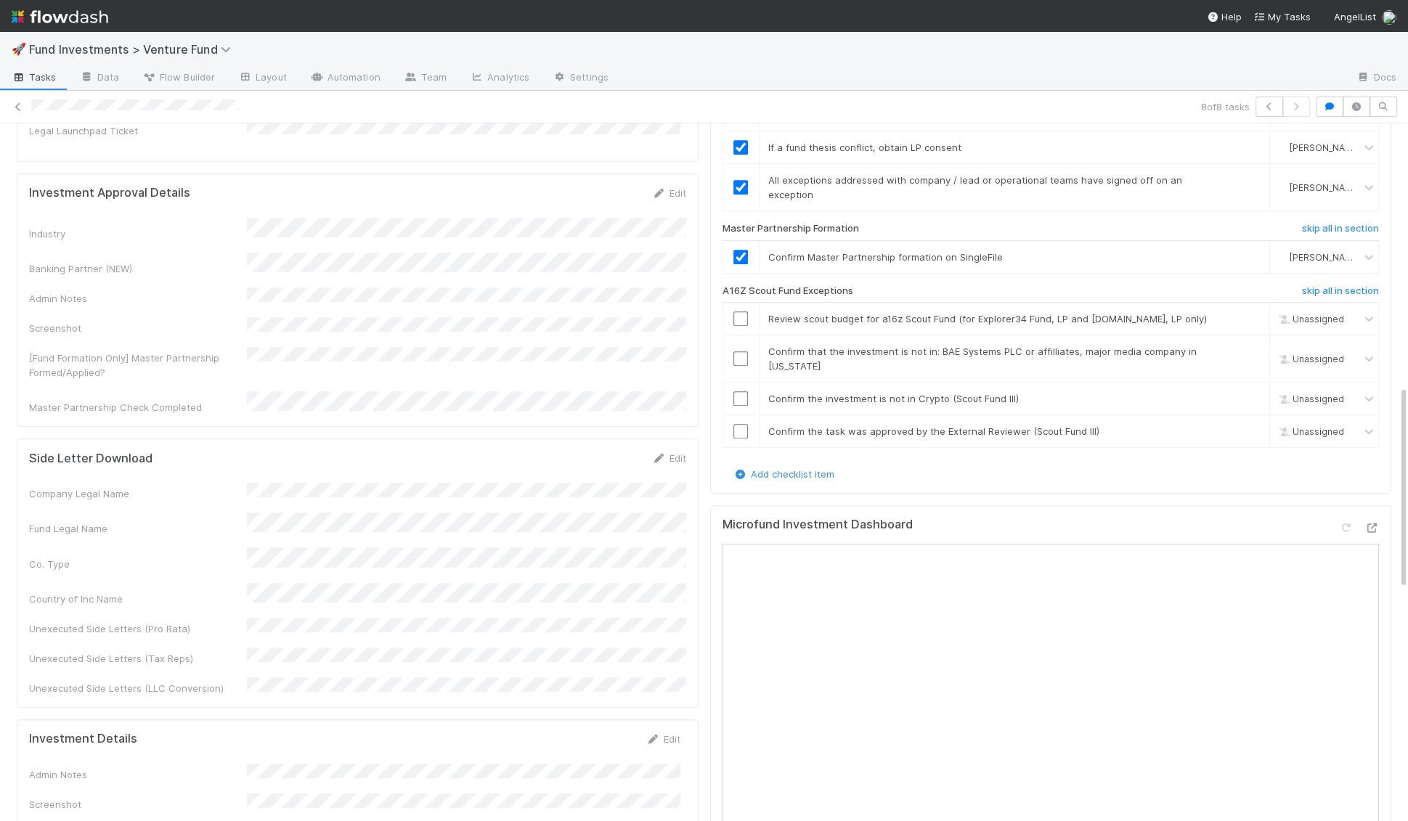
scroll to position [837, 0]
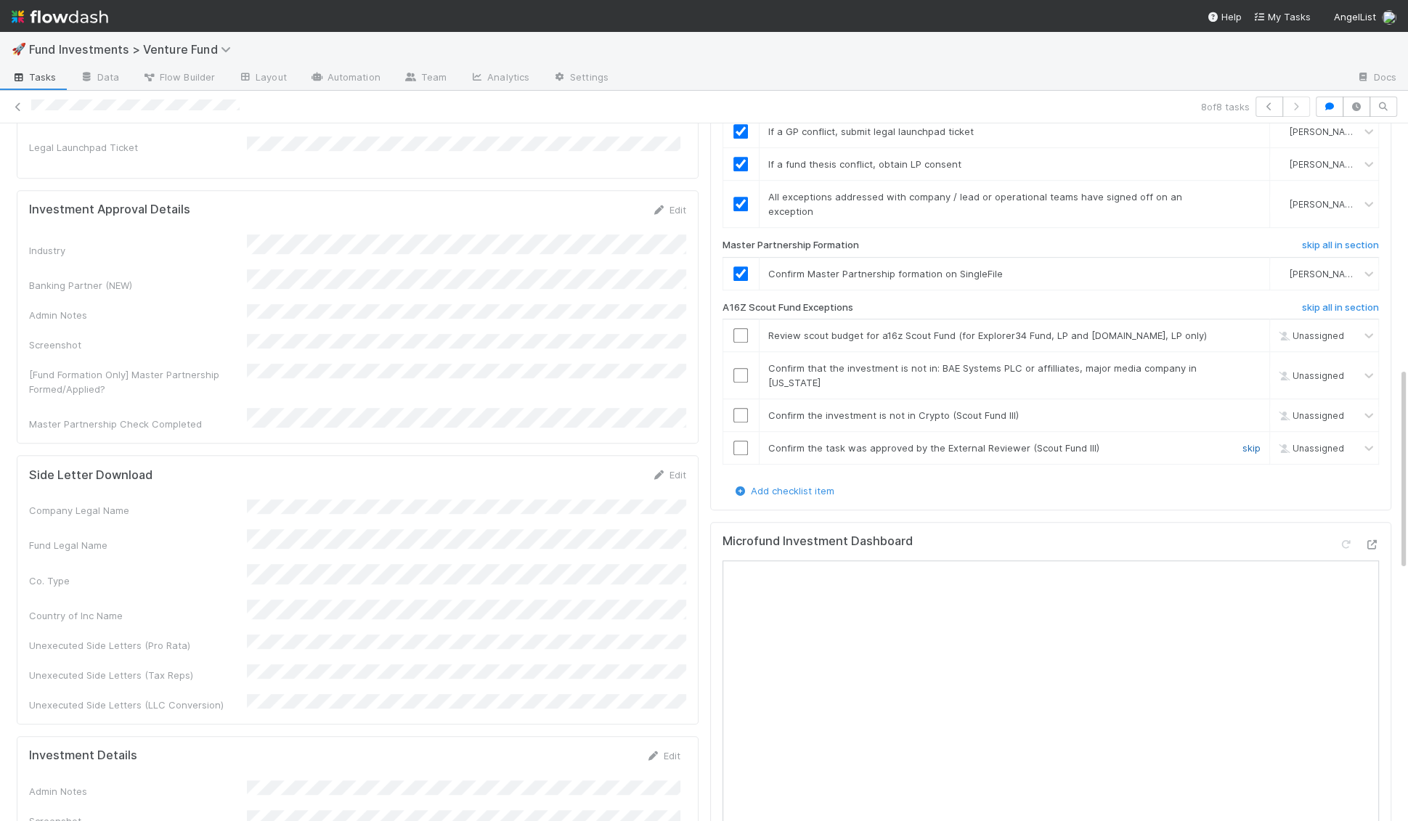
click at [1251, 442] on link "skip" at bounding box center [1252, 448] width 18 height 12
click at [739, 368] on input "checkbox" at bounding box center [741, 375] width 15 height 15
click at [747, 408] on input "checkbox" at bounding box center [741, 415] width 15 height 15
checkbox input "true"
click at [749, 328] on div at bounding box center [741, 335] width 36 height 15
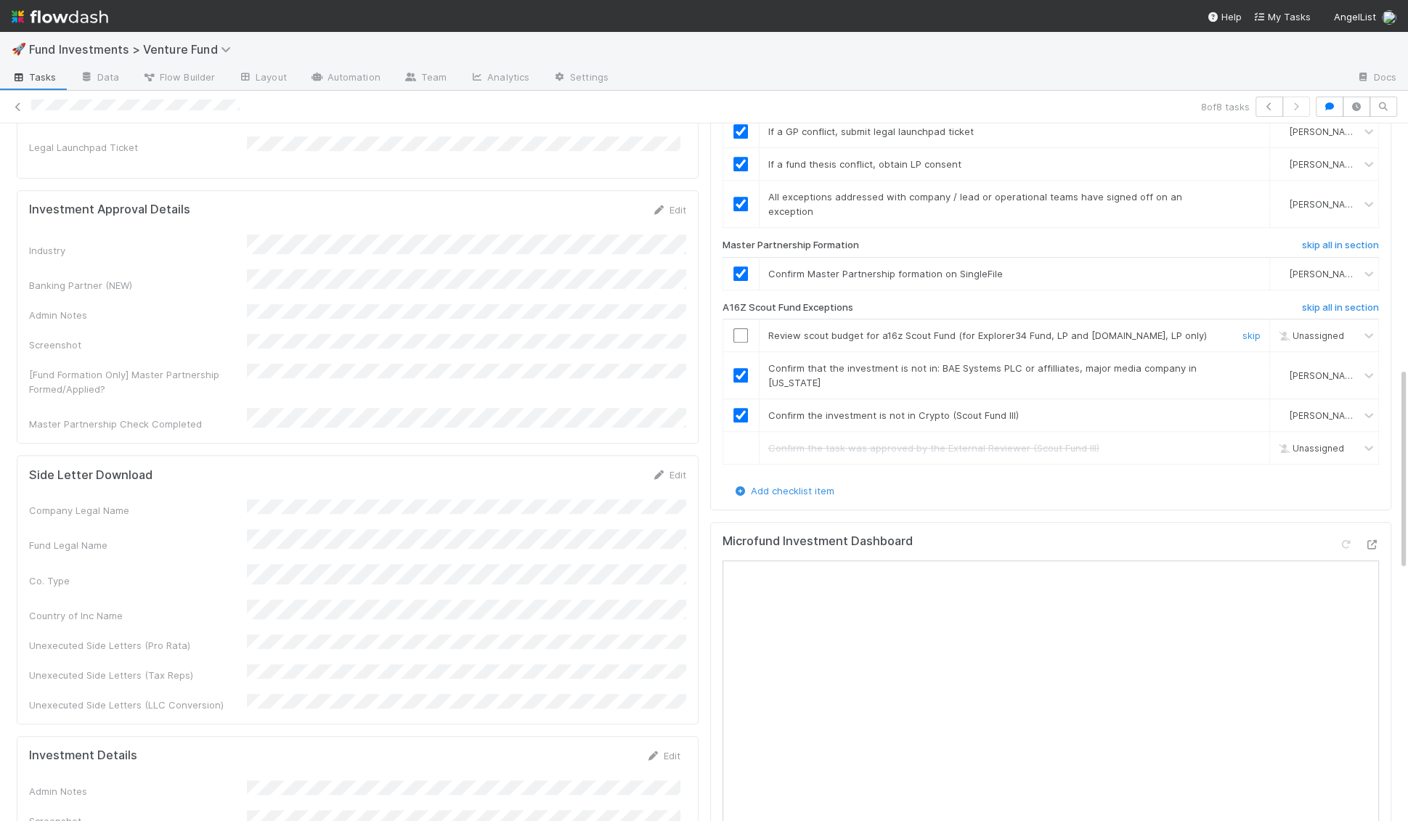
click at [736, 328] on input "checkbox" at bounding box center [741, 335] width 15 height 15
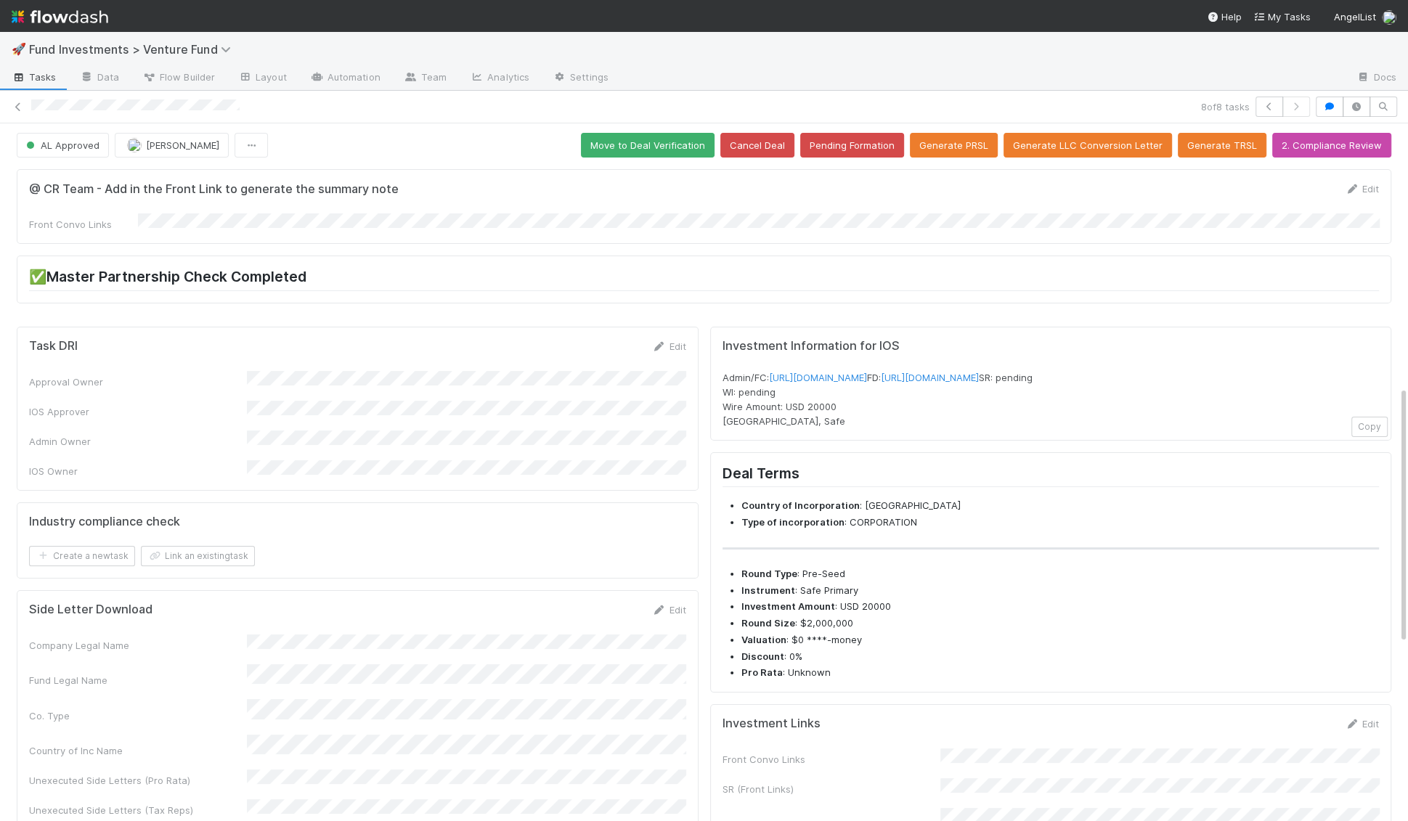
scroll to position [0, 0]
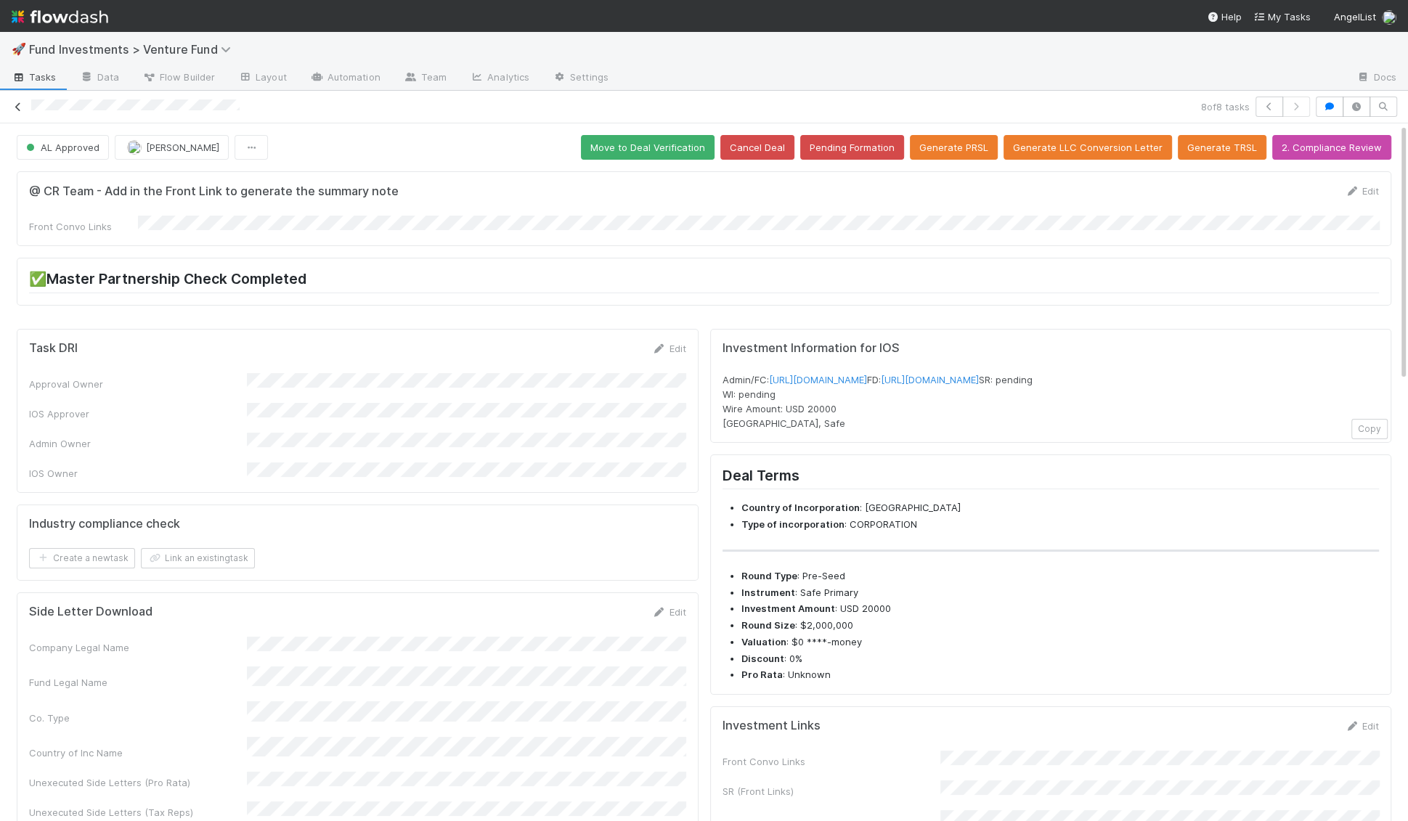
click at [19, 107] on icon at bounding box center [18, 106] width 15 height 9
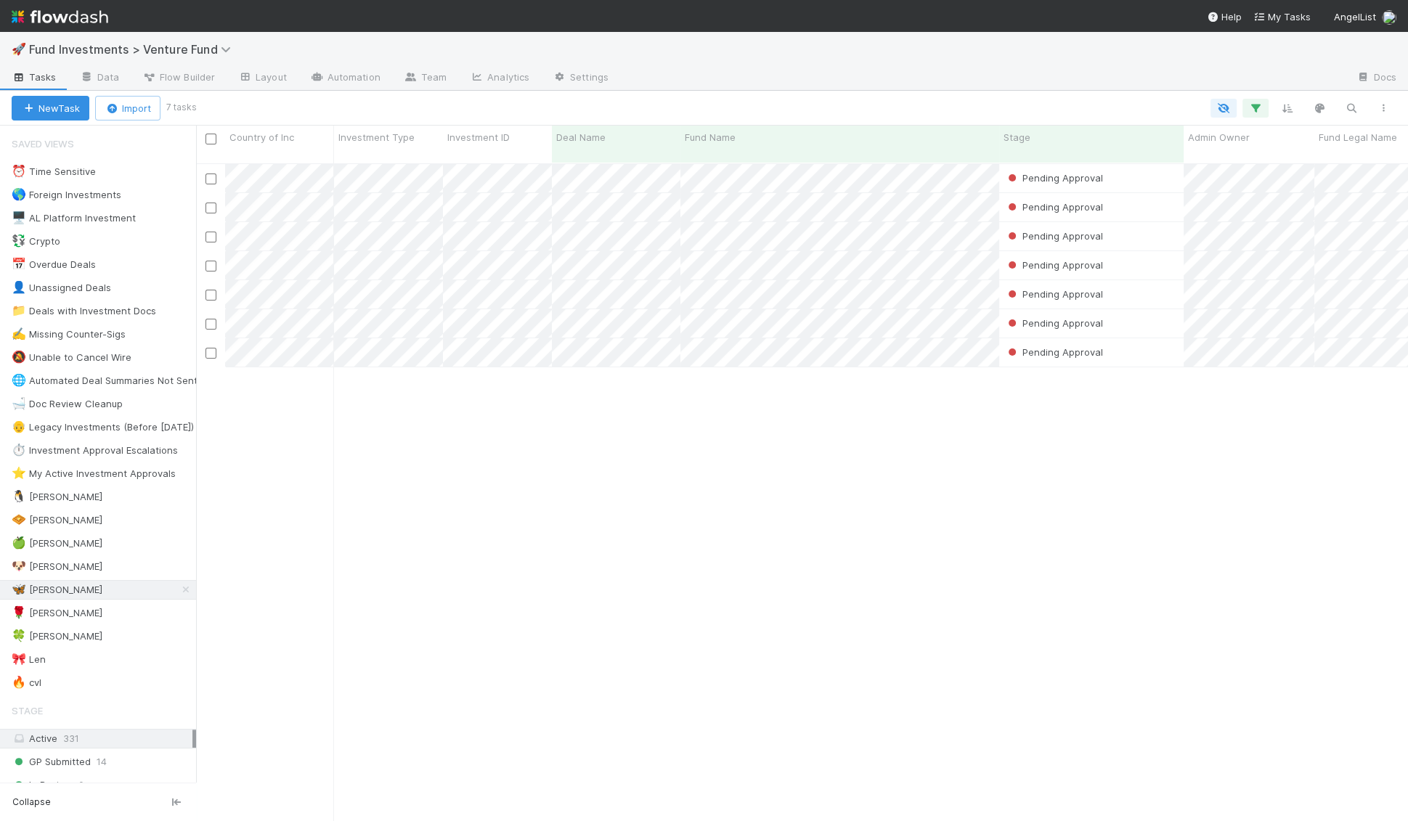
scroll to position [670, 1211]
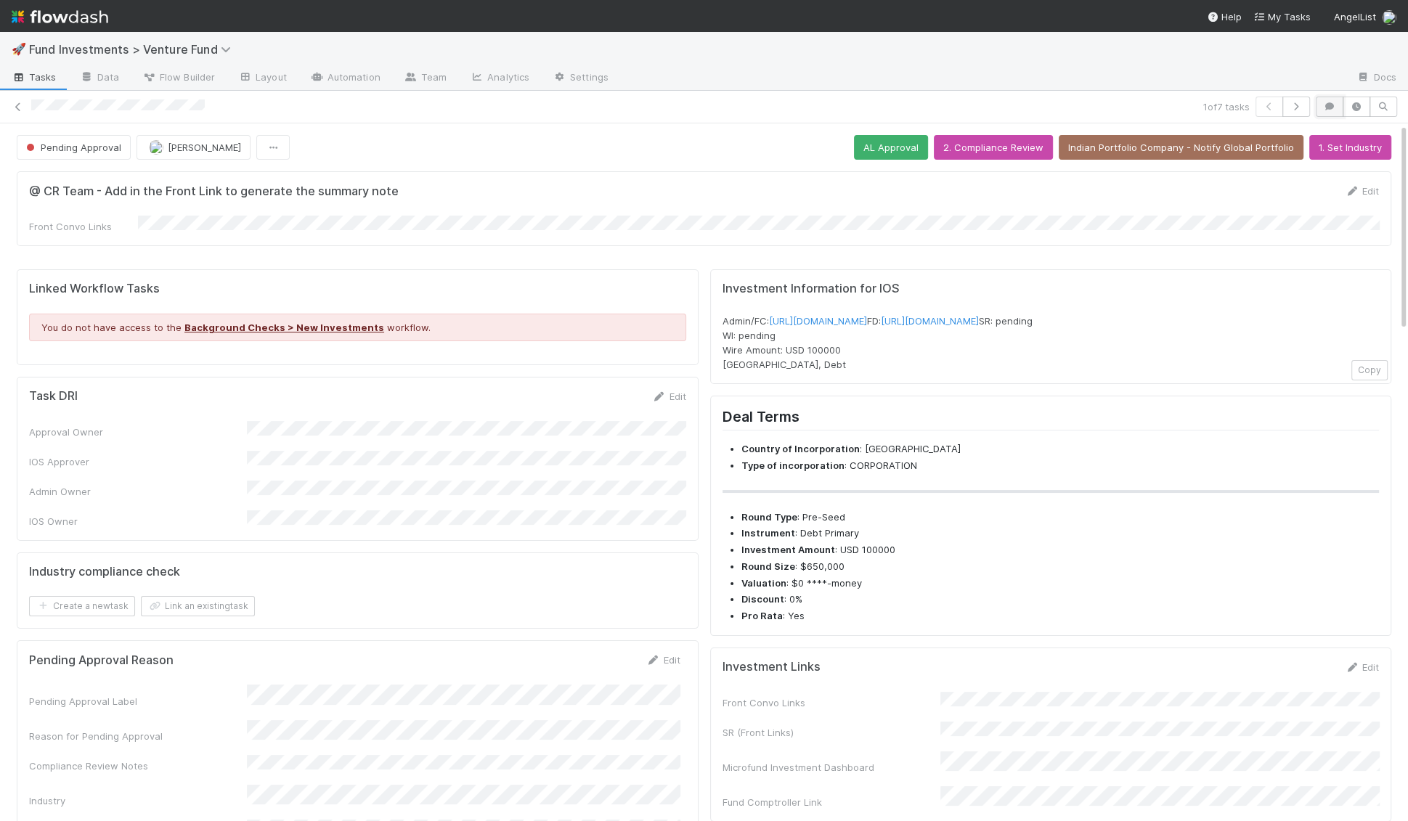
click at [1325, 110] on icon "button" at bounding box center [1330, 106] width 15 height 9
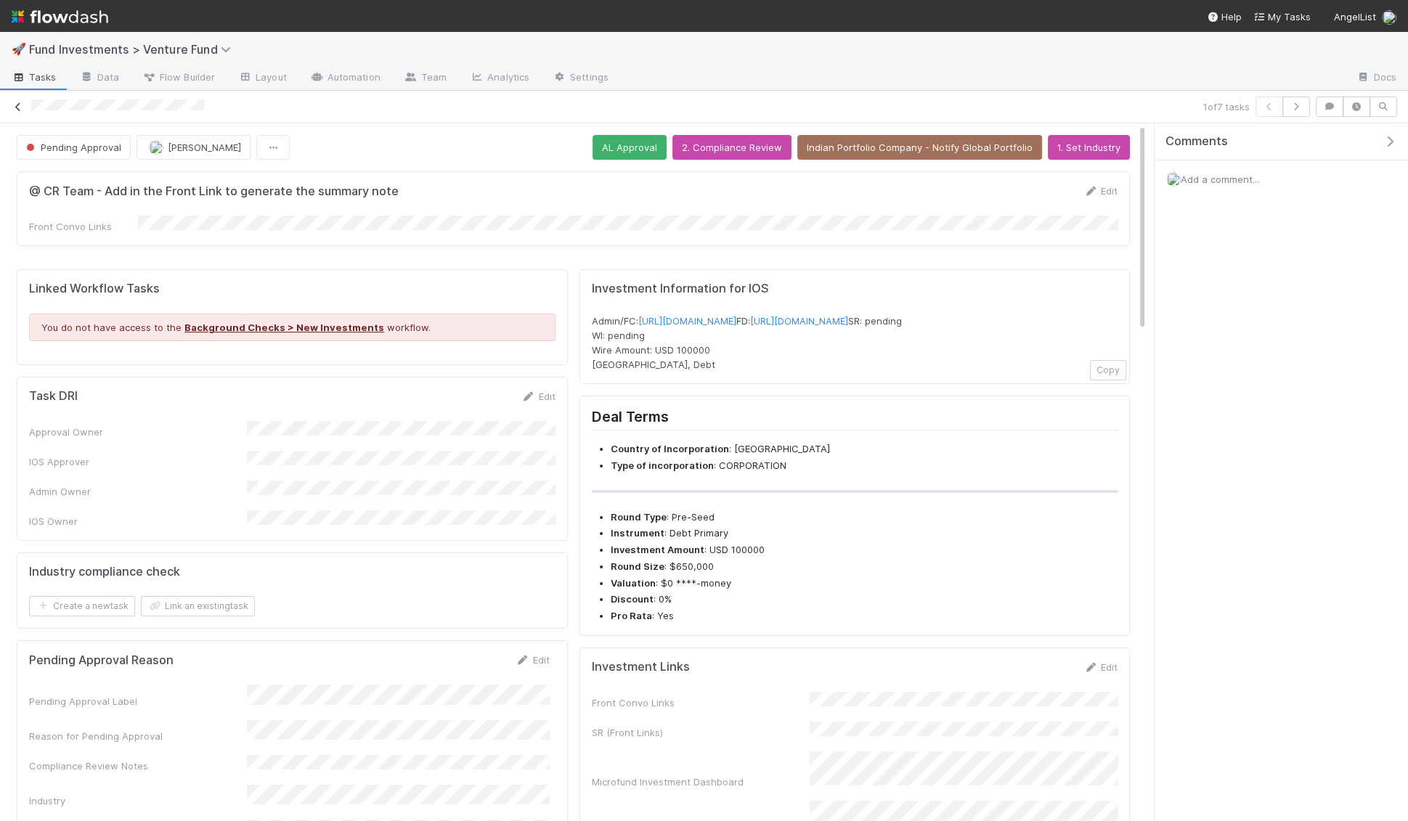
click at [23, 110] on link at bounding box center [18, 106] width 15 height 15
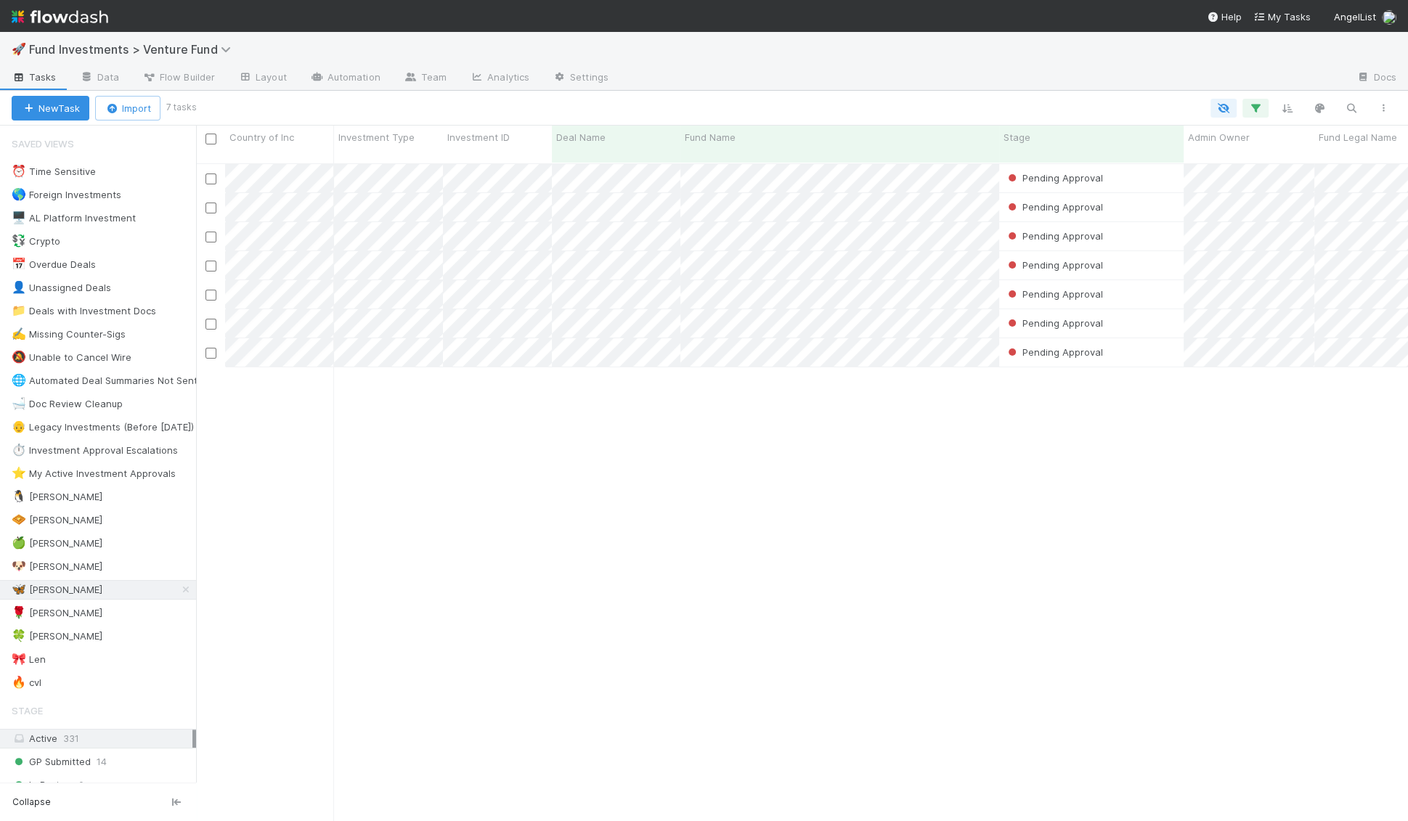
scroll to position [670, 1211]
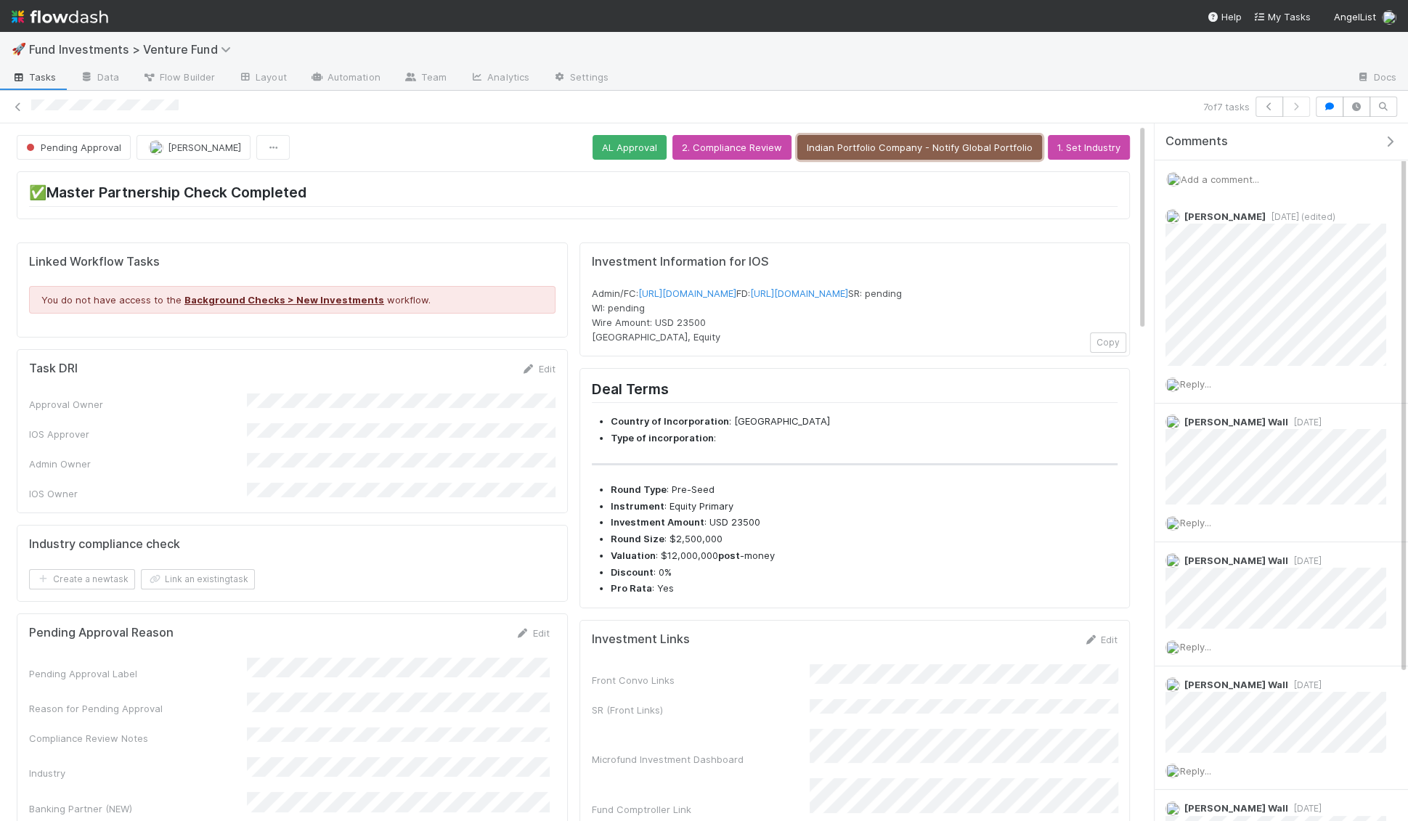
click at [852, 141] on button "Indian Portfolio Company - Notify Global Portfolio" at bounding box center [919, 147] width 245 height 25
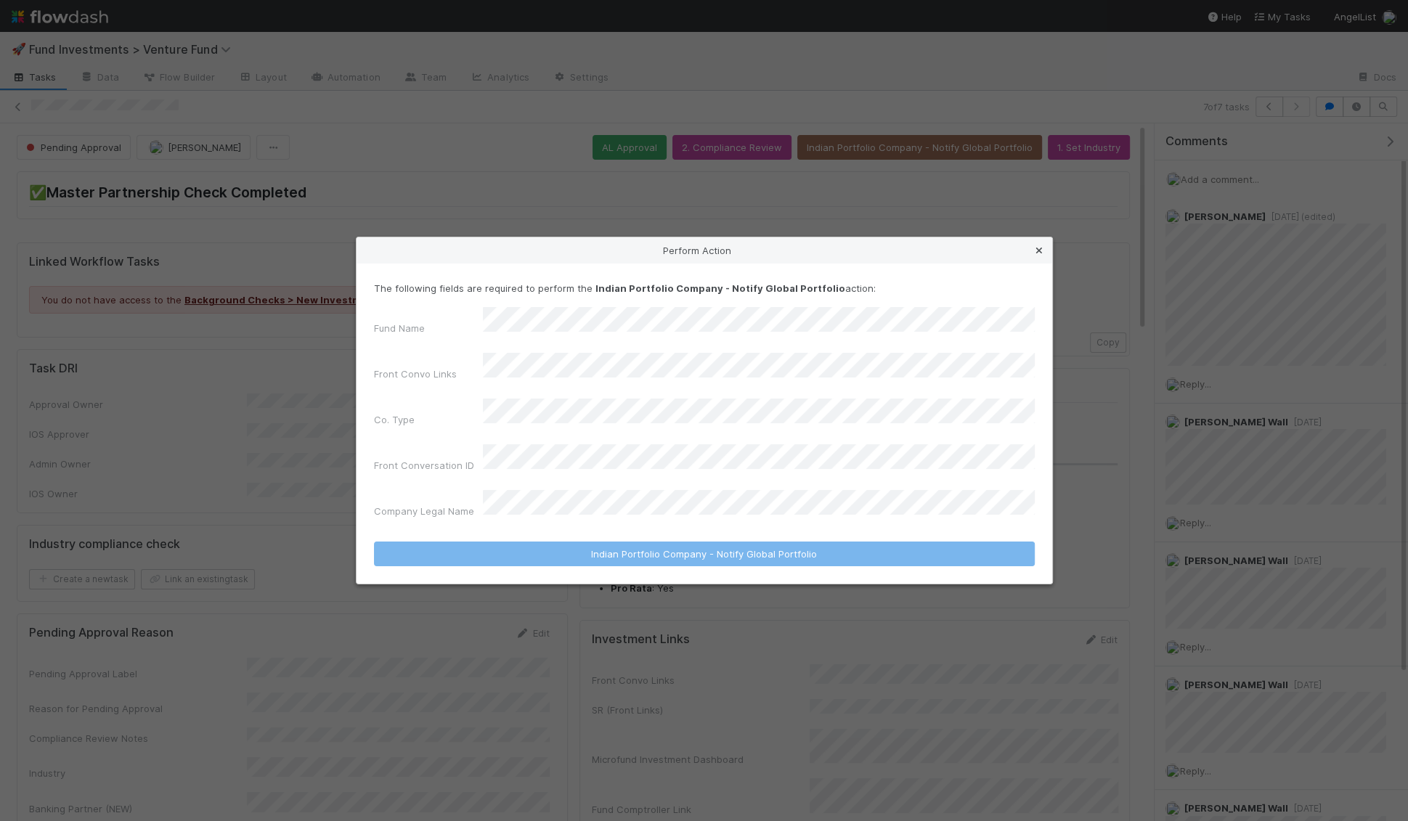
click at [1033, 256] on icon at bounding box center [1039, 250] width 15 height 9
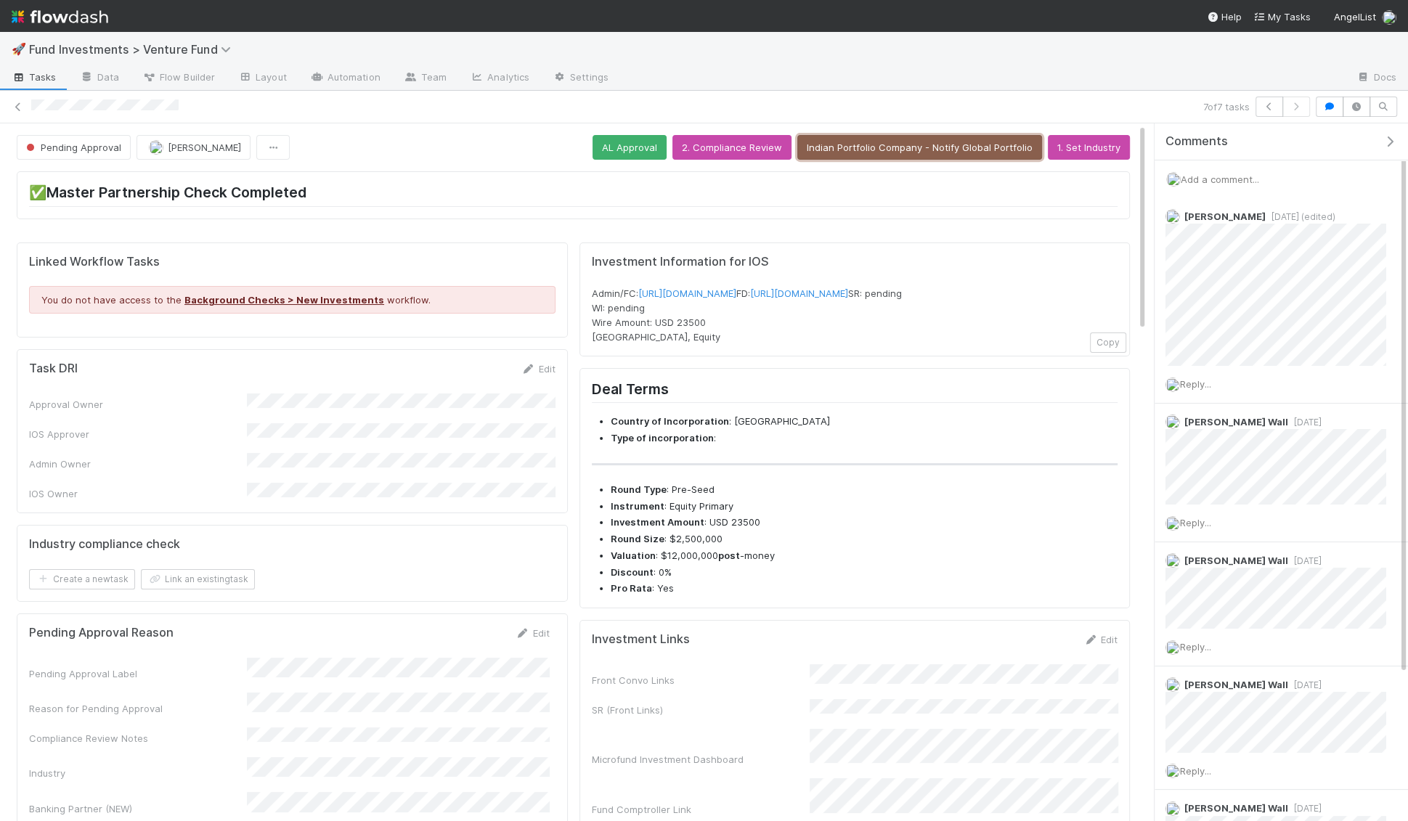
click at [891, 145] on button "Indian Portfolio Company - Notify Global Portfolio" at bounding box center [919, 147] width 245 height 25
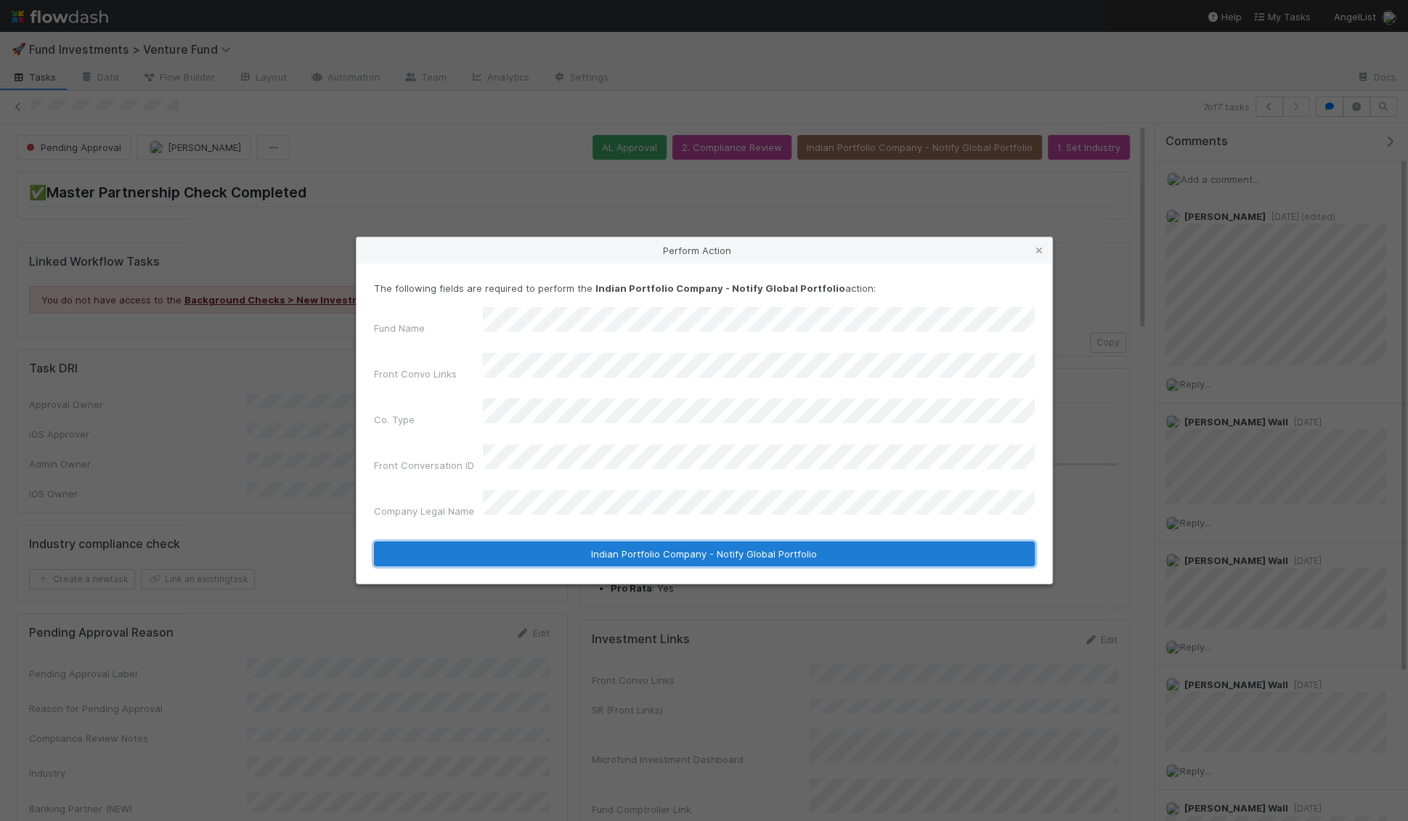
click at [709, 542] on button "Indian Portfolio Company - Notify Global Portfolio" at bounding box center [704, 554] width 661 height 25
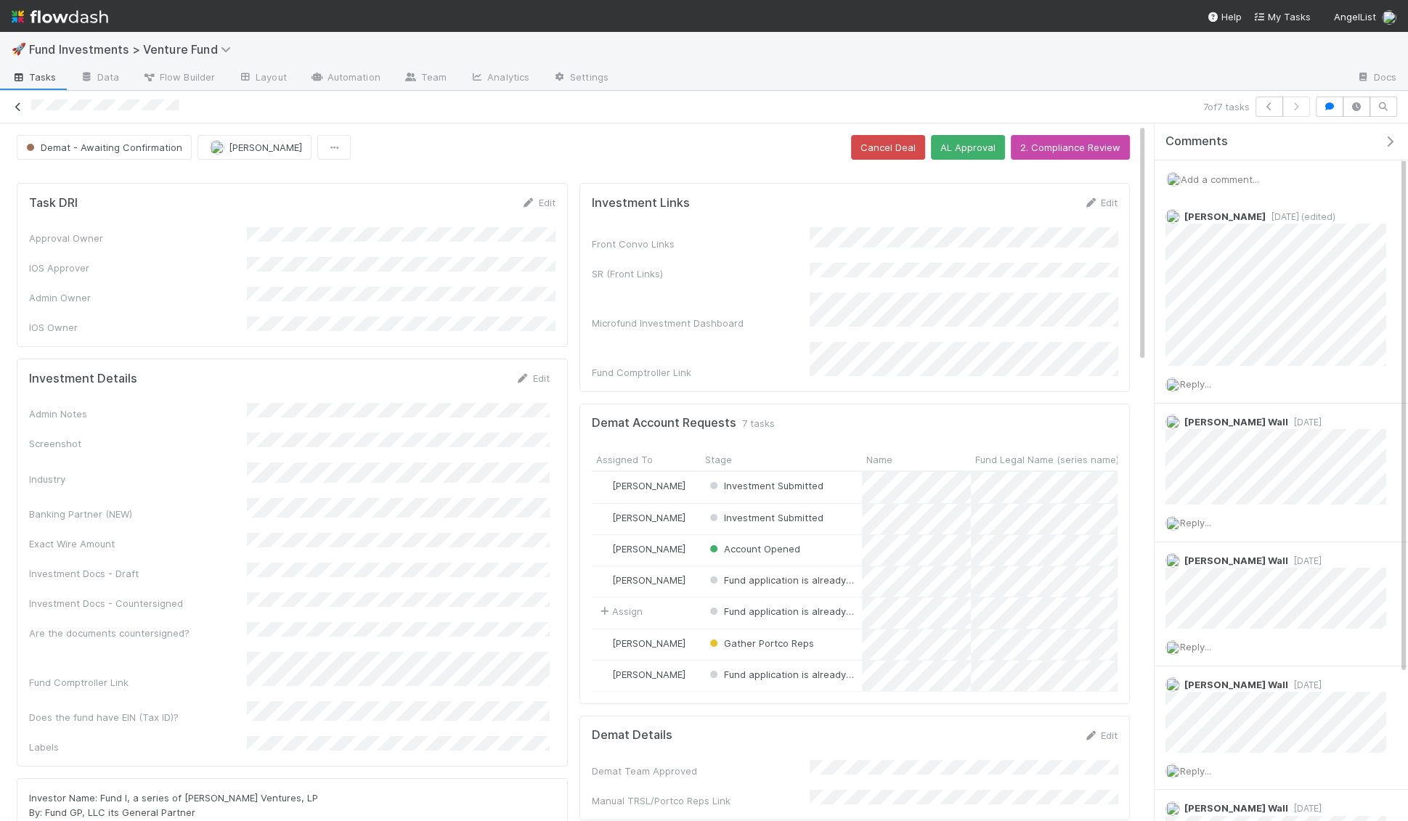
click at [18, 105] on icon at bounding box center [18, 106] width 15 height 9
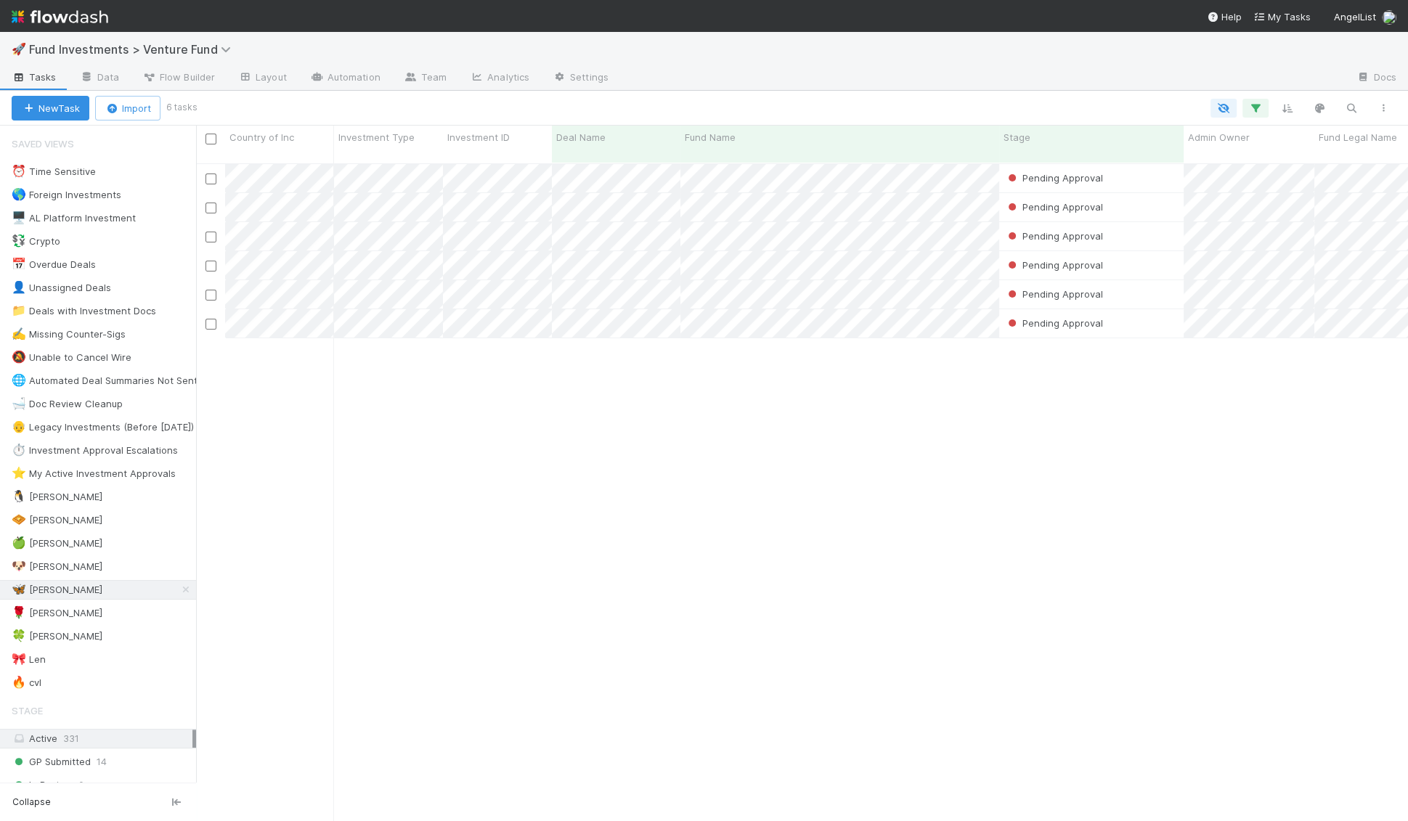
scroll to position [670, 1211]
click at [862, 325] on div "Pending Approval Durga Arjun 9/2/25, 6:53:32 PM 9/2/25, 7:00:52 PM 0 0 0 0 0 0 …" at bounding box center [802, 499] width 1212 height 670
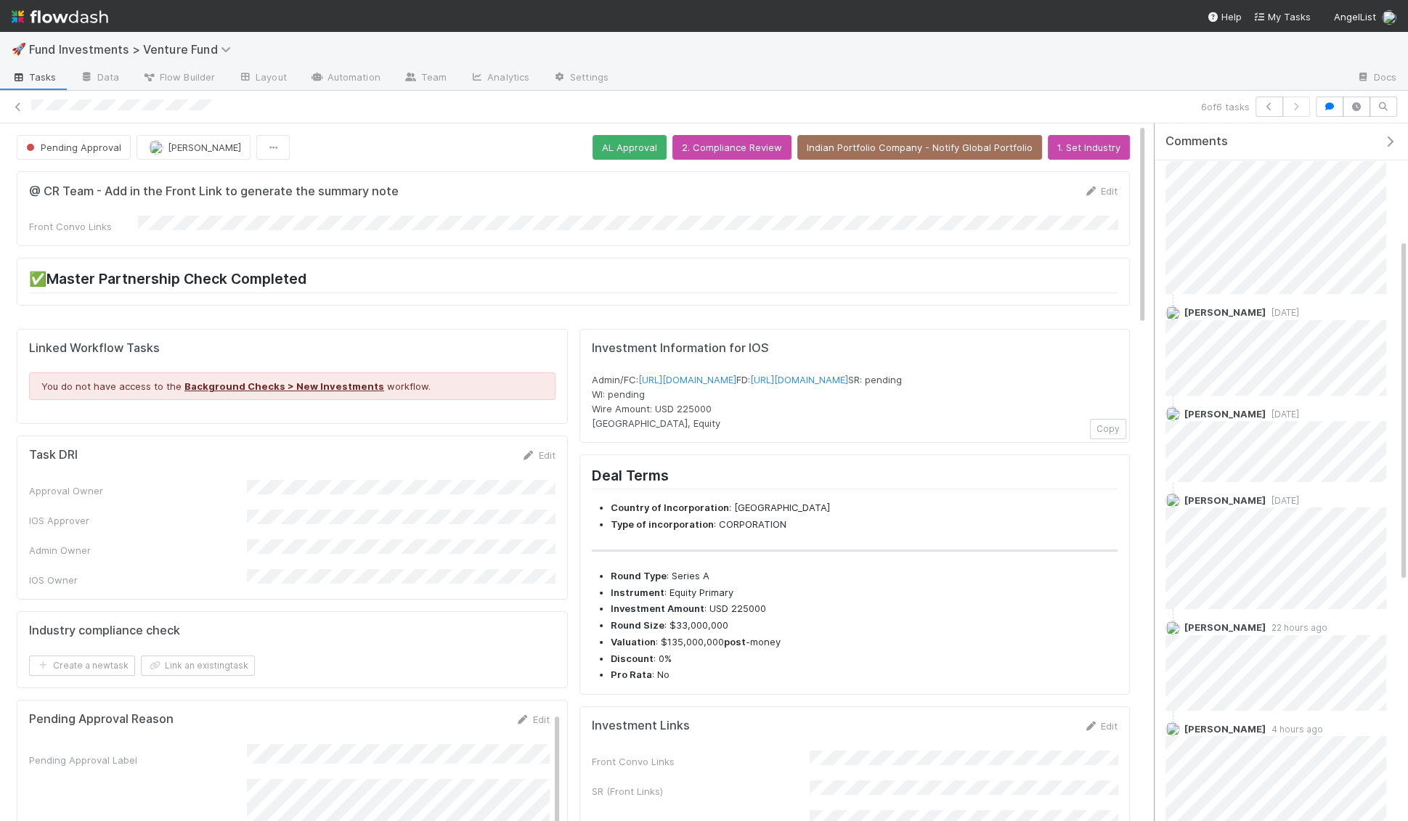
scroll to position [233, 0]
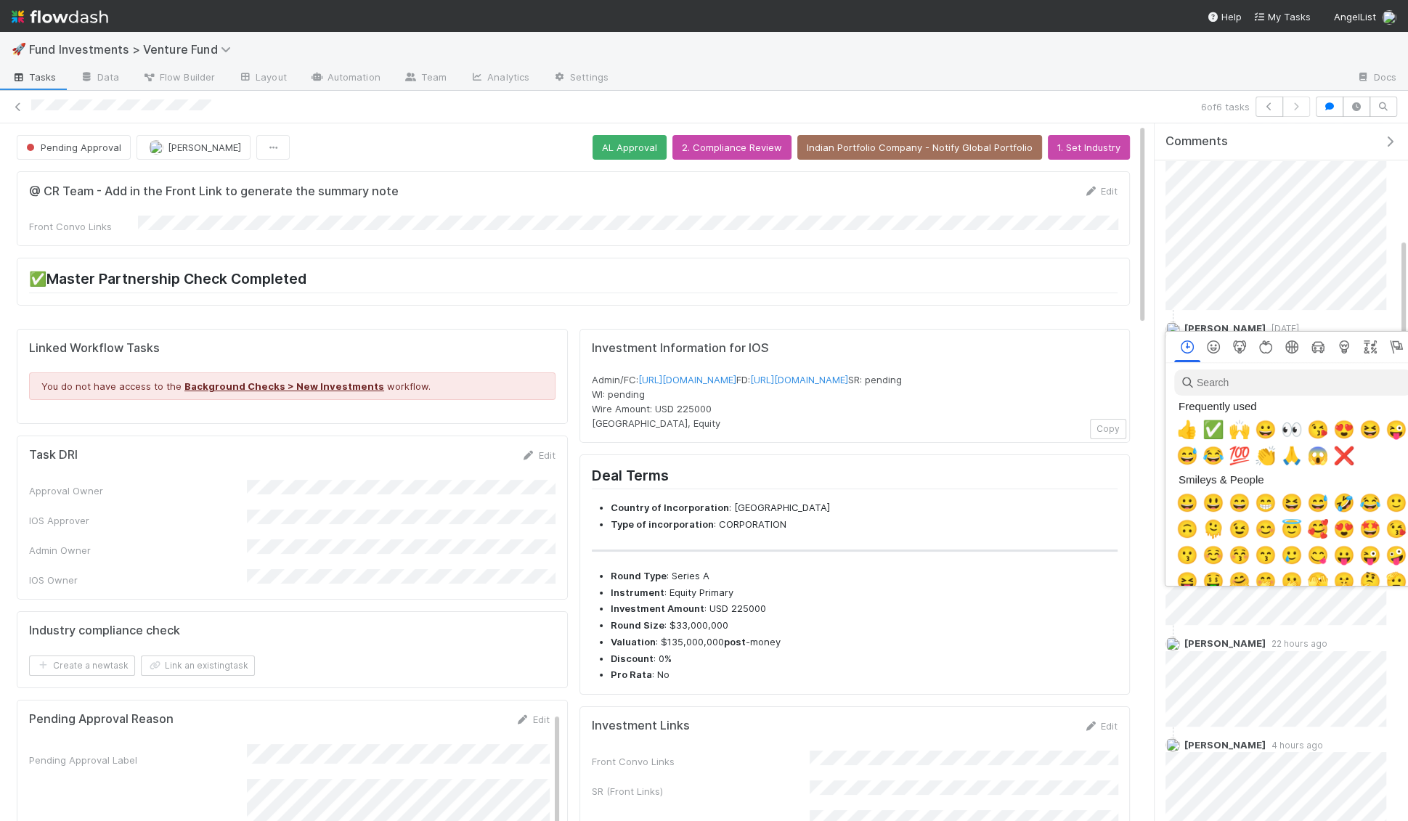
click at [1082, 483] on div at bounding box center [704, 410] width 1408 height 821
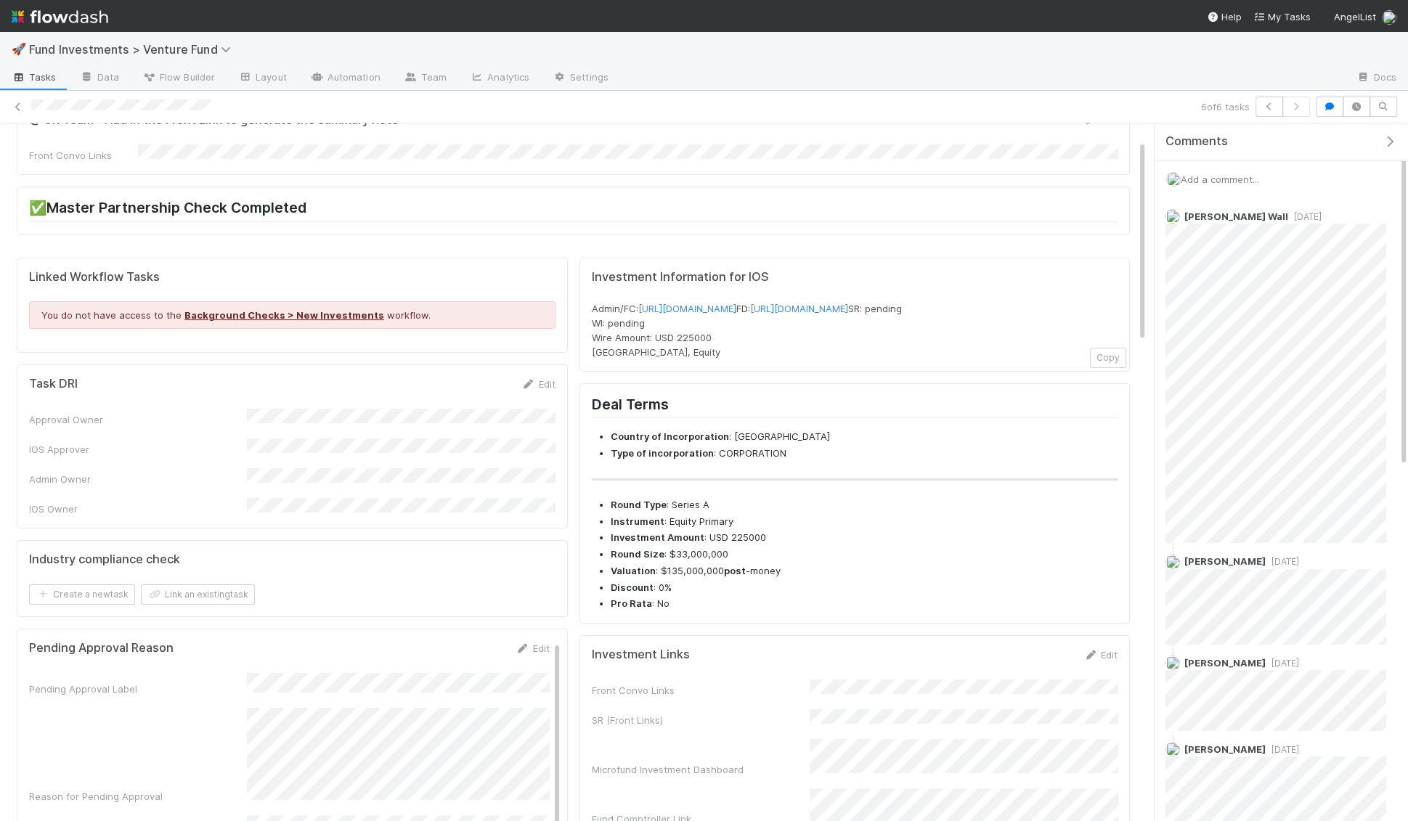
scroll to position [113, 0]
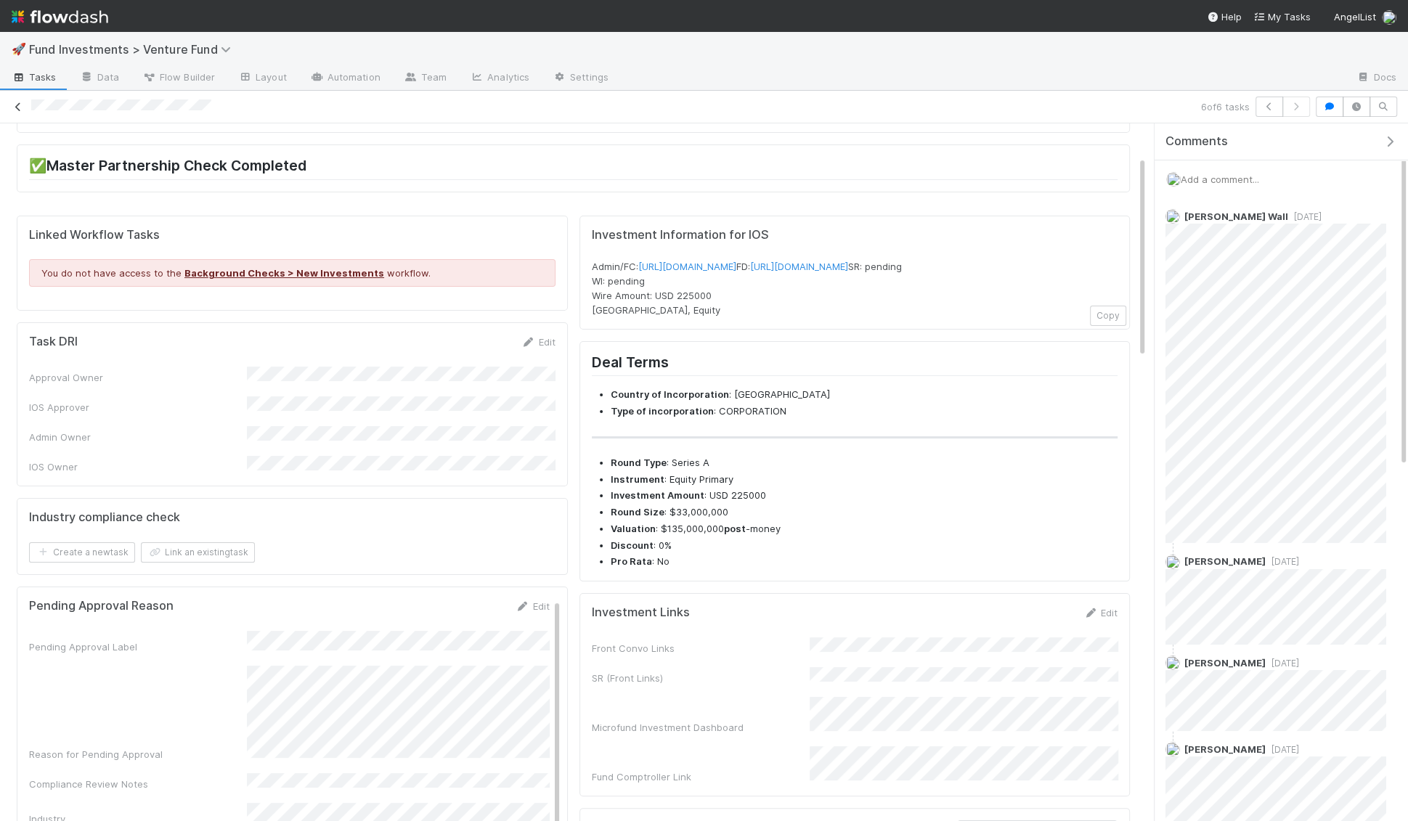
drag, startPoint x: 225, startPoint y: 107, endPoint x: 20, endPoint y: 107, distance: 204.8
click at [20, 107] on div "6 of 6 tasks" at bounding box center [704, 107] width 1408 height 20
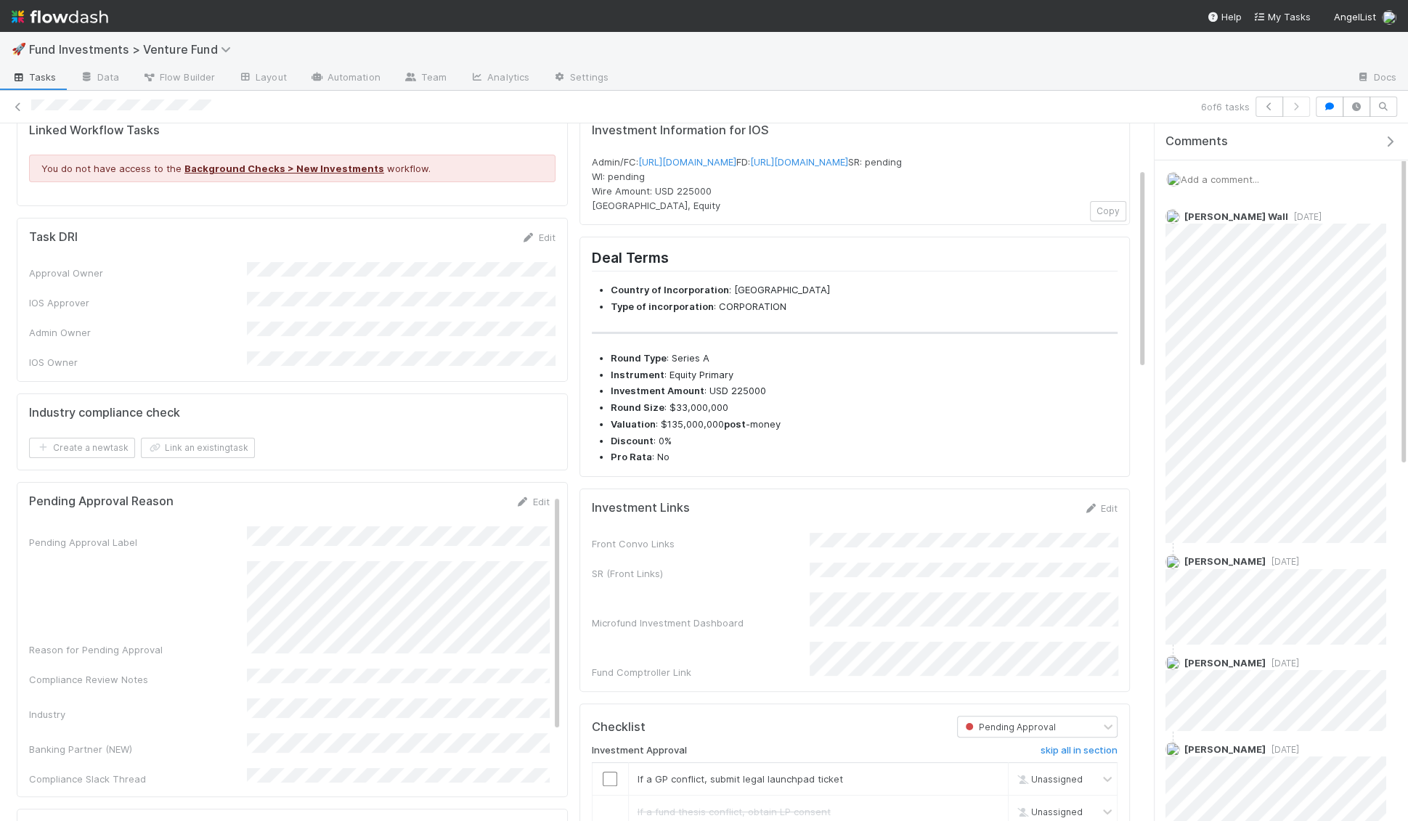
scroll to position [222, 0]
drag, startPoint x: 587, startPoint y: 150, endPoint x: 950, endPoint y: 168, distance: 363.6
click at [950, 168] on div "Investment Information for IOS Admin/FC: https://venture.angellist.com/v/admin/…" at bounding box center [855, 164] width 551 height 115
copy span "Admin/FC: https://venture.angellist.com/v/admin/funds/investment/29558 FD: http…"
click at [623, 668] on div "Fund Comptroller Link" at bounding box center [855, 657] width 527 height 38
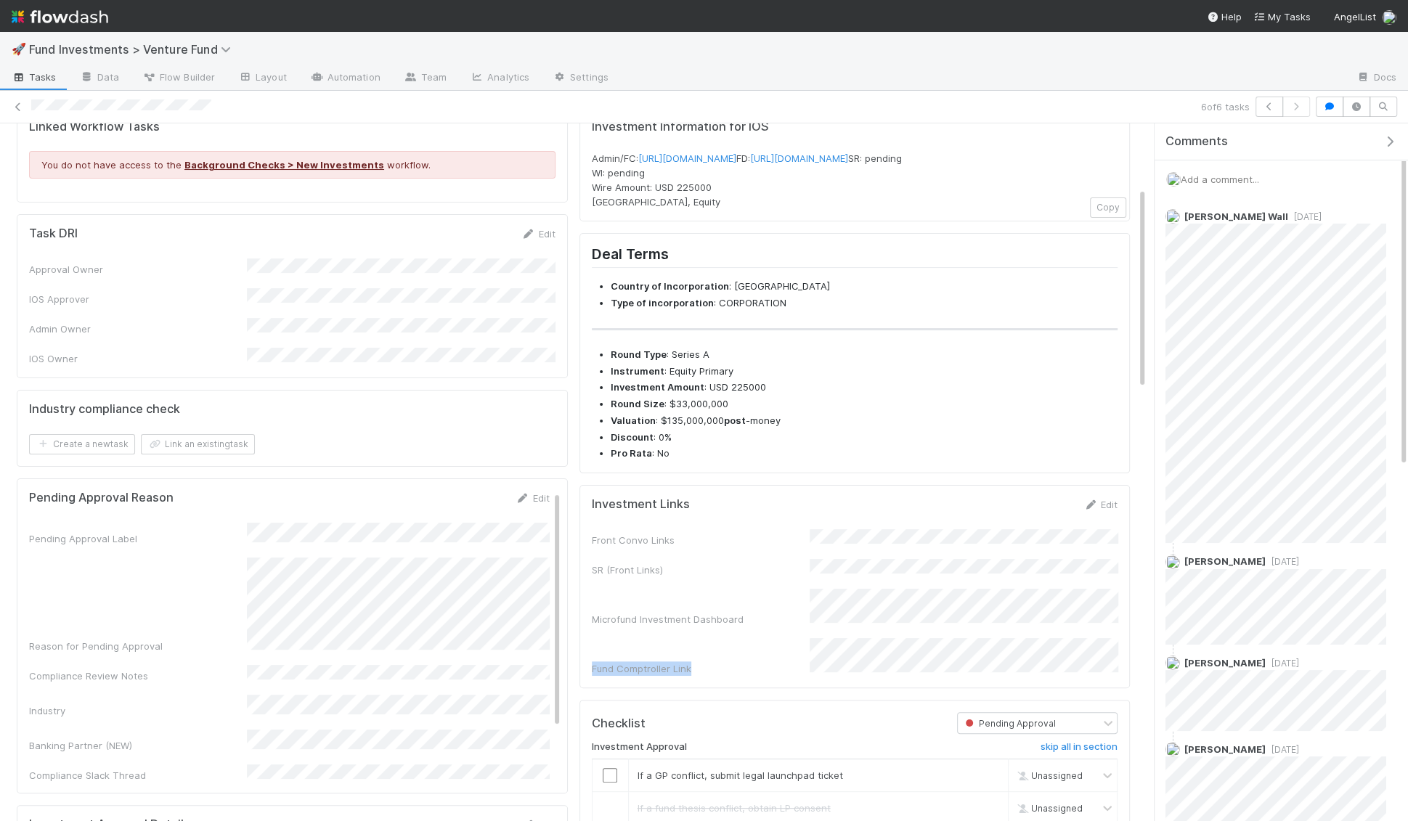
drag, startPoint x: 591, startPoint y: 654, endPoint x: 967, endPoint y: 684, distance: 376.7
click at [967, 684] on div "Investment Links Edit Front Convo Links SR (Front Links) Microfund Investment D…" at bounding box center [855, 586] width 551 height 203
copy div "Fund Comptroller Link"
click at [1226, 176] on span "Add a comment..." at bounding box center [1220, 180] width 78 height 12
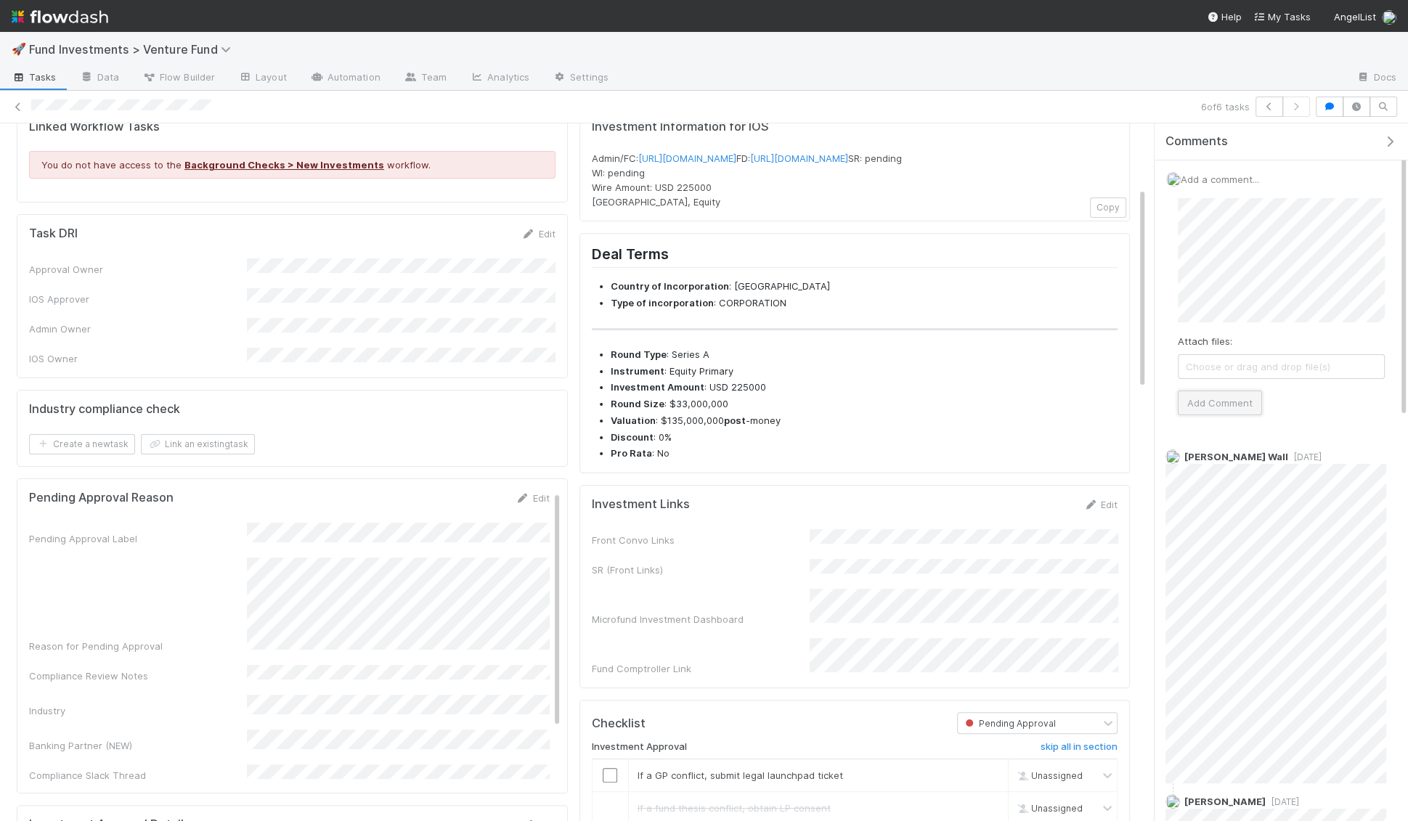
click at [1214, 408] on button "Add Comment" at bounding box center [1220, 403] width 84 height 25
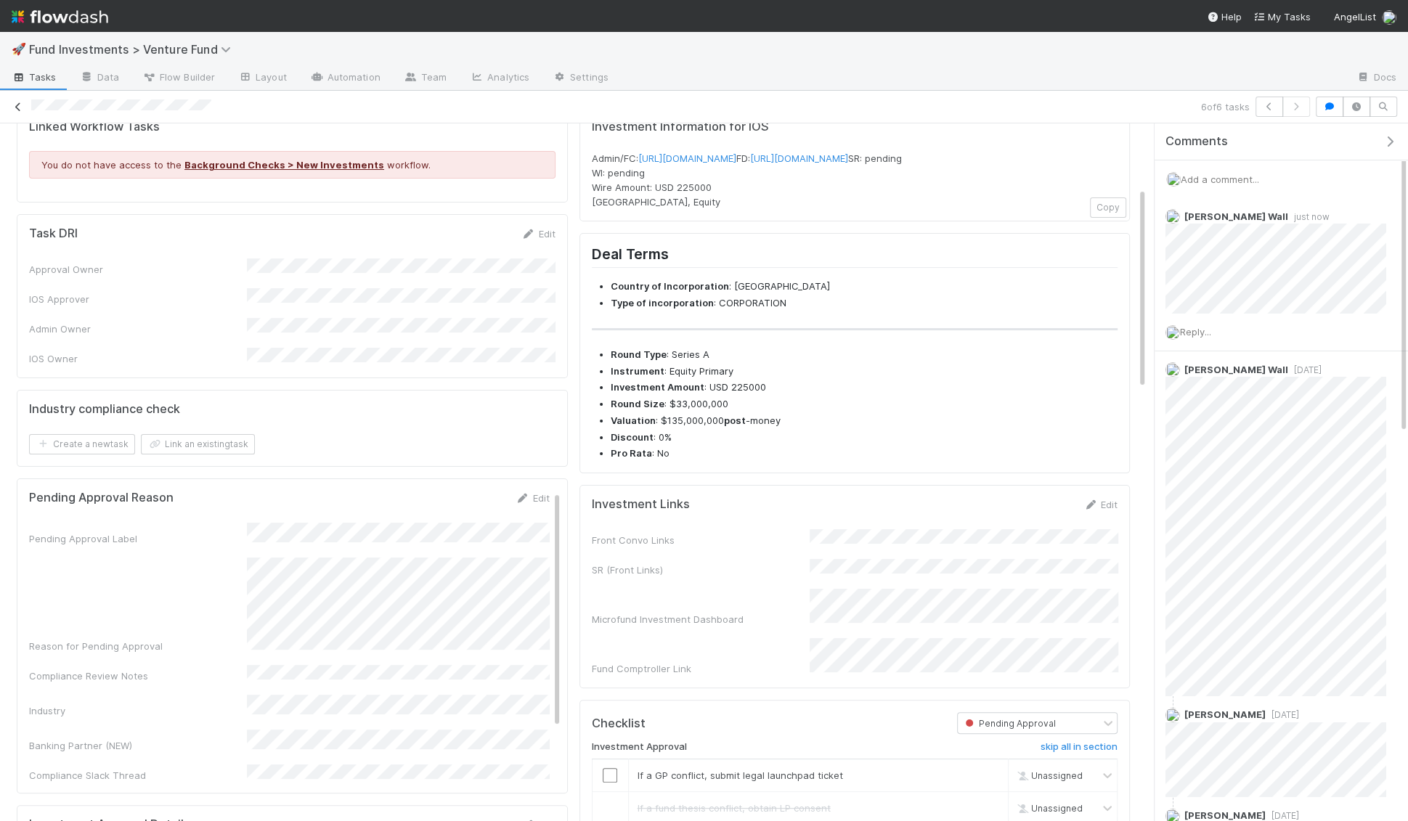
click at [15, 108] on icon at bounding box center [18, 106] width 15 height 9
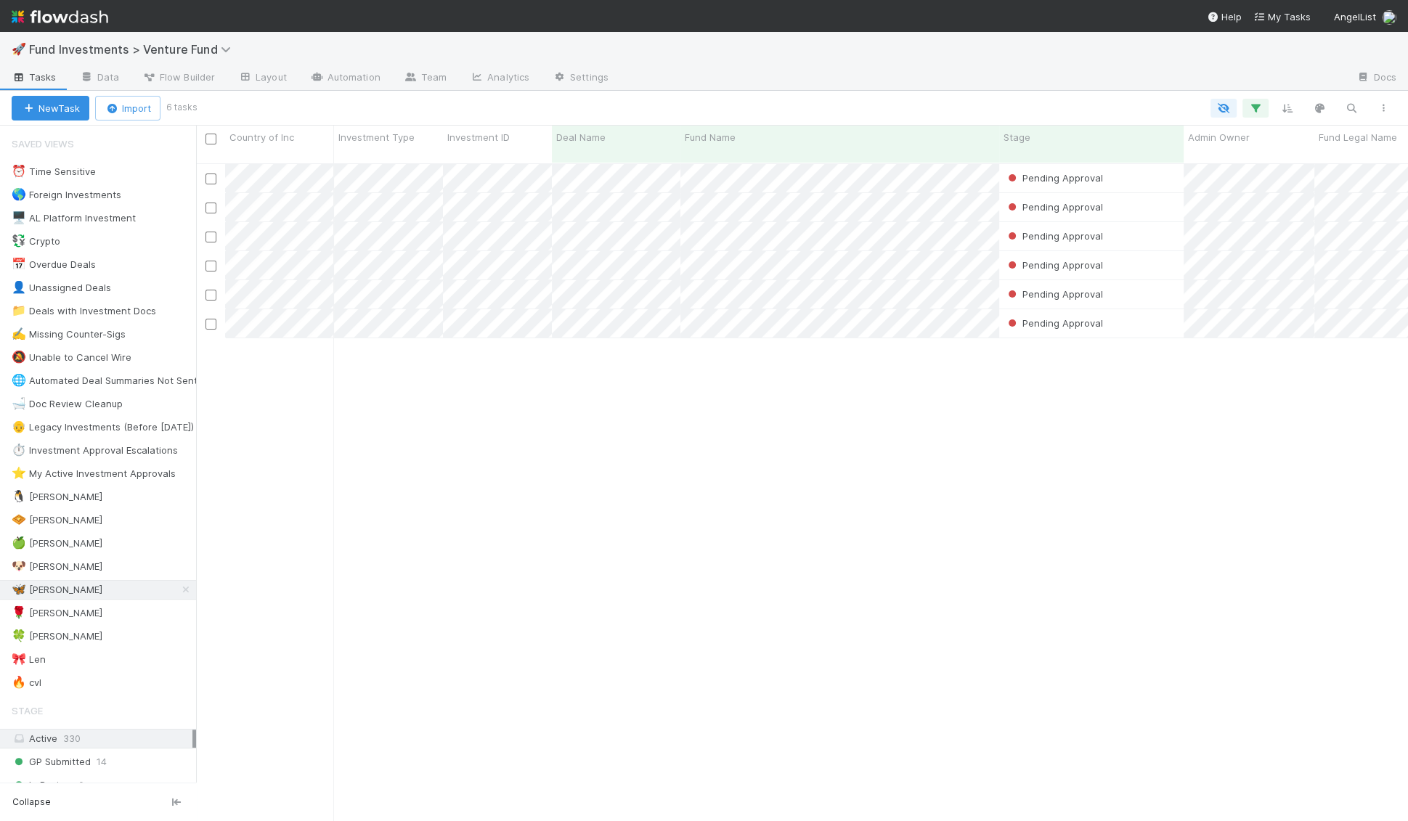
scroll to position [670, 1211]
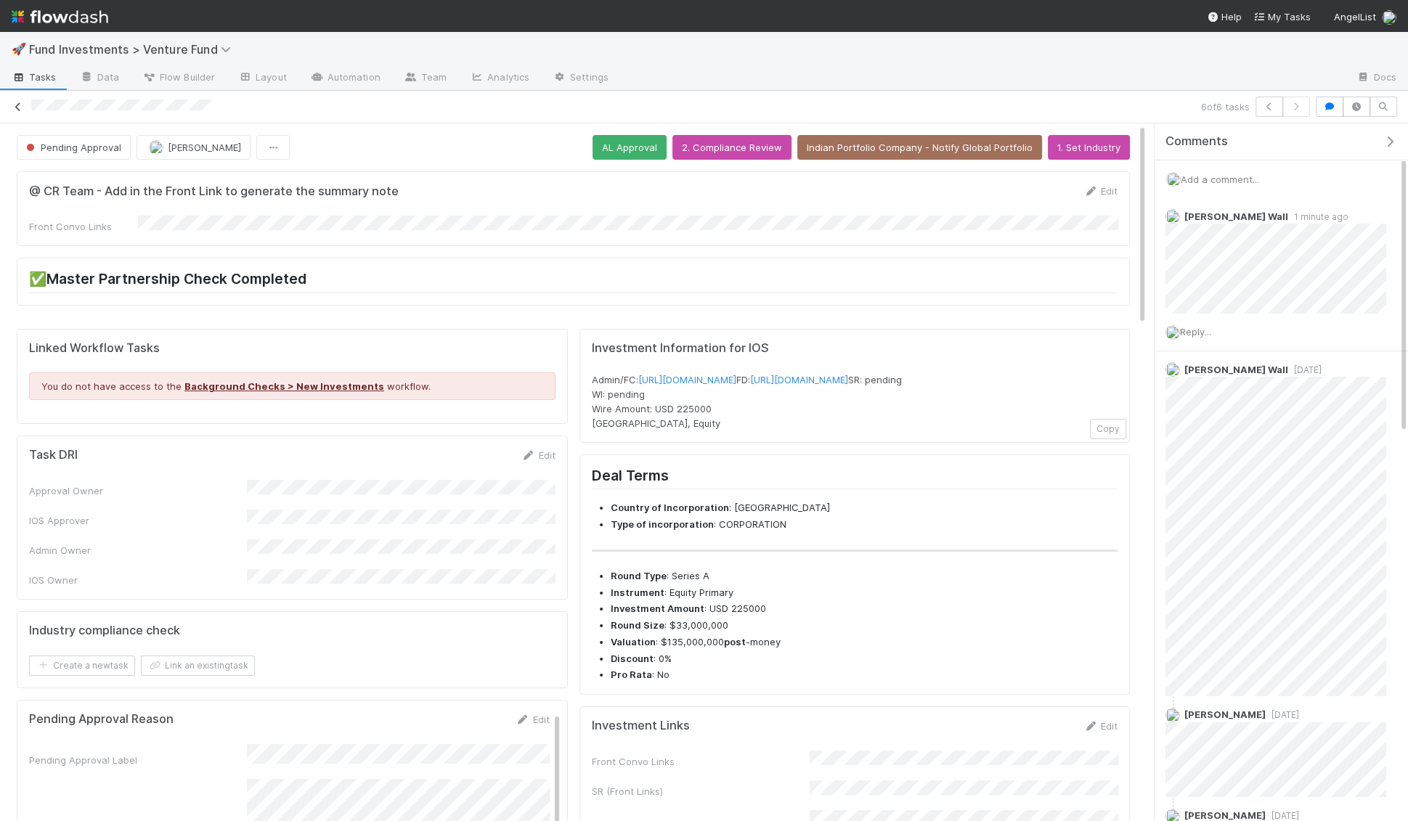
click at [20, 105] on icon at bounding box center [18, 106] width 15 height 9
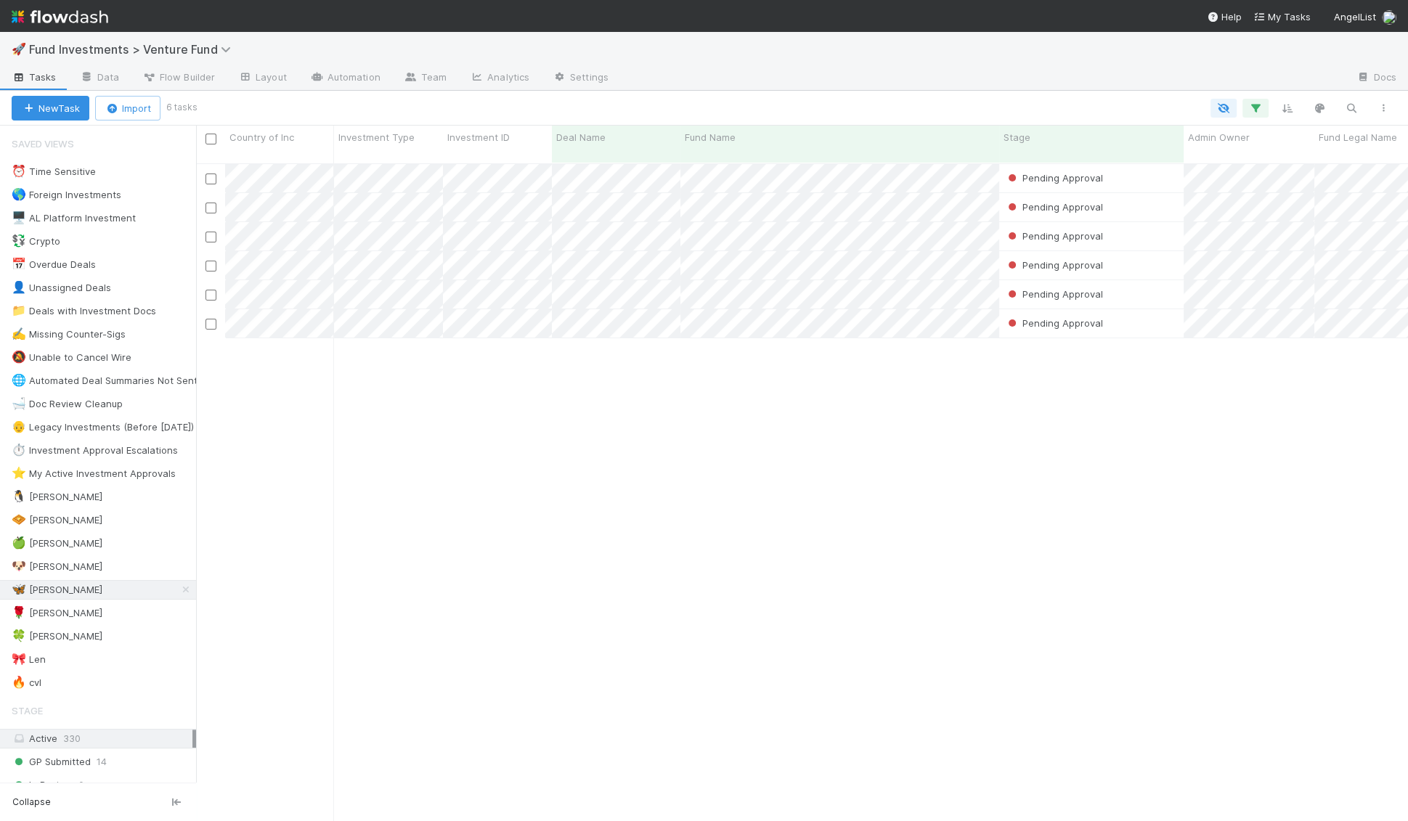
scroll to position [670, 1211]
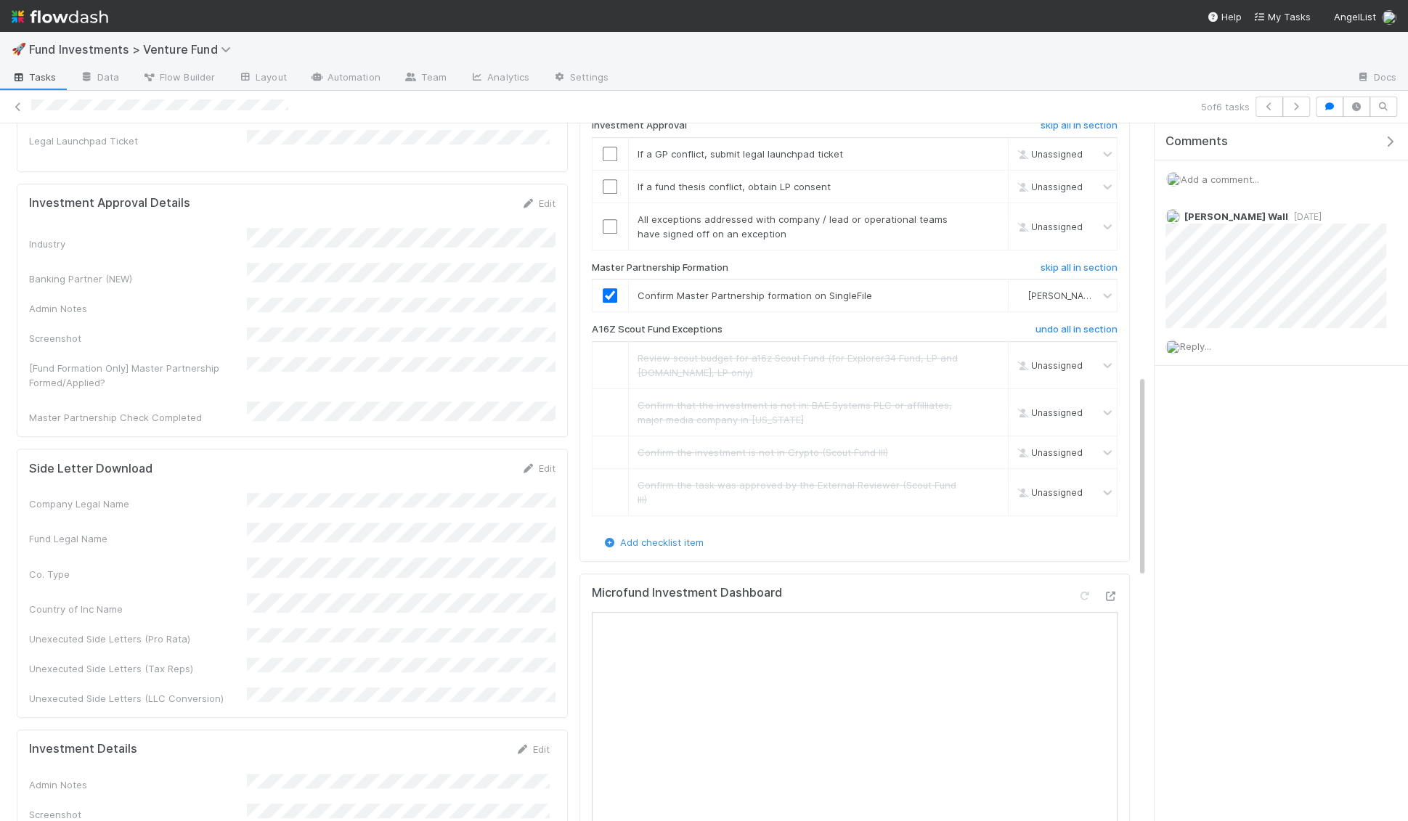
scroll to position [877, 0]
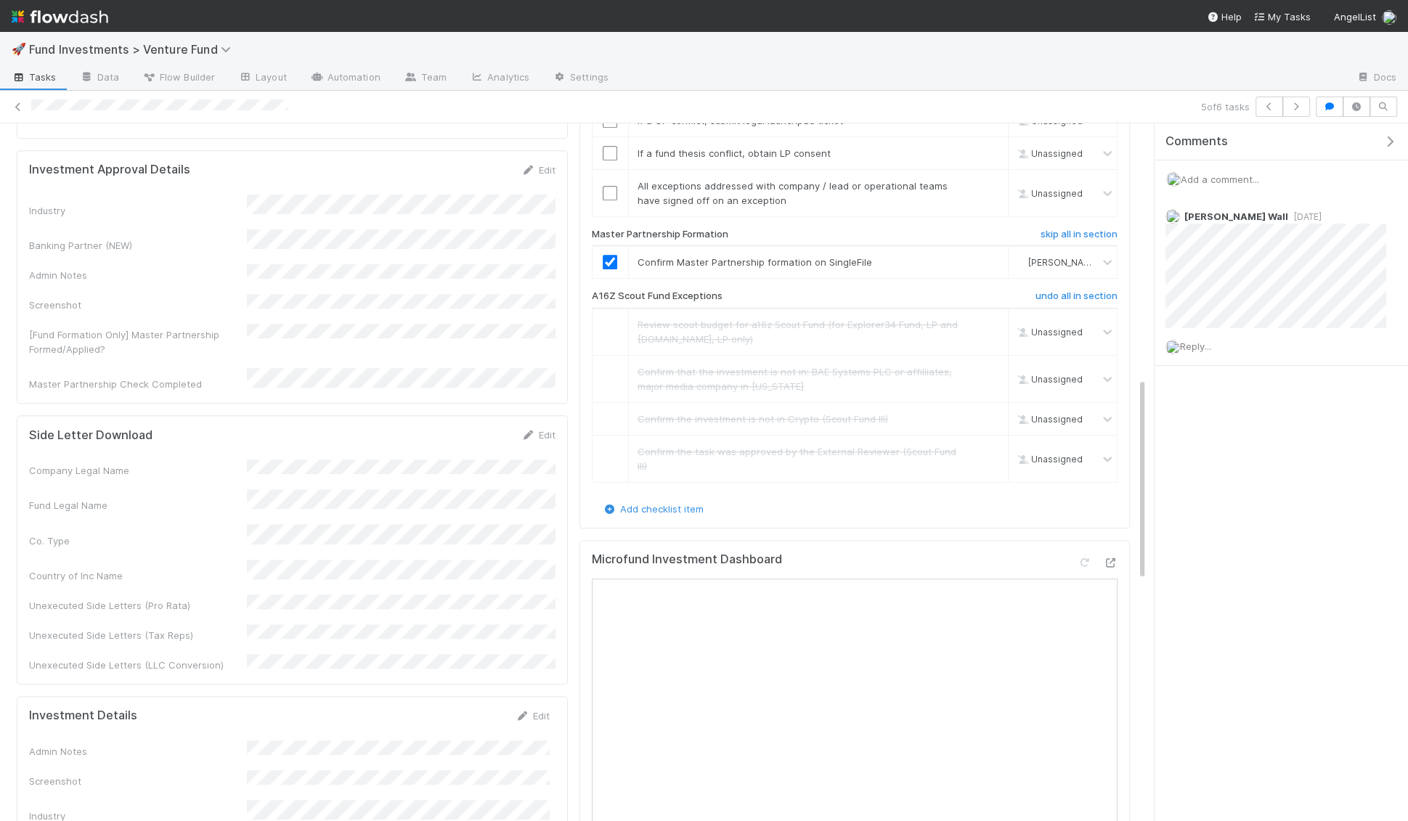
click at [1233, 177] on span "Add a comment..." at bounding box center [1220, 180] width 78 height 12
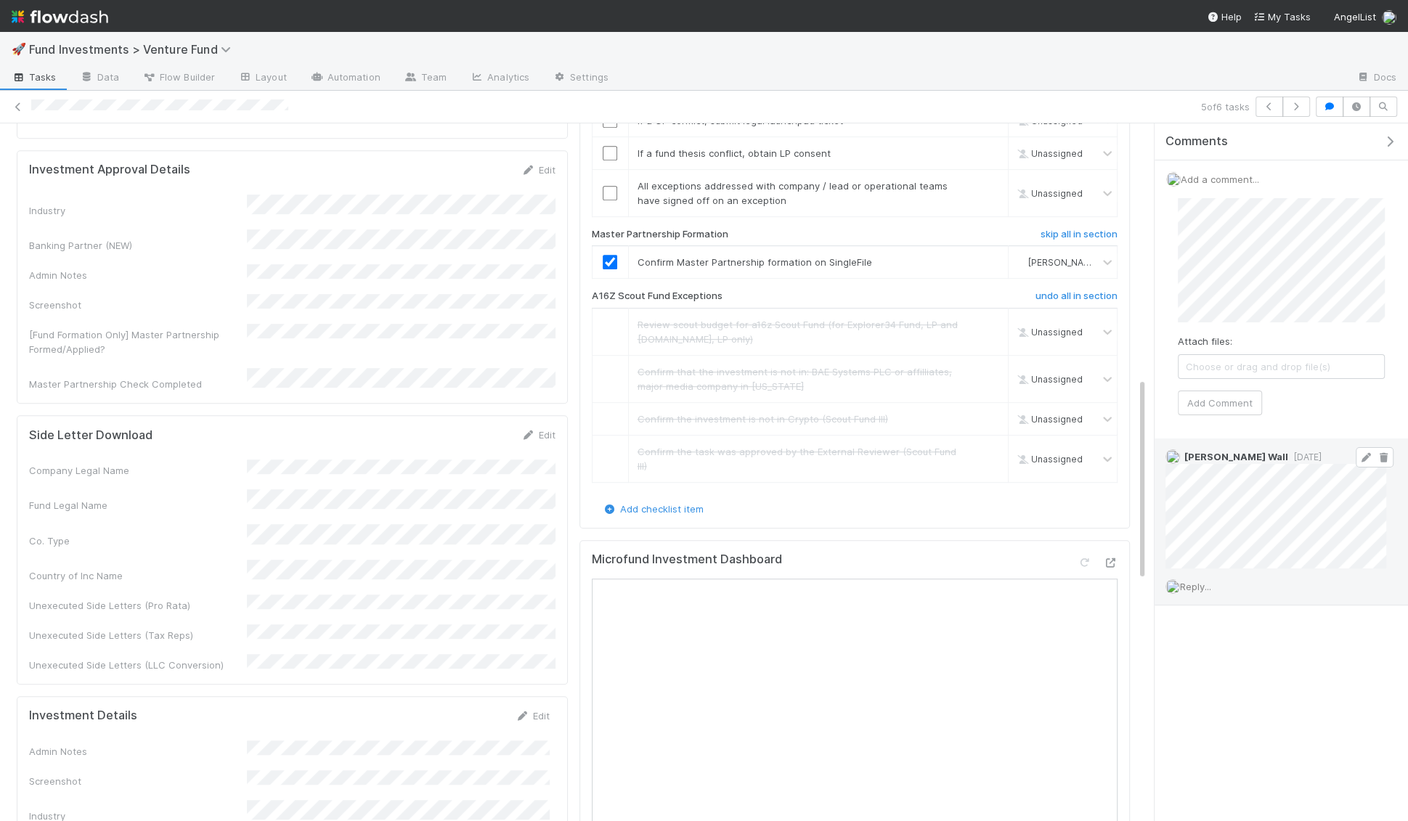
click at [1362, 455] on icon at bounding box center [1366, 457] width 15 height 9
click at [20, 109] on icon at bounding box center [18, 106] width 15 height 9
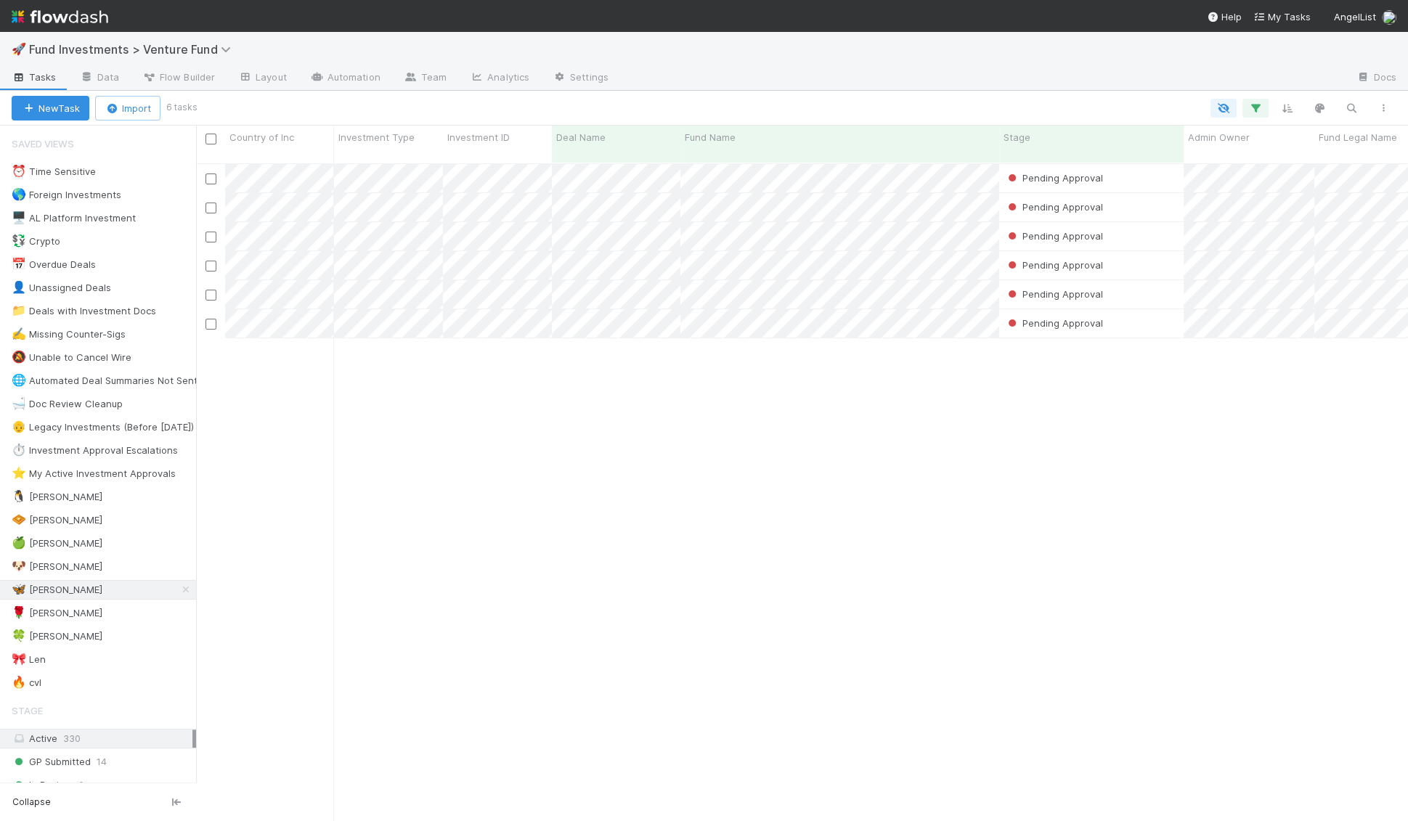
scroll to position [670, 1211]
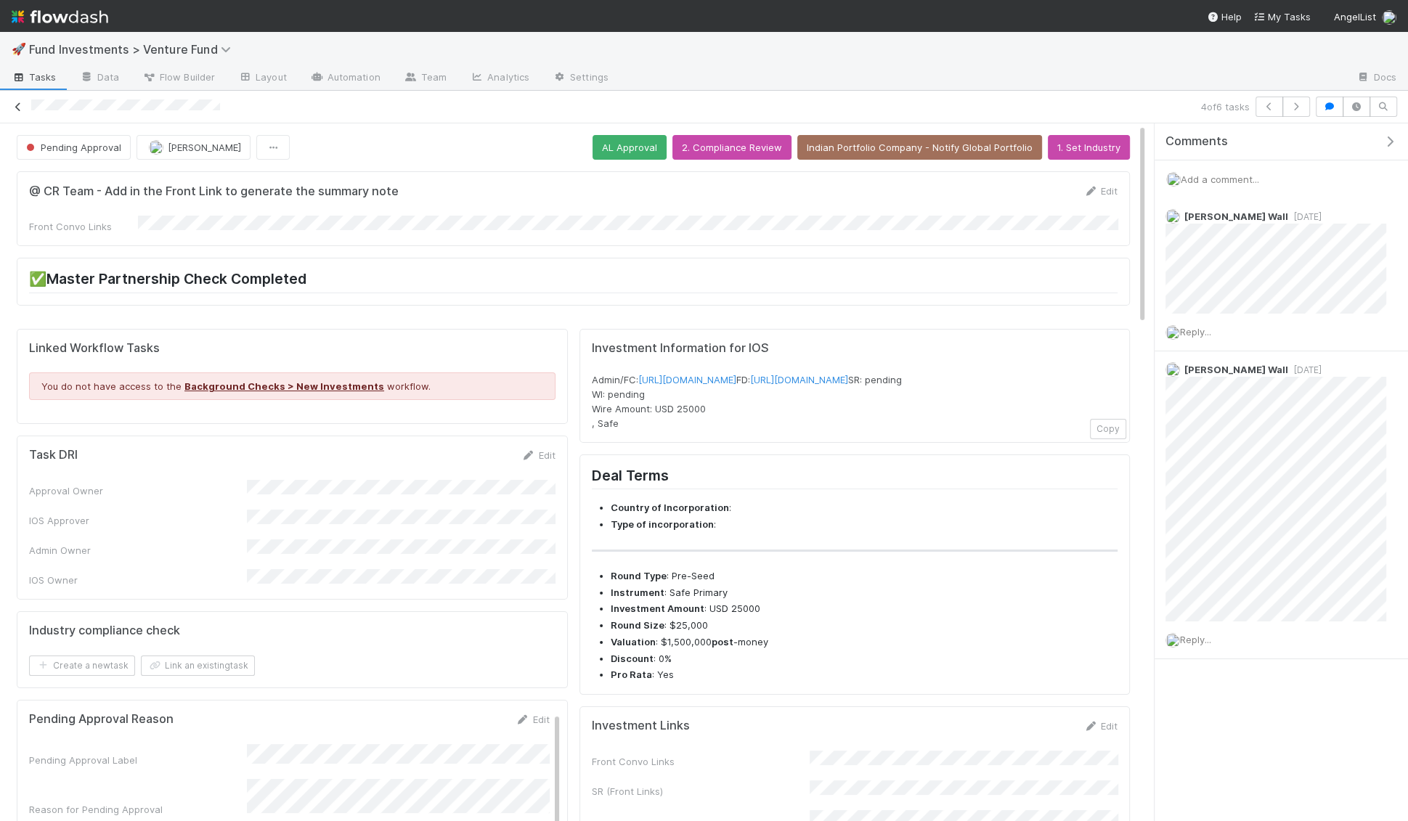
click at [16, 107] on icon at bounding box center [18, 106] width 15 height 9
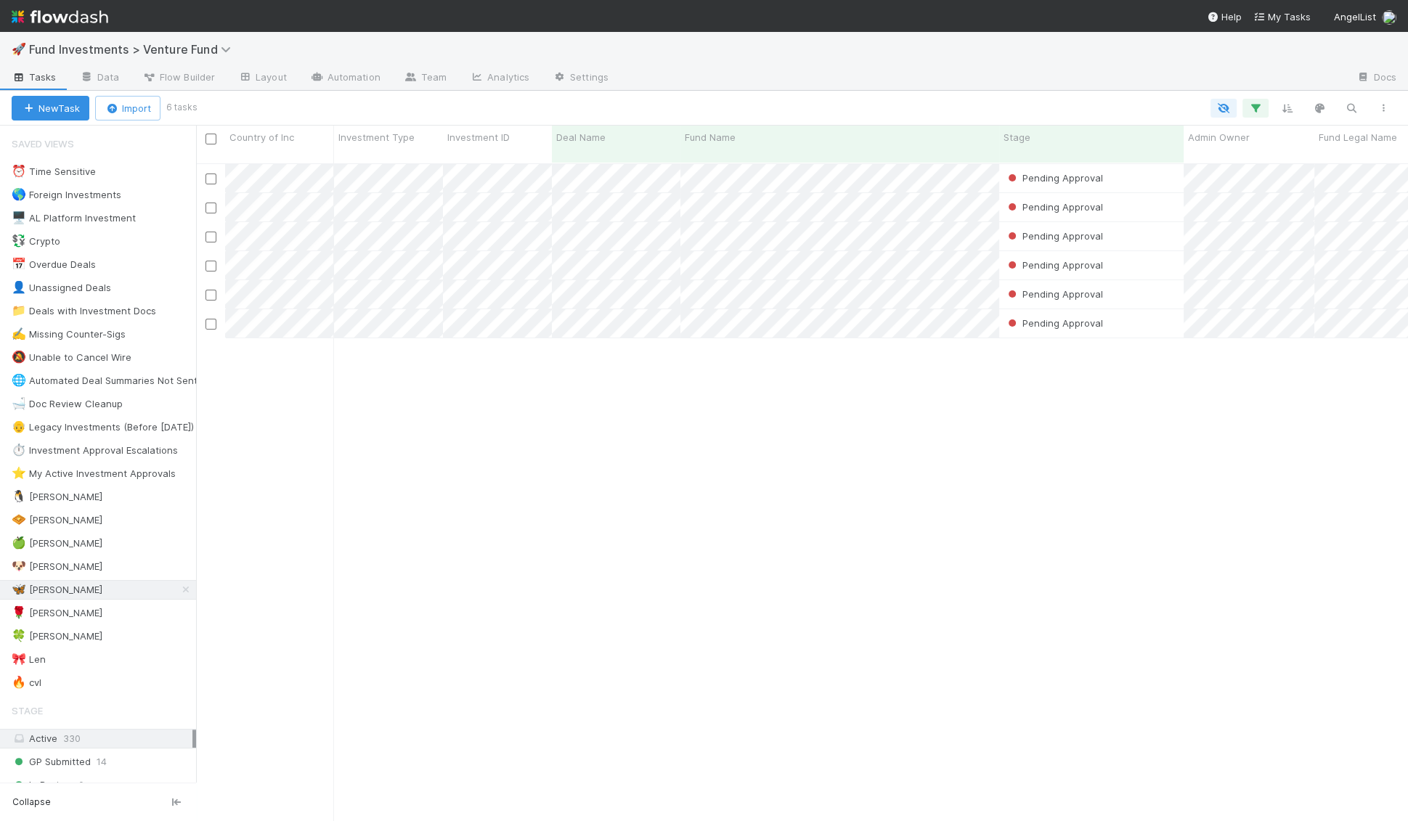
scroll to position [670, 1211]
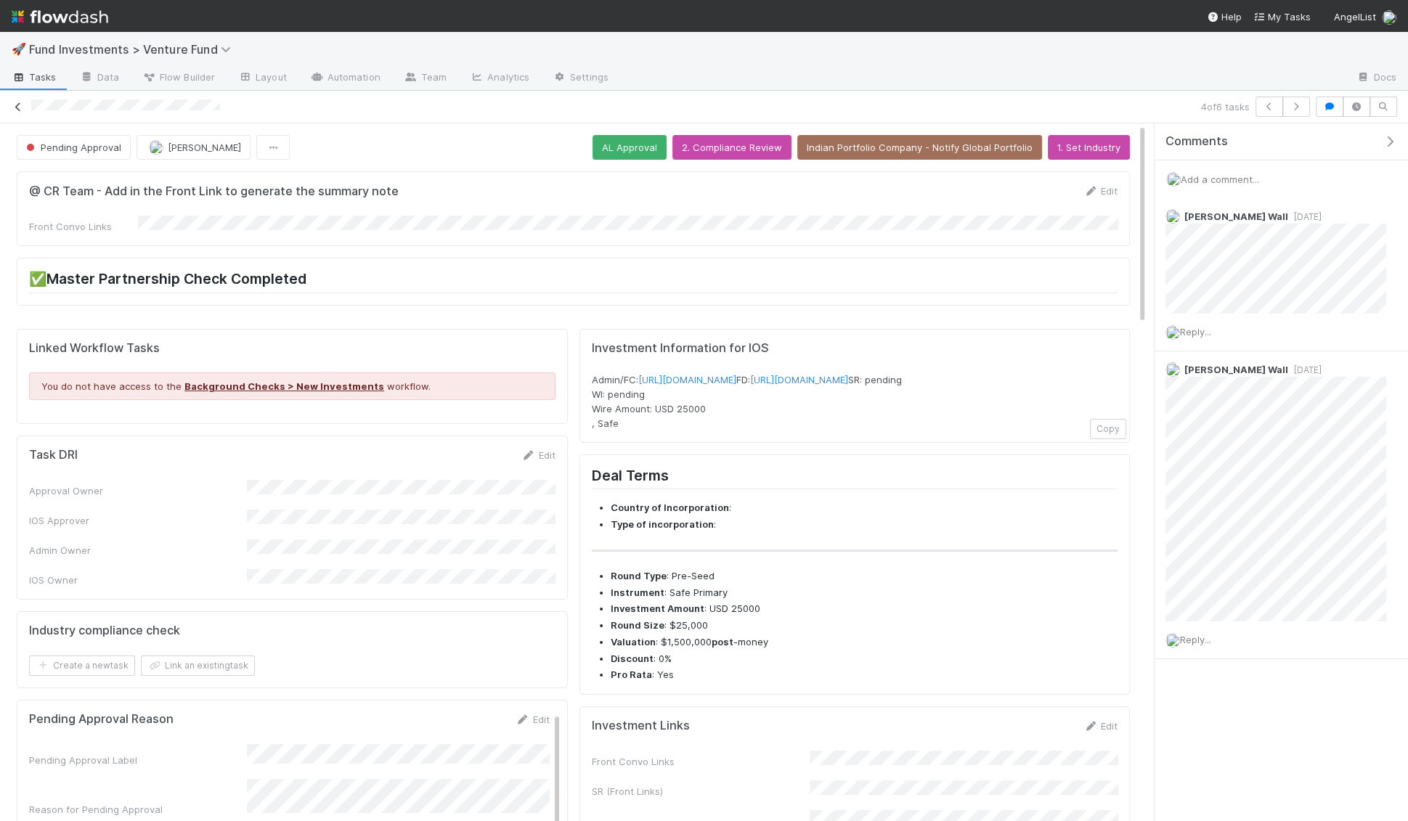
click at [17, 102] on icon at bounding box center [18, 106] width 15 height 9
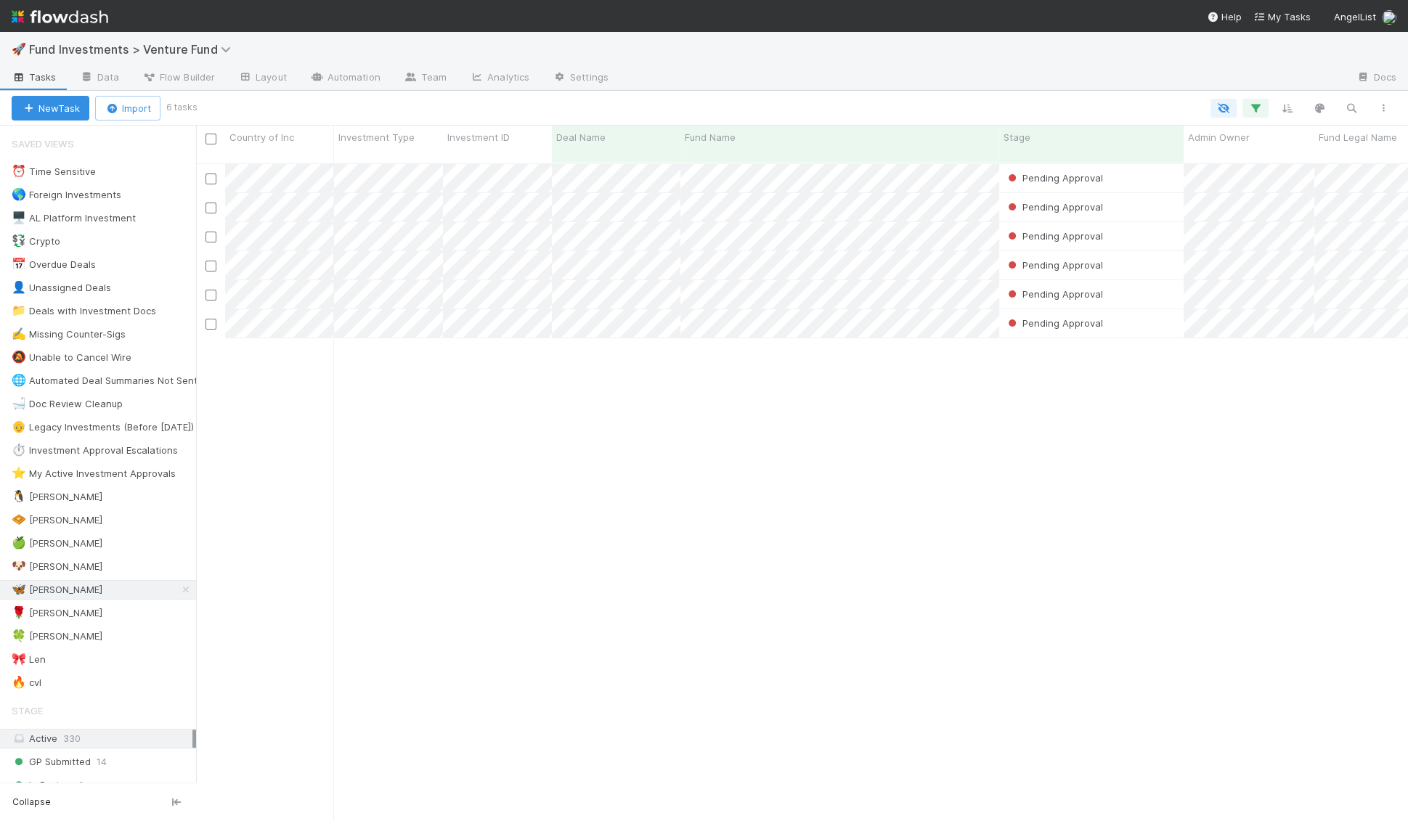
scroll to position [670, 1211]
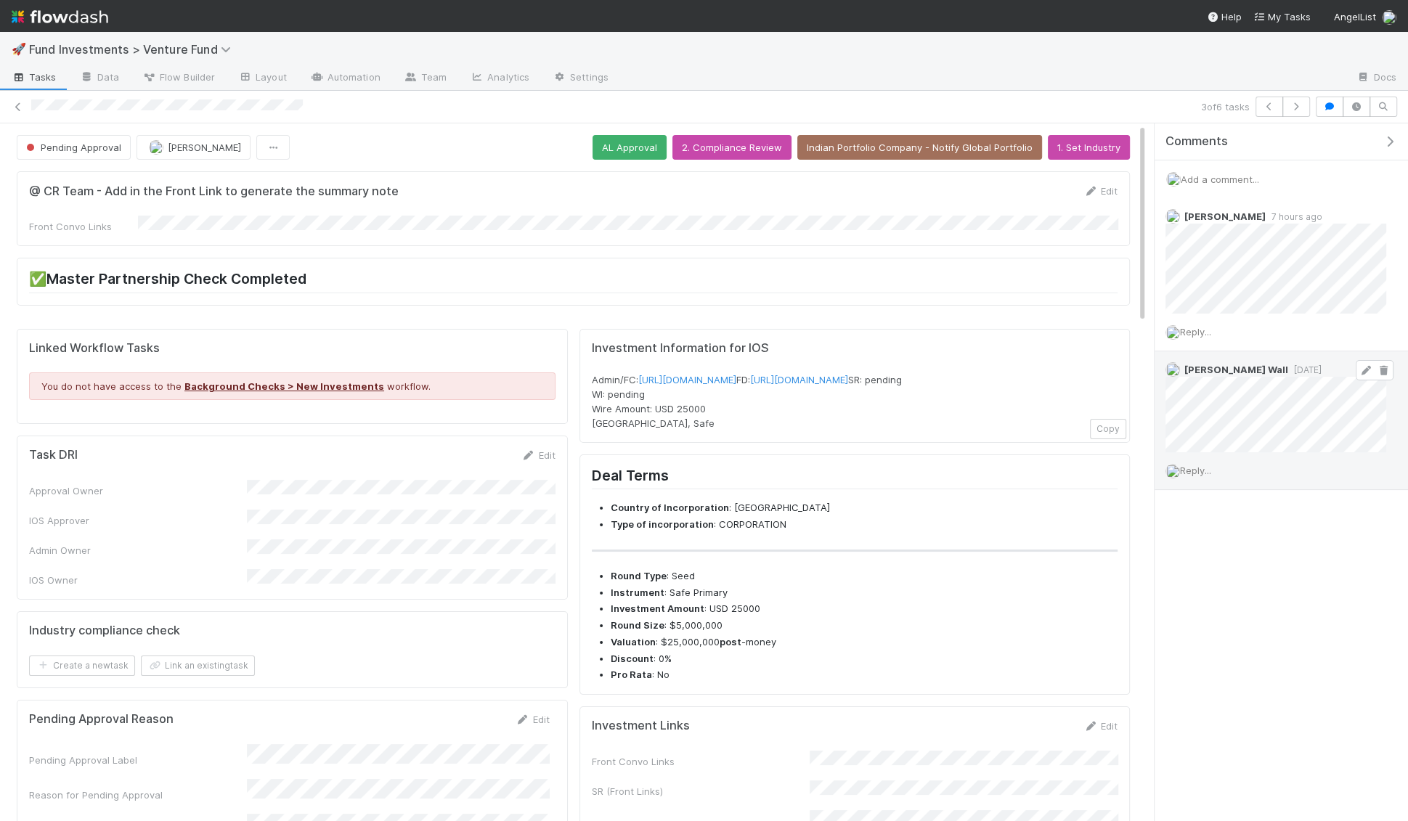
click at [1384, 370] on icon at bounding box center [1383, 370] width 15 height 9
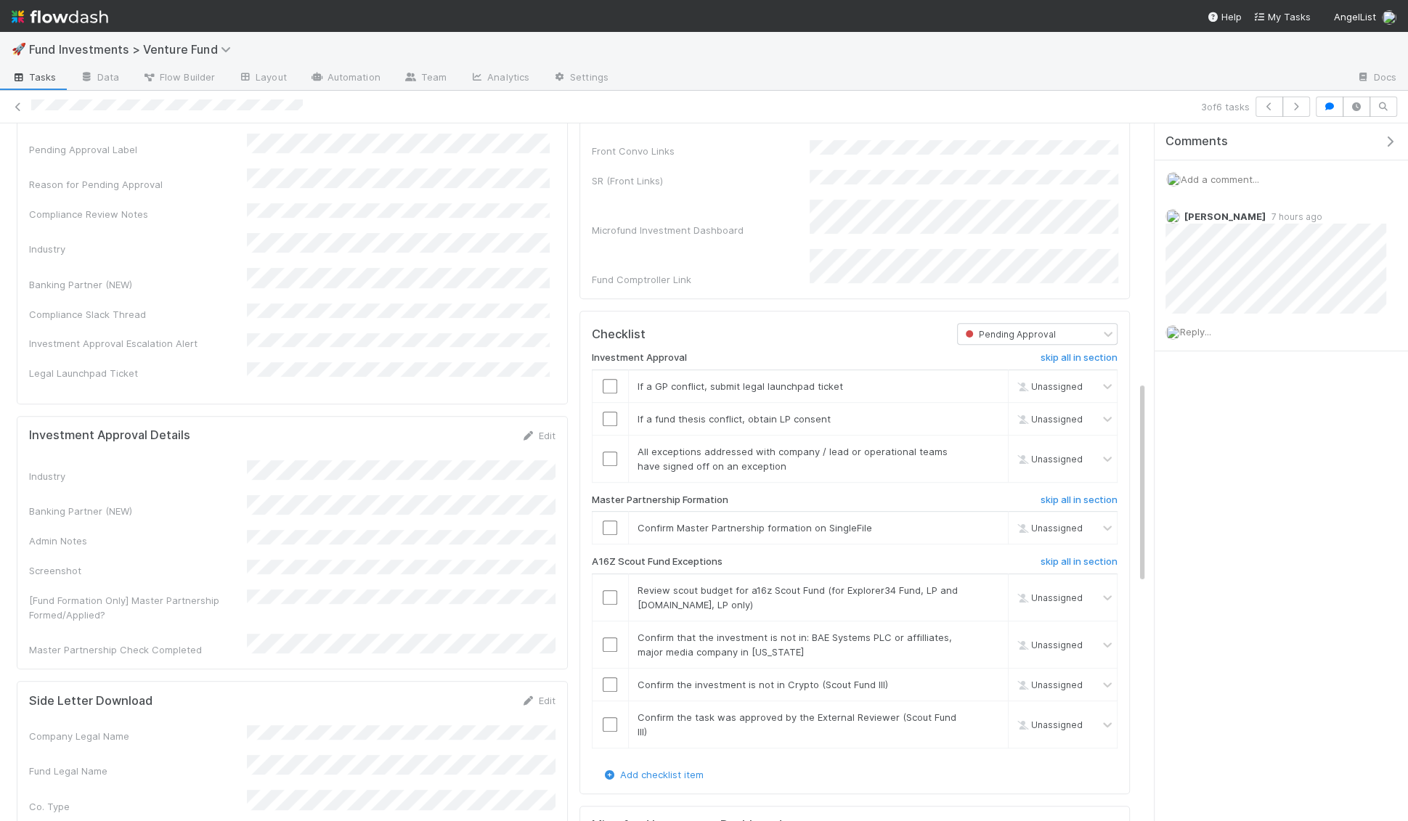
scroll to position [13, 0]
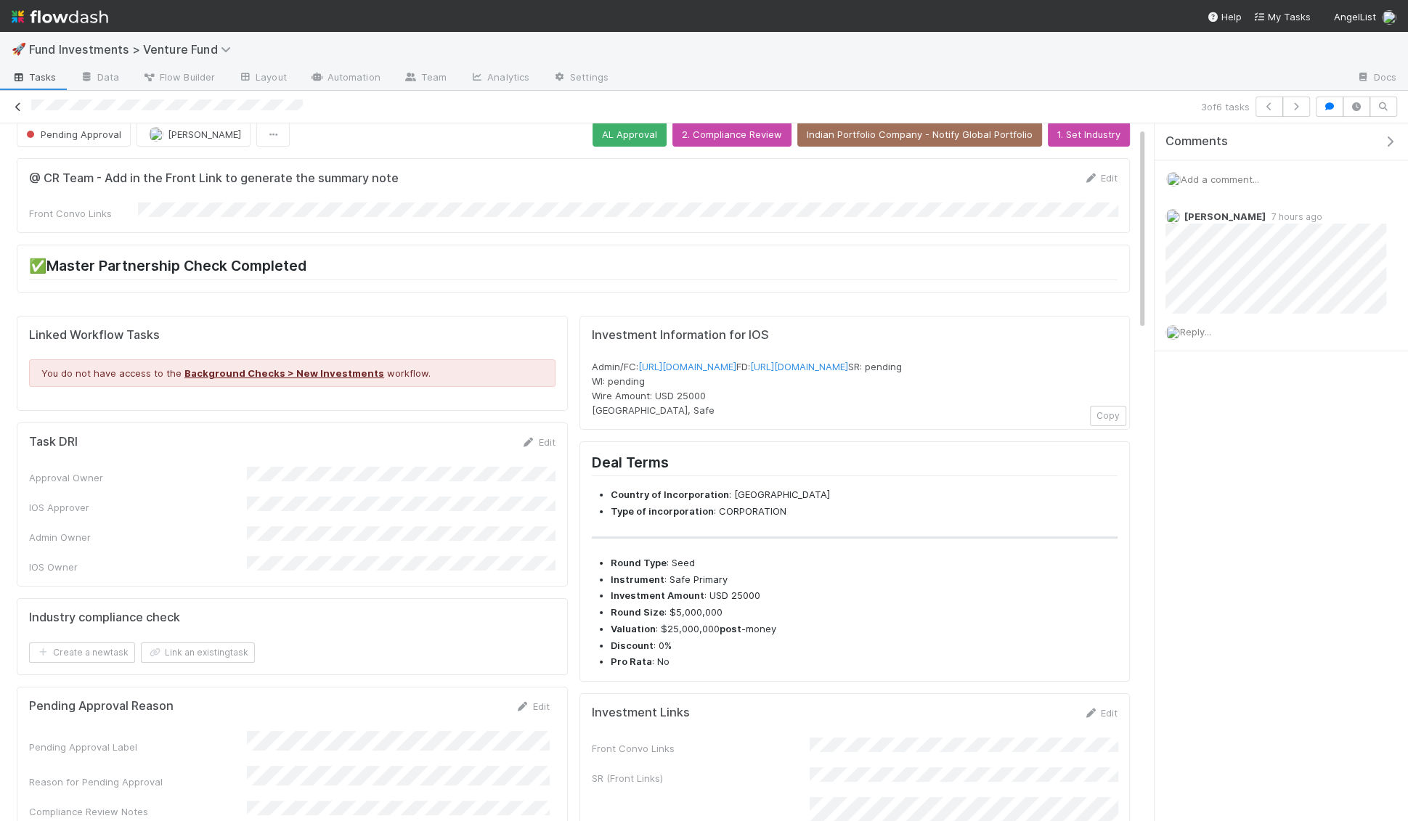
click at [16, 105] on icon at bounding box center [18, 106] width 15 height 9
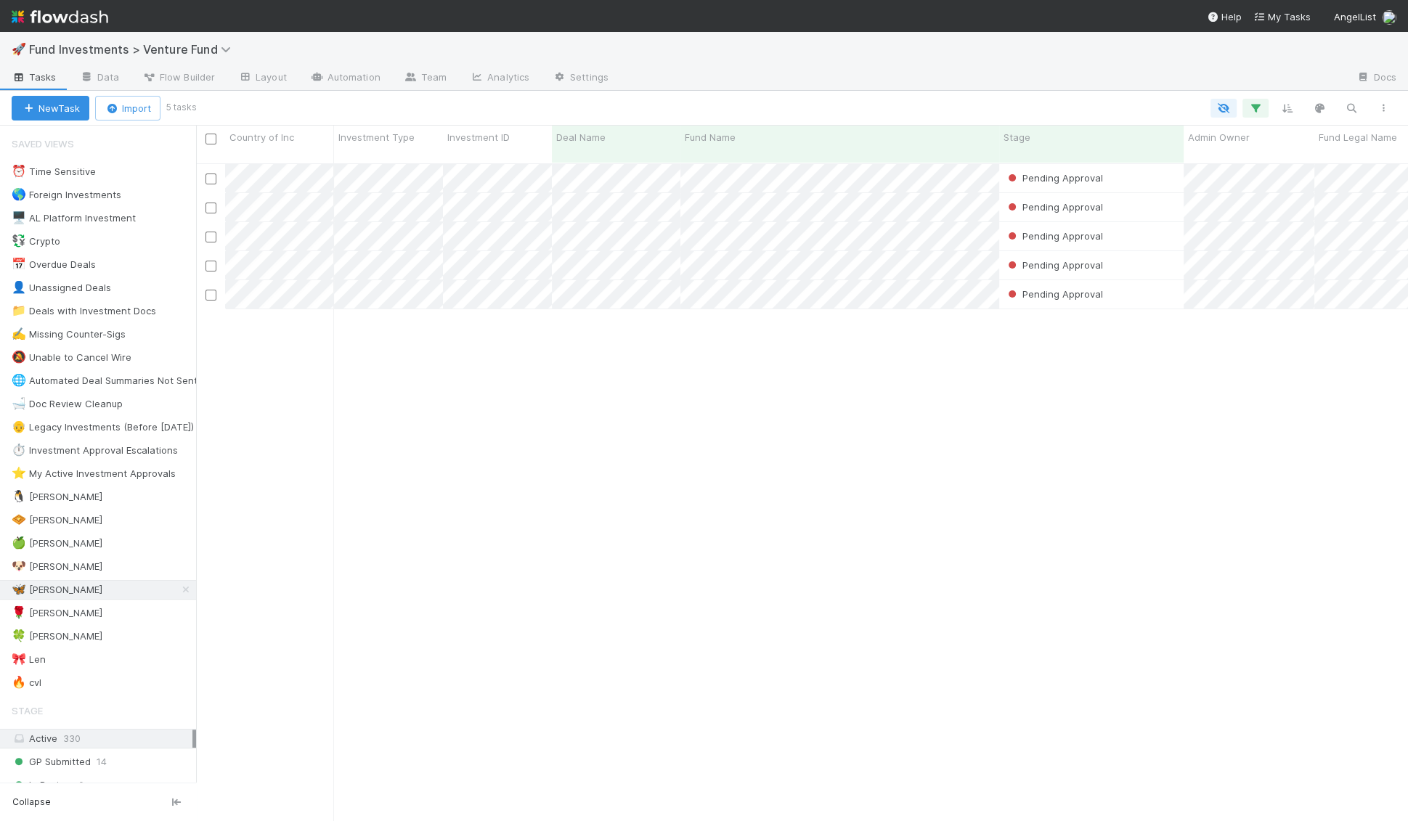
scroll to position [670, 1211]
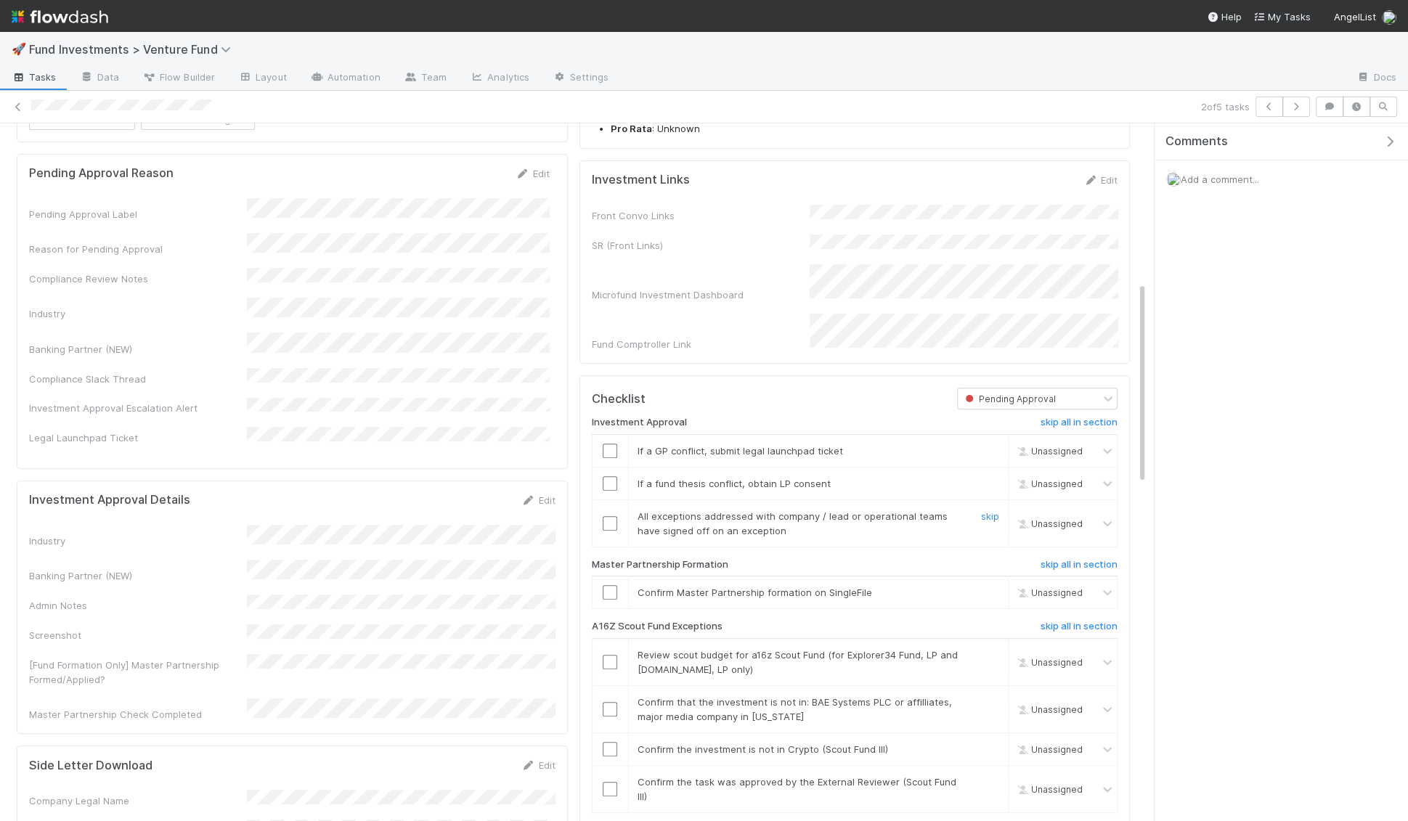
scroll to position [574, 0]
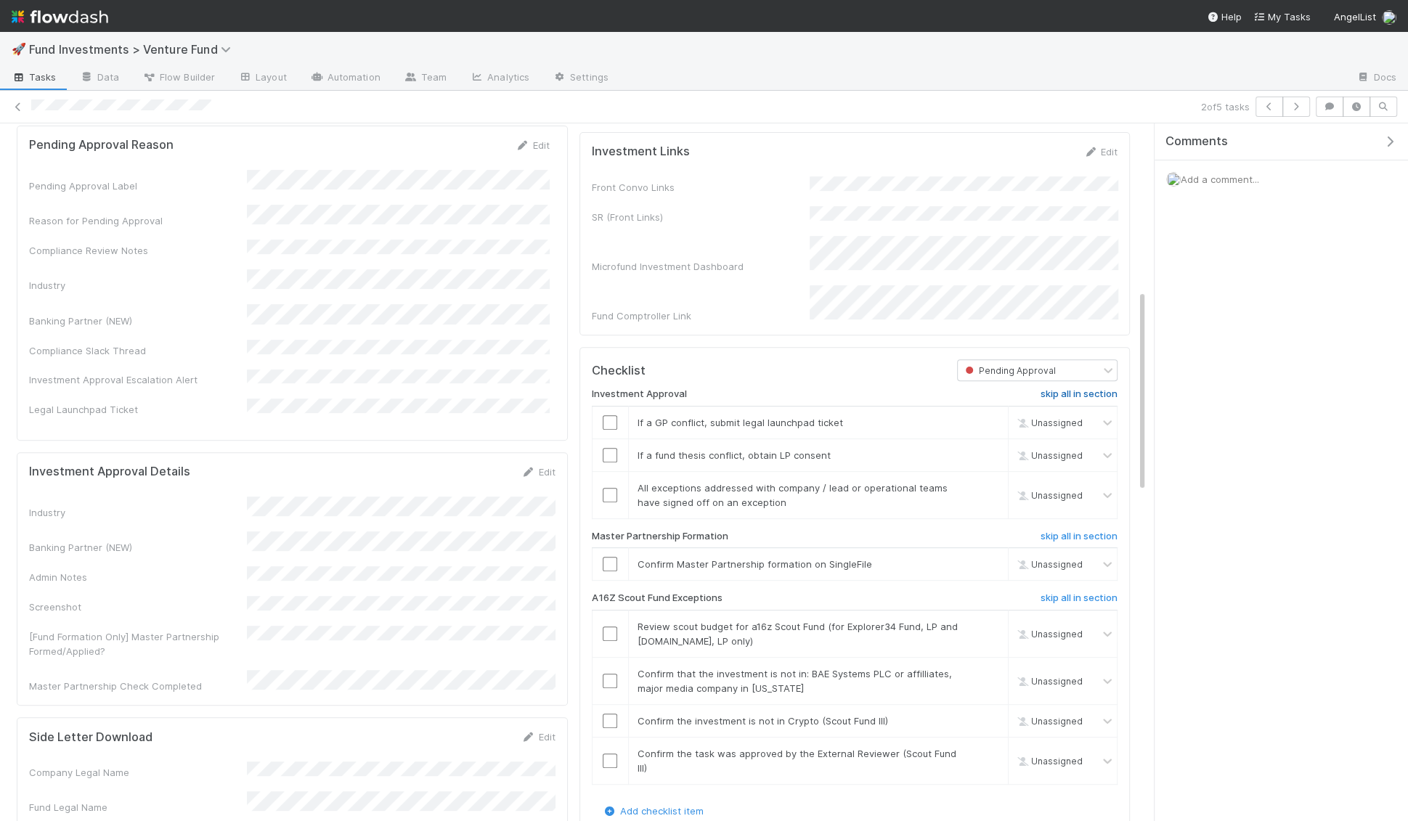
click at [1102, 392] on h6 "skip all in section" at bounding box center [1079, 395] width 77 height 12
click at [1064, 536] on h6 "skip all in section" at bounding box center [1079, 537] width 77 height 12
click at [612, 569] on input "checkbox" at bounding box center [610, 564] width 15 height 15
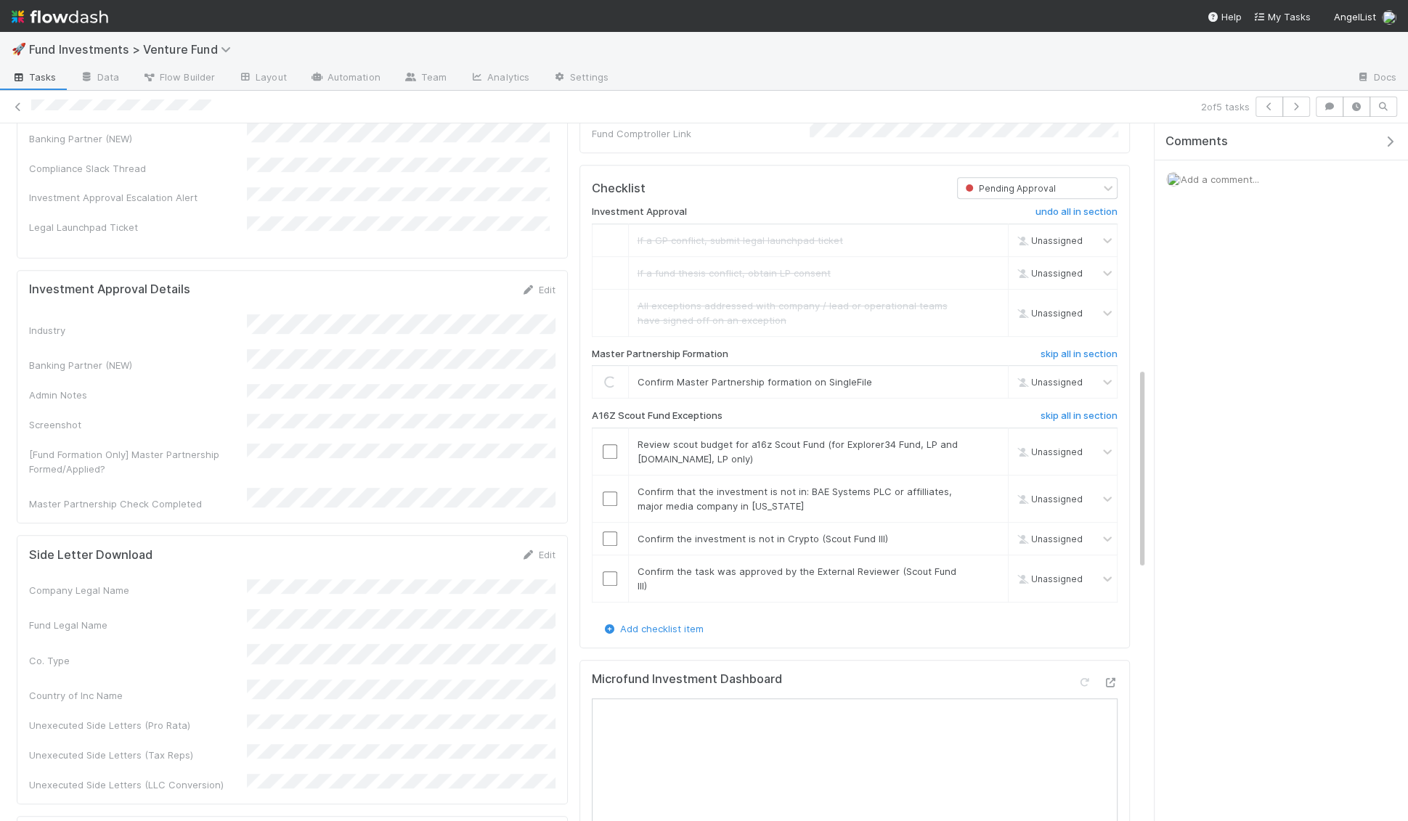
scroll to position [893, 0]
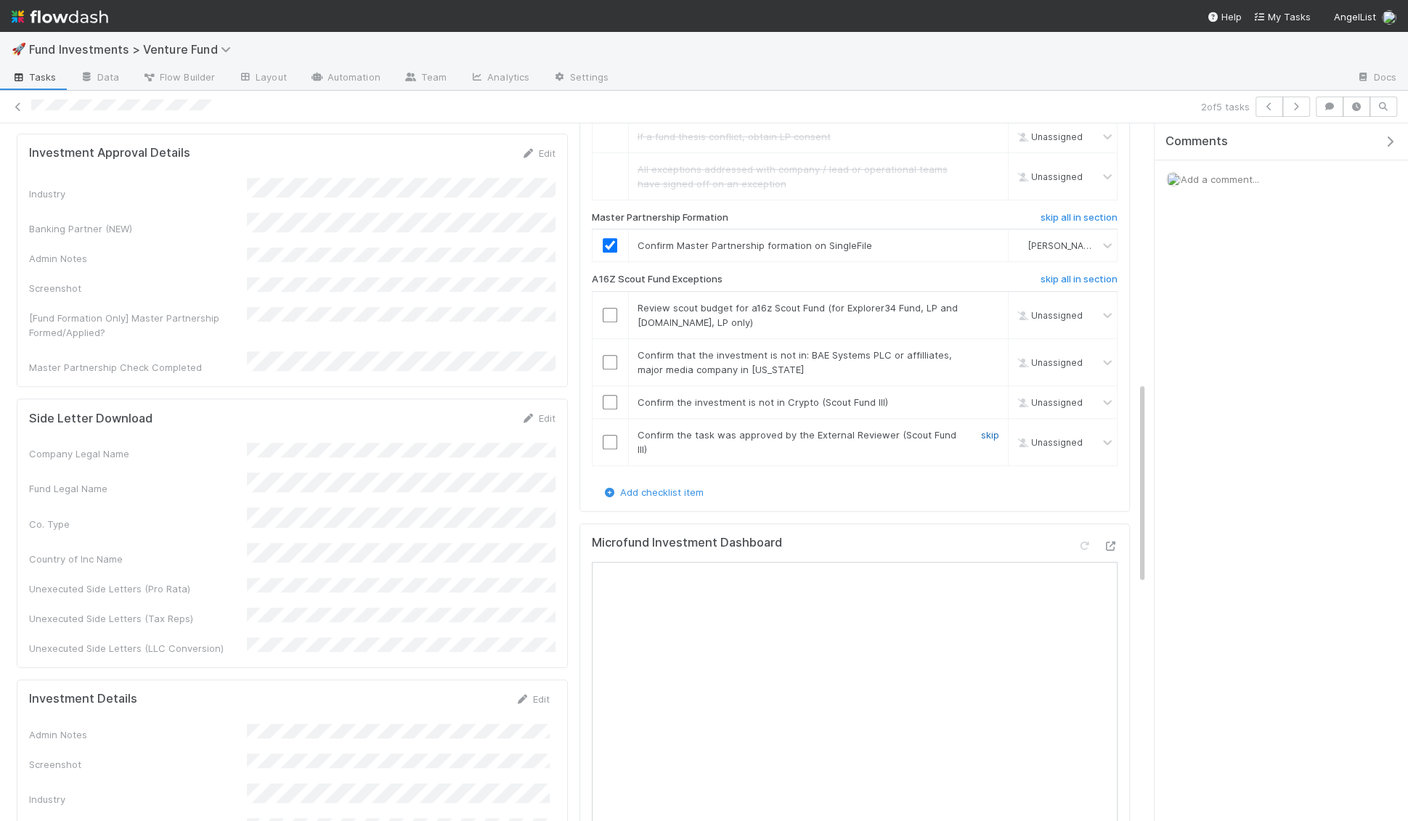
click at [994, 439] on link "skip" at bounding box center [990, 435] width 18 height 12
click at [988, 435] on link "skip" at bounding box center [990, 435] width 18 height 12
click at [609, 365] on input "checkbox" at bounding box center [610, 362] width 15 height 15
click at [609, 404] on input "checkbox" at bounding box center [610, 402] width 15 height 15
click at [604, 318] on input "checkbox" at bounding box center [610, 315] width 15 height 15
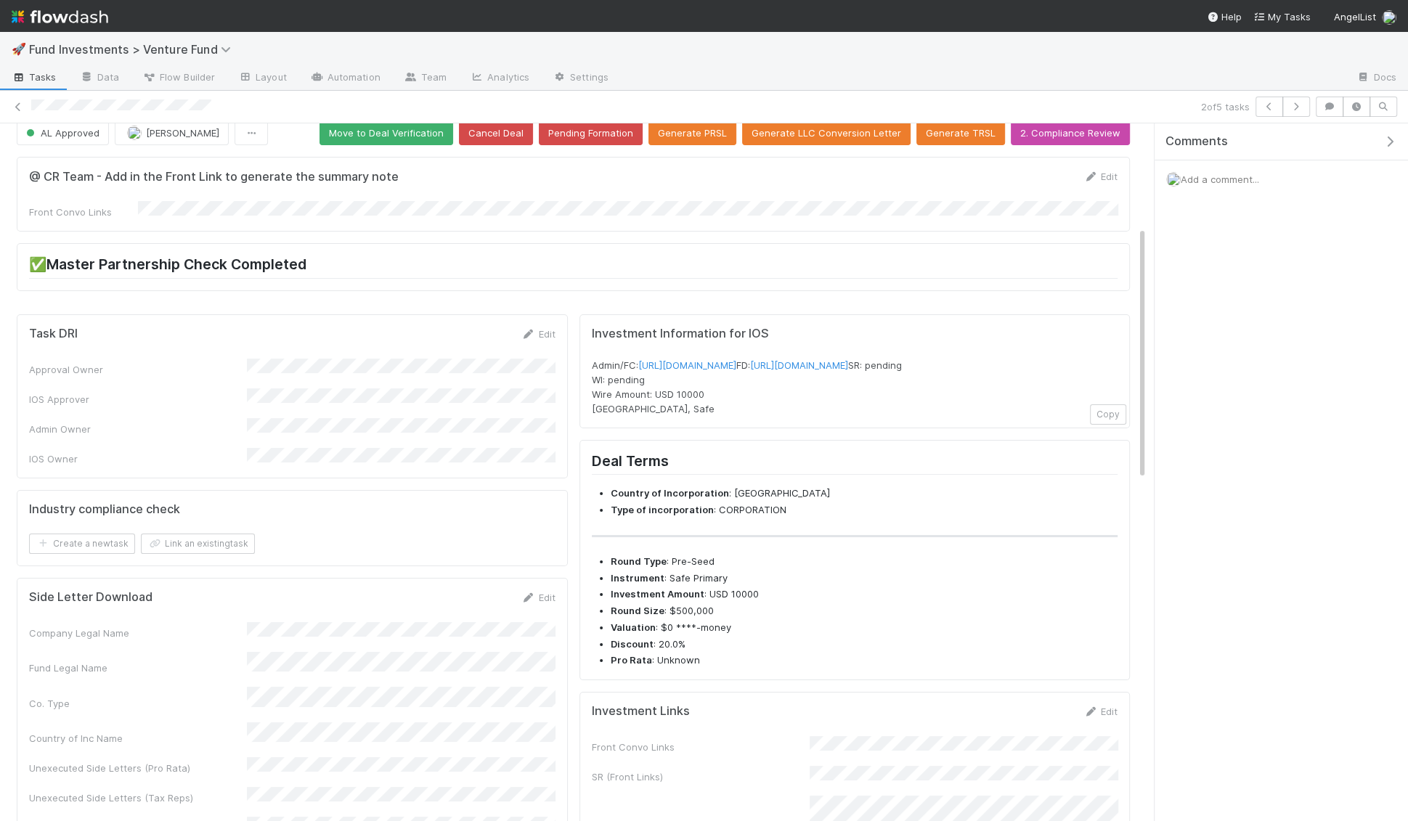
scroll to position [0, 0]
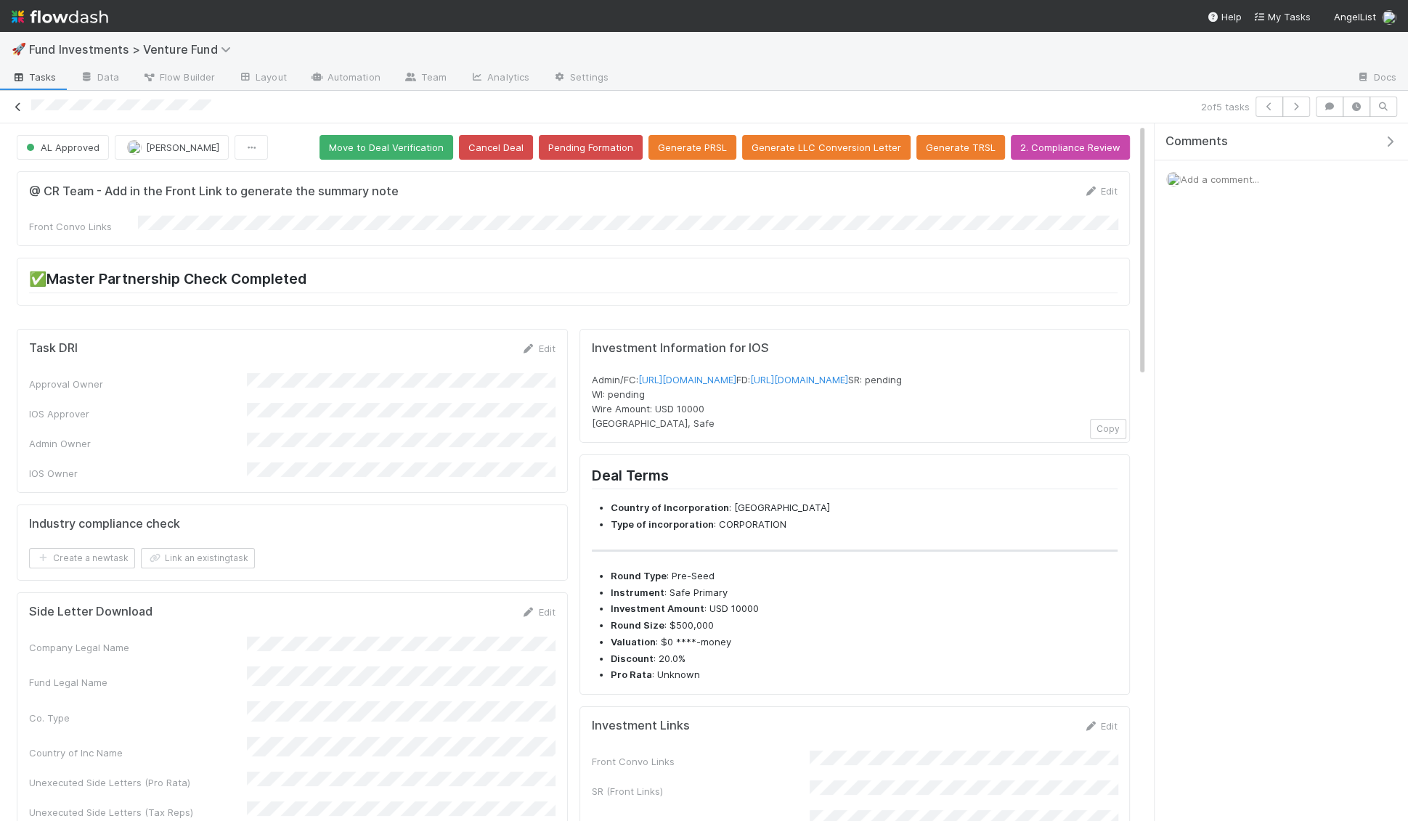
click at [16, 112] on link at bounding box center [18, 106] width 15 height 15
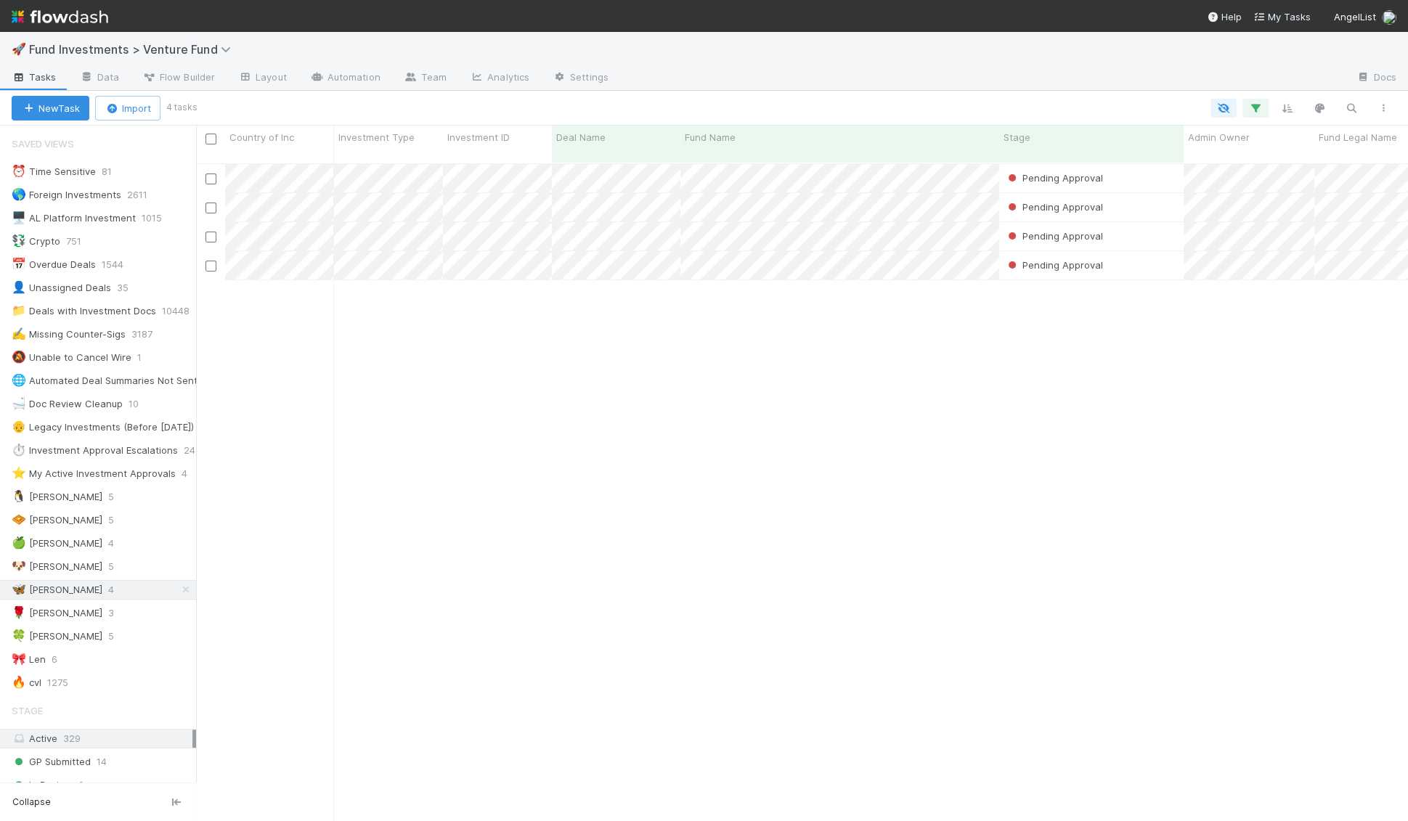
scroll to position [670, 1211]
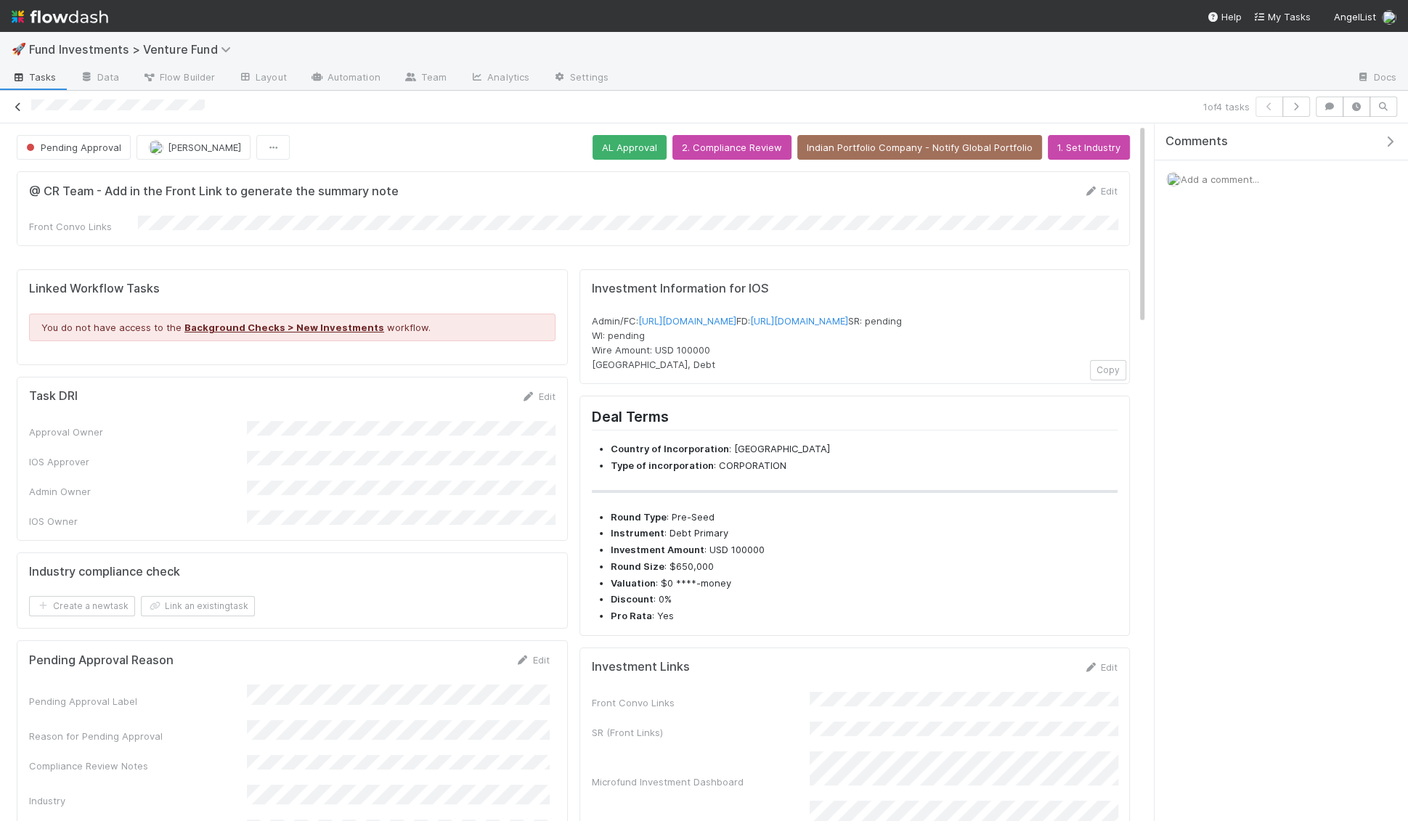
click at [17, 108] on icon at bounding box center [18, 106] width 15 height 9
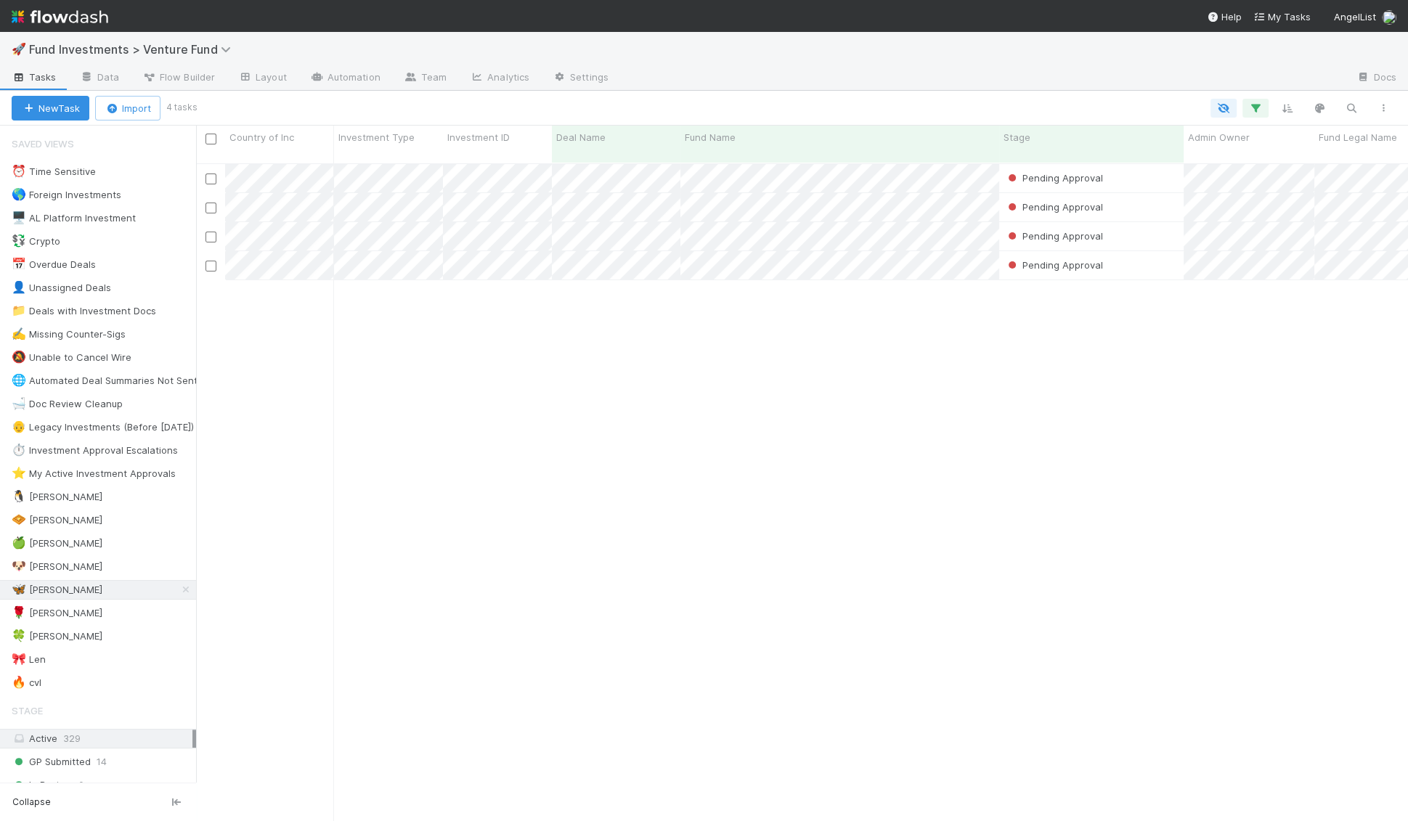
scroll to position [670, 1211]
click at [62, 12] on img at bounding box center [60, 16] width 97 height 25
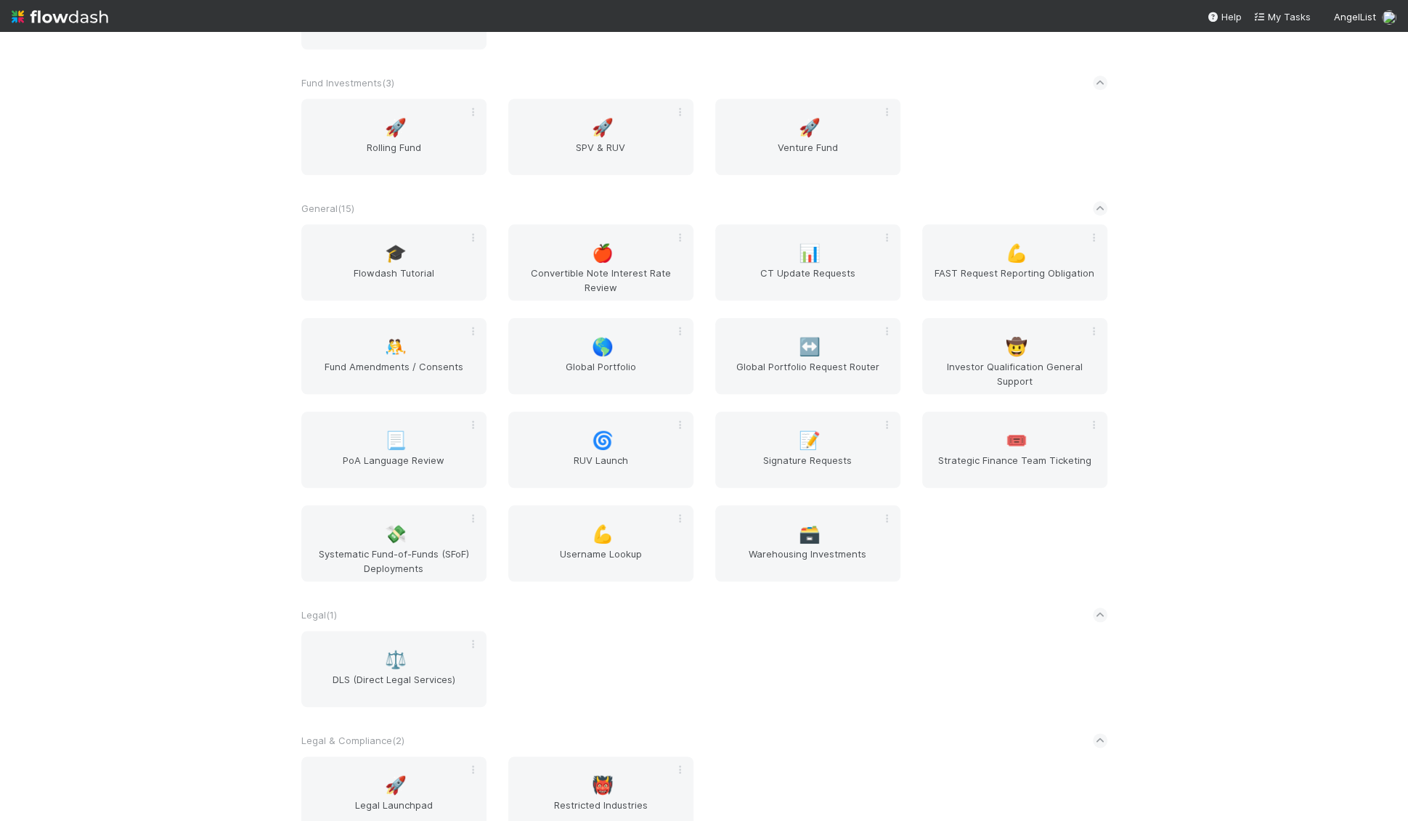
scroll to position [1445, 0]
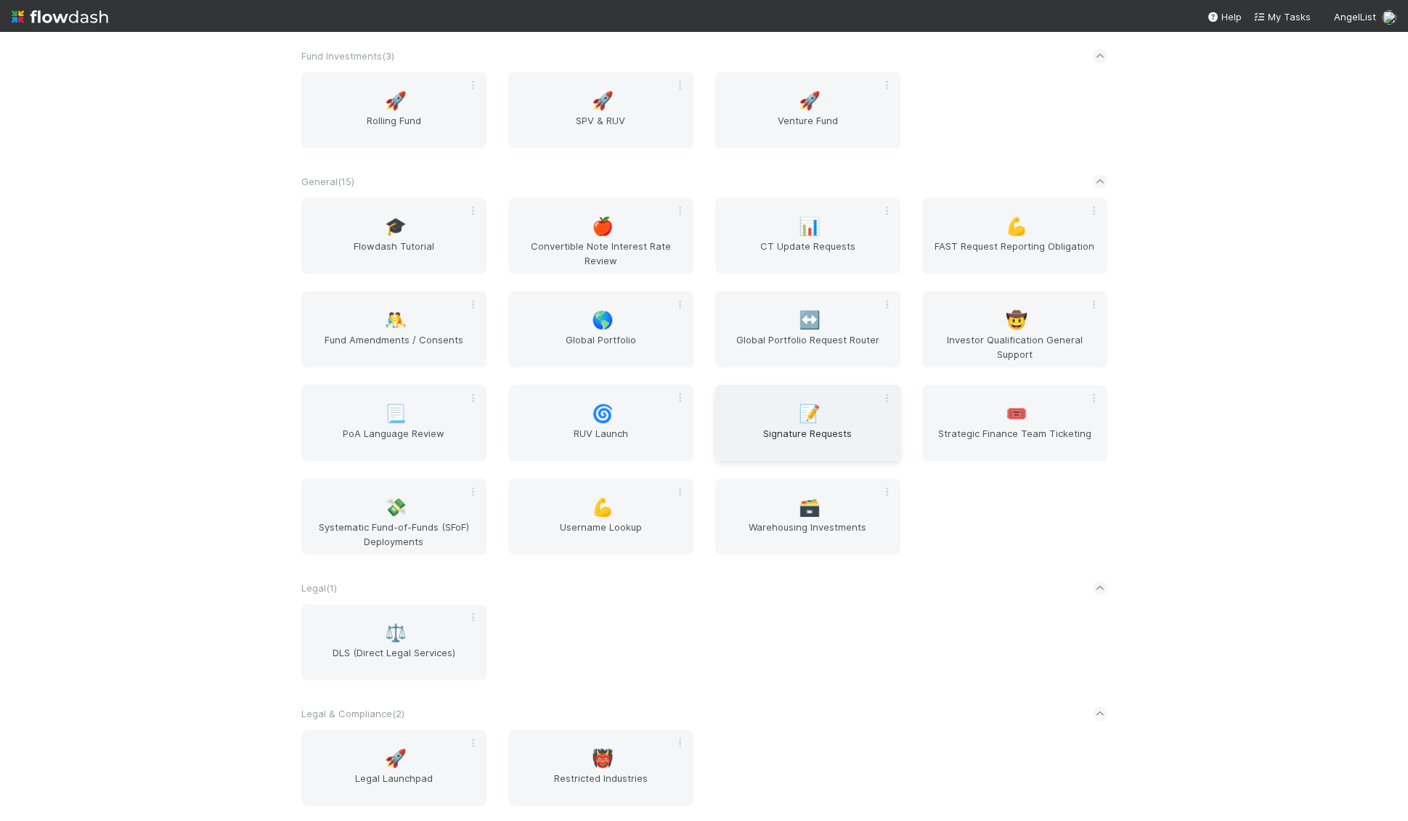
click at [765, 434] on span "Signature Requests" at bounding box center [808, 440] width 174 height 29
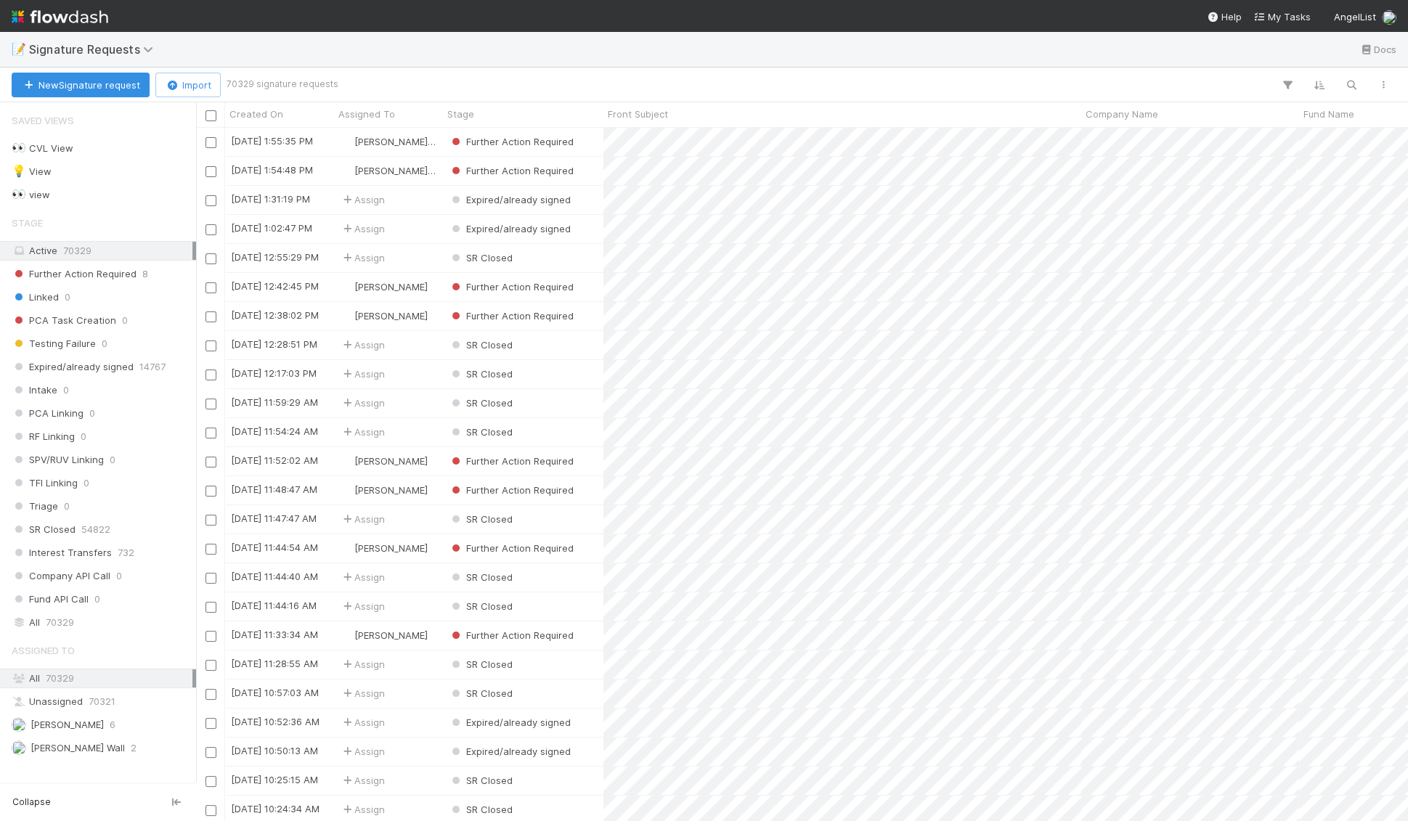
scroll to position [1, 1]
click at [94, 739] on div "Kennedy Wall 2" at bounding box center [102, 748] width 181 height 18
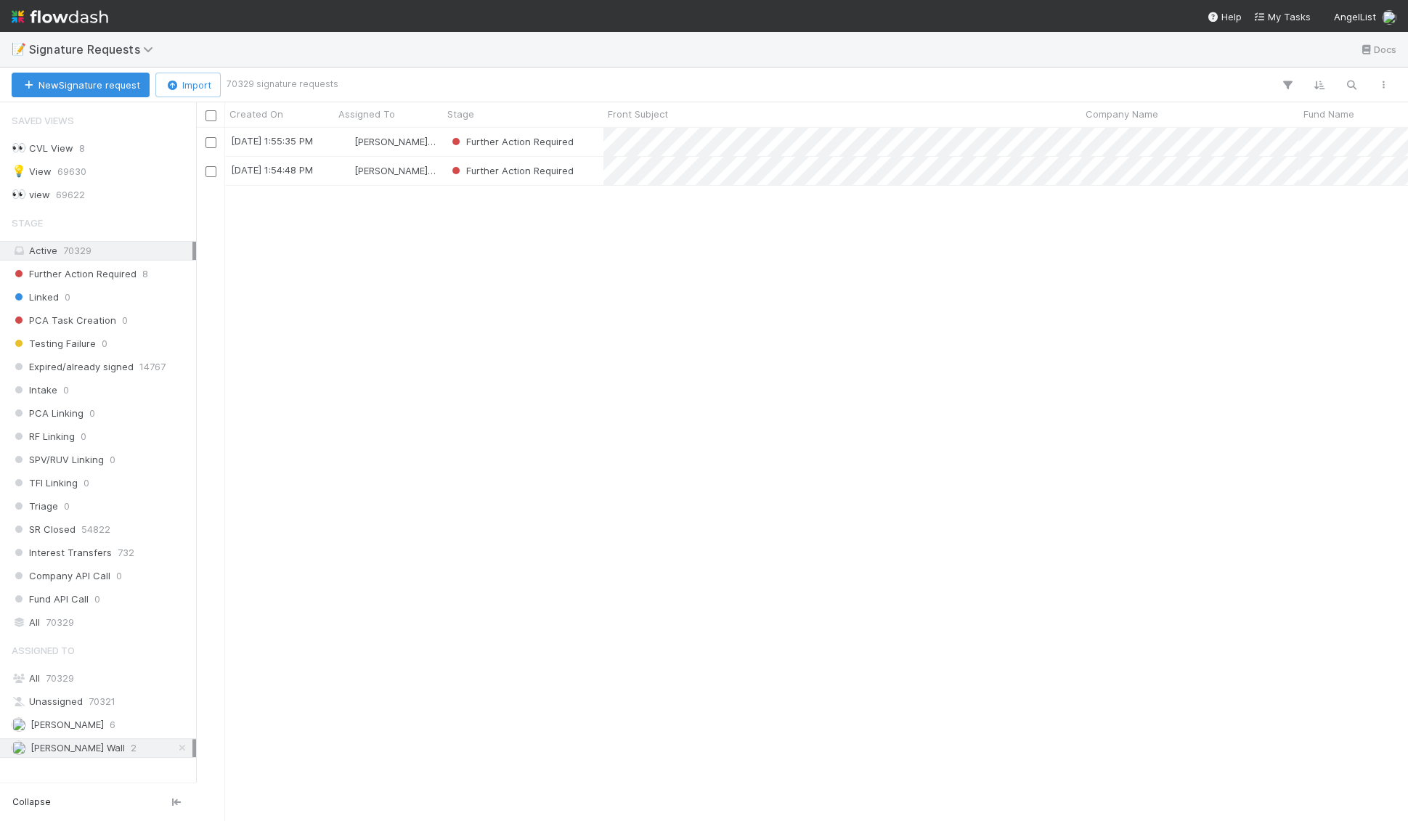
scroll to position [694, 1211]
click at [211, 117] on input "checkbox" at bounding box center [211, 115] width 11 height 11
checkbox input "true"
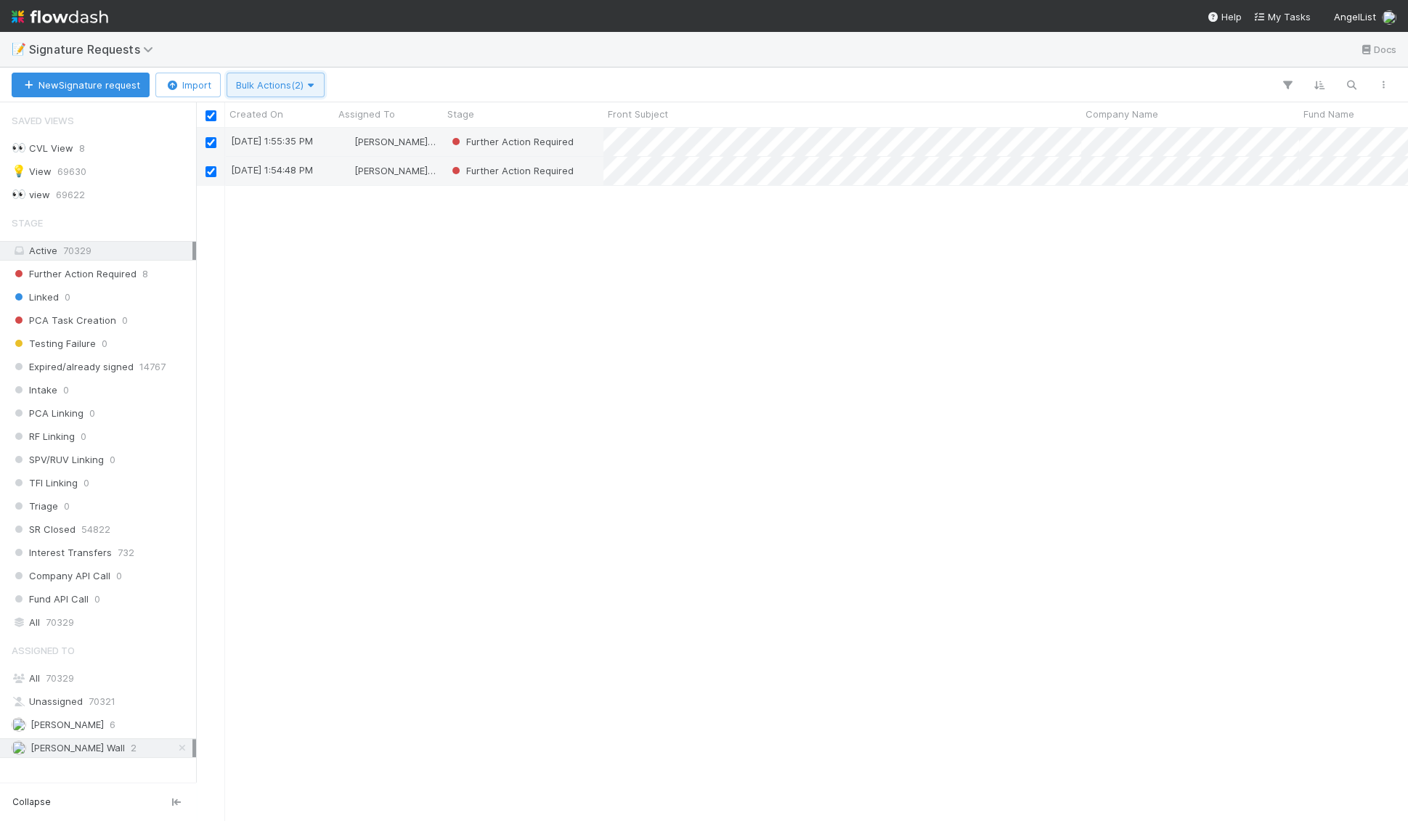
click at [284, 94] on button "Bulk Actions (2)" at bounding box center [276, 85] width 98 height 25
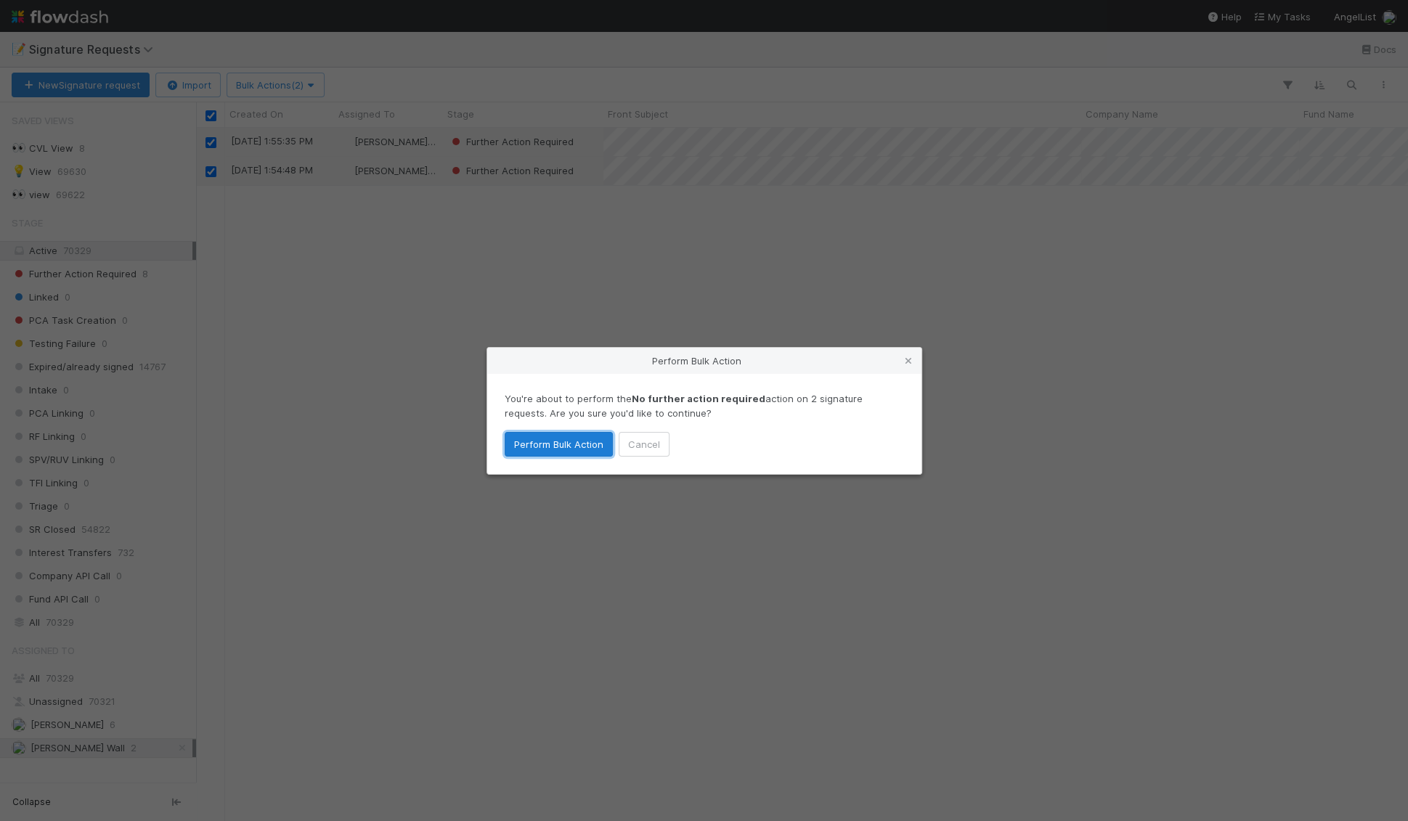
click at [532, 436] on button "Perform Bulk Action" at bounding box center [559, 444] width 108 height 25
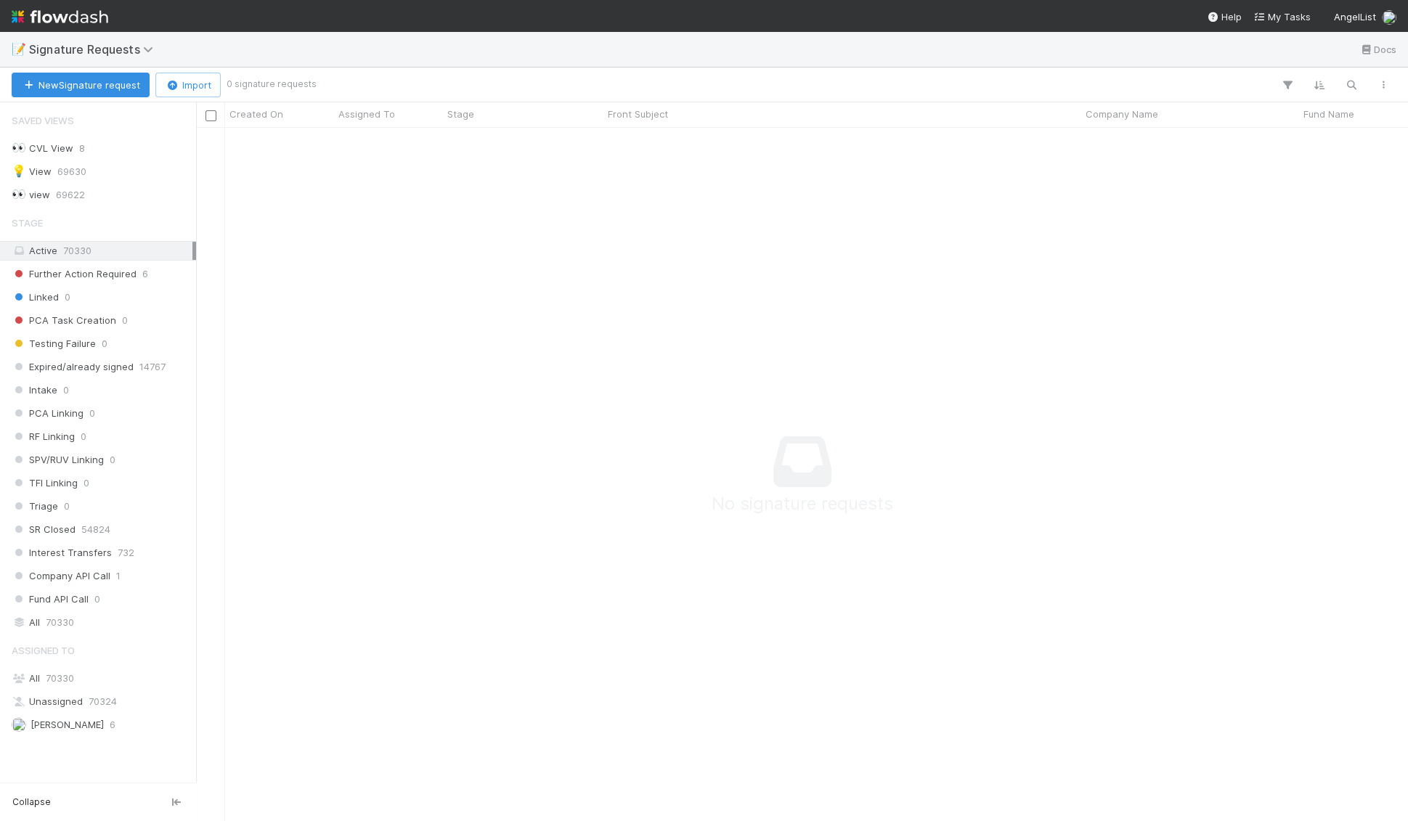
click at [49, 19] on img at bounding box center [60, 16] width 97 height 25
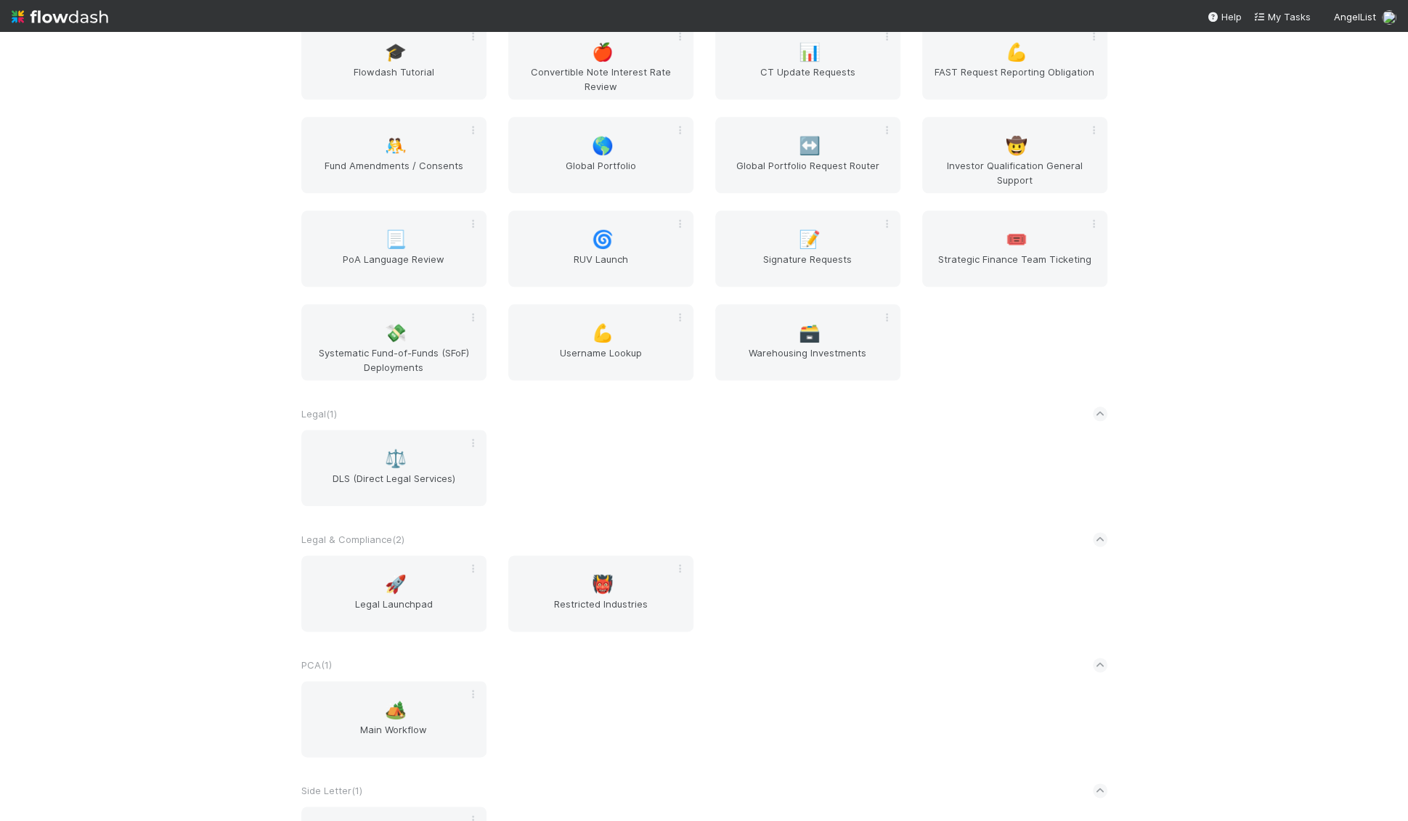
scroll to position [1471, 0]
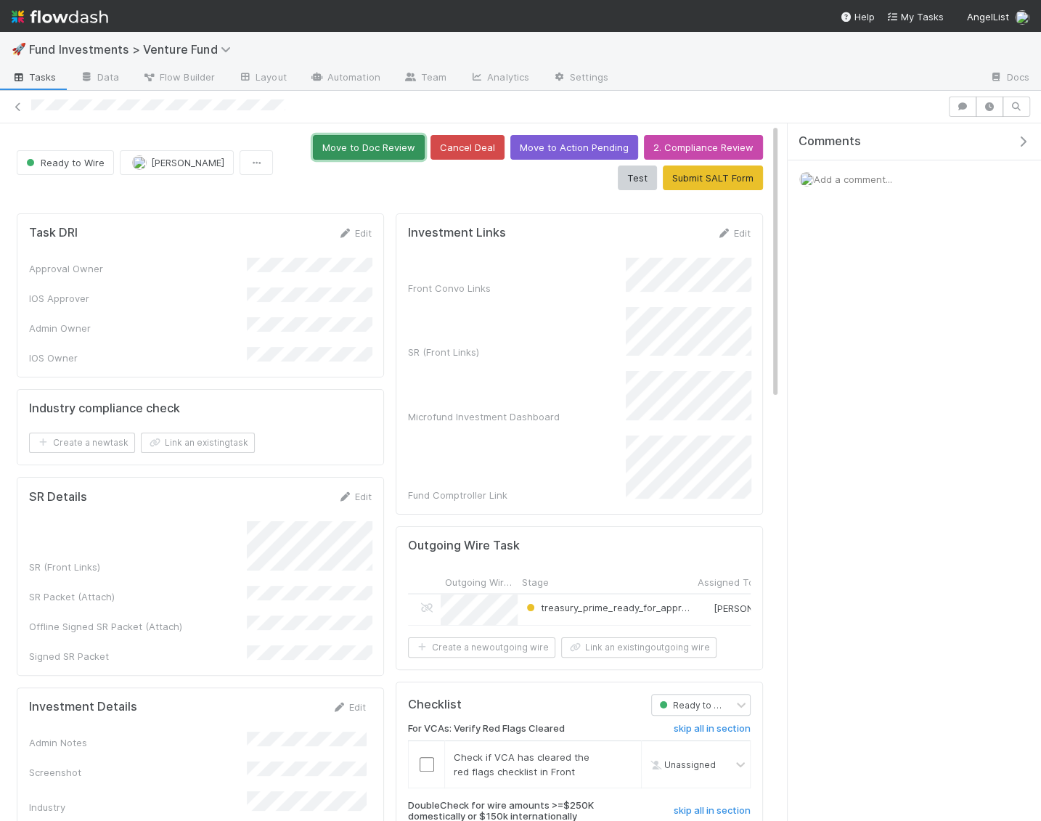
click at [344, 146] on button "Move to Doc Review" at bounding box center [369, 147] width 112 height 25
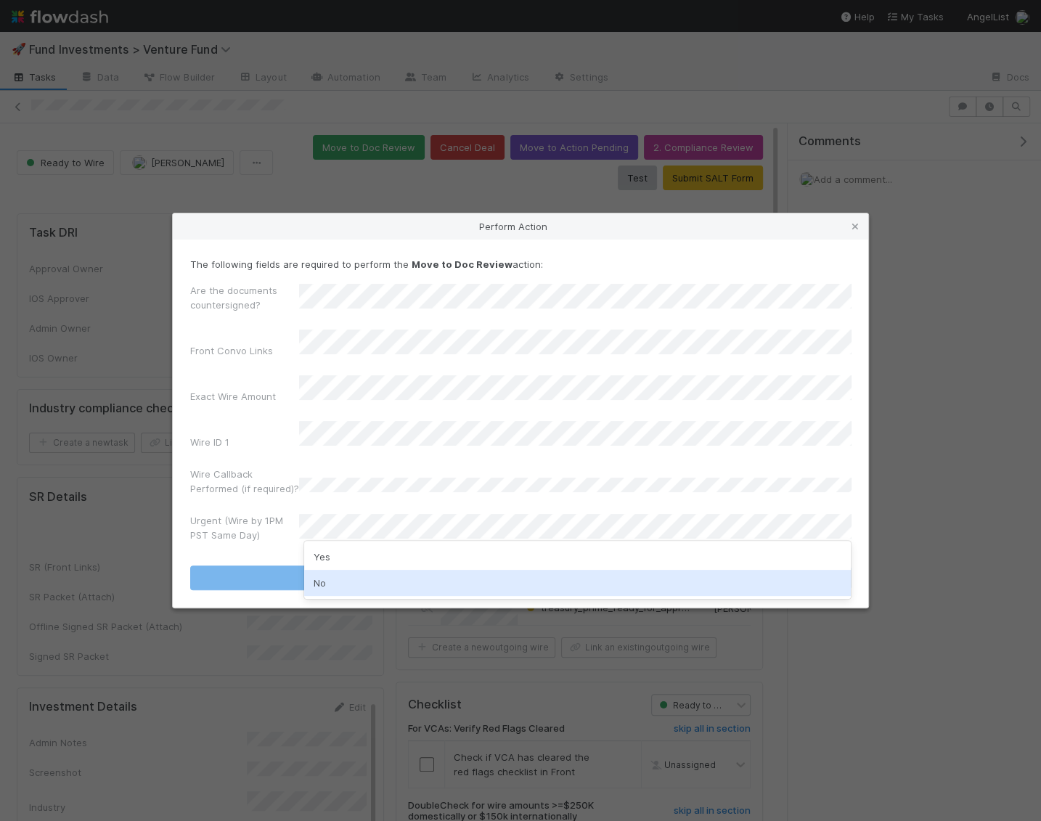
click at [362, 579] on div "No" at bounding box center [577, 583] width 547 height 26
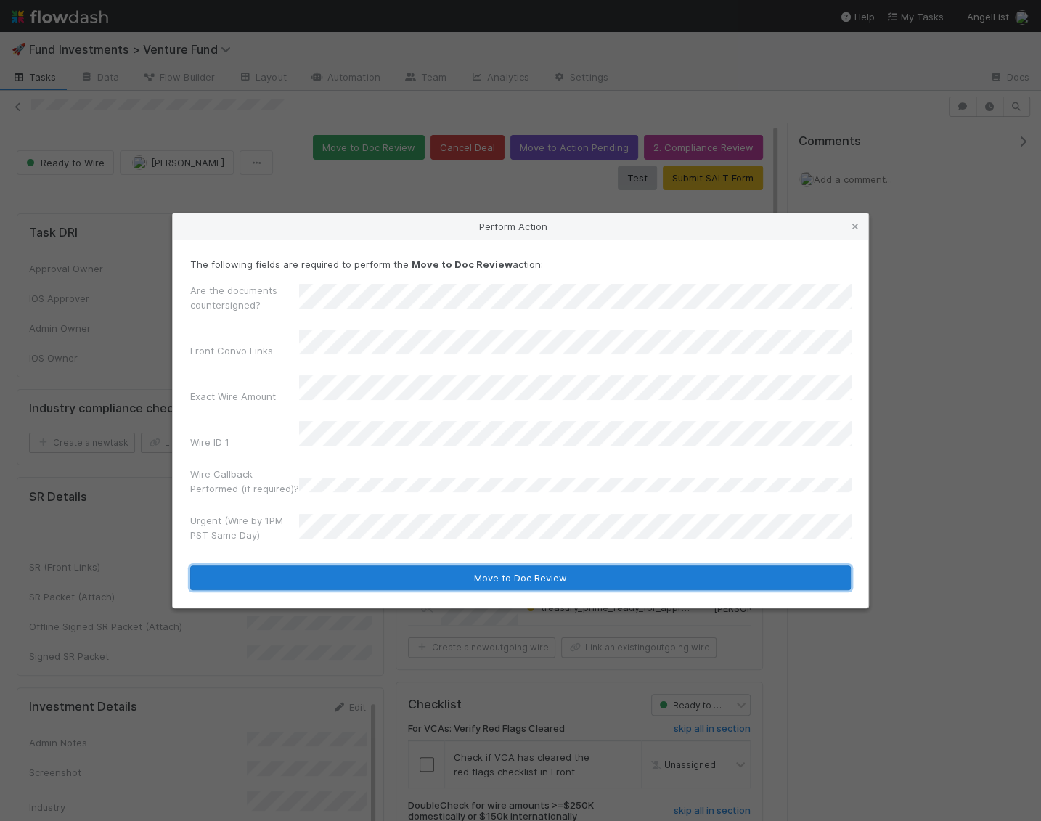
click at [364, 566] on button "Move to Doc Review" at bounding box center [520, 578] width 661 height 25
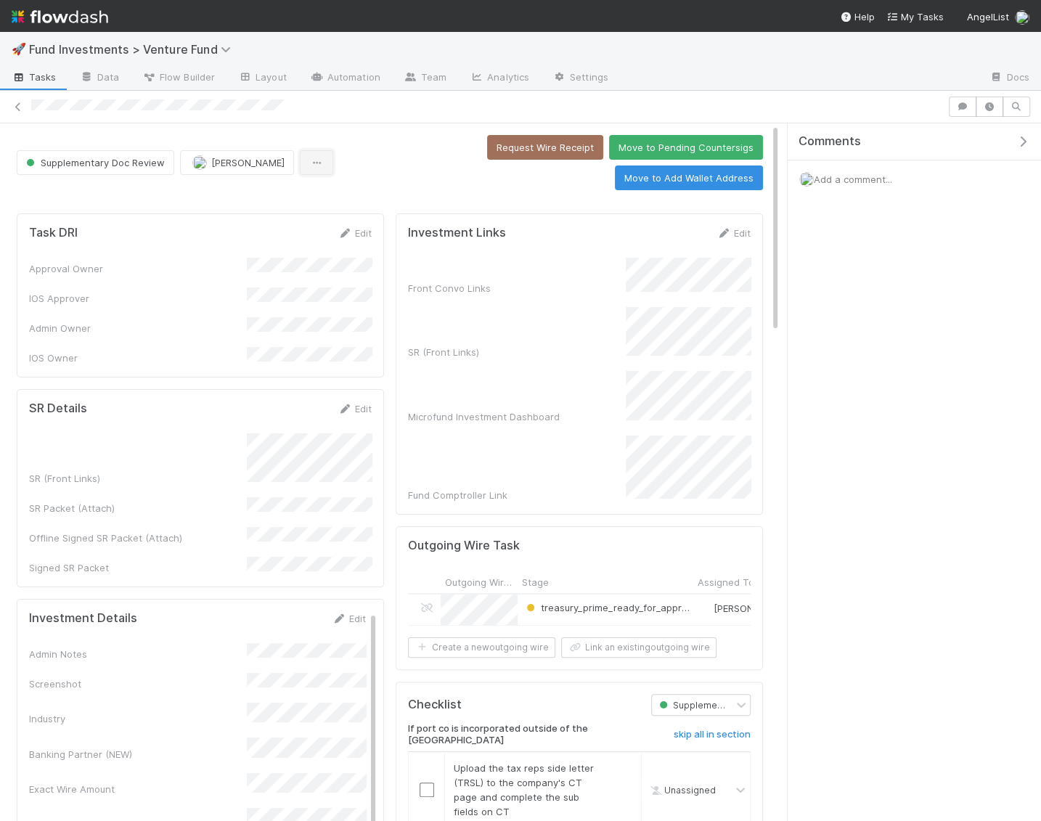
click at [300, 150] on button "button" at bounding box center [316, 162] width 33 height 25
click at [329, 118] on div "Duplicate Delete" at bounding box center [520, 410] width 1041 height 821
click at [609, 142] on button "Move to Pending Countersigs" at bounding box center [686, 147] width 154 height 25
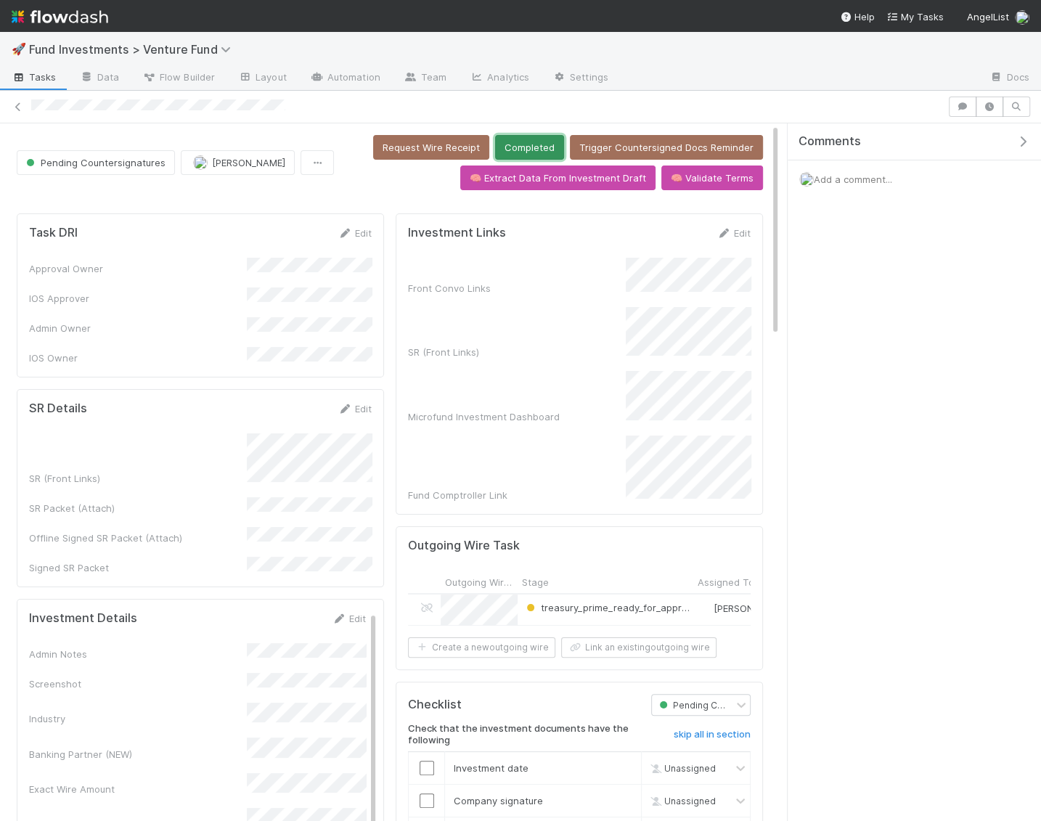
click at [532, 147] on button "Completed" at bounding box center [529, 147] width 69 height 25
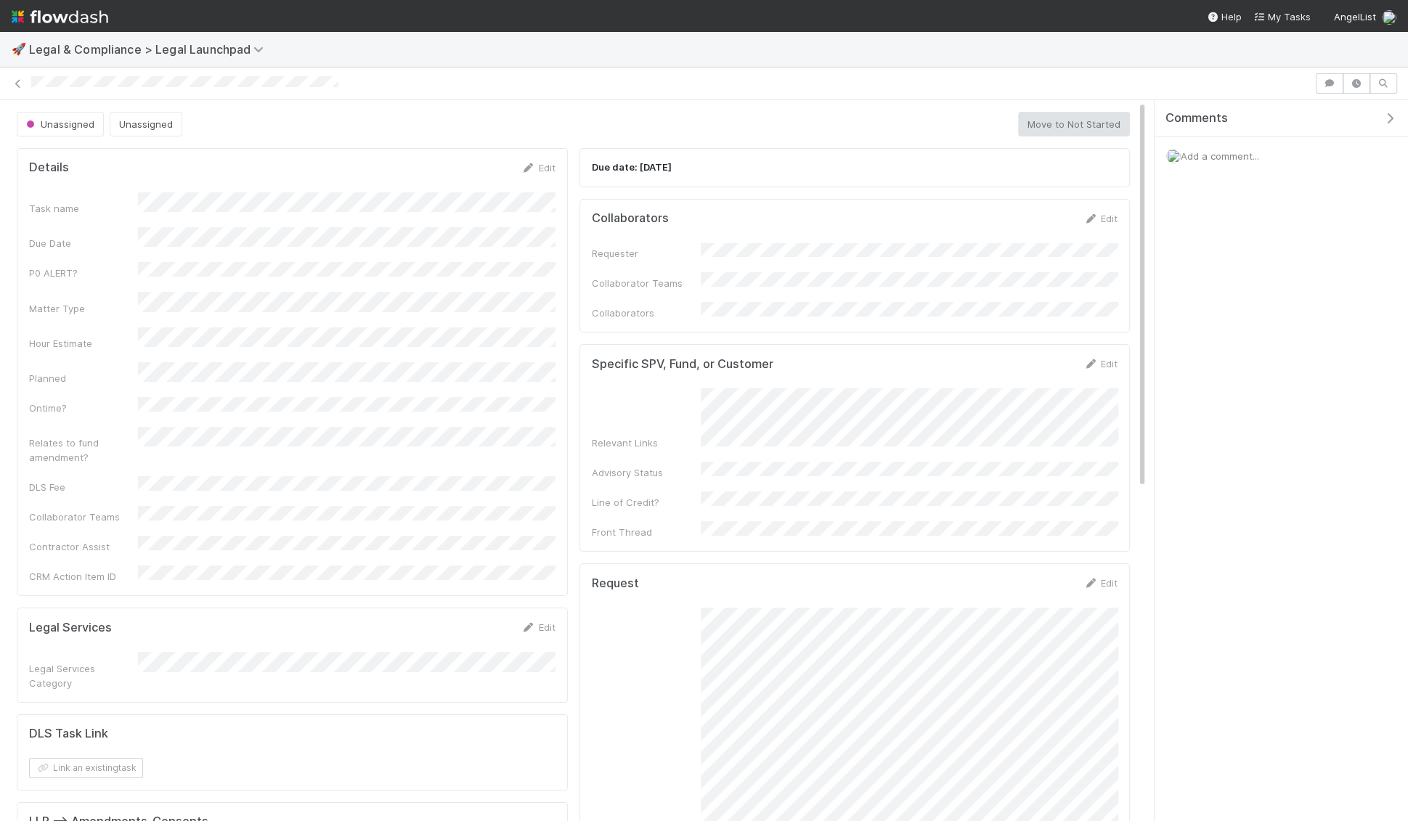
click at [1212, 159] on span "Add a comment..." at bounding box center [1220, 156] width 78 height 12
click at [1243, 382] on button "Add Comment" at bounding box center [1220, 379] width 84 height 25
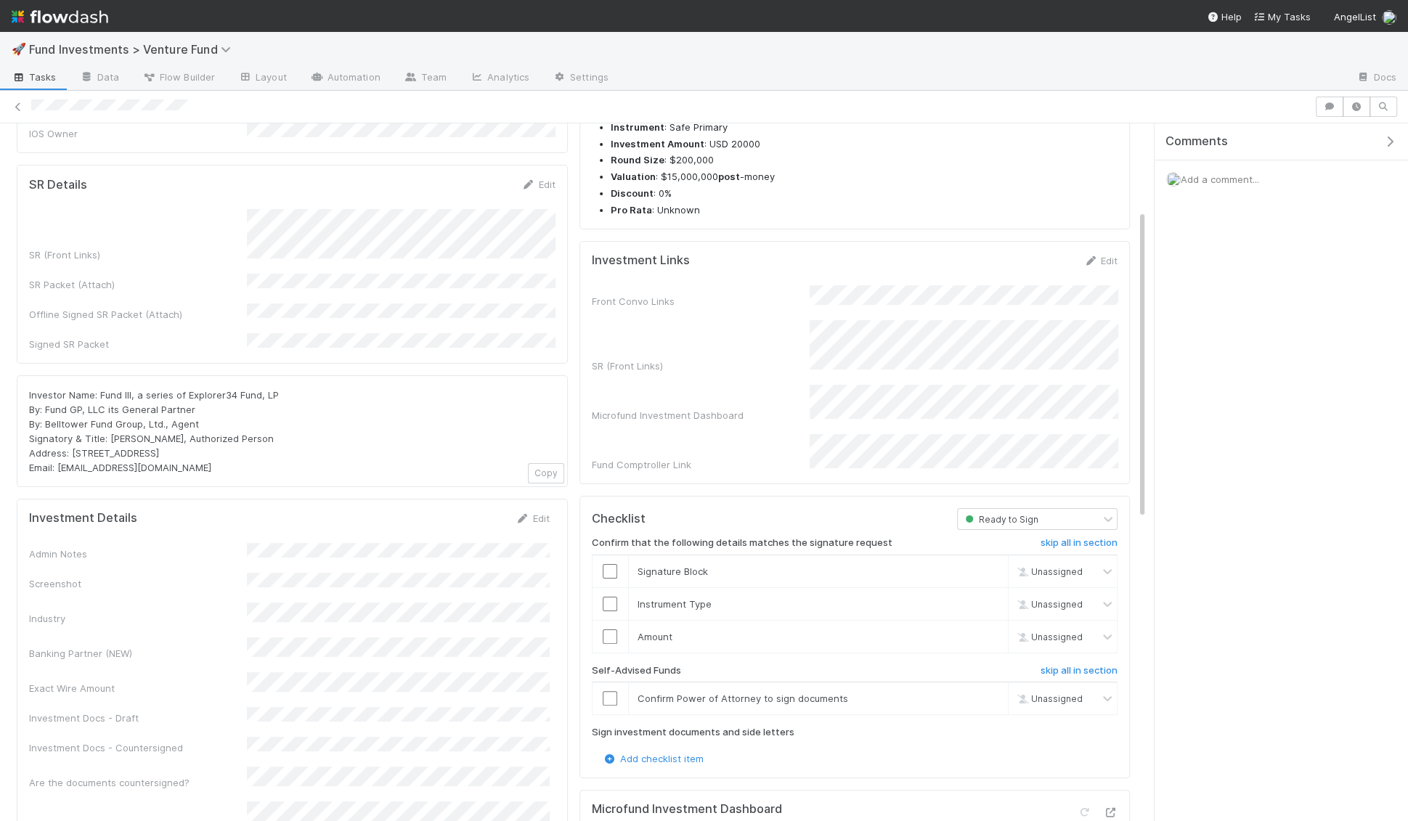
scroll to position [195, 0]
click at [545, 178] on link "Edit" at bounding box center [538, 184] width 34 height 12
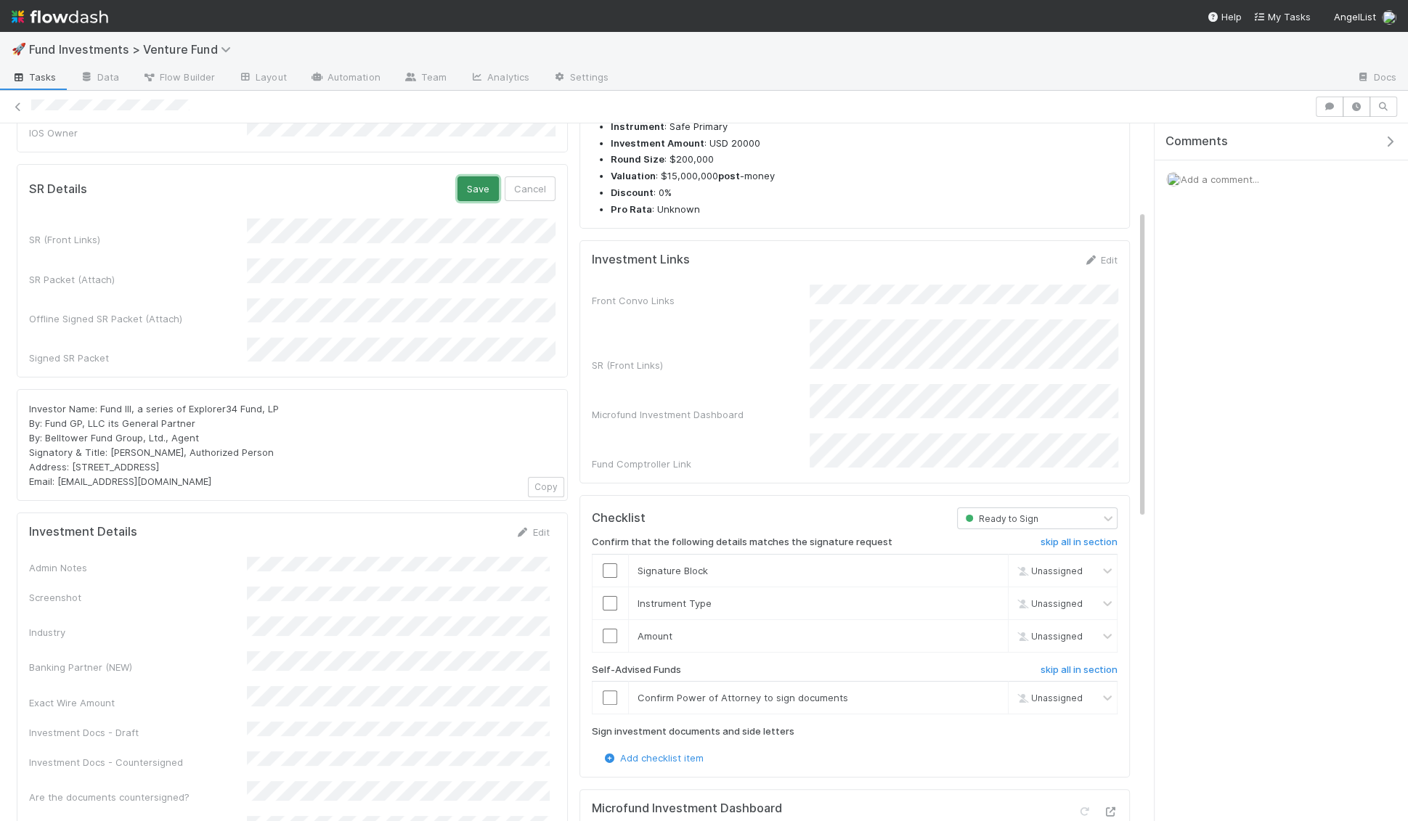
click at [482, 176] on button "Save" at bounding box center [478, 188] width 41 height 25
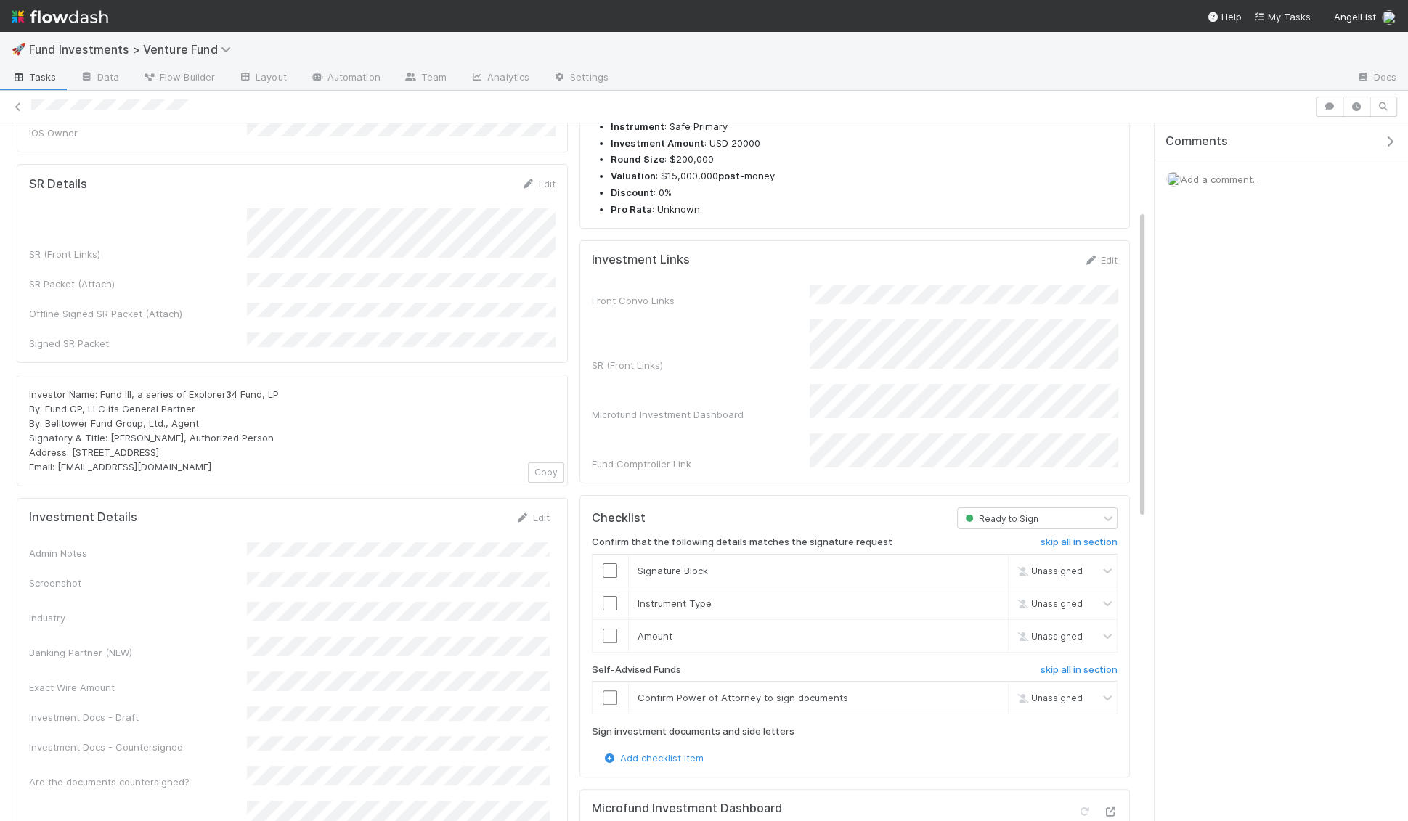
scroll to position [0, 0]
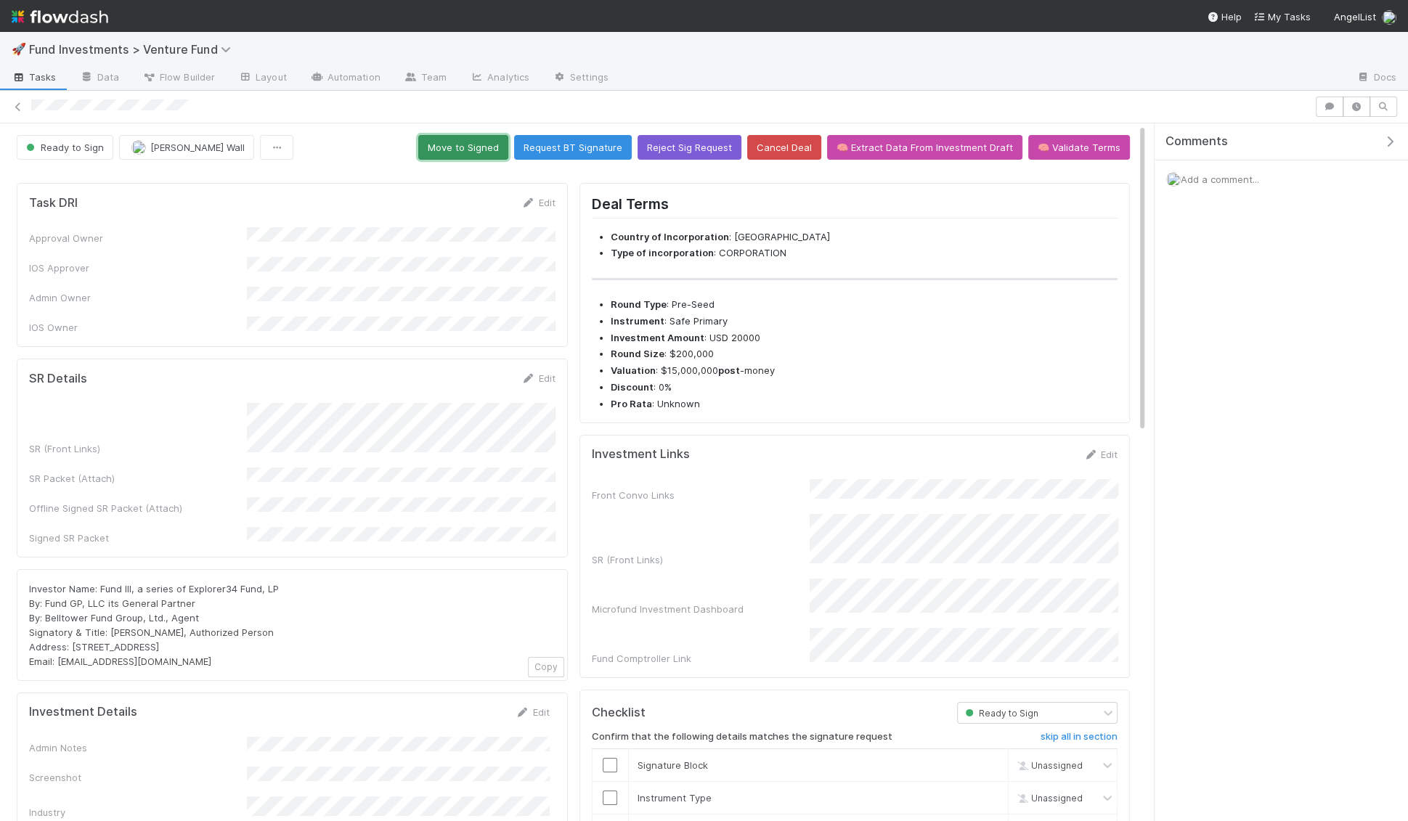
click at [447, 142] on button "Move to Signed" at bounding box center [463, 147] width 90 height 25
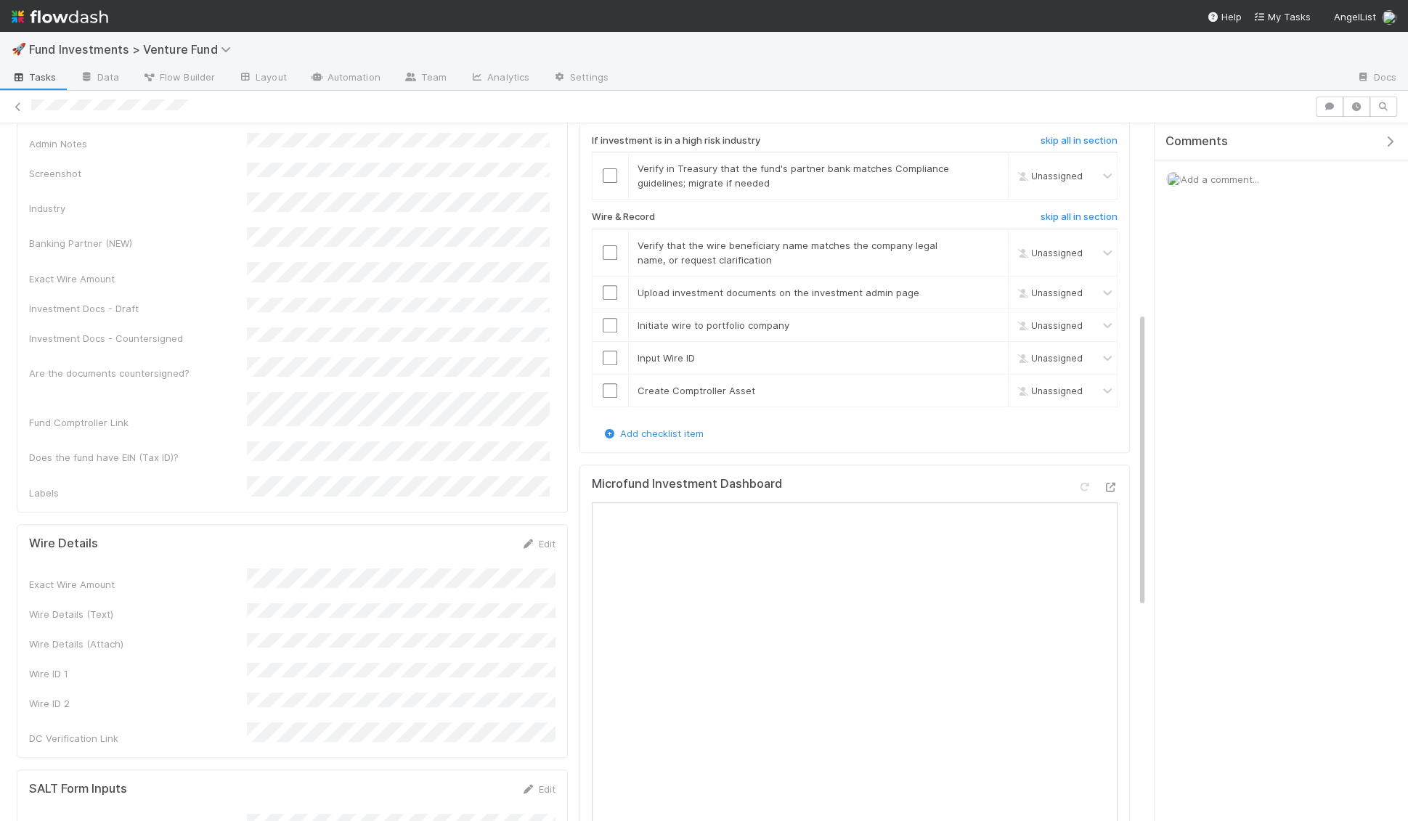
scroll to position [957, 0]
